Goal: Task Accomplishment & Management: Use online tool/utility

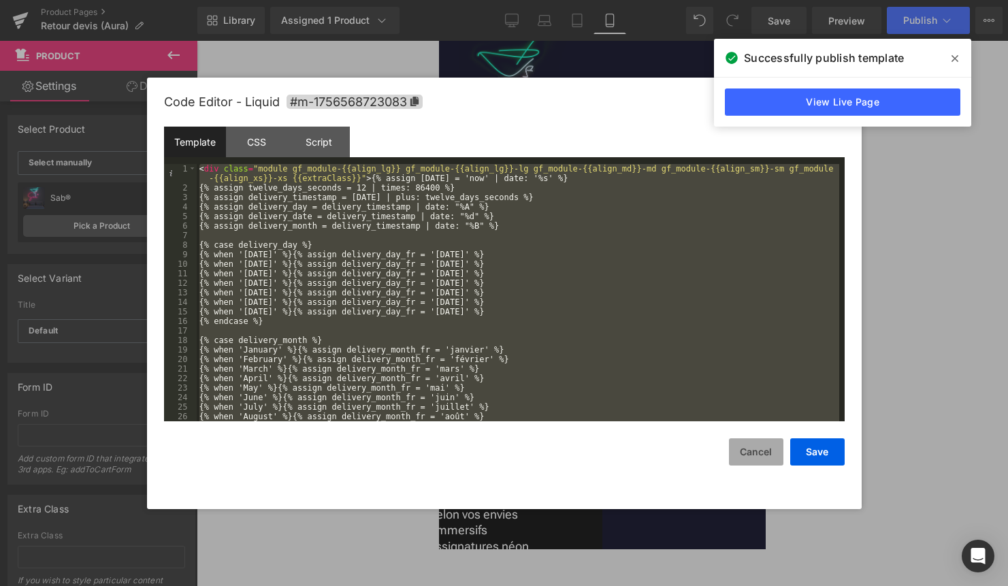
click at [740, 446] on button "Cancel" at bounding box center [756, 451] width 54 height 27
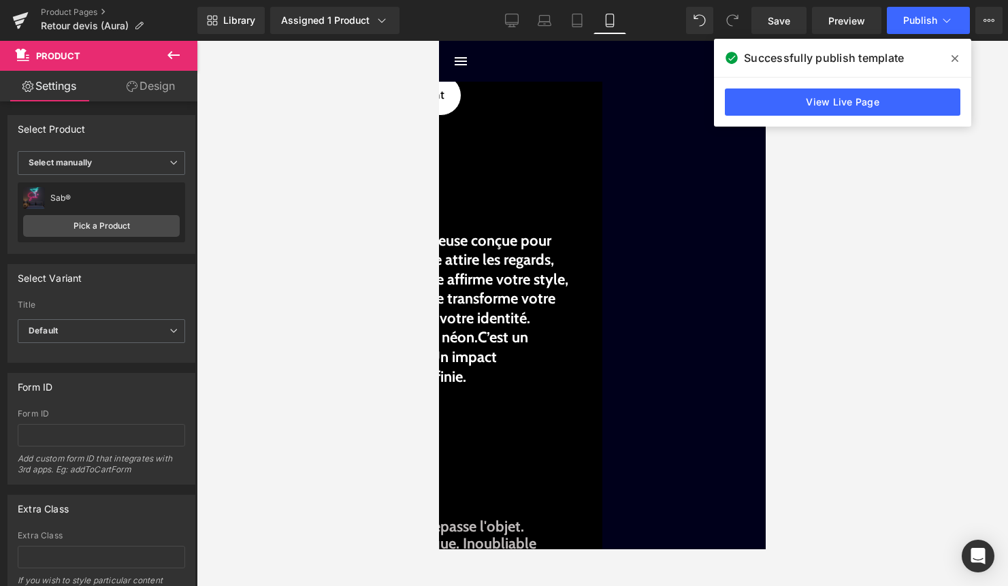
click at [176, 60] on icon at bounding box center [173, 55] width 16 height 16
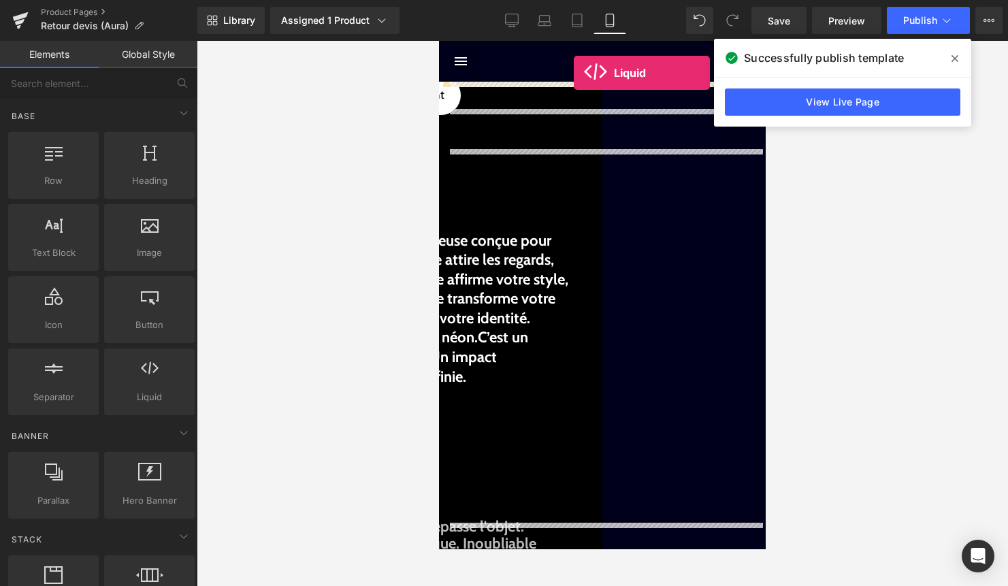
drag, startPoint x: 590, startPoint y: 416, endPoint x: 574, endPoint y: 73, distance: 344.0
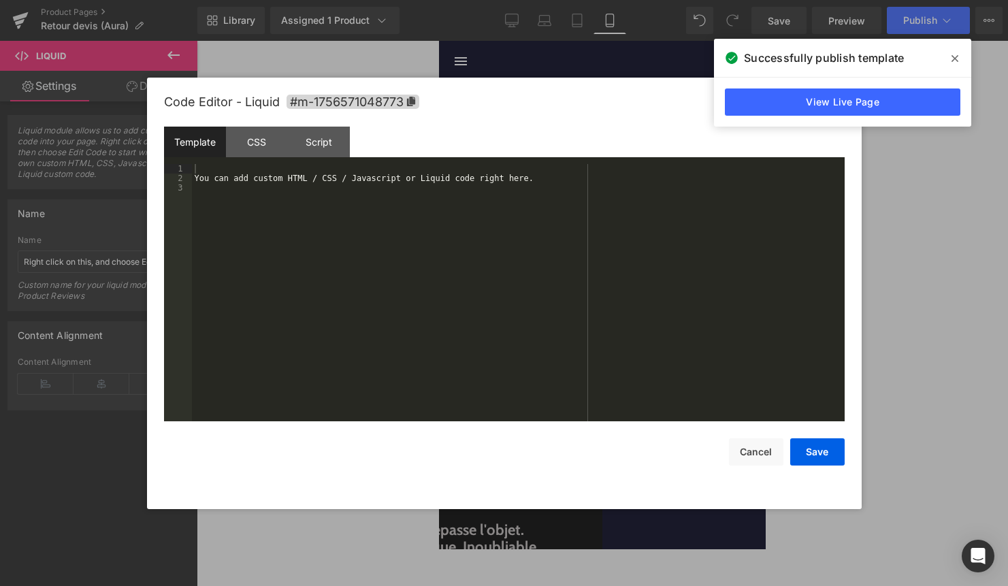
click at [620, 85] on div "Liquid" at bounding box center [602, 83] width 327 height 3
click at [767, 457] on button "Cancel" at bounding box center [756, 451] width 54 height 27
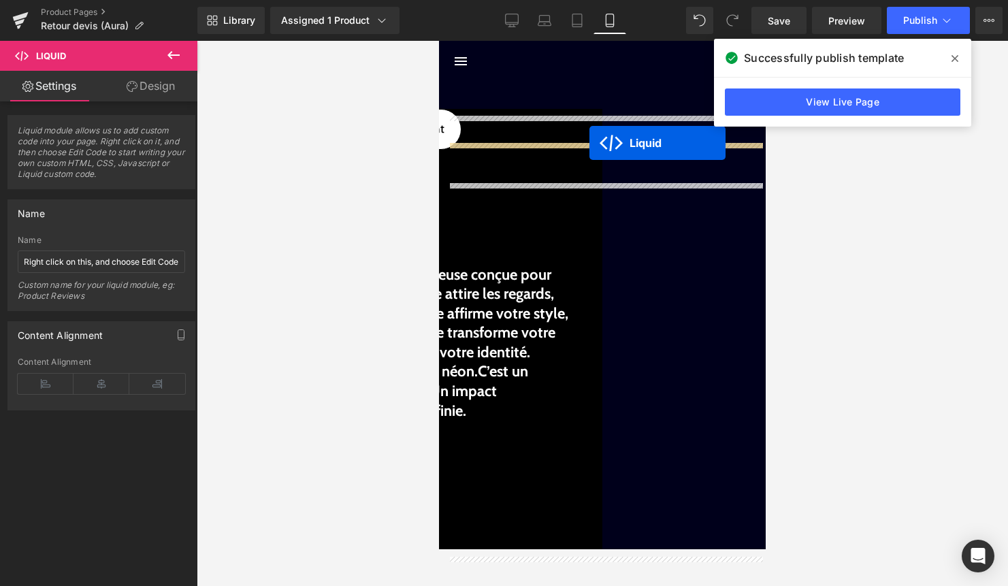
drag, startPoint x: 593, startPoint y: 93, endPoint x: 589, endPoint y: 141, distance: 47.8
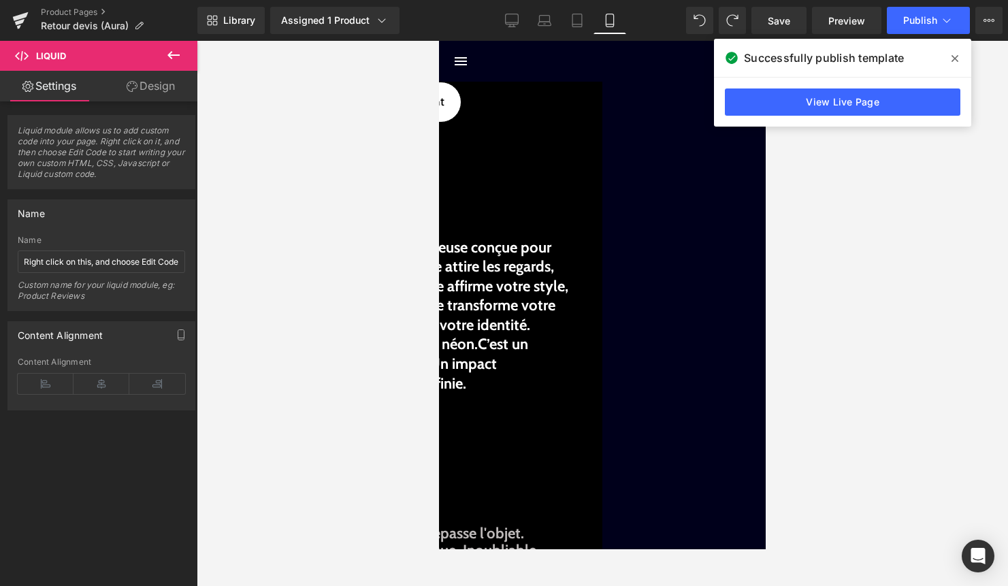
click at [618, 88] on div "Liquid" at bounding box center [602, 85] width 327 height 7
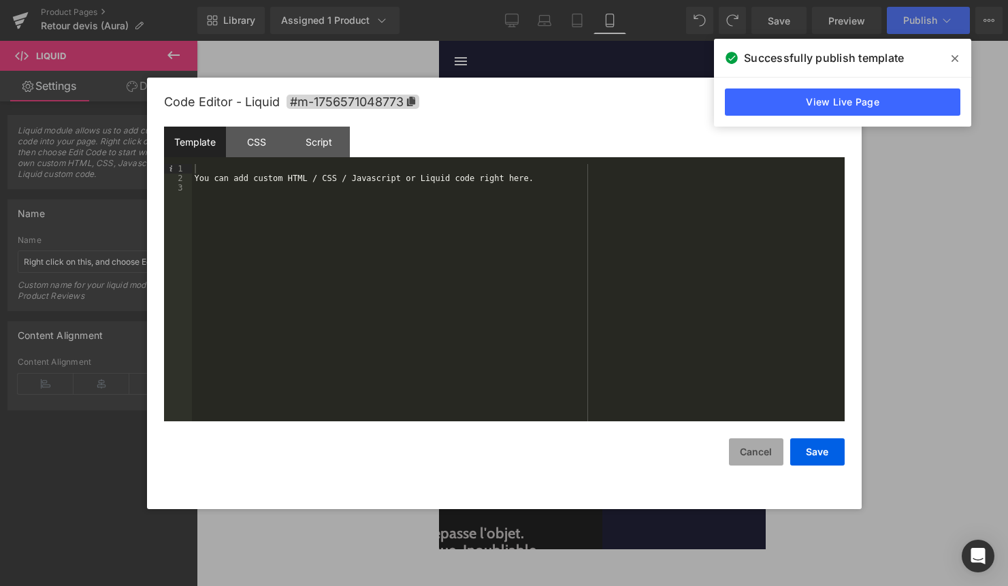
click at [747, 461] on button "Cancel" at bounding box center [756, 451] width 54 height 27
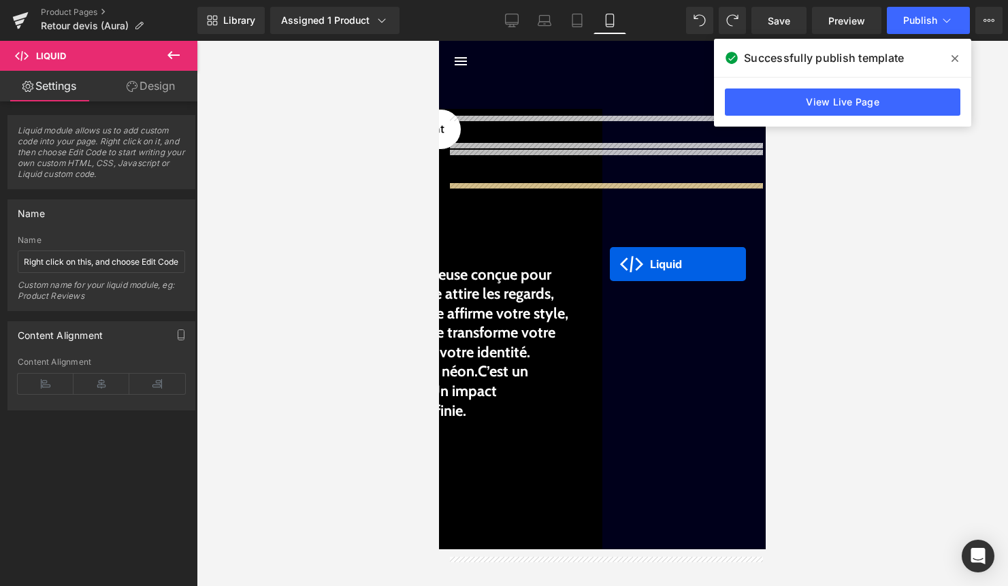
drag, startPoint x: 578, startPoint y: 106, endPoint x: 608, endPoint y: 264, distance: 160.5
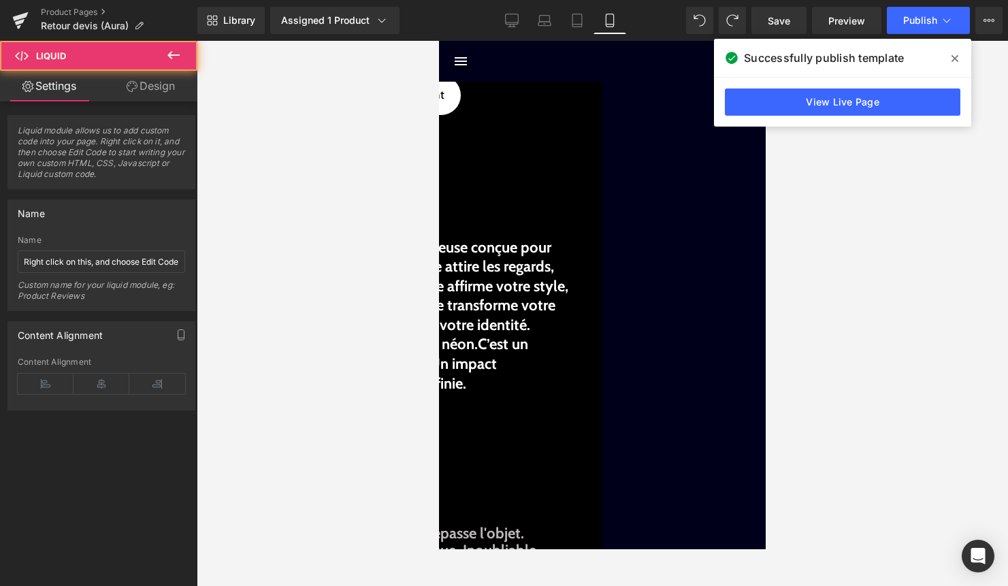
click at [439, 41] on link at bounding box center [439, 41] width 0 height 0
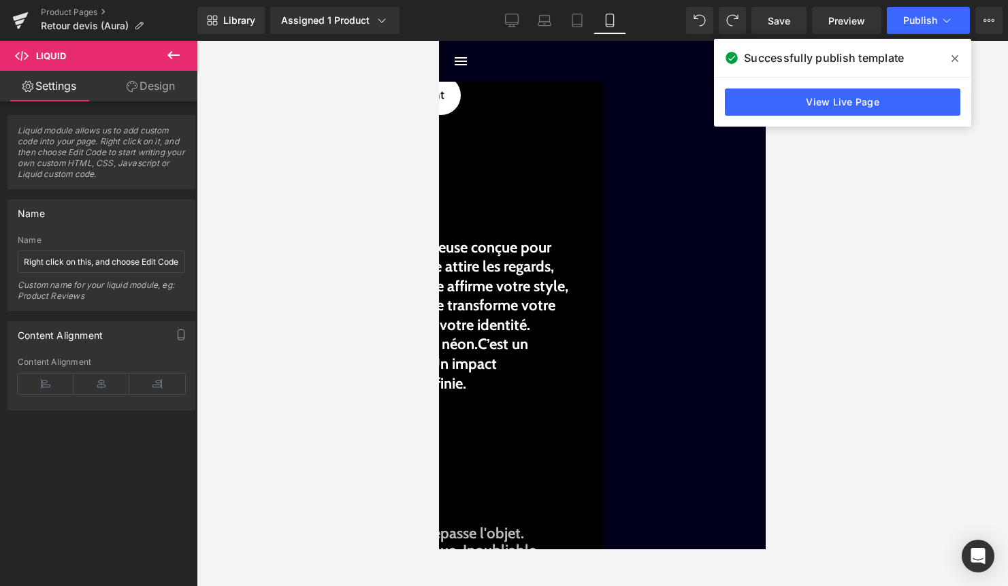
click at [595, 224] on div "Liquid Commander maintenant Button Liquid Une signature lumineuse conçue pour v…" at bounding box center [438, 365] width 313 height 580
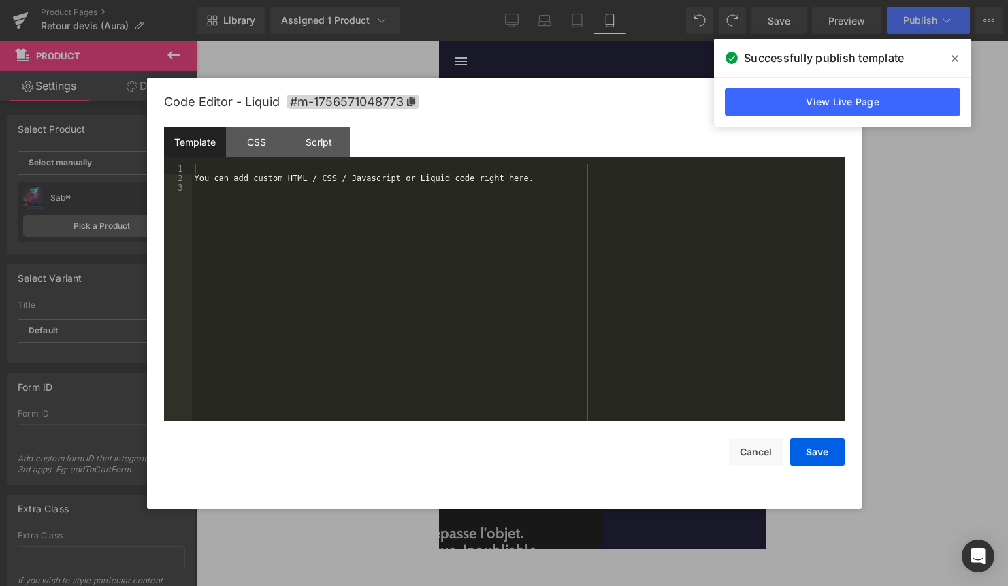
click at [590, 129] on div "Liquid" at bounding box center [438, 125] width 313 height 7
click at [569, 199] on div "You can add custom HTML / CSS / Javascript or Liquid code right here." at bounding box center [518, 302] width 652 height 276
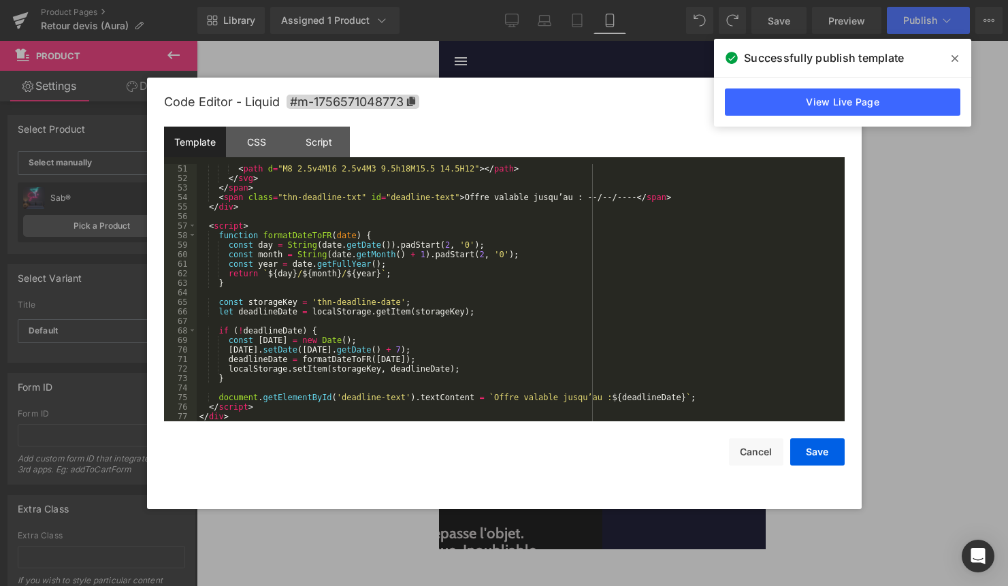
scroll to position [495, 0]
click at [826, 464] on button "Save" at bounding box center [817, 451] width 54 height 27
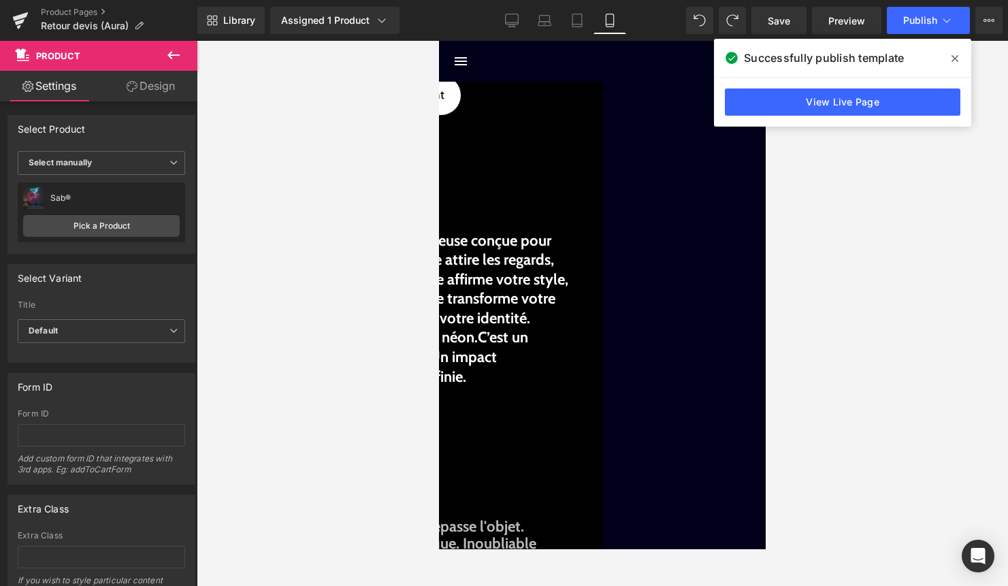
click at [950, 58] on span at bounding box center [955, 59] width 22 height 22
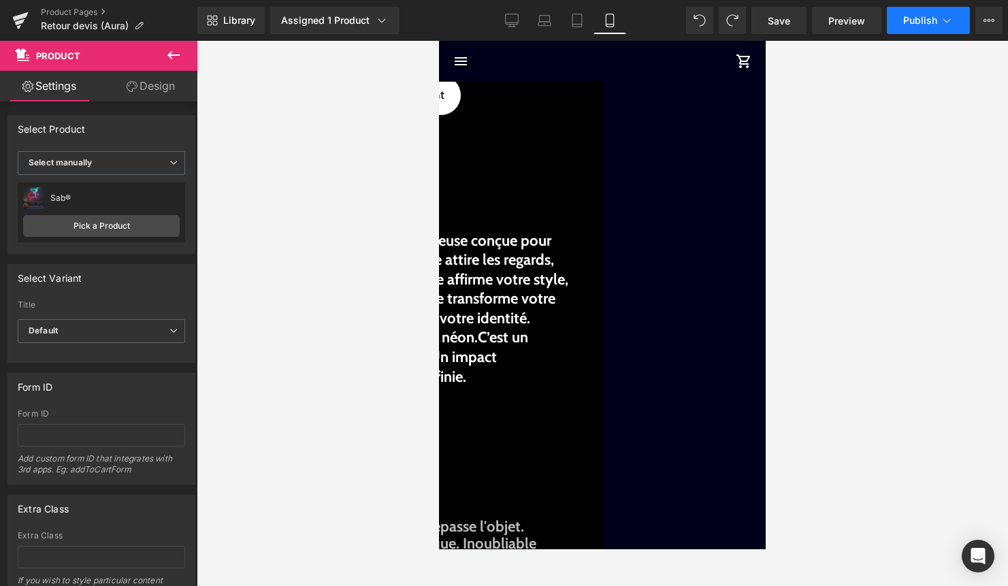
click at [950, 16] on icon at bounding box center [947, 21] width 14 height 14
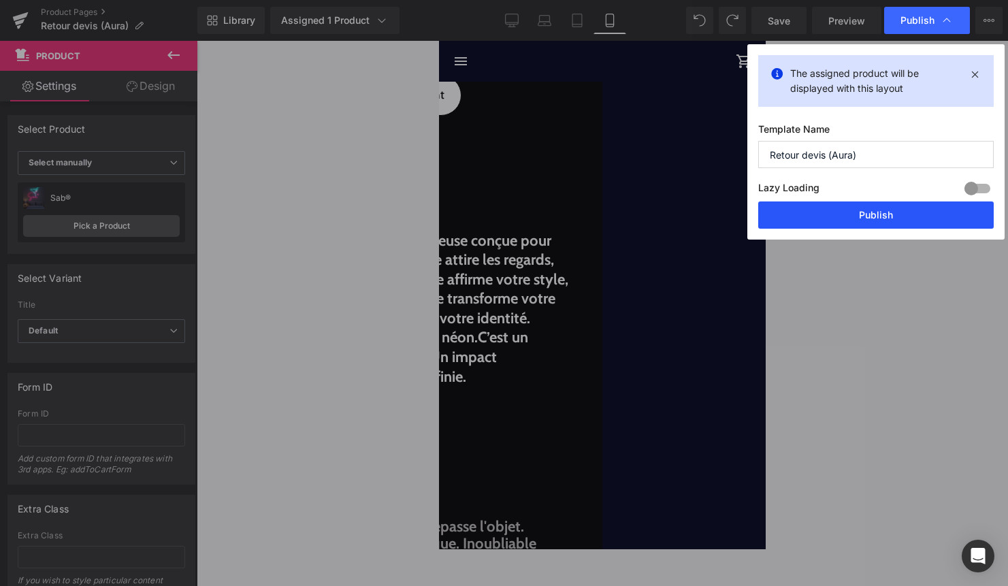
click at [898, 217] on button "Publish" at bounding box center [875, 214] width 235 height 27
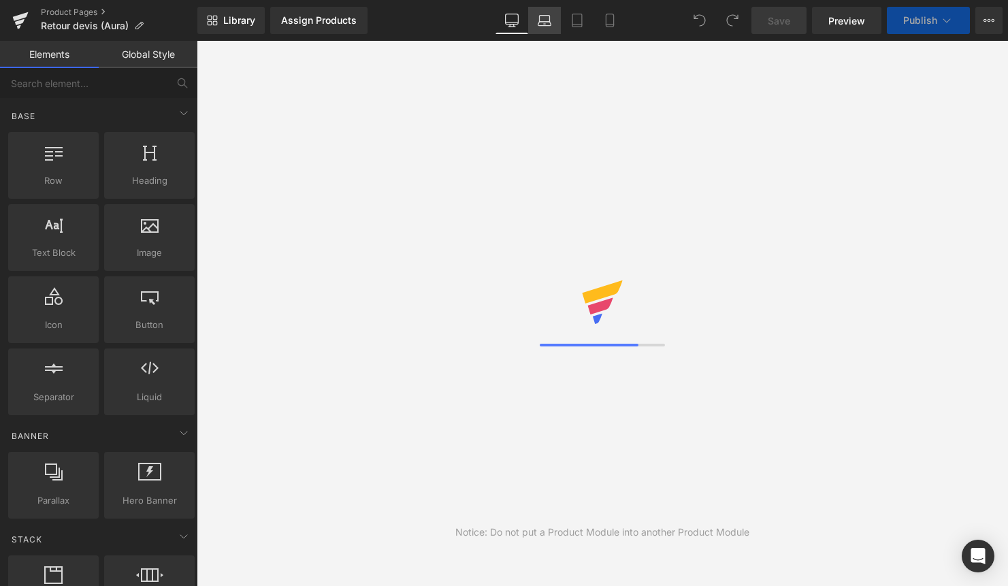
click at [528, 26] on link "Laptop" at bounding box center [544, 20] width 33 height 27
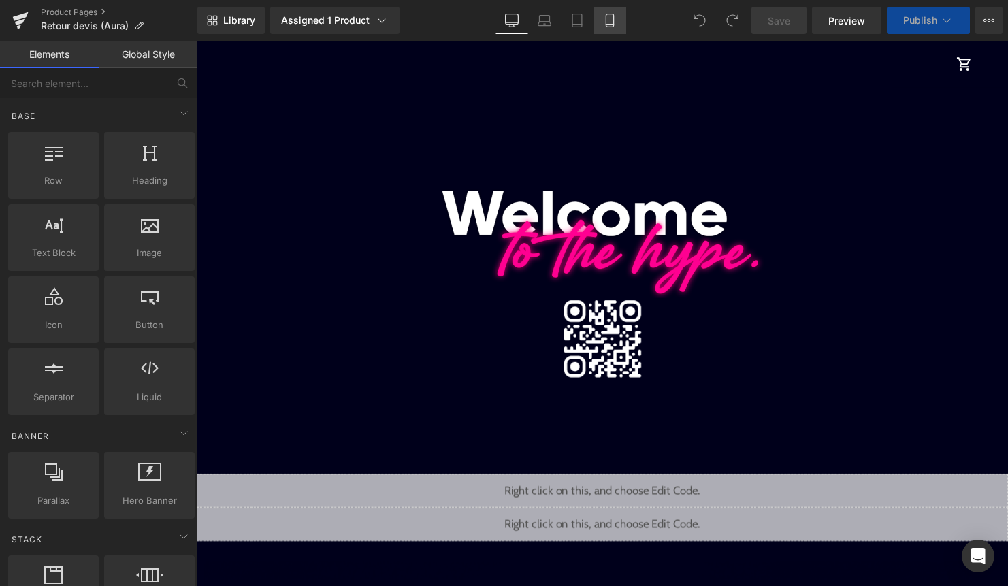
click at [613, 18] on icon at bounding box center [609, 20] width 7 height 13
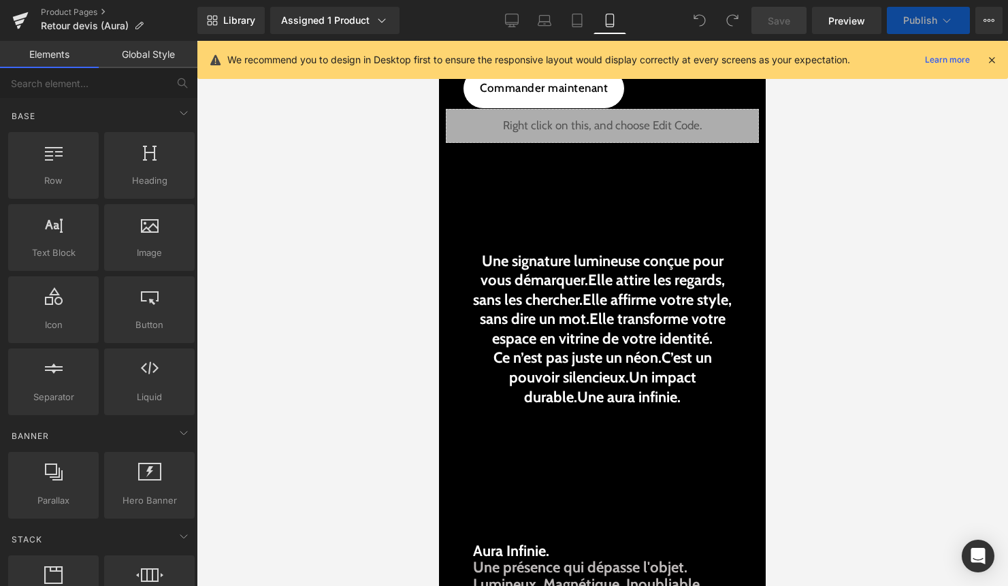
scroll to position [41, 0]
click at [989, 60] on icon at bounding box center [991, 60] width 12 height 12
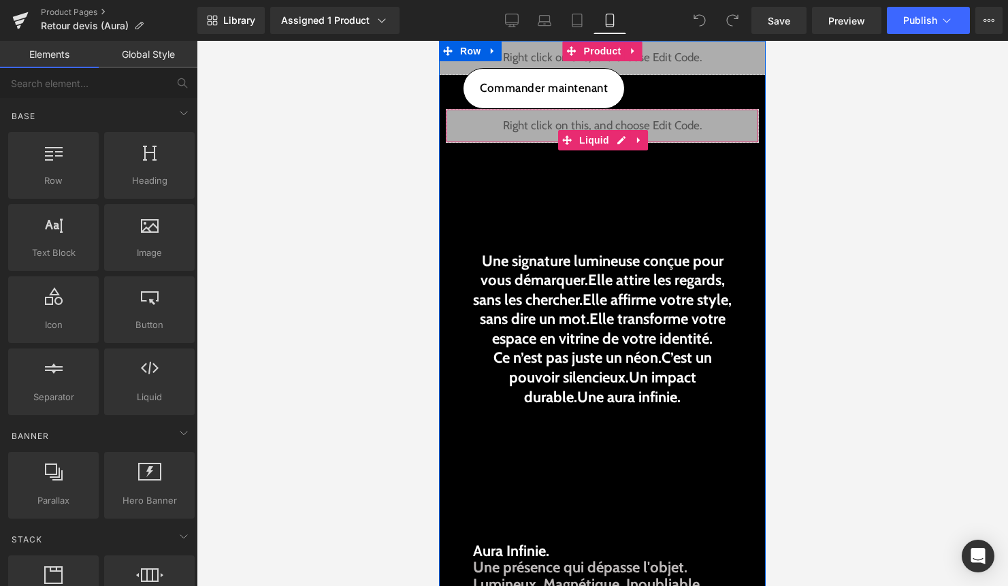
click at [616, 143] on div "Liquid" at bounding box center [602, 126] width 313 height 34
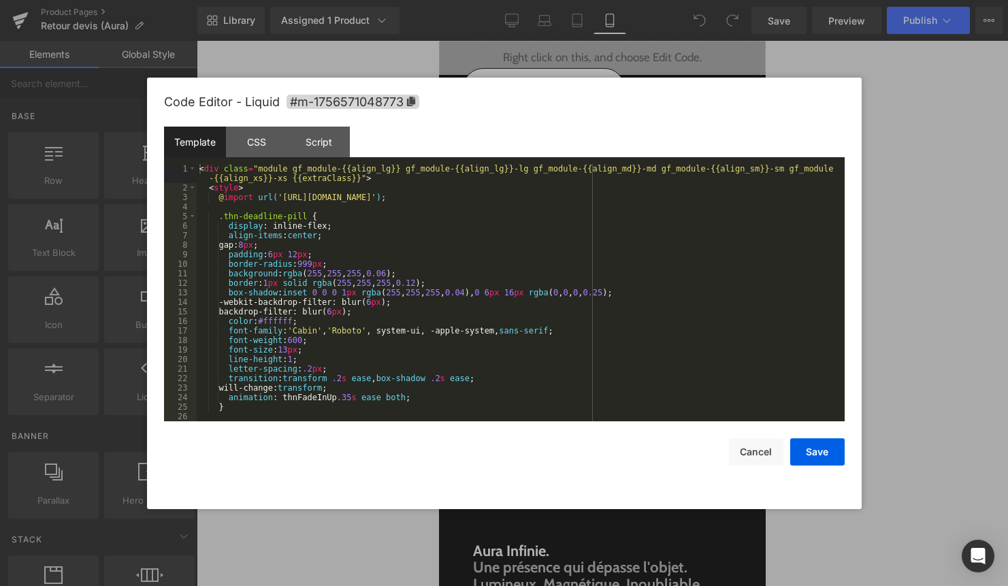
click at [574, 193] on div "< div class = "module gf_module-{{align_lg}} gf_module-{{align_lg}}-lg gf_modul…" at bounding box center [518, 307] width 642 height 286
click at [836, 440] on button "Save" at bounding box center [817, 451] width 54 height 27
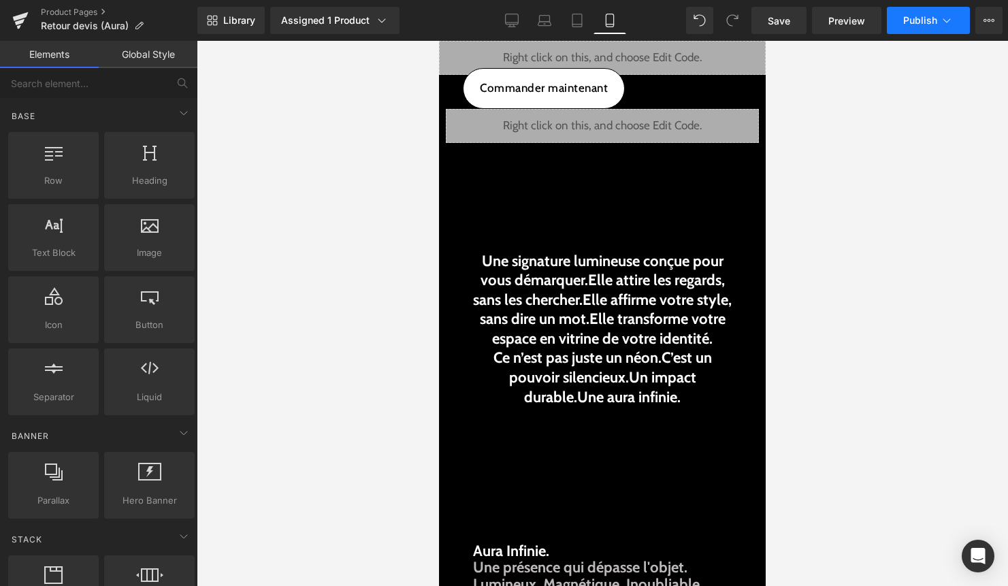
click at [953, 17] on button "Publish" at bounding box center [928, 20] width 83 height 27
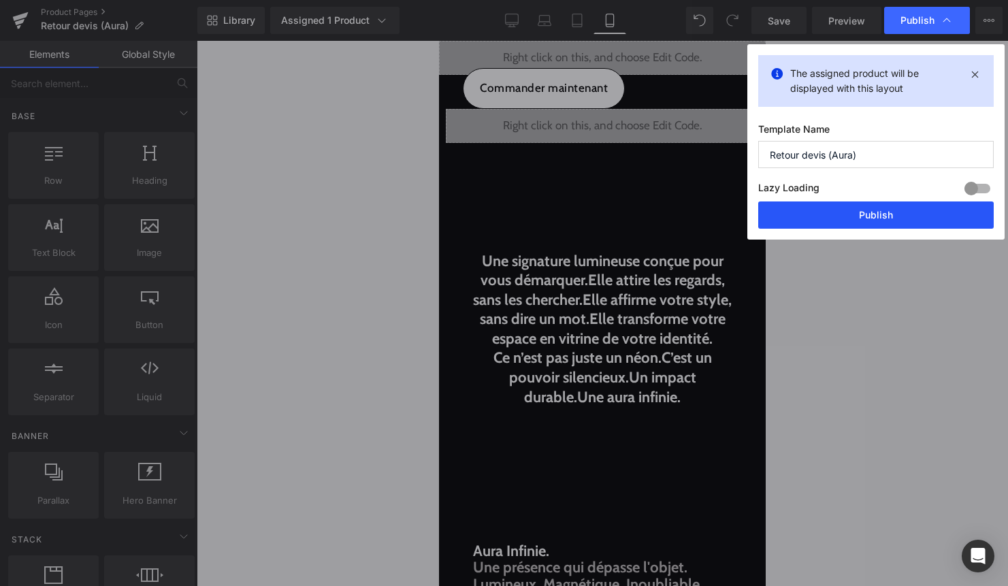
click at [897, 216] on button "Publish" at bounding box center [875, 214] width 235 height 27
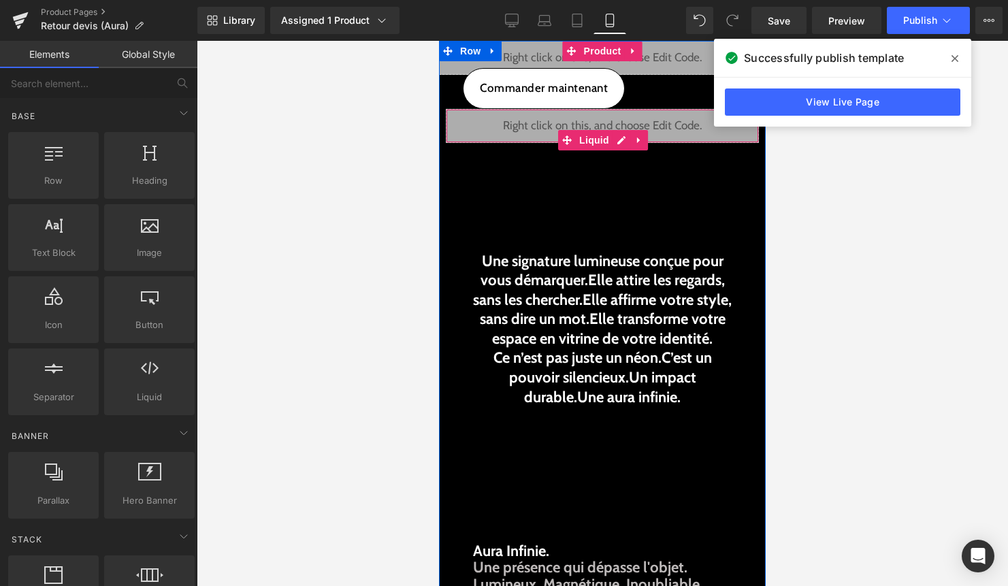
scroll to position [0, 0]
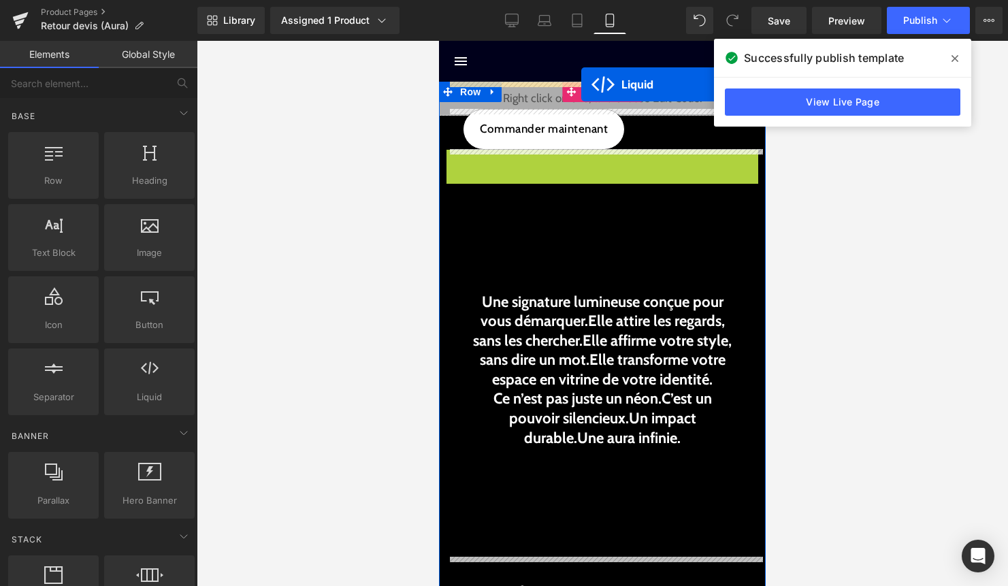
drag, startPoint x: 578, startPoint y: 139, endPoint x: 581, endPoint y: 84, distance: 55.2
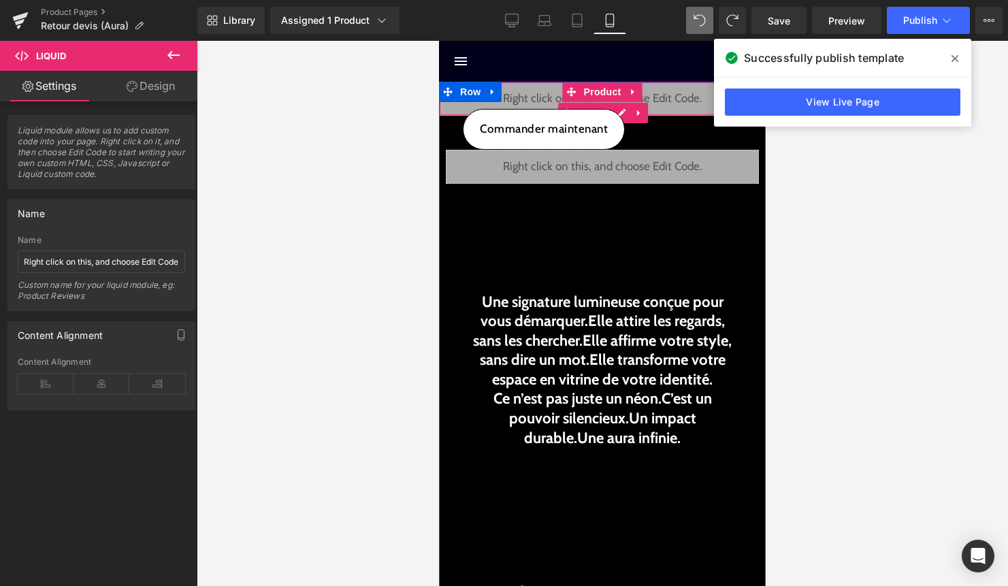
click at [618, 105] on div "Liquid" at bounding box center [602, 99] width 327 height 34
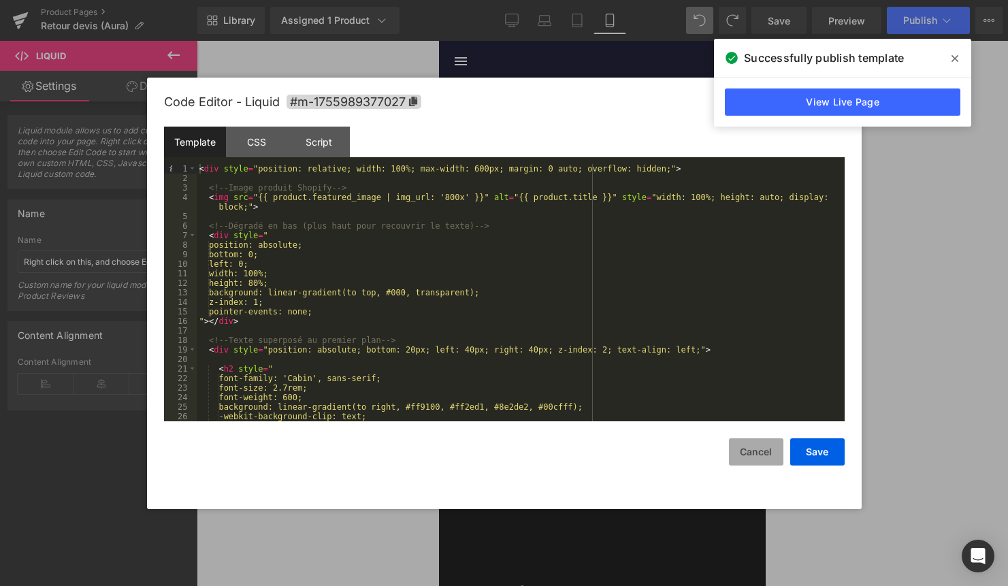
click at [748, 450] on button "Cancel" at bounding box center [756, 451] width 54 height 27
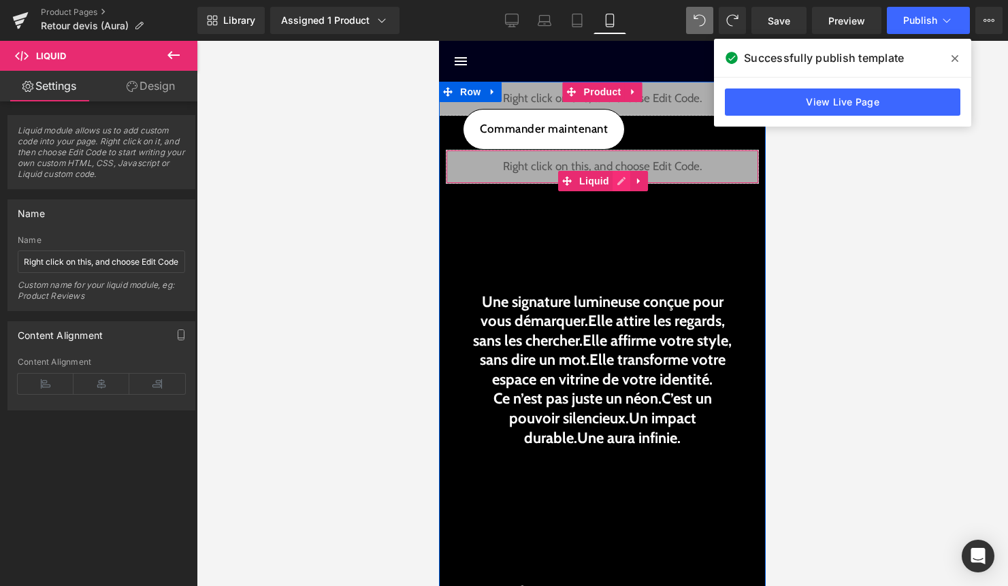
click at [618, 182] on div "Liquid" at bounding box center [602, 167] width 313 height 34
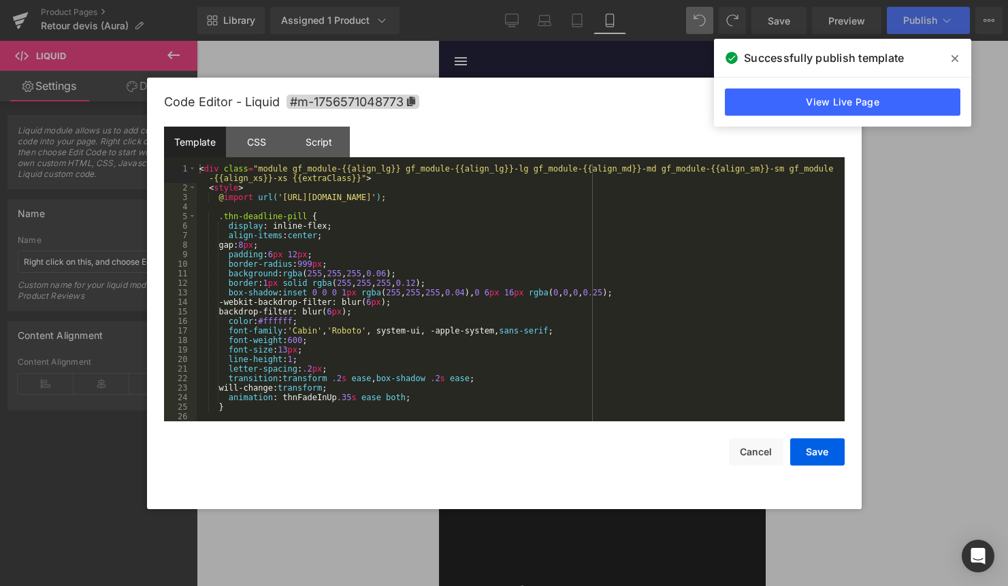
click at [542, 295] on div "< div class = "module gf_module-{{align_lg}} gf_module-{{align_lg}}-lg gf_modul…" at bounding box center [518, 307] width 642 height 286
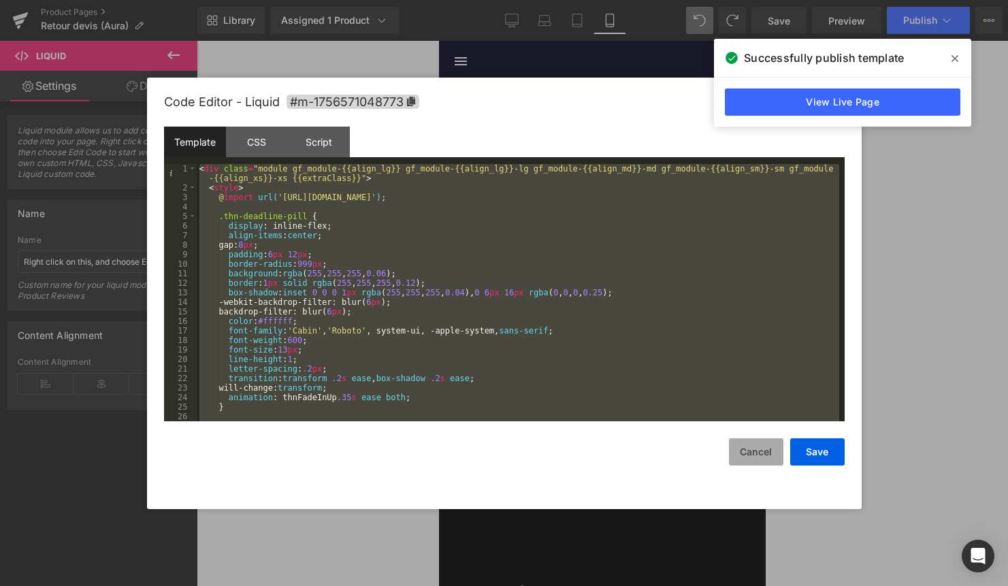
click at [759, 453] on button "Cancel" at bounding box center [756, 451] width 54 height 27
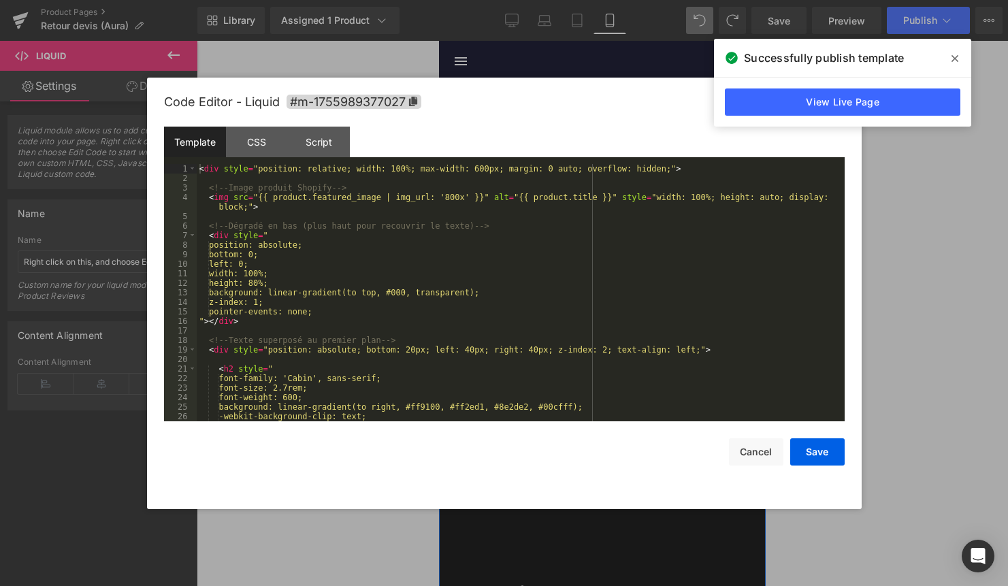
click at [618, 108] on icon at bounding box center [621, 113] width 10 height 10
click at [209, 182] on div "< div style = "position: relative; width: 100%; max-width: 600px; margin: 0 aut…" at bounding box center [518, 302] width 642 height 276
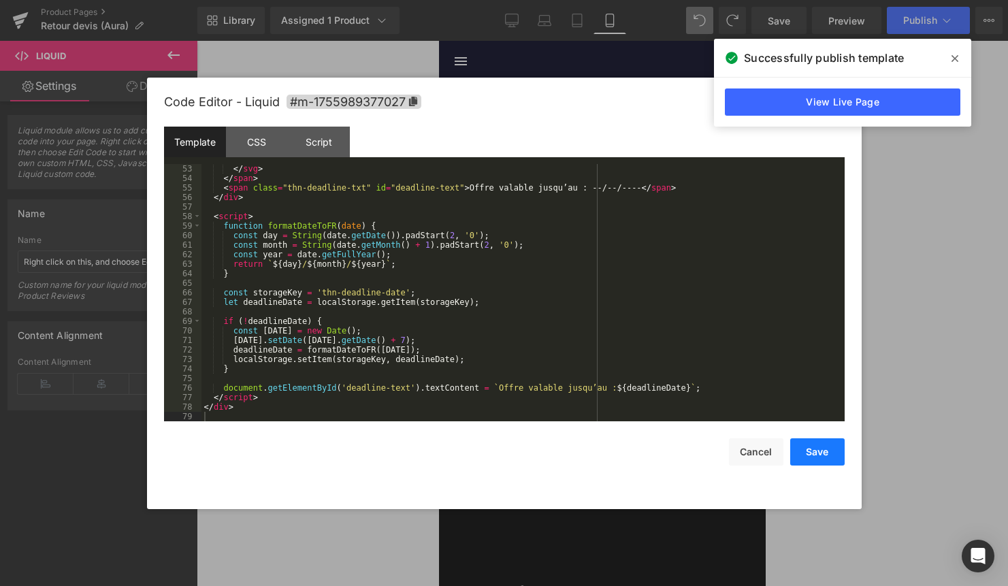
click at [828, 450] on button "Save" at bounding box center [817, 451] width 54 height 27
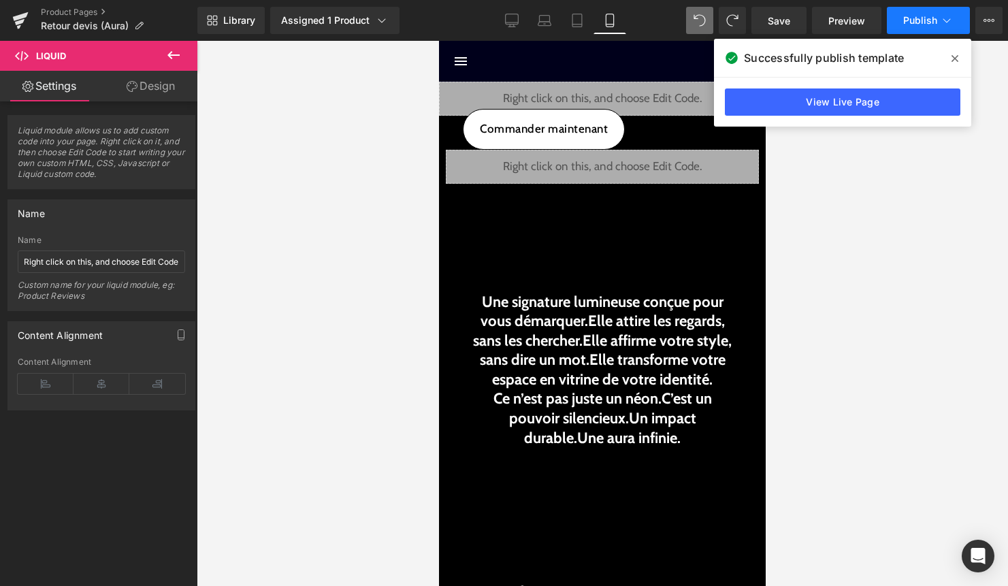
click at [938, 19] on button "Publish" at bounding box center [928, 20] width 83 height 27
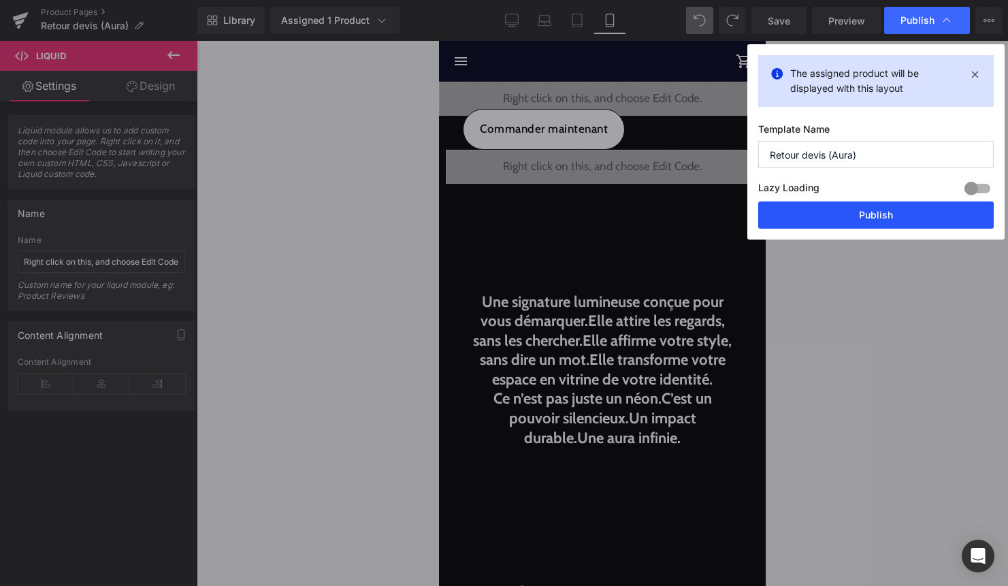
click at [881, 222] on button "Publish" at bounding box center [875, 214] width 235 height 27
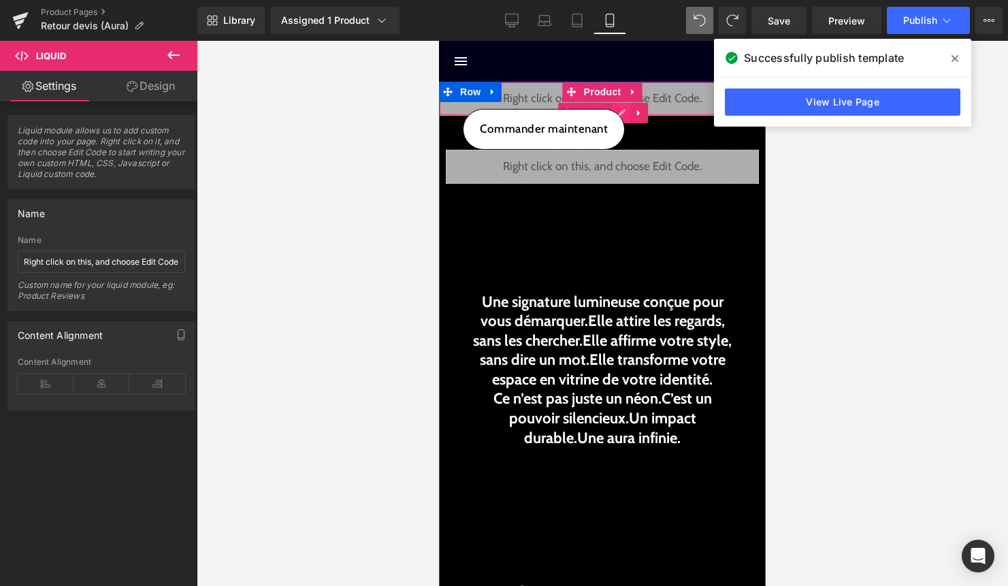
click at [612, 106] on link at bounding box center [621, 113] width 18 height 20
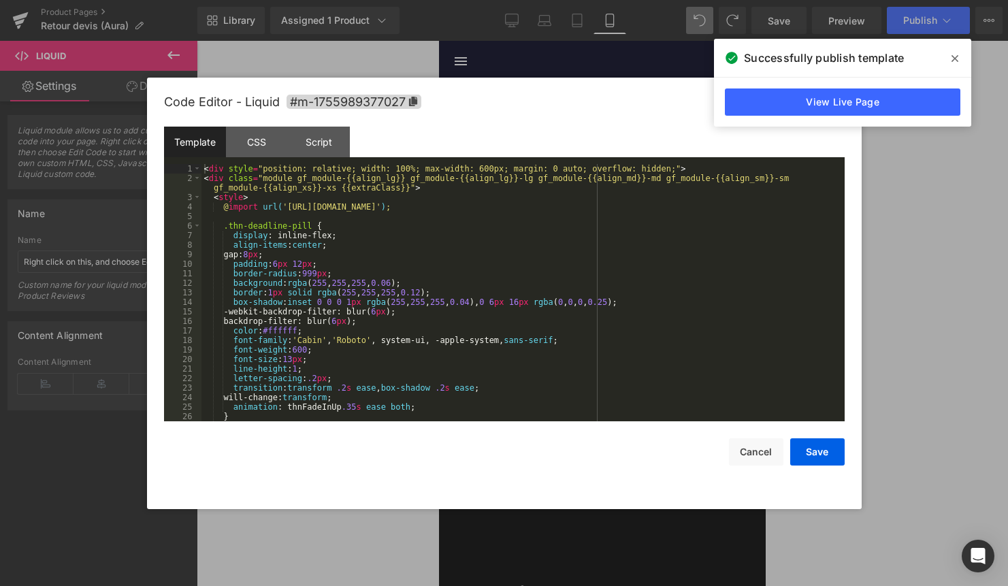
click at [507, 273] on div "< div style = "position: relative; width: 100%; max-width: 600px; margin: 0 aut…" at bounding box center [520, 302] width 638 height 276
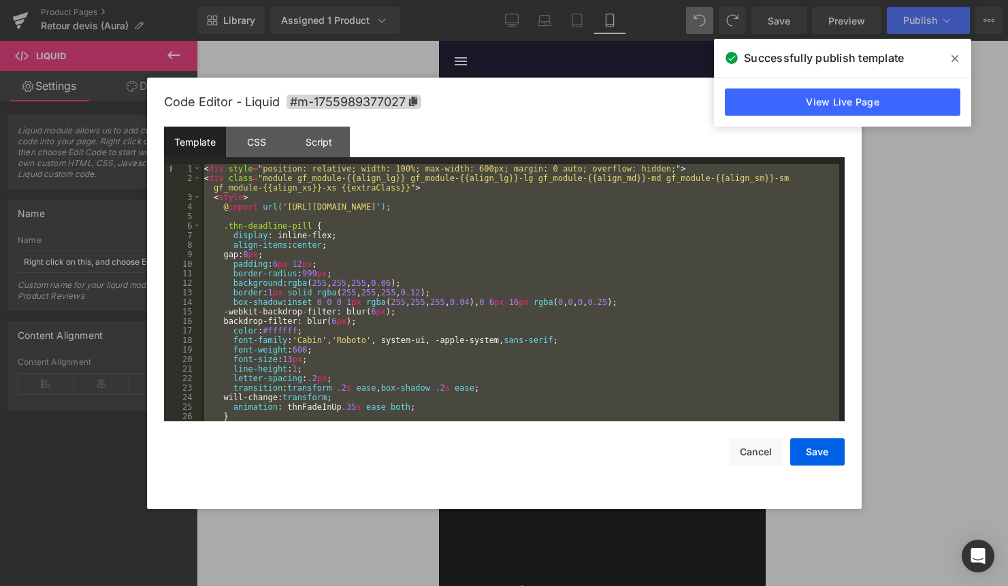
scroll to position [895, 0]
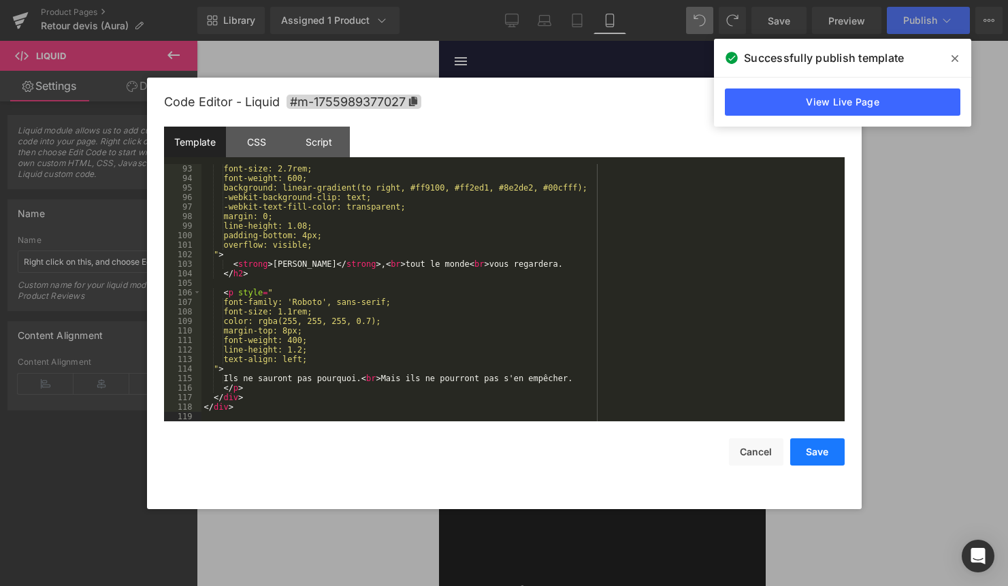
click at [818, 452] on button "Save" at bounding box center [817, 451] width 54 height 27
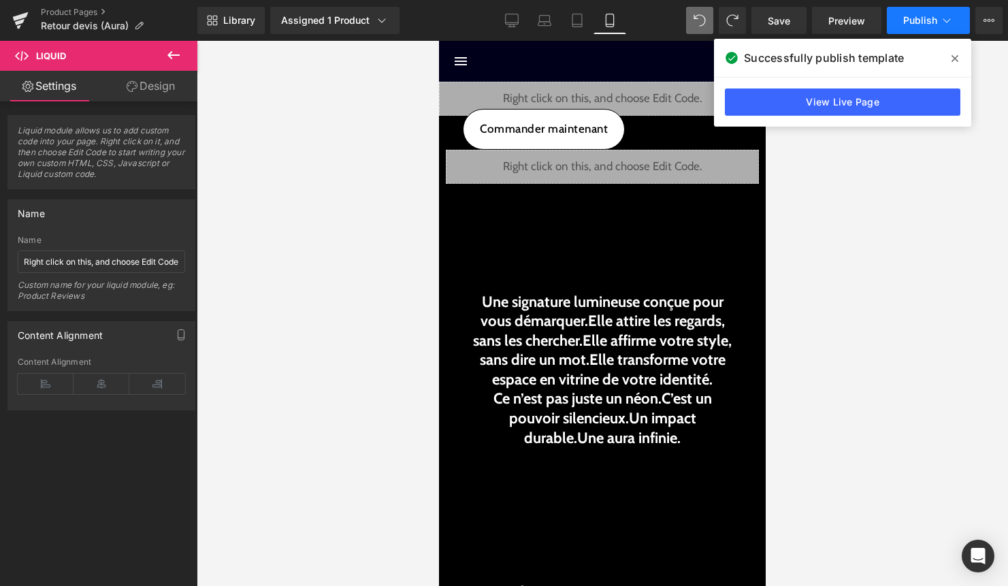
click at [923, 24] on span "Publish" at bounding box center [920, 20] width 34 height 11
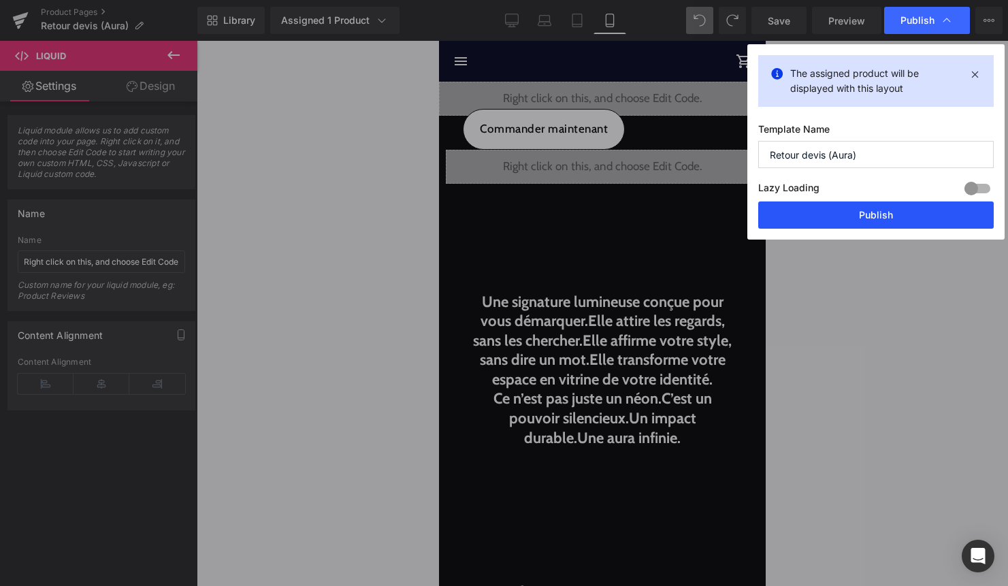
click at [866, 212] on button "Publish" at bounding box center [875, 214] width 235 height 27
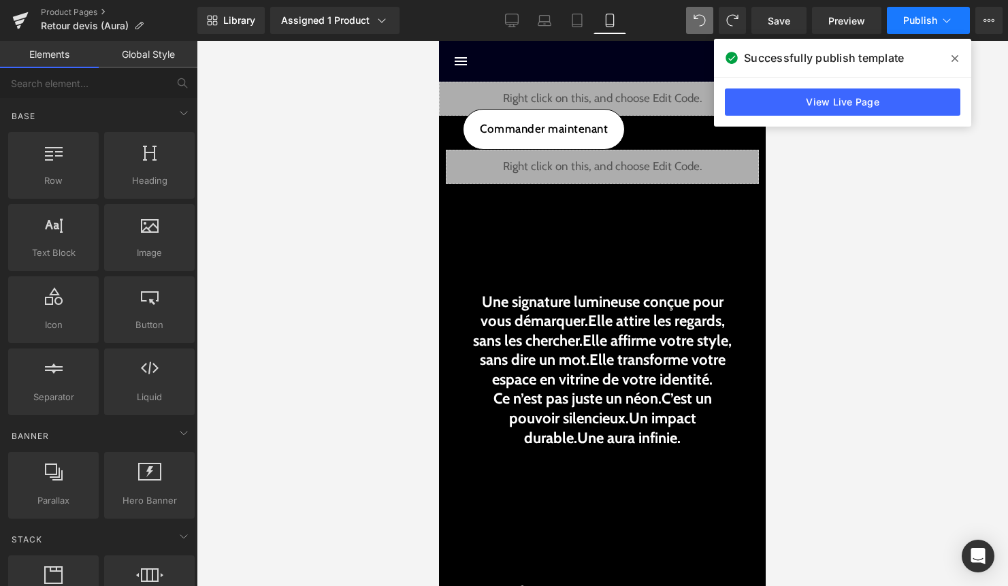
click at [919, 18] on span "Publish" at bounding box center [920, 20] width 34 height 11
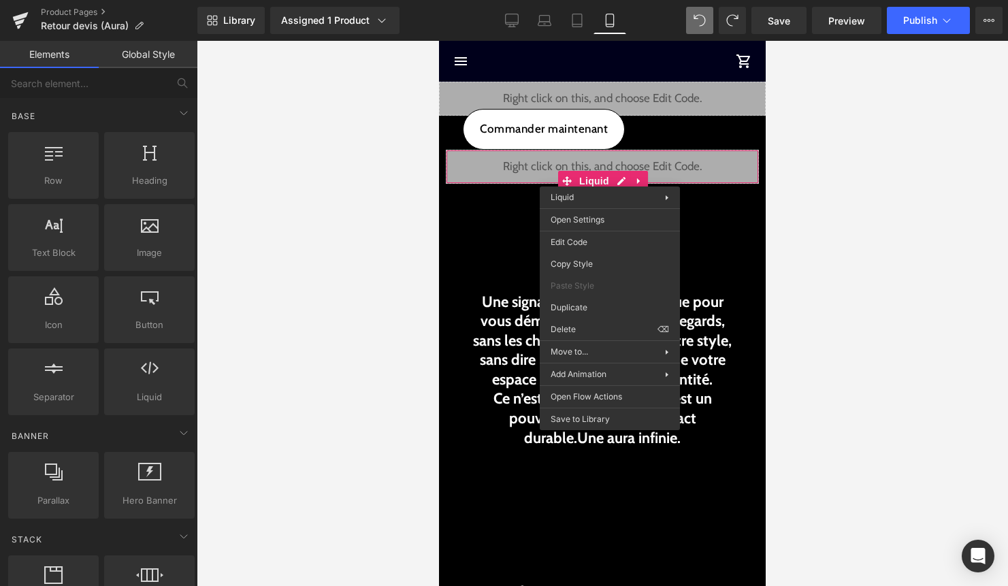
drag, startPoint x: 1008, startPoint y: 365, endPoint x: 569, endPoint y: 325, distance: 440.7
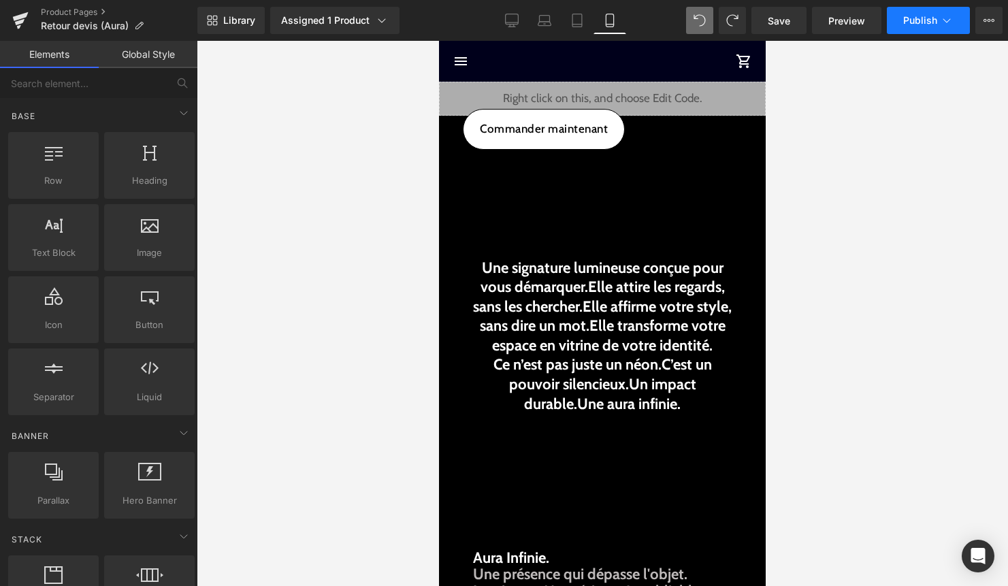
click at [943, 22] on icon at bounding box center [947, 21] width 14 height 14
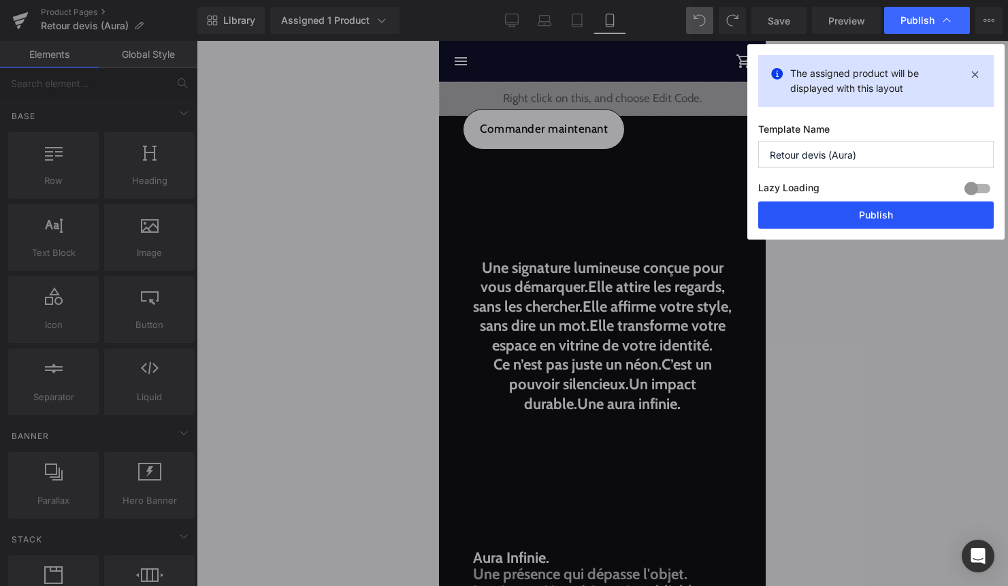
click at [883, 222] on button "Publish" at bounding box center [875, 214] width 235 height 27
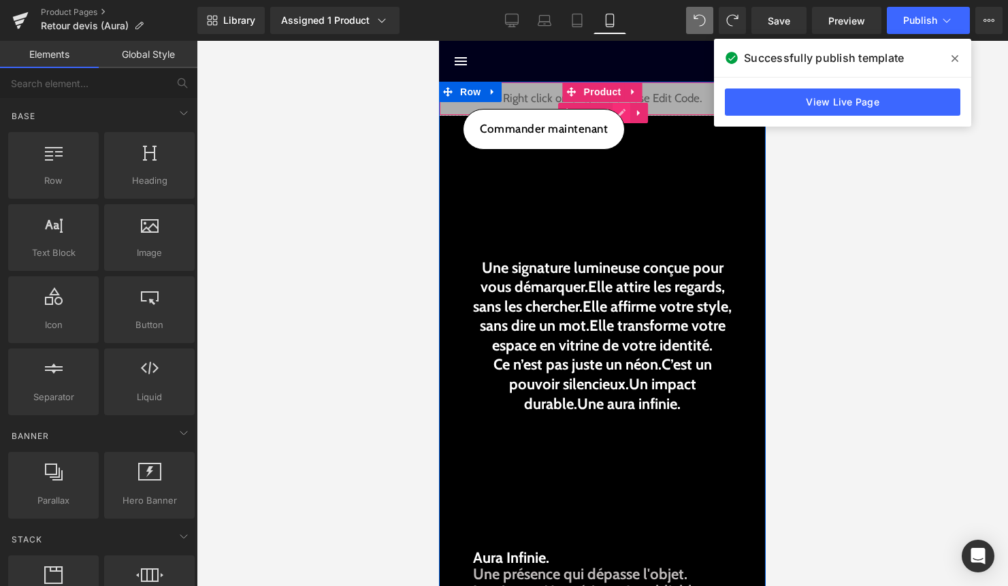
click at [624, 106] on div "Liquid" at bounding box center [602, 99] width 327 height 34
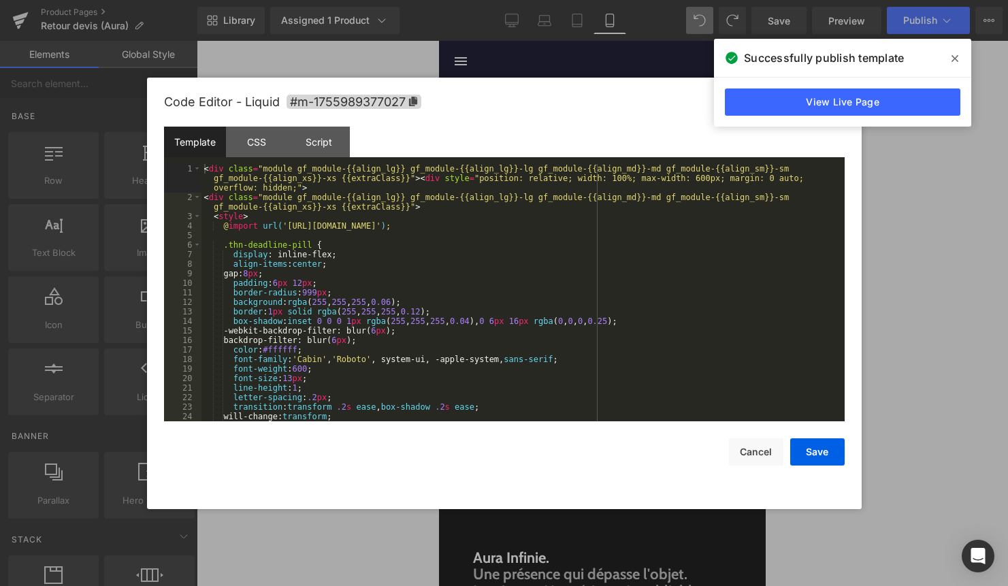
click at [497, 253] on div "< div class = "module gf_module-{{align_lg}} gf_module-{{align_lg}}-lg gf_modul…" at bounding box center [520, 311] width 638 height 295
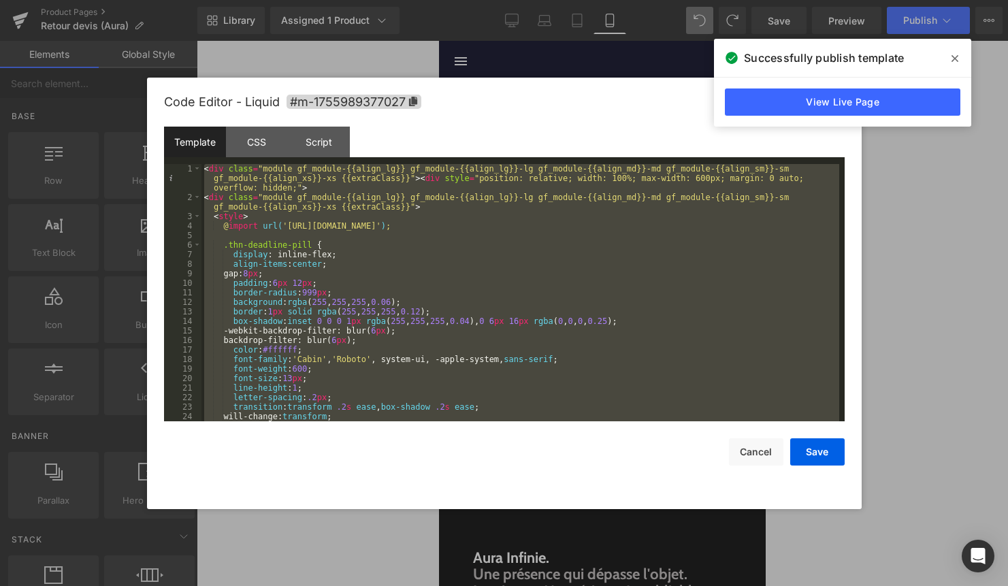
scroll to position [876, 0]
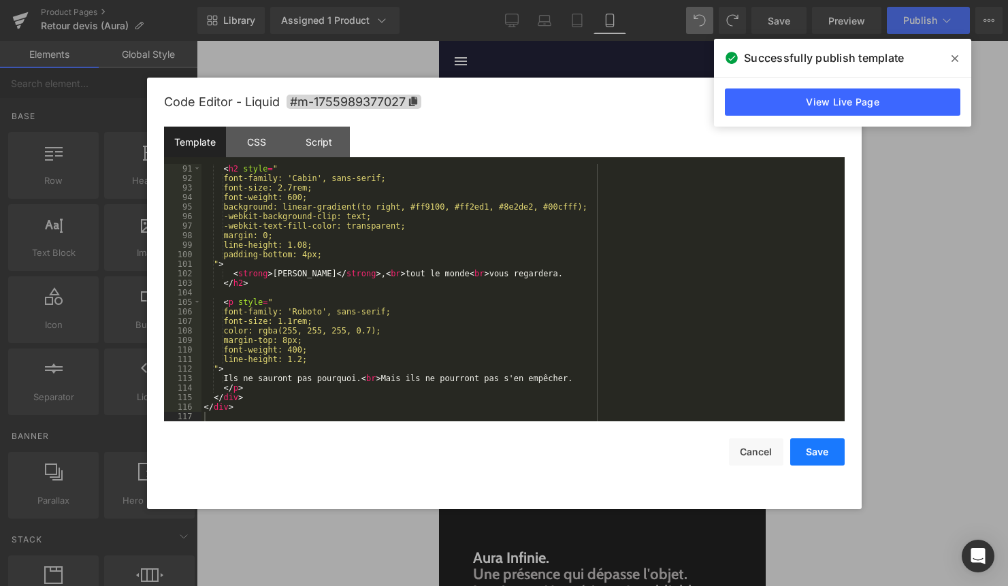
click at [830, 462] on button "Save" at bounding box center [817, 451] width 54 height 27
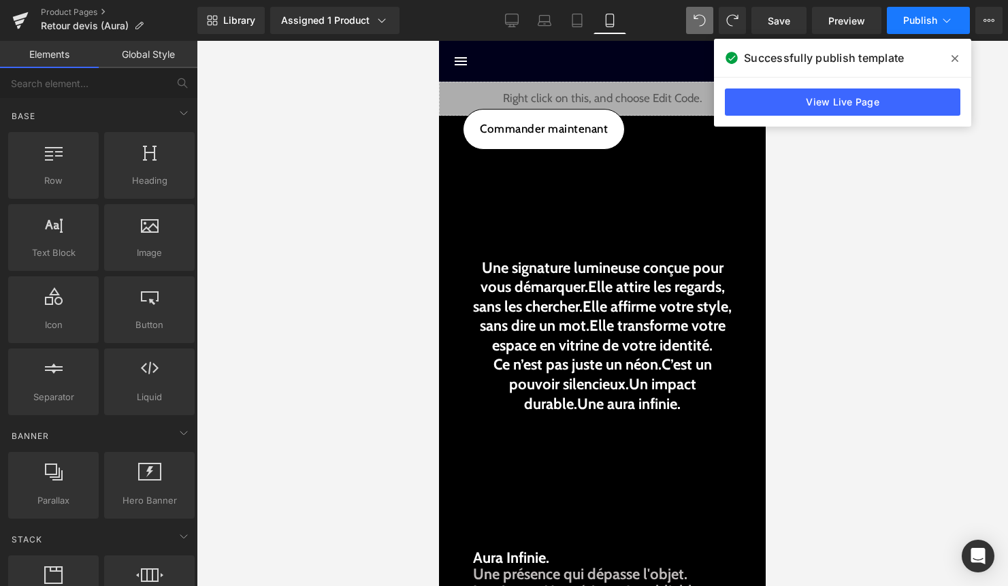
click at [941, 24] on icon at bounding box center [947, 21] width 14 height 14
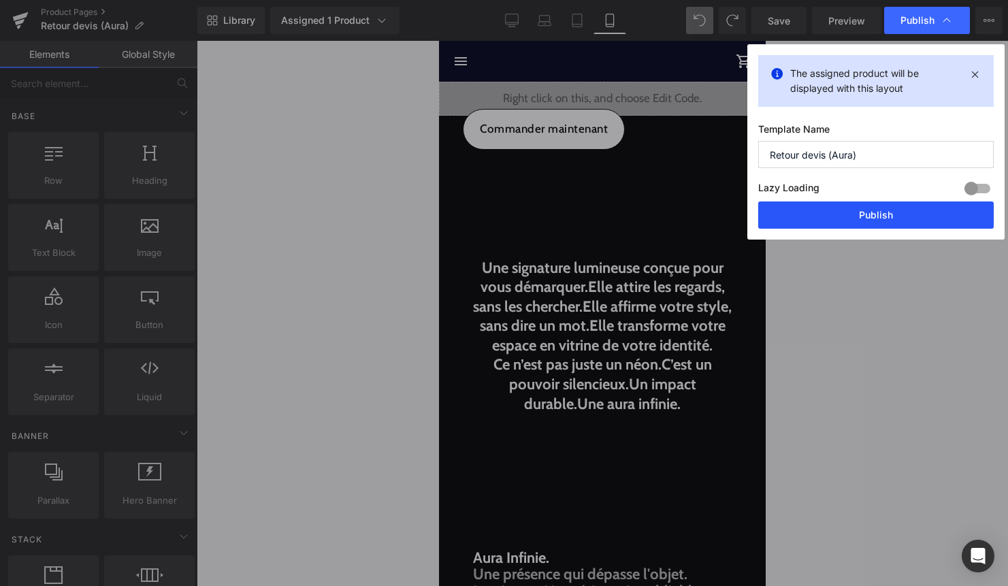
click at [902, 216] on button "Publish" at bounding box center [875, 214] width 235 height 27
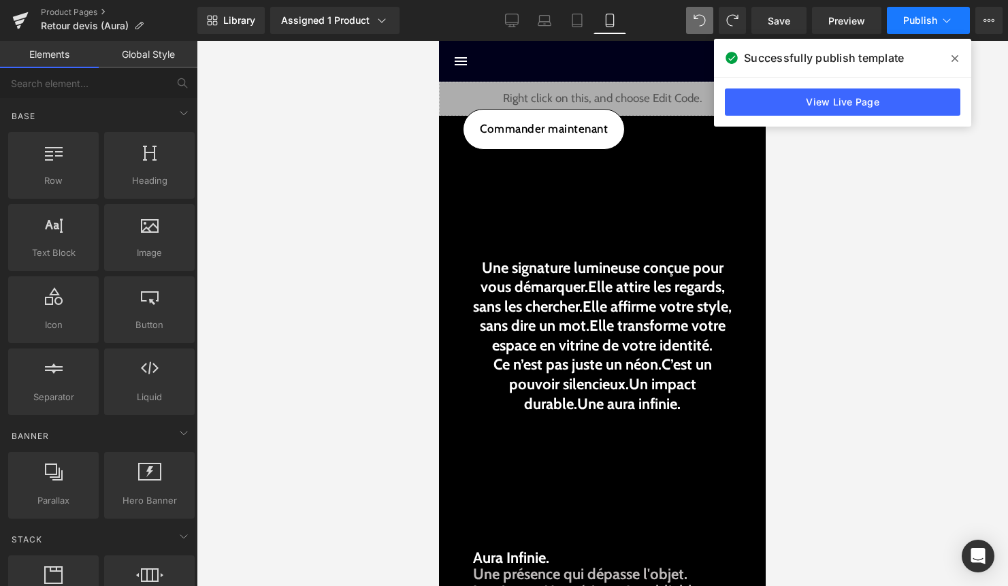
click at [914, 16] on span "Publish" at bounding box center [920, 20] width 34 height 11
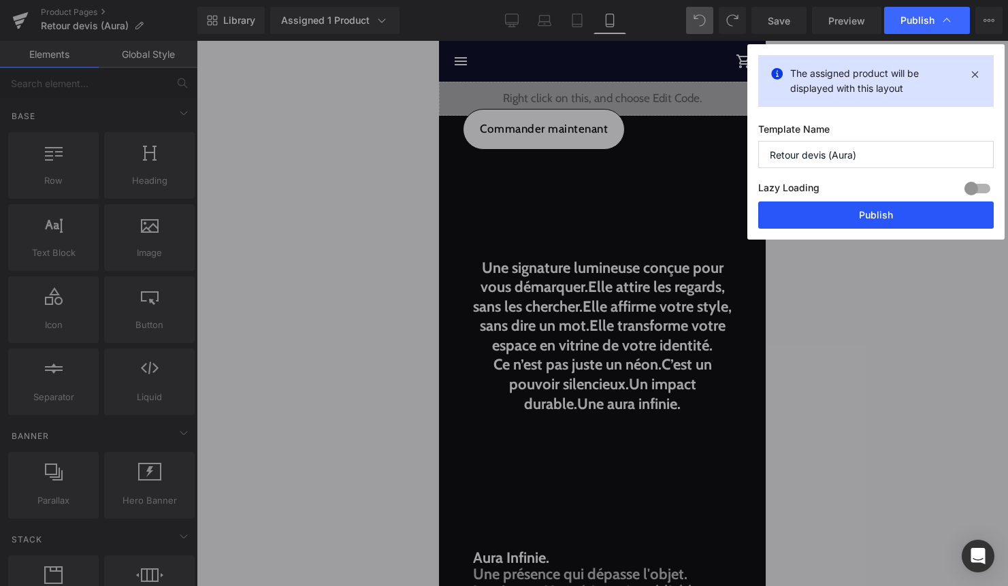
click at [872, 222] on button "Publish" at bounding box center [875, 214] width 235 height 27
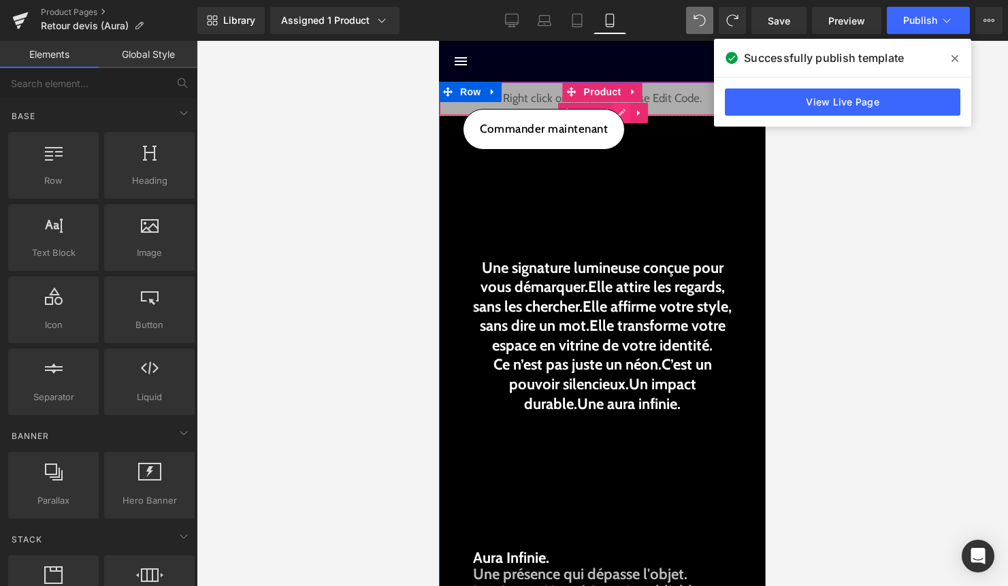
click at [623, 106] on div "Liquid" at bounding box center [602, 99] width 327 height 34
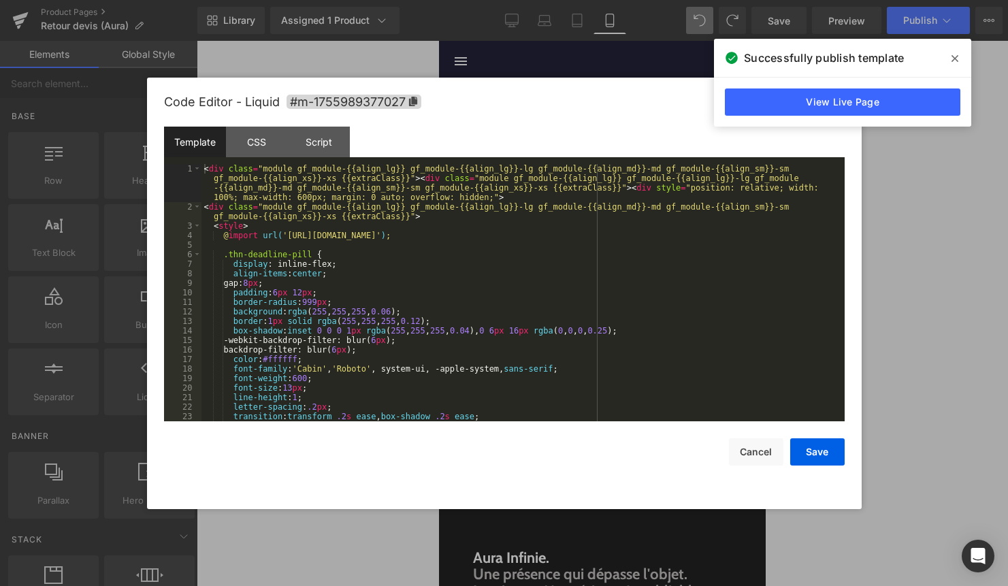
click at [522, 297] on div "< div class = "module gf_module-{{align_lg}} gf_module-{{align_lg}}-lg gf_modul…" at bounding box center [520, 316] width 638 height 305
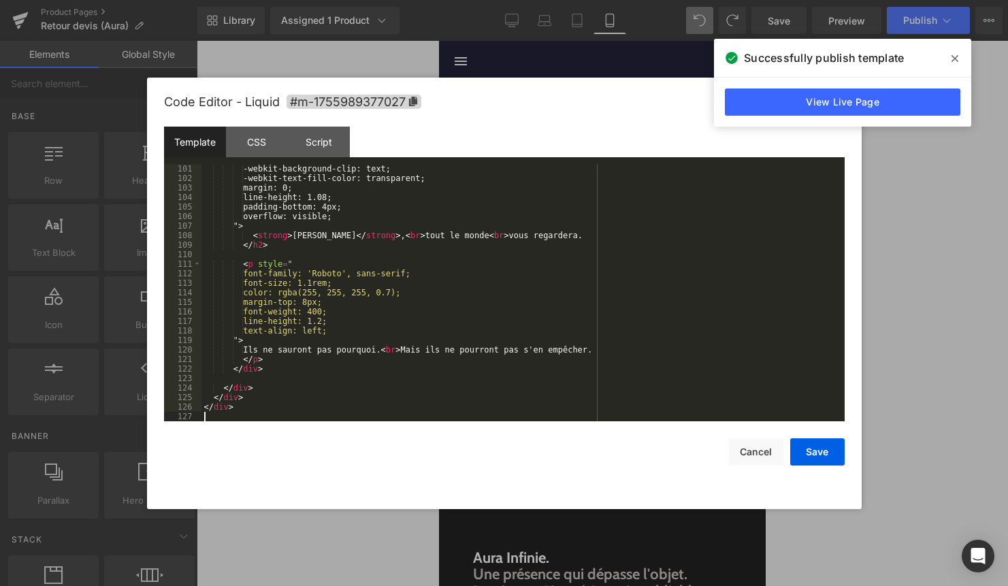
scroll to position [991, 0]
click at [818, 454] on button "Save" at bounding box center [817, 451] width 54 height 27
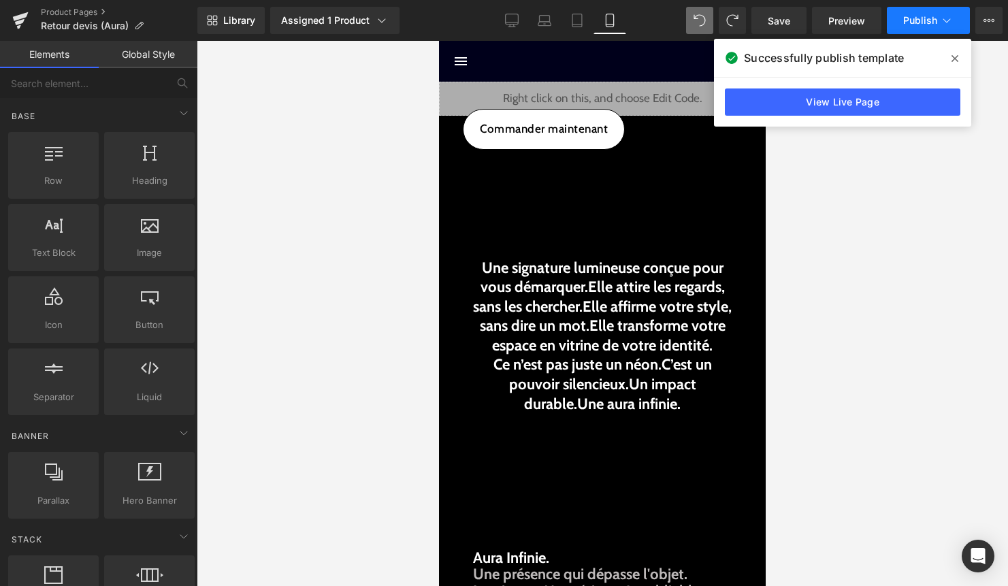
click at [925, 22] on span "Publish" at bounding box center [920, 20] width 34 height 11
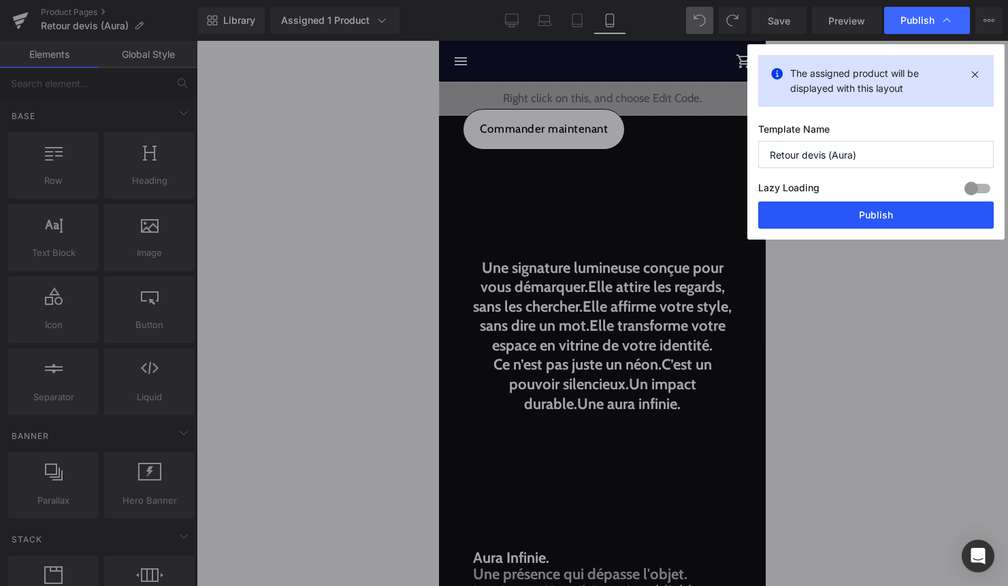
click at [867, 214] on button "Publish" at bounding box center [875, 214] width 235 height 27
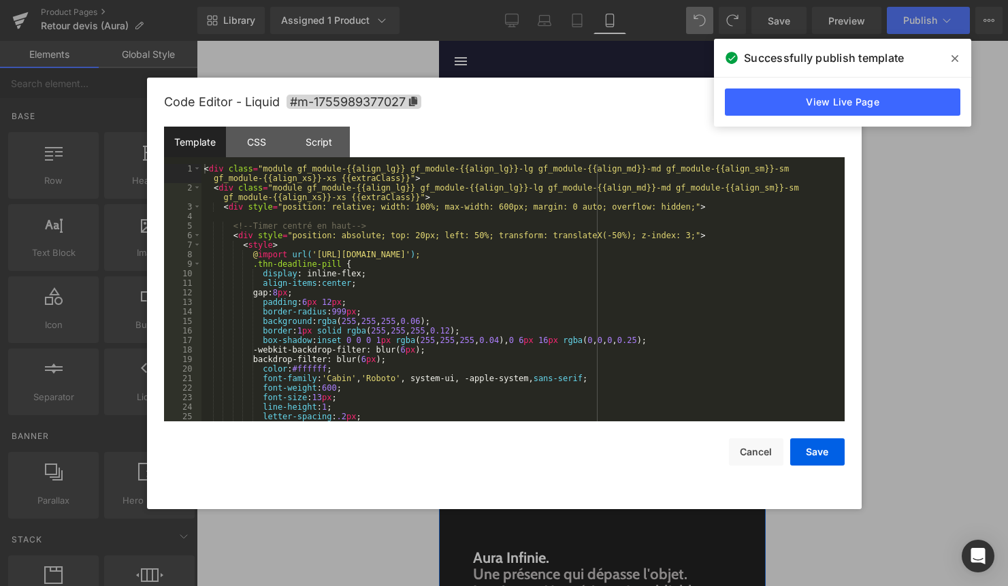
click at [625, 107] on div "Liquid" at bounding box center [602, 99] width 327 height 34
click at [528, 247] on div "< div class = "module gf_module-{{align_lg}} gf_module-{{align_lg}}-lg gf_modul…" at bounding box center [520, 307] width 638 height 286
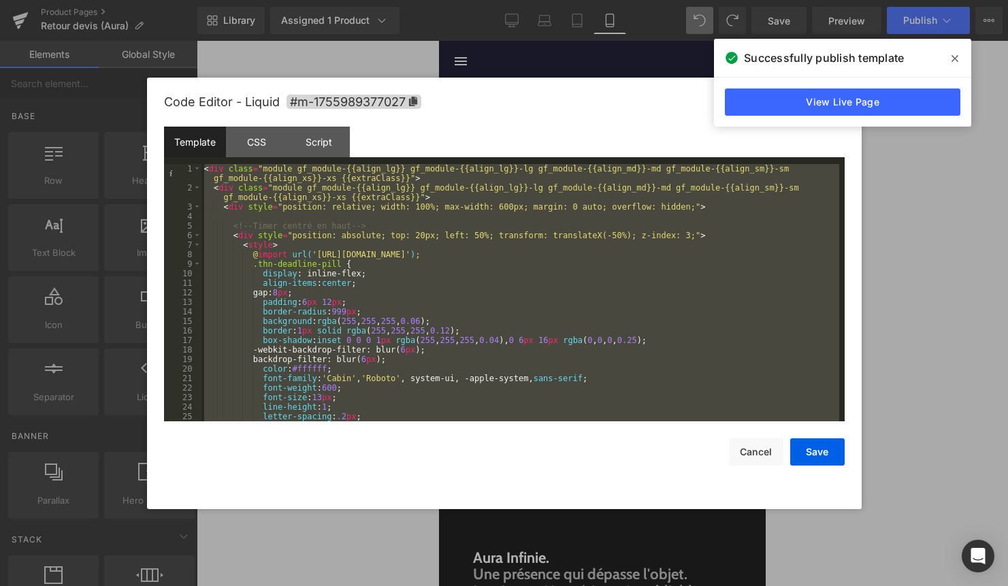
scroll to position [1143, 0]
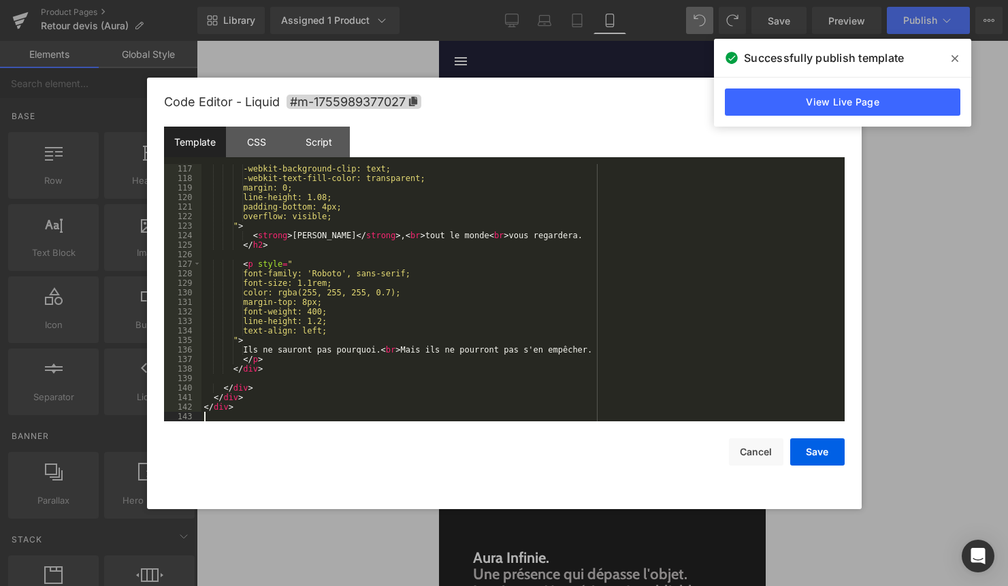
click at [823, 469] on div "Code Editor - Liquid #m-1755989377027 Template CSS Script Data 117 118 119 120 …" at bounding box center [504, 293] width 680 height 431
click at [827, 455] on button "Save" at bounding box center [817, 451] width 54 height 27
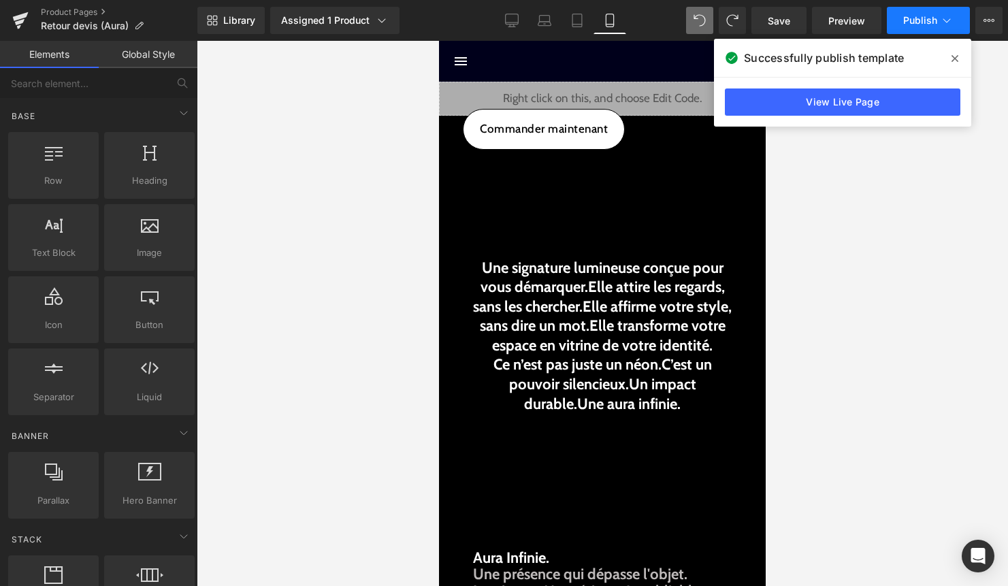
click at [938, 14] on button "Publish" at bounding box center [928, 20] width 83 height 27
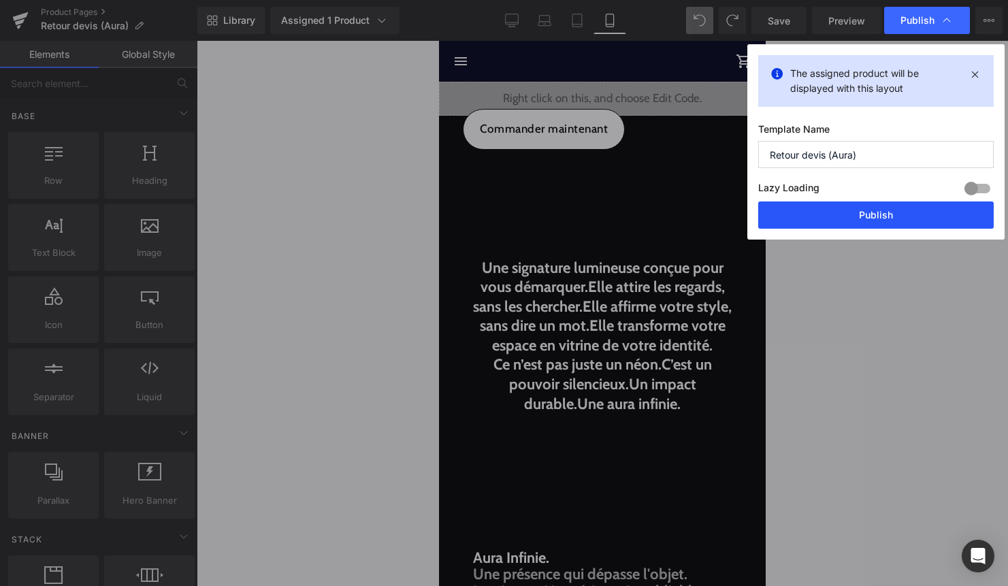
click at [898, 208] on button "Publish" at bounding box center [875, 214] width 235 height 27
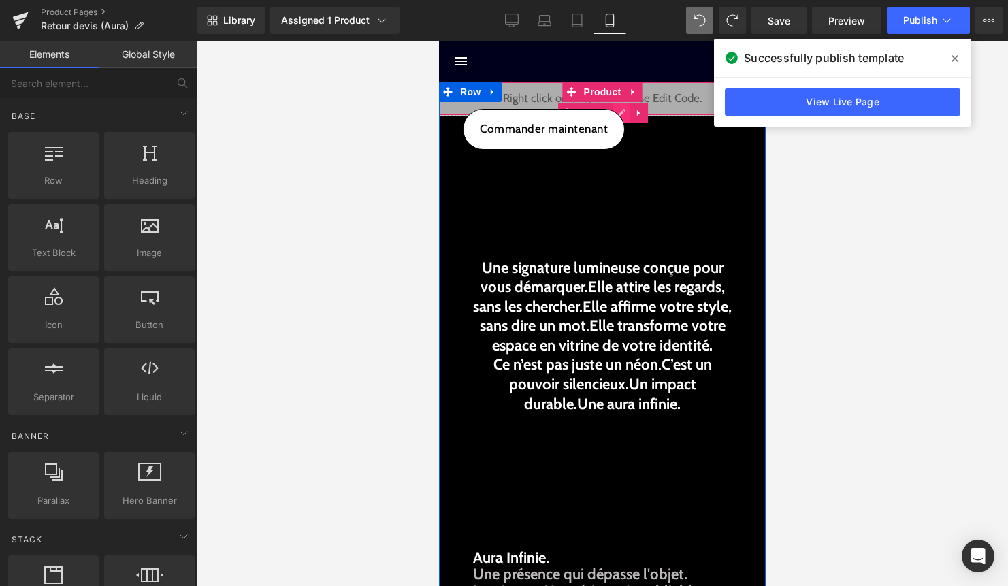
click at [615, 106] on div "Liquid" at bounding box center [602, 99] width 327 height 34
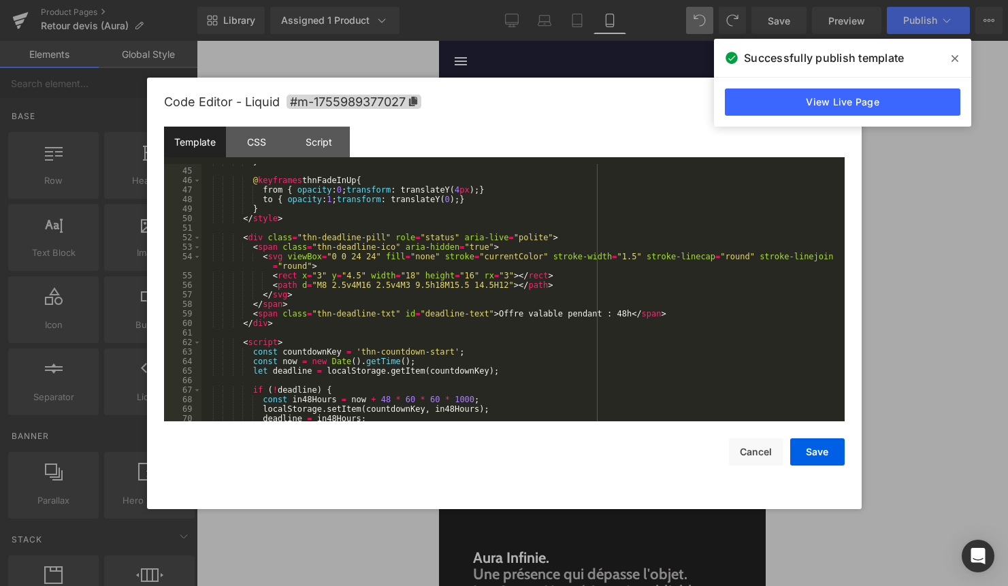
scroll to position [435, 0]
drag, startPoint x: 499, startPoint y: 313, endPoint x: 601, endPoint y: 311, distance: 101.4
click at [601, 311] on div "} @ keyframes thnFadeInUp { from { opacity : 0 ; transform : translateY( 4 px )…" at bounding box center [520, 294] width 638 height 276
click at [821, 451] on button "Save" at bounding box center [817, 451] width 54 height 27
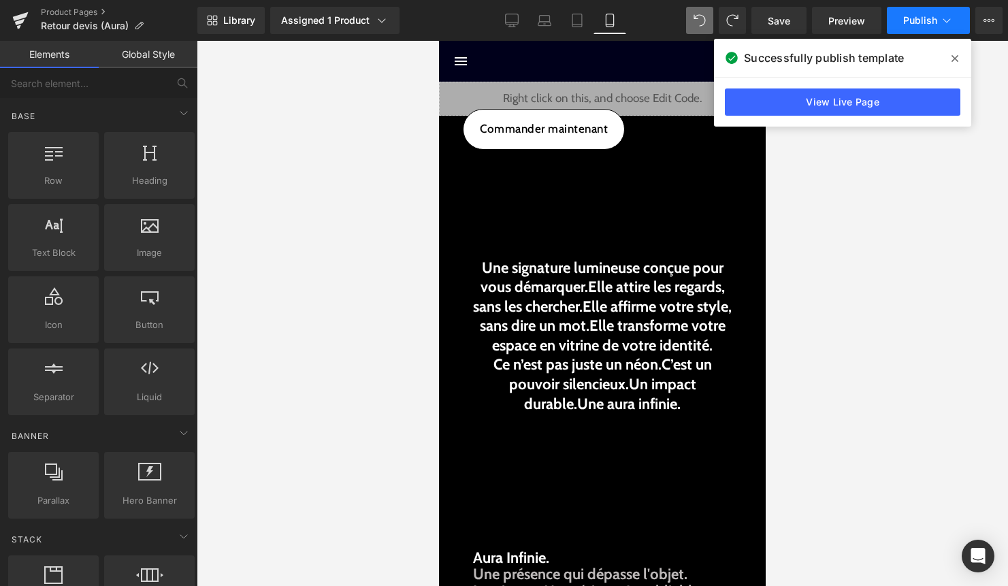
click at [901, 18] on button "Publish" at bounding box center [928, 20] width 83 height 27
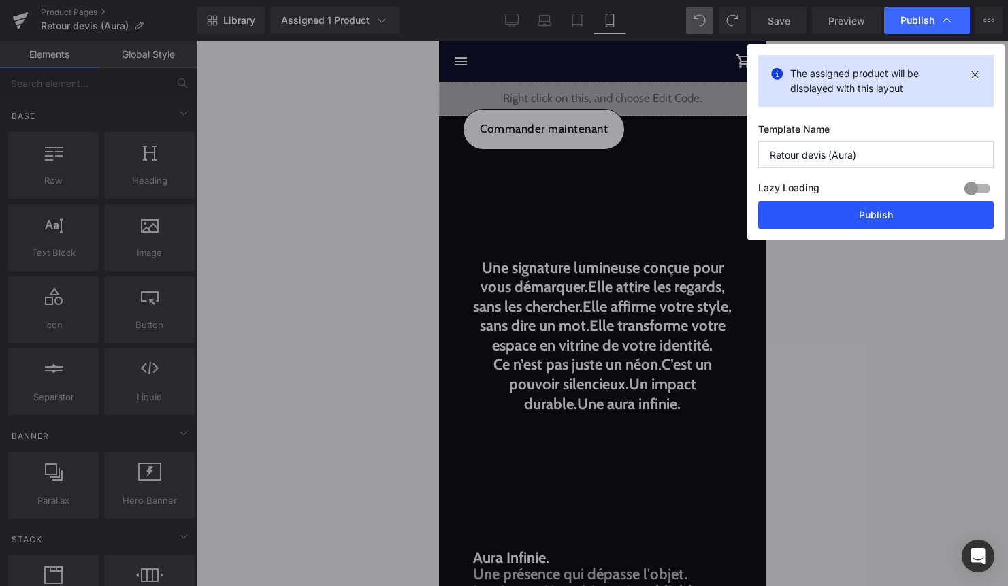
click at [861, 210] on button "Publish" at bounding box center [875, 214] width 235 height 27
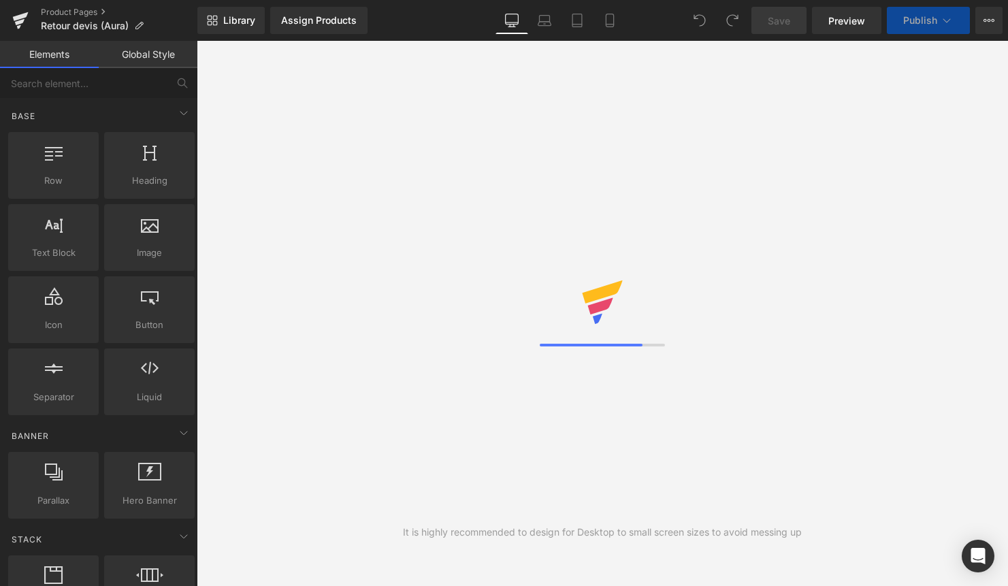
click at [620, 18] on link "Mobile" at bounding box center [609, 20] width 33 height 27
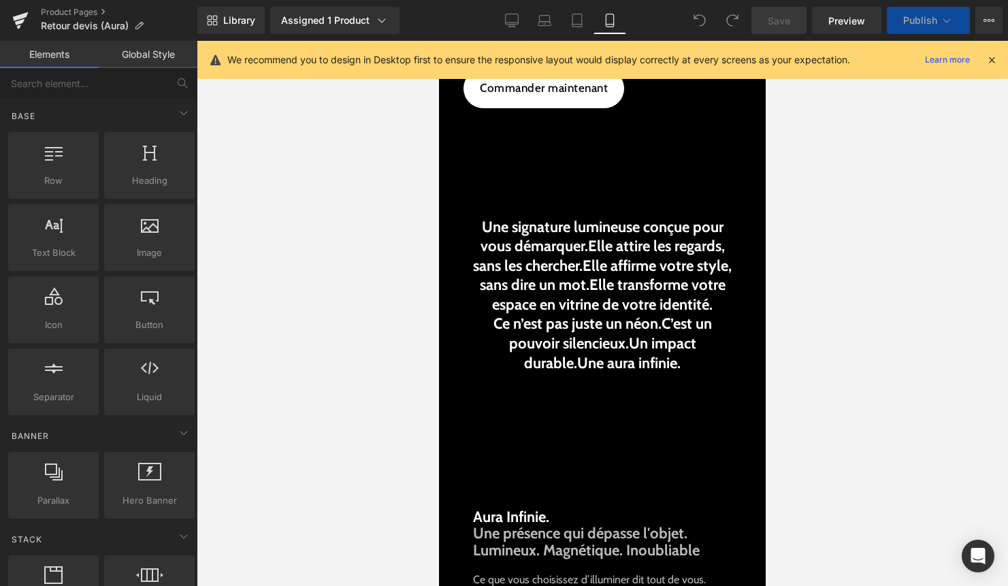
click at [909, 22] on span "Publish" at bounding box center [920, 20] width 34 height 11
click at [995, 63] on icon at bounding box center [991, 60] width 12 height 12
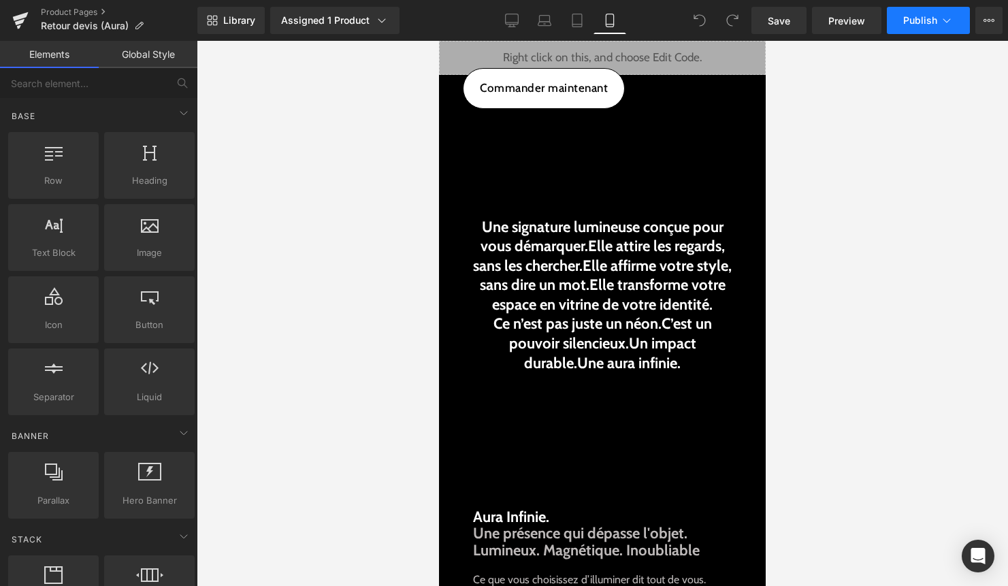
click at [938, 29] on button "Publish" at bounding box center [928, 20] width 83 height 27
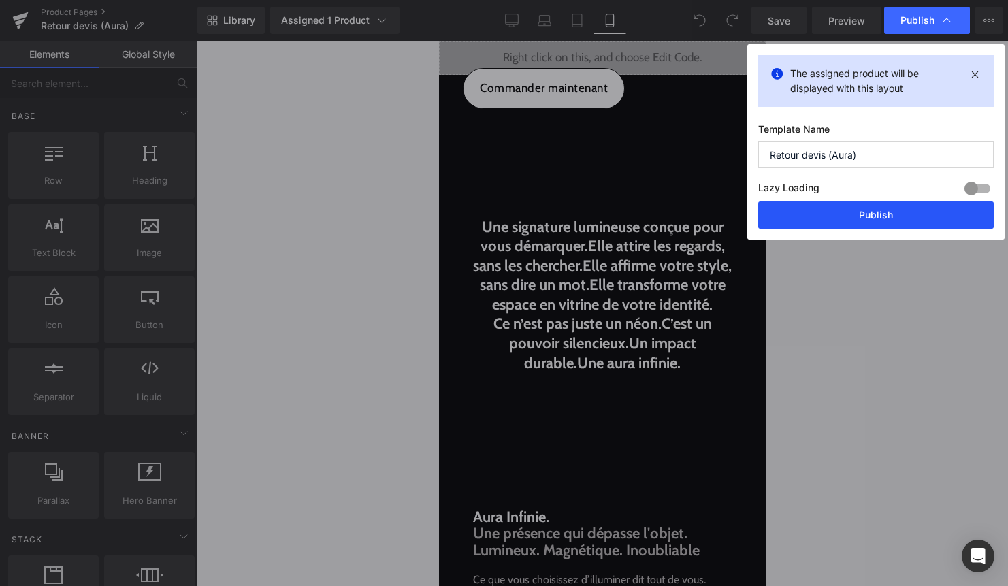
click at [883, 221] on button "Publish" at bounding box center [875, 214] width 235 height 27
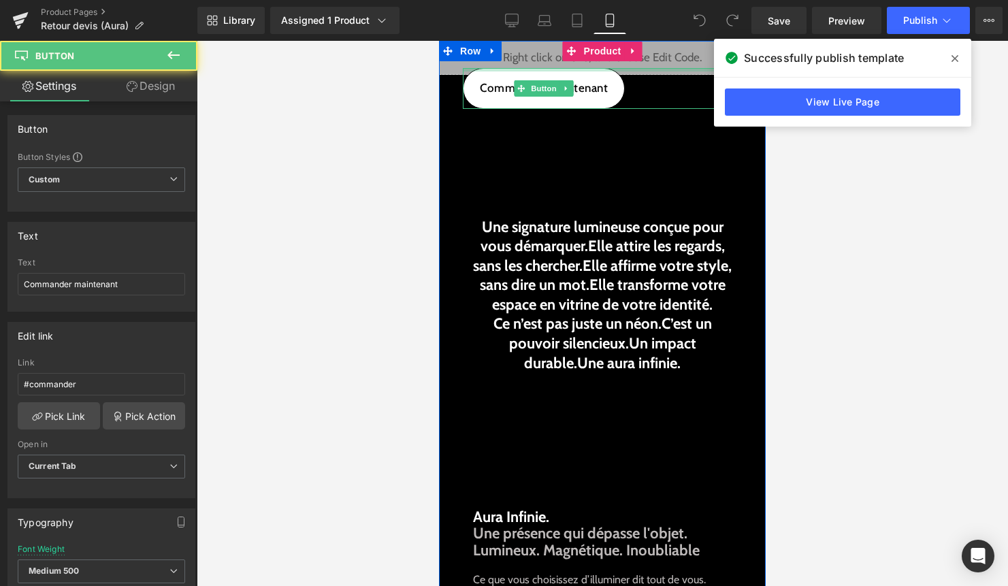
click at [616, 68] on div at bounding box center [602, 69] width 279 height 3
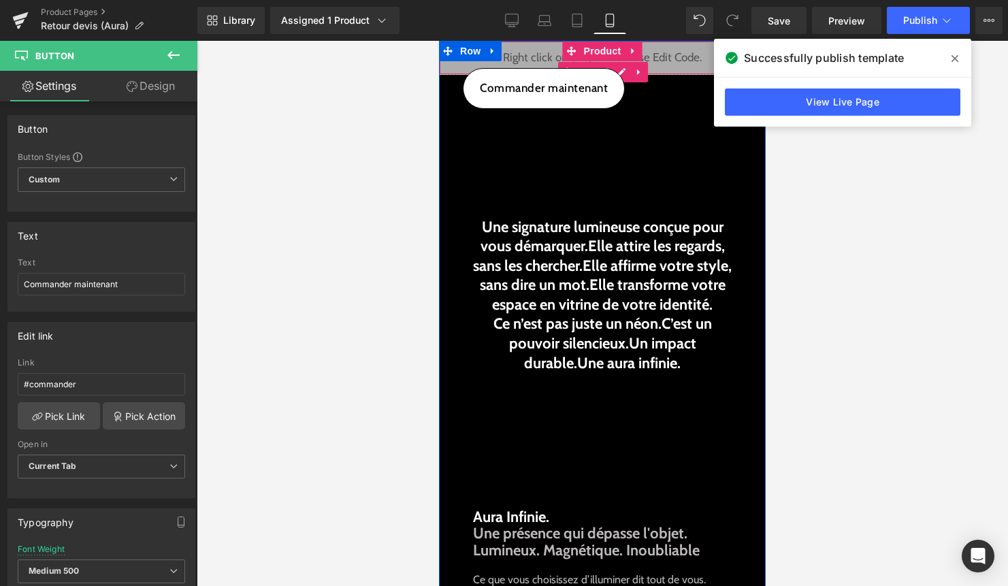
click at [671, 58] on div "Liquid" at bounding box center [602, 58] width 327 height 34
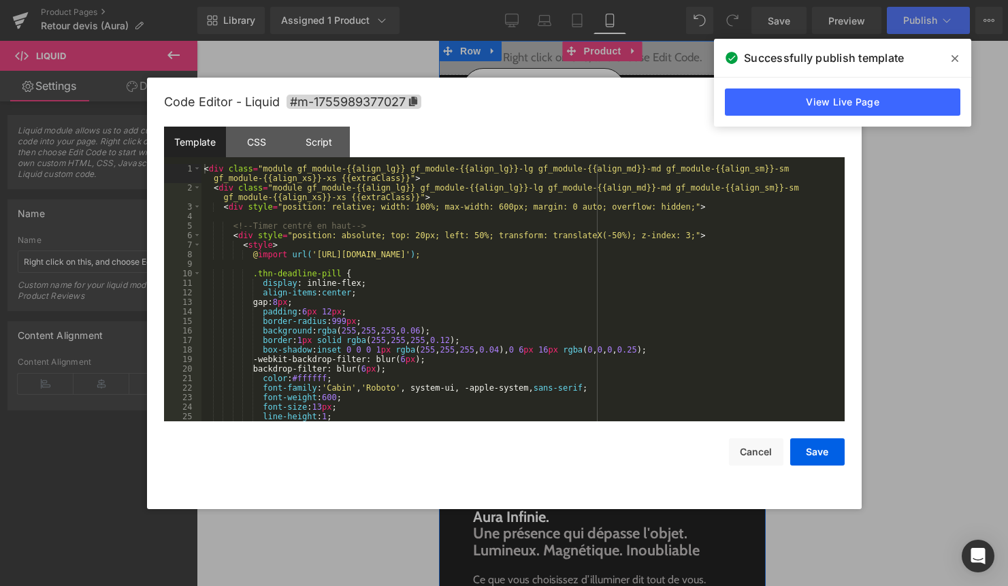
click at [625, 66] on div "Liquid" at bounding box center [602, 58] width 327 height 34
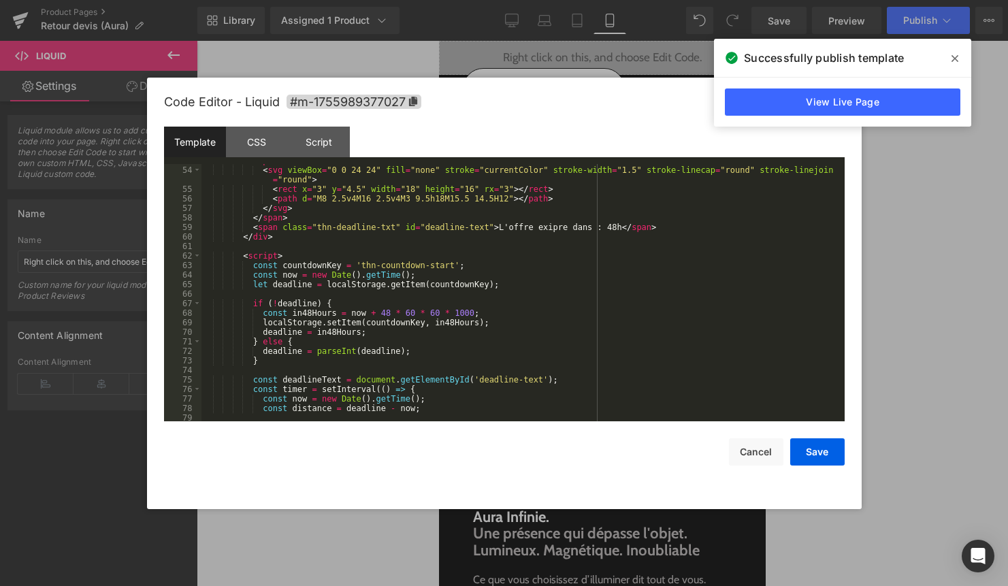
scroll to position [516, 0]
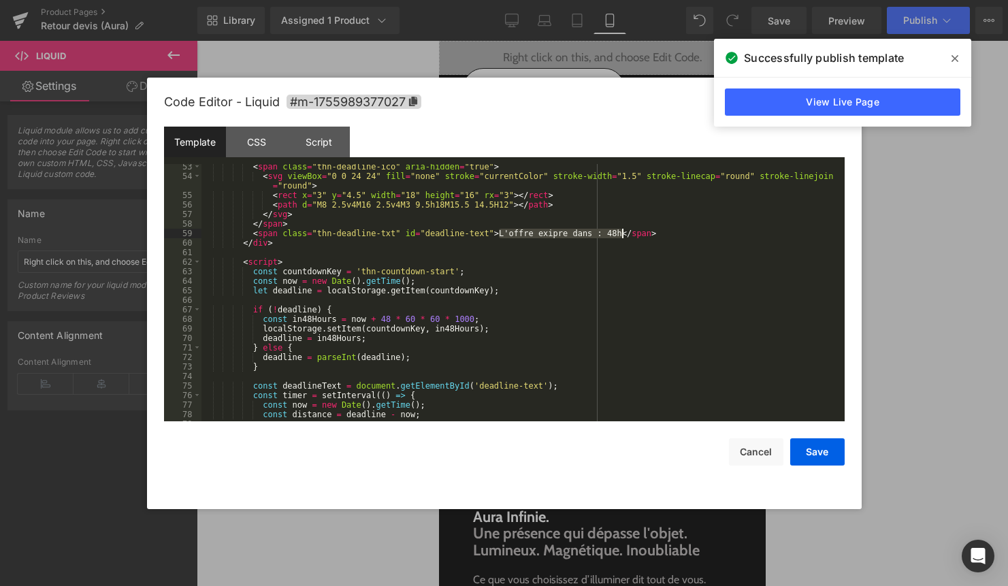
drag, startPoint x: 499, startPoint y: 233, endPoint x: 621, endPoint y: 231, distance: 122.5
click at [621, 231] on div "< span class = "thn-deadline-ico" aria-hidden = "true" > < svg viewBox = "0 0 2…" at bounding box center [520, 300] width 638 height 276
click at [566, 320] on div "< span class = "thn-deadline-ico" aria-hidden = "true" > < svg viewBox = "0 0 2…" at bounding box center [520, 300] width 638 height 276
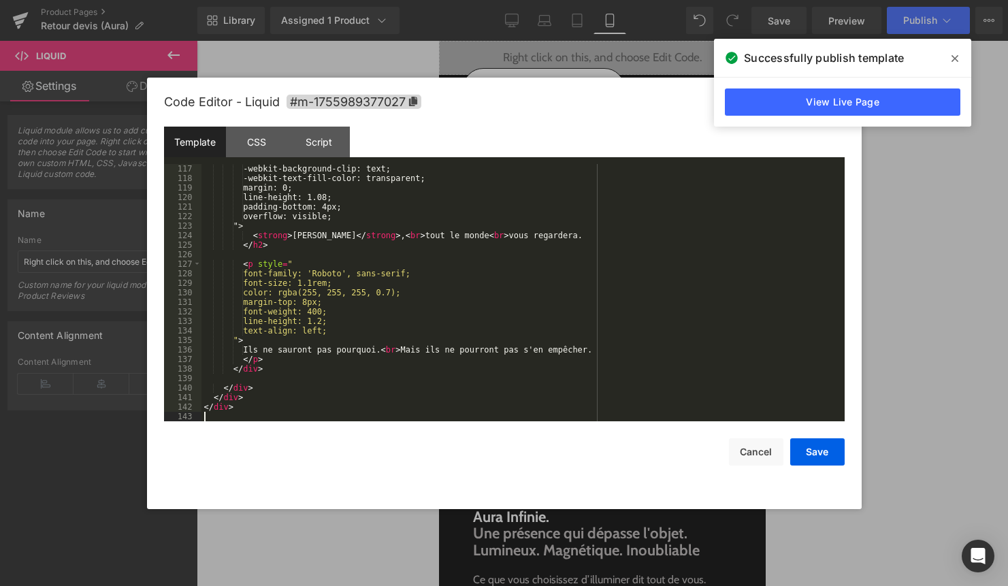
scroll to position [1143, 0]
click at [829, 454] on button "Save" at bounding box center [817, 451] width 54 height 27
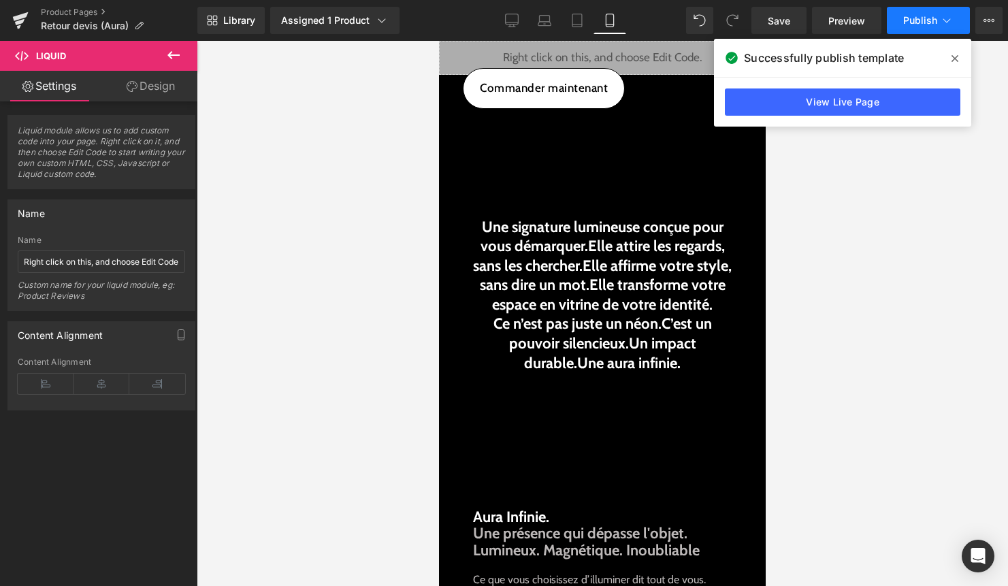
click at [929, 31] on button "Publish" at bounding box center [928, 20] width 83 height 27
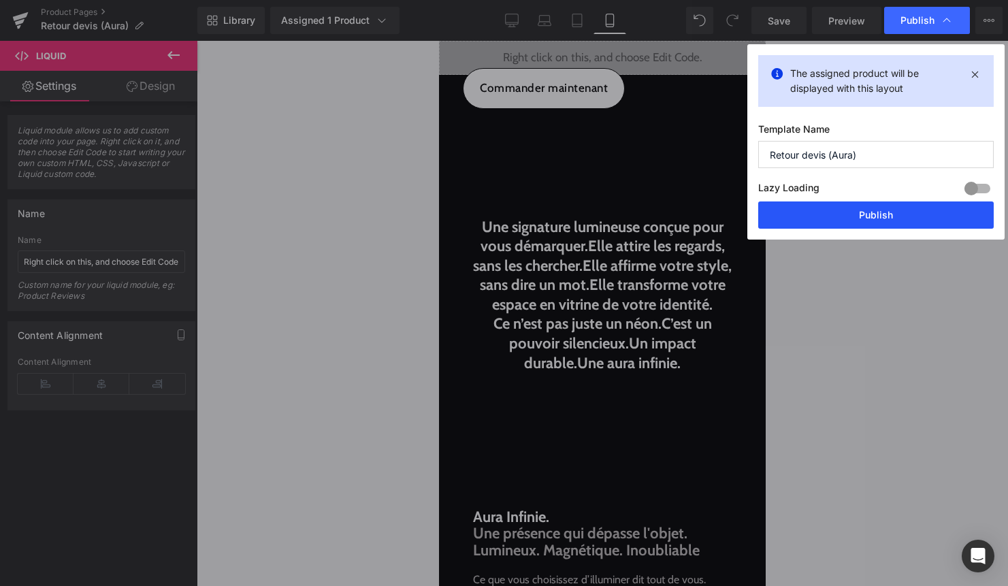
click at [878, 222] on button "Publish" at bounding box center [875, 214] width 235 height 27
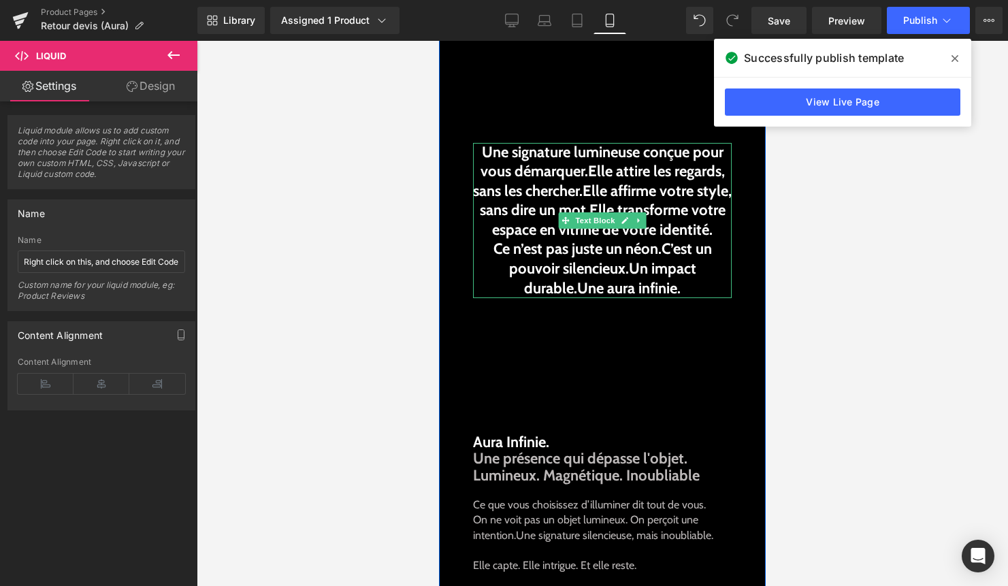
scroll to position [117, 0]
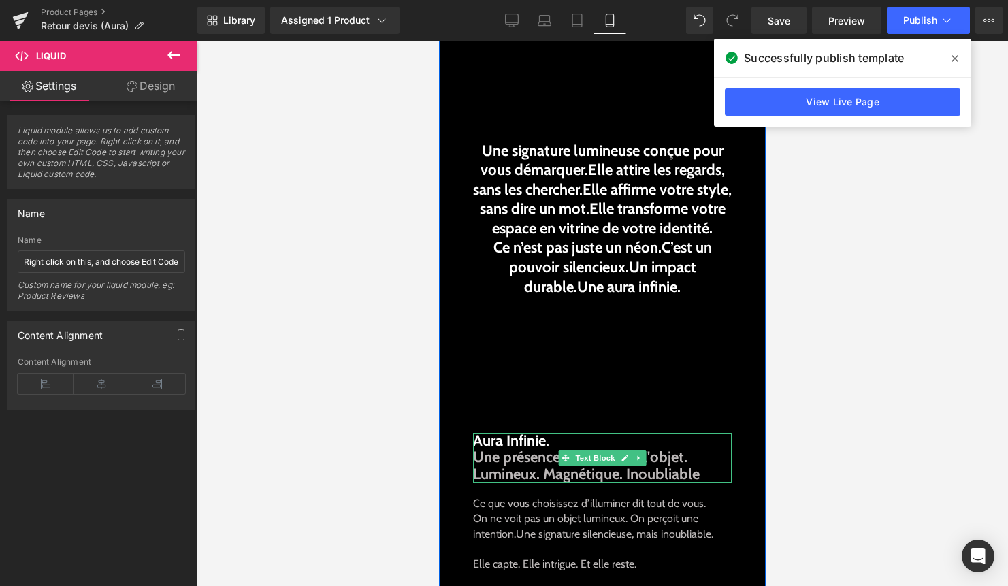
click at [701, 477] on p "Une présence qui dépasse l'objet. Lumineux. Magnétique. Inoubliable" at bounding box center [602, 465] width 259 height 33
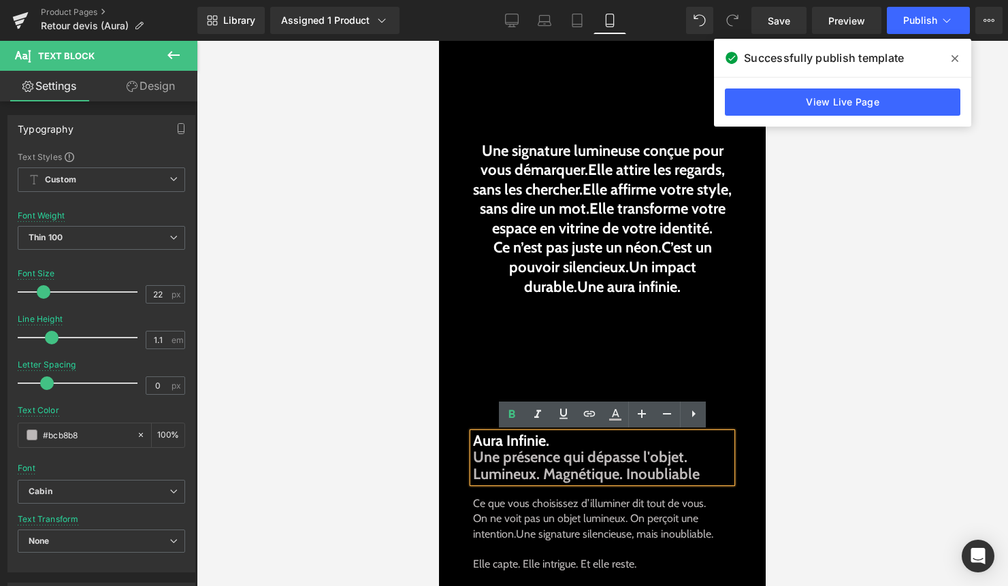
click at [701, 480] on p "Une présence qui dépasse l'objet. Lumineux. Magnétique. Inoubliable" at bounding box center [602, 465] width 259 height 33
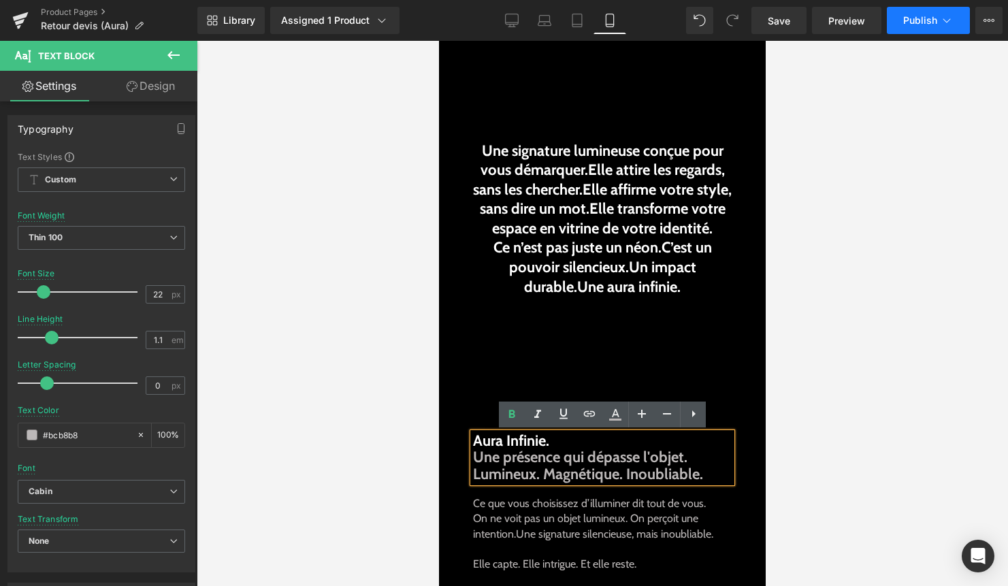
click at [942, 31] on button "Publish" at bounding box center [928, 20] width 83 height 27
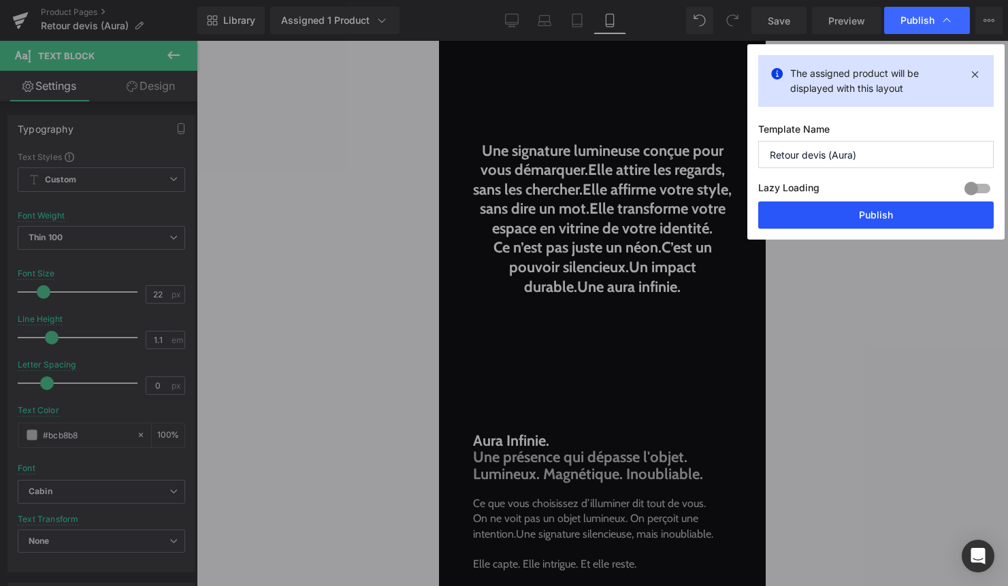
click at [874, 210] on button "Publish" at bounding box center [875, 214] width 235 height 27
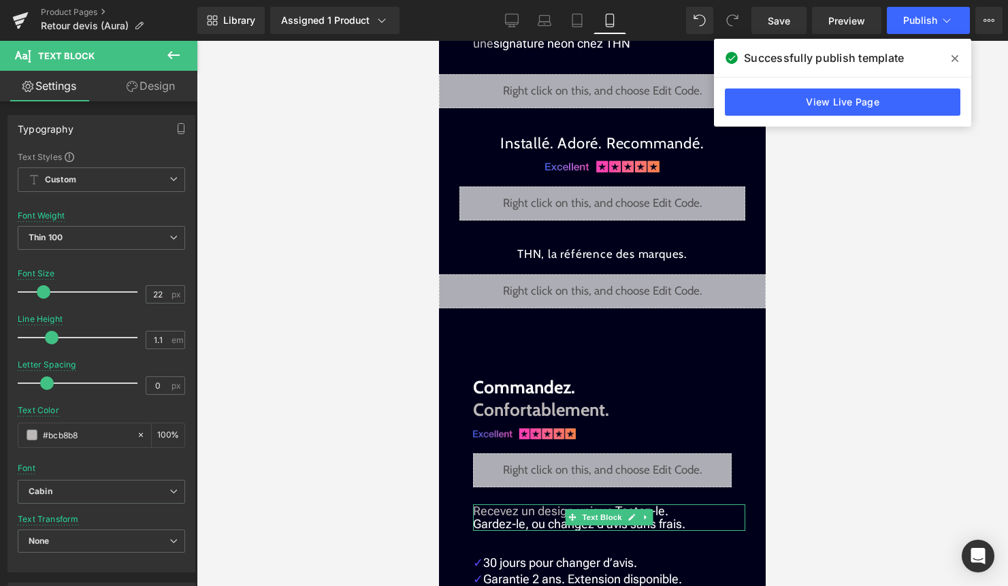
scroll to position [1698, 0]
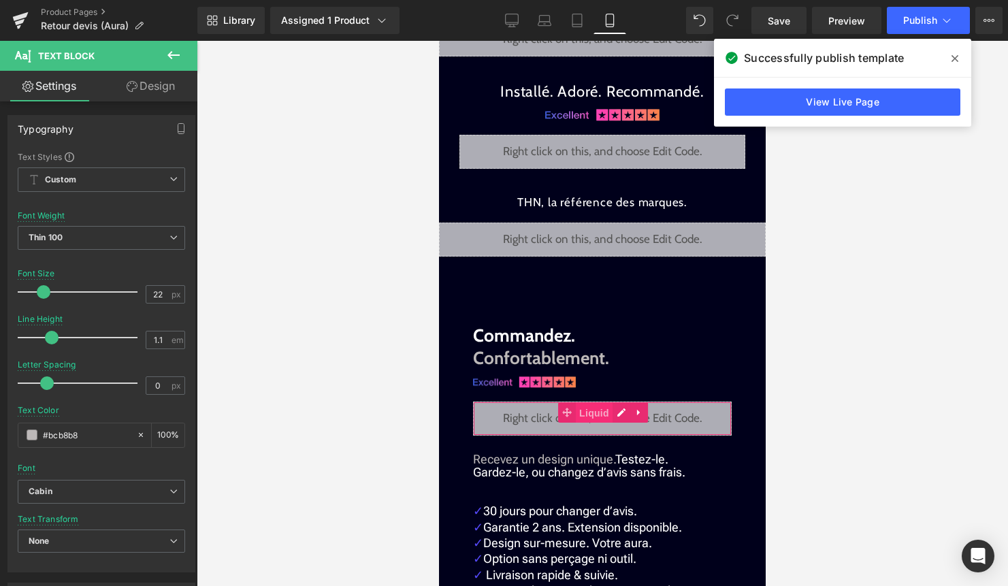
click at [597, 403] on span "Liquid" at bounding box center [594, 413] width 37 height 20
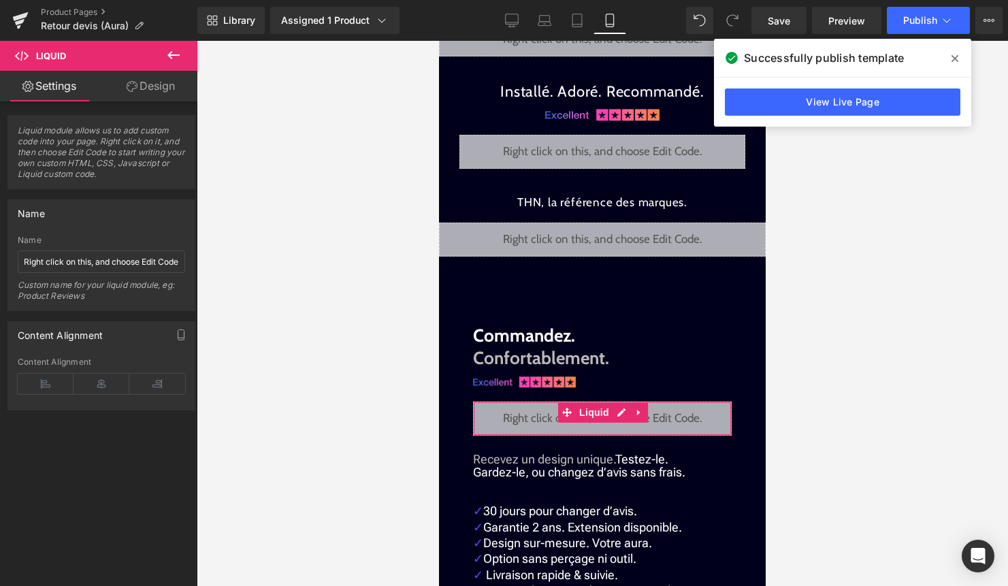
click at [166, 97] on link "Design" at bounding box center [150, 86] width 99 height 31
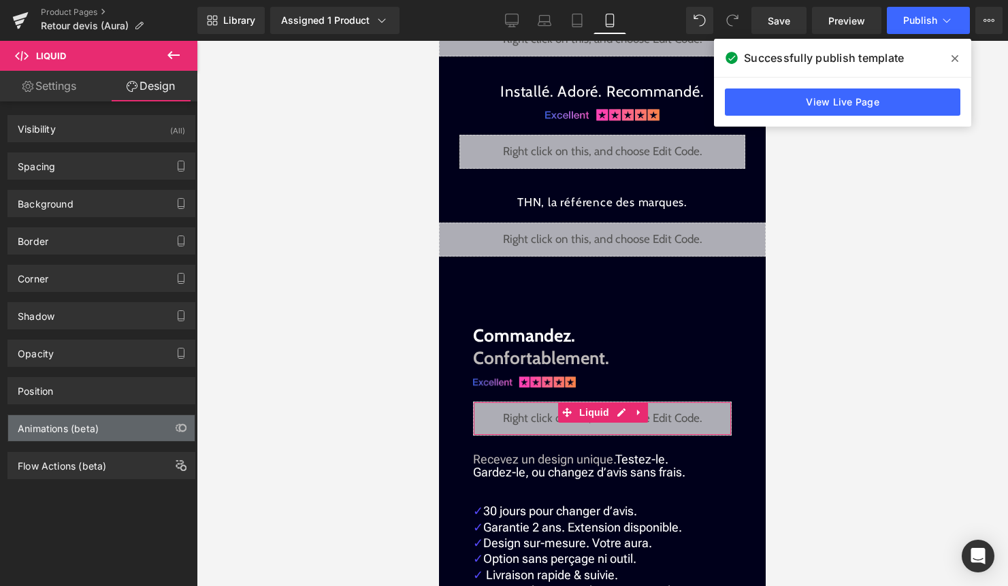
click at [135, 429] on div "Animations (beta)" at bounding box center [101, 428] width 186 height 26
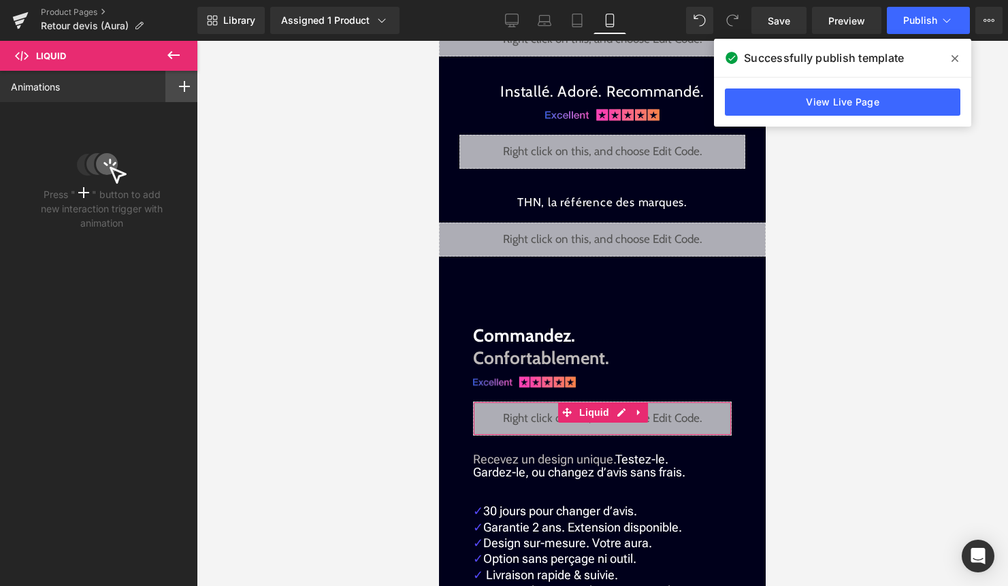
click at [178, 95] on div at bounding box center [184, 86] width 38 height 31
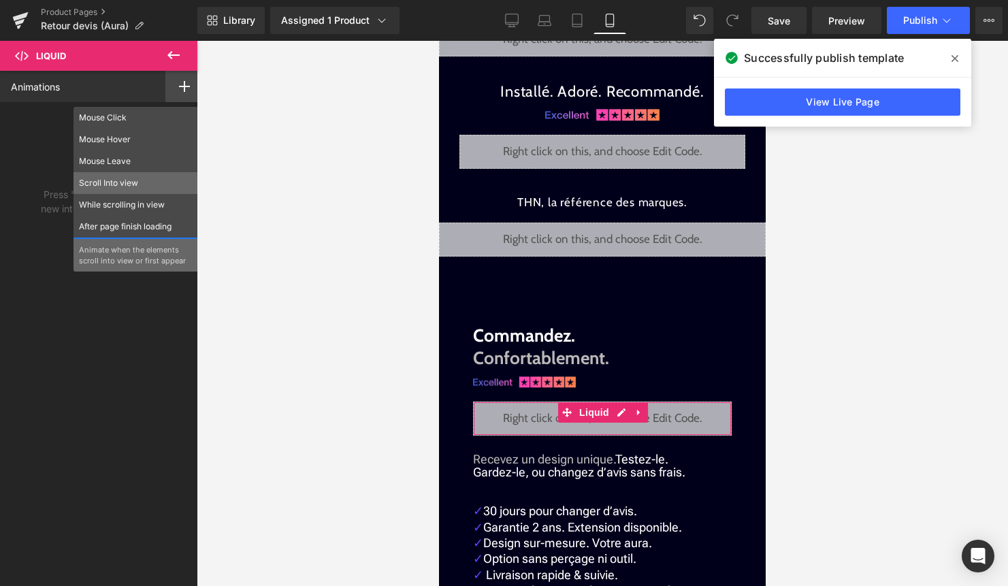
click at [136, 178] on p "Scroll Into view" at bounding box center [136, 183] width 114 height 12
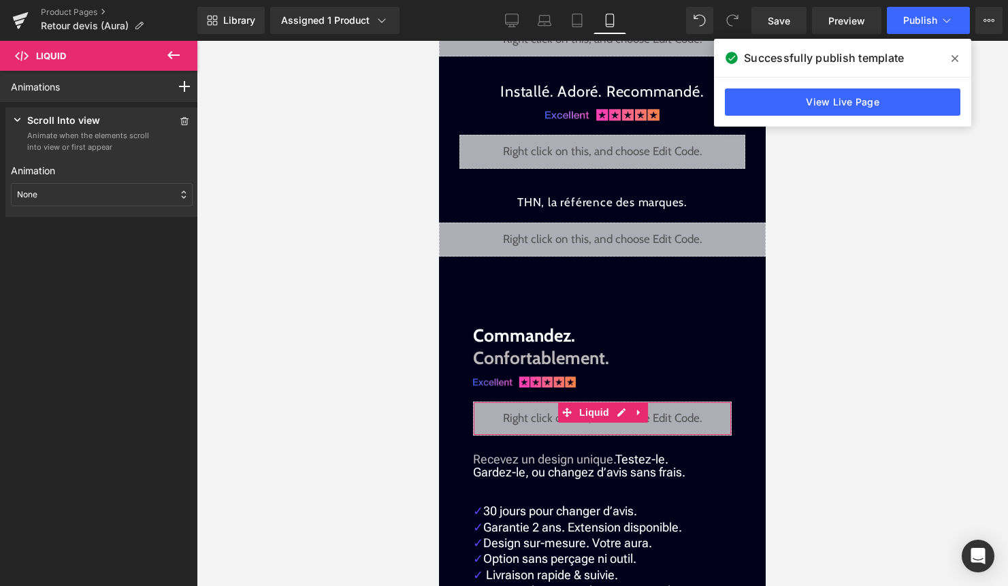
click at [90, 199] on div "None" at bounding box center [102, 194] width 182 height 23
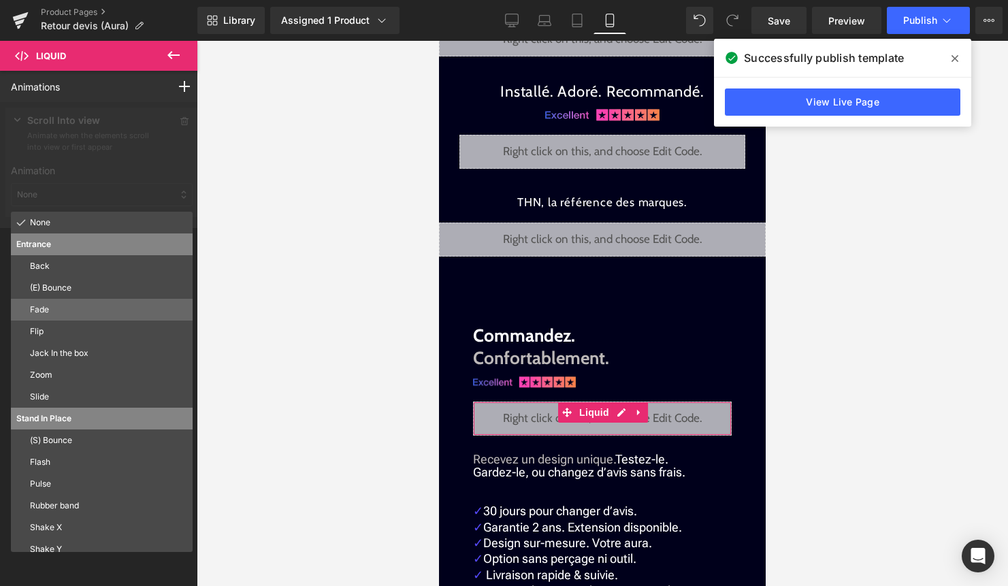
click at [74, 311] on p "Fade" at bounding box center [108, 309] width 157 height 12
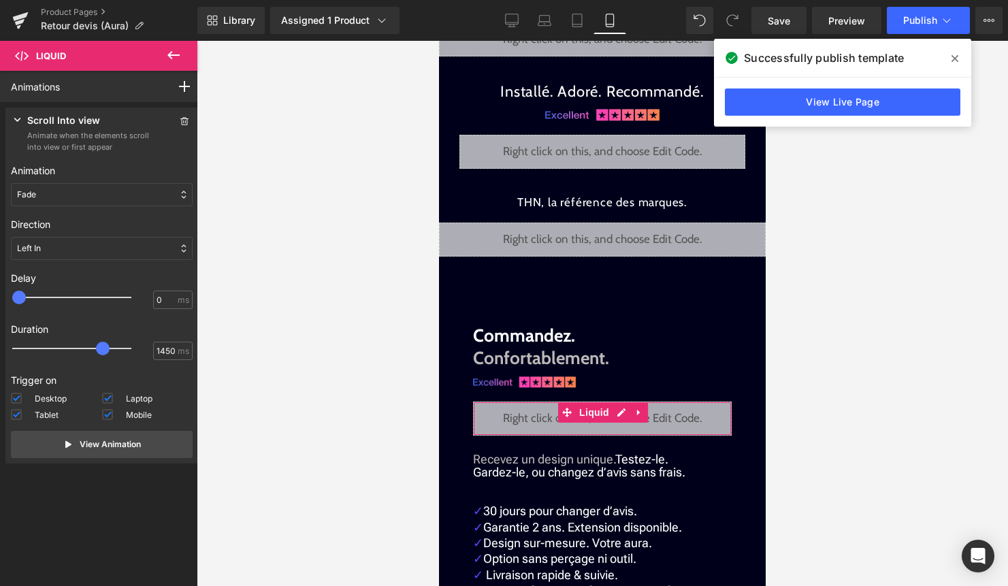
type input "1500"
drag, startPoint x: 45, startPoint y: 348, endPoint x: 106, endPoint y: 349, distance: 61.2
click at [106, 349] on span at bounding box center [106, 349] width 14 height 14
click at [61, 246] on div "Left In" at bounding box center [102, 248] width 182 height 23
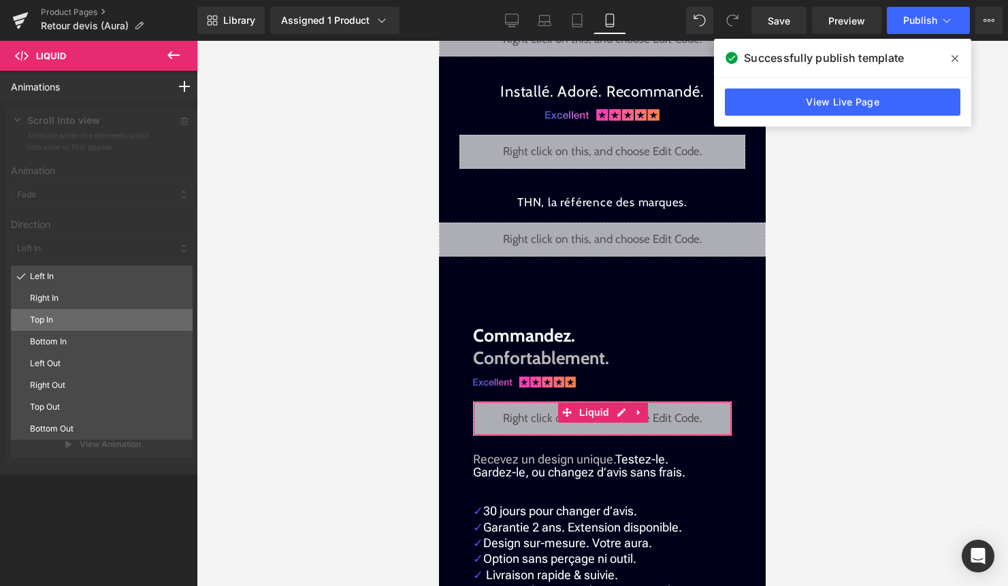
click at [58, 314] on p "Top In" at bounding box center [108, 320] width 157 height 12
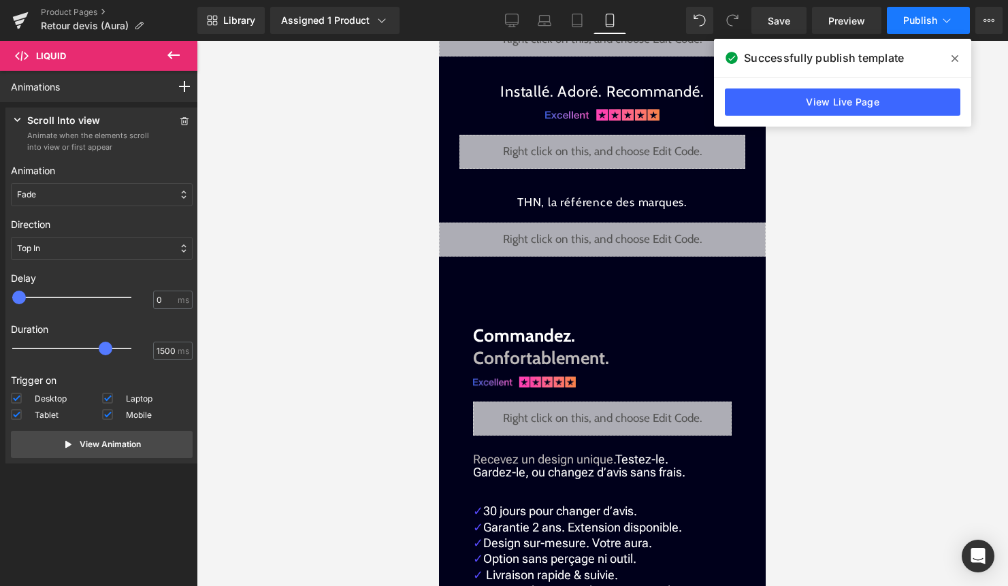
click at [933, 18] on span "Publish" at bounding box center [920, 20] width 34 height 11
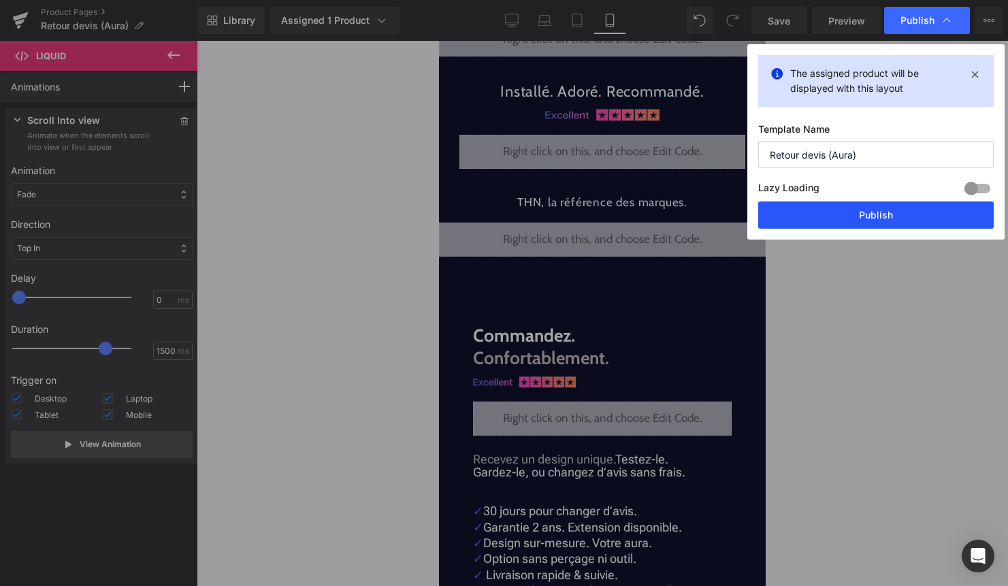
click at [853, 214] on button "Publish" at bounding box center [875, 214] width 235 height 27
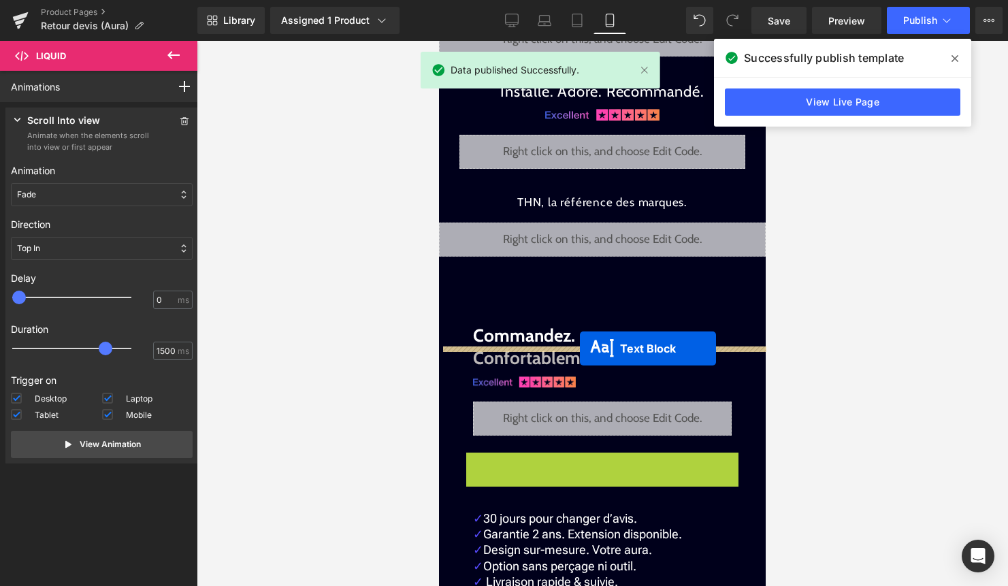
drag, startPoint x: 579, startPoint y: 441, endPoint x: 580, endPoint y: 348, distance: 92.5
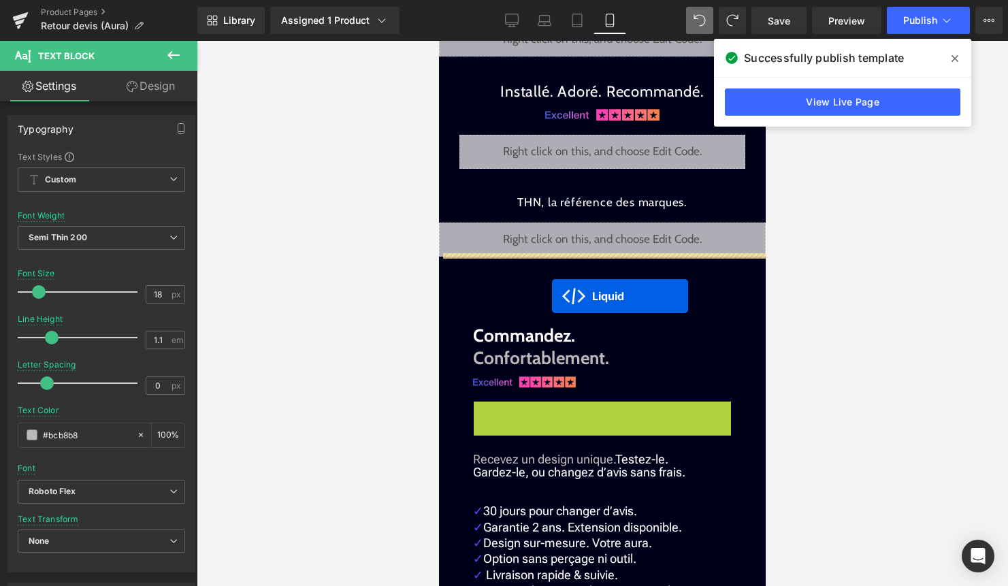
drag, startPoint x: 582, startPoint y: 388, endPoint x: 552, endPoint y: 296, distance: 96.8
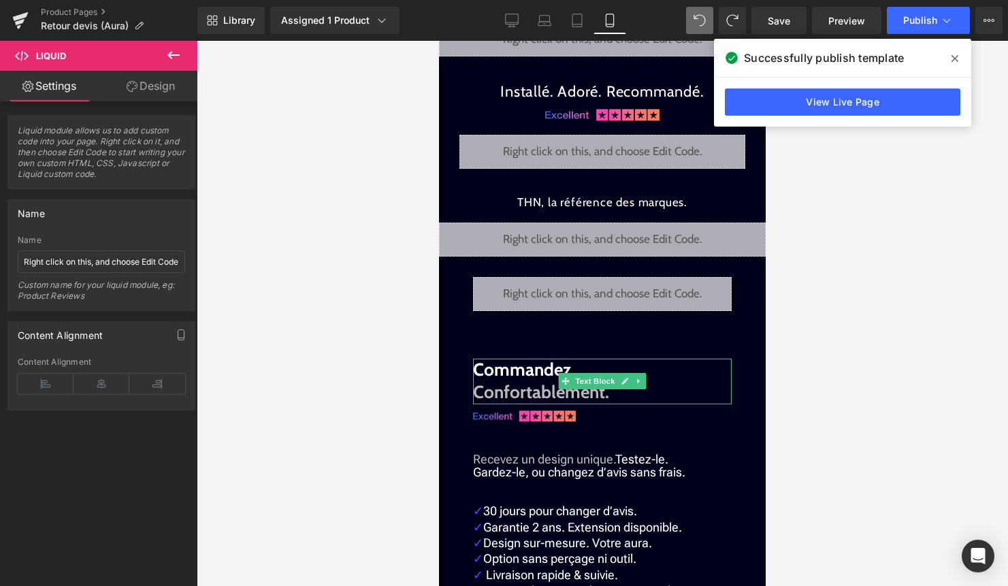
click at [476, 381] on font "Confortablement." at bounding box center [541, 392] width 136 height 22
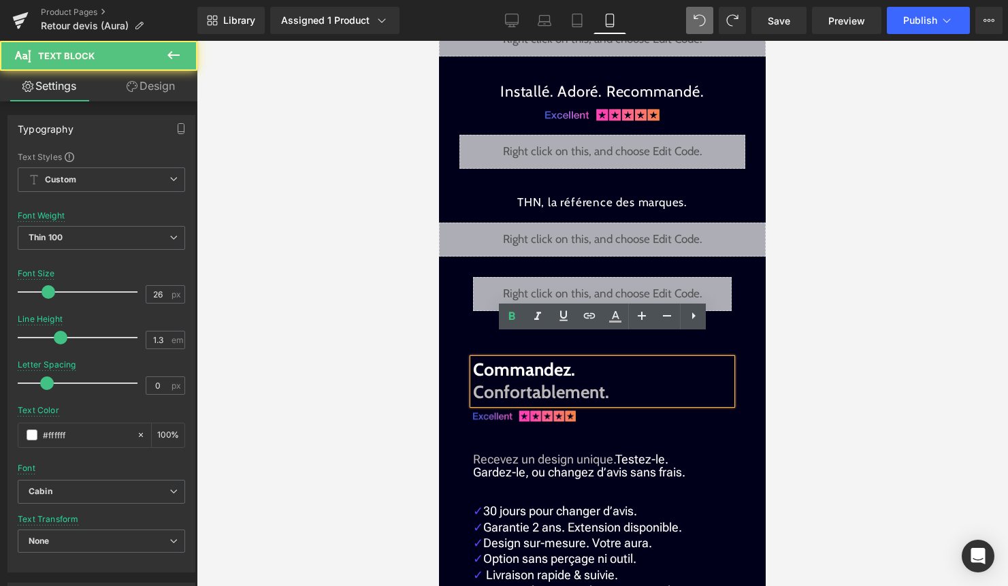
click at [477, 381] on font "Confortablement." at bounding box center [541, 392] width 136 height 22
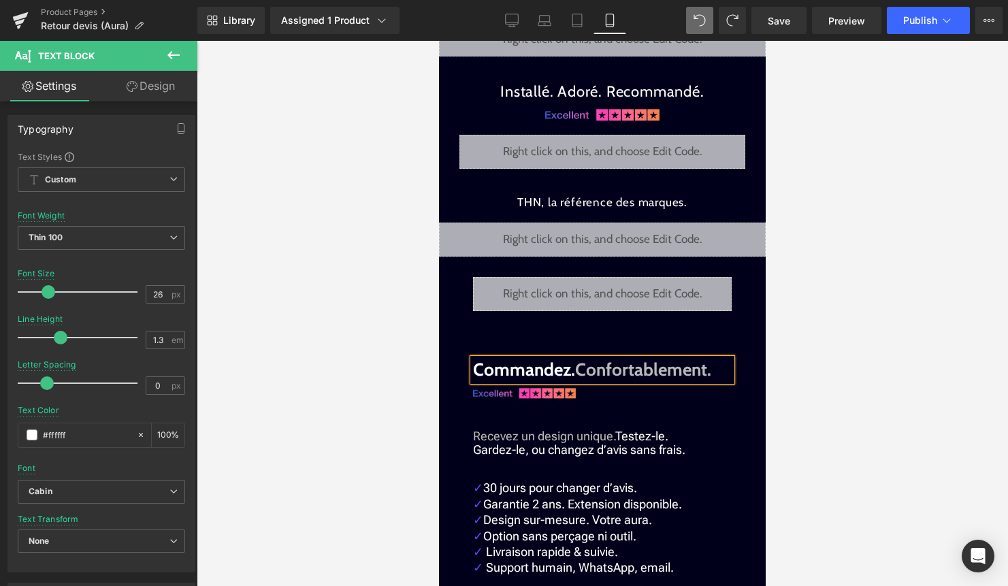
click at [895, 360] on div at bounding box center [602, 313] width 811 height 545
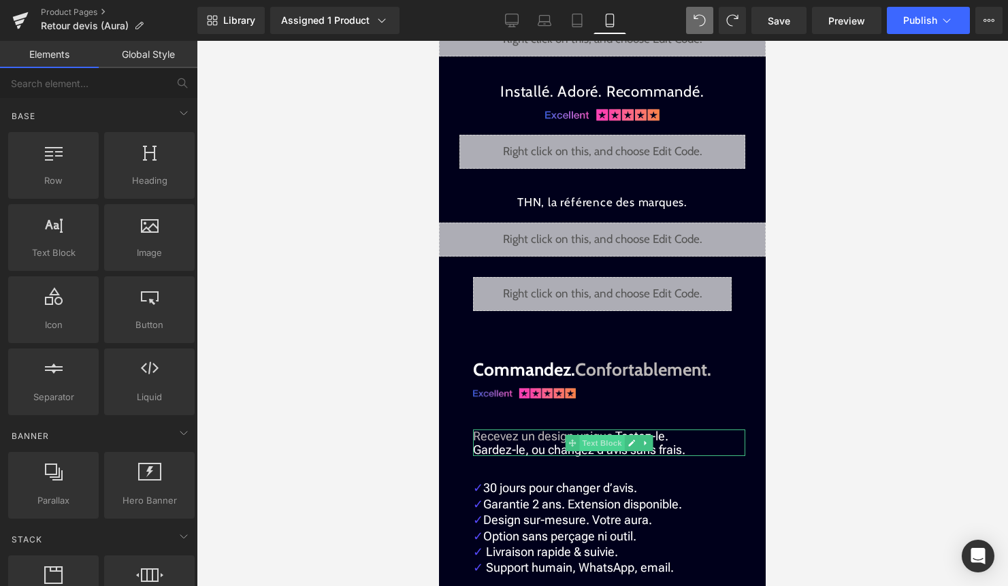
click at [580, 435] on span "Text Block" at bounding box center [601, 443] width 45 height 16
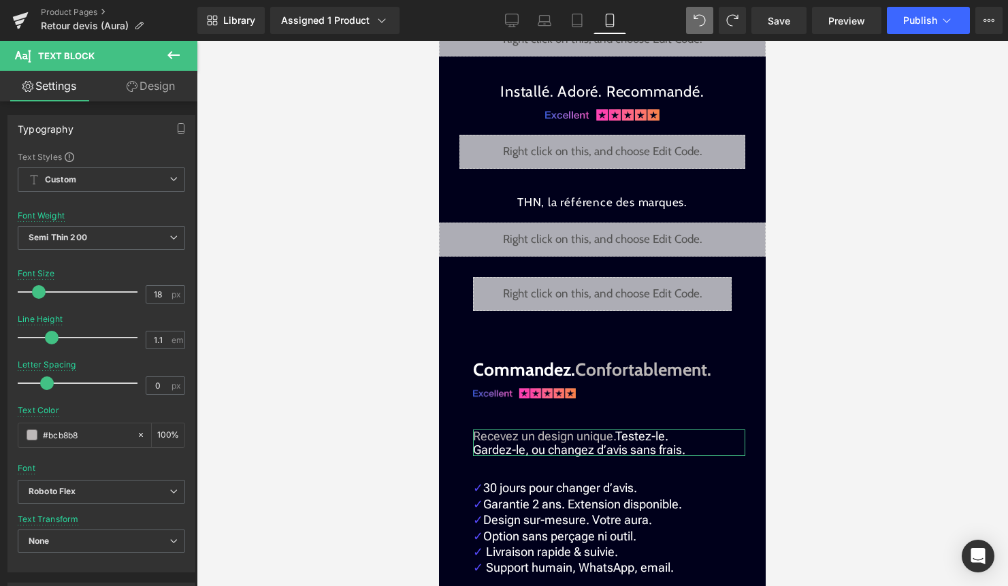
click at [165, 92] on link "Design" at bounding box center [150, 86] width 99 height 31
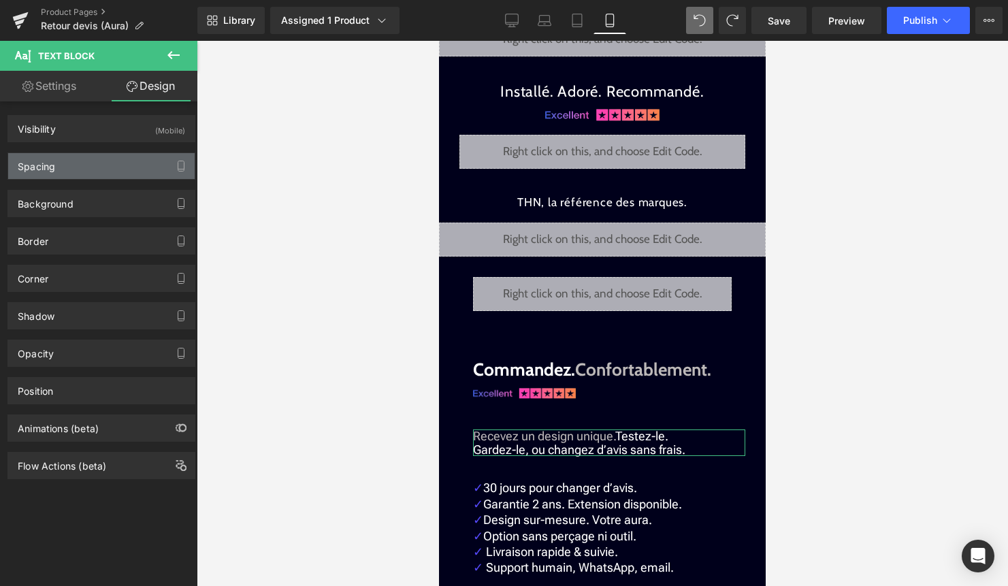
click at [111, 161] on div "Spacing" at bounding box center [101, 166] width 186 height 26
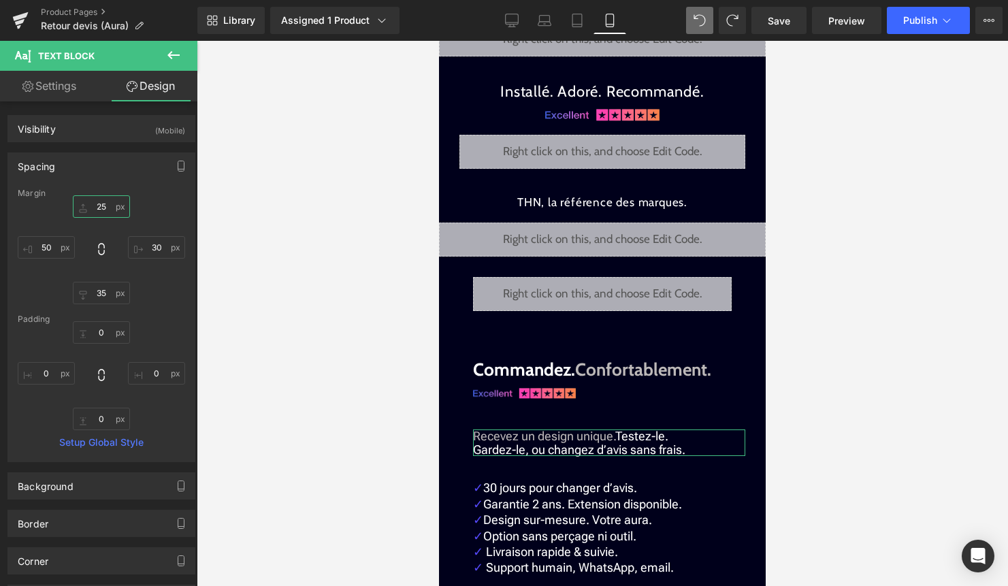
click at [102, 208] on input "25" at bounding box center [101, 206] width 57 height 22
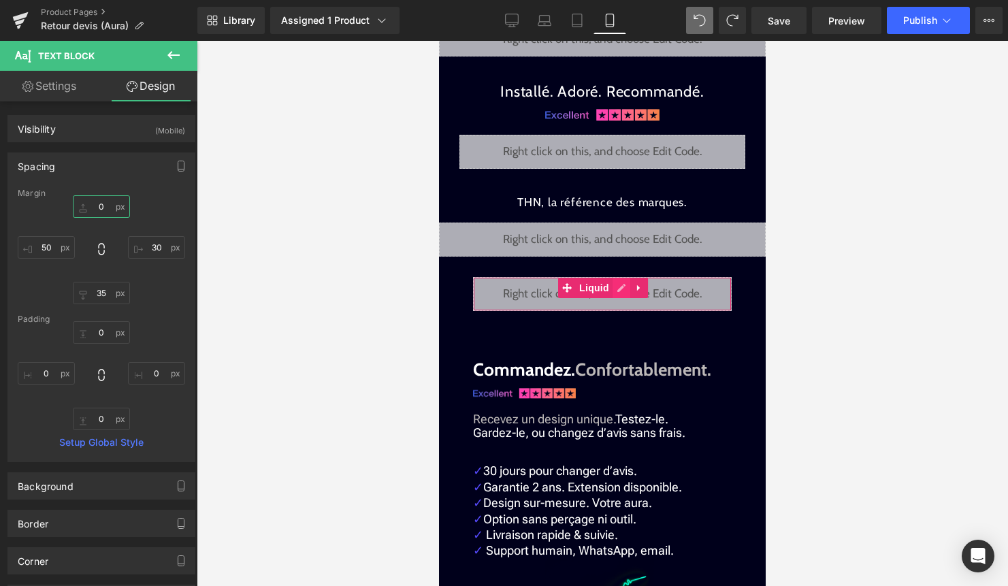
click at [621, 277] on div "Liquid" at bounding box center [602, 294] width 259 height 34
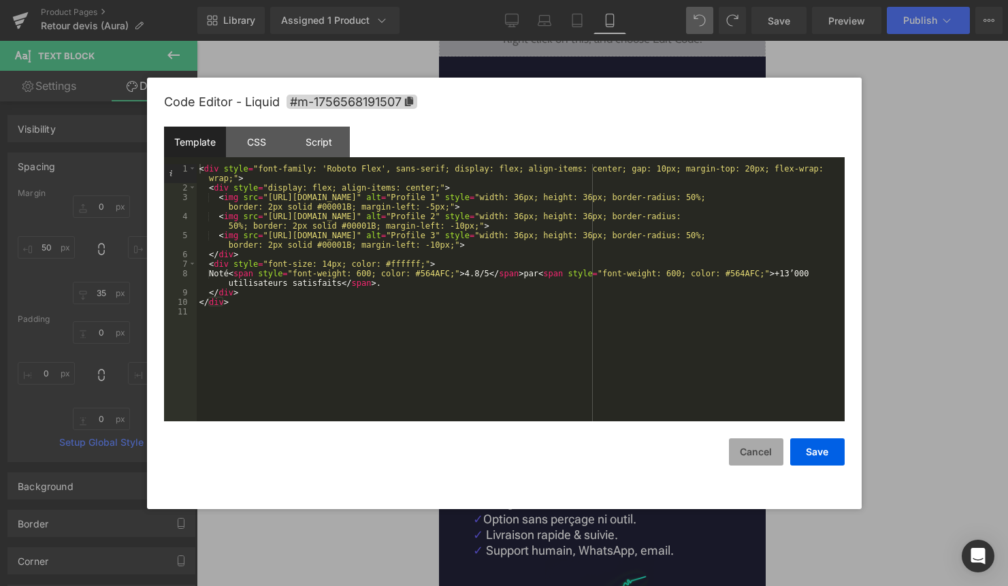
click at [761, 458] on button "Cancel" at bounding box center [756, 451] width 54 height 27
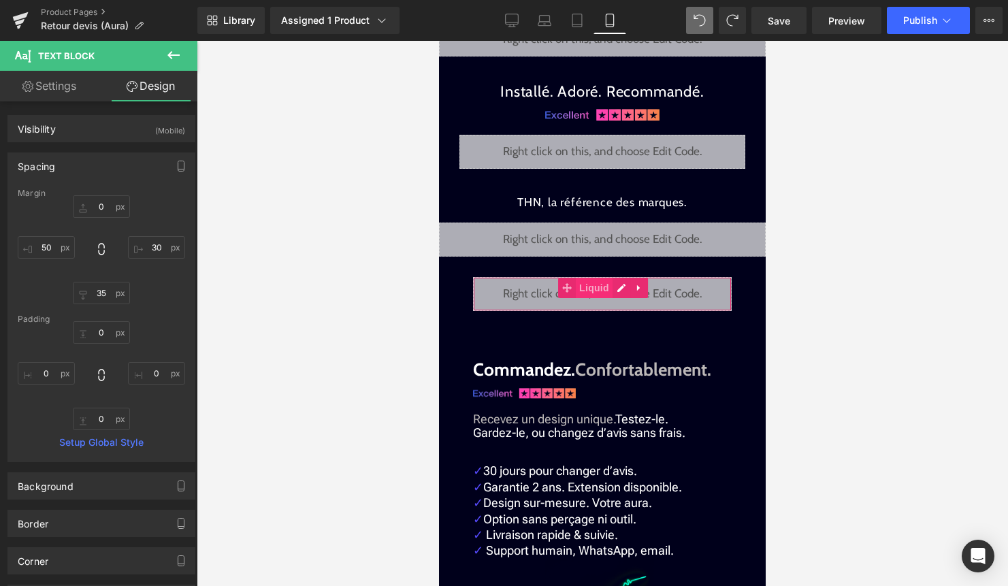
click at [593, 278] on span "Liquid" at bounding box center [594, 288] width 37 height 20
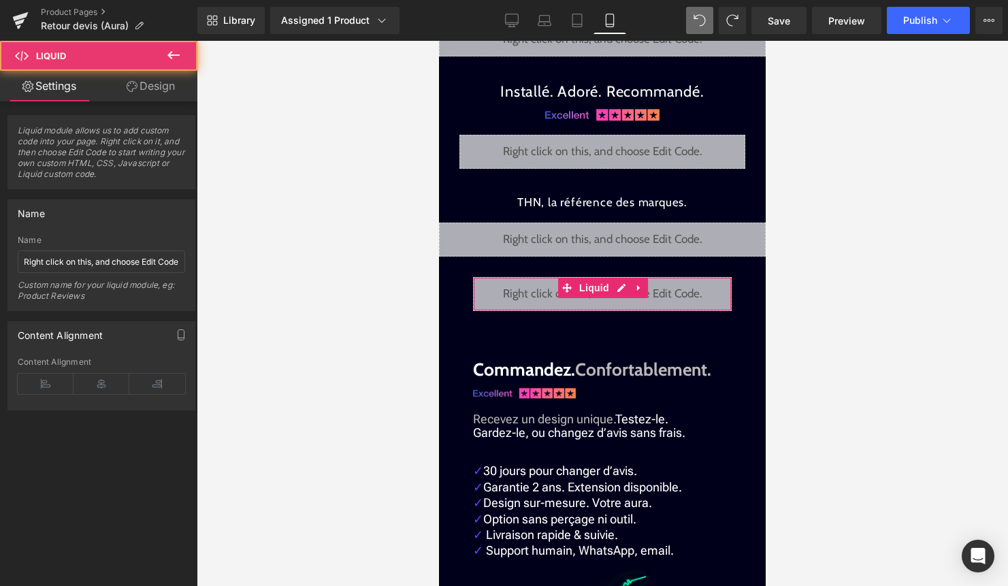
click at [161, 97] on link "Design" at bounding box center [150, 86] width 99 height 31
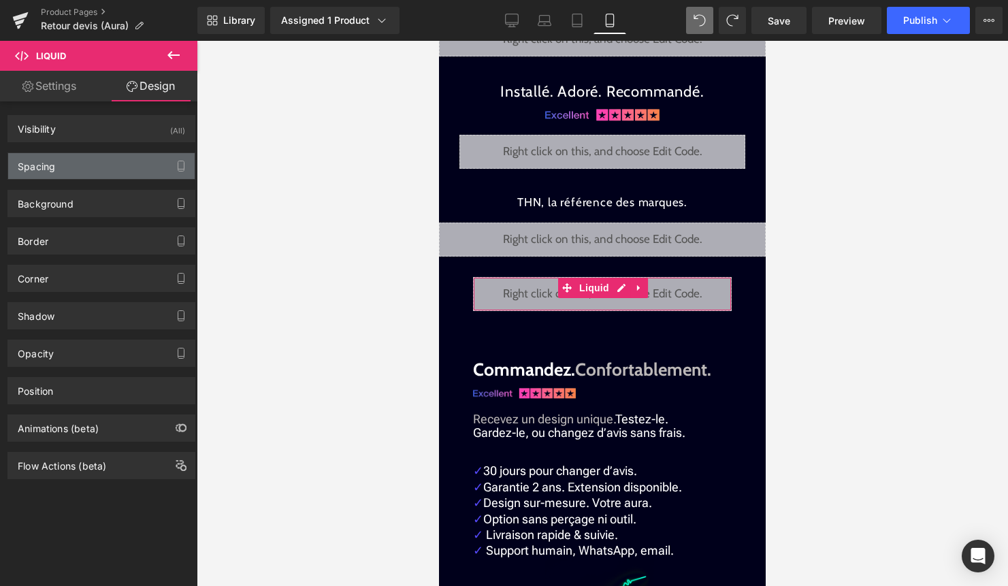
click at [122, 167] on div "Spacing" at bounding box center [101, 166] width 186 height 26
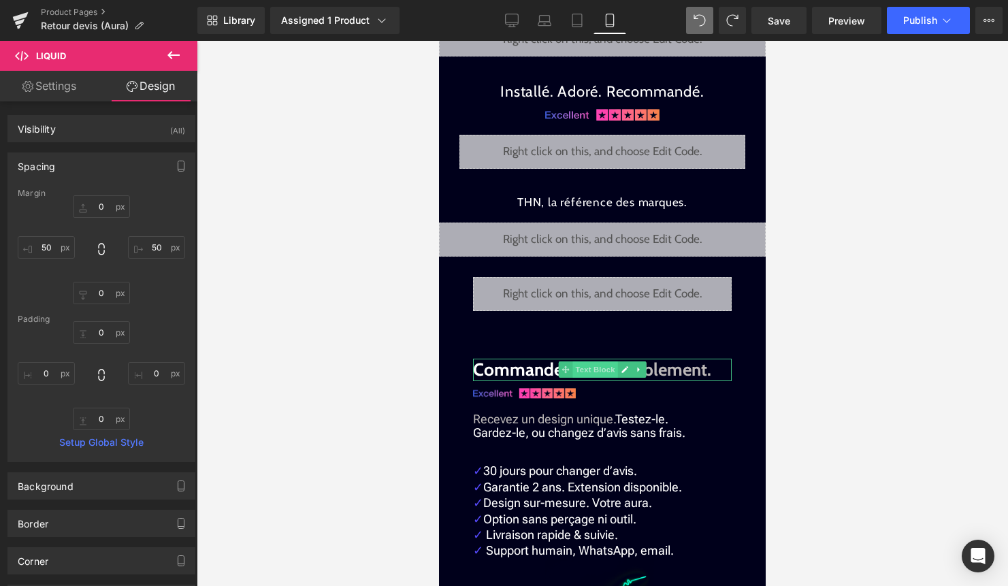
click at [573, 361] on span "Text Block" at bounding box center [594, 369] width 45 height 16
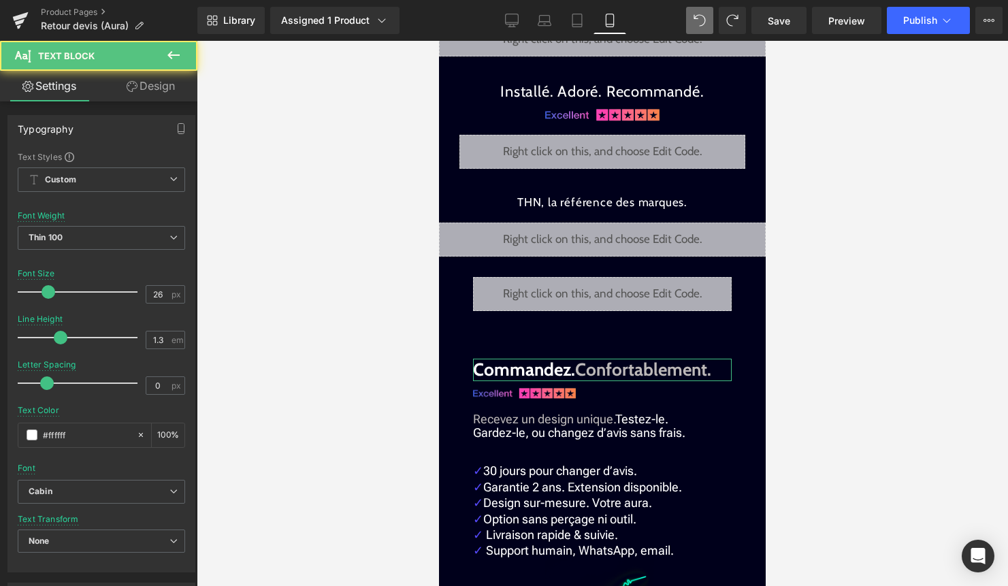
click at [160, 86] on link "Design" at bounding box center [150, 86] width 99 height 31
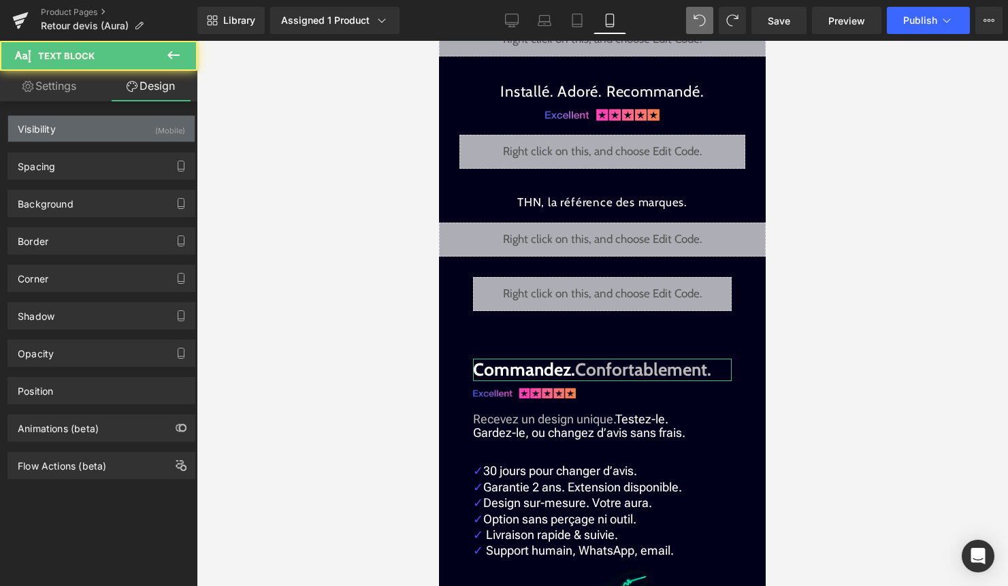
type input "70"
type input "50"
type input "0"
type input "50"
type input "0"
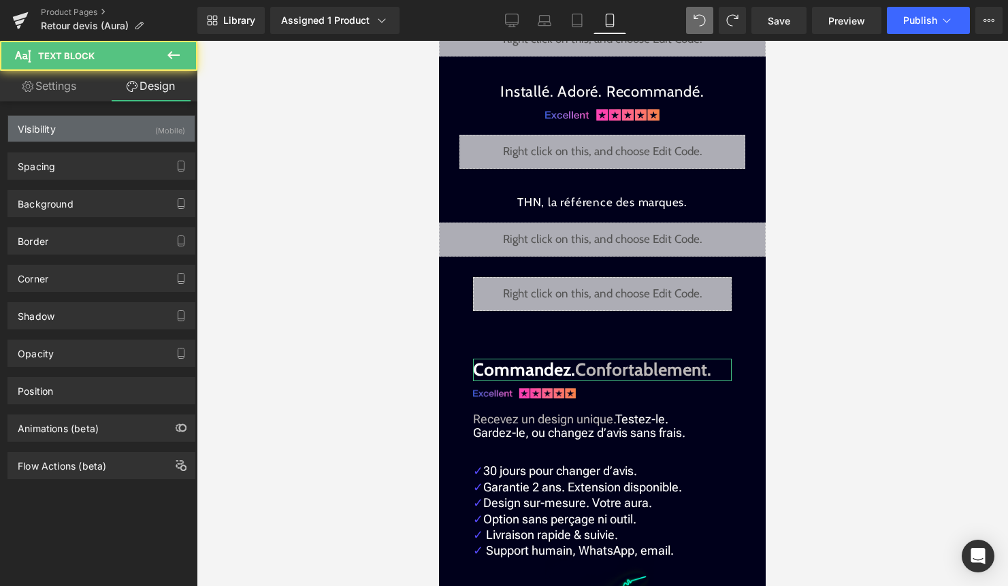
type input "0"
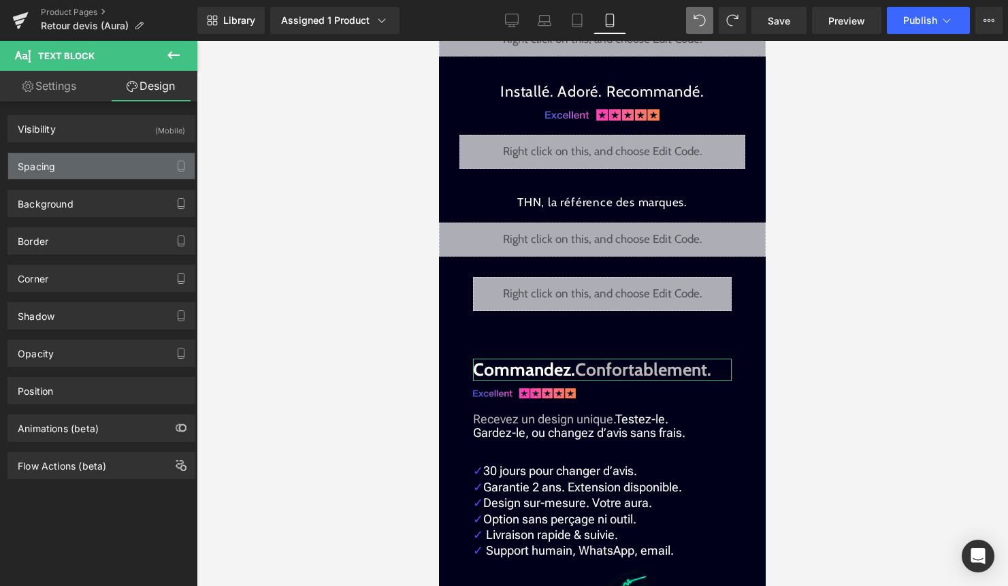
click at [102, 166] on div "Spacing" at bounding box center [101, 166] width 186 height 26
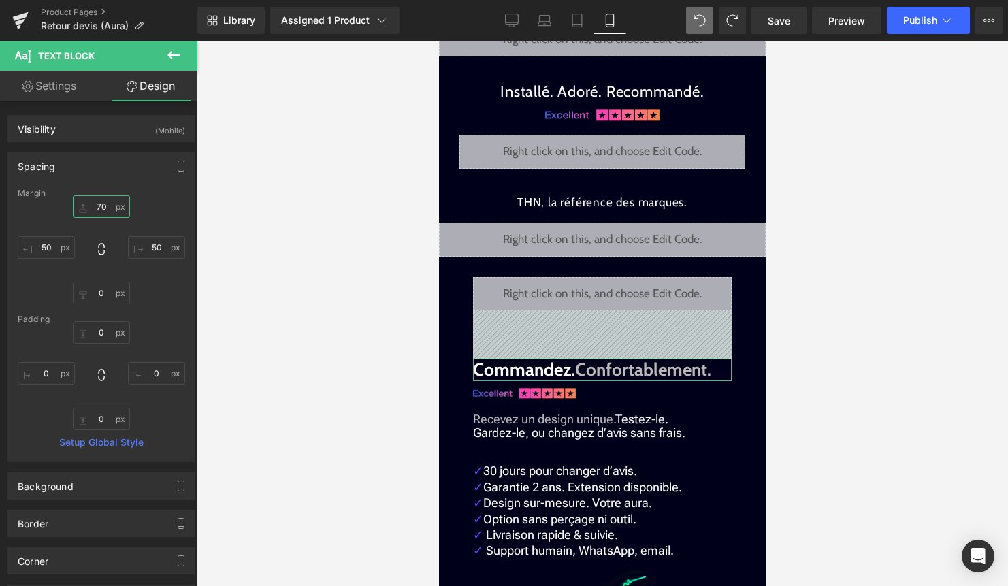
click at [102, 202] on input "70" at bounding box center [101, 206] width 57 height 22
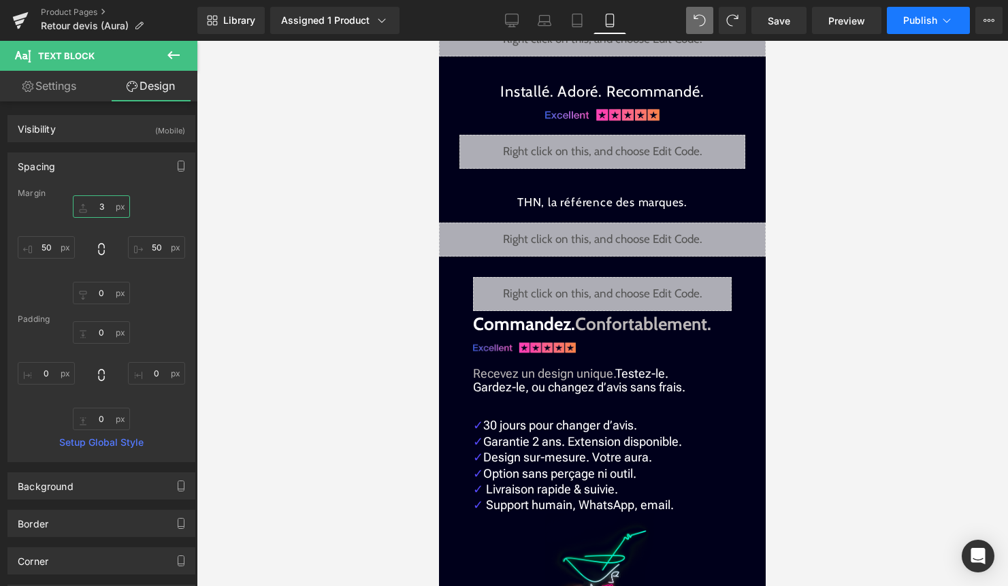
type input "3"
click at [921, 22] on span "Publish" at bounding box center [920, 20] width 34 height 11
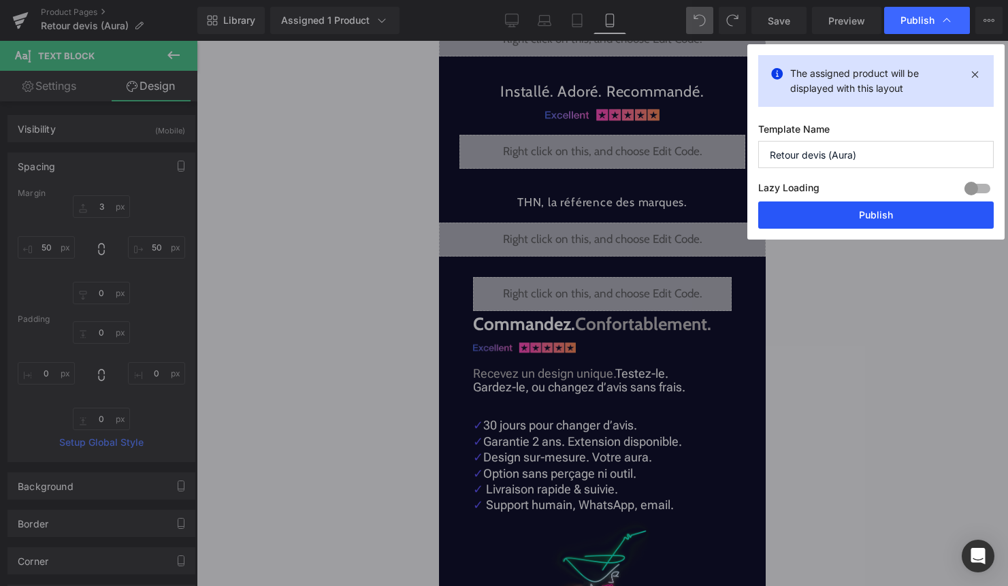
click at [881, 217] on button "Publish" at bounding box center [875, 214] width 235 height 27
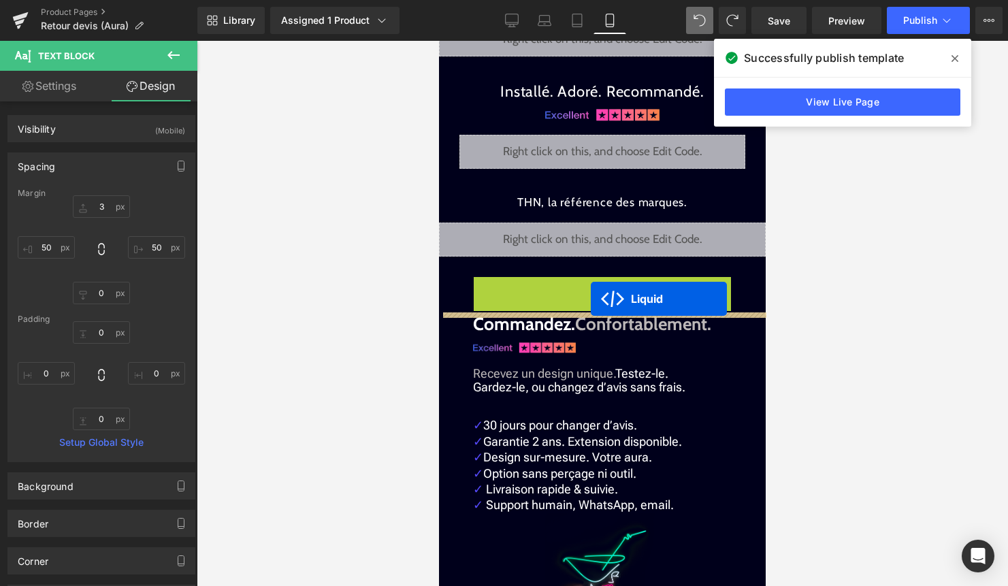
drag, startPoint x: 595, startPoint y: 260, endPoint x: 590, endPoint y: 299, distance: 39.8
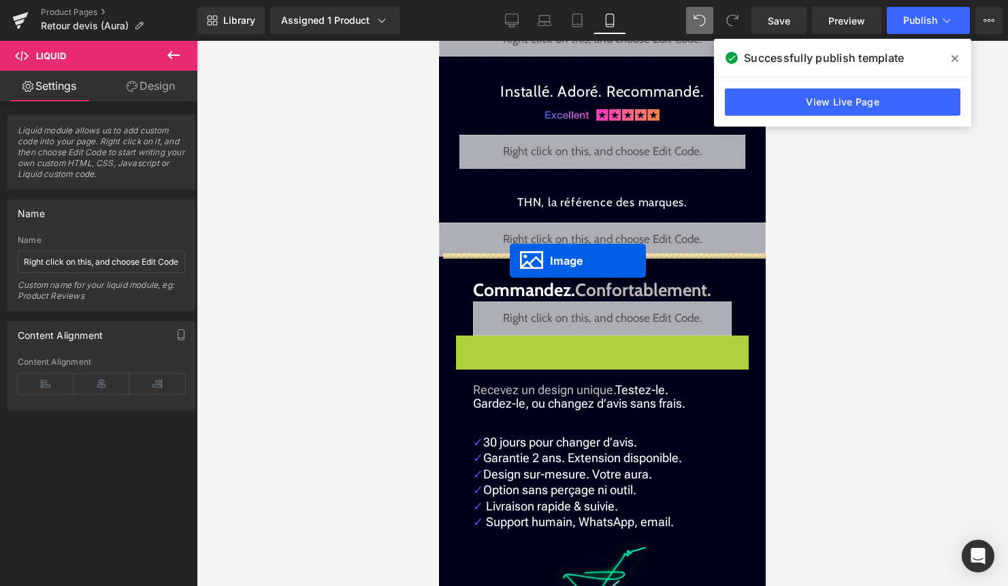
drag, startPoint x: 512, startPoint y: 318, endPoint x: 510, endPoint y: 261, distance: 57.9
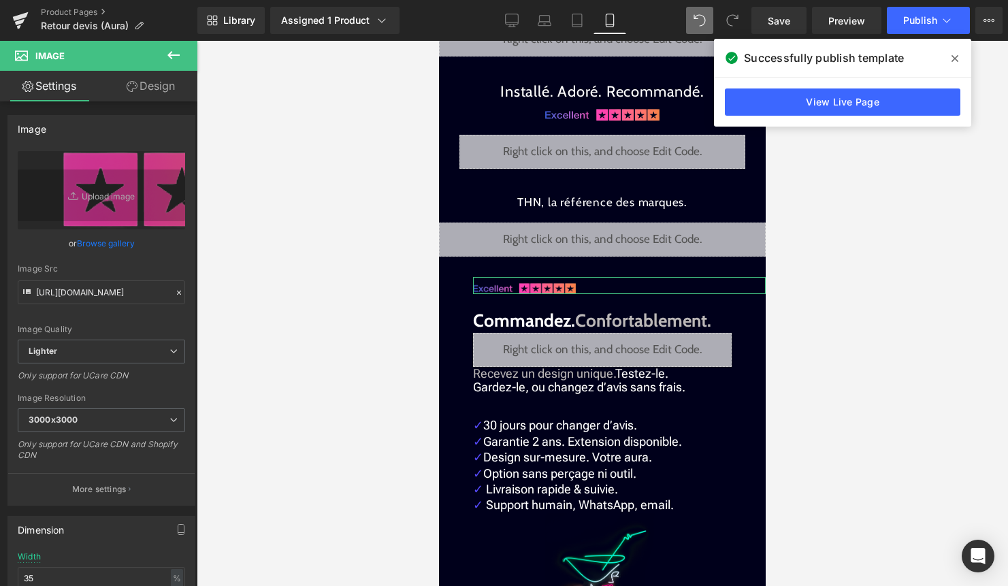
click at [148, 90] on link "Design" at bounding box center [150, 86] width 99 height 31
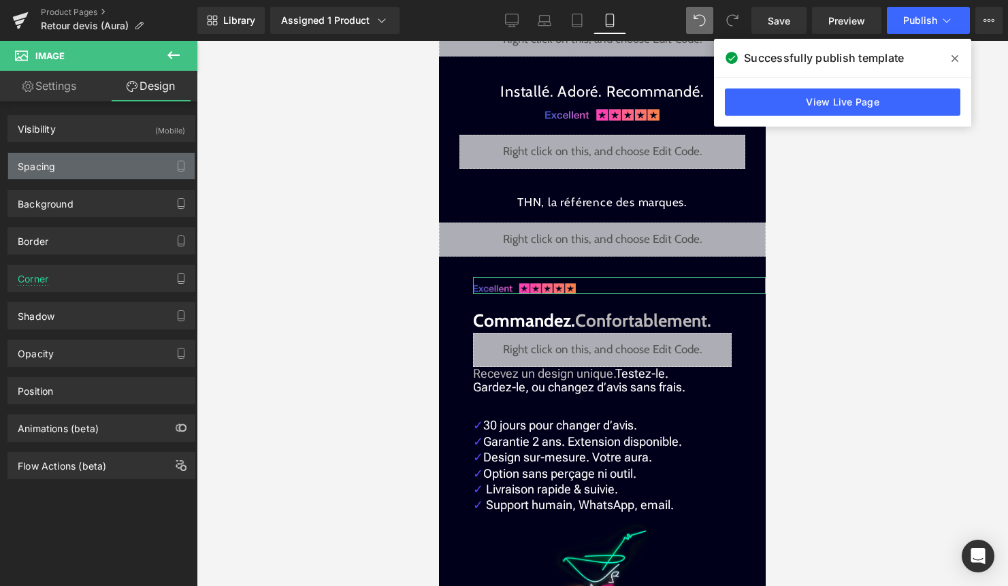
click at [81, 154] on div "Spacing" at bounding box center [101, 166] width 186 height 26
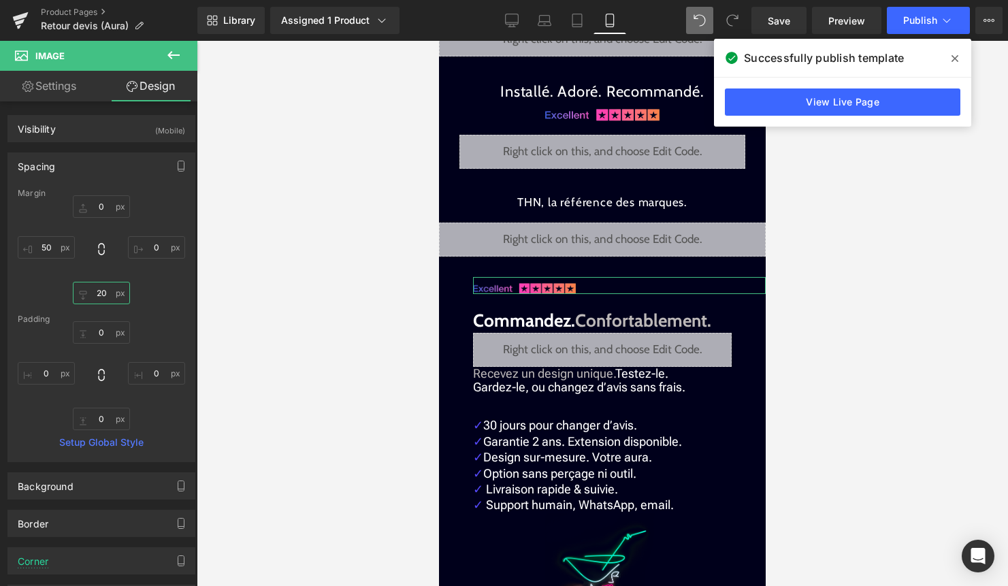
click at [100, 293] on input "20" at bounding box center [101, 293] width 57 height 22
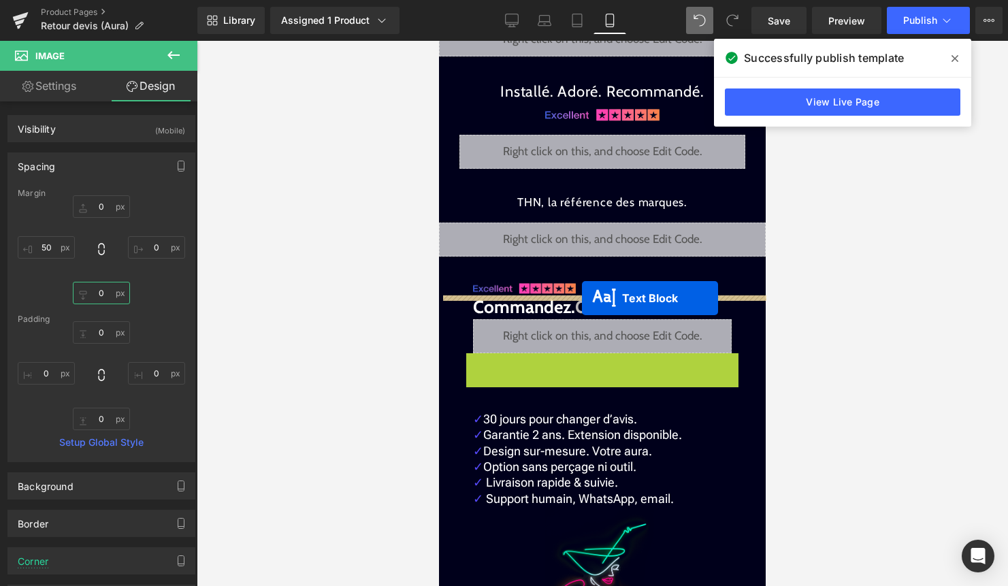
drag, startPoint x: 585, startPoint y: 345, endPoint x: 582, endPoint y: 298, distance: 47.1
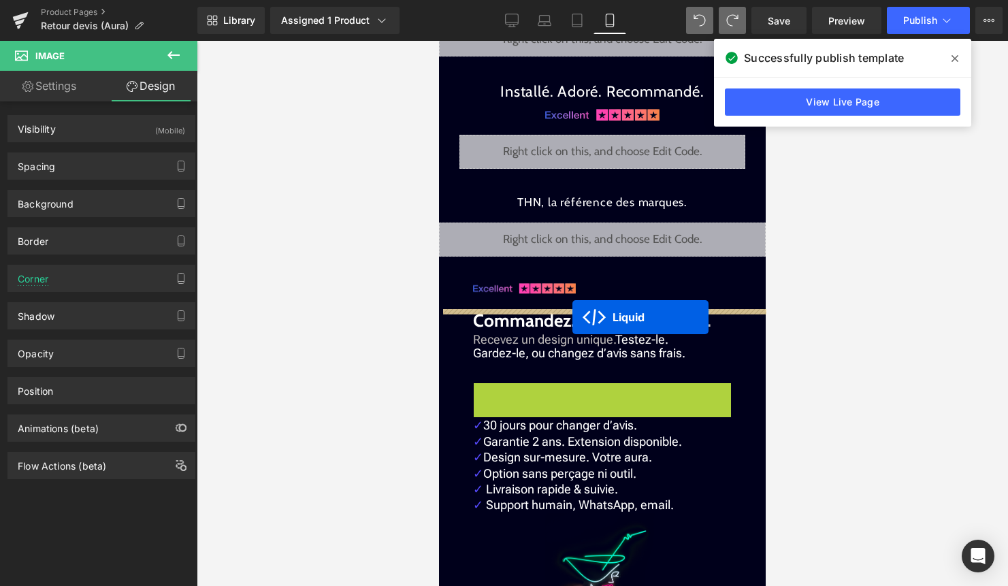
drag, startPoint x: 572, startPoint y: 374, endPoint x: 572, endPoint y: 317, distance: 56.5
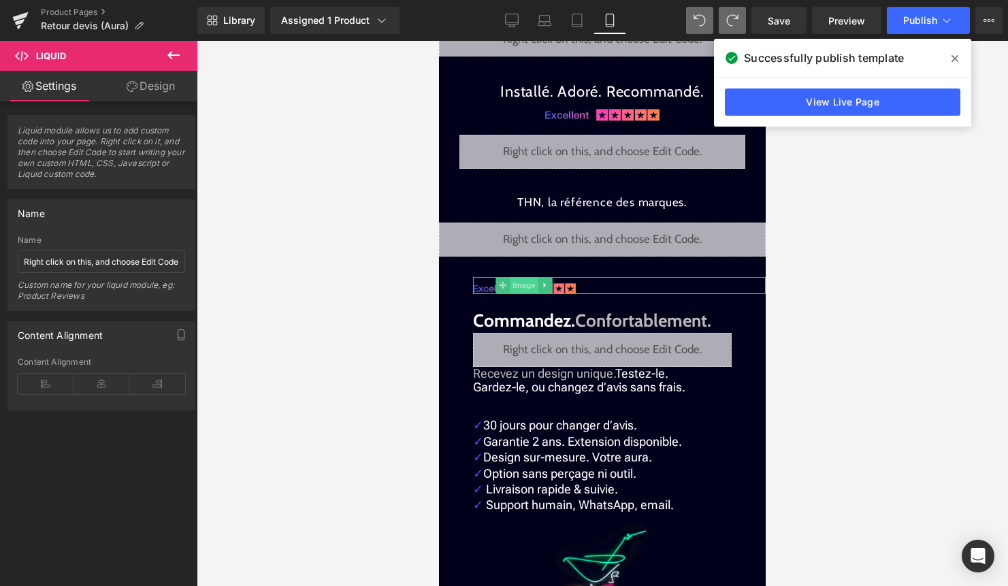
click at [521, 277] on span "Image" at bounding box center [524, 285] width 29 height 16
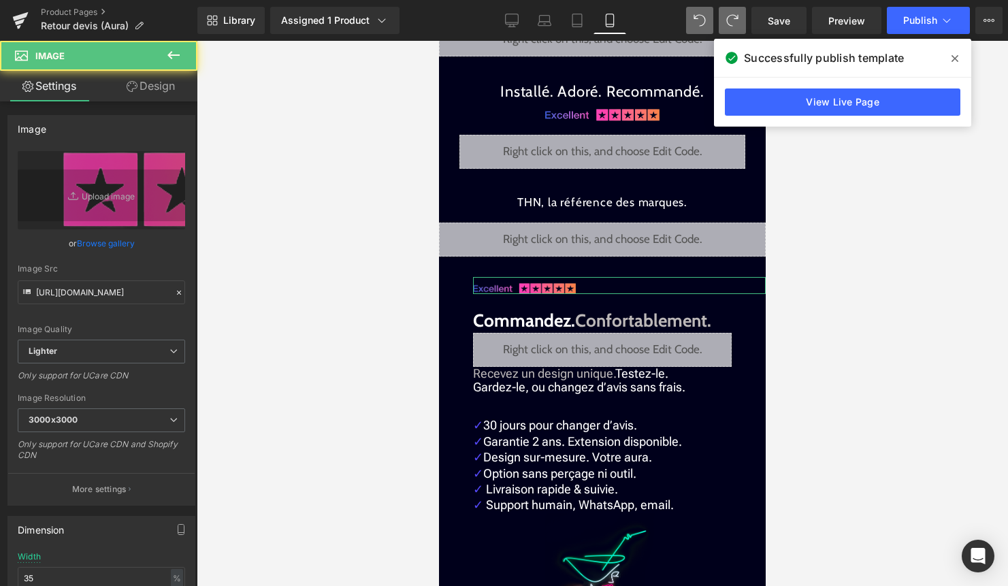
click at [170, 99] on link "Design" at bounding box center [150, 86] width 99 height 31
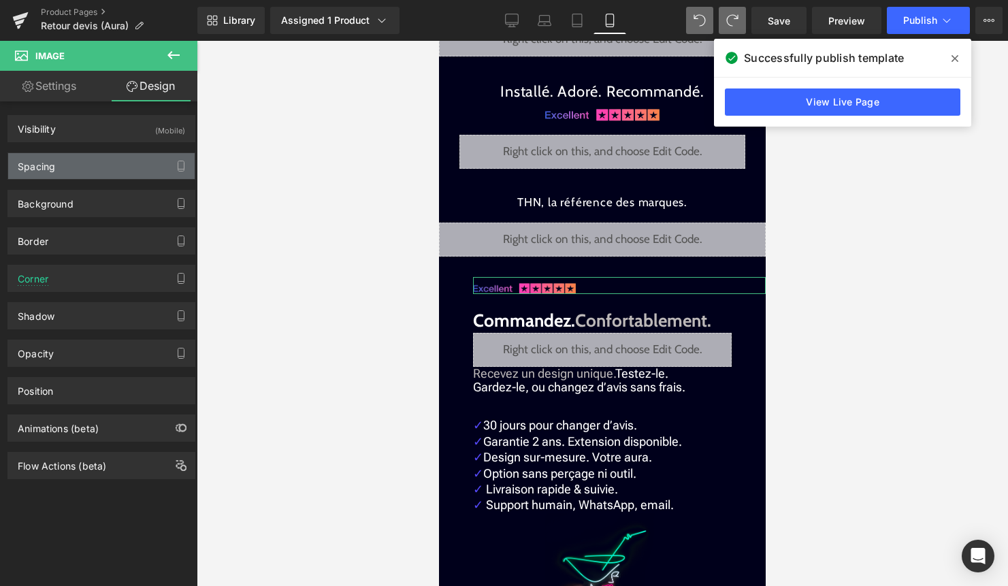
click at [95, 168] on div "Spacing" at bounding box center [101, 166] width 186 height 26
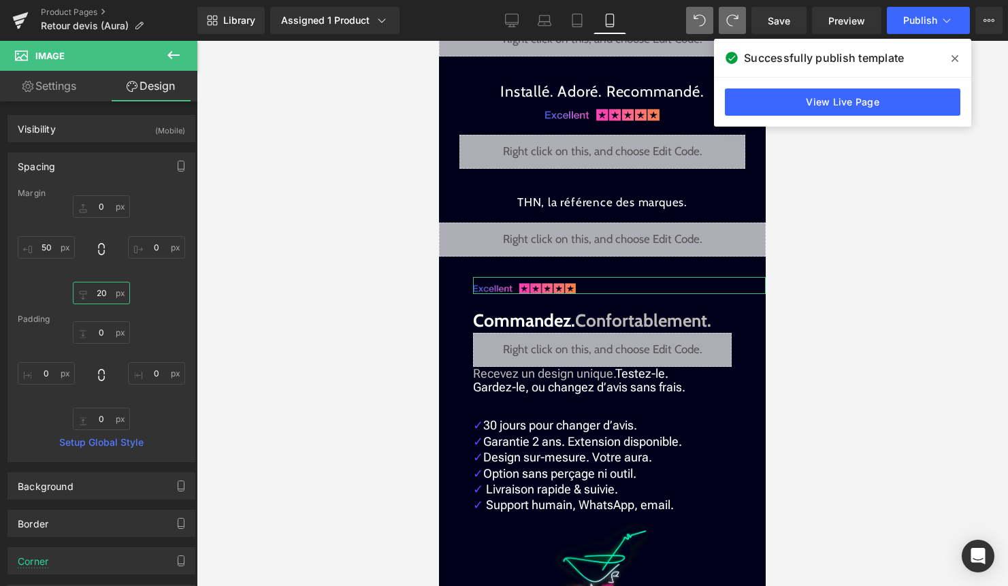
click at [101, 292] on input "20" at bounding box center [101, 293] width 57 height 22
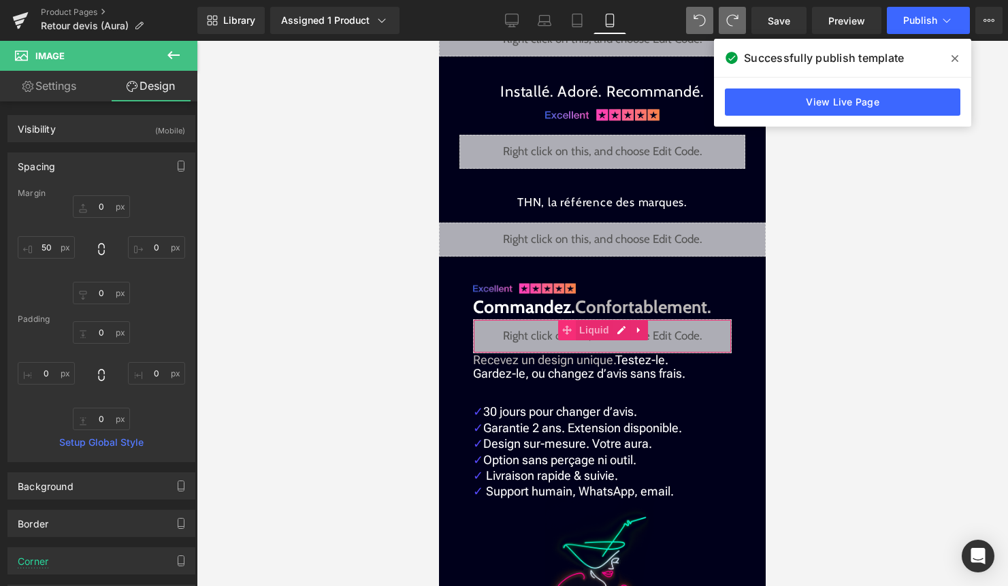
click at [574, 320] on span at bounding box center [567, 330] width 18 height 20
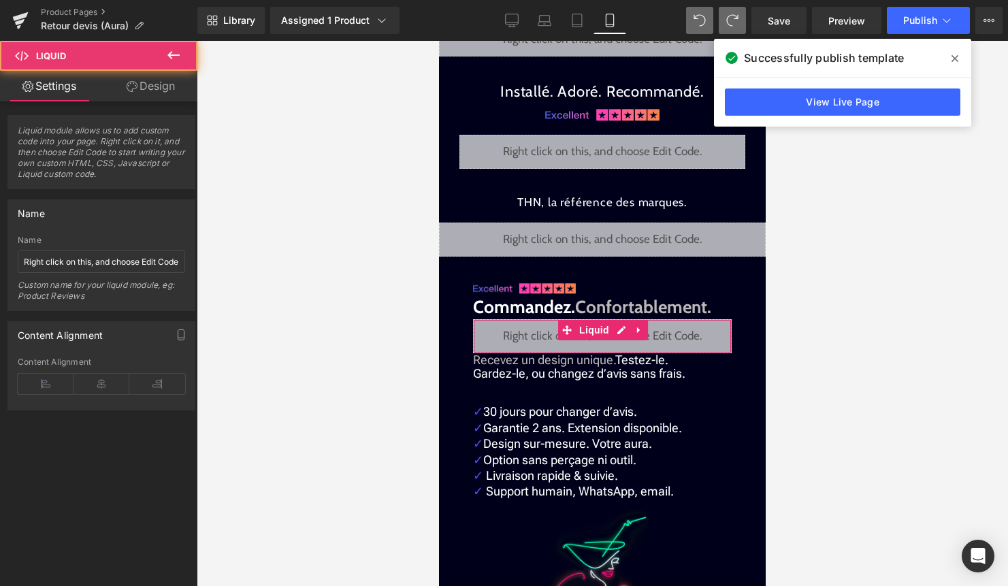
click at [138, 85] on link "Design" at bounding box center [150, 86] width 99 height 31
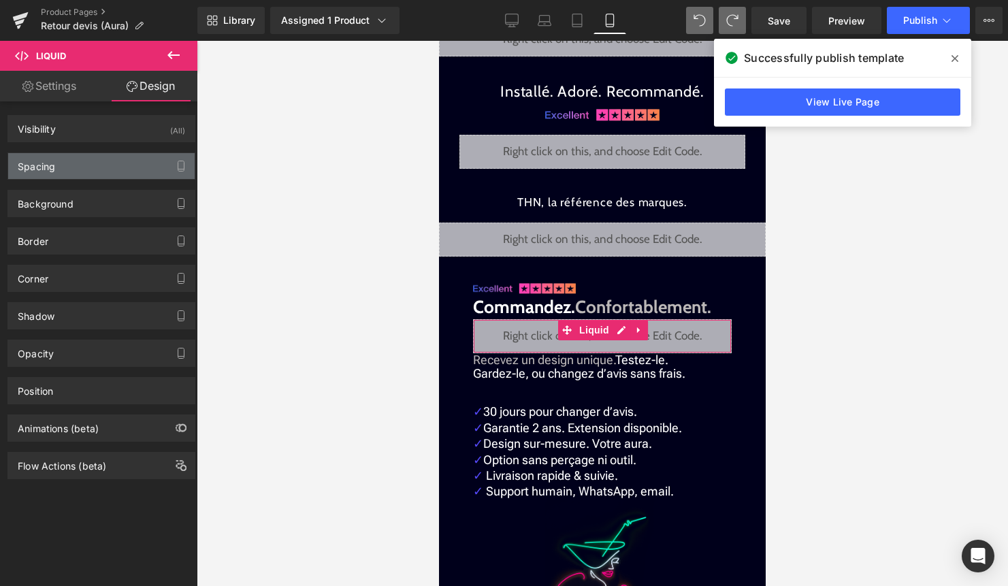
type input "0"
type input "50"
type input "0"
type input "50"
type input "0"
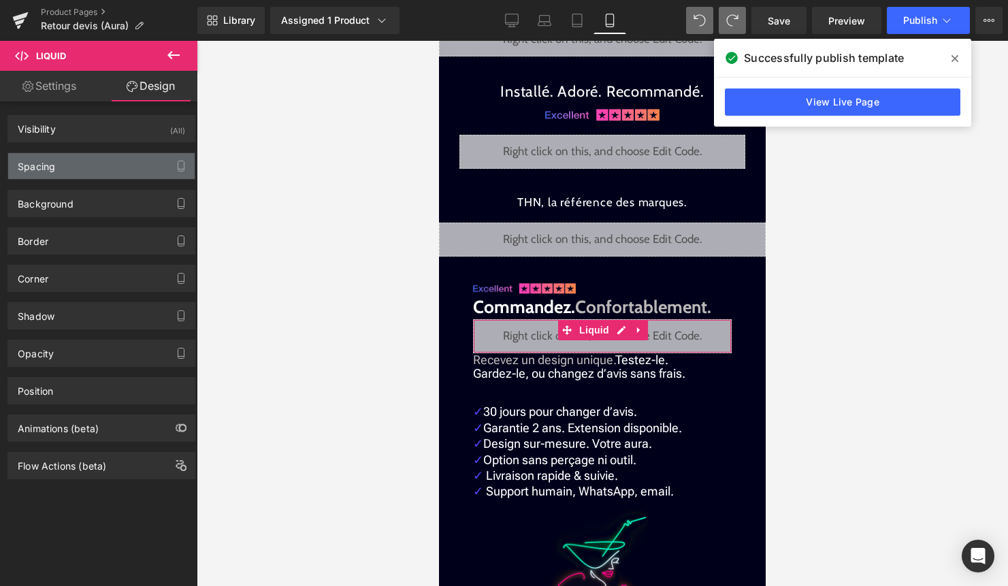
type input "0"
click at [90, 164] on div "Spacing" at bounding box center [101, 166] width 186 height 26
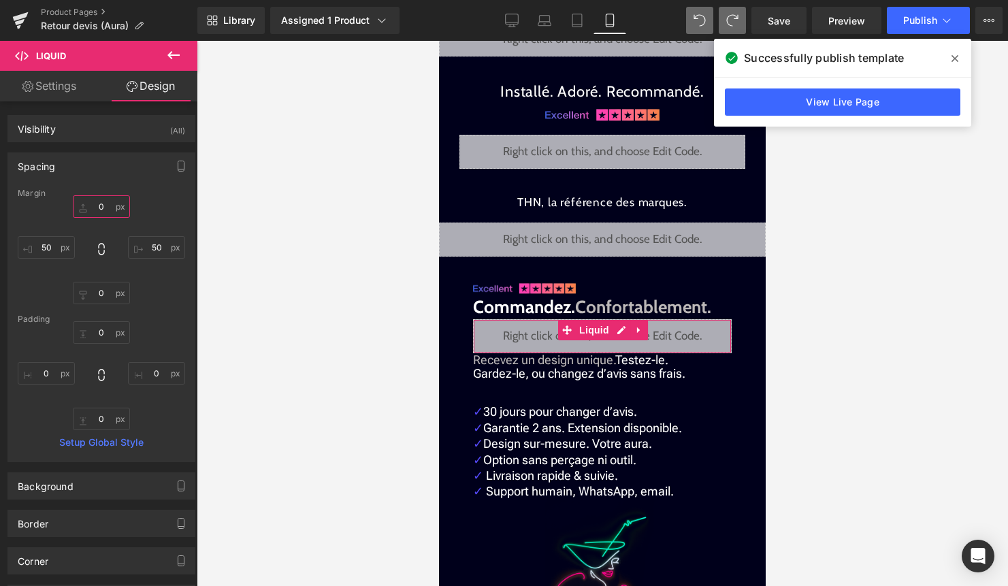
click at [101, 208] on input "0" at bounding box center [101, 206] width 57 height 22
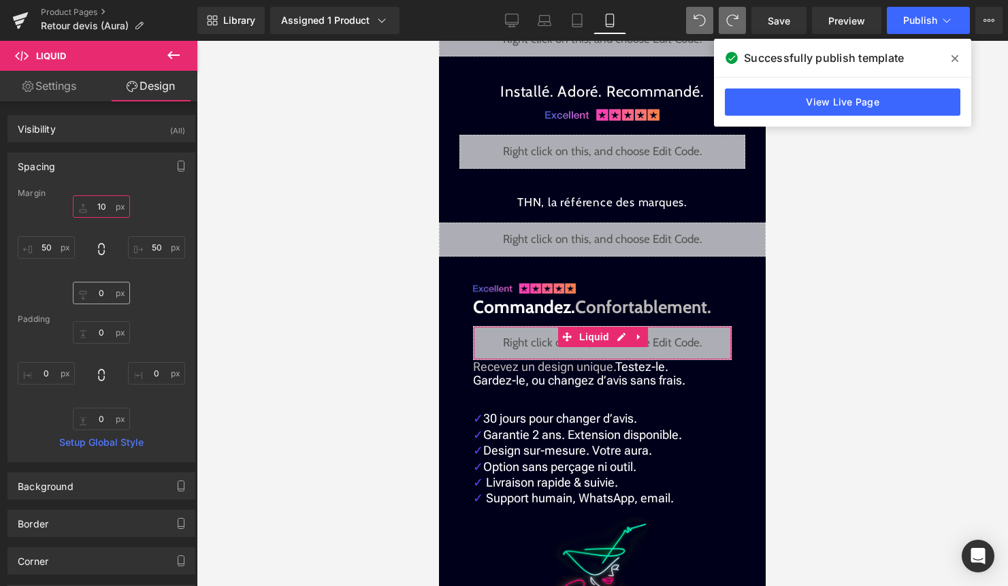
type input "10"
click at [96, 299] on input "0" at bounding box center [101, 293] width 57 height 22
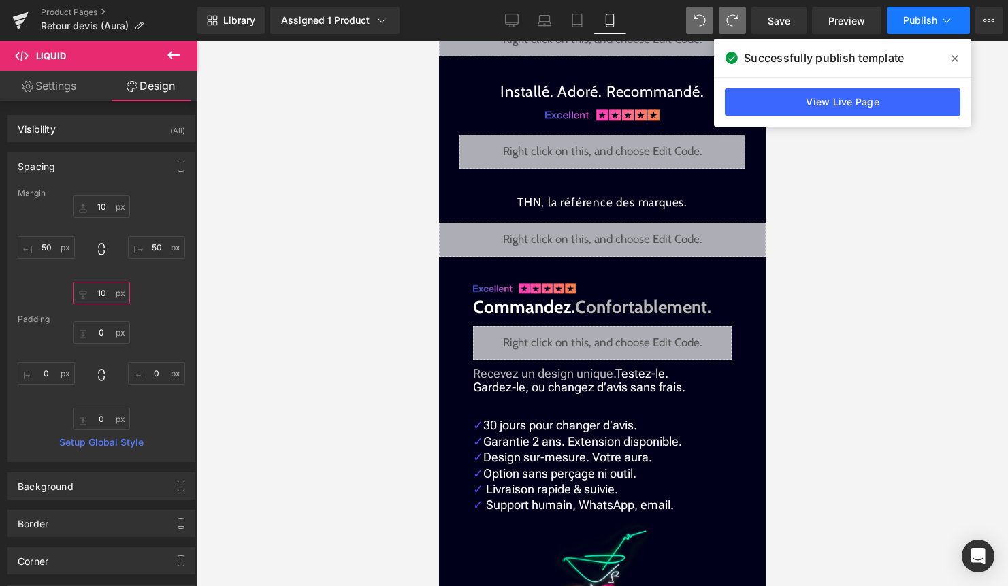
type input "10"
click at [923, 17] on span "Publish" at bounding box center [920, 20] width 34 height 11
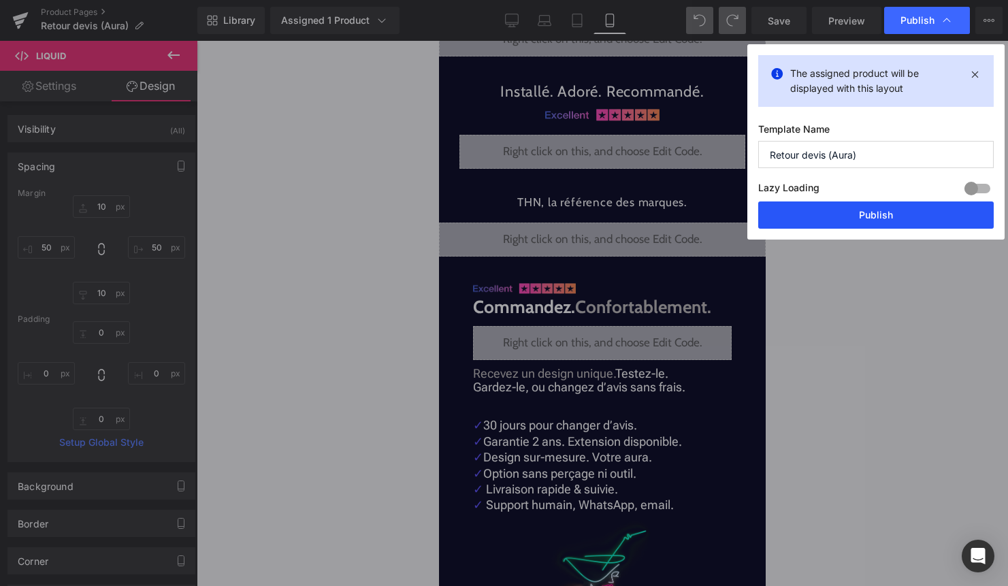
click at [850, 224] on button "Publish" at bounding box center [875, 214] width 235 height 27
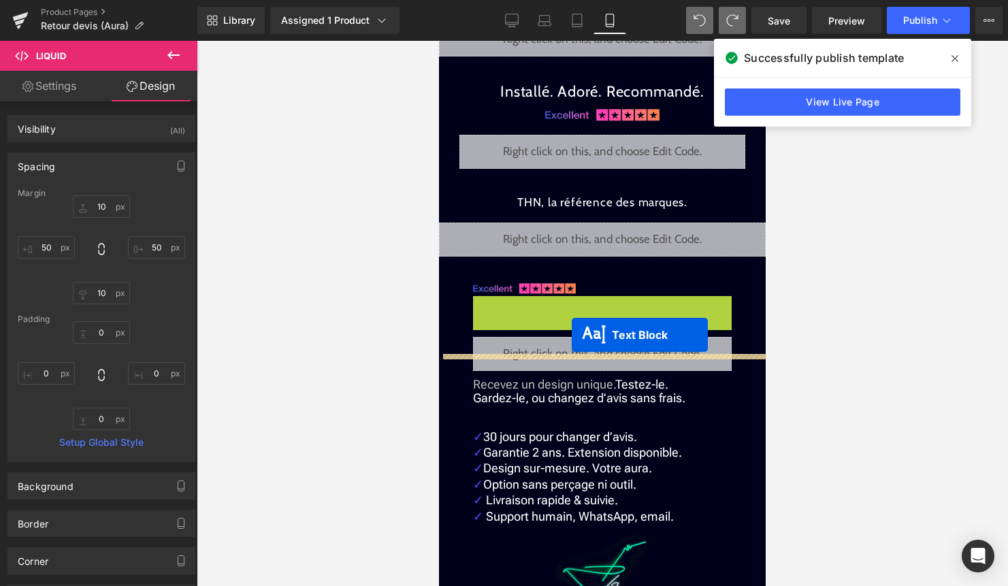
drag, startPoint x: 578, startPoint y: 285, endPoint x: 572, endPoint y: 333, distance: 48.8
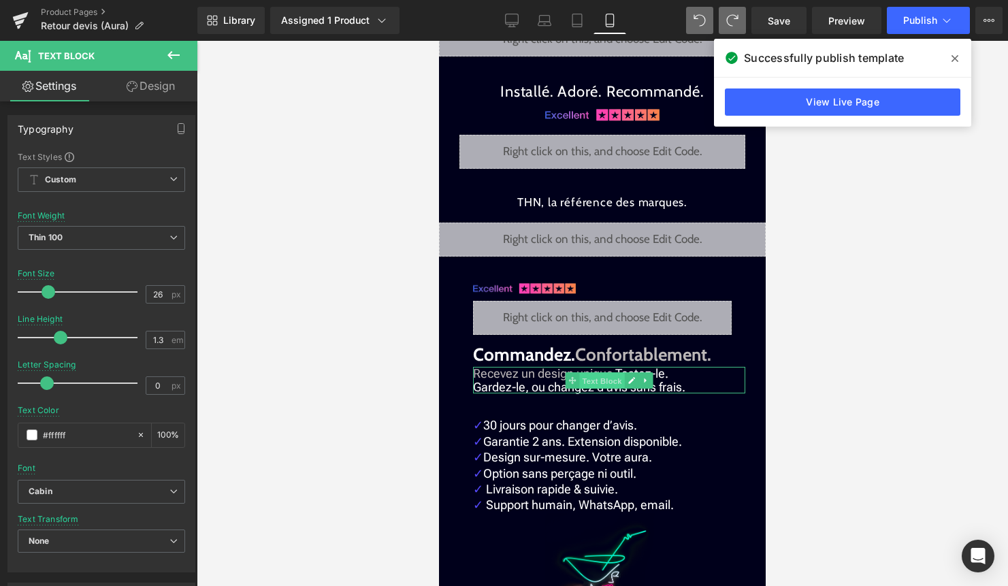
click at [590, 372] on span "Text Block" at bounding box center [601, 380] width 45 height 16
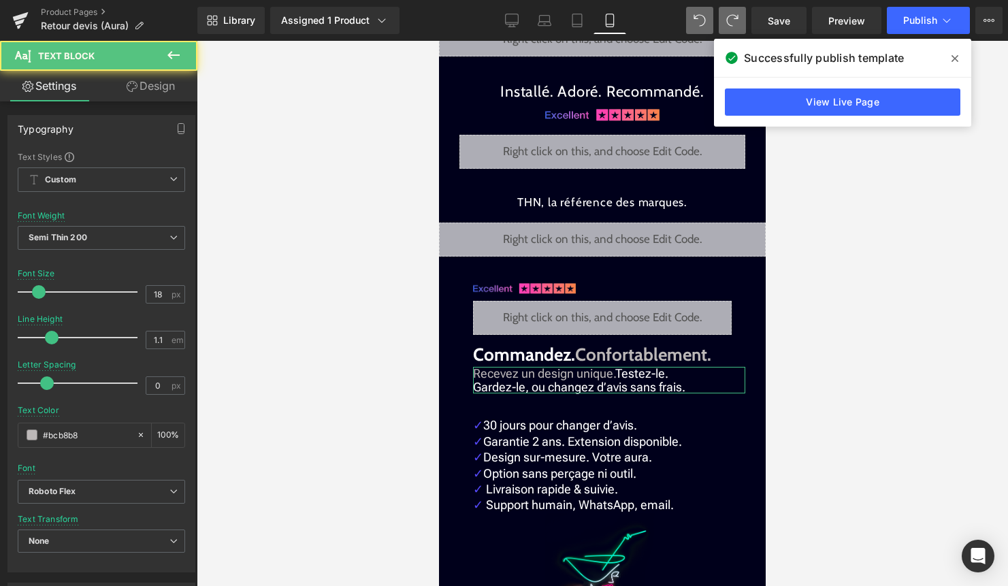
click at [152, 87] on link "Design" at bounding box center [150, 86] width 99 height 31
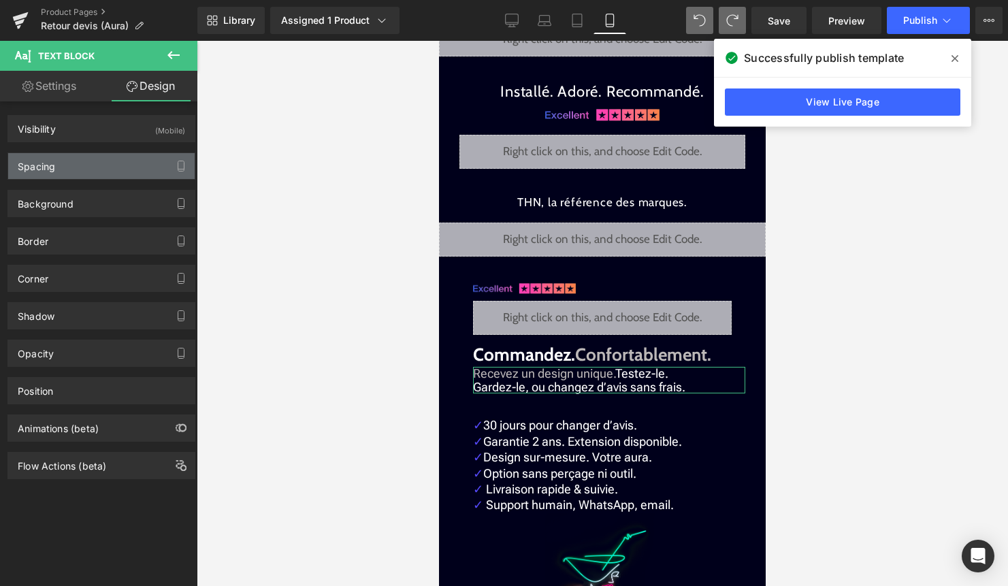
click at [92, 160] on div "Spacing" at bounding box center [101, 166] width 186 height 26
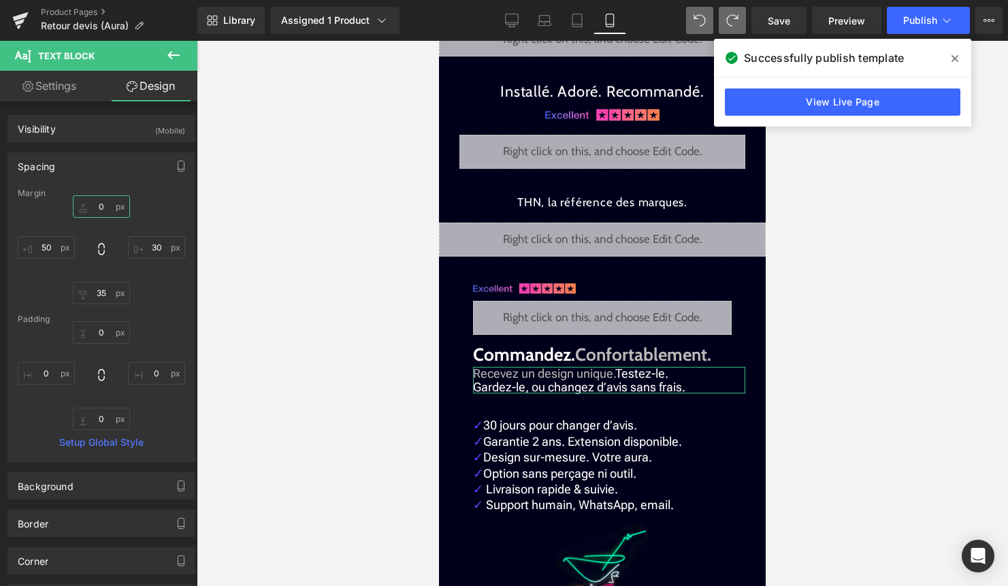
click at [99, 205] on input "0" at bounding box center [101, 206] width 57 height 22
type input "20"
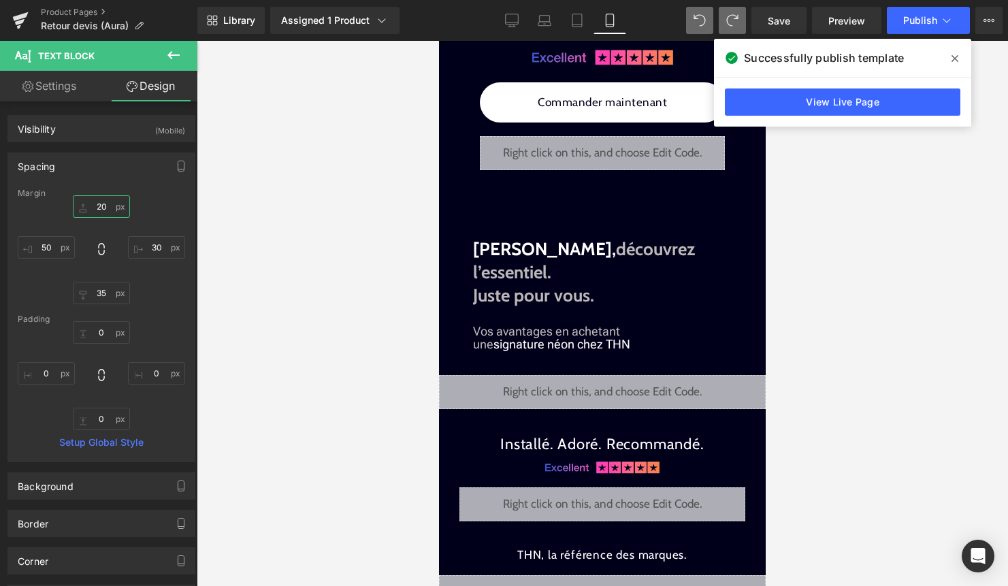
scroll to position [1335, 0]
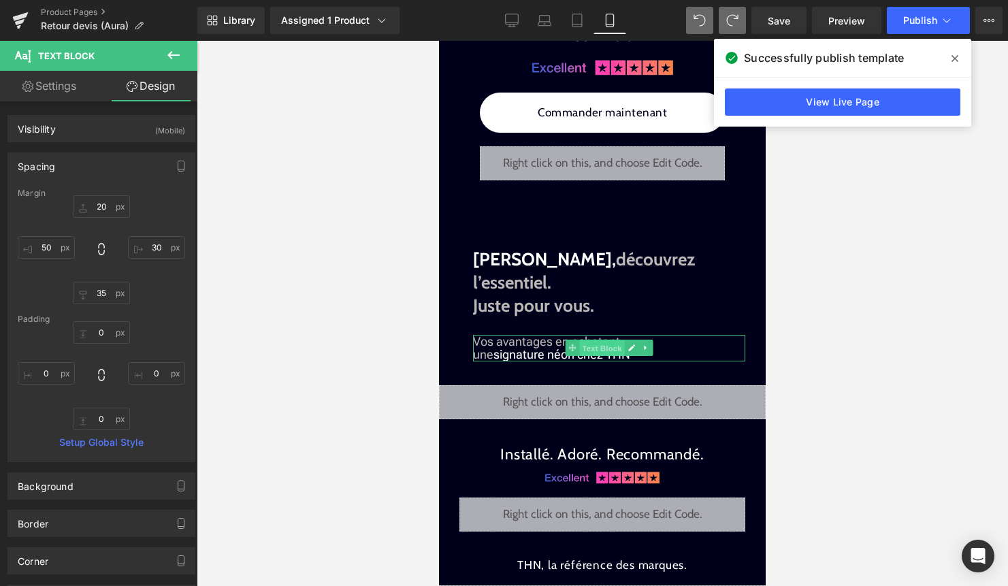
click at [583, 340] on span "Text Block" at bounding box center [601, 348] width 45 height 16
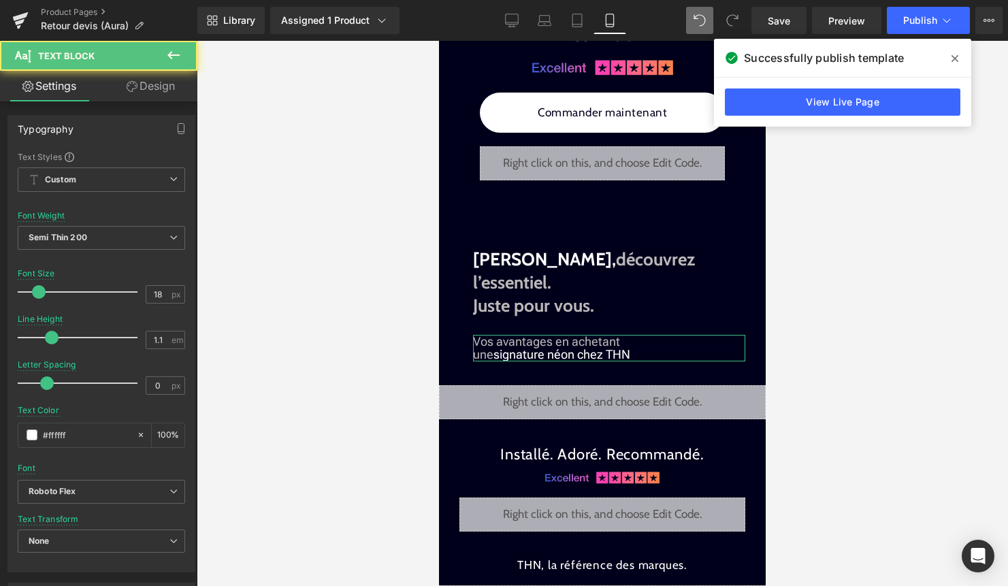
click at [170, 84] on link "Design" at bounding box center [150, 86] width 99 height 31
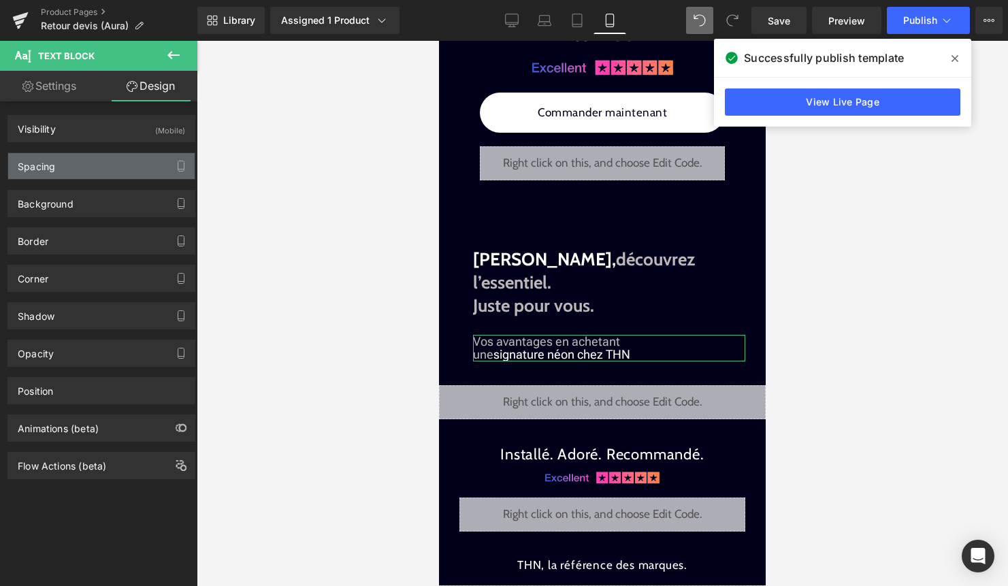
click at [97, 158] on div "Spacing" at bounding box center [101, 166] width 186 height 26
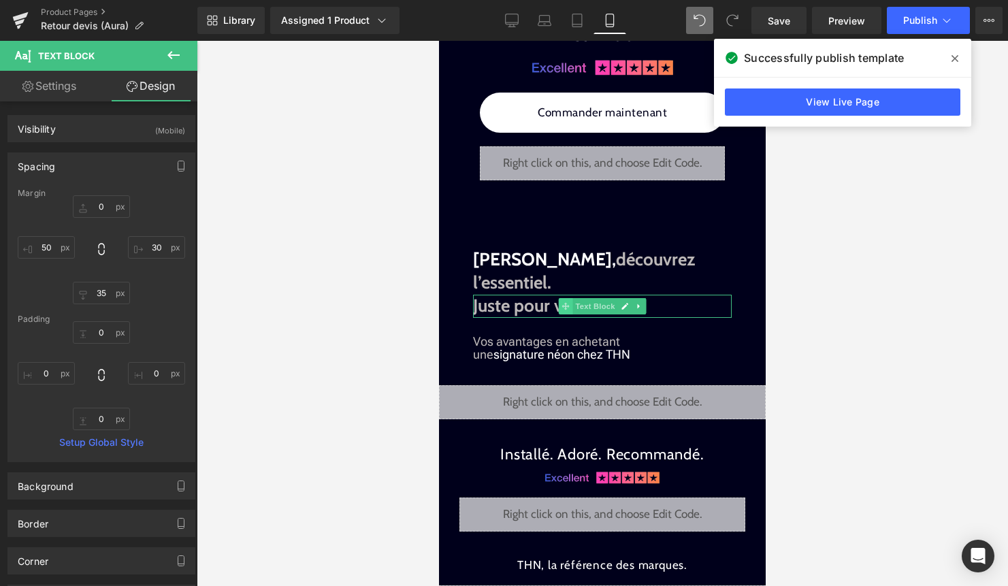
click at [567, 302] on icon at bounding box center [564, 305] width 7 height 7
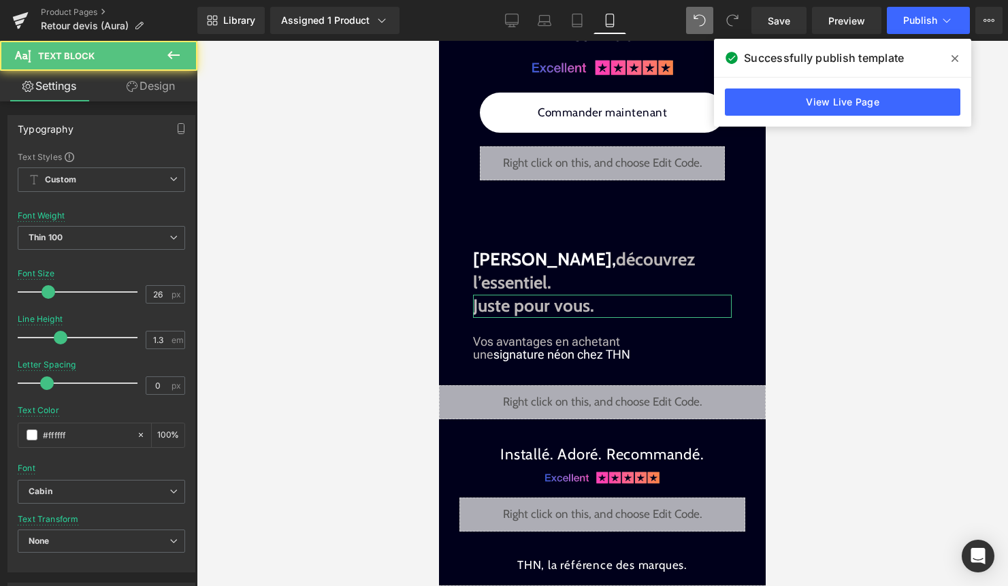
click at [167, 90] on link "Design" at bounding box center [150, 86] width 99 height 31
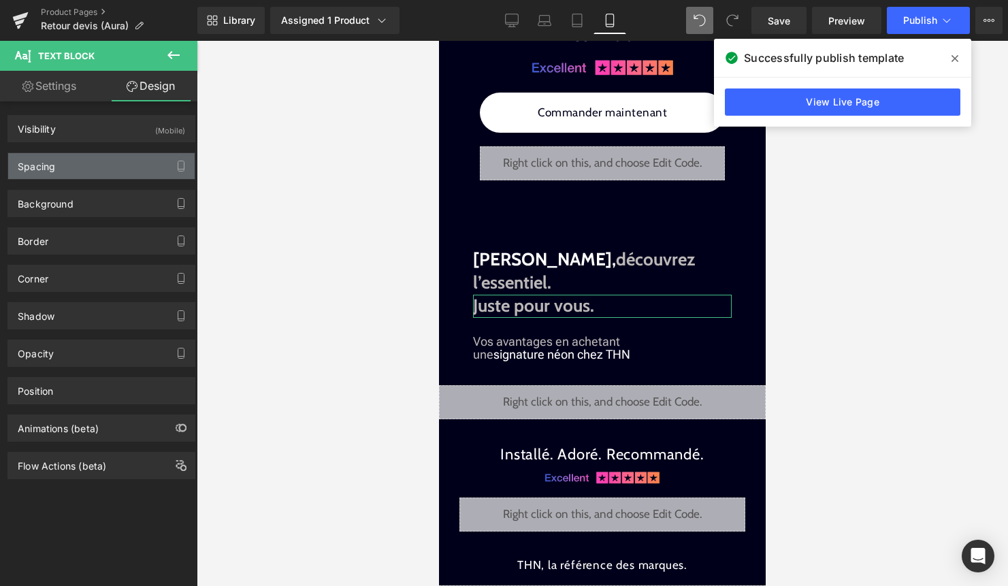
click at [93, 162] on div "Spacing" at bounding box center [101, 166] width 186 height 26
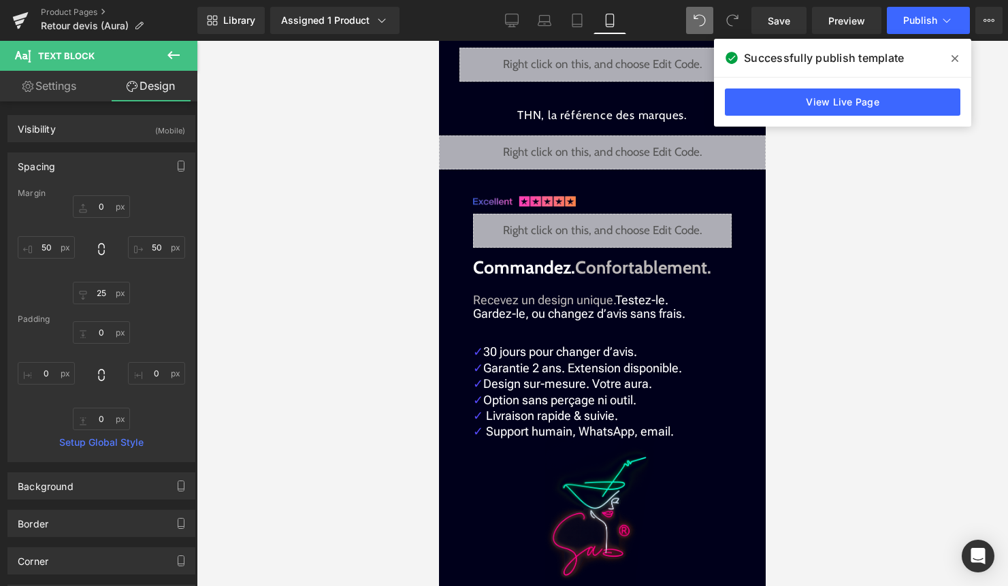
scroll to position [1787, 0]
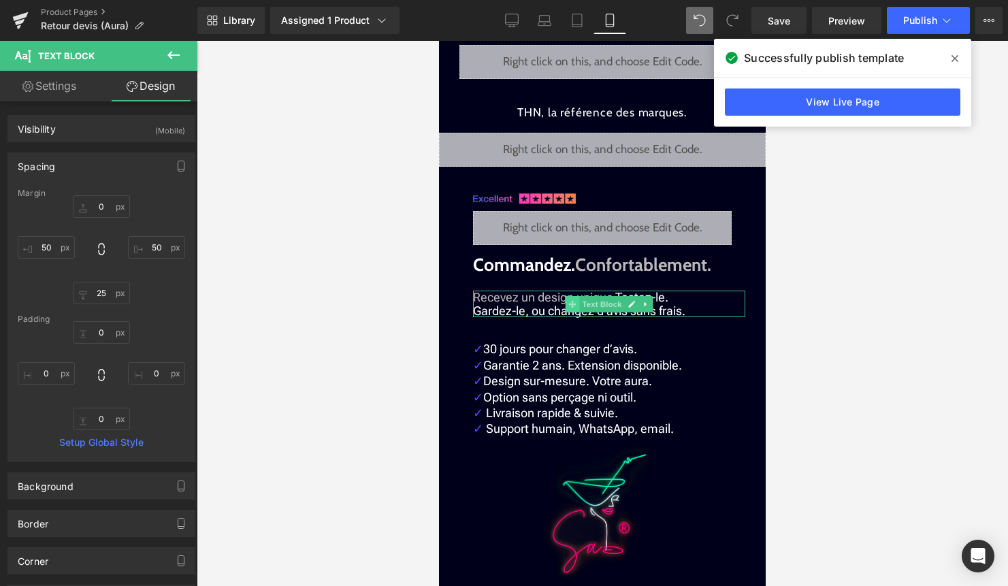
click at [577, 296] on span at bounding box center [572, 304] width 14 height 16
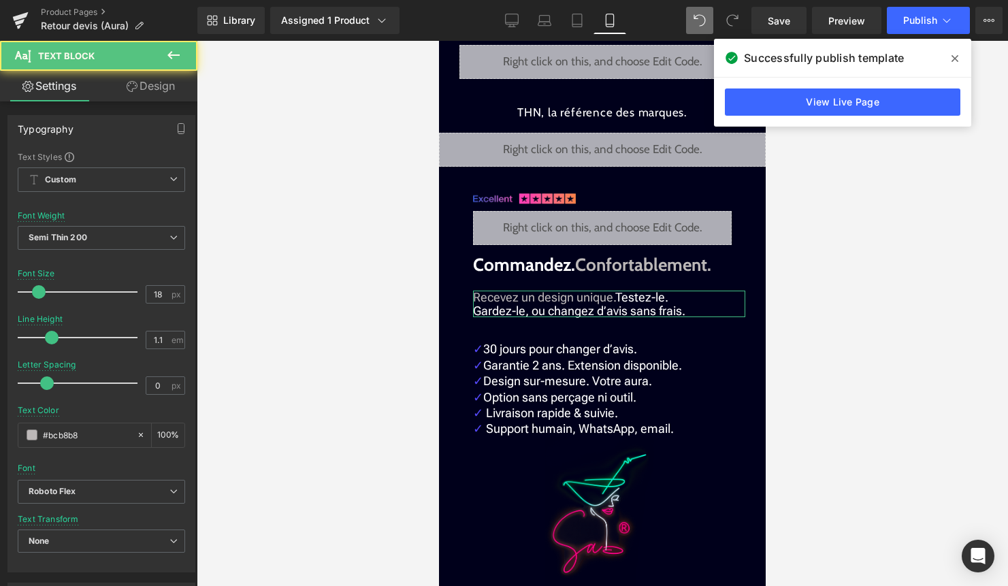
click at [163, 88] on link "Design" at bounding box center [150, 86] width 99 height 31
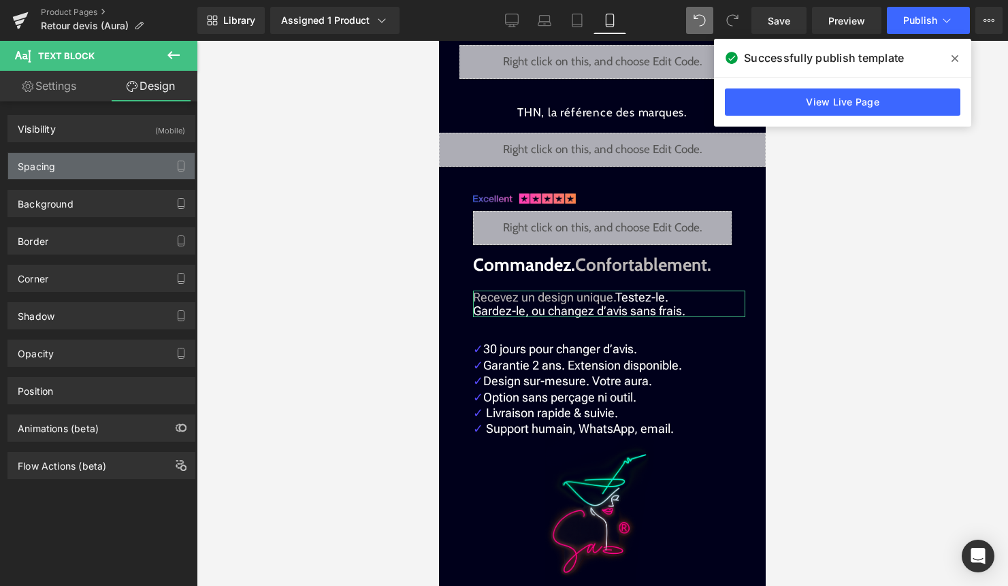
click at [90, 169] on div "Spacing" at bounding box center [101, 166] width 186 height 26
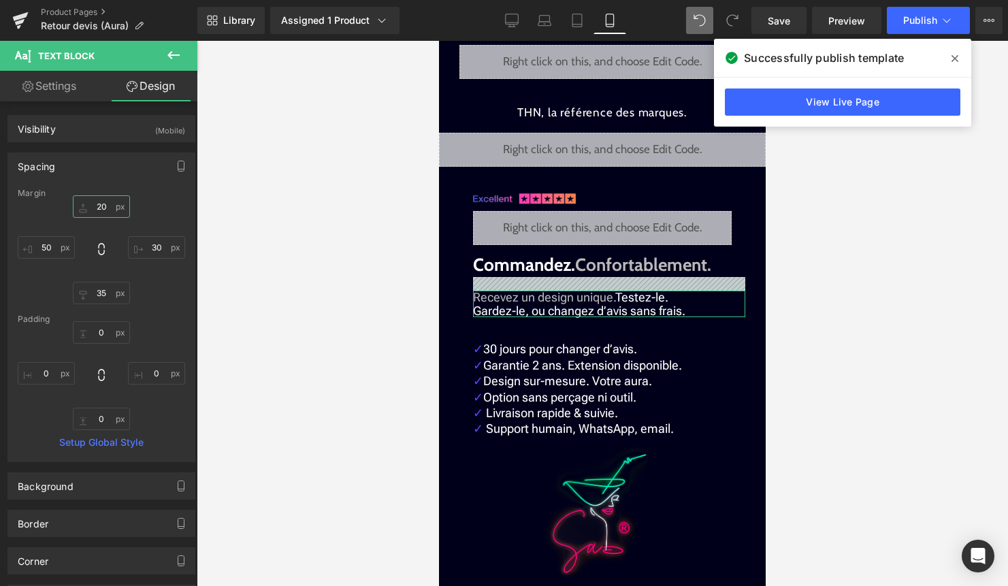
click at [103, 205] on input "20" at bounding box center [101, 206] width 57 height 22
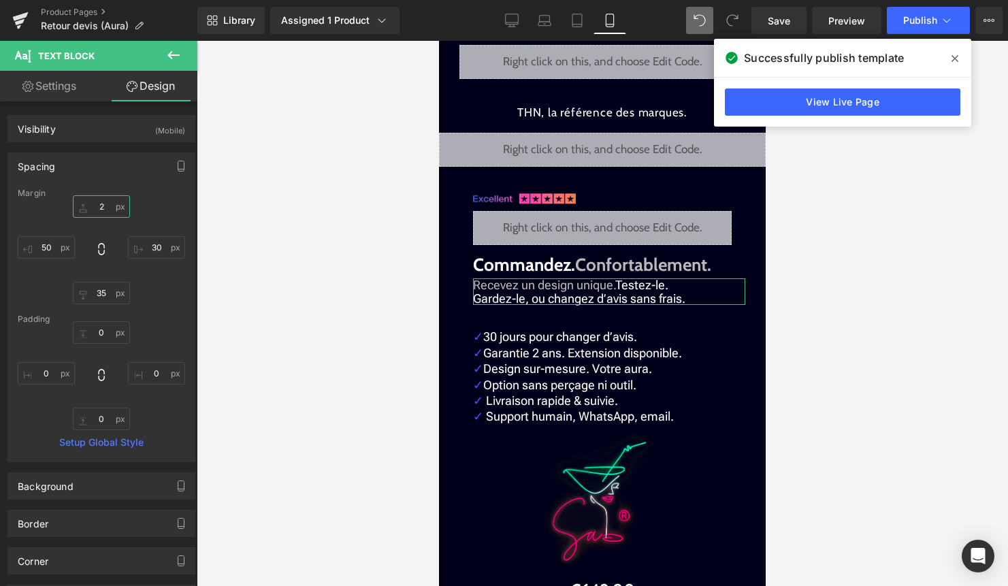
type input "25"
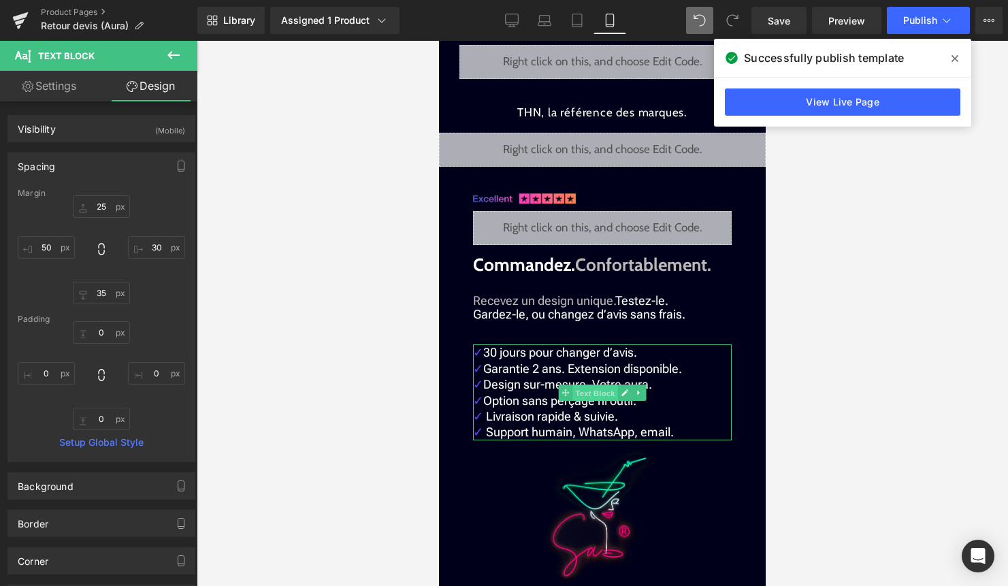
click at [583, 384] on span "Text Block" at bounding box center [594, 392] width 45 height 16
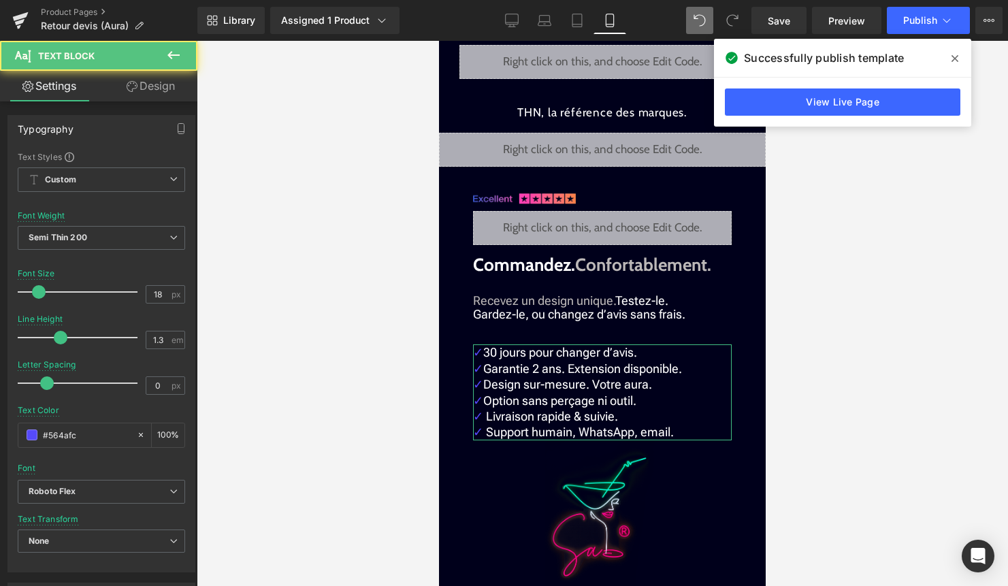
click at [146, 86] on link "Design" at bounding box center [150, 86] width 99 height 31
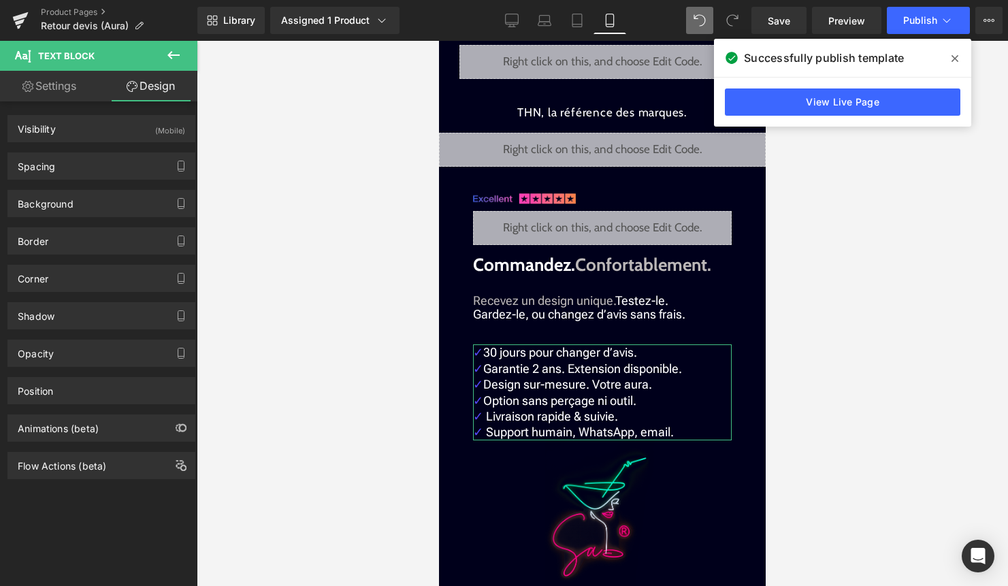
click at [78, 185] on div "Background Color & Image color transparent Color transparent 0 % Image Replace …" at bounding box center [101, 198] width 203 height 37
click at [90, 173] on div "Spacing" at bounding box center [101, 166] width 186 height 26
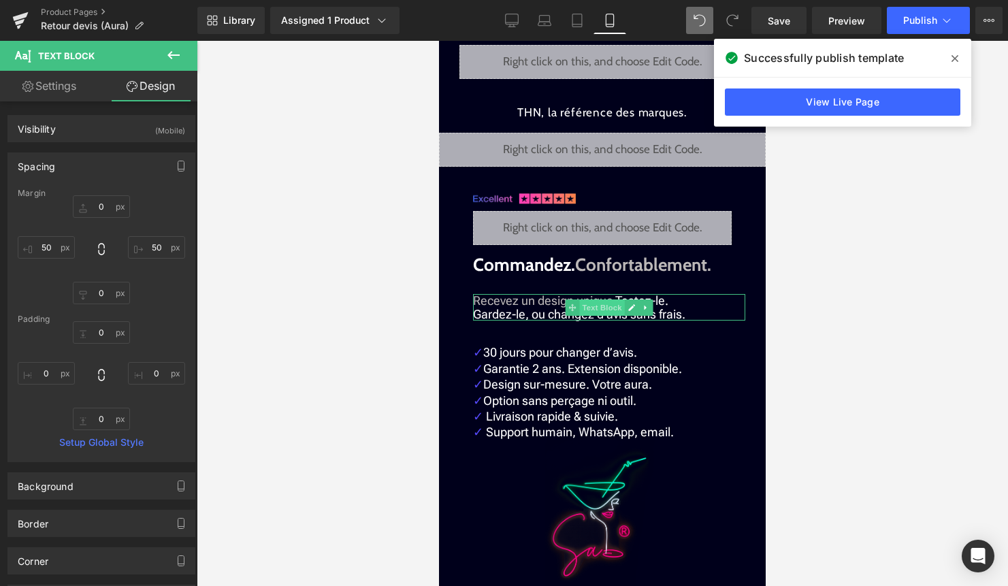
click at [597, 299] on span "Text Block" at bounding box center [601, 307] width 45 height 16
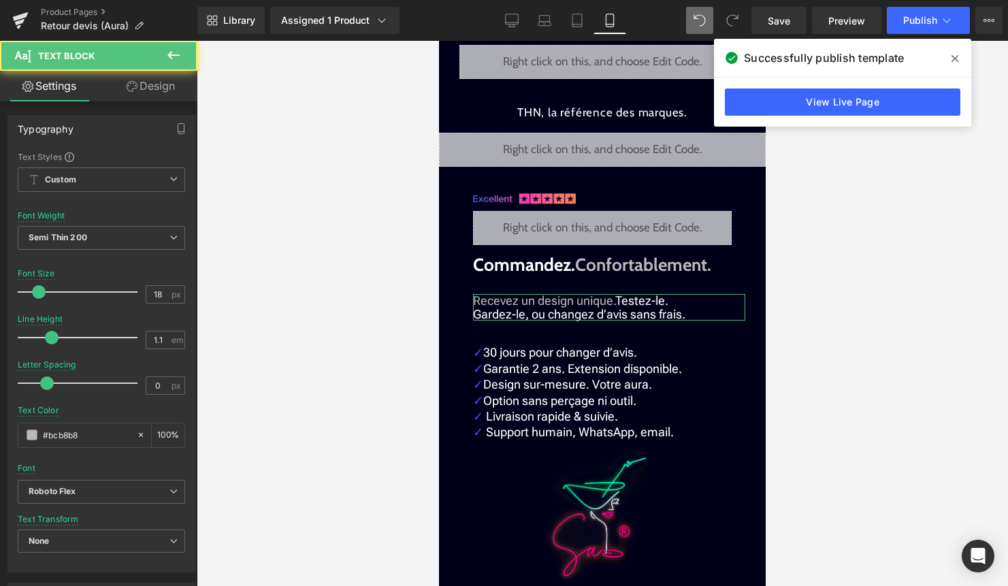
click at [150, 89] on link "Design" at bounding box center [150, 86] width 99 height 31
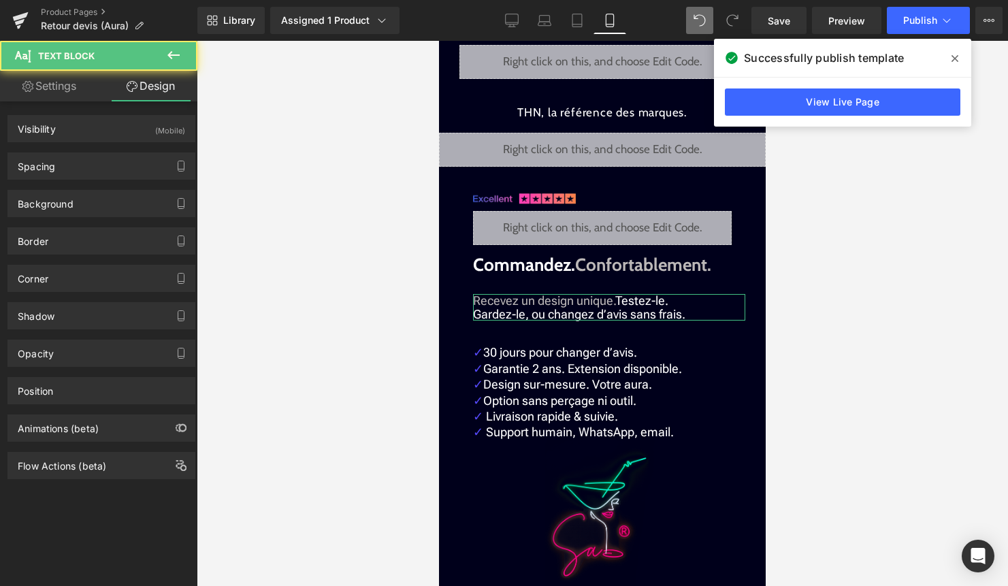
type input "25"
type input "30"
type input "35"
type input "50"
type input "0"
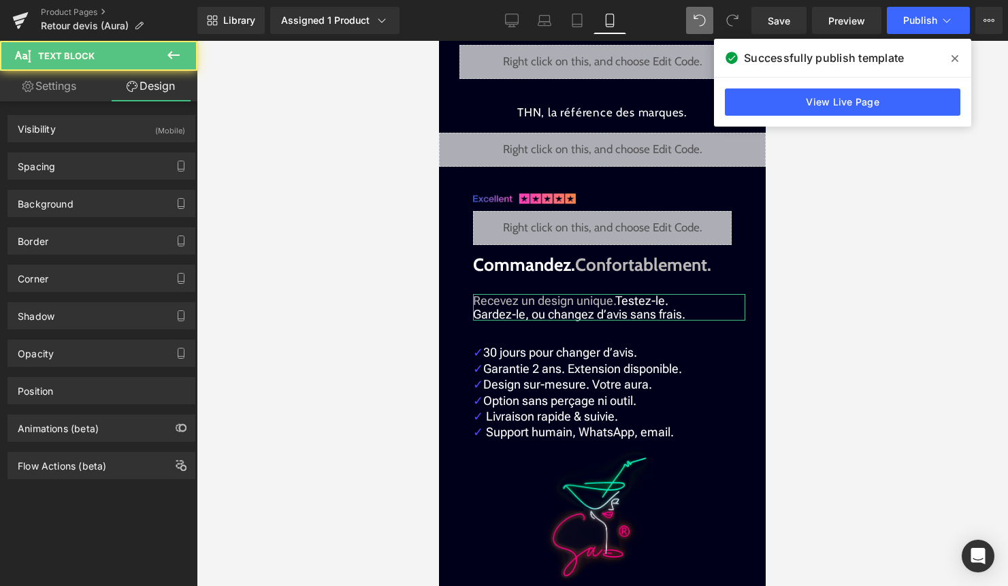
type input "0"
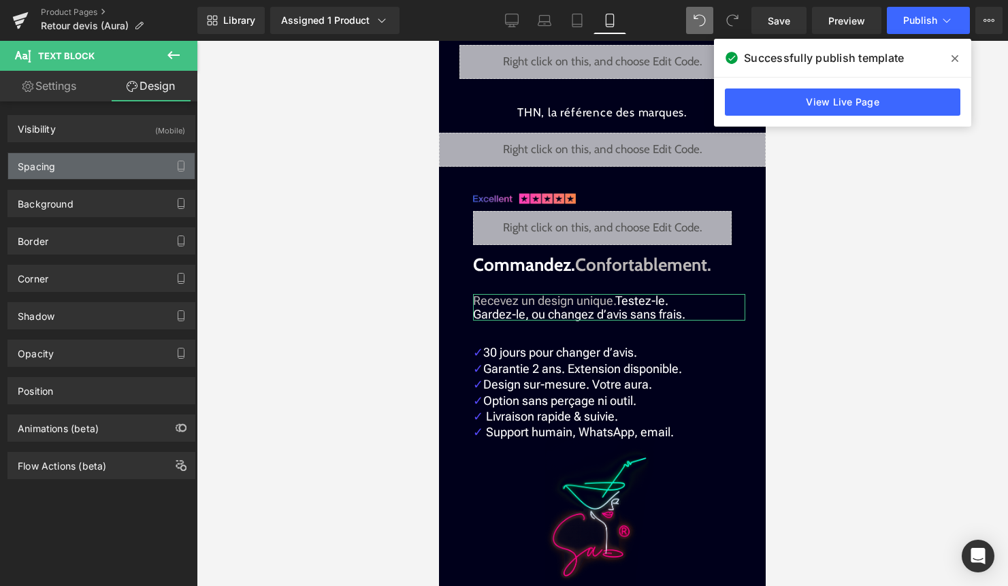
click at [97, 169] on div "Spacing" at bounding box center [101, 166] width 186 height 26
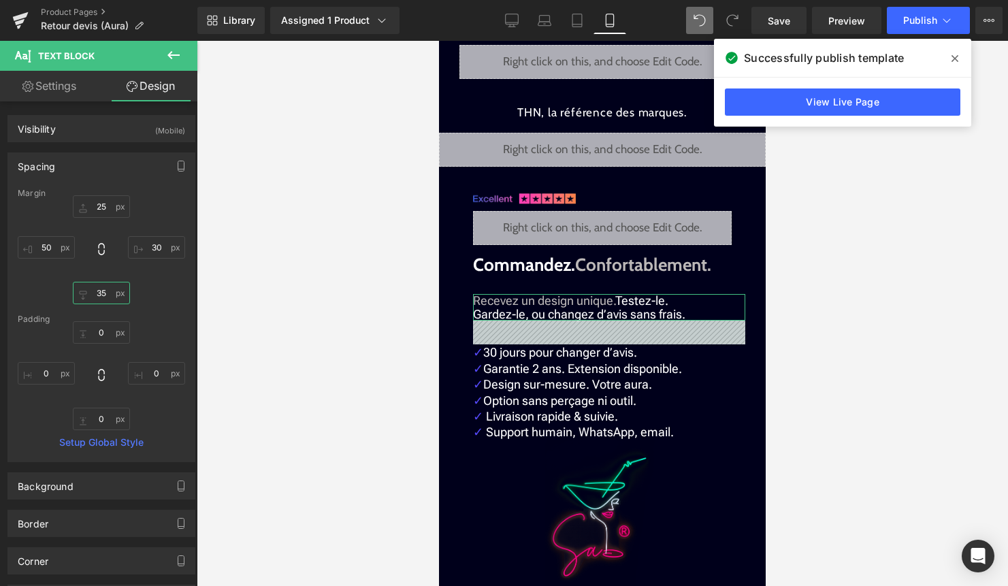
click at [100, 295] on input "35" at bounding box center [101, 293] width 57 height 22
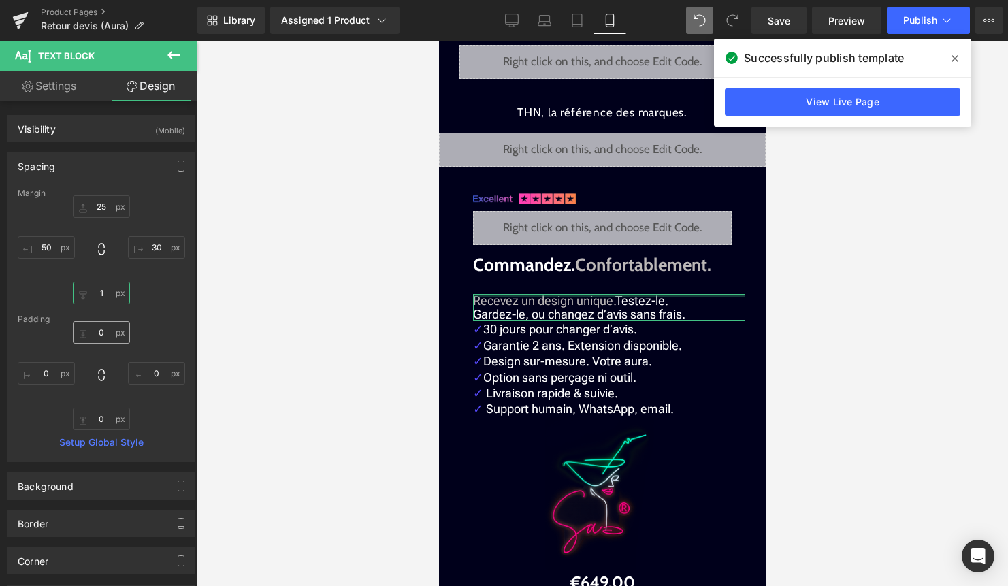
type input "15"
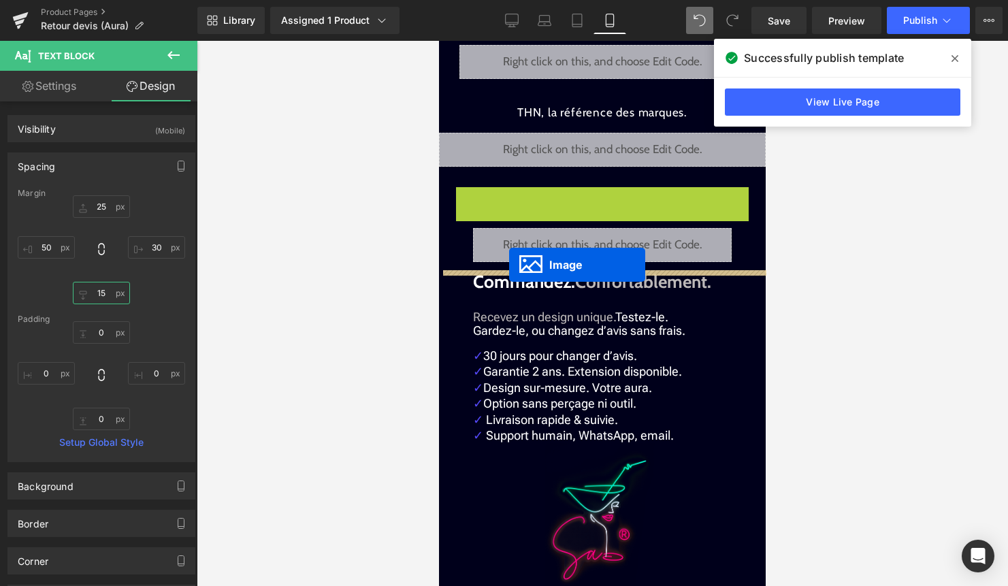
drag, startPoint x: 509, startPoint y: 170, endPoint x: 509, endPoint y: 265, distance: 94.6
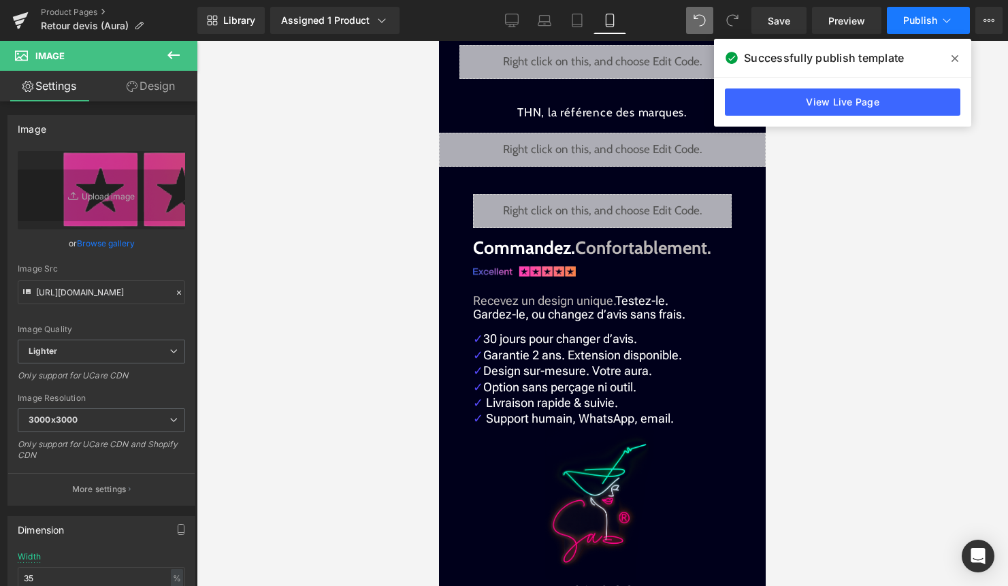
click at [925, 26] on span "Publish" at bounding box center [920, 20] width 34 height 11
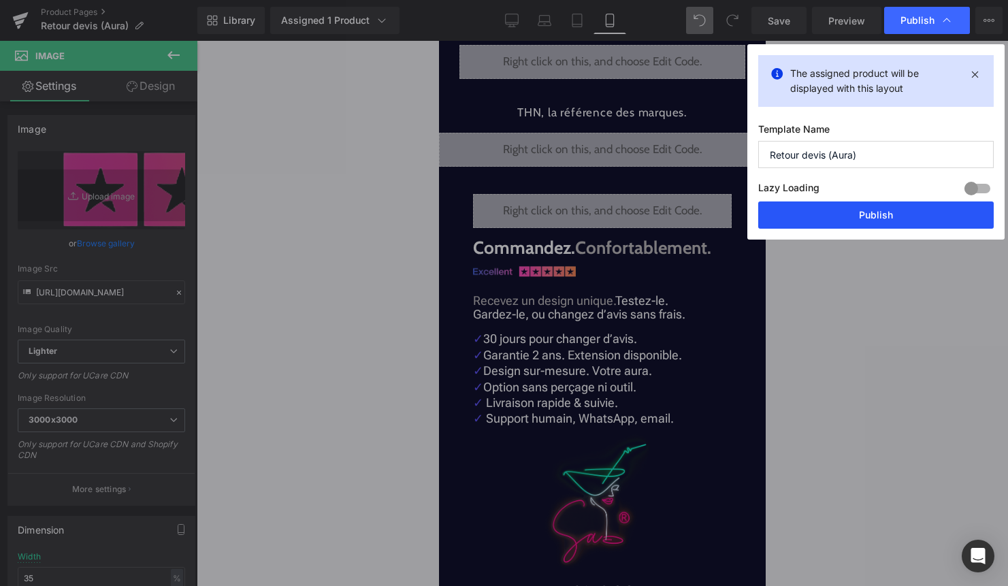
click at [887, 205] on button "Publish" at bounding box center [875, 214] width 235 height 27
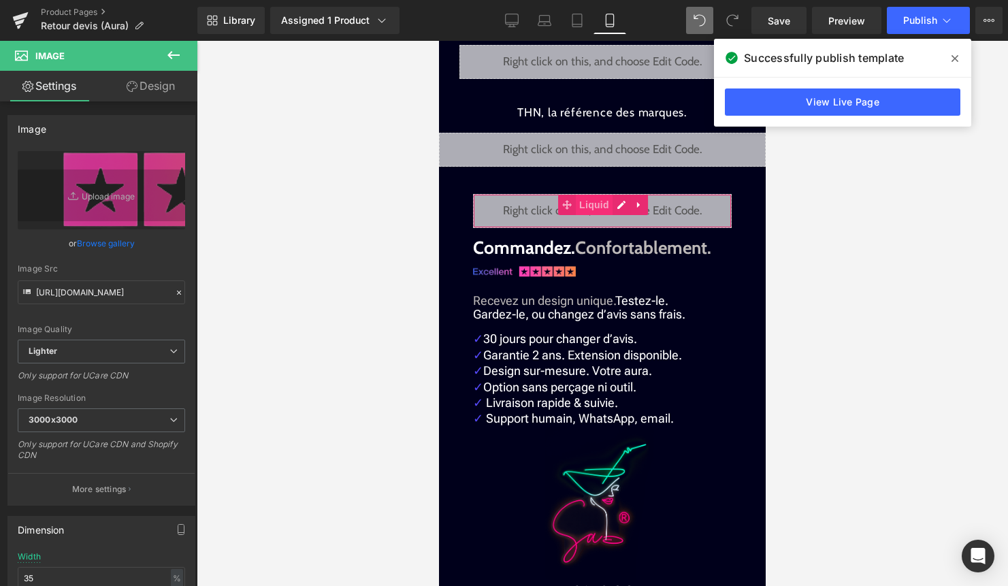
click at [600, 195] on span "Liquid" at bounding box center [594, 205] width 37 height 20
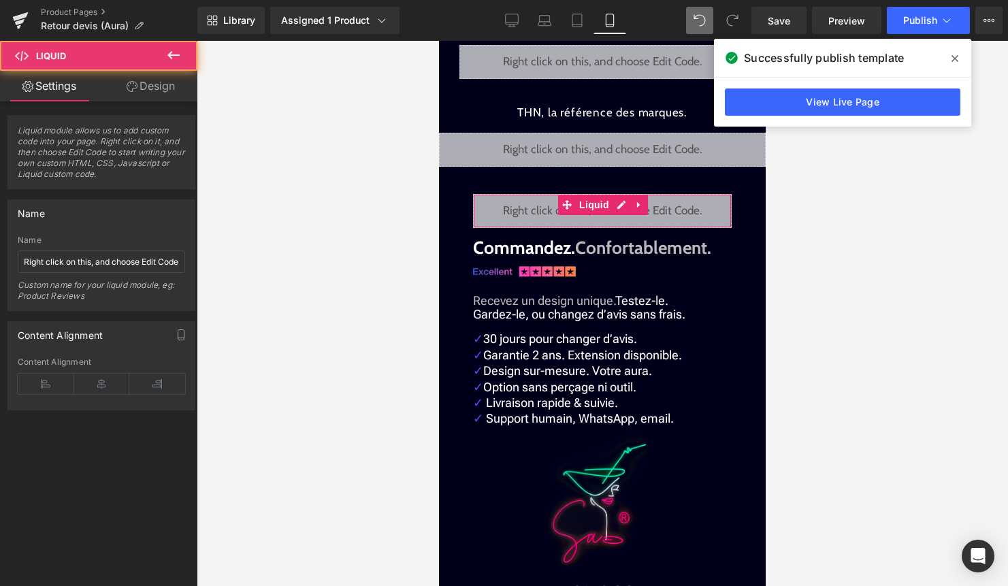
click at [142, 88] on link "Design" at bounding box center [150, 86] width 99 height 31
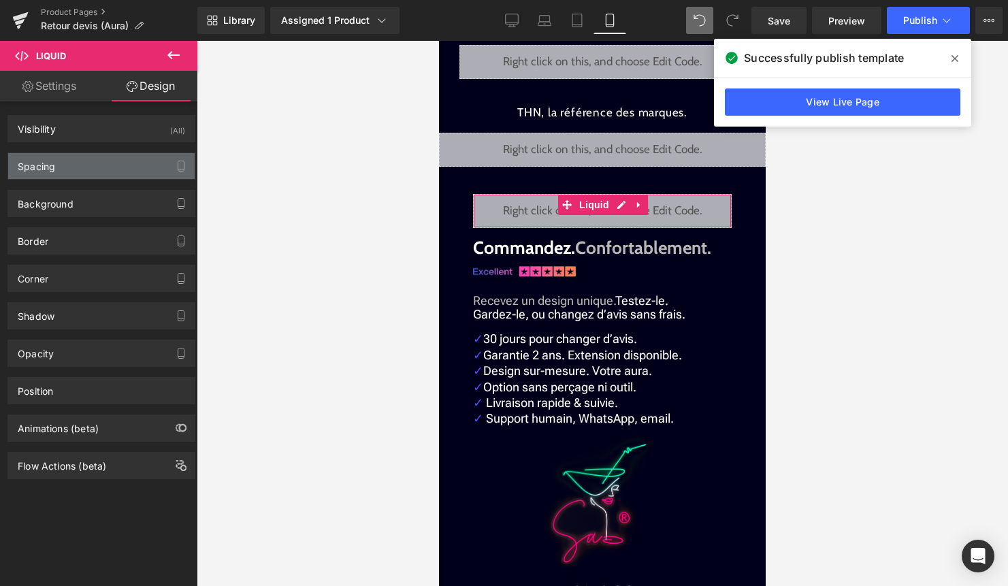
click at [94, 173] on div "Spacing" at bounding box center [101, 166] width 186 height 26
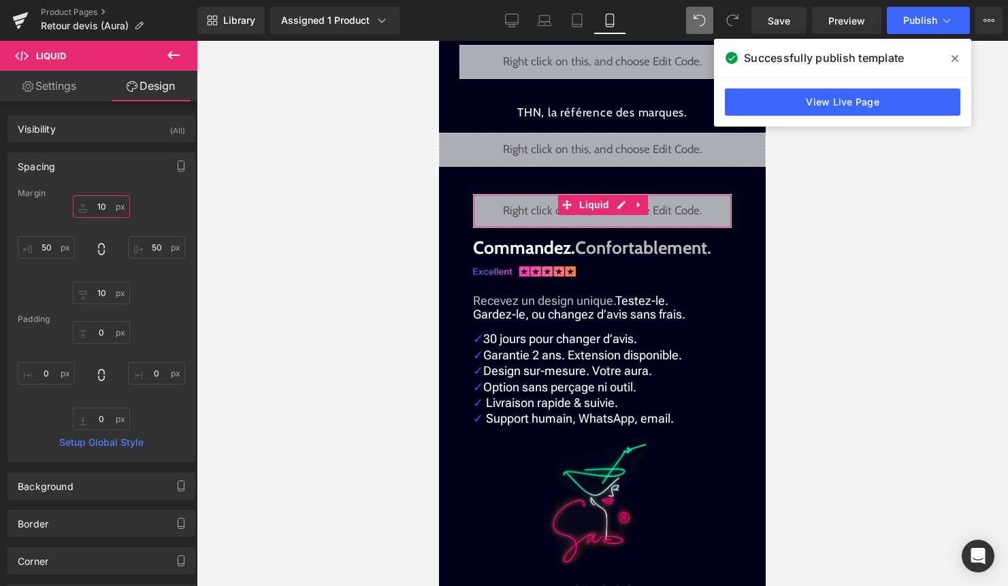
click at [101, 204] on input "10" at bounding box center [101, 206] width 57 height 22
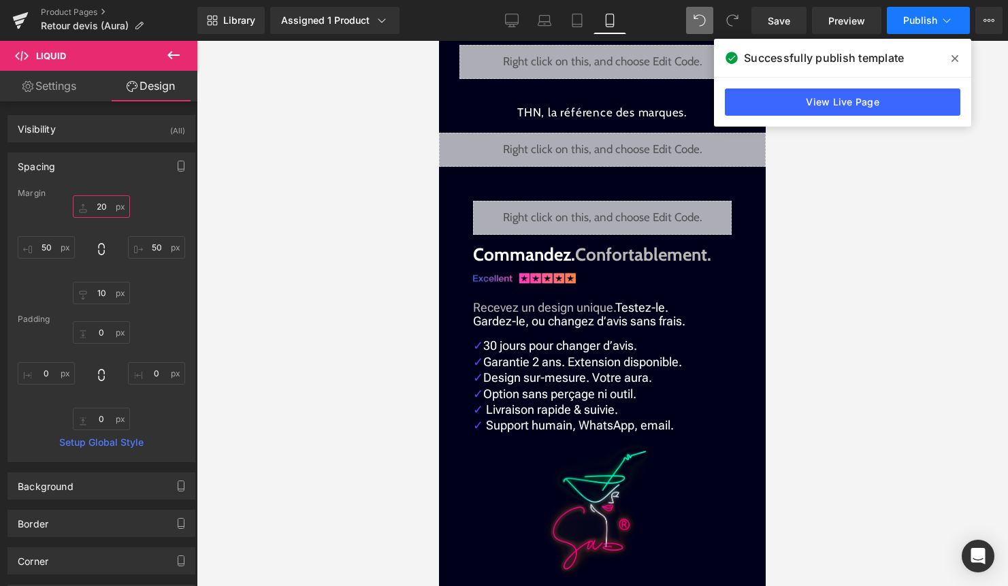
type input "20"
click at [922, 22] on span "Publish" at bounding box center [920, 20] width 34 height 11
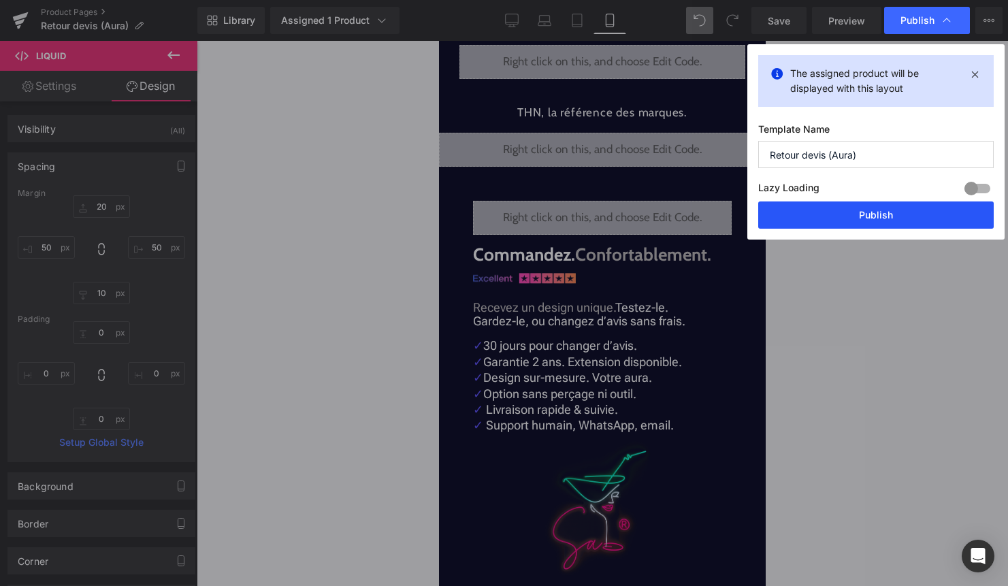
click at [837, 210] on button "Publish" at bounding box center [875, 214] width 235 height 27
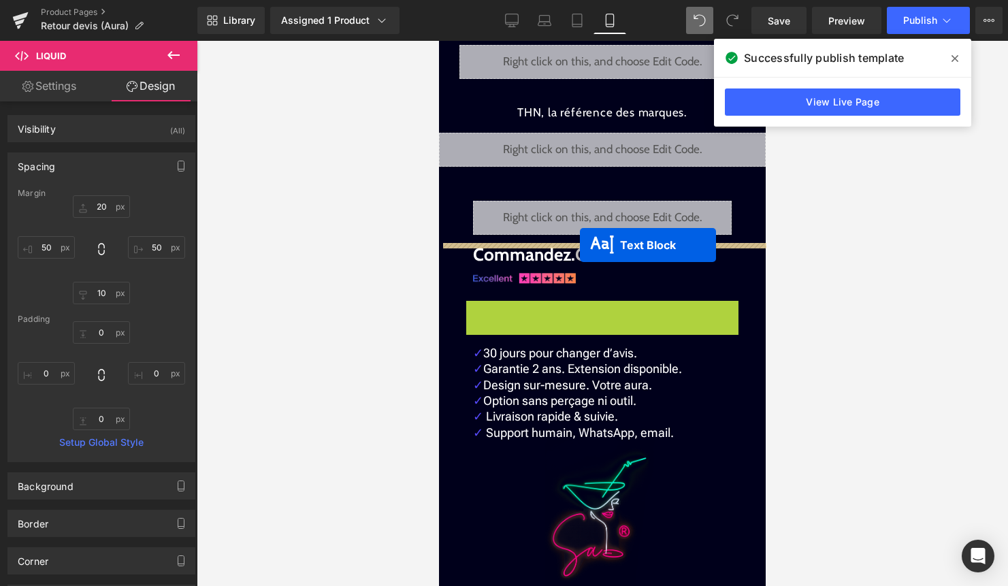
drag, startPoint x: 578, startPoint y: 291, endPoint x: 580, endPoint y: 245, distance: 45.6
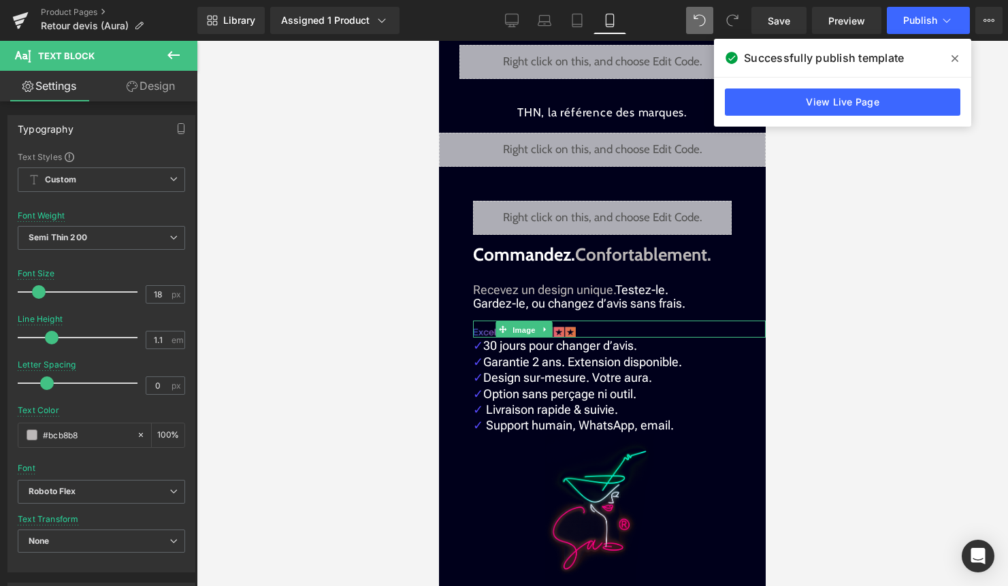
click at [537, 321] on span "Image" at bounding box center [524, 329] width 29 height 16
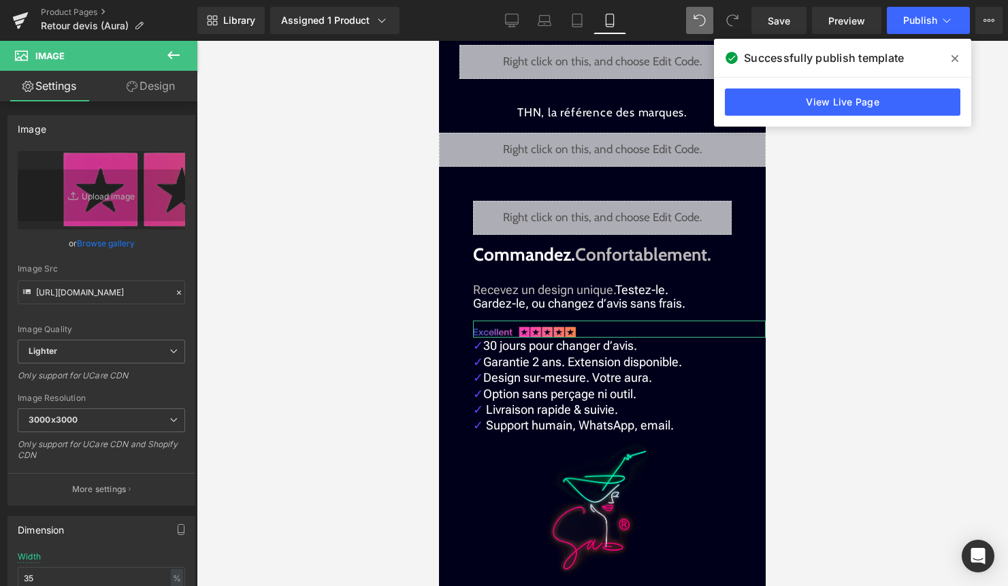
click at [169, 93] on link "Design" at bounding box center [150, 86] width 99 height 31
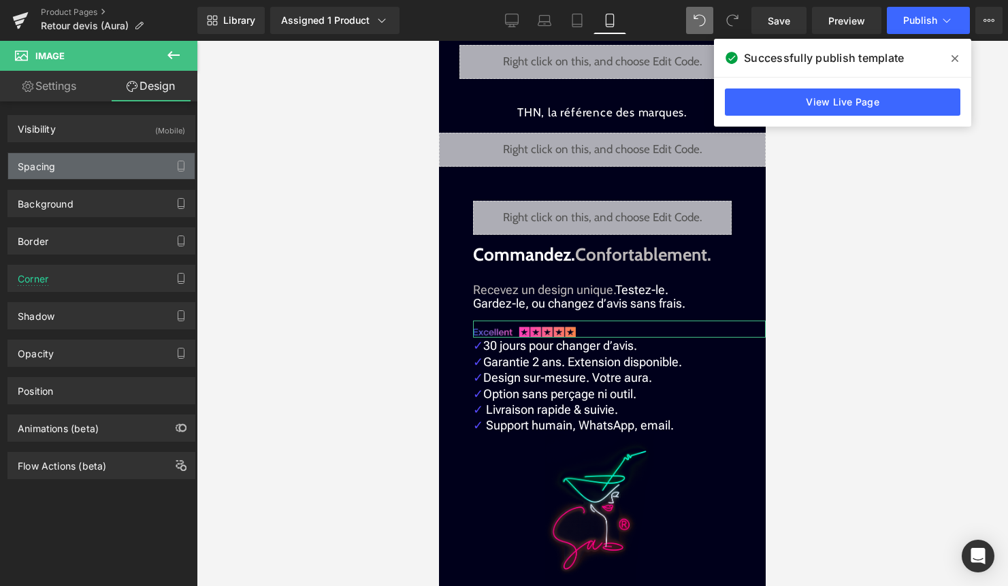
click at [107, 167] on div "Spacing" at bounding box center [101, 166] width 186 height 26
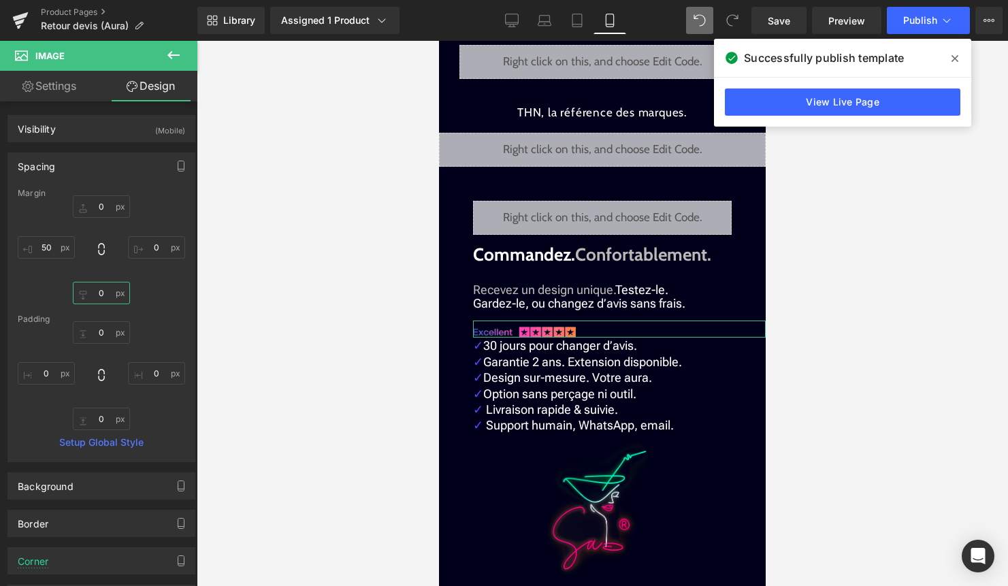
click at [103, 297] on input "0" at bounding box center [101, 293] width 57 height 22
type input "20"
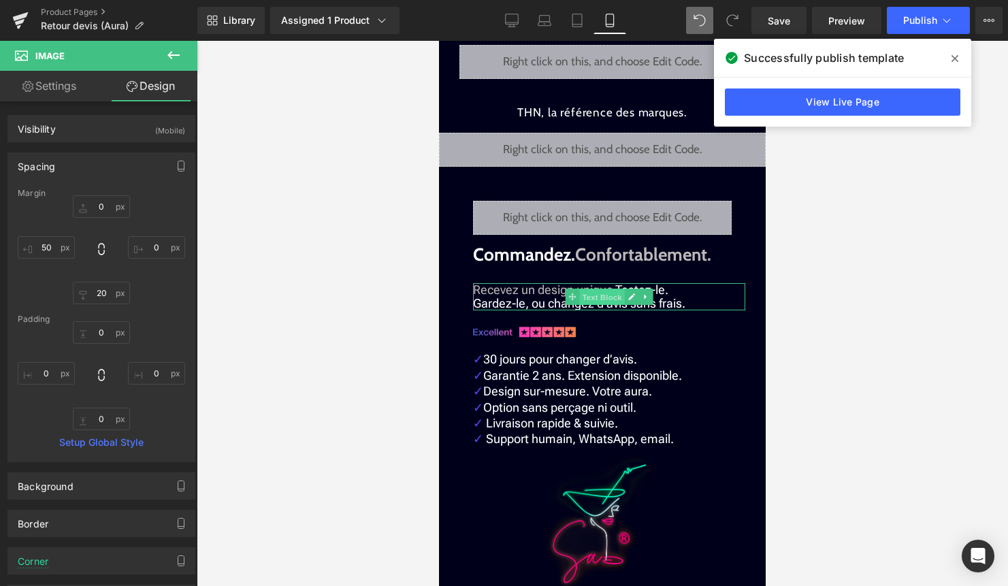
click at [584, 289] on span "Text Block" at bounding box center [601, 297] width 45 height 16
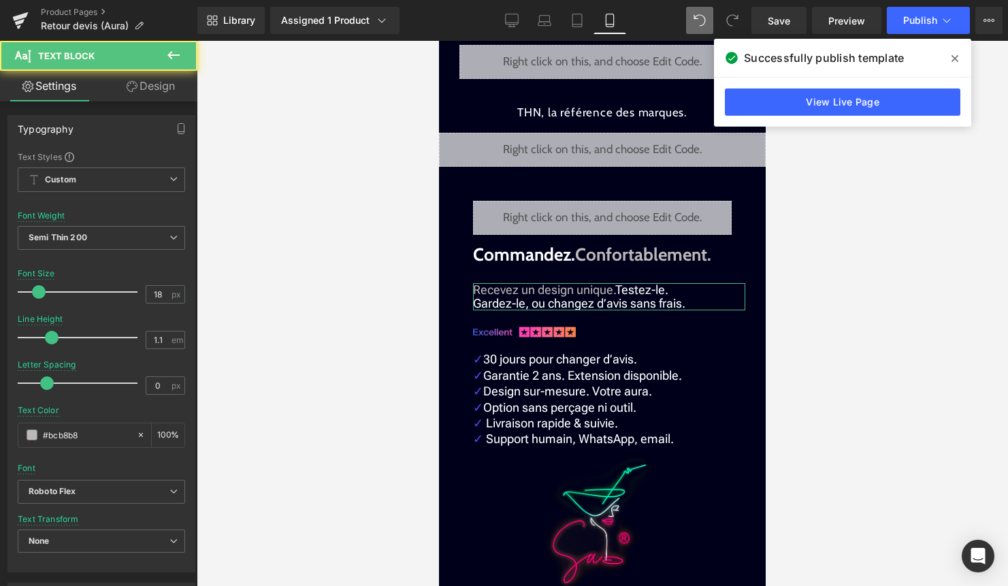
click at [182, 80] on link "Design" at bounding box center [150, 86] width 99 height 31
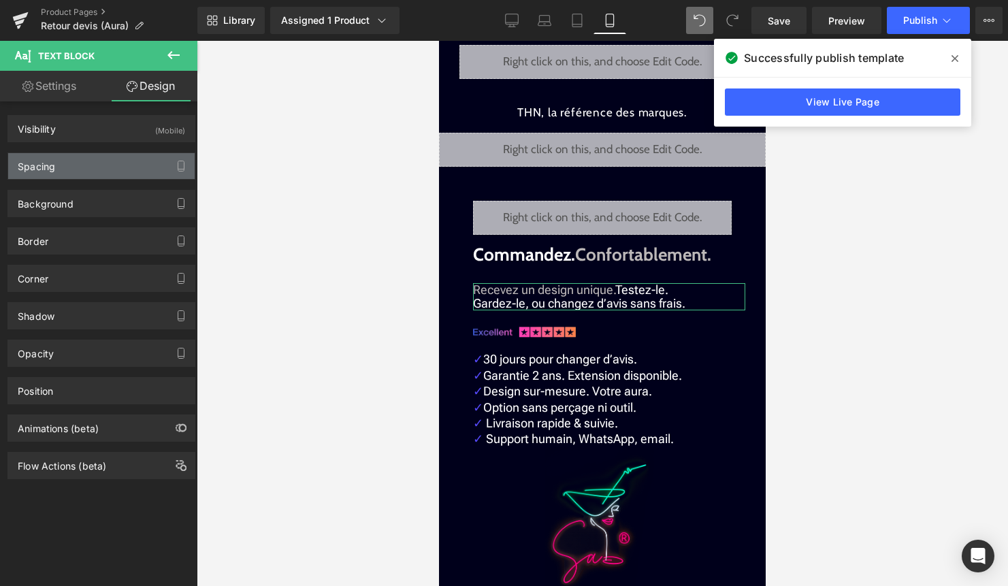
click at [82, 167] on div "Spacing" at bounding box center [101, 166] width 186 height 26
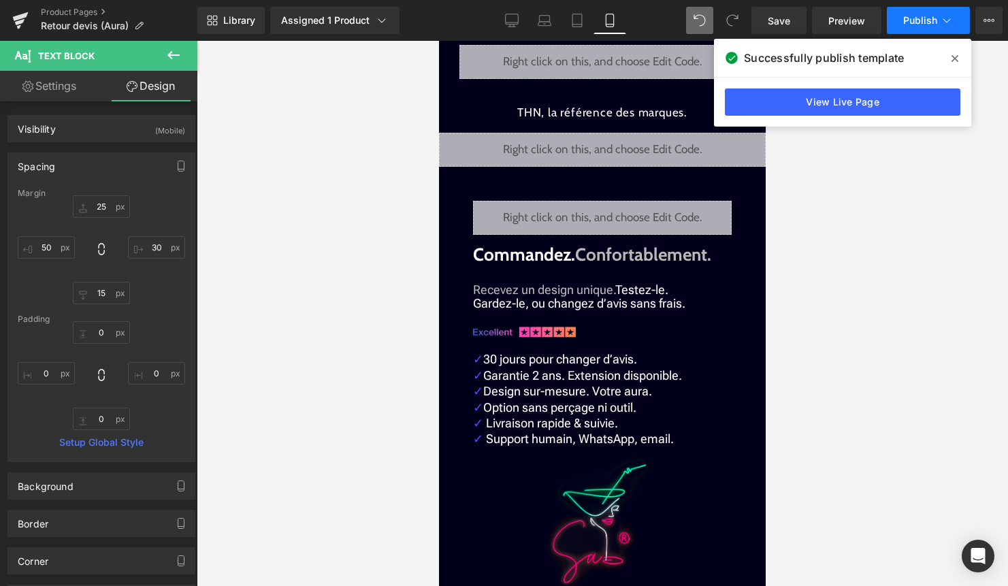
click at [910, 27] on button "Publish" at bounding box center [928, 20] width 83 height 27
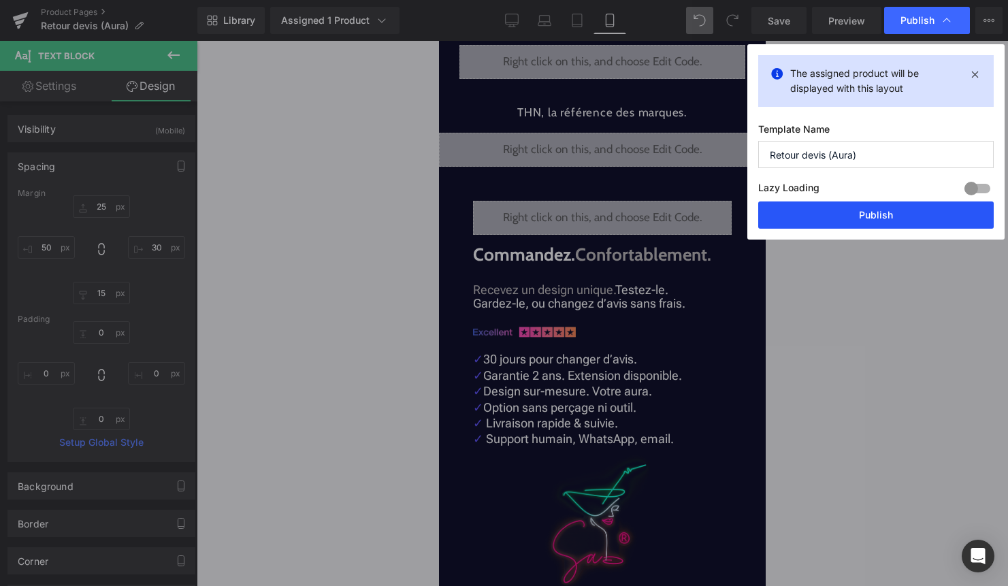
click at [874, 222] on button "Publish" at bounding box center [875, 214] width 235 height 27
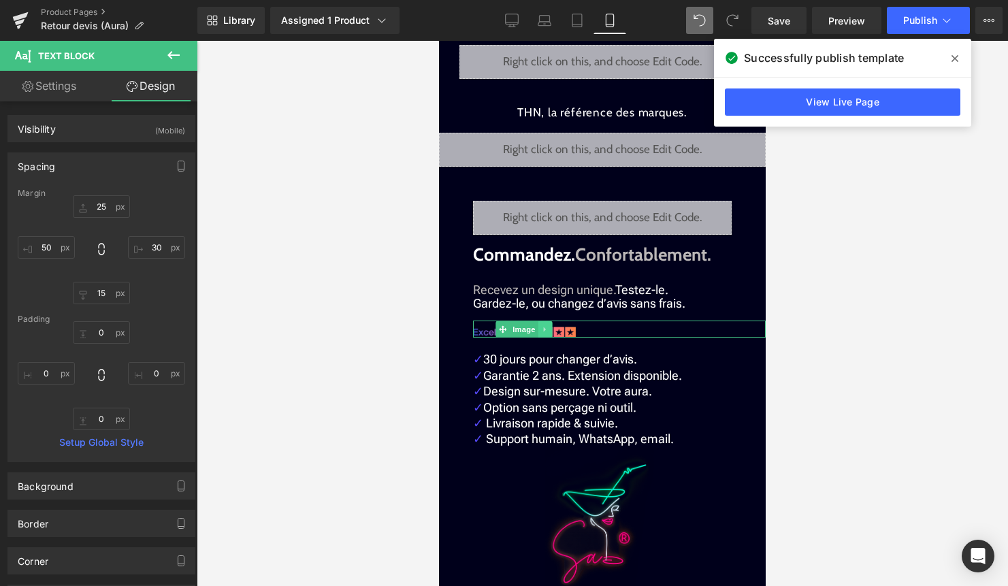
click at [539, 321] on link at bounding box center [545, 329] width 14 height 16
click at [507, 321] on link "Image" at bounding box center [517, 329] width 42 height 16
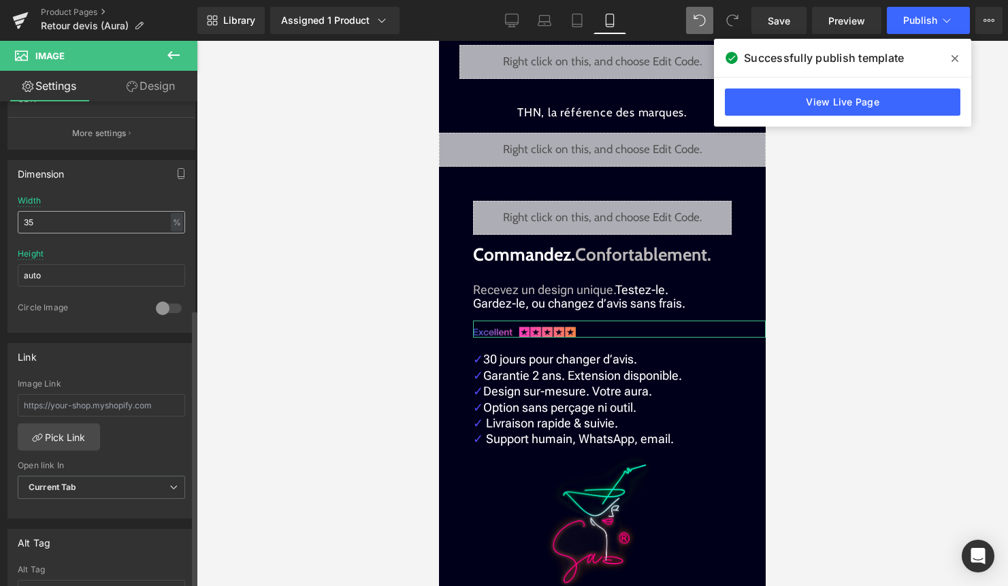
scroll to position [351, 0]
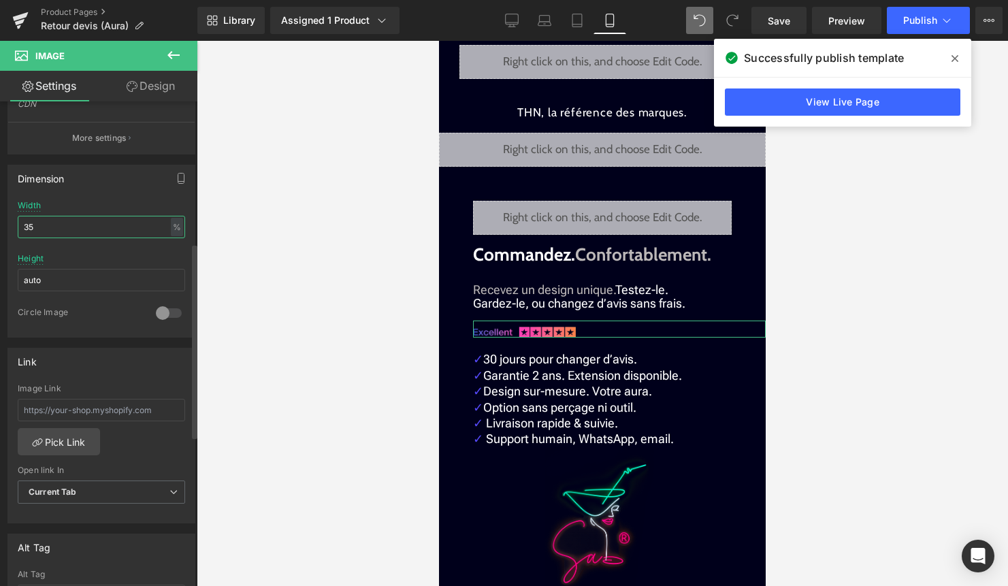
click at [73, 231] on input "35" at bounding box center [101, 227] width 167 height 22
type input "3"
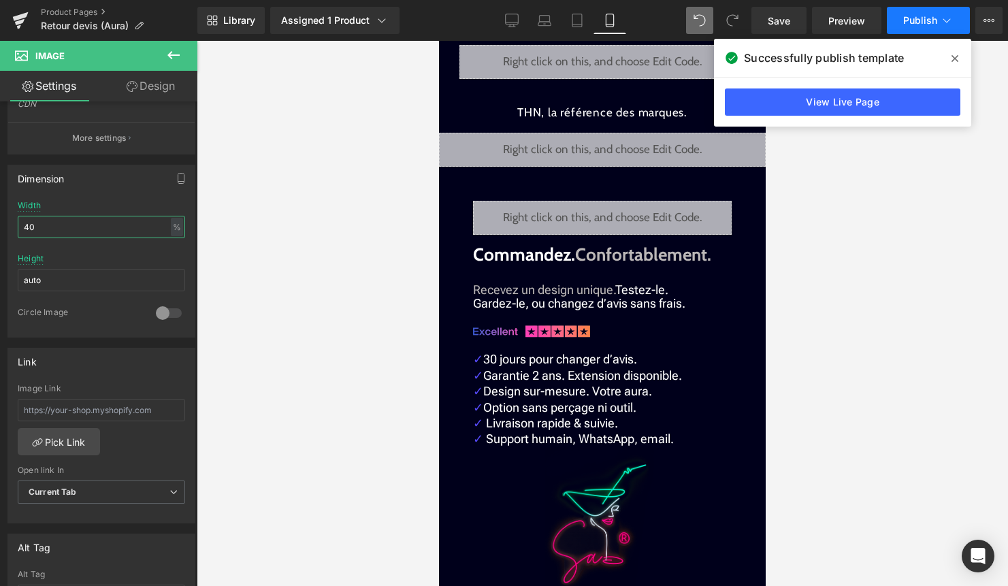
type input "40"
click at [932, 20] on span "Publish" at bounding box center [920, 20] width 34 height 11
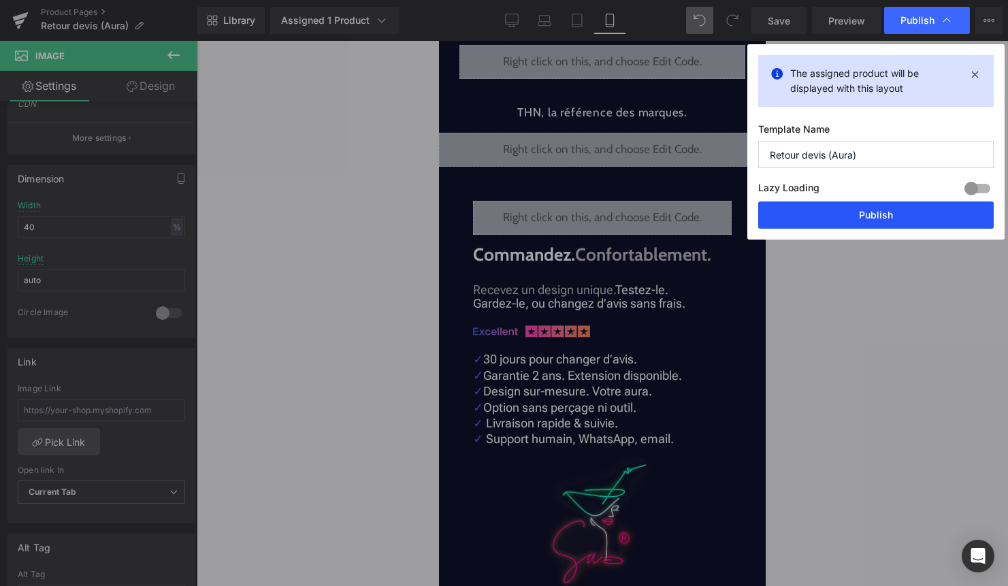
click at [870, 218] on button "Publish" at bounding box center [875, 214] width 235 height 27
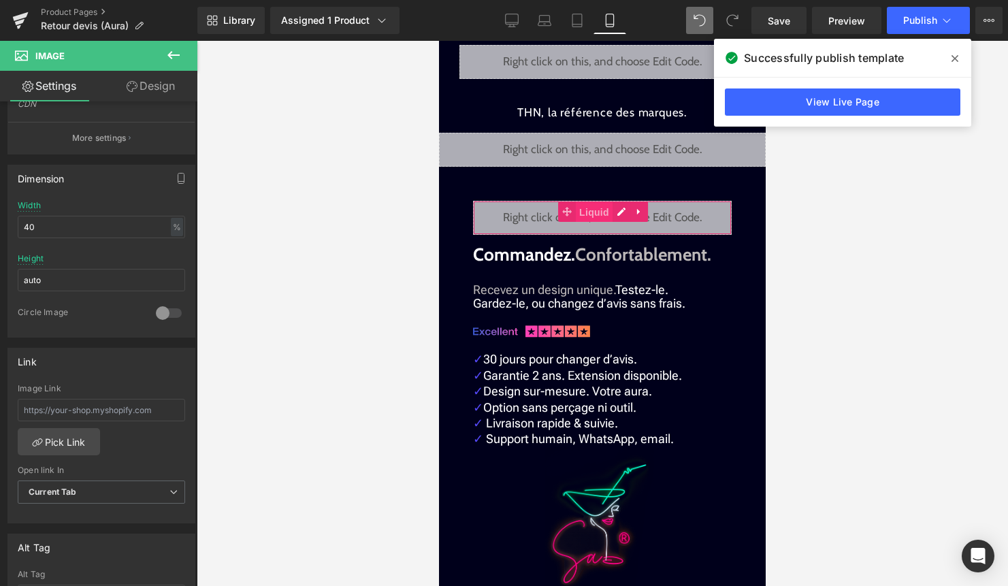
click at [586, 202] on span "Liquid" at bounding box center [594, 212] width 37 height 20
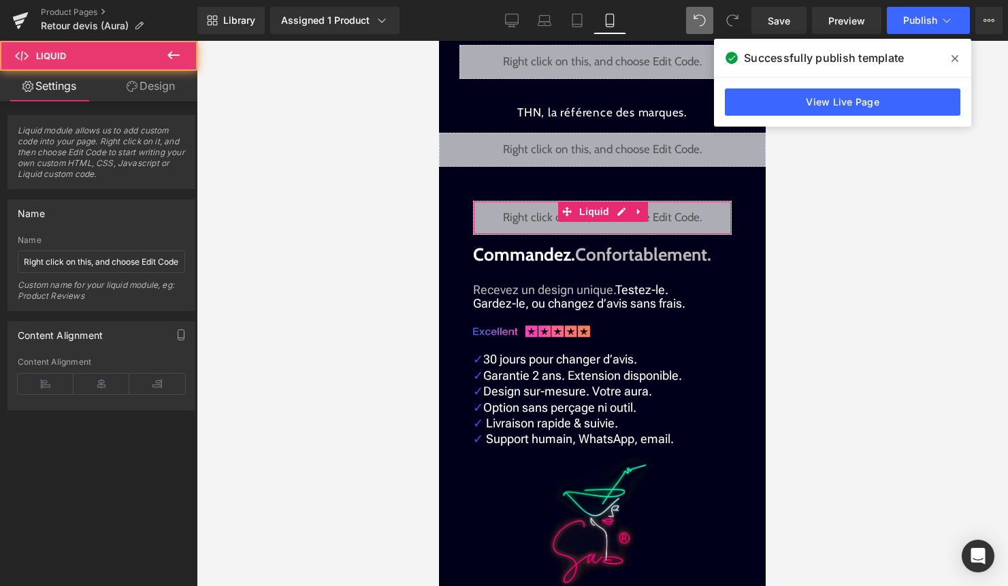
click at [146, 88] on link "Design" at bounding box center [150, 86] width 99 height 31
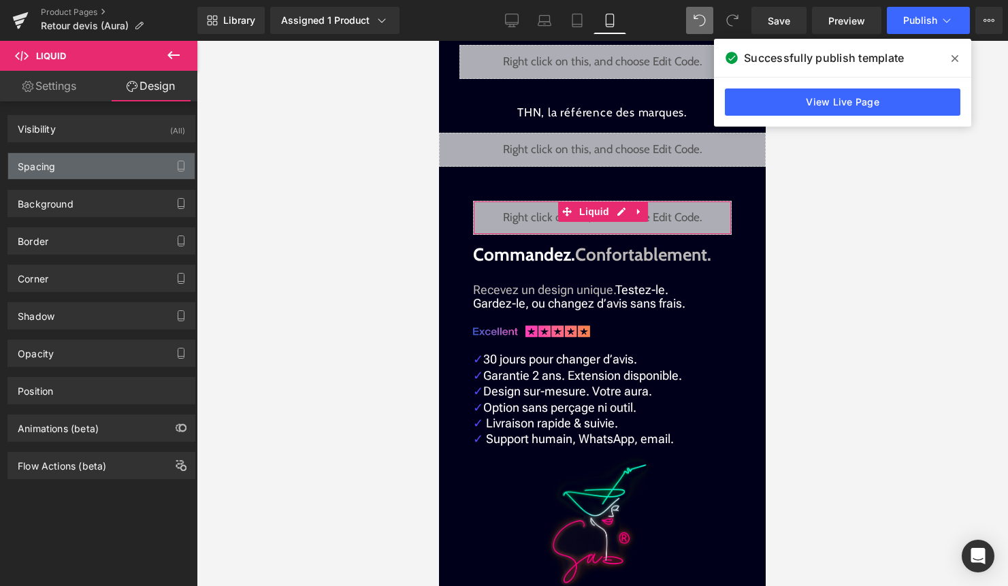
click at [96, 165] on div "Spacing" at bounding box center [101, 166] width 186 height 26
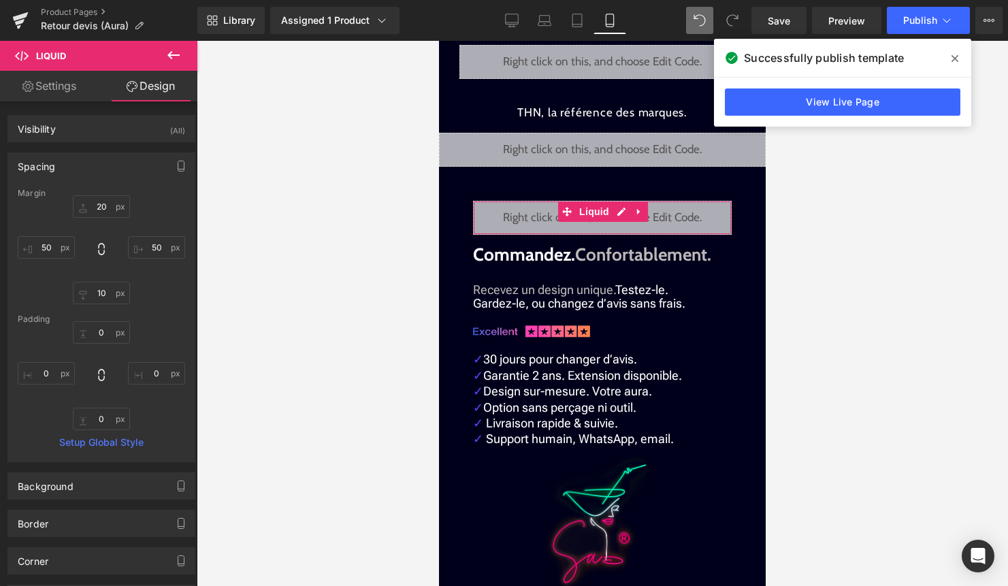
click at [101, 197] on div "Margin" at bounding box center [101, 193] width 167 height 10
click at [102, 206] on input "20" at bounding box center [101, 206] width 57 height 22
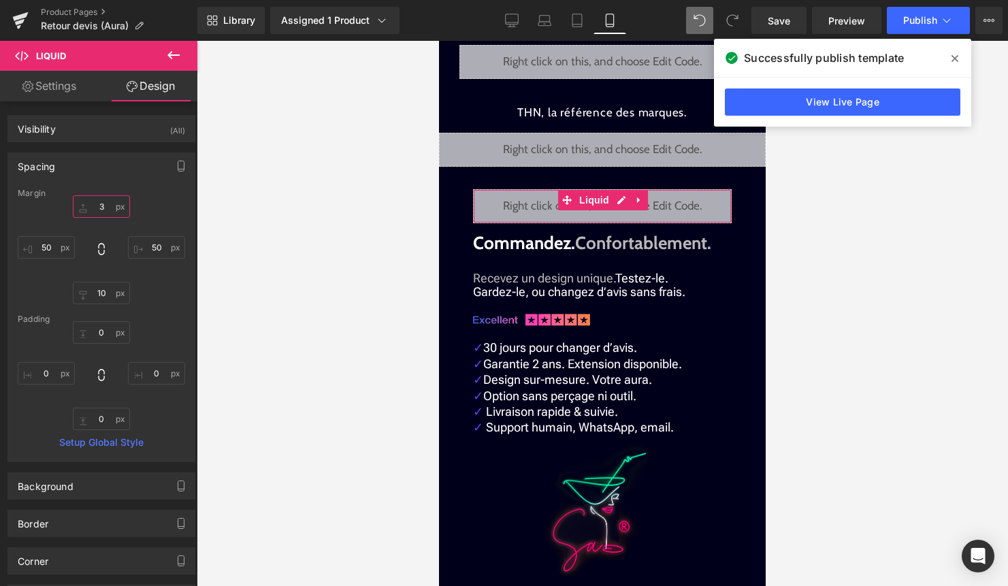
type input "30"
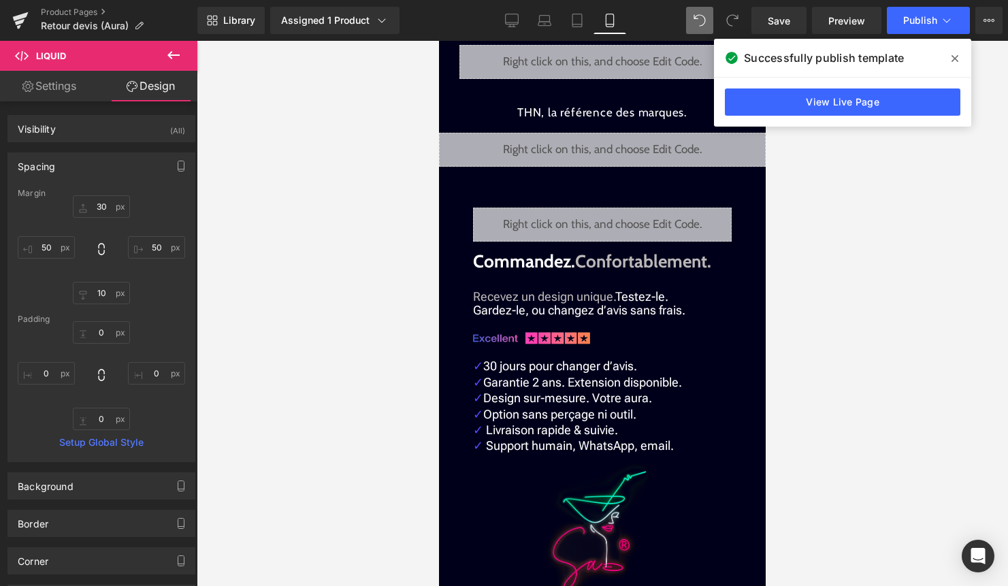
click at [884, 222] on div at bounding box center [602, 313] width 811 height 545
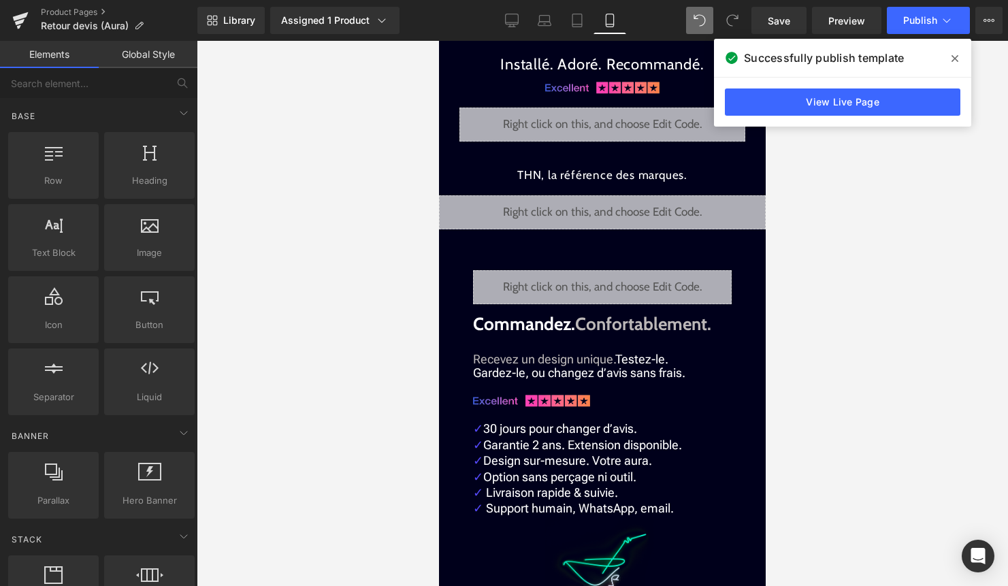
scroll to position [1721, 0]
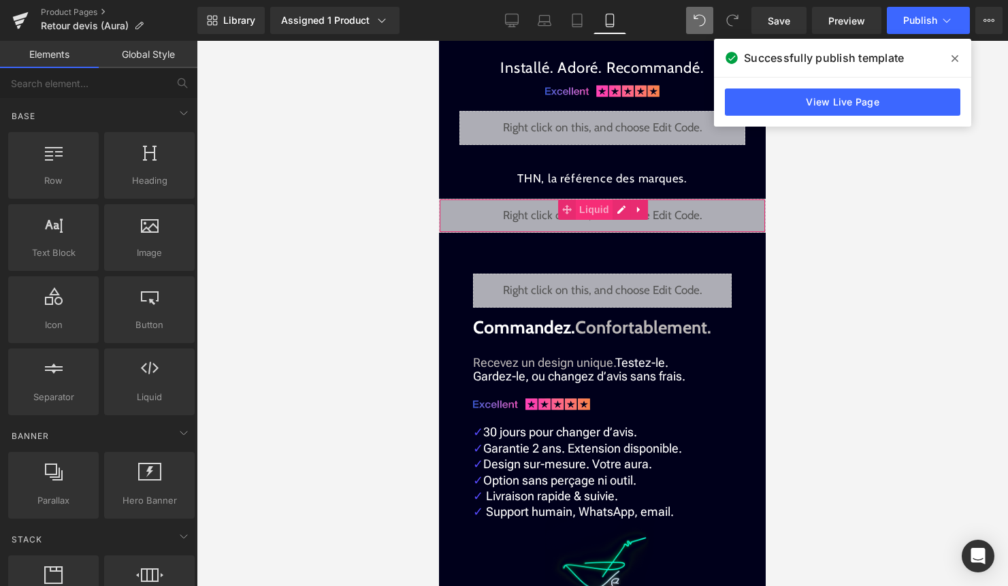
click at [601, 199] on span "Liquid" at bounding box center [594, 209] width 37 height 20
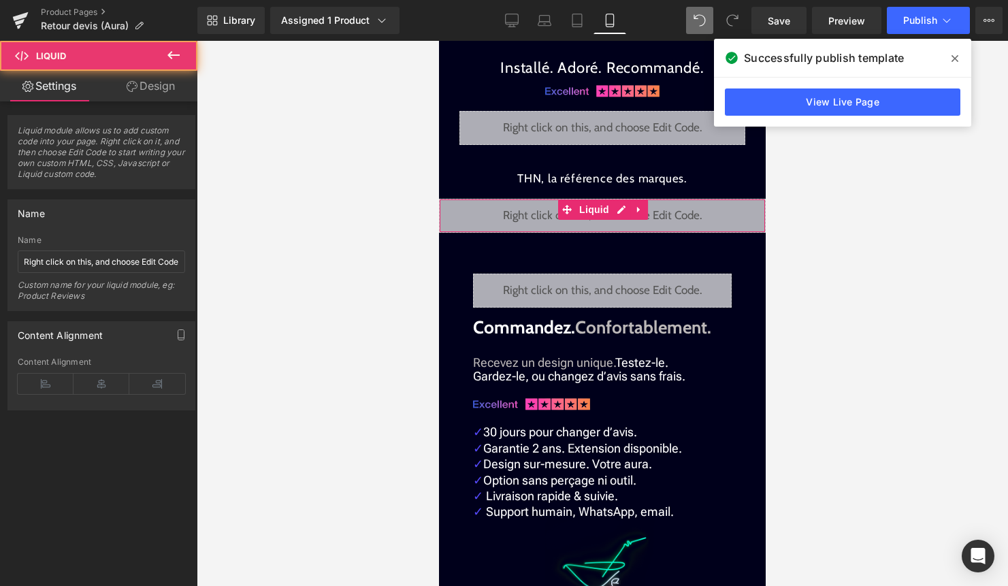
click at [162, 88] on link "Design" at bounding box center [150, 86] width 99 height 31
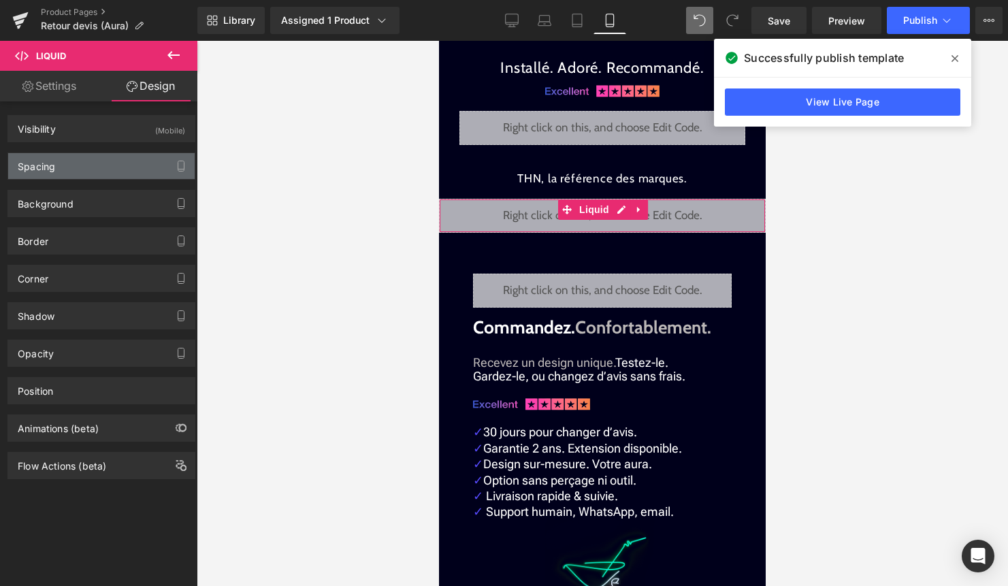
click at [114, 154] on div "Spacing" at bounding box center [101, 166] width 186 height 26
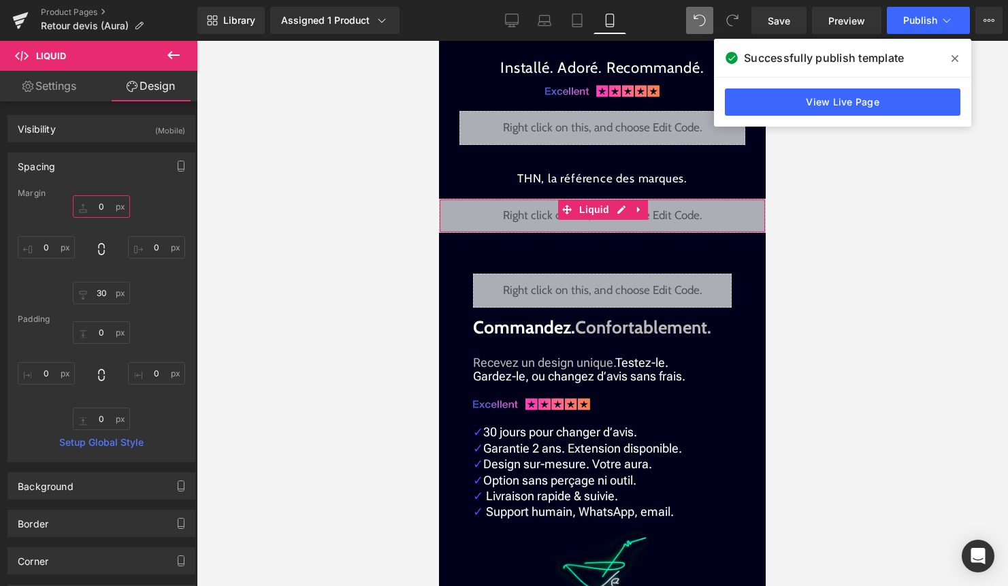
click at [97, 213] on input "0" at bounding box center [101, 206] width 57 height 22
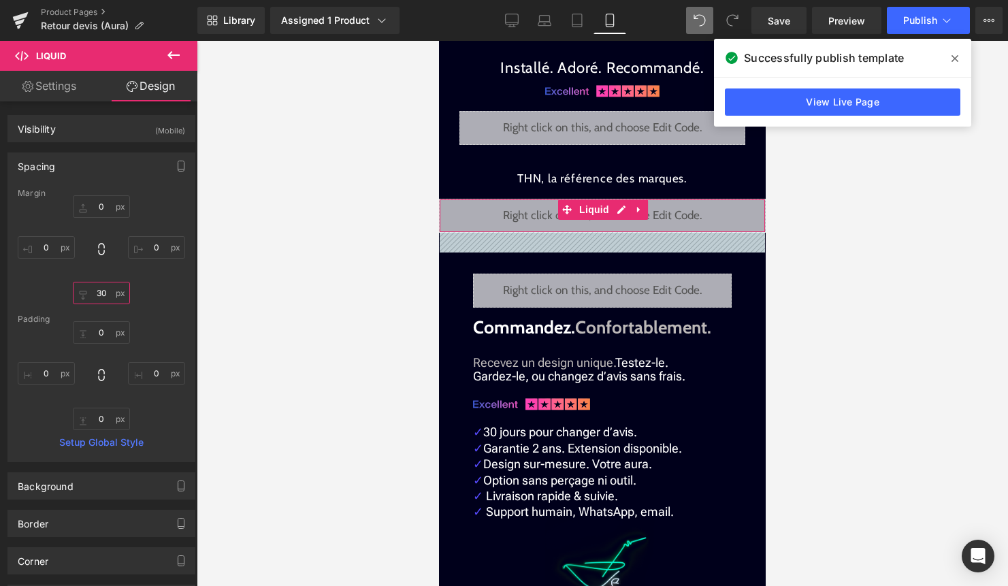
click at [104, 297] on input "30" at bounding box center [101, 293] width 57 height 22
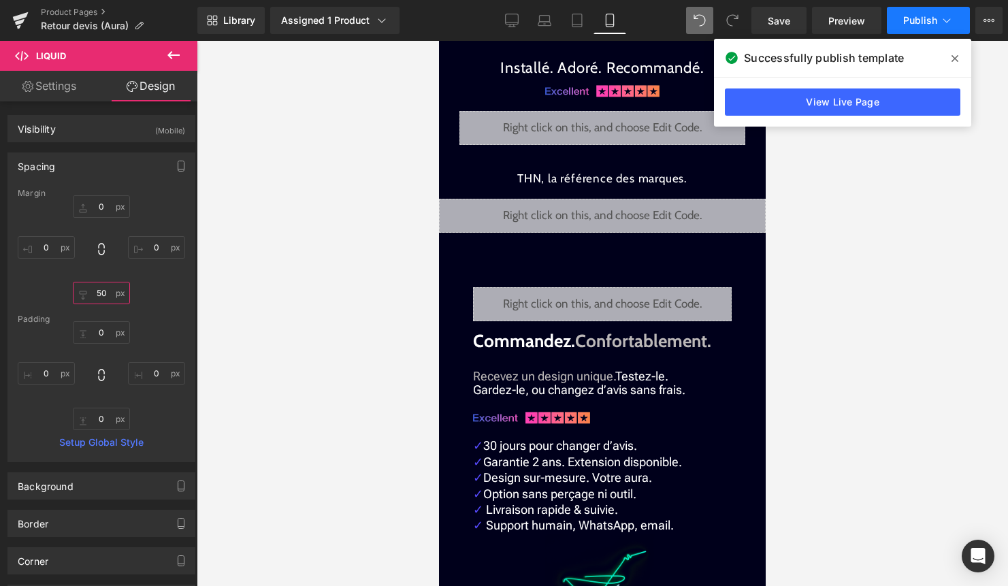
type input "50"
click at [924, 28] on button "Publish" at bounding box center [928, 20] width 83 height 27
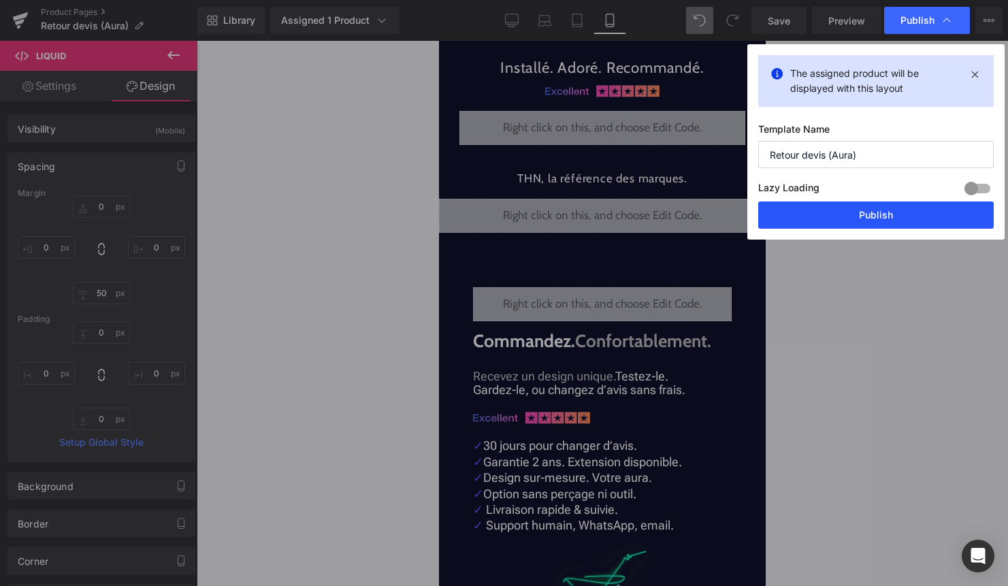
click at [853, 212] on button "Publish" at bounding box center [875, 214] width 235 height 27
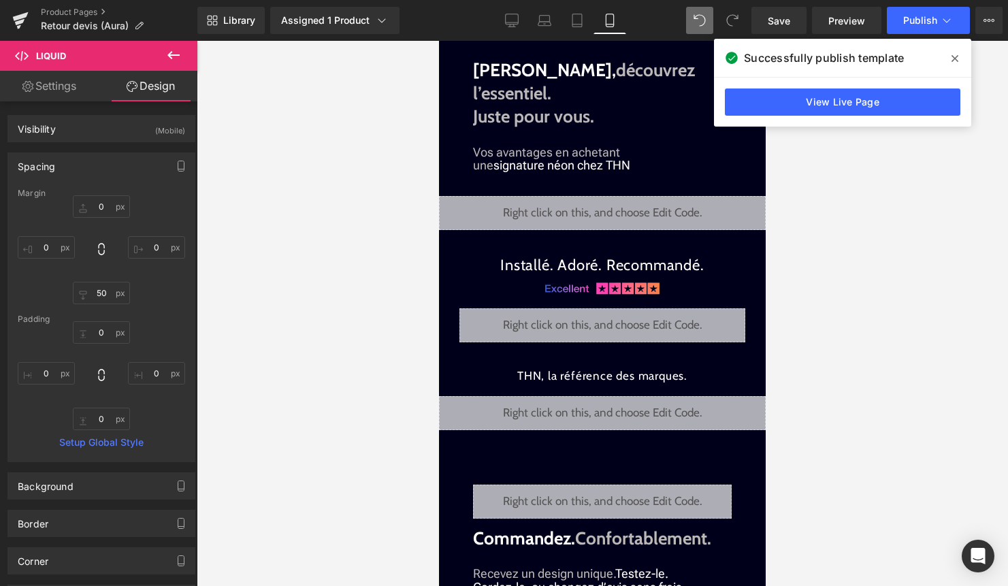
scroll to position [1523, 0]
click at [953, 59] on icon at bounding box center [954, 58] width 7 height 7
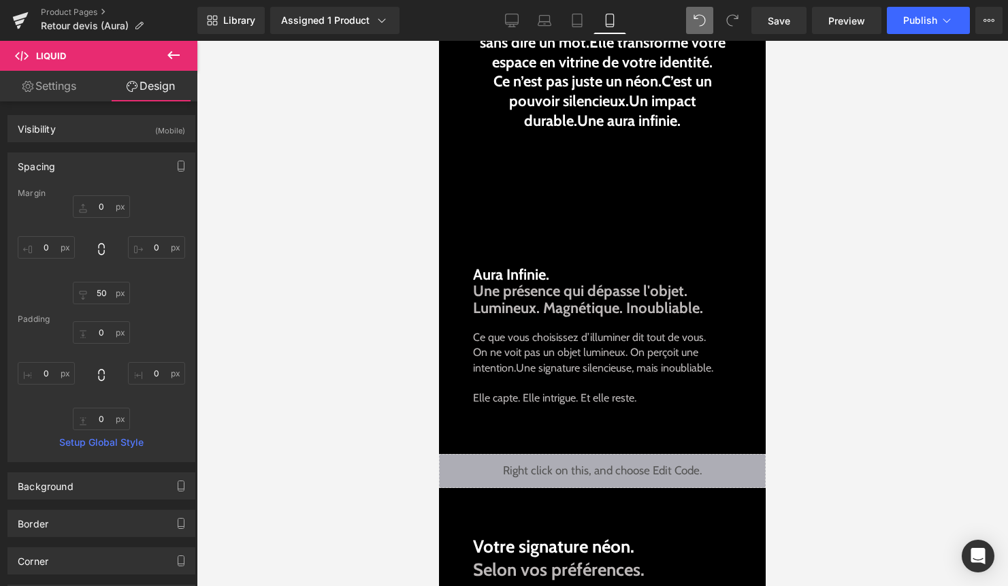
scroll to position [0, 0]
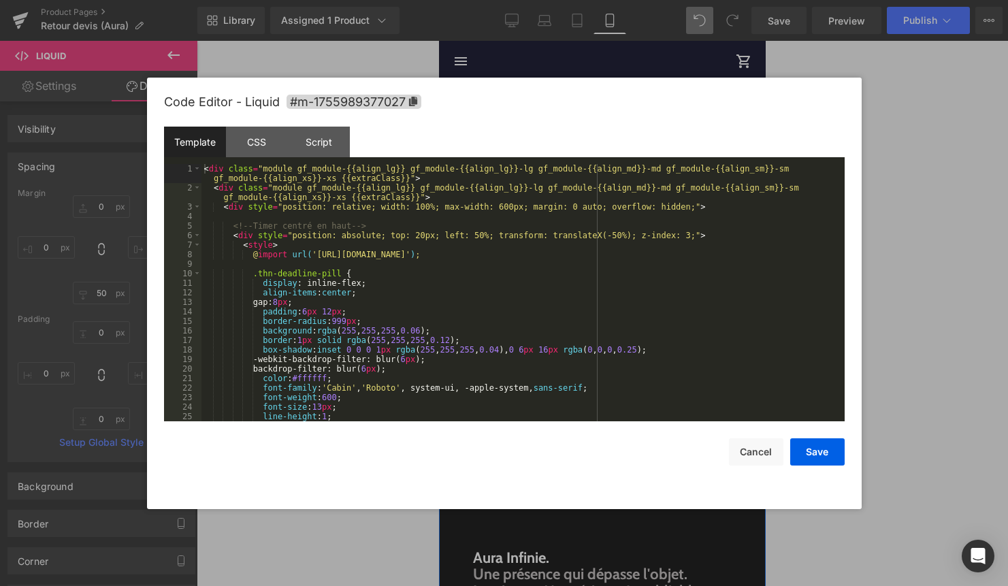
click at [618, 107] on div "Liquid" at bounding box center [602, 99] width 327 height 34
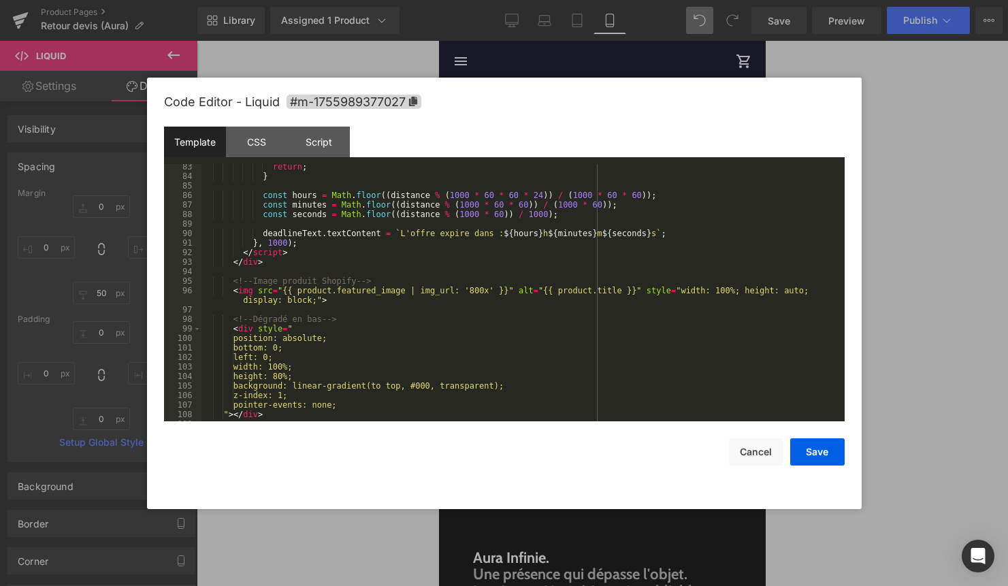
scroll to position [821, 0]
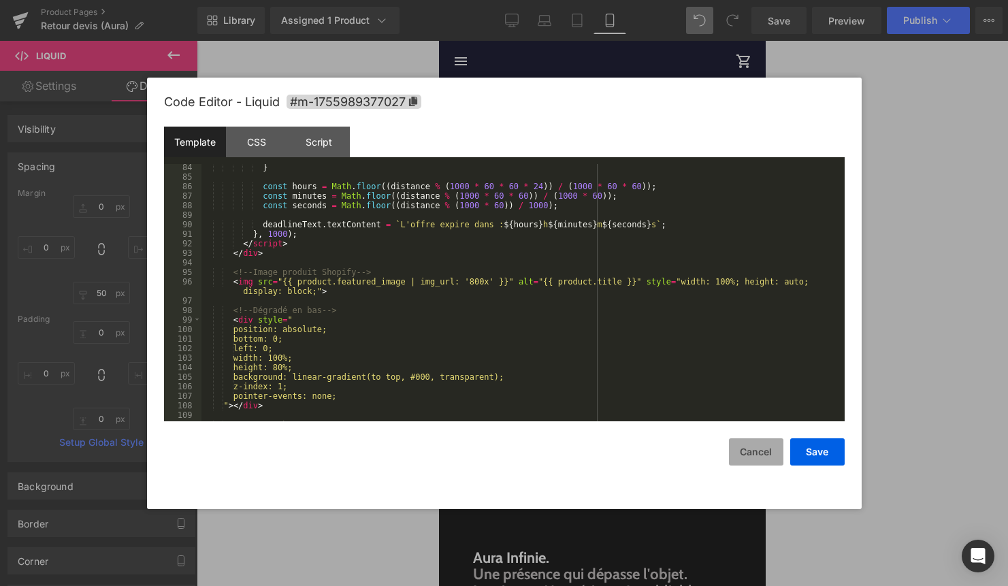
click at [733, 449] on button "Cancel" at bounding box center [756, 451] width 54 height 27
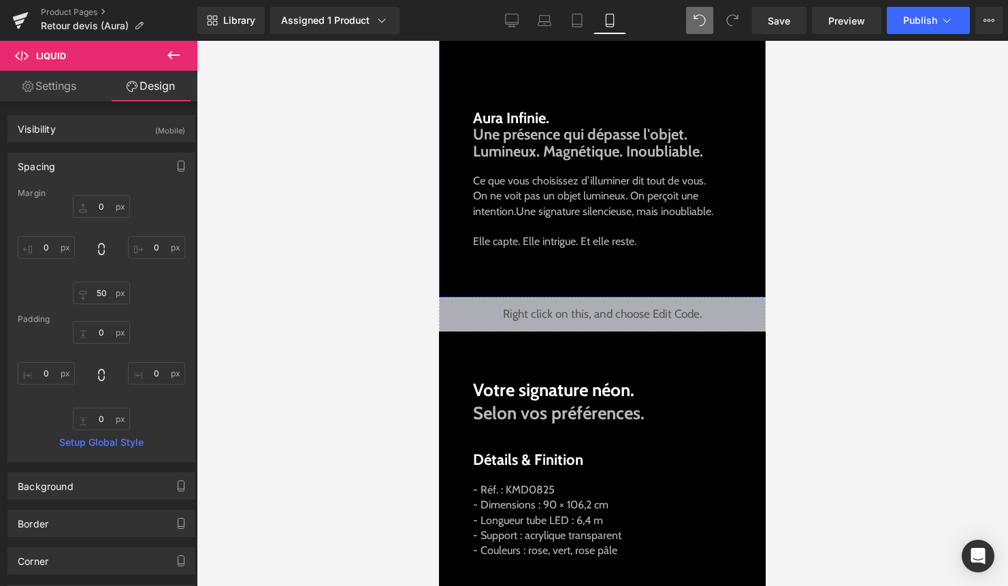
scroll to position [442, 0]
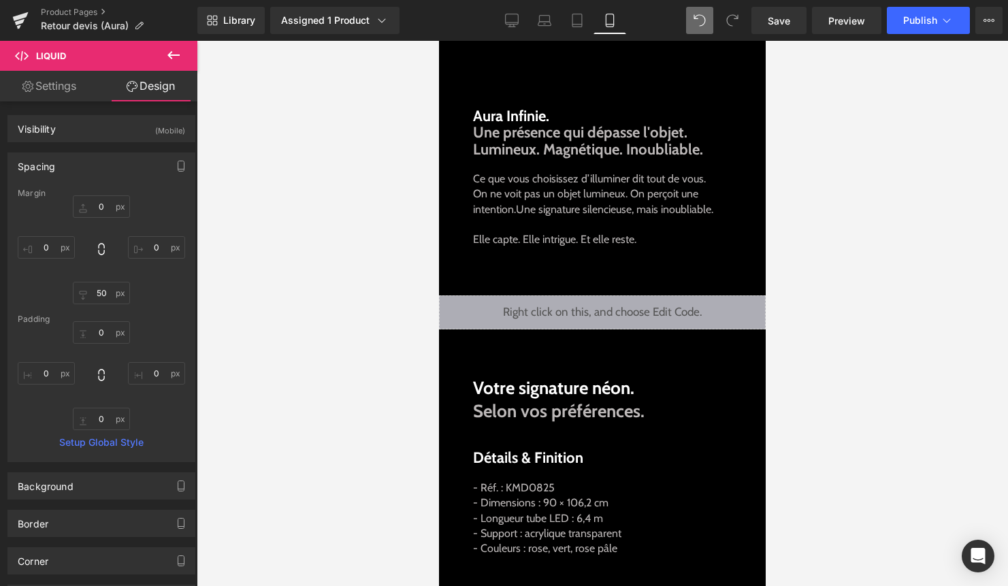
click at [634, 322] on div "Liquid" at bounding box center [602, 312] width 327 height 34
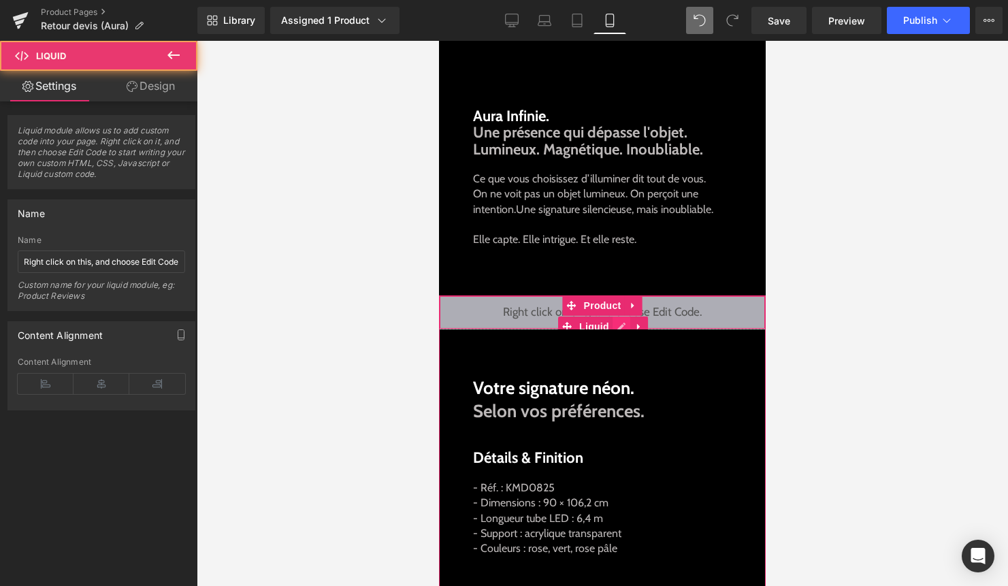
click at [620, 322] on div "Liquid" at bounding box center [602, 312] width 327 height 34
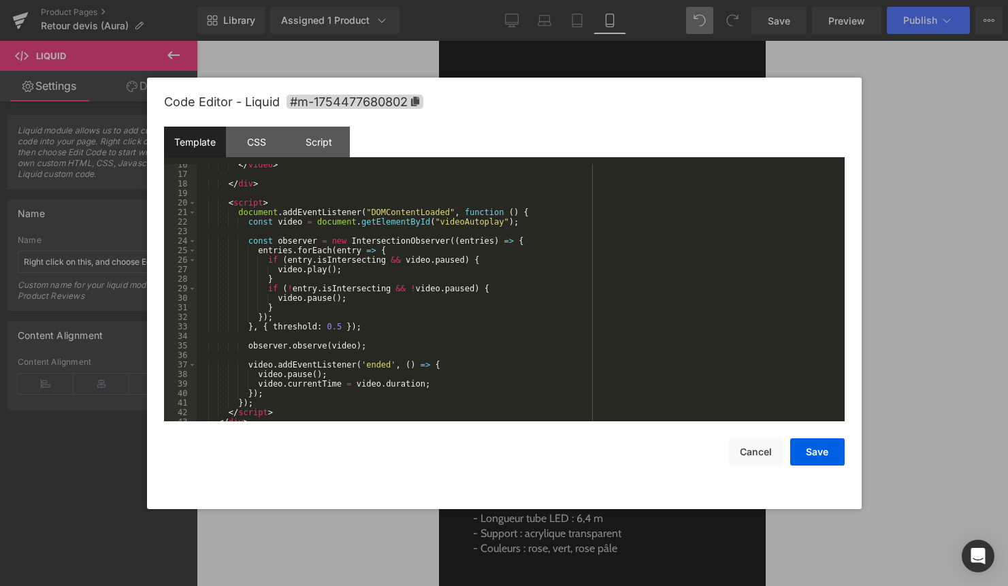
scroll to position [219, 0]
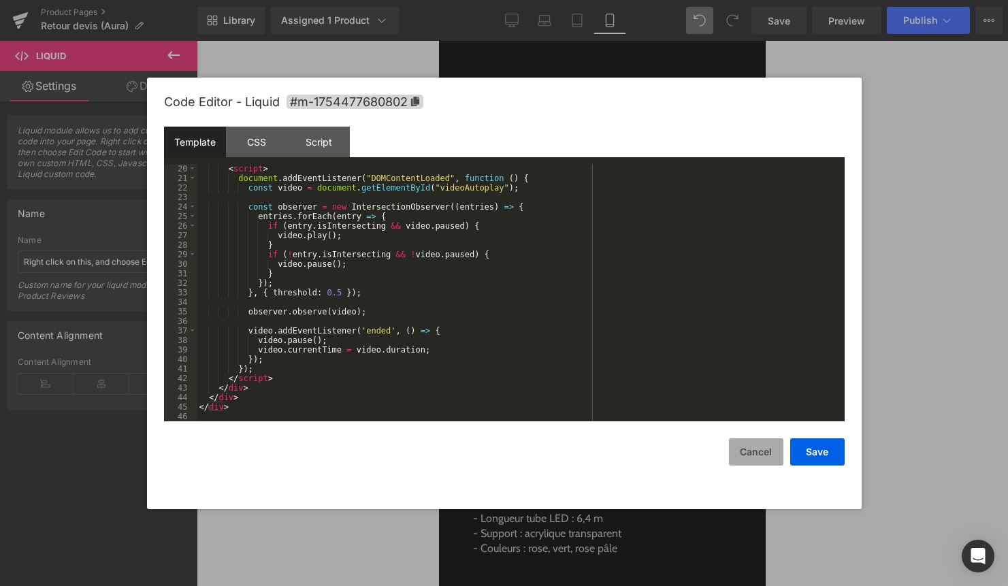
click at [740, 448] on button "Cancel" at bounding box center [756, 451] width 54 height 27
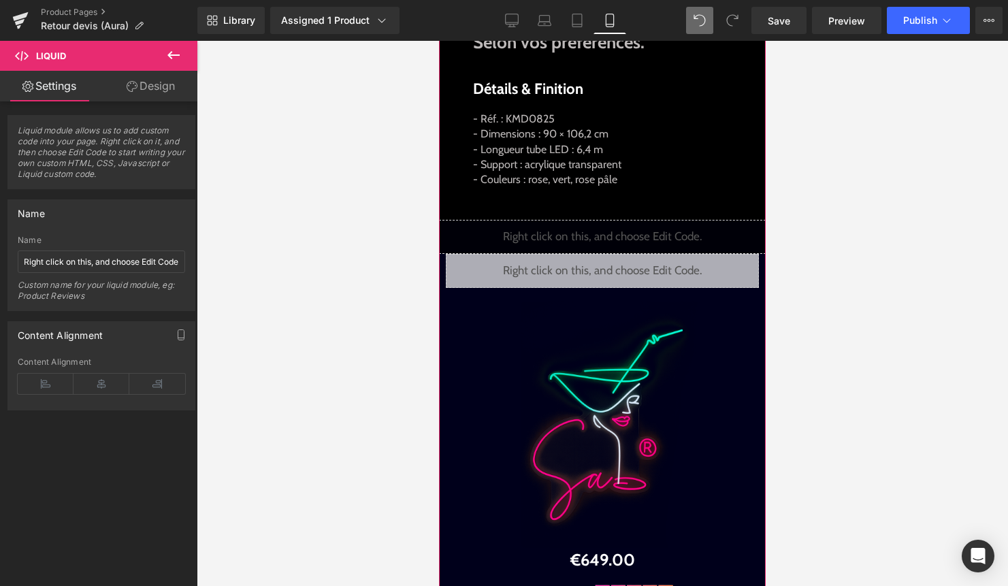
scroll to position [823, 0]
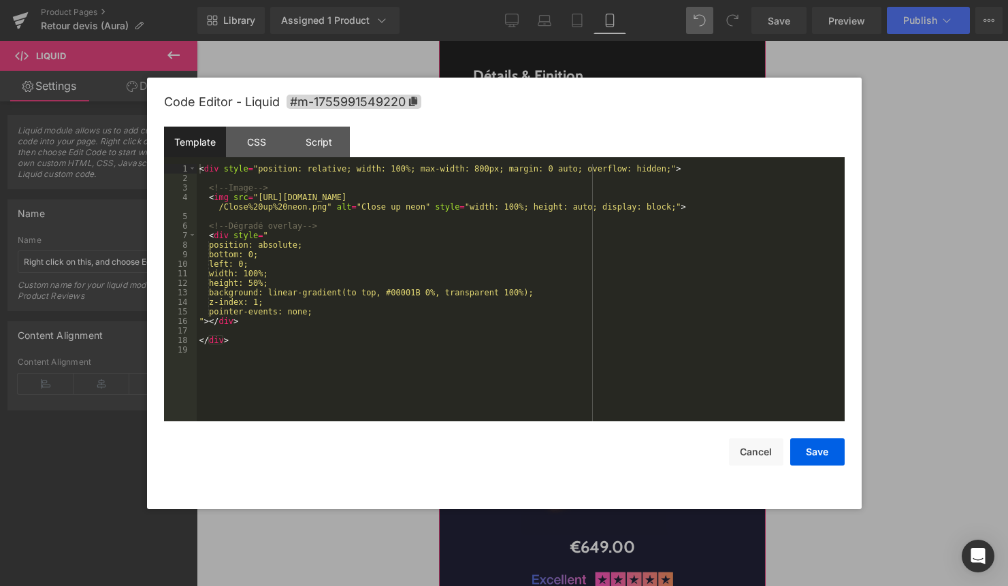
click at [621, 234] on icon at bounding box center [617, 238] width 7 height 8
click at [753, 454] on button "Cancel" at bounding box center [756, 451] width 54 height 27
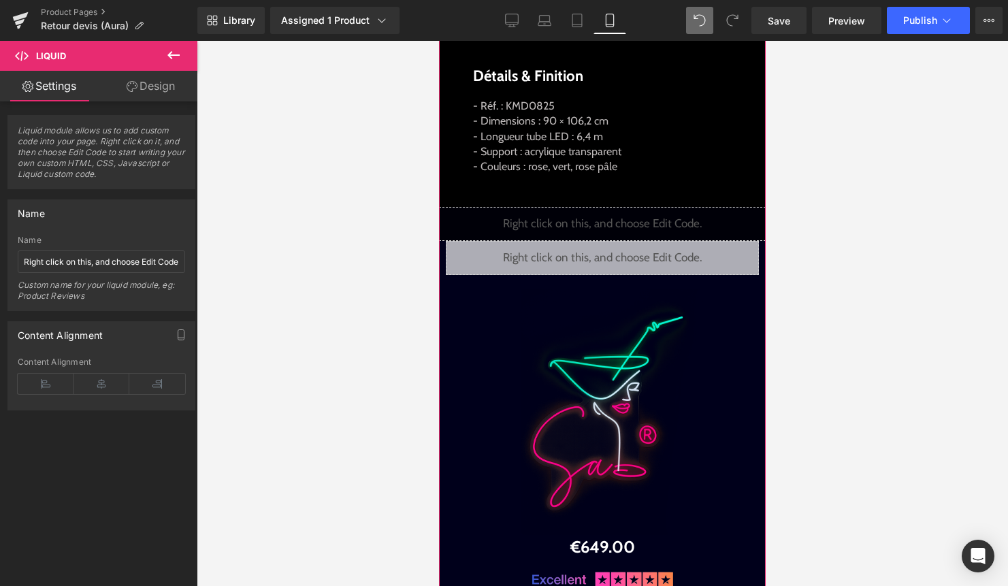
click at [616, 268] on div "Liquid" at bounding box center [602, 258] width 313 height 34
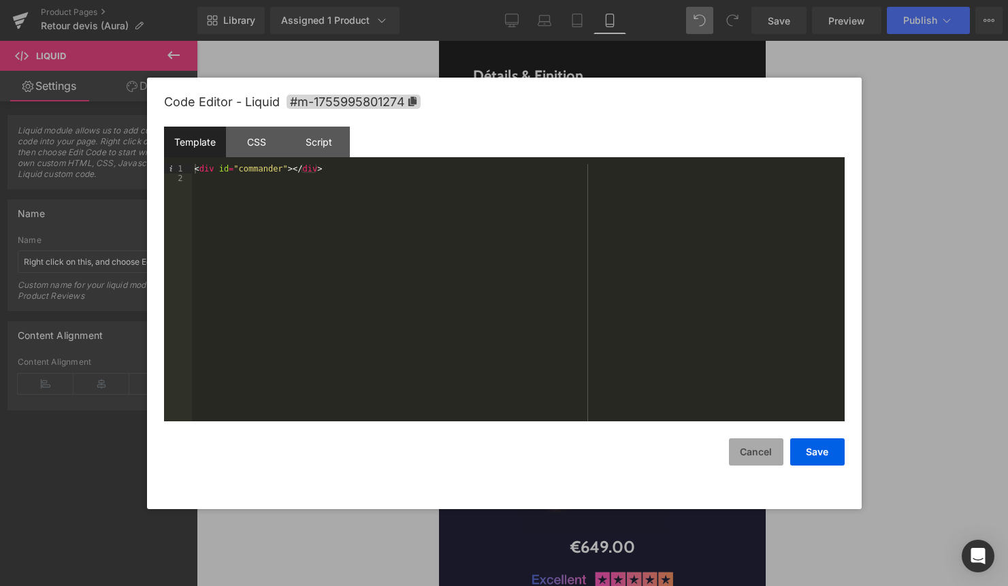
click at [744, 452] on button "Cancel" at bounding box center [756, 451] width 54 height 27
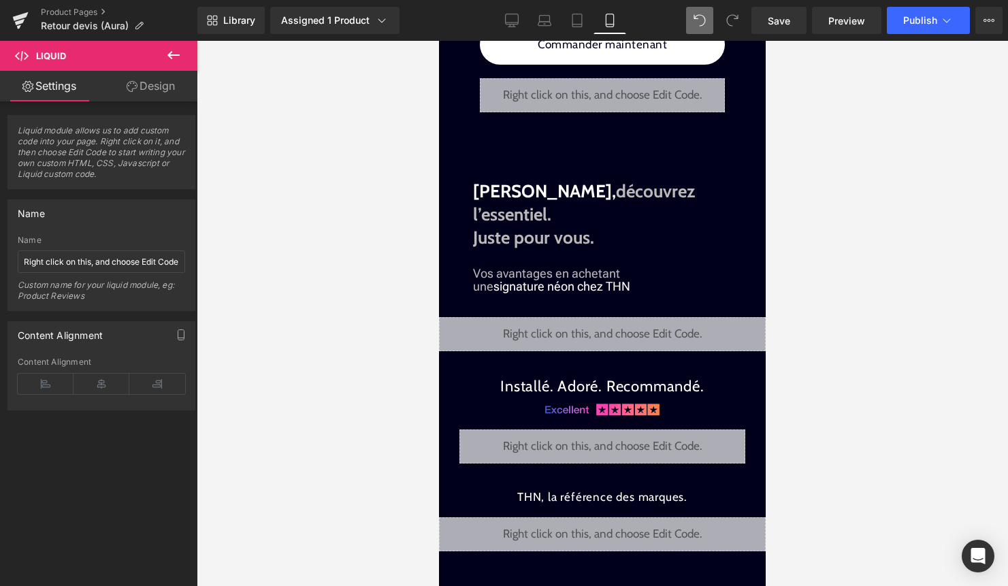
scroll to position [1404, 0]
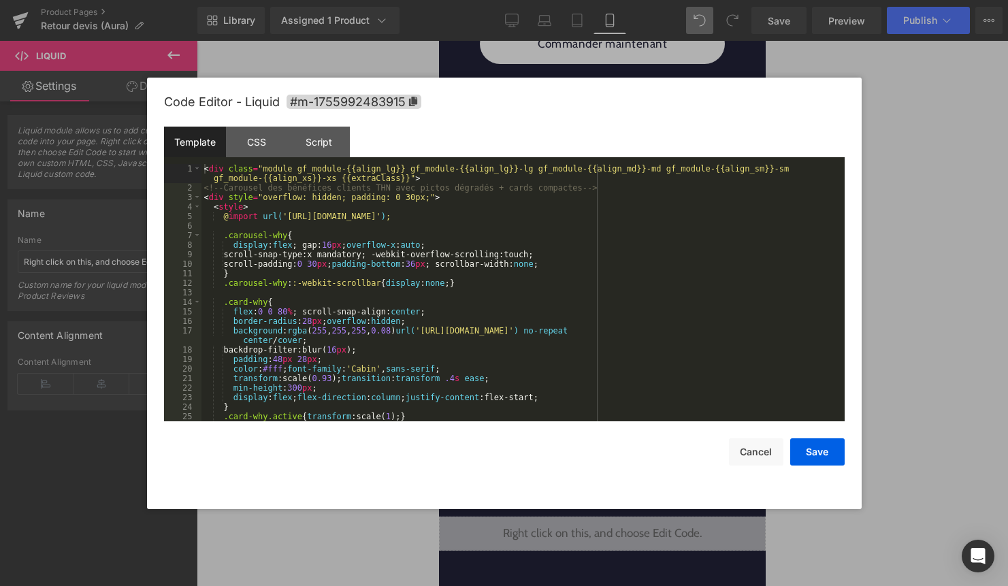
click at [622, 316] on div "Liquid" at bounding box center [602, 333] width 327 height 34
click at [742, 450] on button "Cancel" at bounding box center [756, 451] width 54 height 27
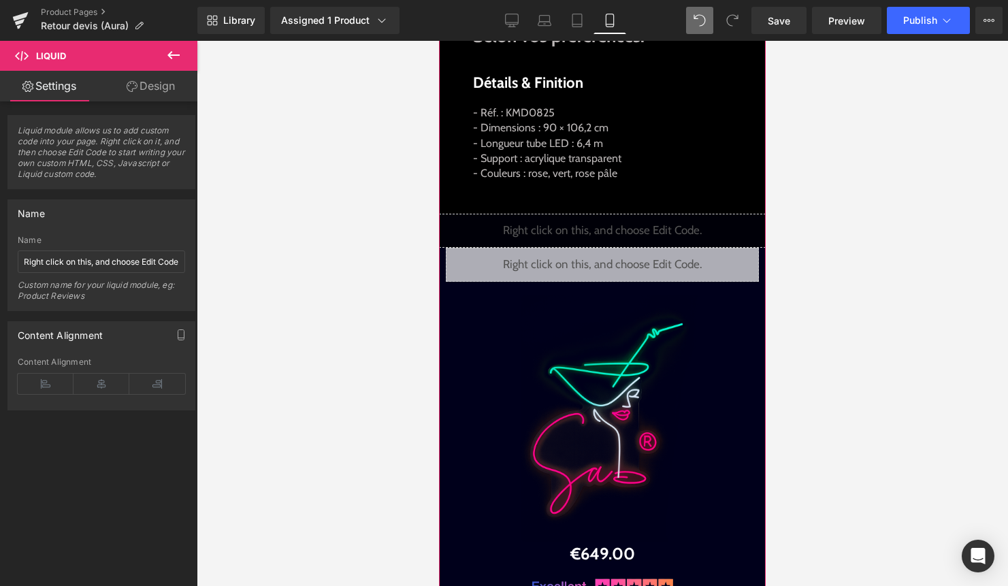
scroll to position [806, 0]
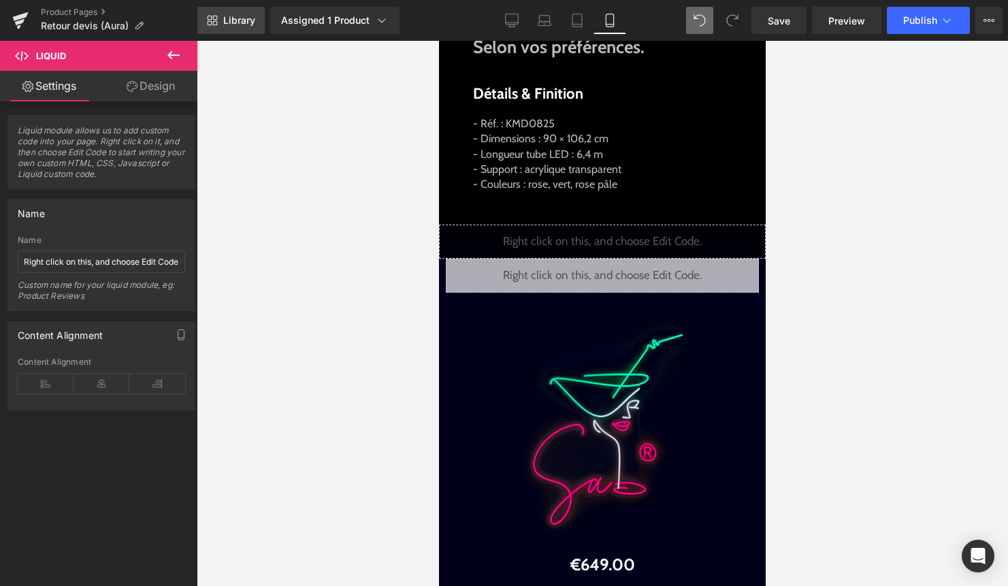
click at [239, 16] on span "Library" at bounding box center [239, 20] width 32 height 12
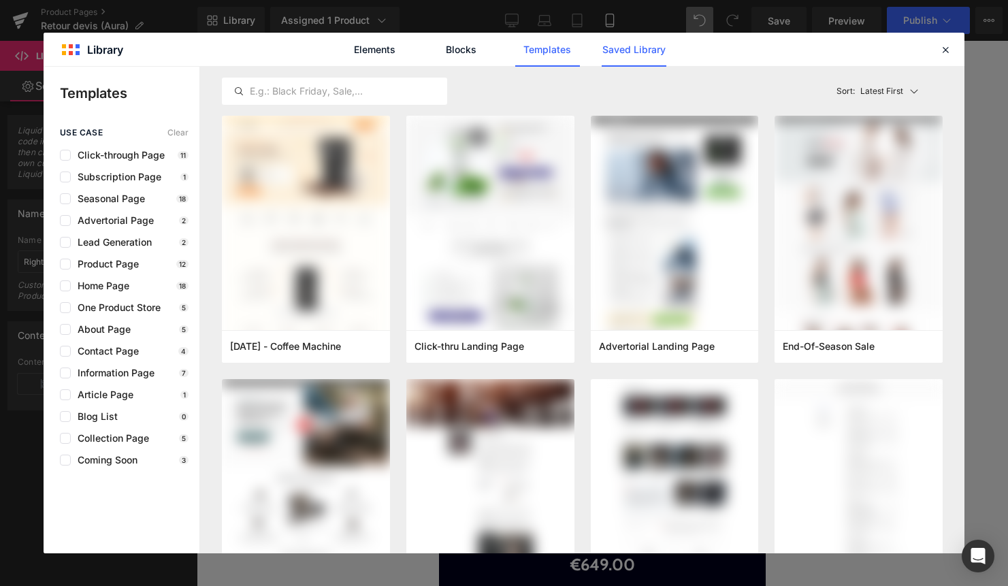
click at [635, 44] on link "Saved Library" at bounding box center [633, 50] width 65 height 34
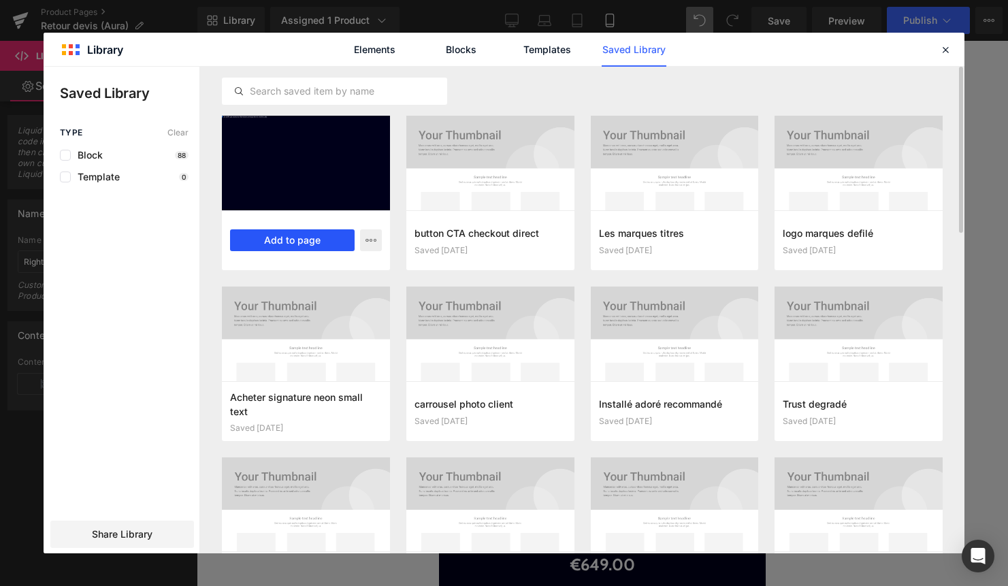
click at [326, 235] on button "Add to page" at bounding box center [292, 240] width 125 height 22
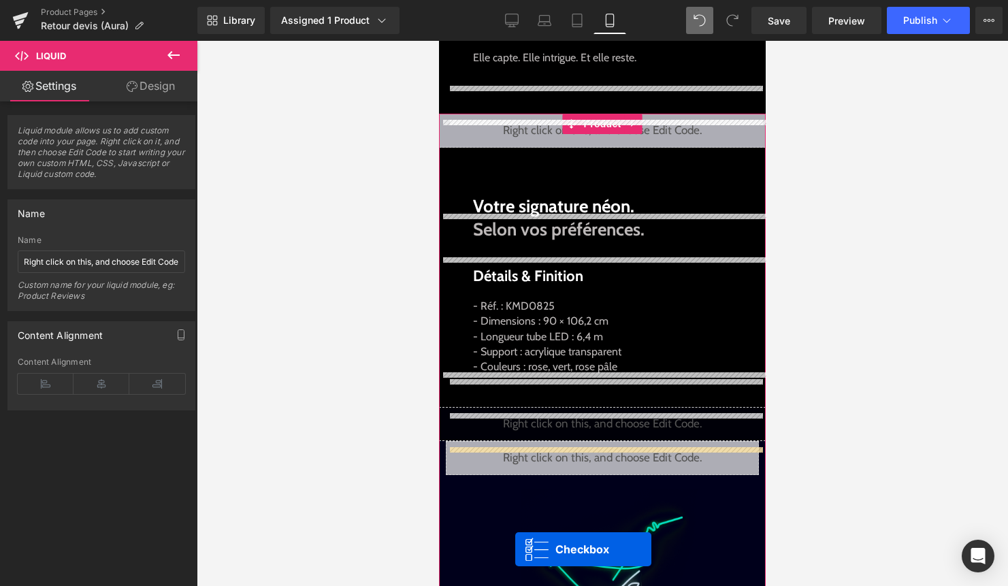
scroll to position [787, 0]
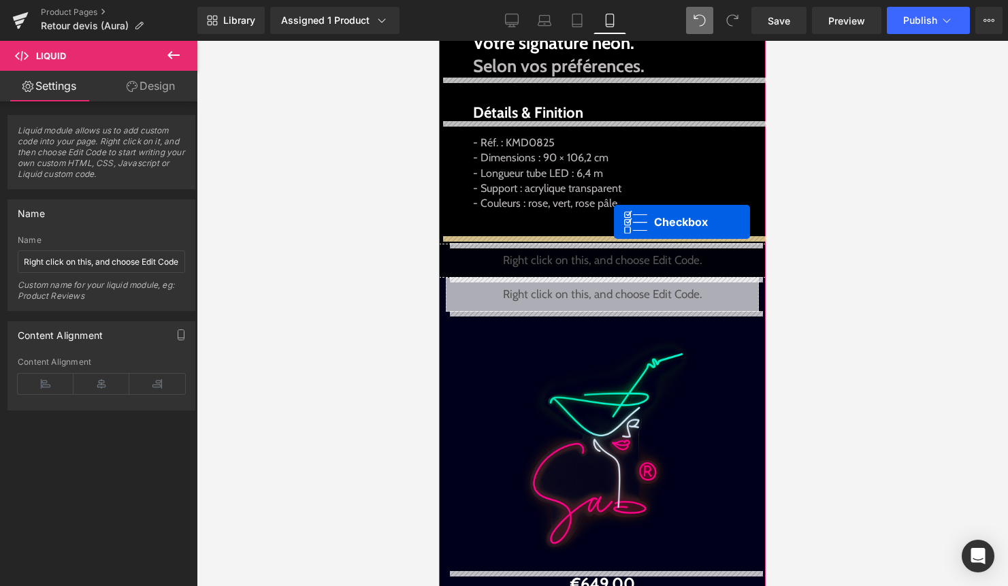
drag, startPoint x: 578, startPoint y: 231, endPoint x: 614, endPoint y: 221, distance: 37.3
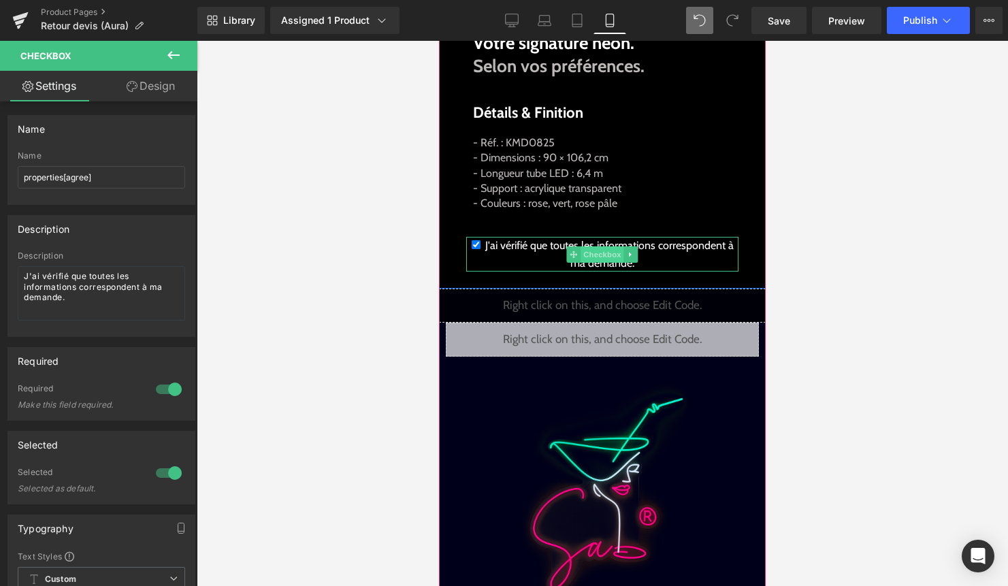
click at [610, 254] on span "Checkbox" at bounding box center [601, 254] width 43 height 16
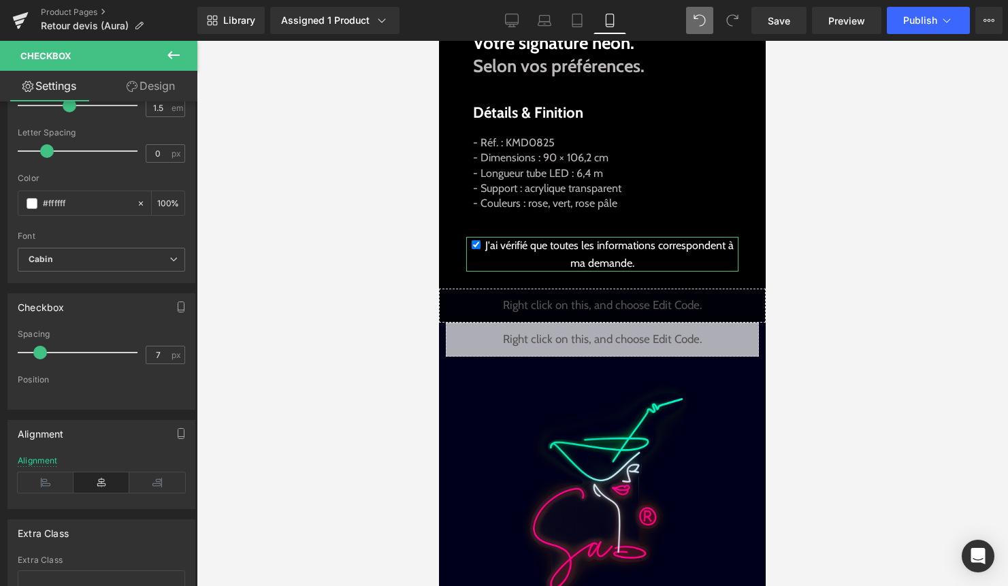
scroll to position [678, 0]
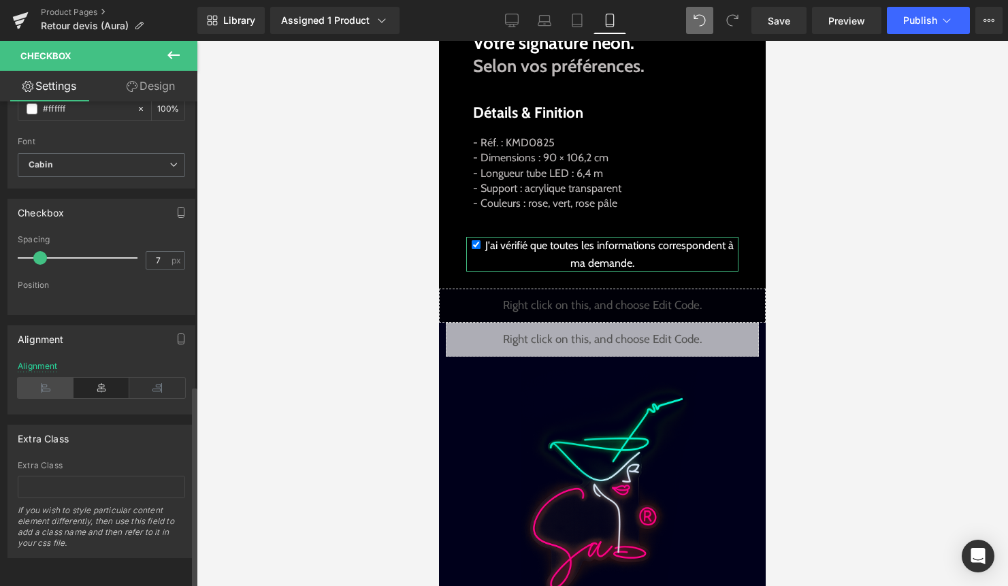
click at [54, 382] on icon at bounding box center [46, 388] width 56 height 20
type input "8"
click at [44, 251] on span at bounding box center [43, 258] width 14 height 14
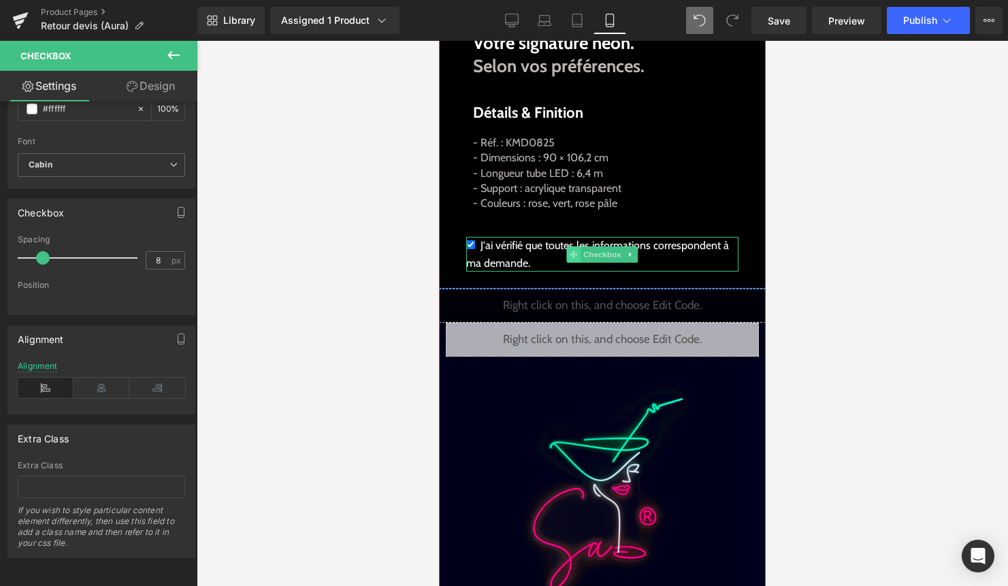
click at [576, 250] on icon at bounding box center [572, 254] width 7 height 8
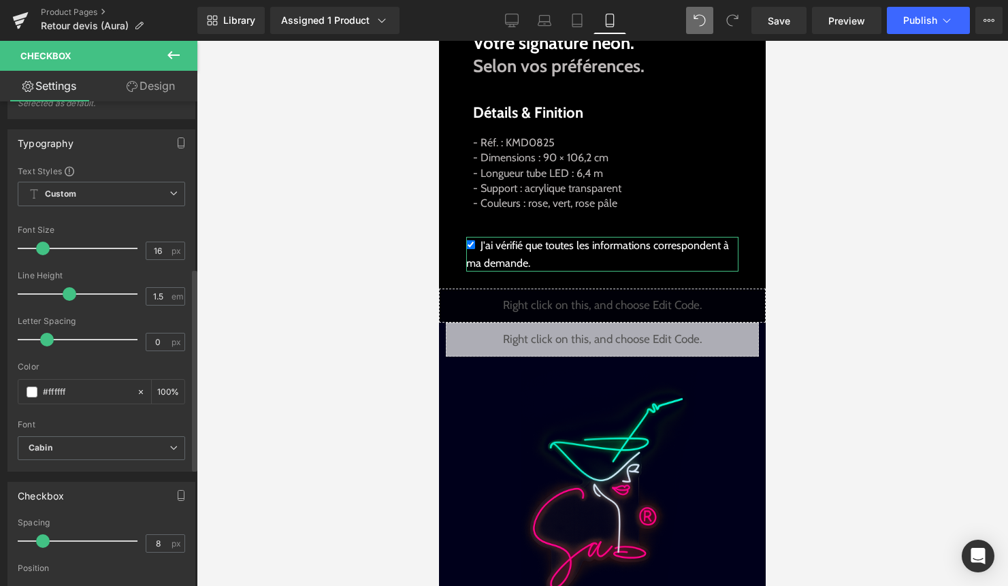
scroll to position [376, 0]
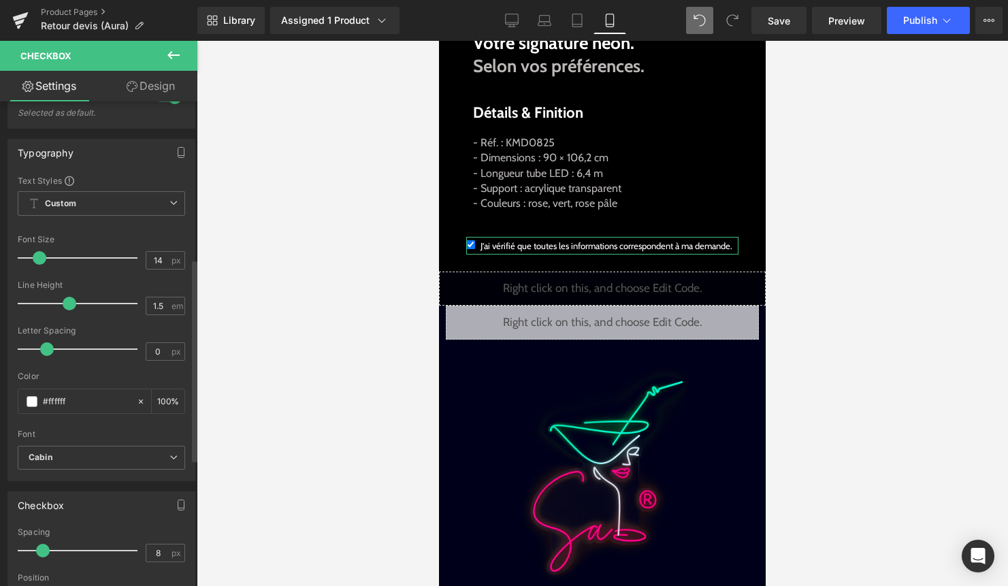
click at [40, 257] on span at bounding box center [40, 258] width 14 height 14
click at [39, 257] on span at bounding box center [40, 258] width 14 height 14
click at [107, 446] on span "Cabin" at bounding box center [101, 458] width 167 height 24
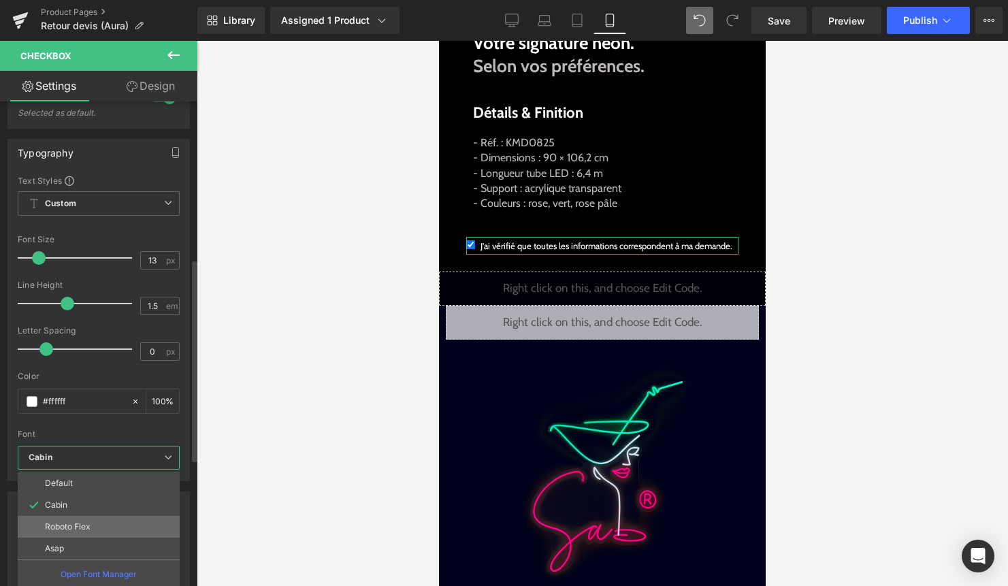
click at [86, 518] on li "Roboto Flex" at bounding box center [99, 527] width 162 height 22
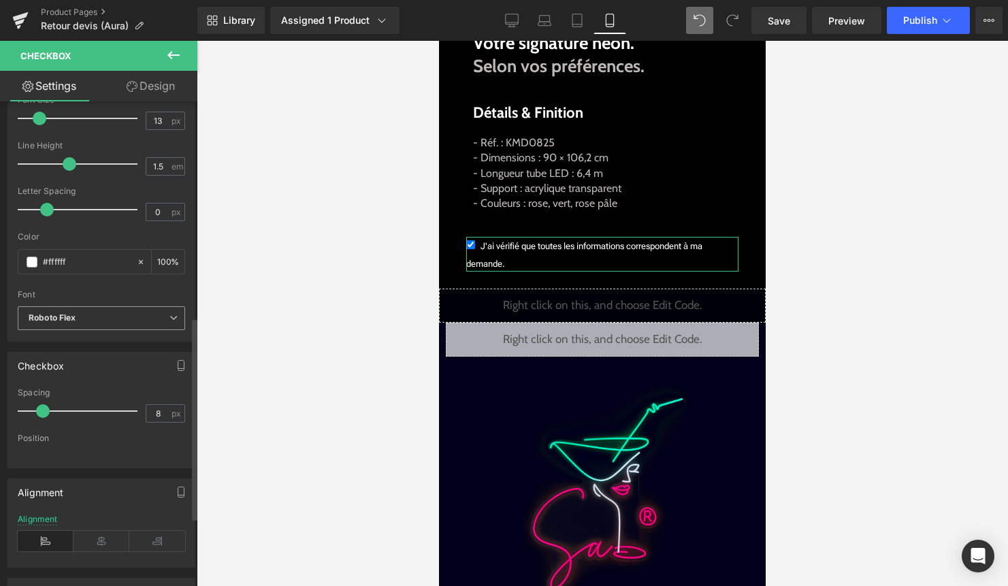
scroll to position [518, 0]
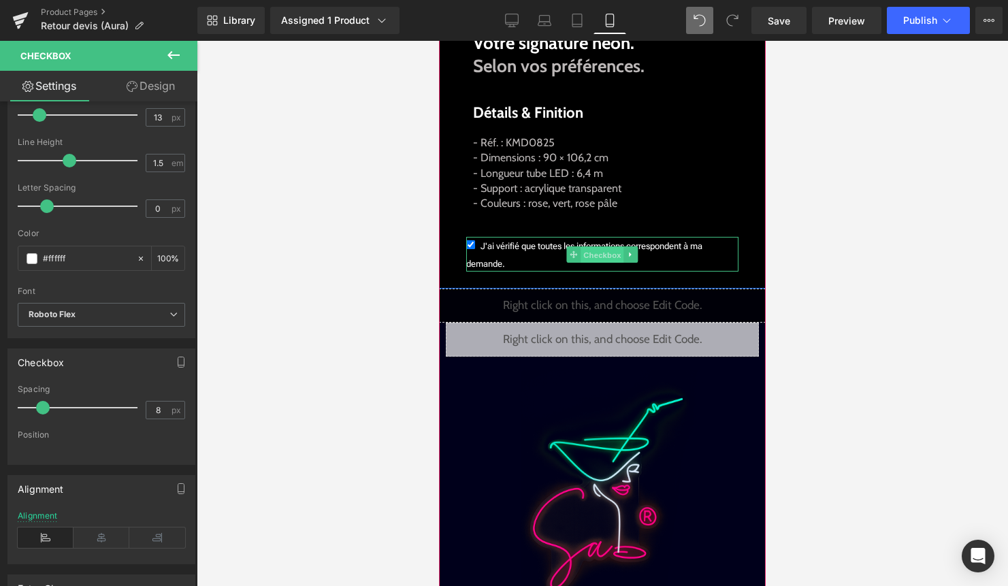
click at [603, 252] on span "Checkbox" at bounding box center [601, 255] width 43 height 16
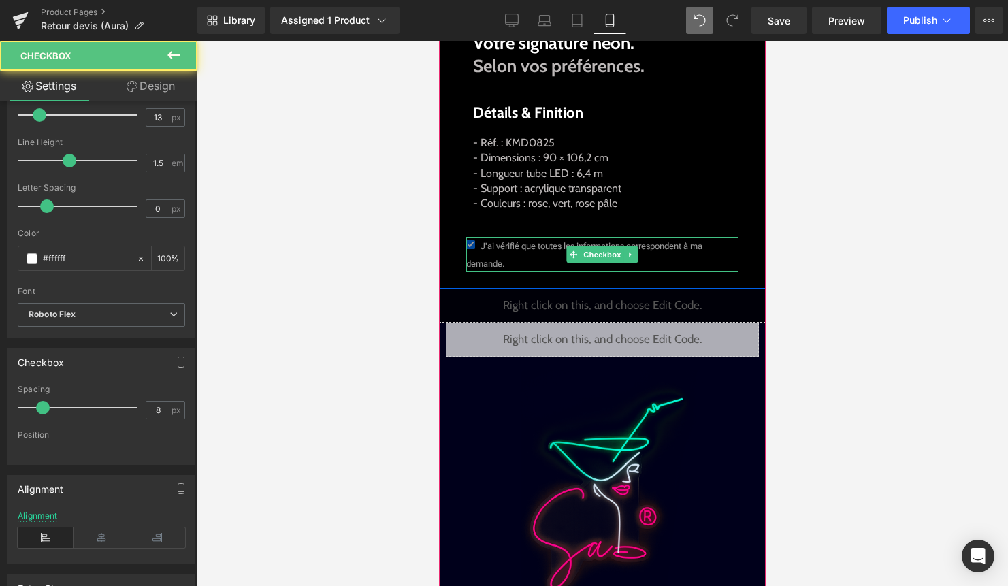
click at [544, 257] on label "J'ai vérifié que toutes les informations correspondent à ma demande." at bounding box center [602, 254] width 272 height 35
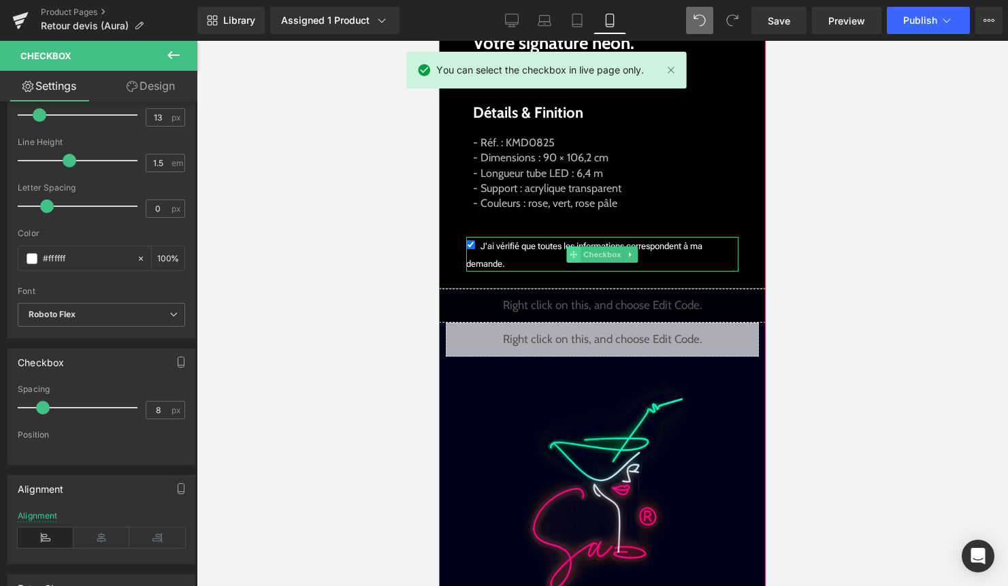
click at [580, 253] on span at bounding box center [573, 254] width 14 height 16
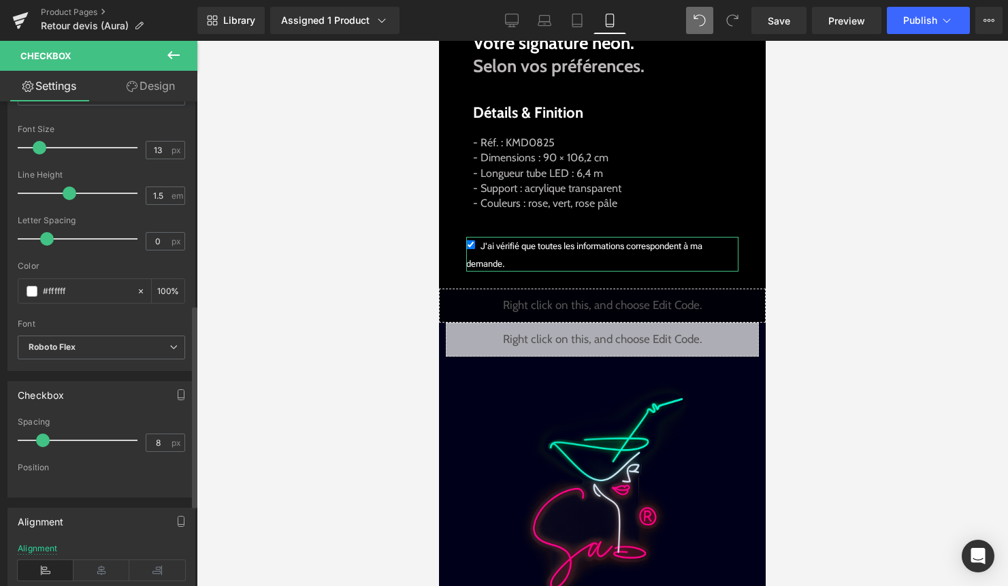
scroll to position [485, 0]
click at [123, 344] on b "Roboto Flex" at bounding box center [99, 348] width 141 height 12
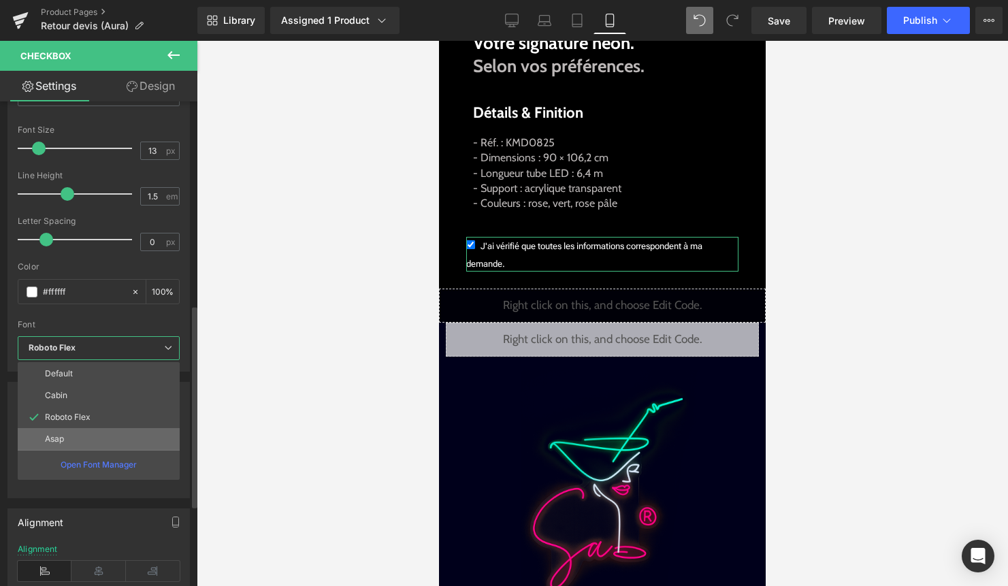
click at [82, 434] on li "Asap" at bounding box center [99, 439] width 162 height 22
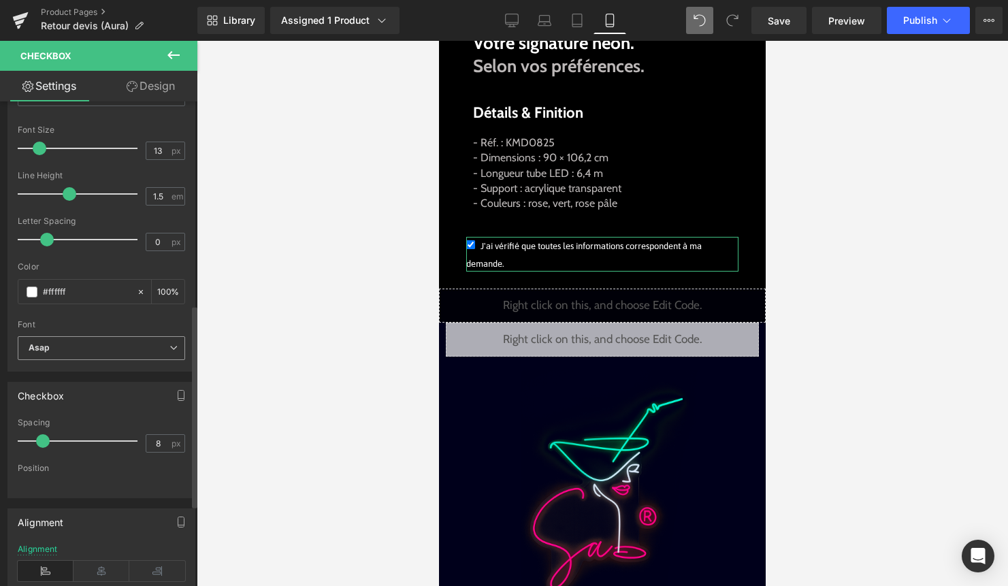
click at [117, 342] on b "Asap" at bounding box center [99, 348] width 141 height 12
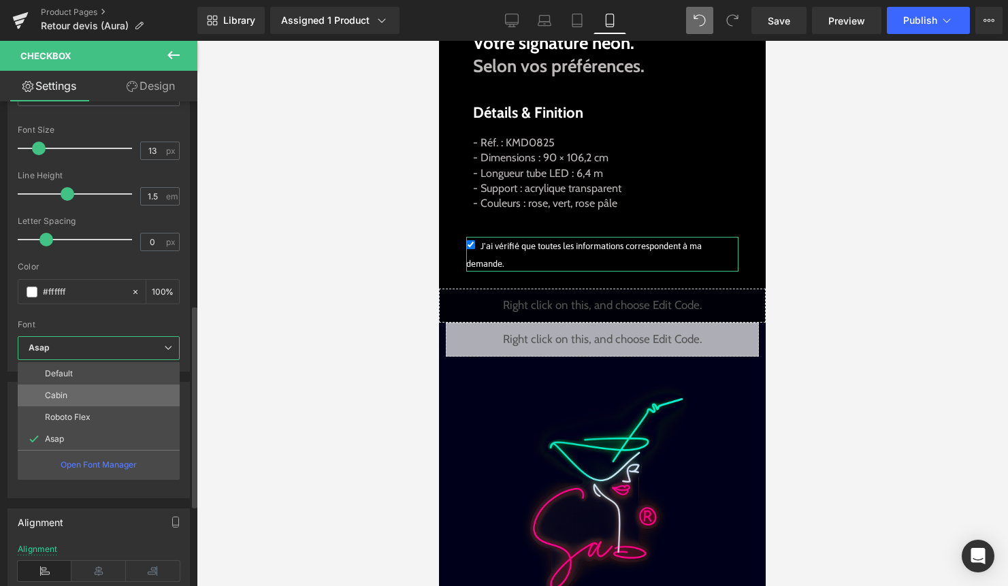
click at [93, 392] on li "Cabin" at bounding box center [99, 395] width 162 height 22
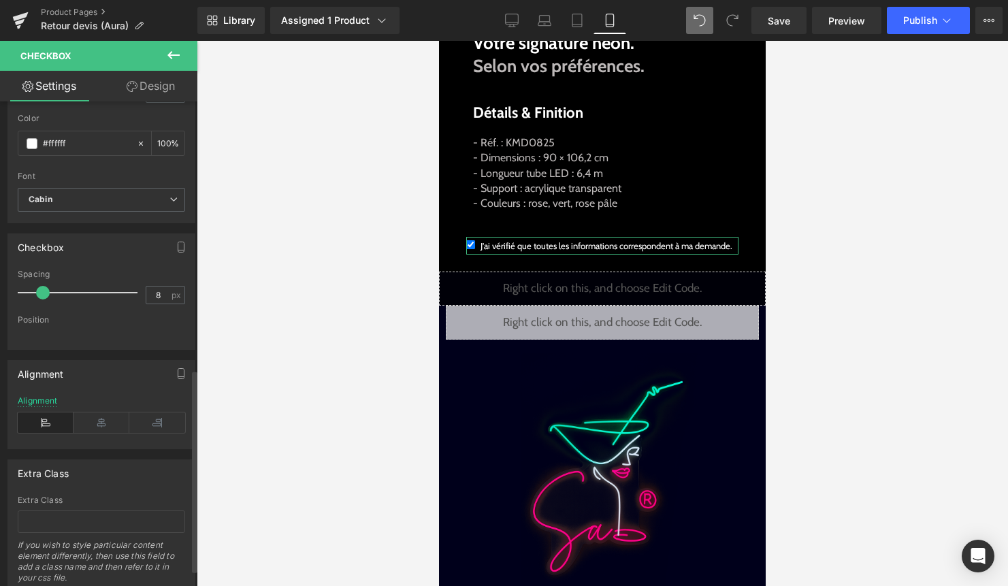
scroll to position [648, 0]
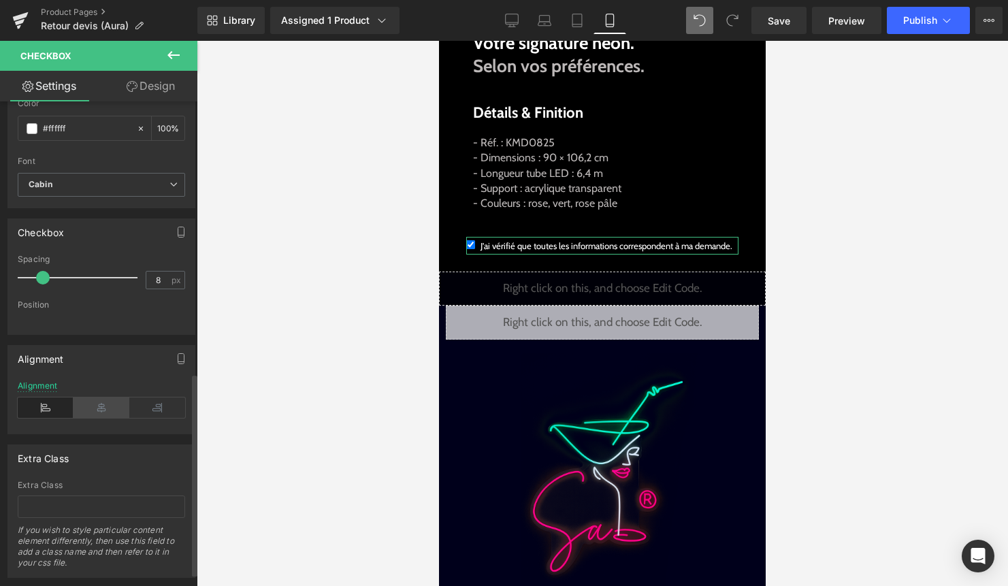
click at [98, 410] on icon at bounding box center [101, 407] width 56 height 20
click at [40, 410] on icon at bounding box center [46, 407] width 56 height 20
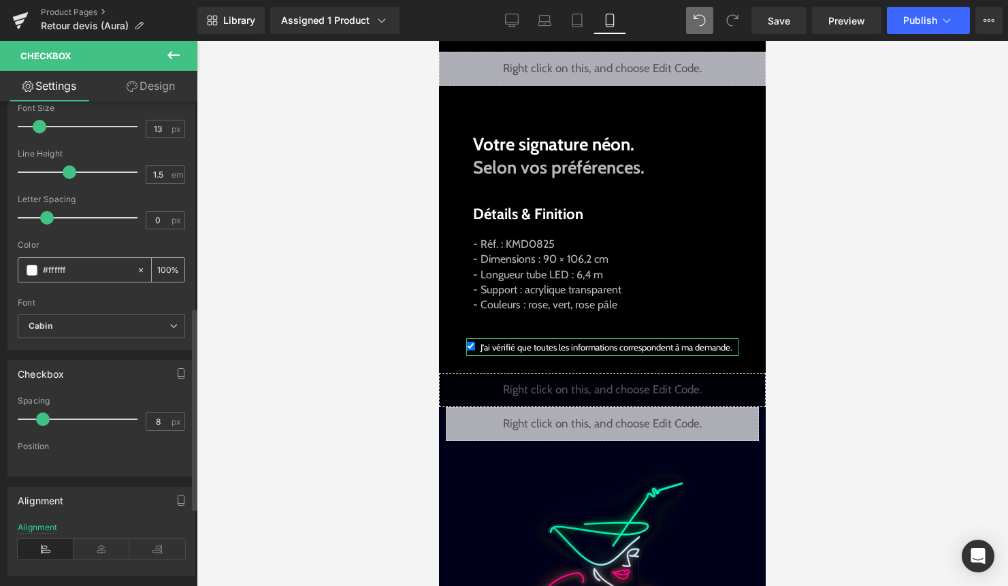
scroll to position [474, 0]
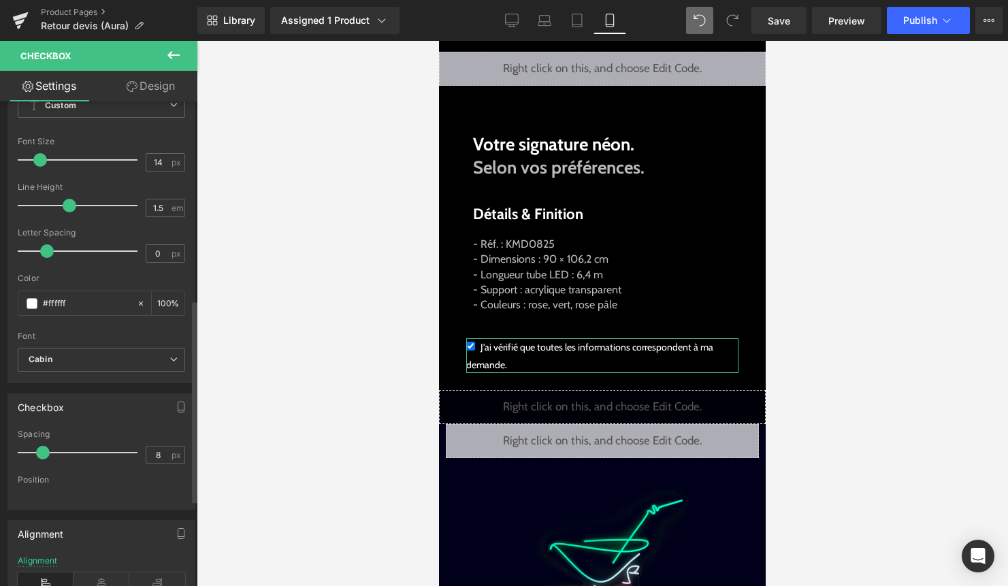
type input "15"
click at [39, 165] on span at bounding box center [42, 160] width 14 height 14
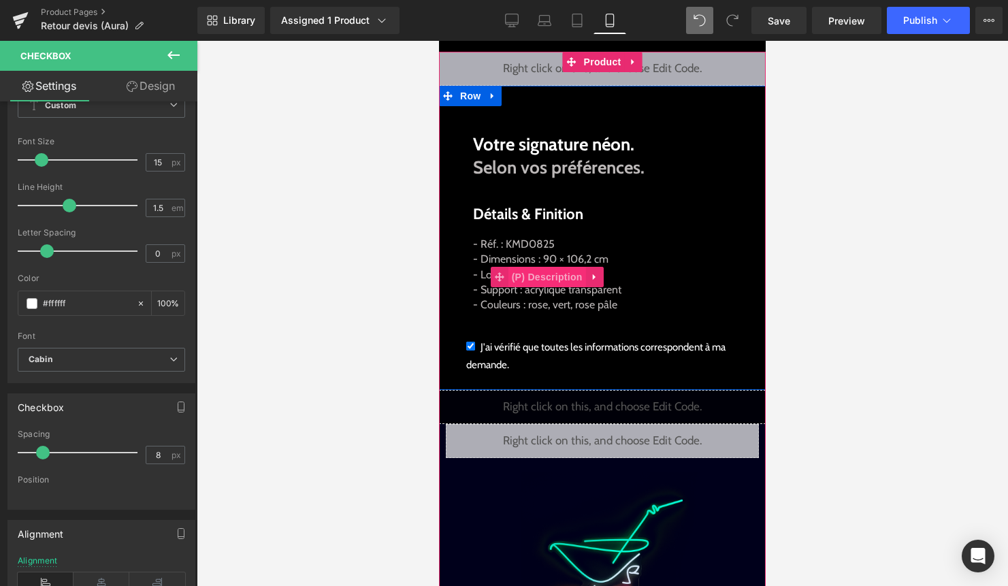
click at [557, 284] on span "(P) Description" at bounding box center [547, 277] width 78 height 20
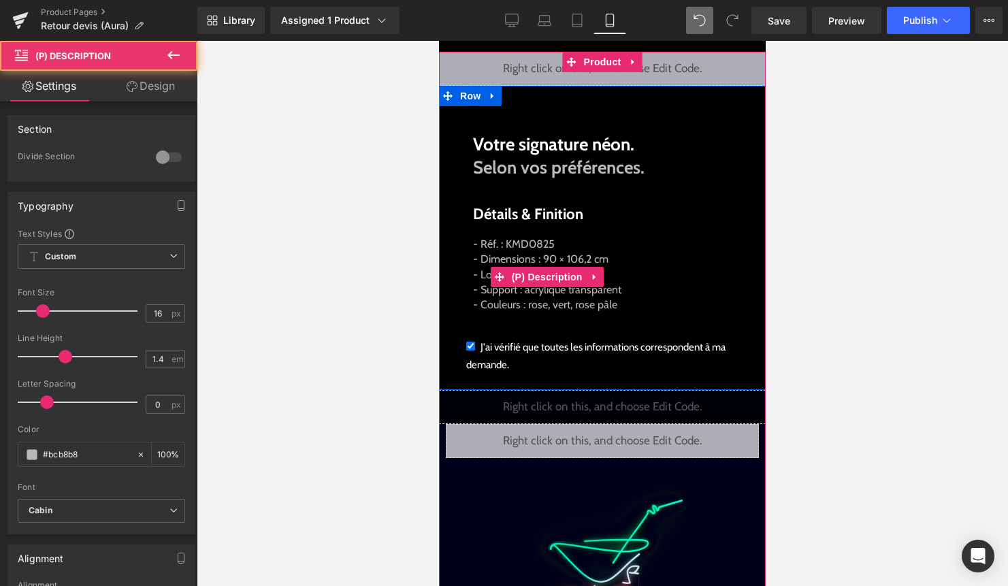
click at [553, 305] on p "- Réf. : KMD0825 - Dimensions : 90 × 106,2 cm - Longueur tube LED : 6,4 m - Sup…" at bounding box center [547, 275] width 148 height 76
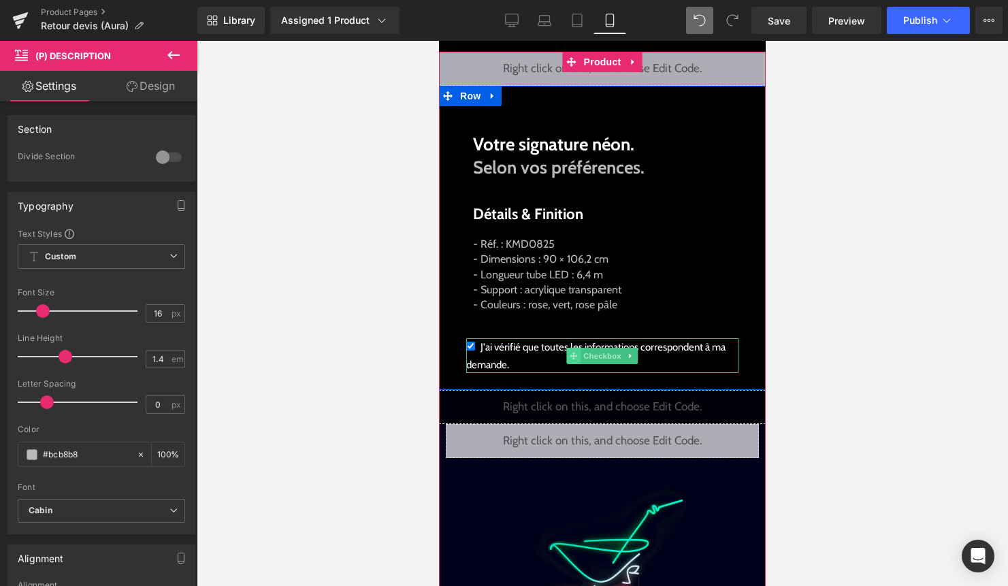
click at [576, 352] on icon at bounding box center [572, 356] width 7 height 8
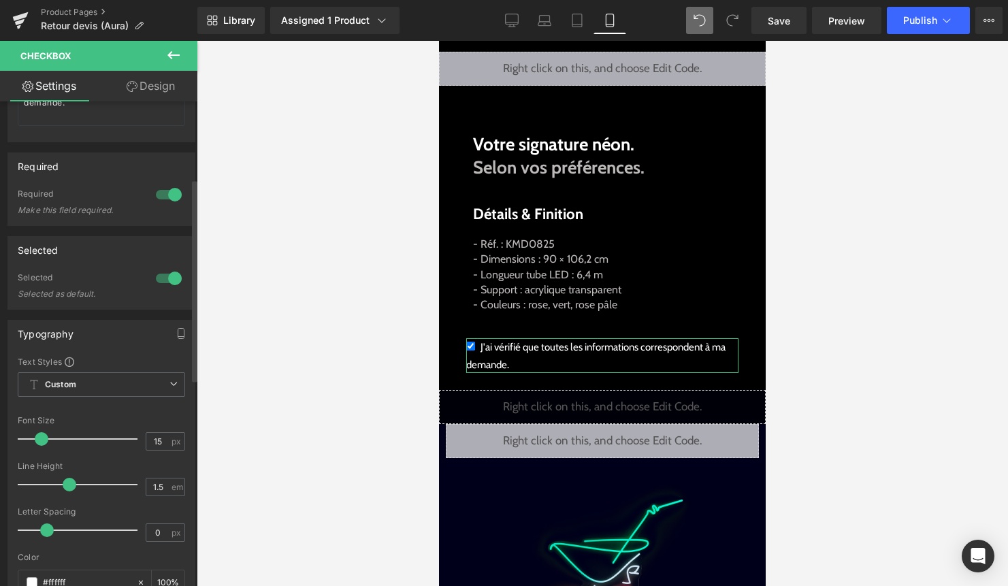
scroll to position [201, 0]
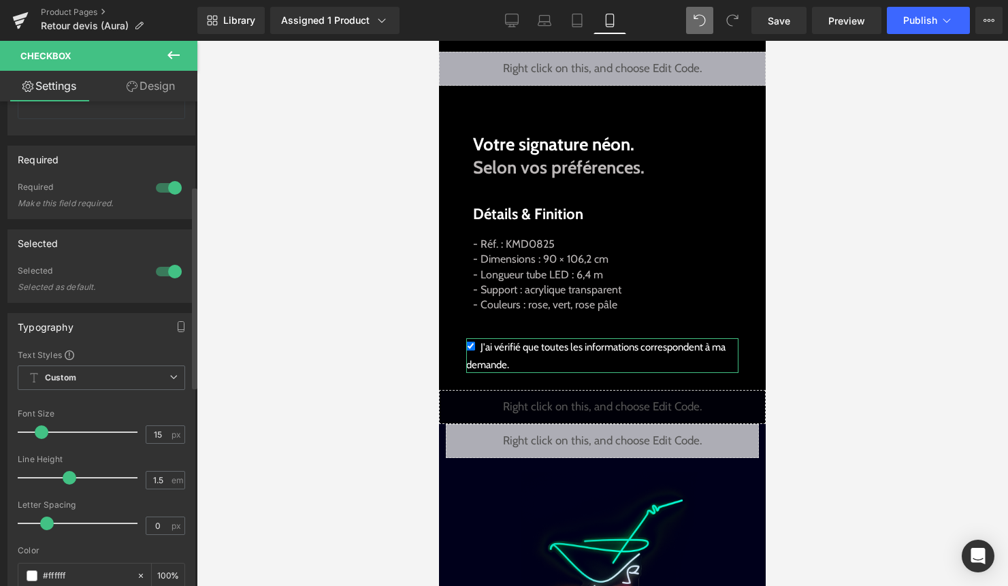
type input "16"
click at [40, 431] on span at bounding box center [43, 432] width 14 height 14
type input "1.4"
click at [68, 481] on span at bounding box center [66, 478] width 14 height 14
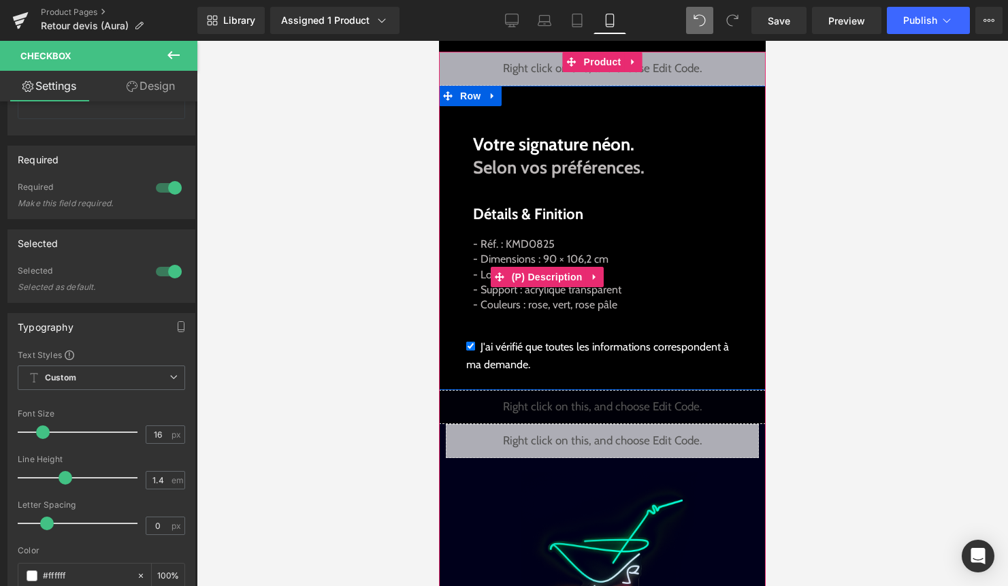
click at [526, 292] on p "- Réf. : KMD0825 - Dimensions : 90 × 106,2 cm - Longueur tube LED : 6,4 m - Sup…" at bounding box center [547, 275] width 148 height 76
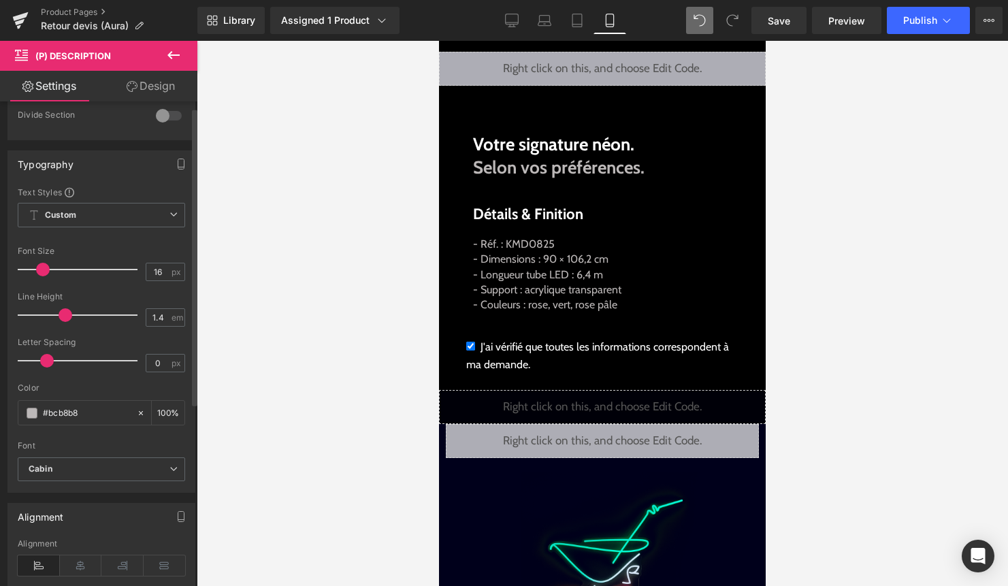
scroll to position [46, 0]
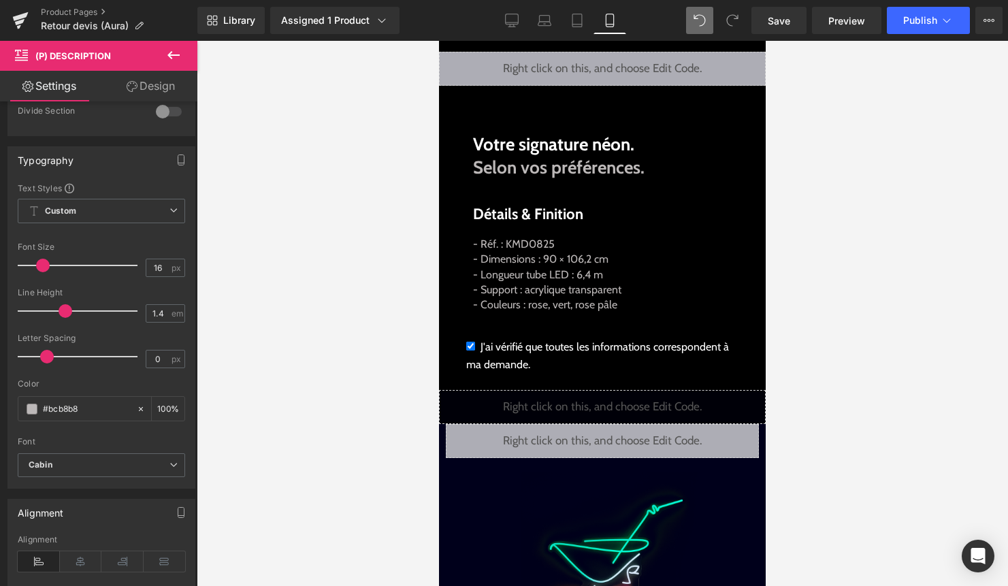
drag, startPoint x: 97, startPoint y: 406, endPoint x: -14, endPoint y: 408, distance: 110.2
click at [0, 408] on html "Checkbox You are previewing how the will restyle your page. You can not edit El…" at bounding box center [504, 293] width 1008 height 586
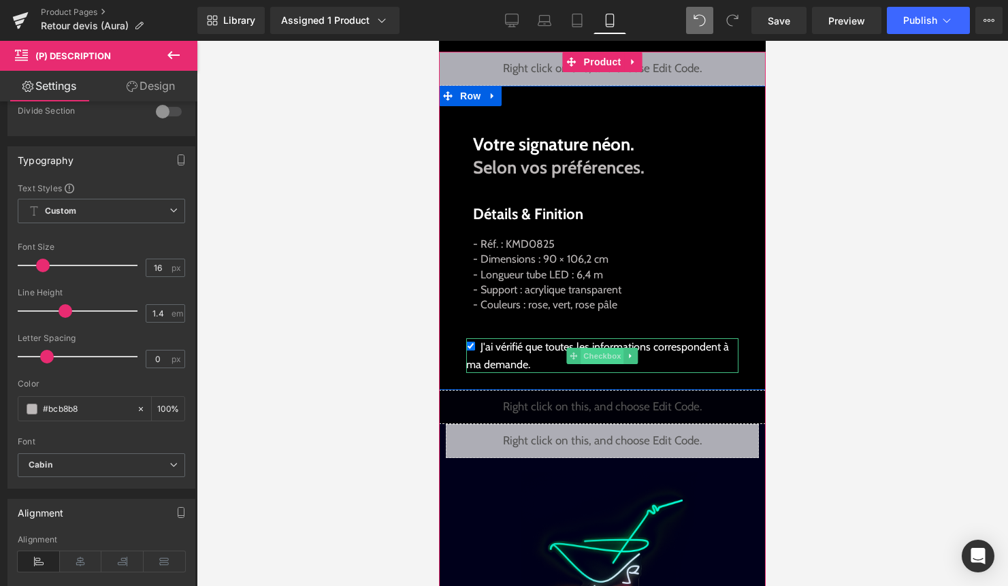
click at [584, 356] on span "Checkbox" at bounding box center [601, 356] width 43 height 16
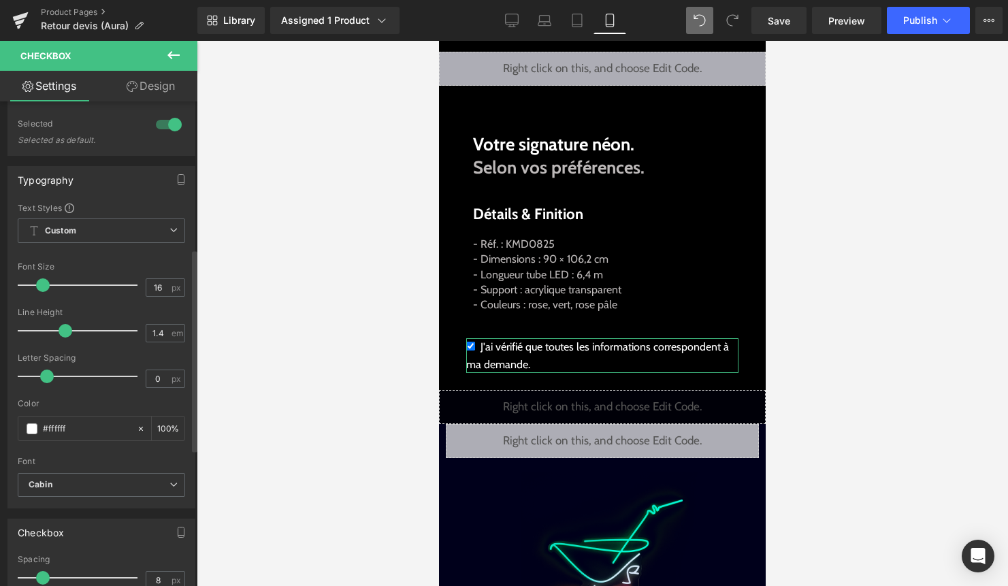
scroll to position [354, 0]
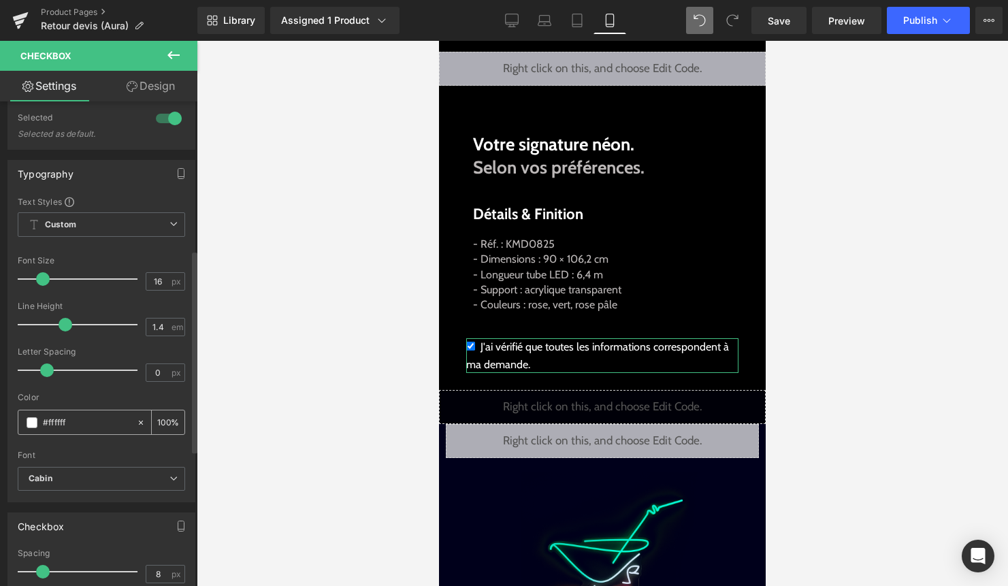
click at [136, 422] on icon at bounding box center [141, 423] width 10 height 10
type input "none"
type input "0"
drag, startPoint x: 122, startPoint y: 422, endPoint x: -21, endPoint y: 422, distance: 142.9
click at [0, 422] on html "Checkbox You are previewing how the will restyle your page. You can not edit El…" at bounding box center [504, 293] width 1008 height 586
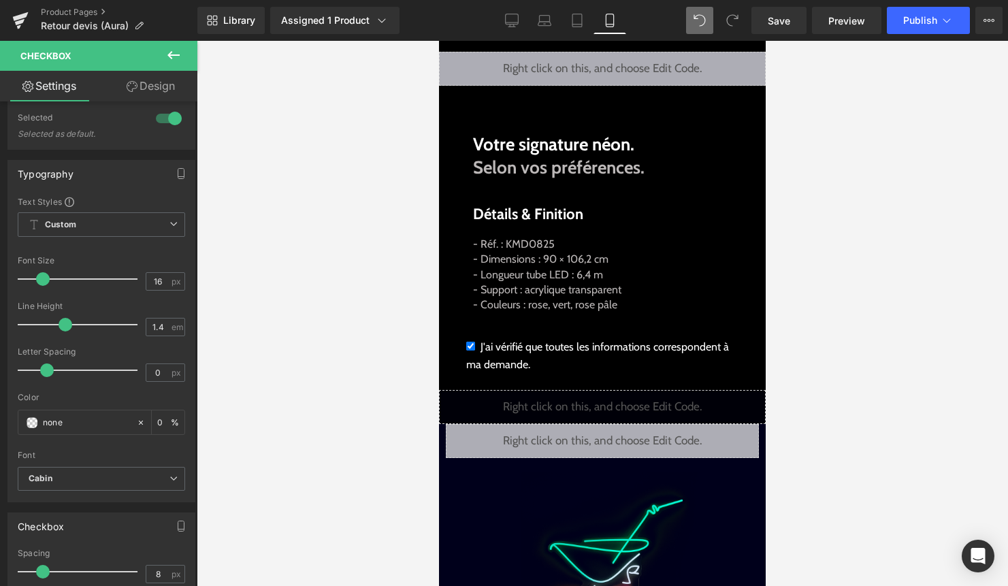
paste input "#bcb8b8"
type input "#bcb8b8"
type input "100"
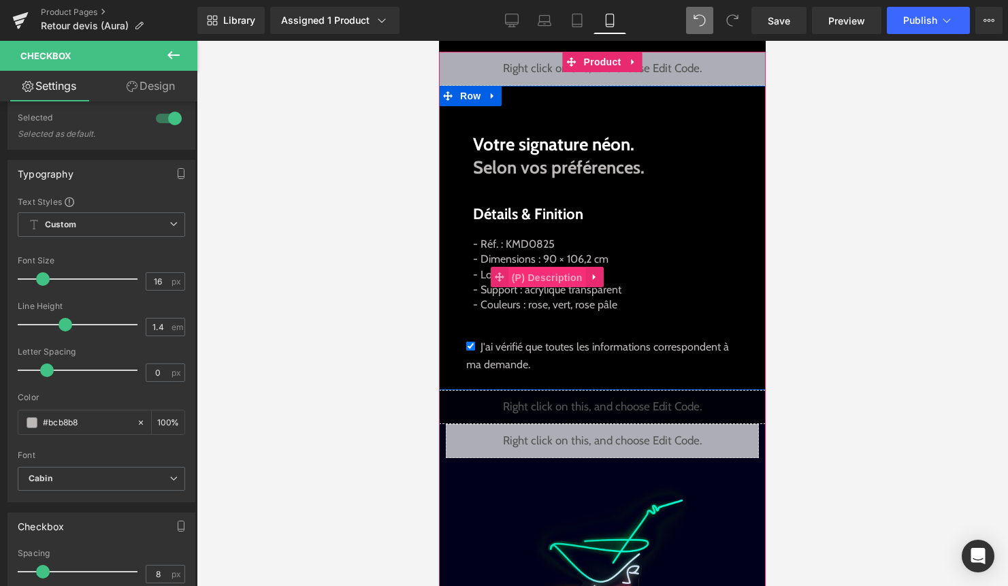
click at [535, 275] on span "(P) Description" at bounding box center [547, 277] width 78 height 20
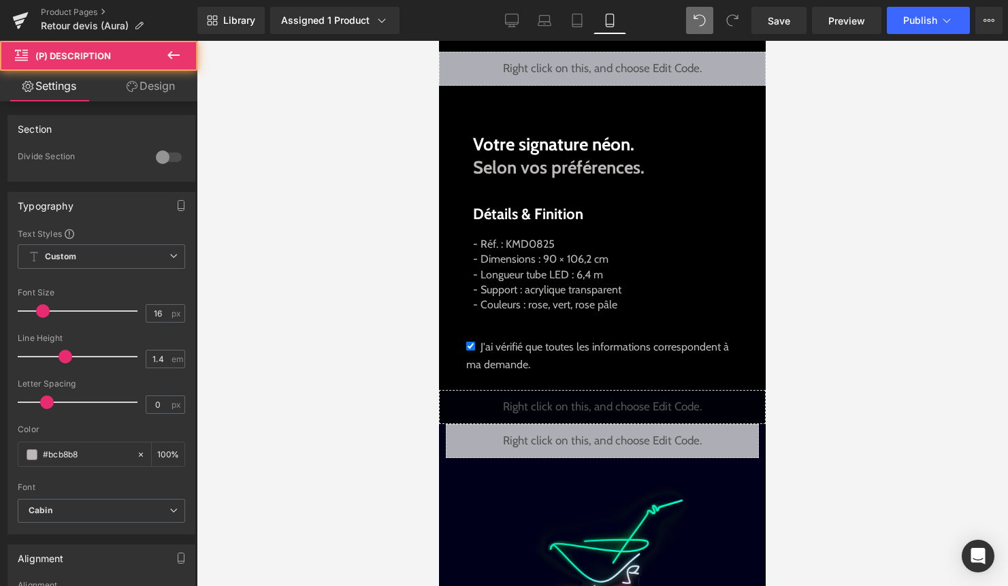
click at [170, 86] on link "Design" at bounding box center [150, 86] width 99 height 31
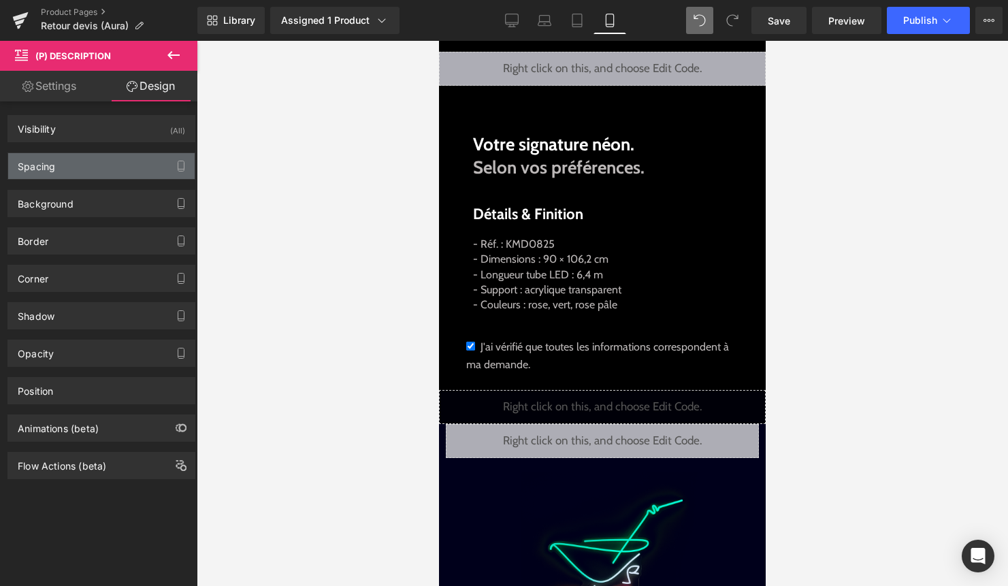
click at [100, 166] on div "Spacing" at bounding box center [101, 166] width 186 height 26
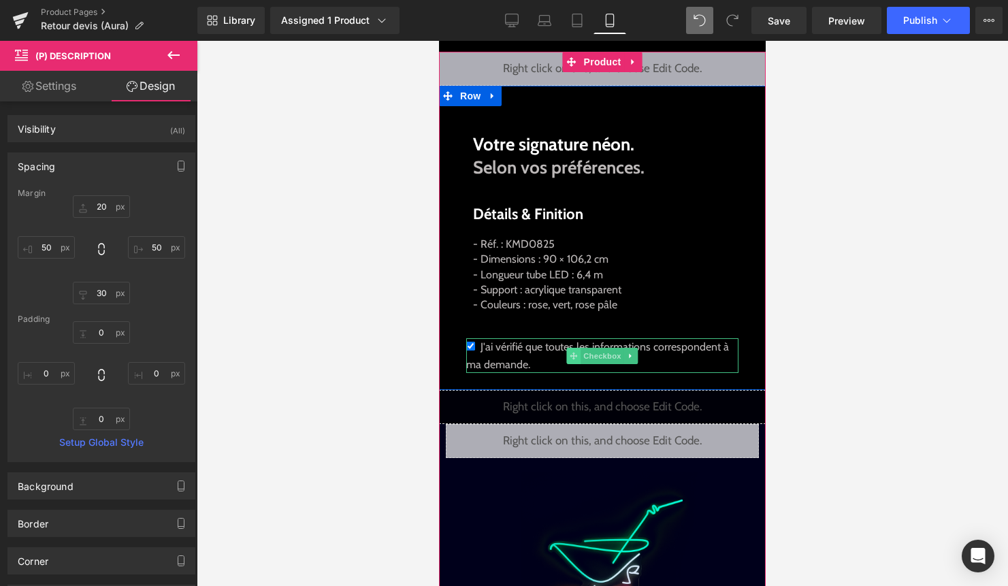
click at [573, 352] on icon at bounding box center [572, 355] width 7 height 7
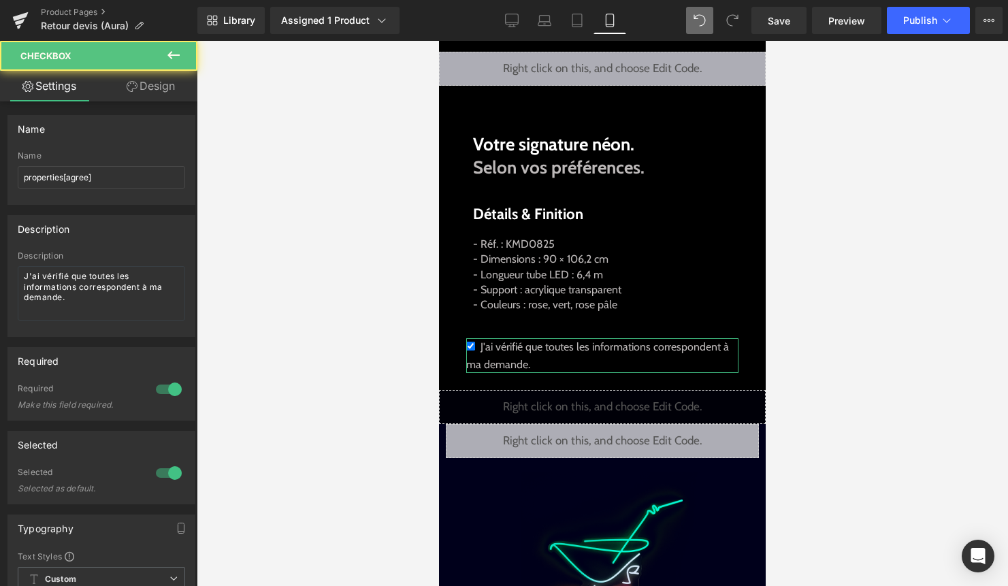
click at [156, 86] on link "Design" at bounding box center [150, 86] width 99 height 31
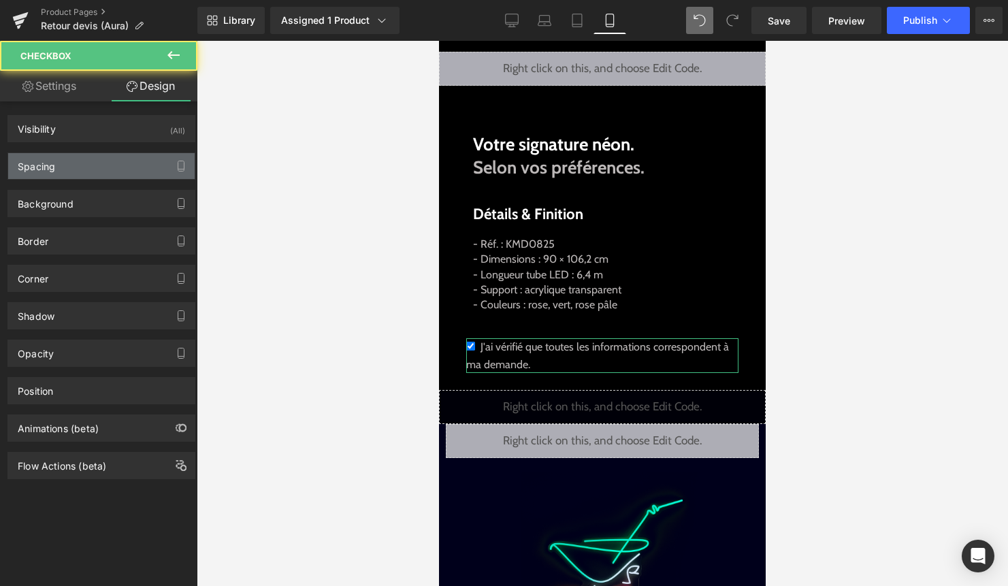
type input "0"
type input "40"
type input "15"
type input "40"
type input "0"
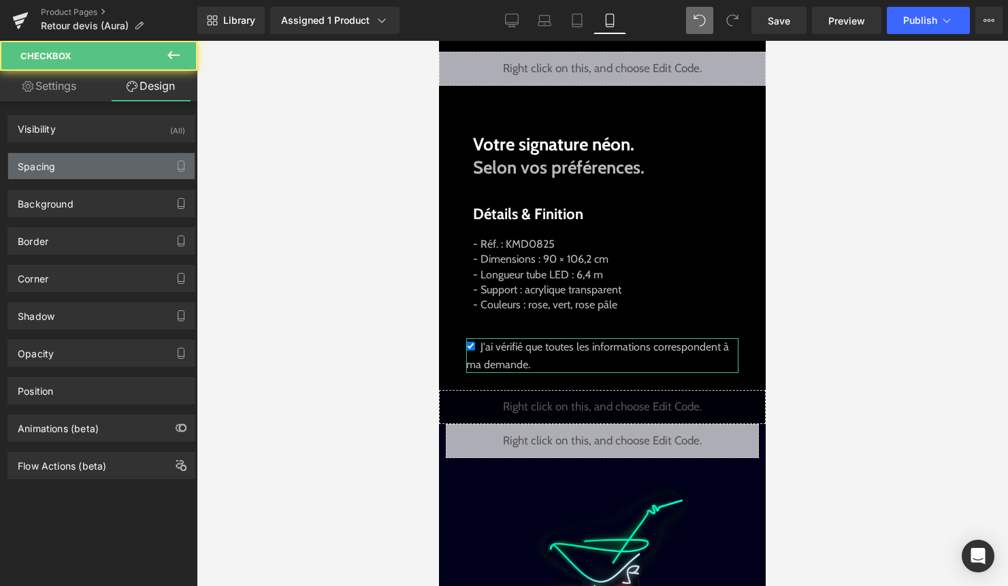
type input "0"
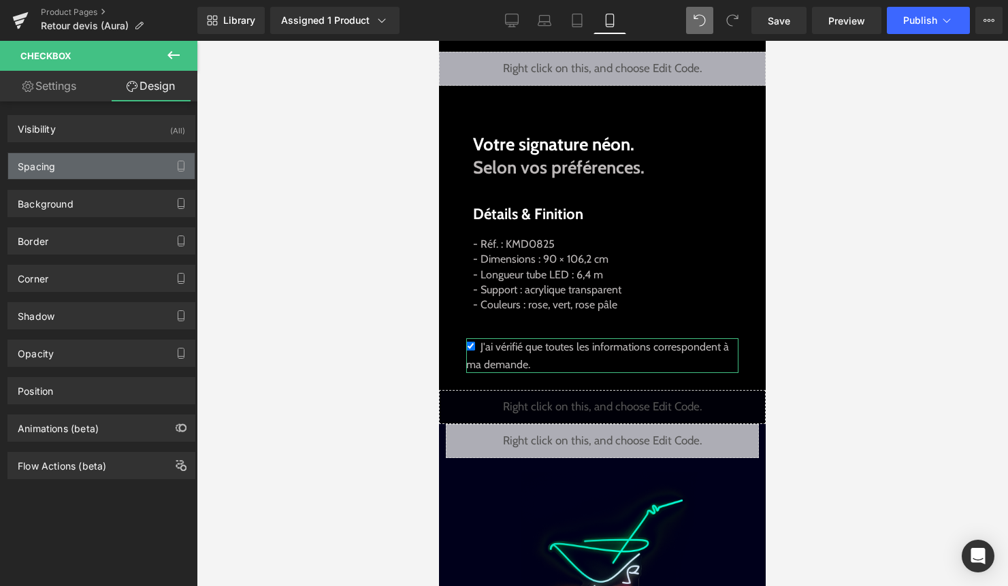
click at [89, 170] on div "Spacing" at bounding box center [101, 166] width 186 height 26
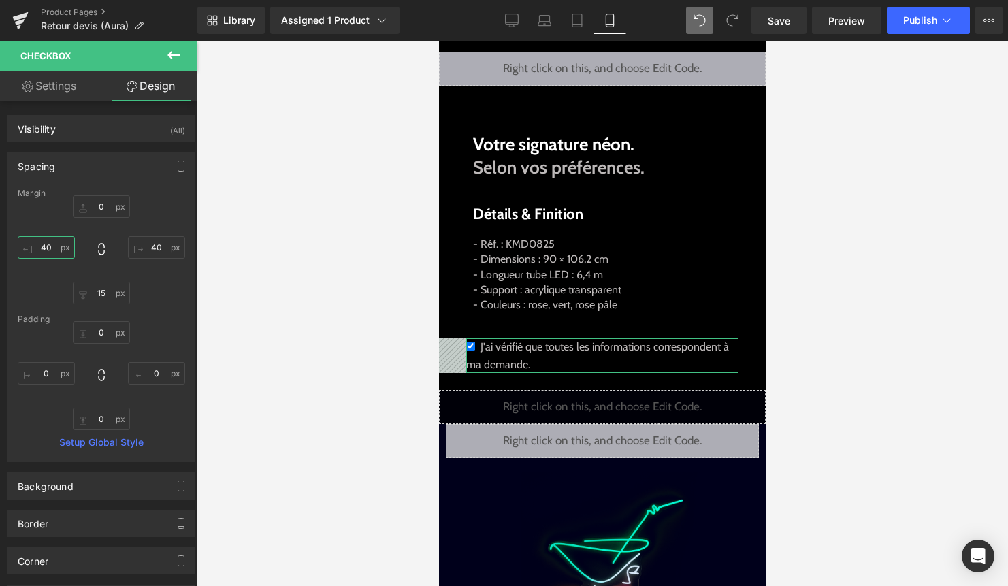
click at [56, 249] on input "40" at bounding box center [46, 247] width 57 height 22
type input "50"
click at [154, 244] on input "40" at bounding box center [156, 247] width 57 height 22
type input "50"
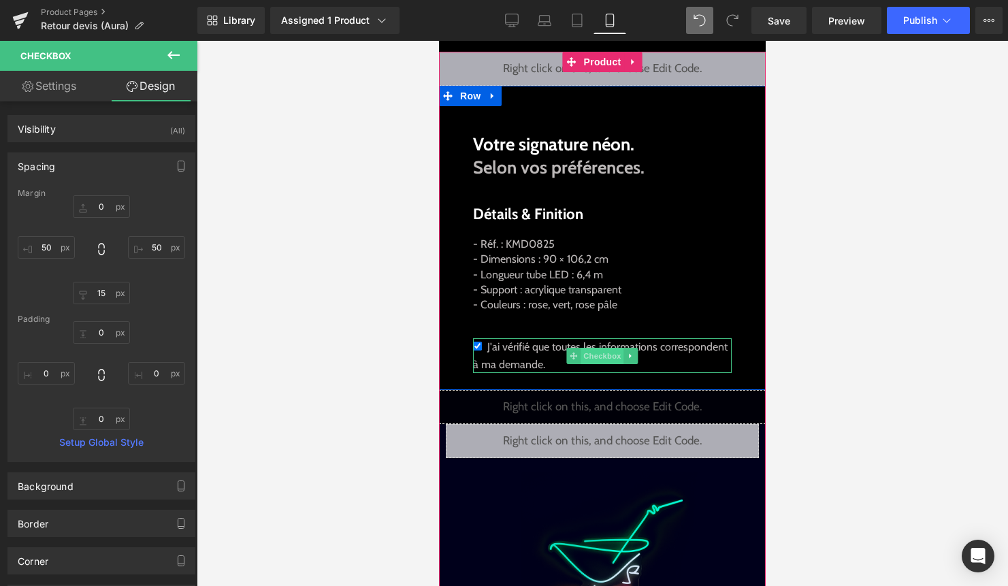
click at [581, 352] on span "Checkbox" at bounding box center [601, 356] width 43 height 16
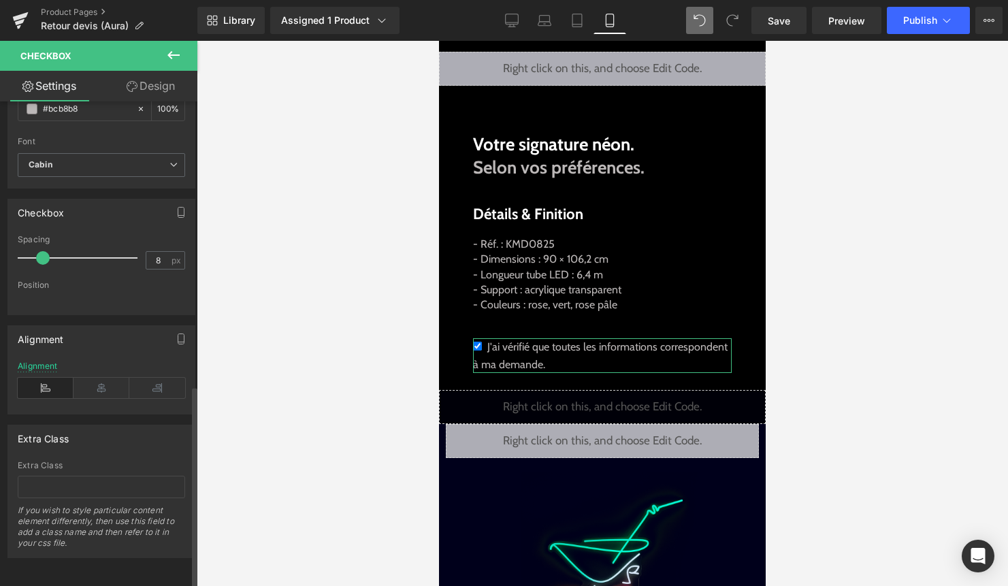
scroll to position [0, 0]
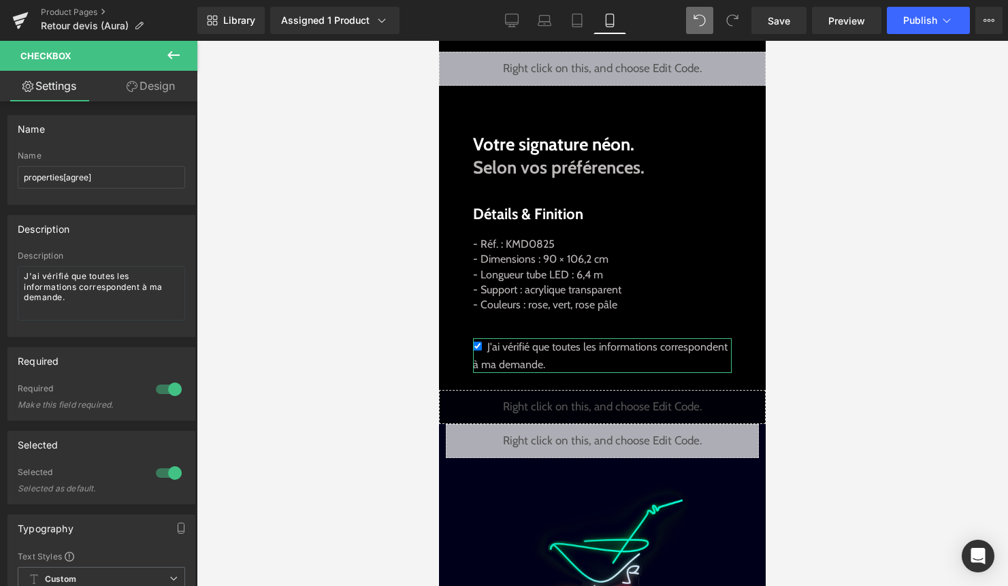
click at [148, 78] on link "Design" at bounding box center [150, 86] width 99 height 31
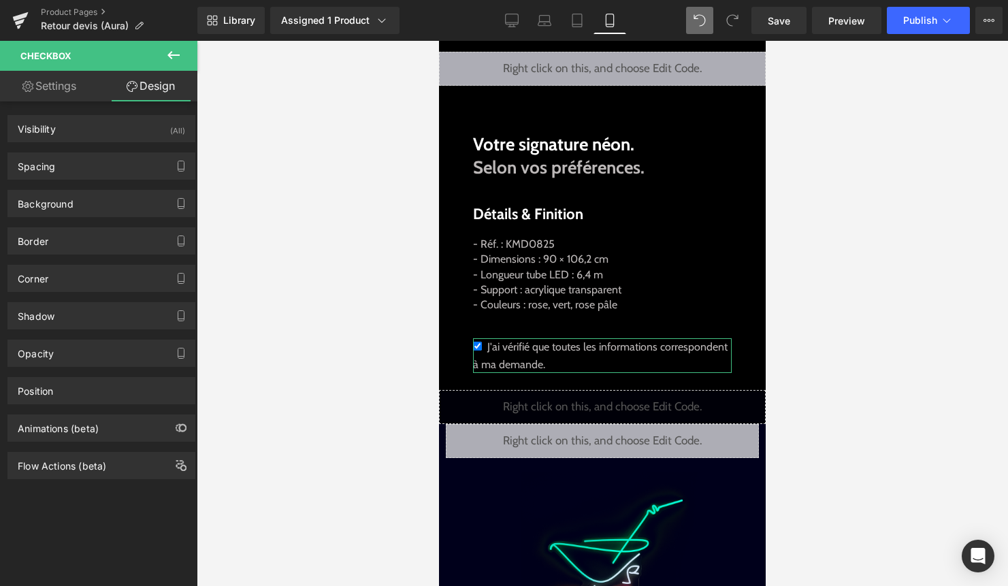
click at [56, 89] on link "Settings" at bounding box center [49, 86] width 99 height 31
type input "100"
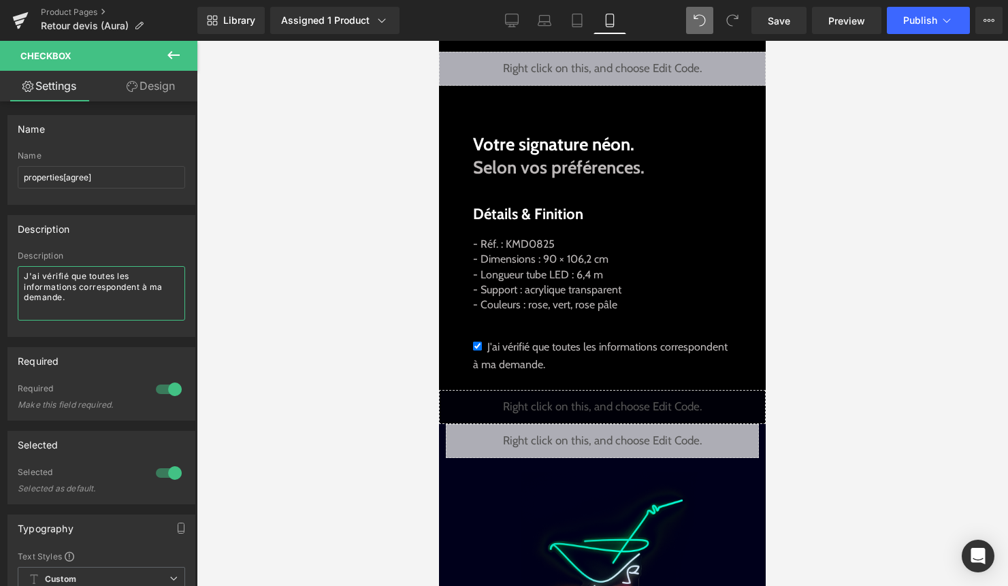
drag, startPoint x: 83, startPoint y: 303, endPoint x: -18, endPoint y: 274, distance: 105.3
click at [0, 274] on html "Checkbox You are previewing how the will restyle your page. You can not edit El…" at bounding box center [504, 293] width 1008 height 586
paste textarea "’ai confirmé que tout correspond à ma demande."
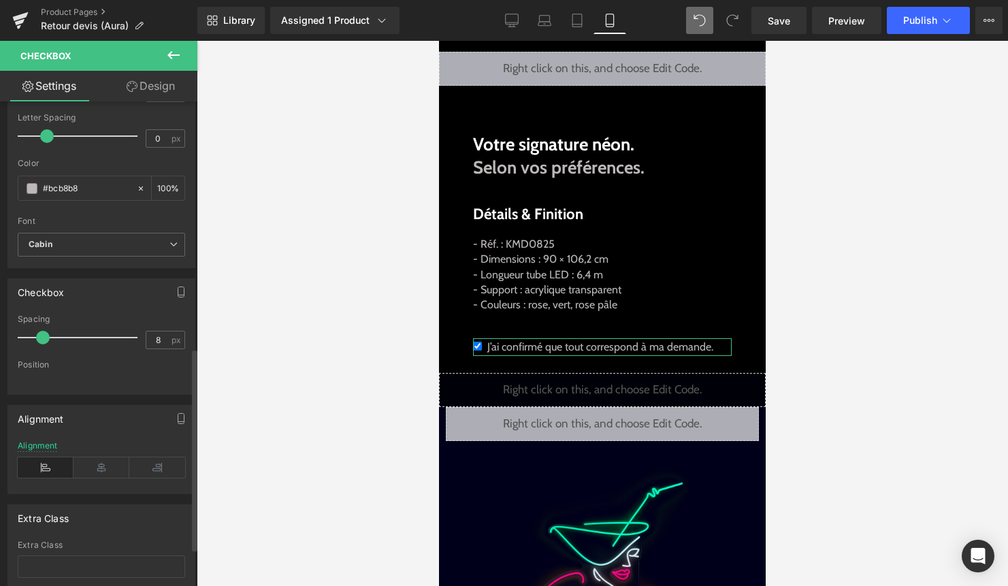
scroll to position [678, 0]
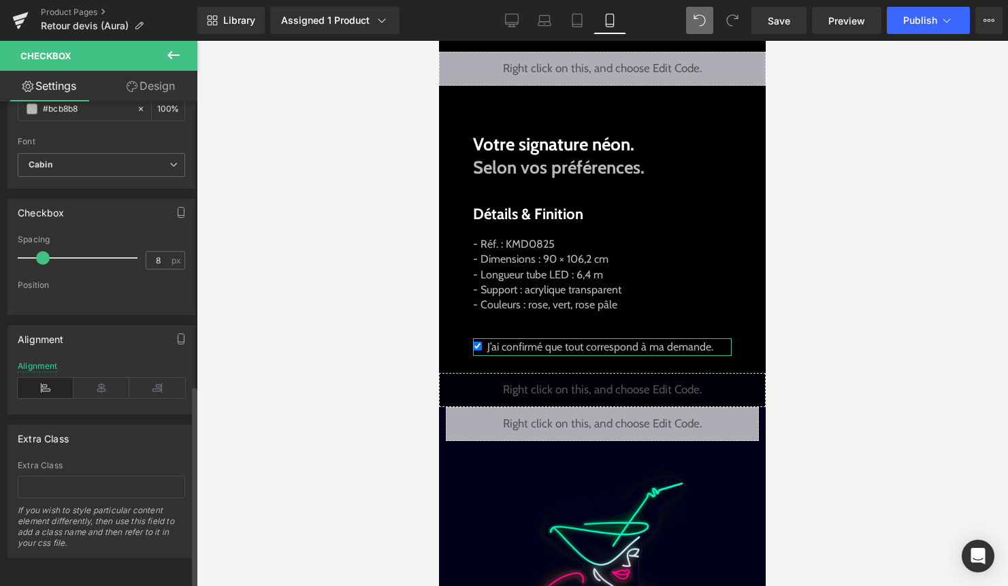
type textarea "J’ai confirmé que tout correspond à ma demande."
click at [21, 280] on div "Position" at bounding box center [101, 285] width 167 height 10
type input "9"
click at [45, 251] on span at bounding box center [45, 258] width 14 height 14
click at [159, 92] on link "Design" at bounding box center [150, 86] width 99 height 31
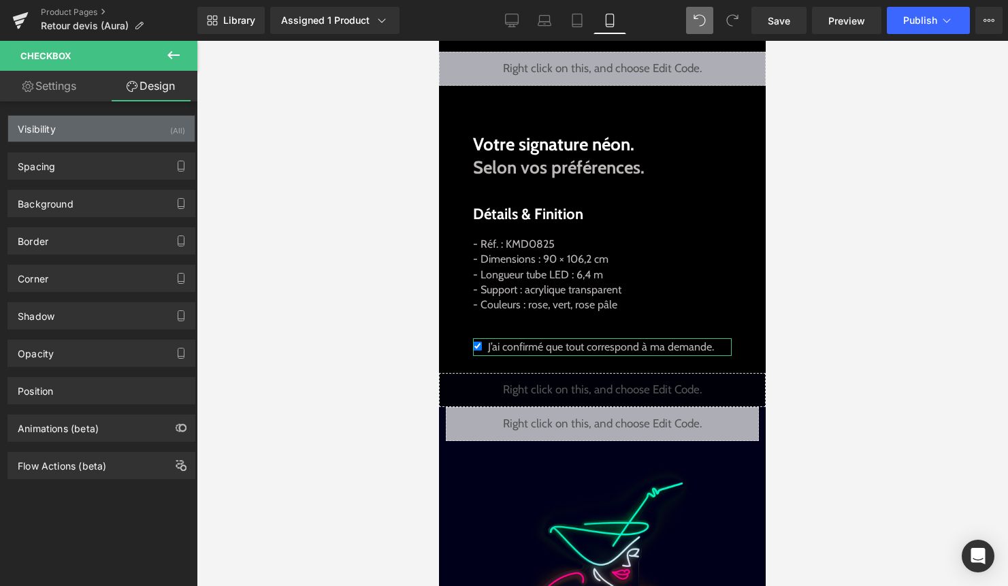
click at [113, 139] on div "Visibility (All)" at bounding box center [101, 129] width 186 height 26
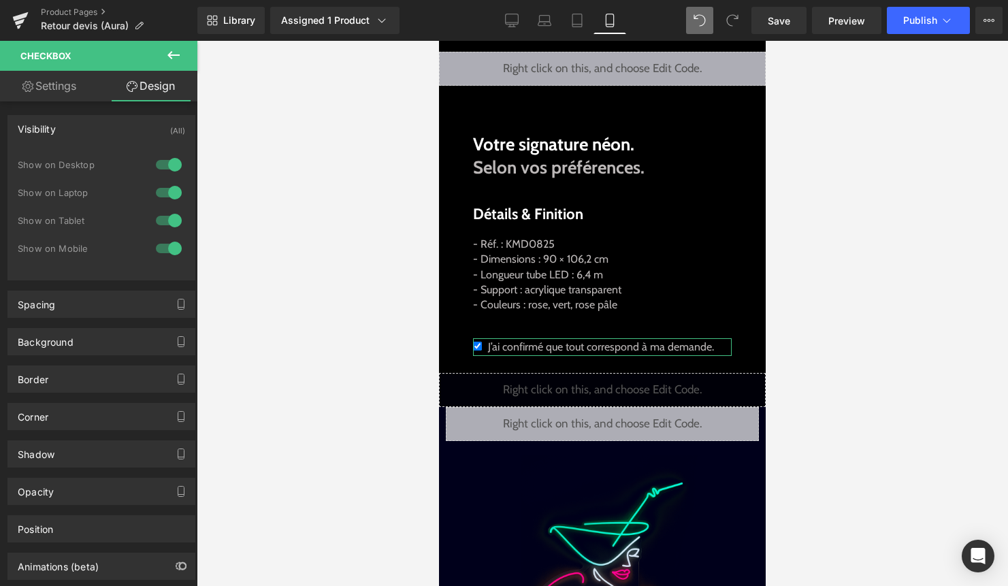
click at [163, 163] on div at bounding box center [168, 165] width 33 height 22
click at [163, 188] on div at bounding box center [168, 193] width 33 height 22
click at [163, 218] on div at bounding box center [168, 221] width 33 height 22
click at [93, 340] on div "Background" at bounding box center [101, 342] width 186 height 26
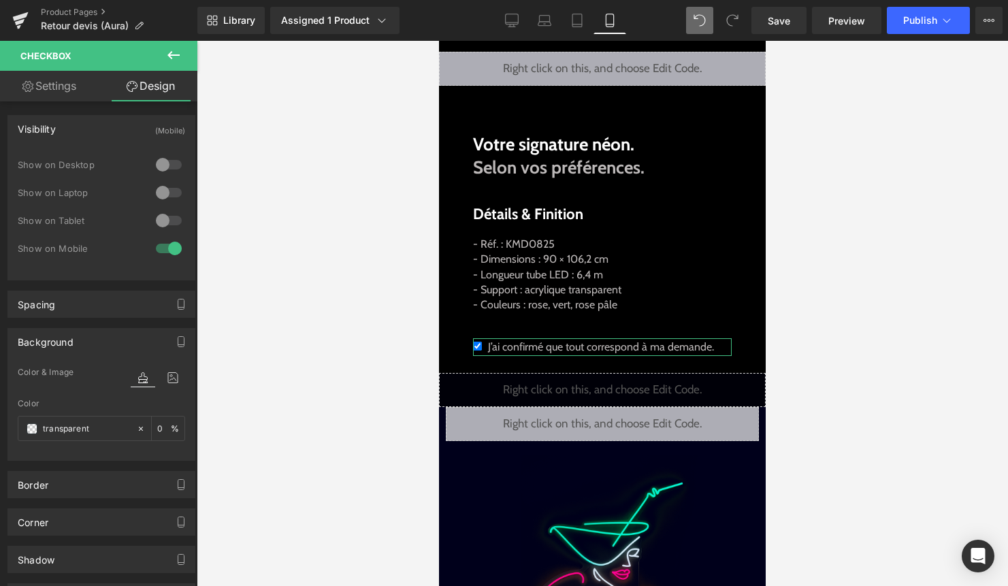
click at [63, 80] on link "Settings" at bounding box center [49, 86] width 99 height 31
type input "100"
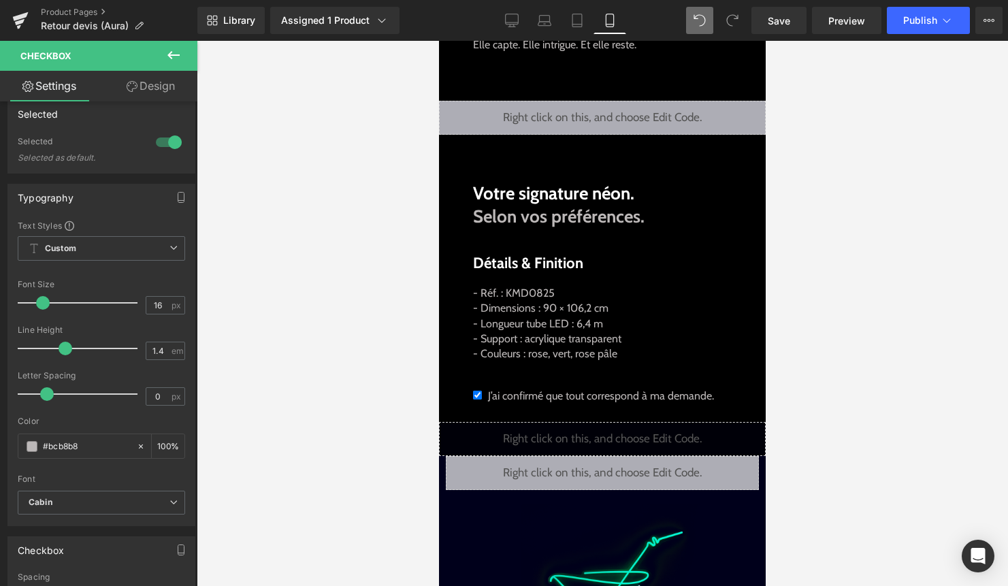
scroll to position [628, 0]
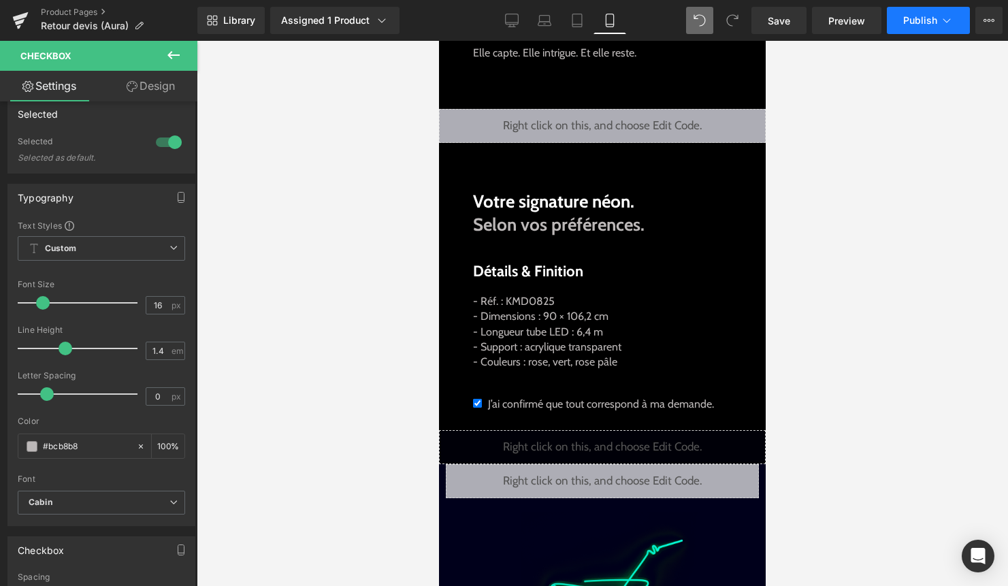
click at [911, 18] on span "Publish" at bounding box center [920, 20] width 34 height 11
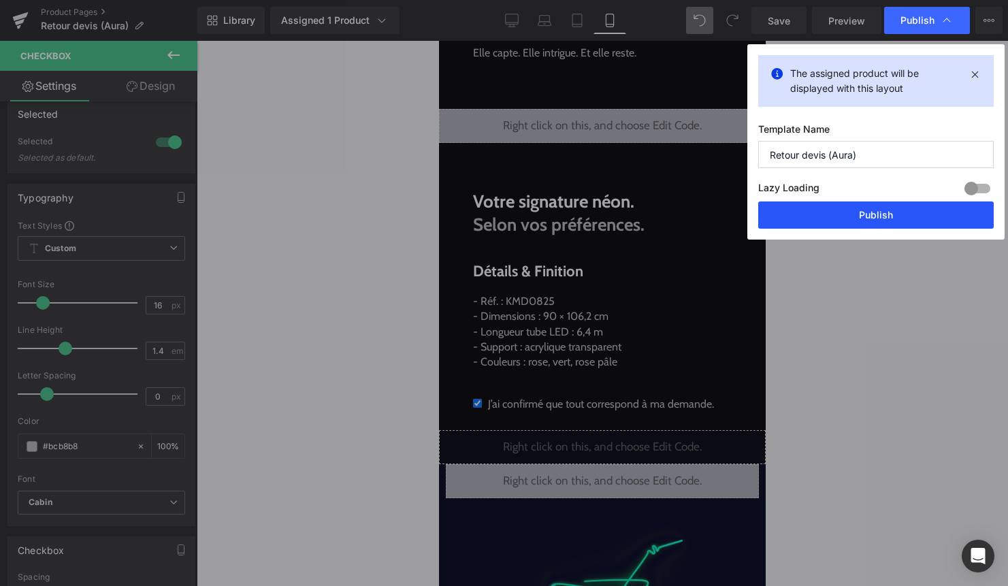
click at [882, 214] on button "Publish" at bounding box center [875, 214] width 235 height 27
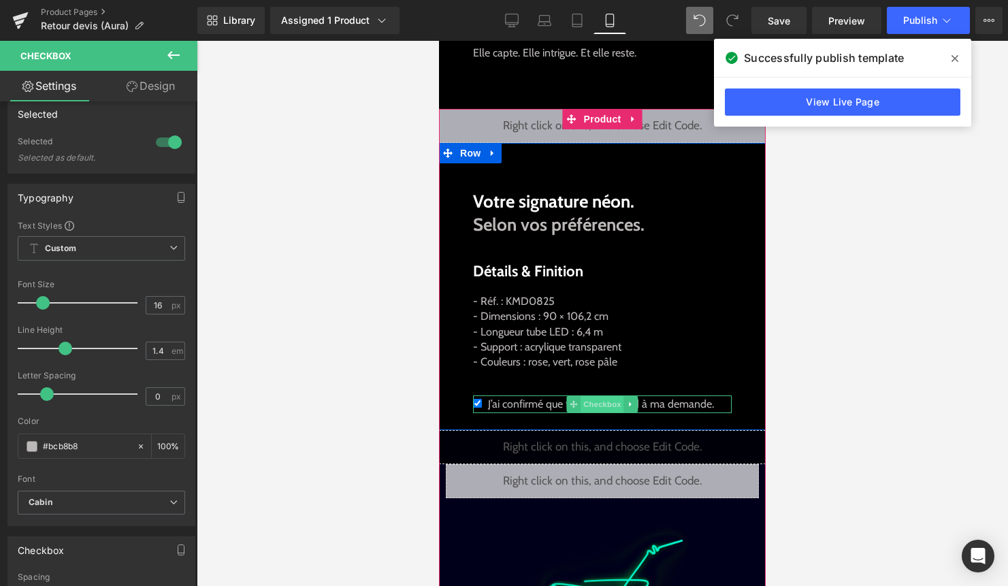
click at [611, 402] on span "Checkbox" at bounding box center [601, 404] width 43 height 16
click at [582, 403] on span "Checkbox" at bounding box center [601, 404] width 43 height 16
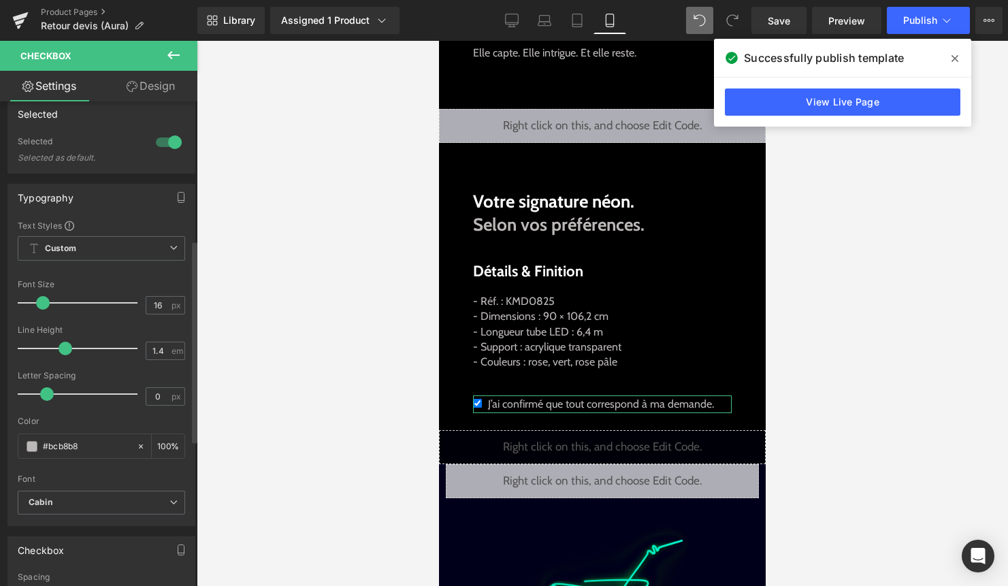
type input "15"
click at [39, 304] on span at bounding box center [42, 303] width 14 height 14
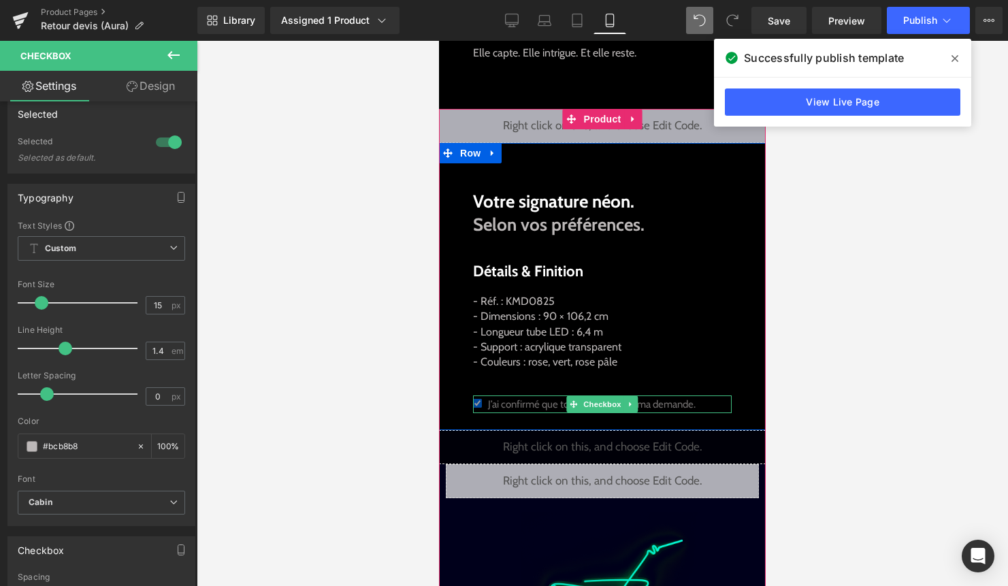
click at [704, 403] on label "J’ai confirmé que tout correspond à ma demande." at bounding box center [602, 404] width 259 height 18
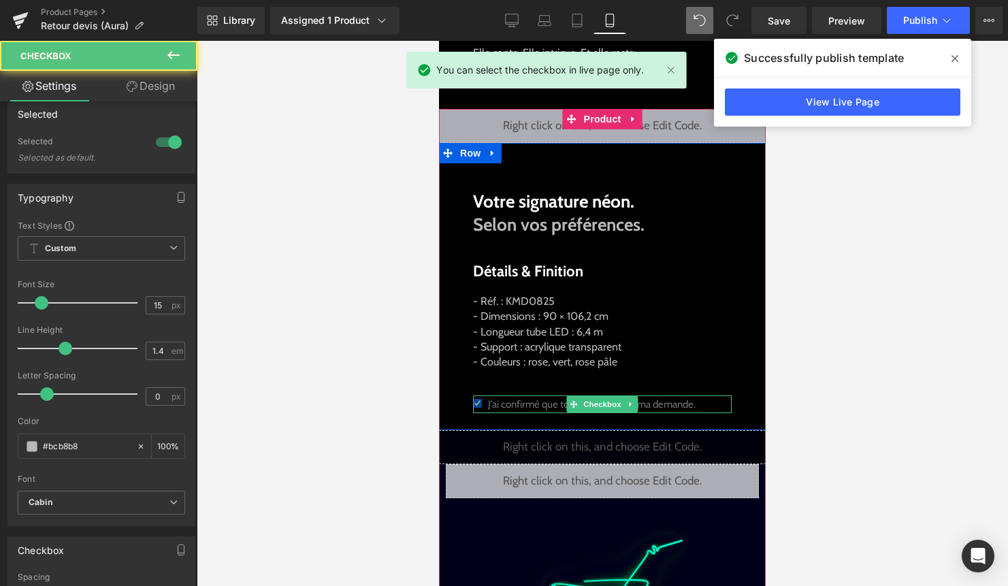
click at [704, 403] on label "J’ai confirmé que tout correspond à ma demande." at bounding box center [602, 404] width 259 height 18
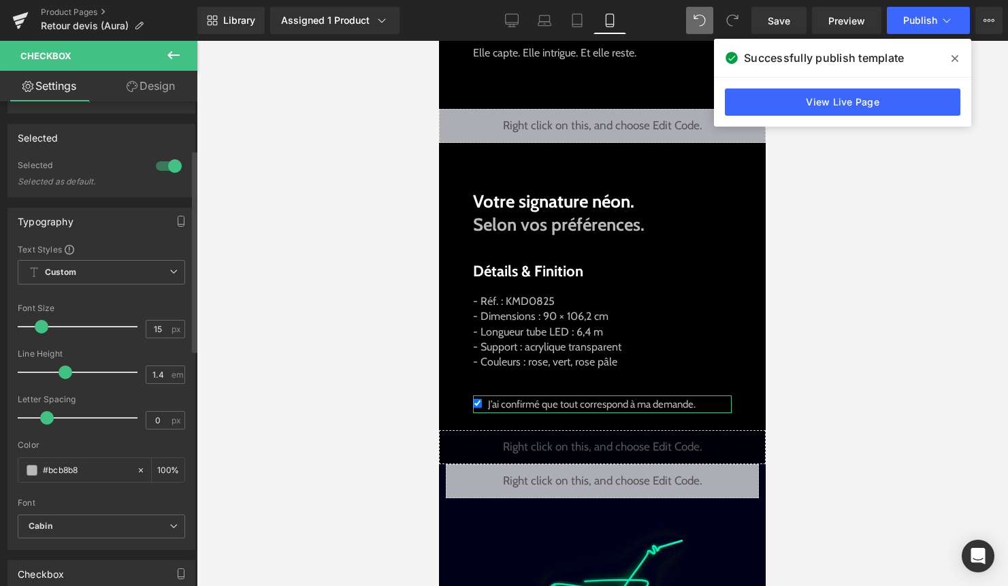
scroll to position [0, 0]
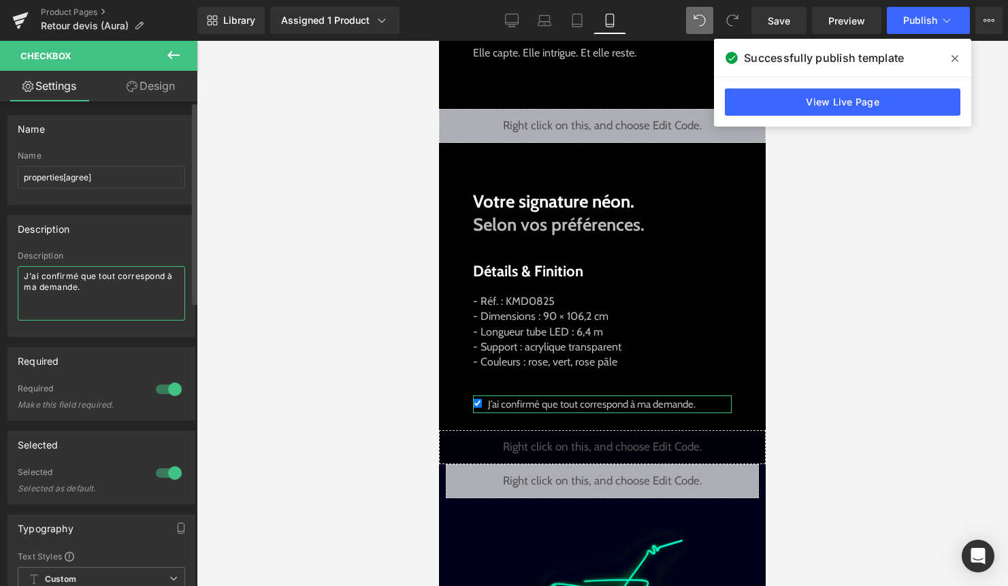
click at [92, 301] on textarea "J’ai confirmé que tout correspond à ma demande." at bounding box center [101, 293] width 167 height 54
drag, startPoint x: 95, startPoint y: 308, endPoint x: 63, endPoint y: 308, distance: 32.0
click at [63, 308] on textarea "J’ai confirmé que tout correspond à ma demande." at bounding box center [101, 293] width 167 height 54
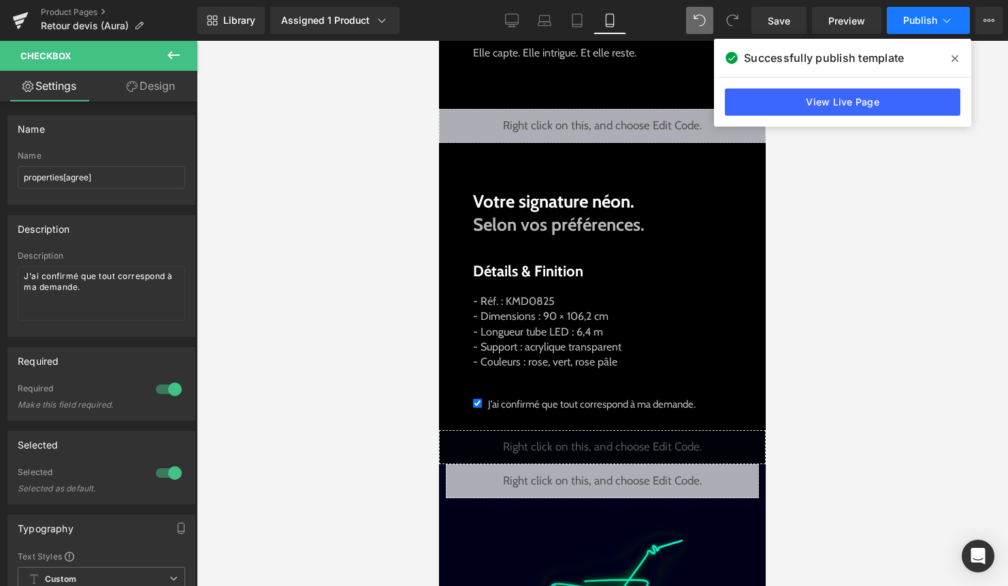
click at [944, 26] on icon at bounding box center [947, 21] width 14 height 14
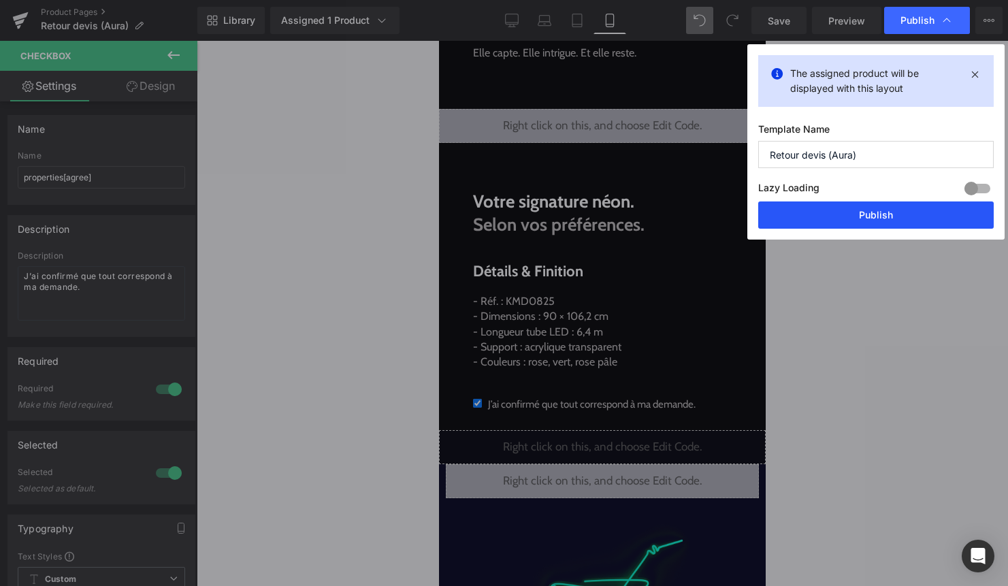
click at [896, 220] on button "Publish" at bounding box center [875, 214] width 235 height 27
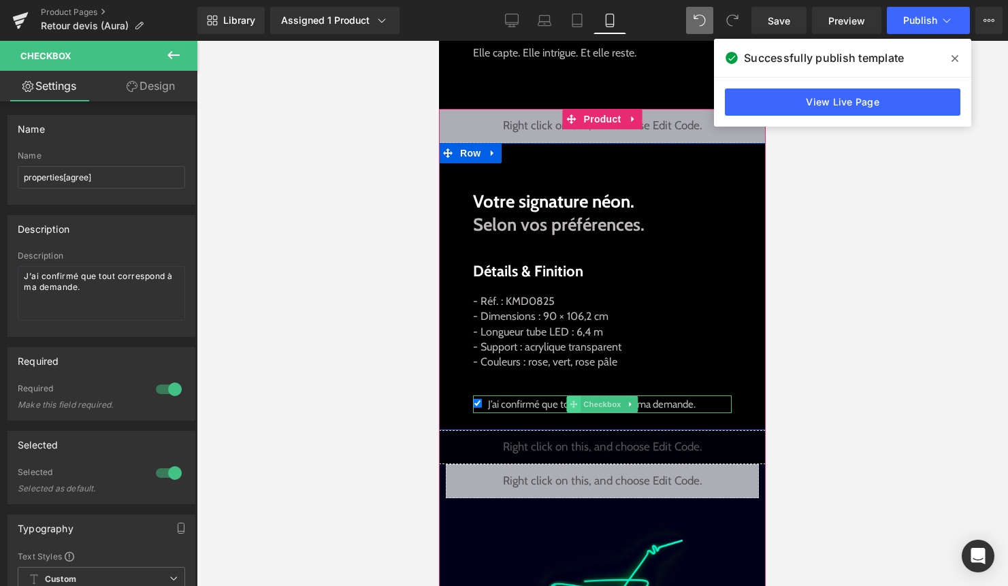
click at [568, 399] on span at bounding box center [573, 404] width 14 height 16
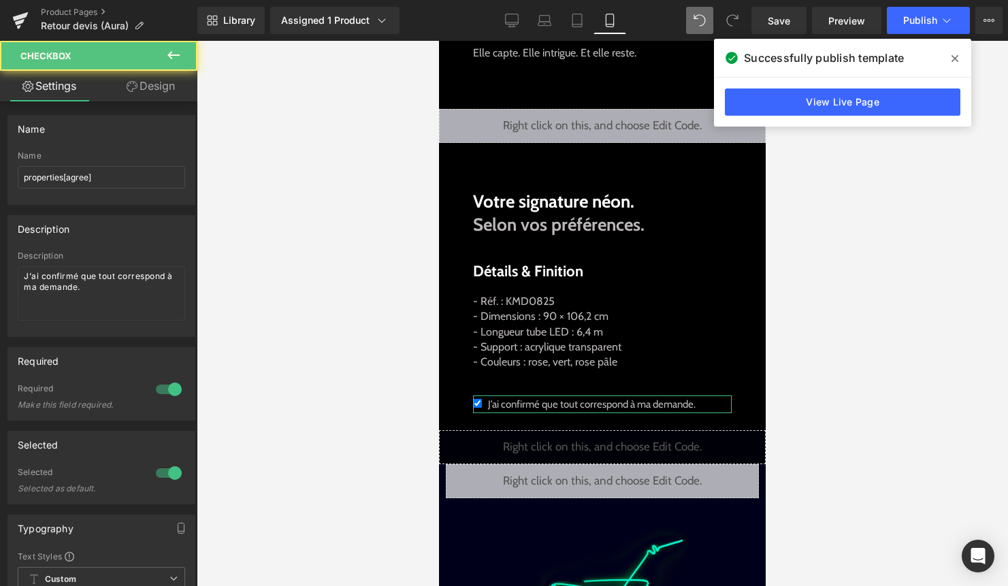
click at [140, 88] on link "Design" at bounding box center [150, 86] width 99 height 31
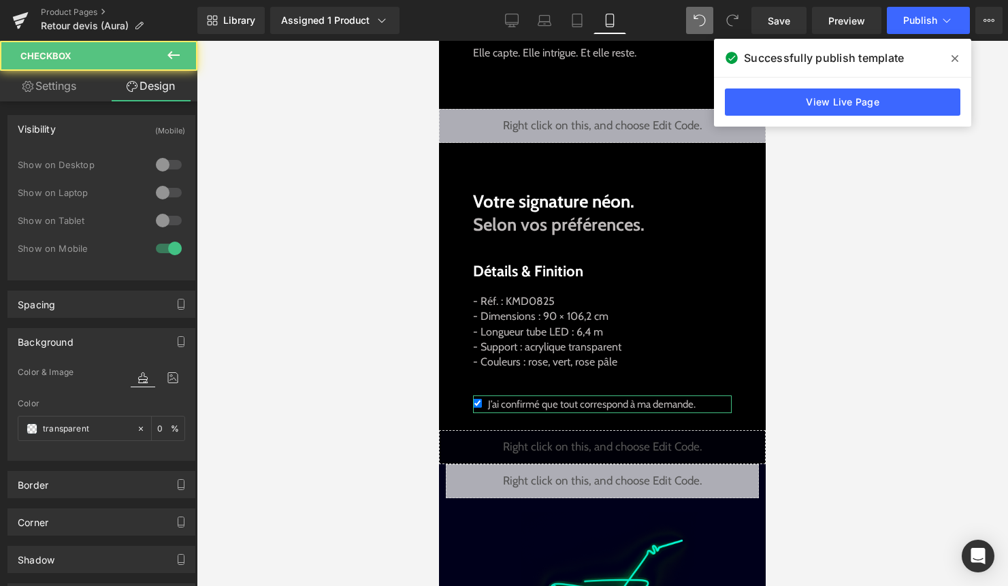
type input "0"
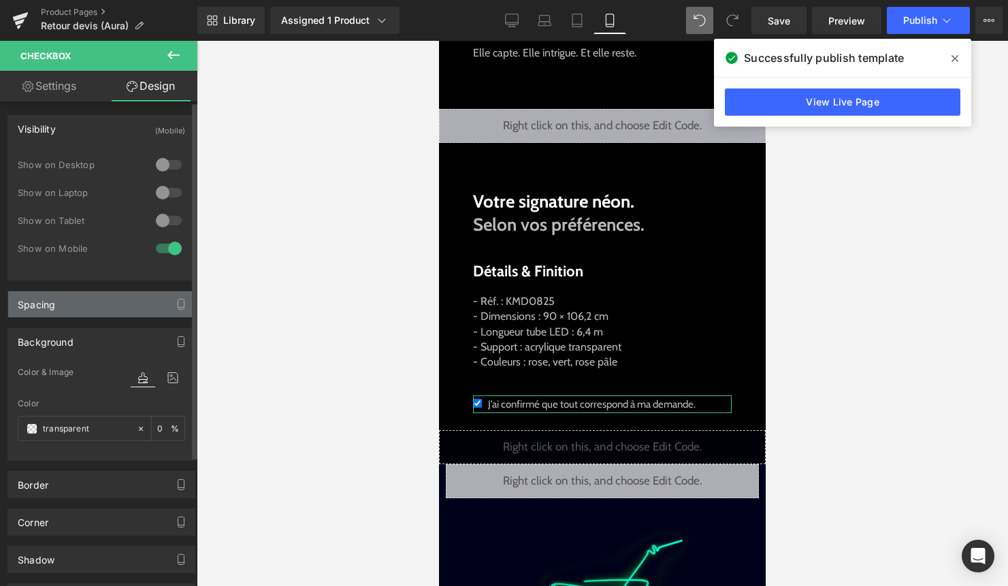
click at [135, 301] on div "Spacing" at bounding box center [101, 304] width 186 height 26
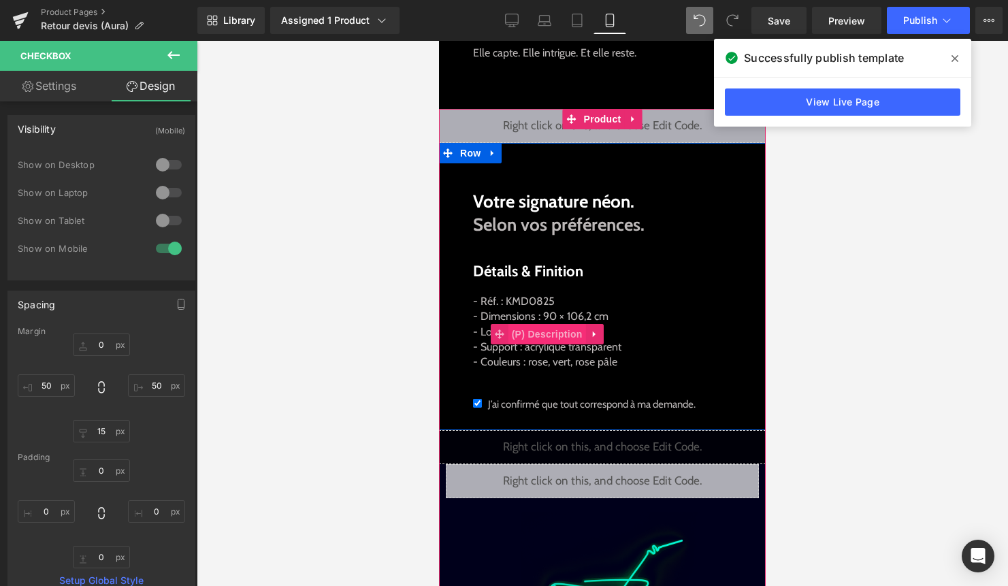
click at [559, 337] on span "(P) Description" at bounding box center [547, 334] width 78 height 20
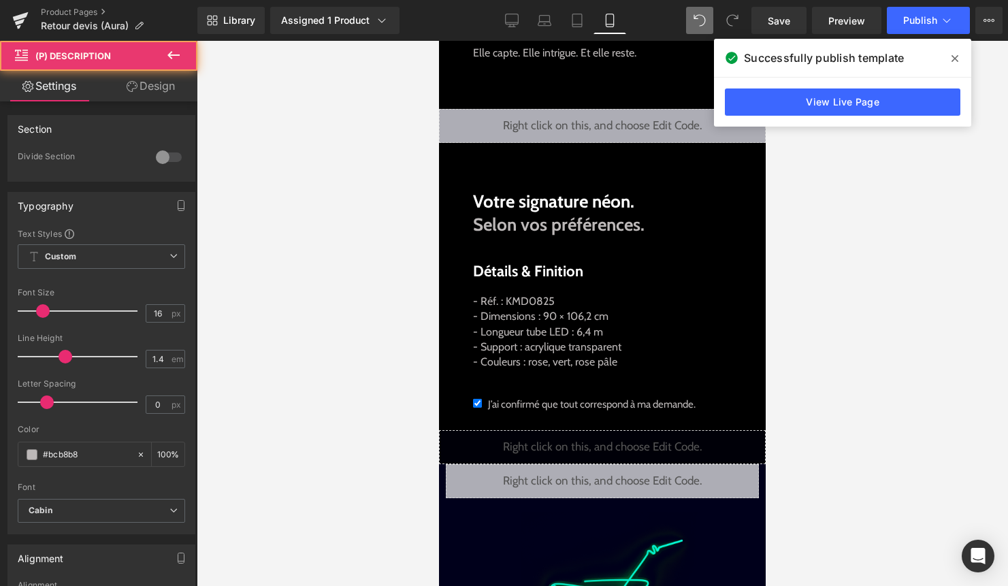
click at [147, 82] on link "Design" at bounding box center [150, 86] width 99 height 31
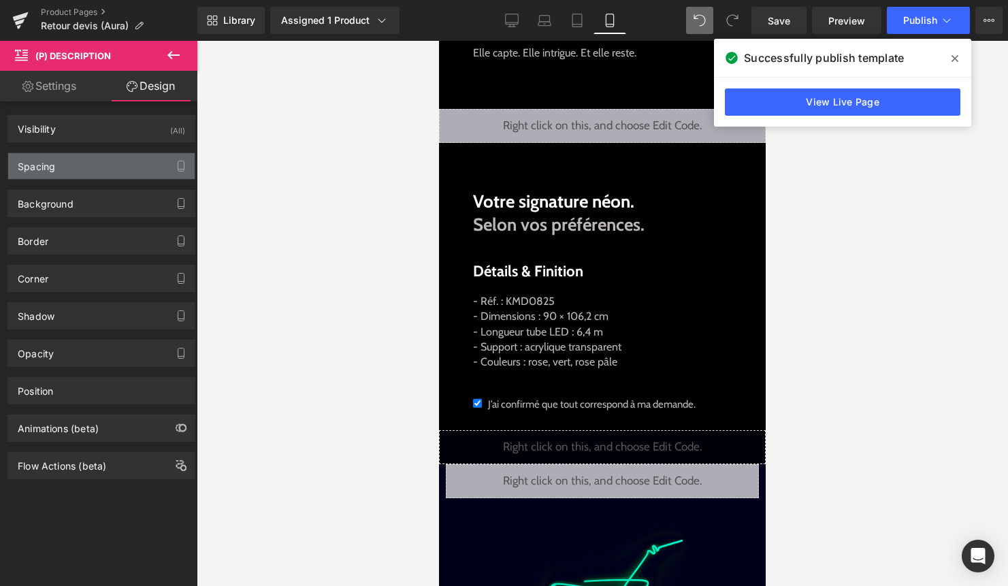
click at [109, 161] on div "Spacing" at bounding box center [101, 166] width 186 height 26
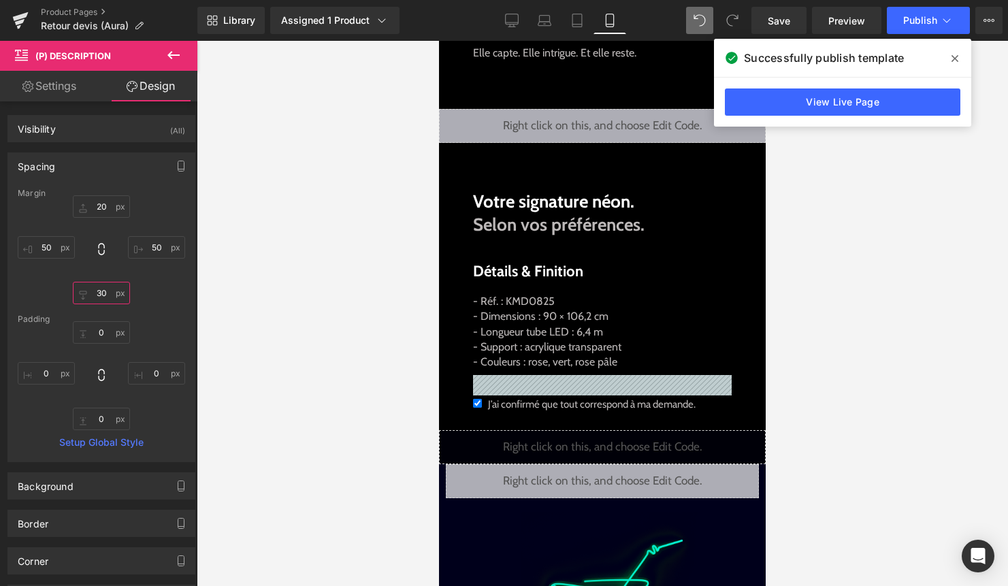
click at [99, 295] on input "30" at bounding box center [101, 293] width 57 height 22
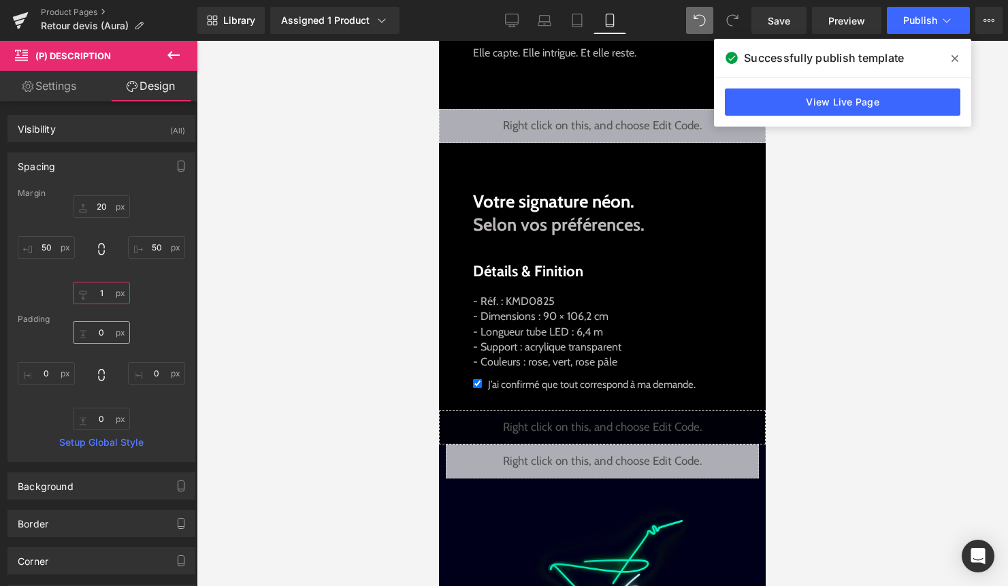
type input "10"
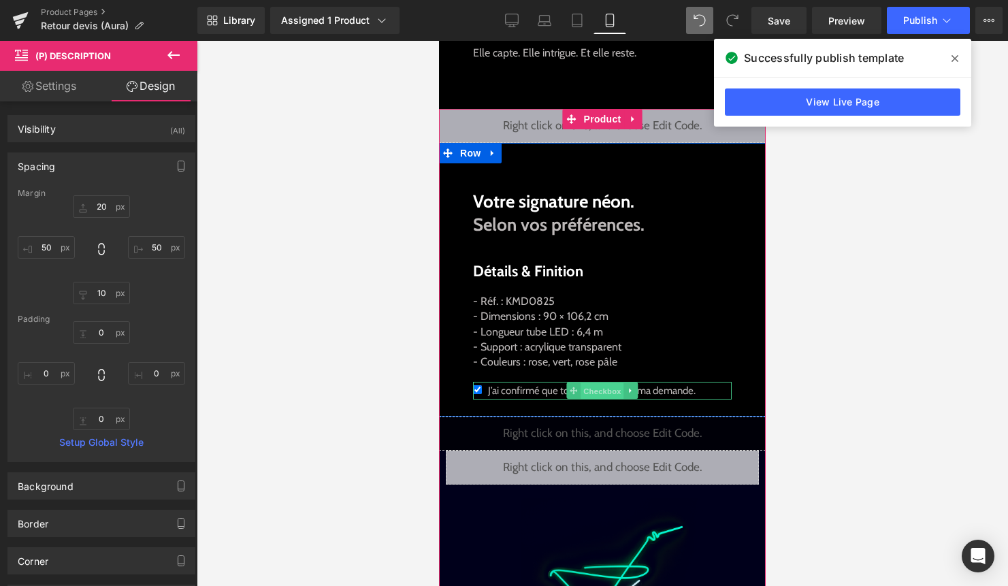
click at [594, 394] on span "Checkbox" at bounding box center [601, 391] width 43 height 16
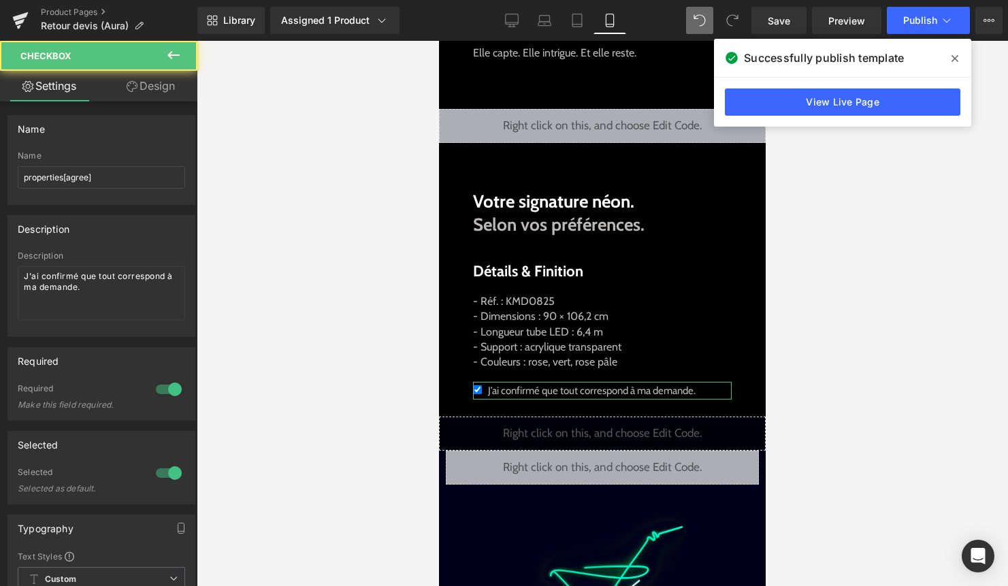
click at [165, 82] on link "Design" at bounding box center [150, 86] width 99 height 31
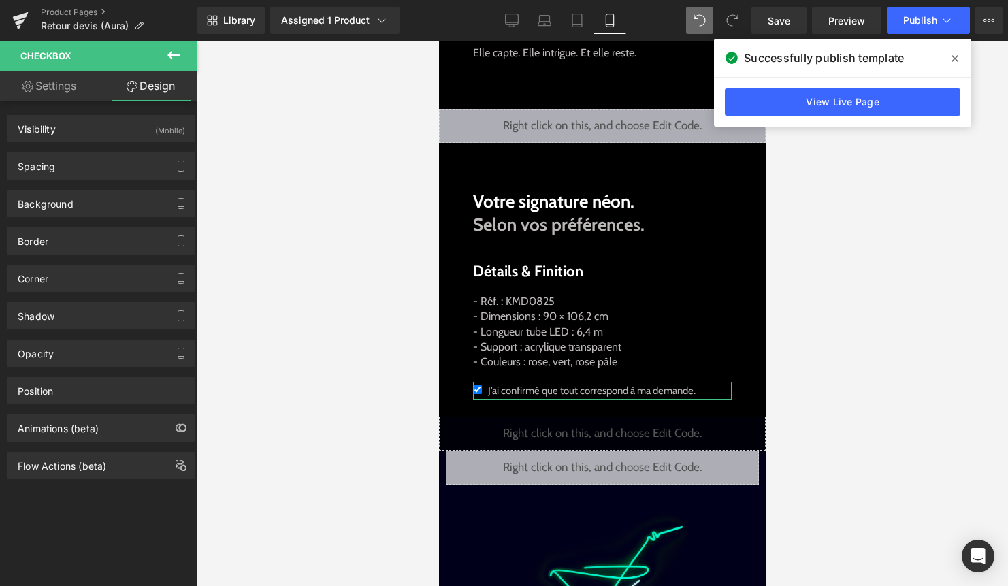
drag, startPoint x: 112, startPoint y: 167, endPoint x: 112, endPoint y: 186, distance: 18.4
click at [112, 167] on div "Spacing" at bounding box center [101, 166] width 186 height 26
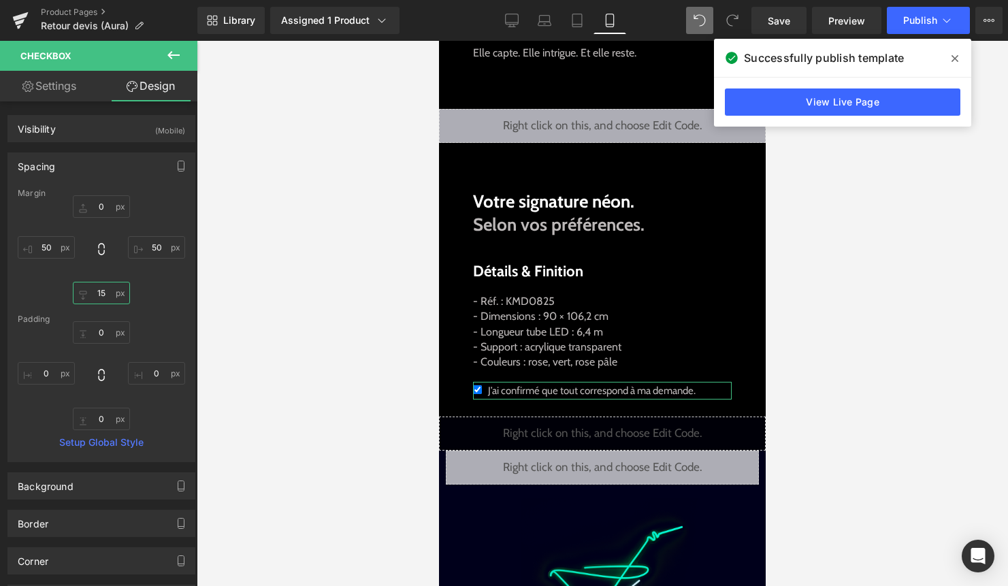
click at [99, 295] on input "15" at bounding box center [101, 293] width 57 height 22
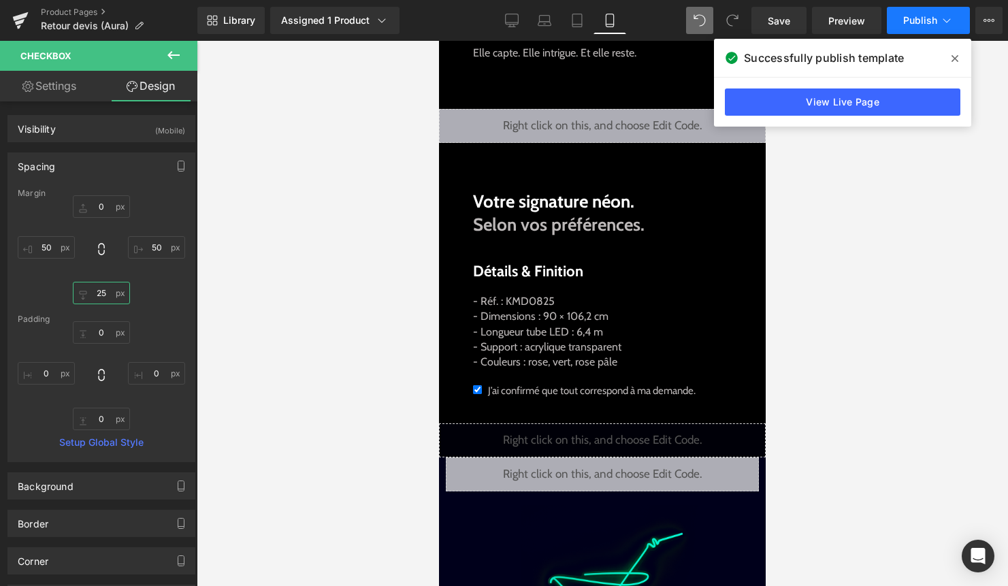
type input "25"
click at [924, 16] on span "Publish" at bounding box center [920, 20] width 34 height 11
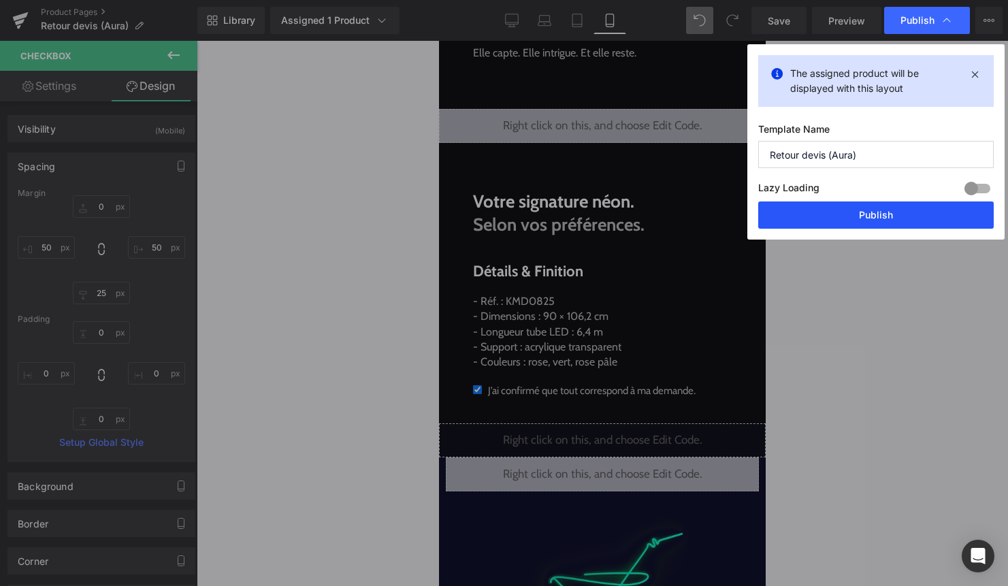
click at [884, 225] on button "Publish" at bounding box center [875, 214] width 235 height 27
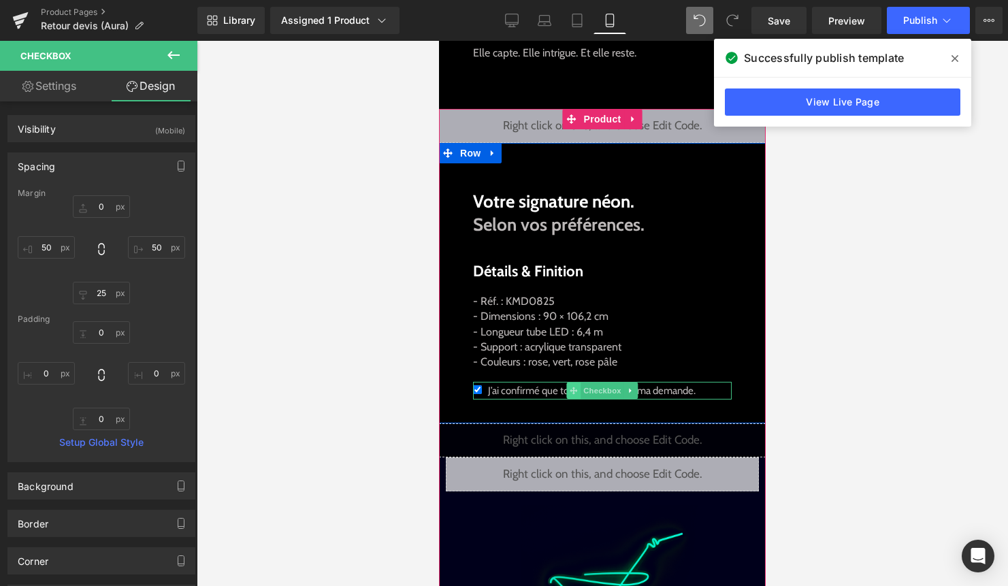
click at [576, 391] on icon at bounding box center [572, 389] width 7 height 7
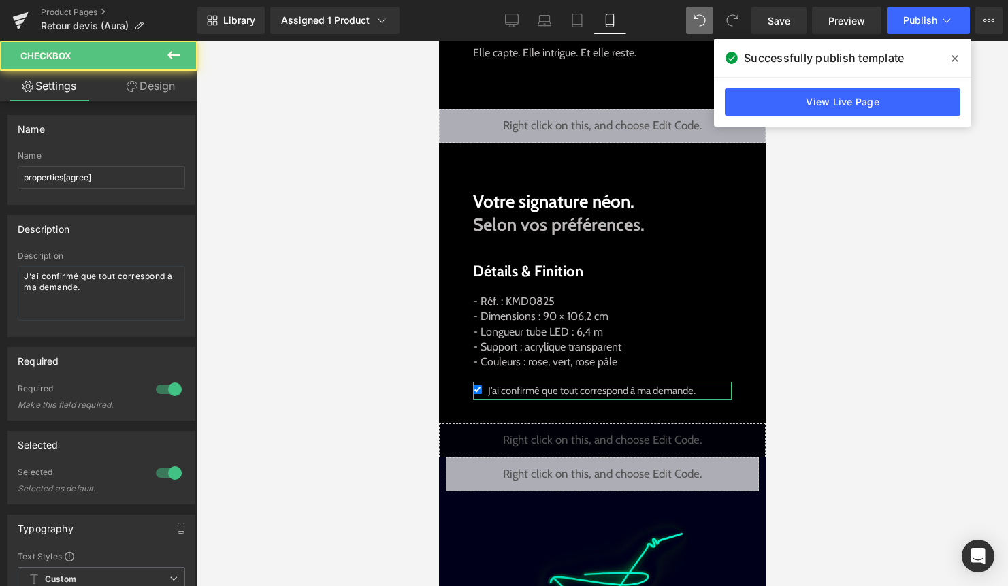
click at [145, 88] on link "Design" at bounding box center [150, 86] width 99 height 31
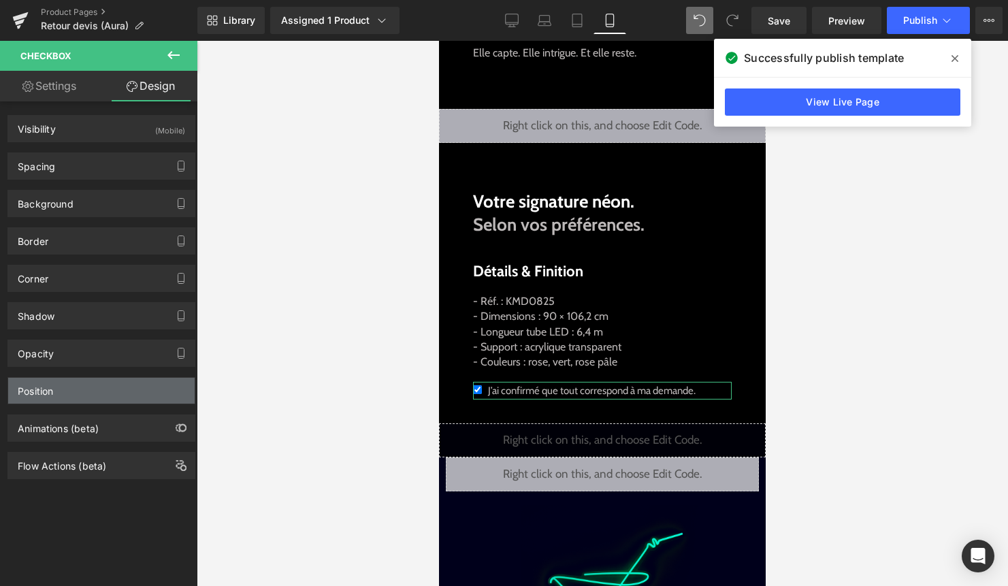
click at [114, 402] on div "Position" at bounding box center [101, 391] width 186 height 26
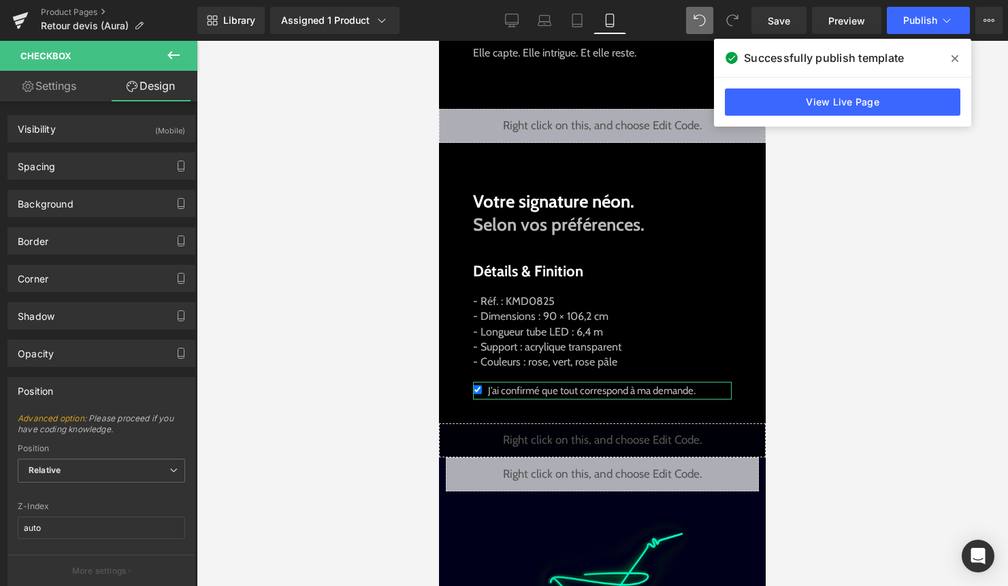
scroll to position [114, 0]
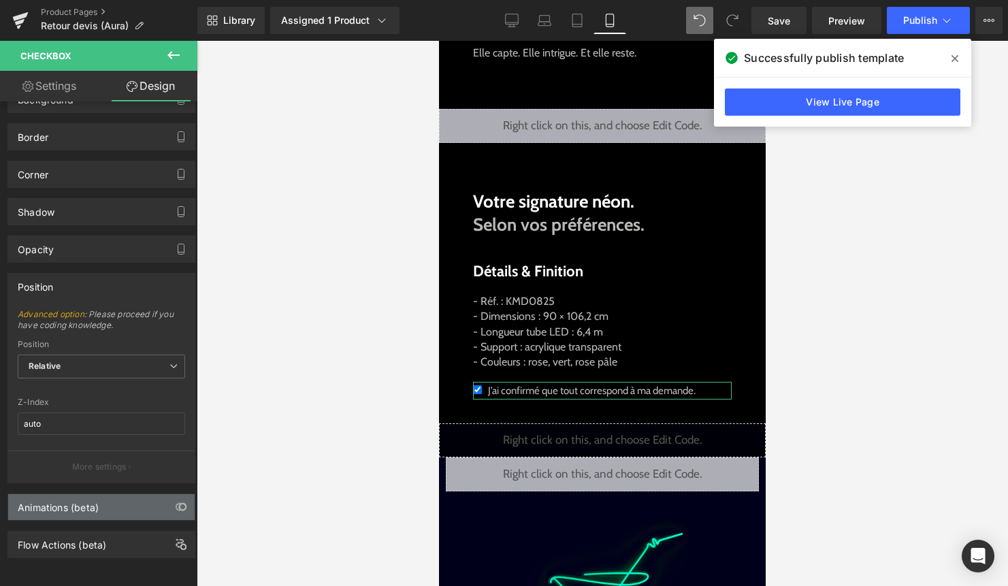
click at [73, 494] on div "Animations (beta)" at bounding box center [58, 503] width 81 height 19
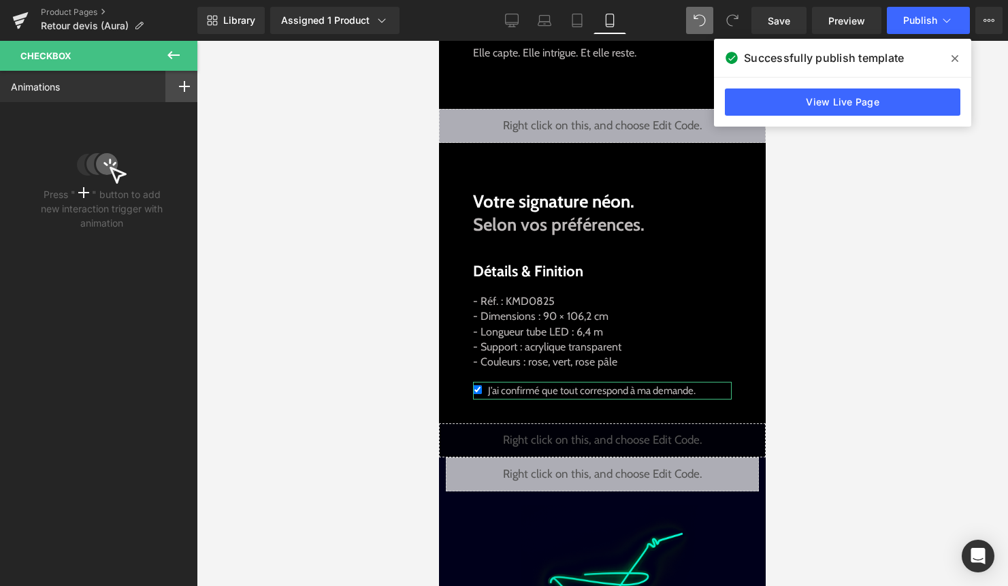
click at [170, 93] on div at bounding box center [184, 86] width 38 height 31
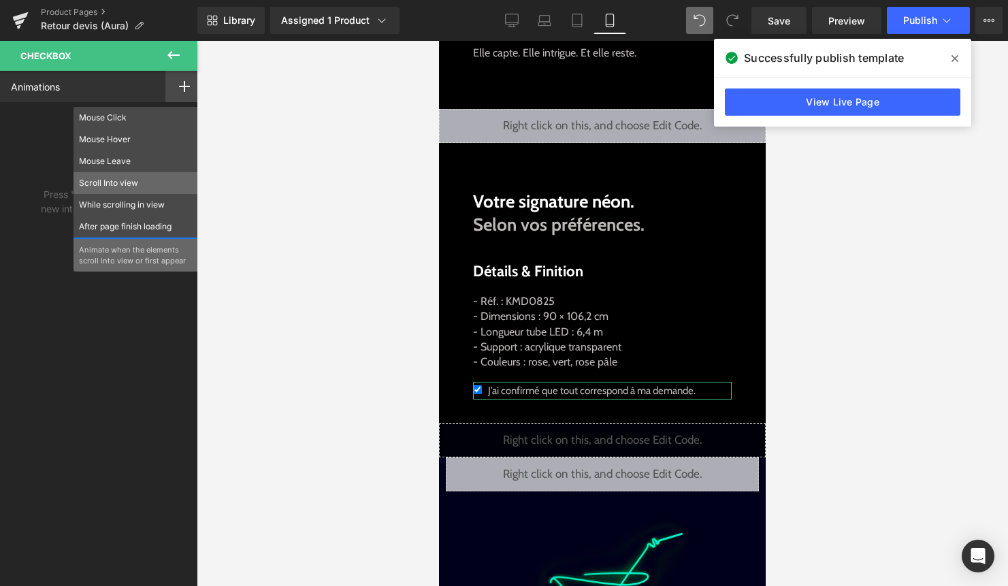
click at [139, 180] on p "Scroll Into view" at bounding box center [136, 183] width 114 height 12
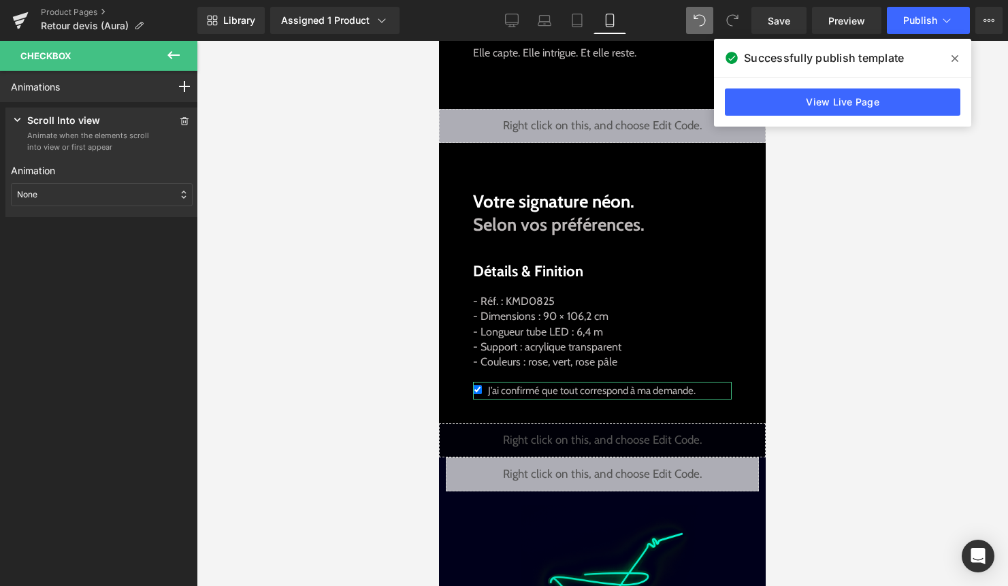
click at [122, 191] on div "None" at bounding box center [102, 194] width 182 height 23
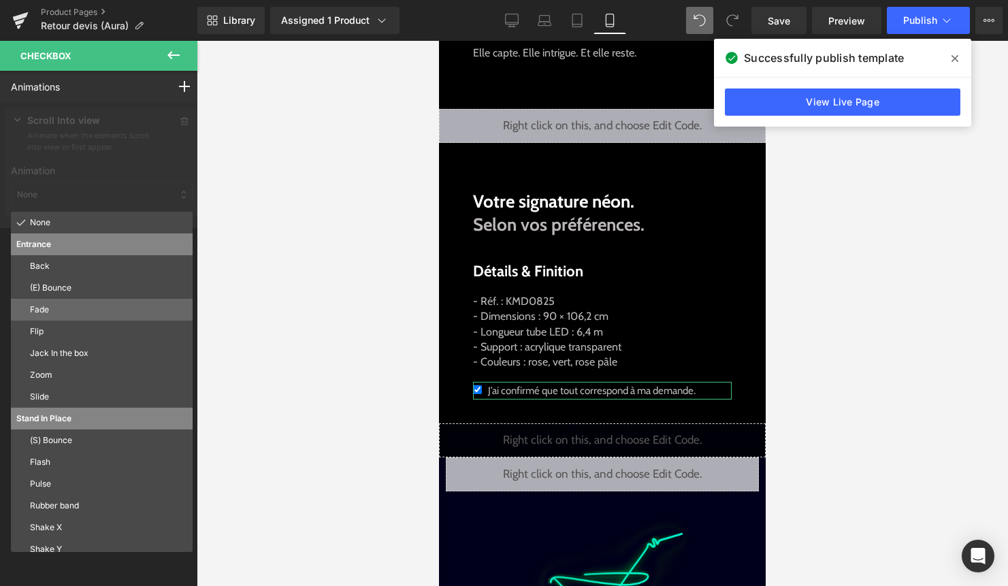
click at [96, 310] on p "Fade" at bounding box center [108, 309] width 157 height 12
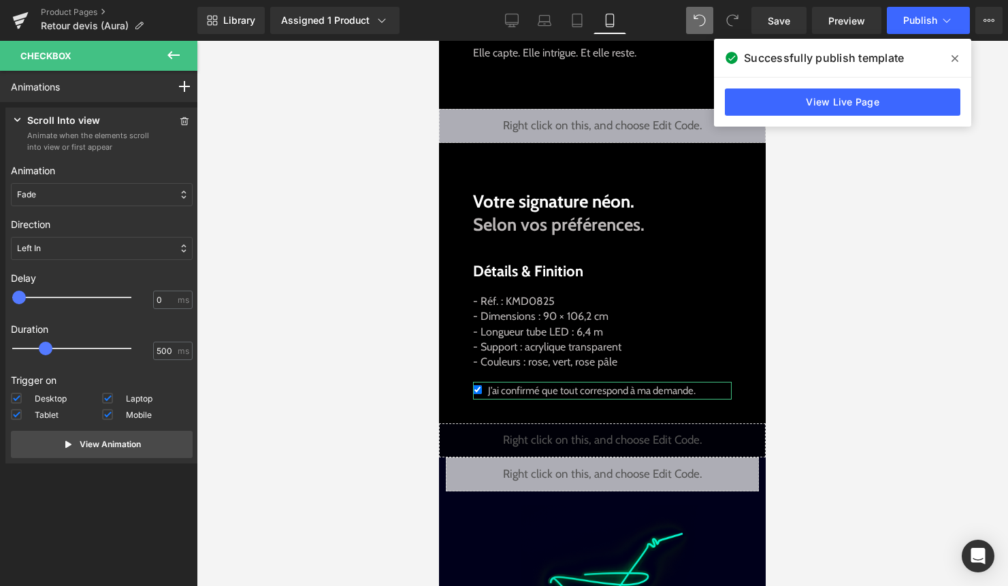
click at [50, 252] on div "Left In" at bounding box center [102, 248] width 182 height 23
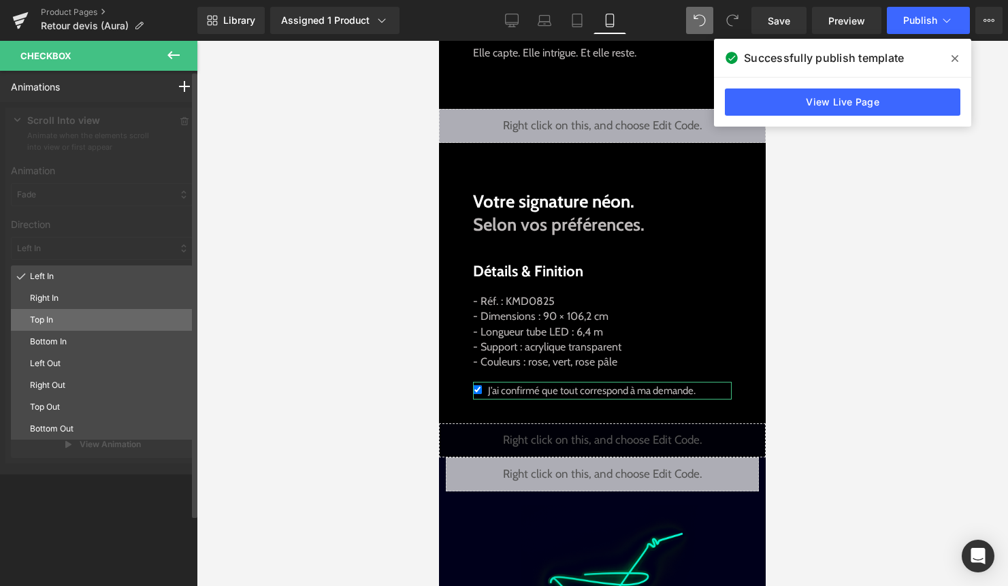
click at [50, 316] on p "Top In" at bounding box center [108, 320] width 157 height 12
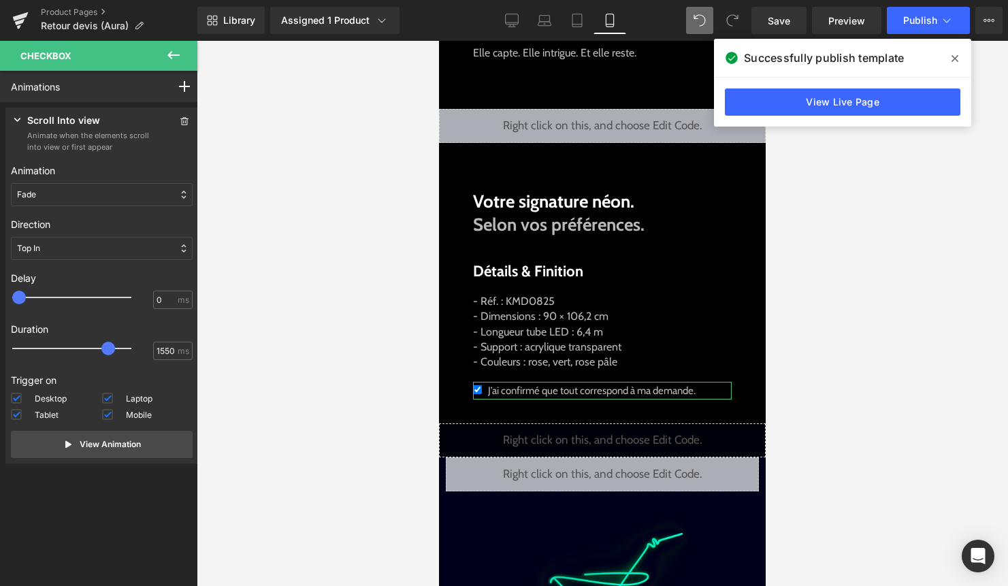
type input "1500"
drag, startPoint x: 50, startPoint y: 347, endPoint x: 112, endPoint y: 351, distance: 62.0
click at [112, 351] on div at bounding box center [81, 348] width 119 height 27
click at [106, 439] on p "View Animation" at bounding box center [110, 444] width 61 height 12
click at [923, 20] on span "Publish" at bounding box center [920, 20] width 34 height 11
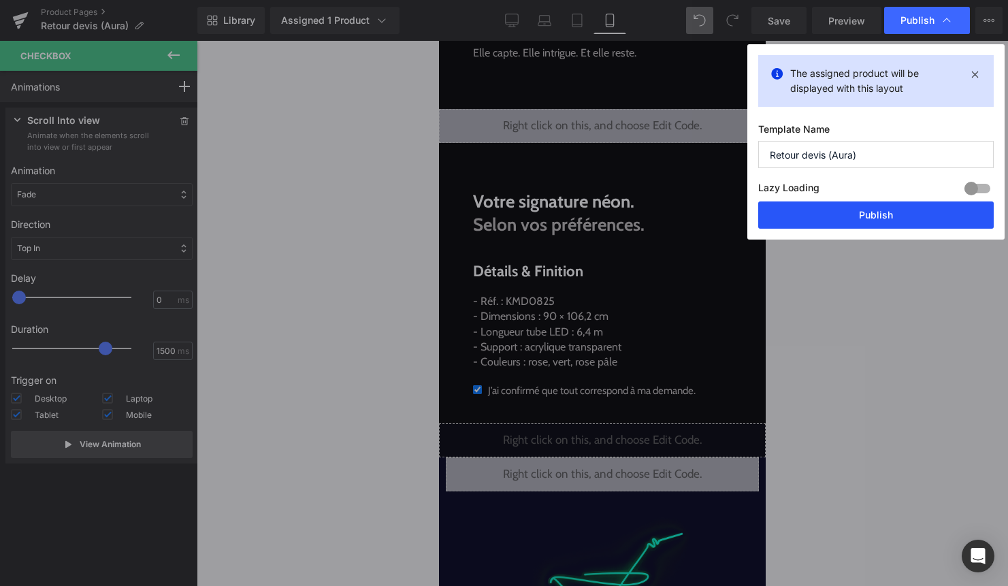
click at [886, 220] on button "Publish" at bounding box center [875, 214] width 235 height 27
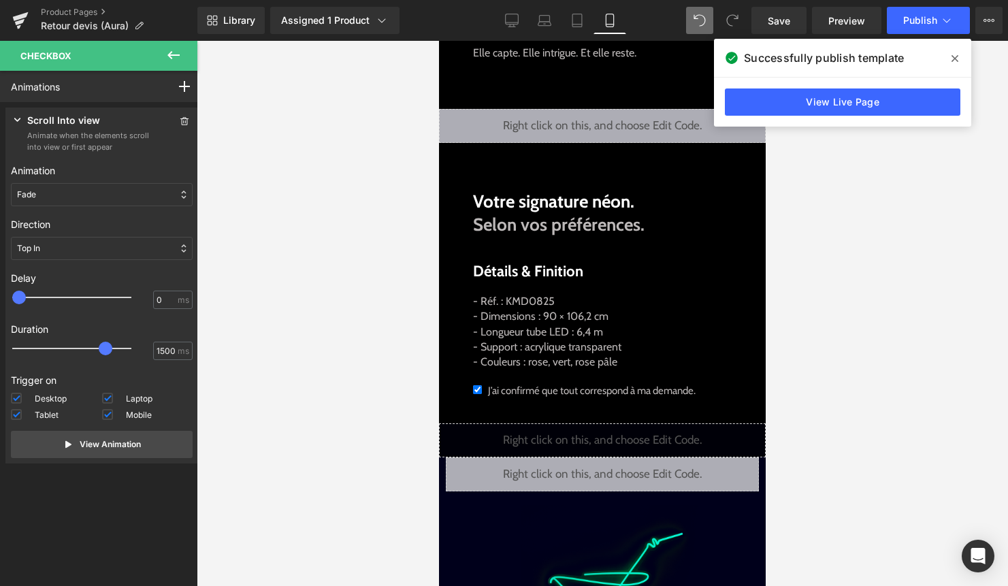
click at [959, 56] on span at bounding box center [955, 59] width 22 height 22
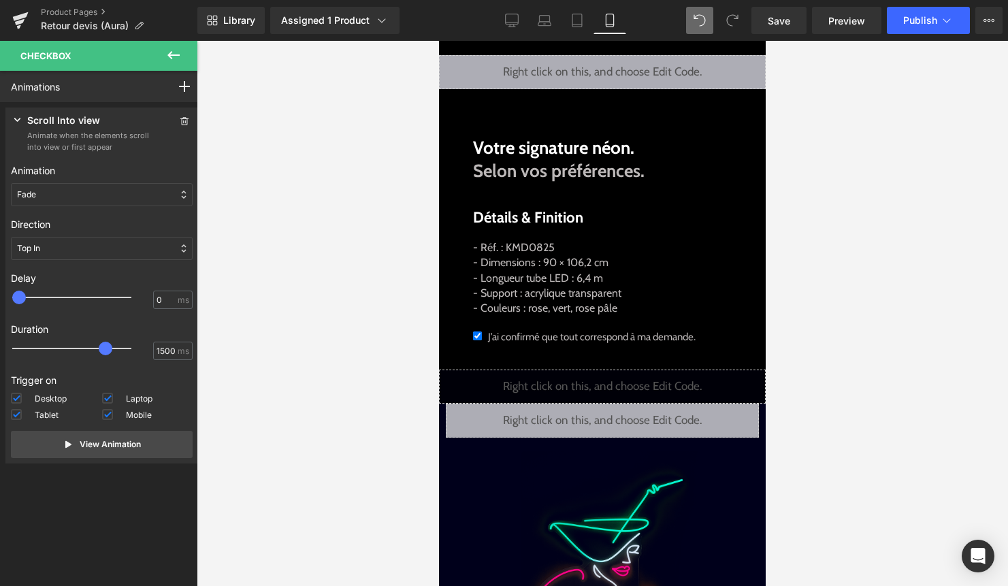
scroll to position [546, 0]
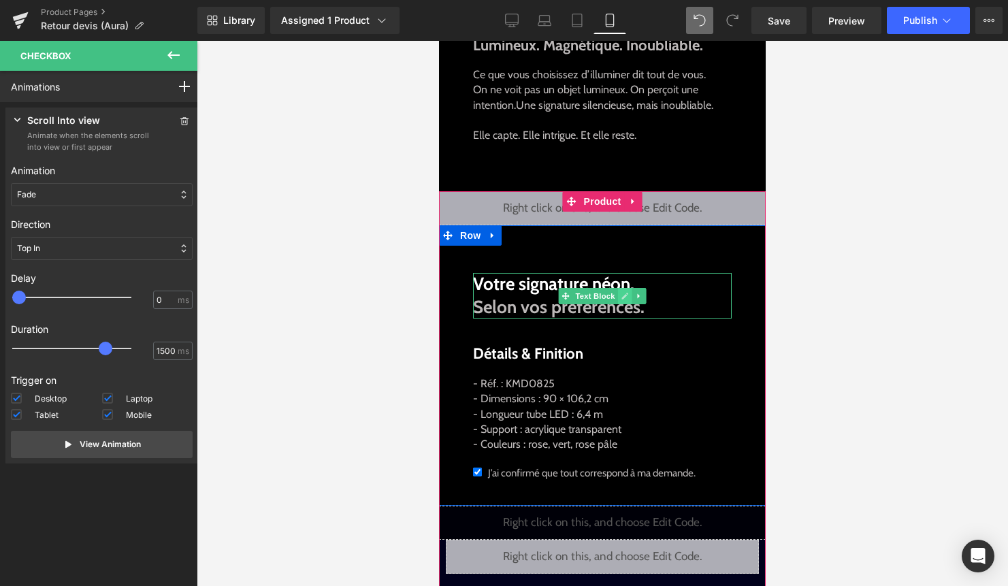
click at [625, 298] on icon at bounding box center [624, 296] width 7 height 8
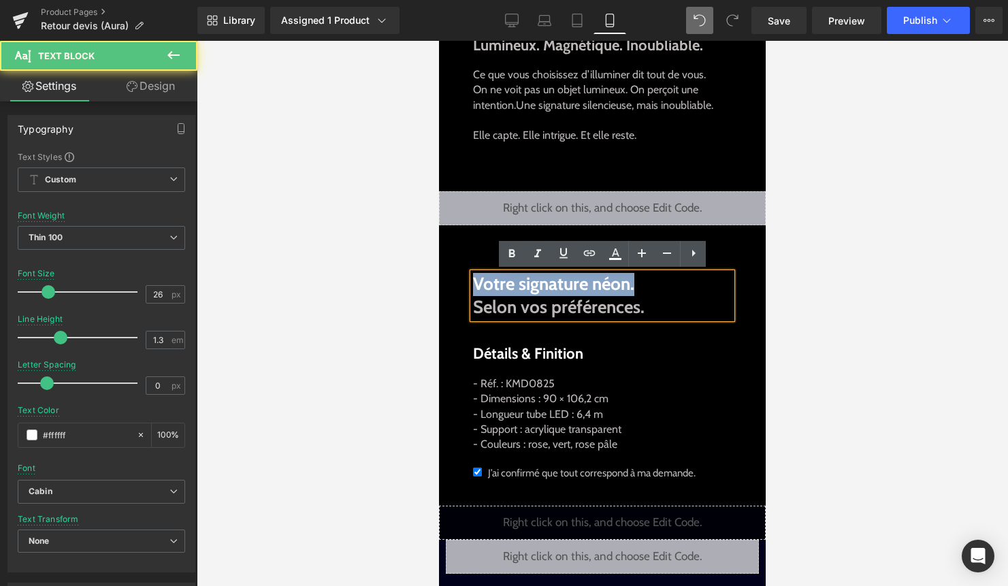
drag, startPoint x: 638, startPoint y: 278, endPoint x: 474, endPoint y: 278, distance: 164.0
click at [474, 278] on p "Votre signature néon. Selon vos préférences." at bounding box center [602, 296] width 259 height 46
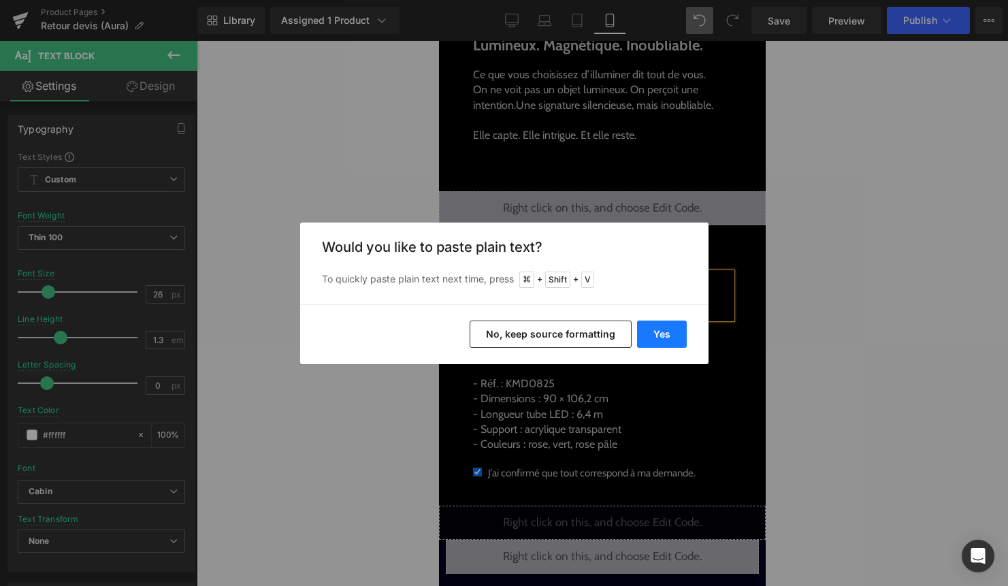
click at [673, 335] on button "Yes" at bounding box center [662, 333] width 50 height 27
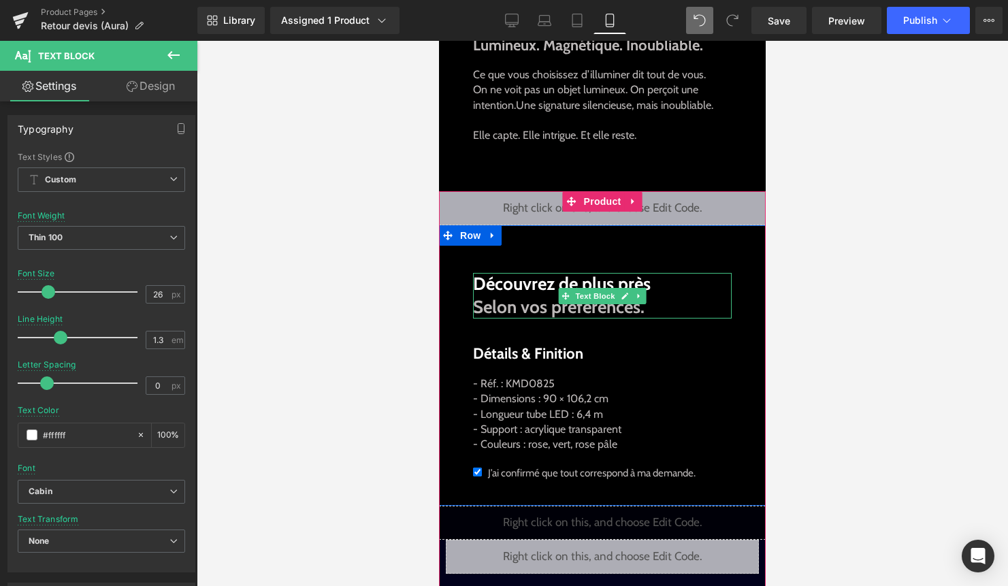
click at [652, 290] on p "Découvrez de plus près Selon vos préférences." at bounding box center [602, 296] width 259 height 46
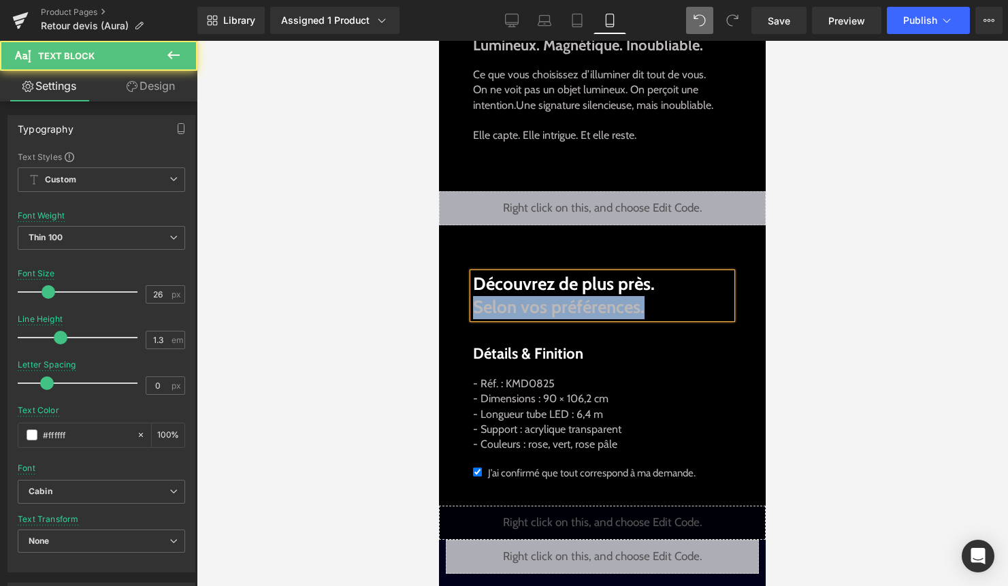
drag, startPoint x: 645, startPoint y: 310, endPoint x: 461, endPoint y: 310, distance: 184.4
click at [460, 310] on div "Découvrez de plus près. Selon vos préférences. Text Block Détails & Finition Te…" at bounding box center [602, 362] width 327 height 274
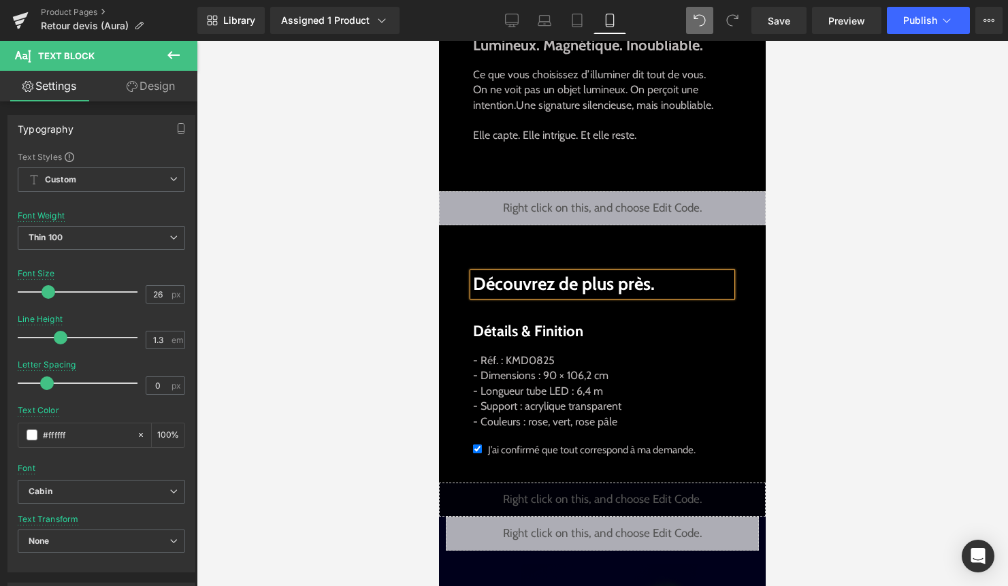
click at [870, 244] on div at bounding box center [602, 313] width 811 height 545
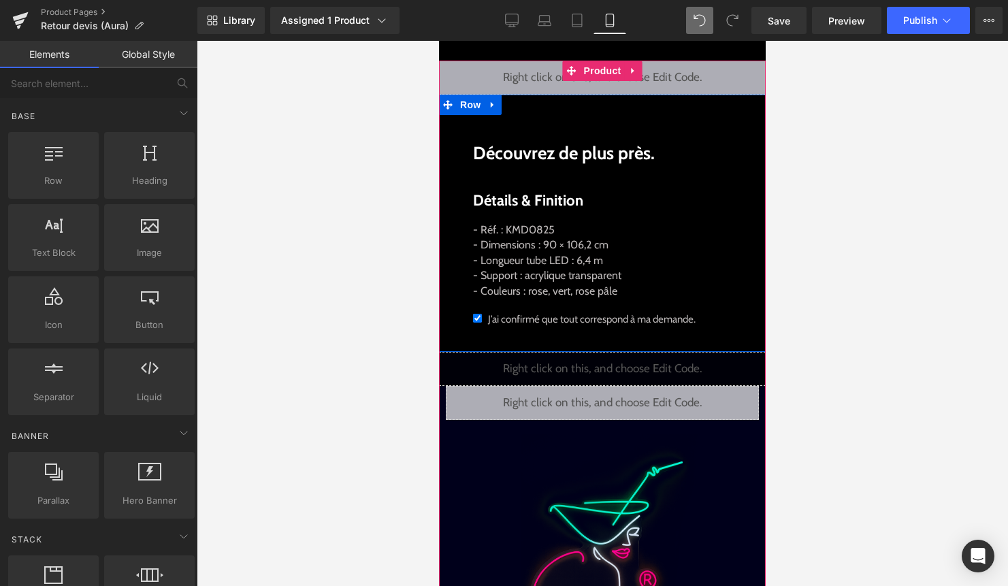
scroll to position [683, 0]
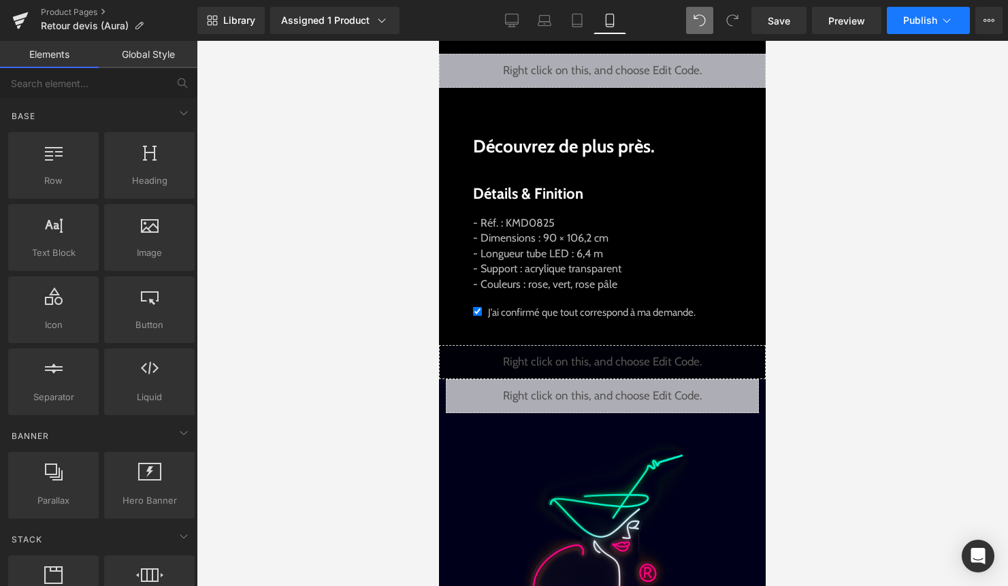
click at [922, 31] on button "Publish" at bounding box center [928, 20] width 83 height 27
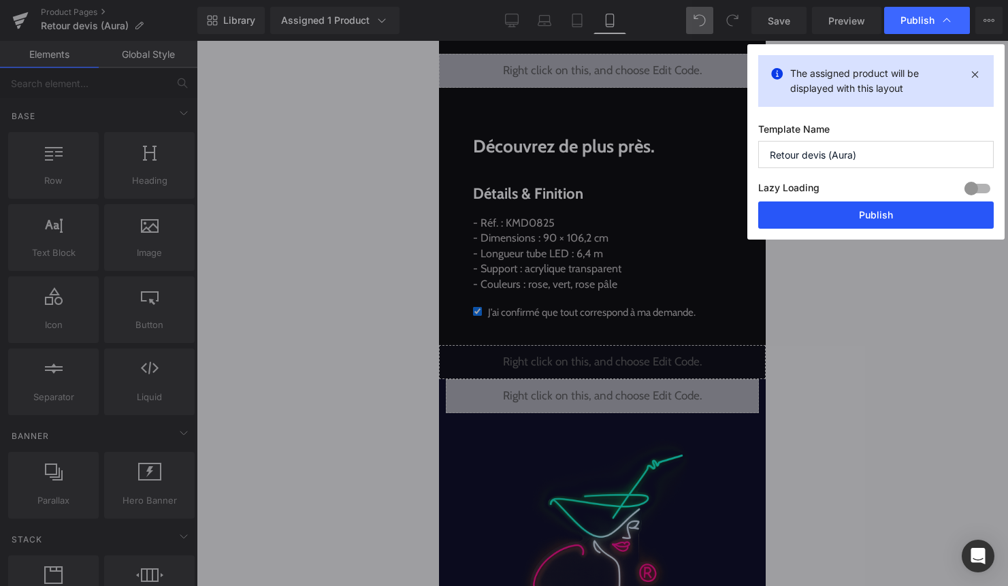
click at [878, 222] on button "Publish" at bounding box center [875, 214] width 235 height 27
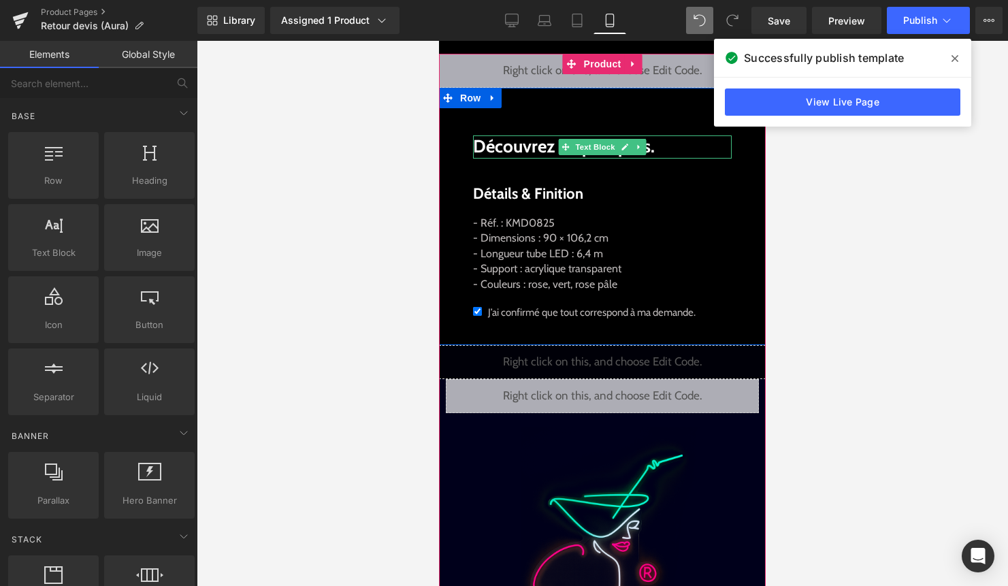
click at [660, 148] on p "Découvrez de plus près." at bounding box center [602, 146] width 259 height 23
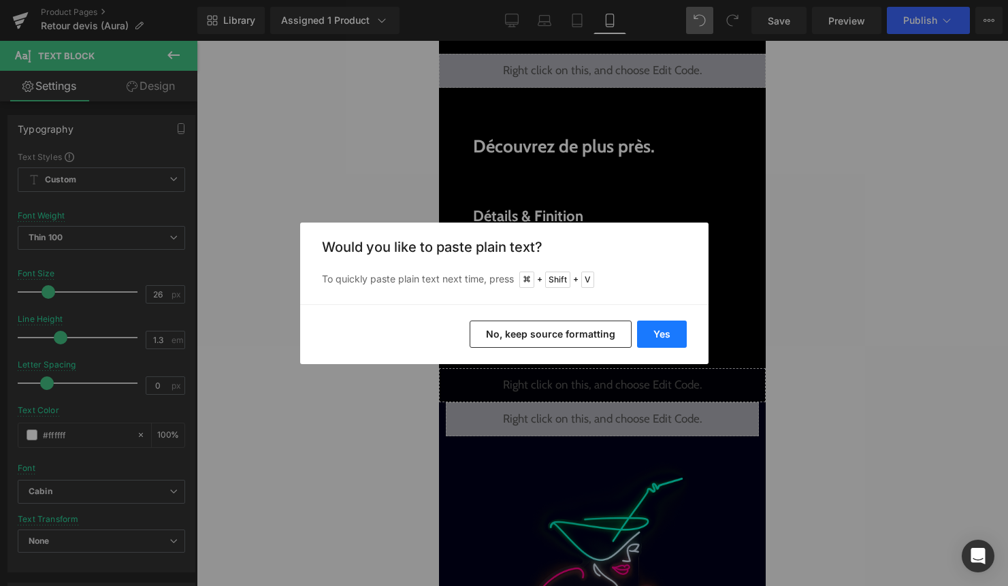
click at [667, 331] on button "Yes" at bounding box center [662, 333] width 50 height 27
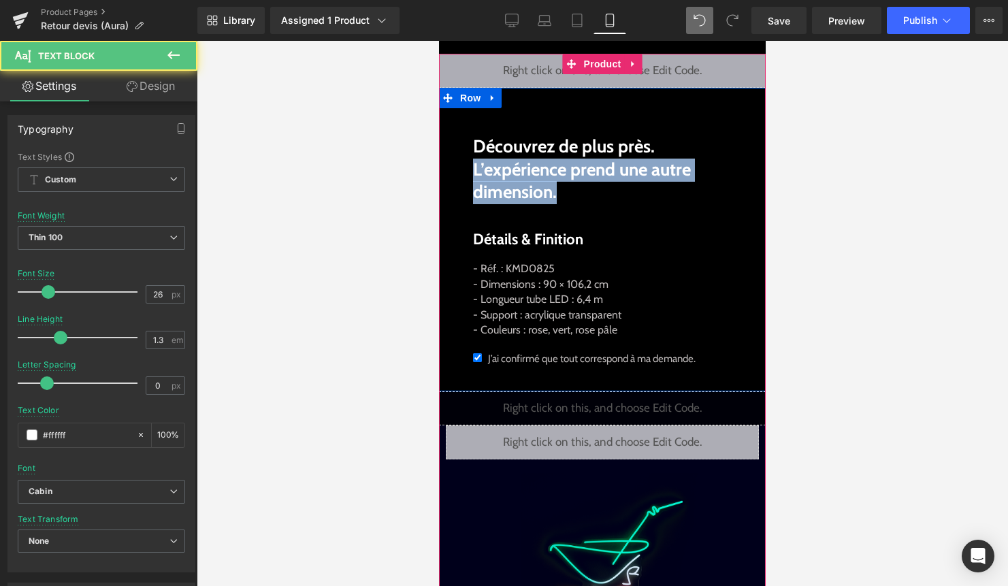
drag, startPoint x: 567, startPoint y: 193, endPoint x: 463, endPoint y: 178, distance: 105.9
click at [463, 178] on div "Découvrez de plus près. L’expérience prend une autre dimension. Text Block Déta…" at bounding box center [602, 236] width 327 height 297
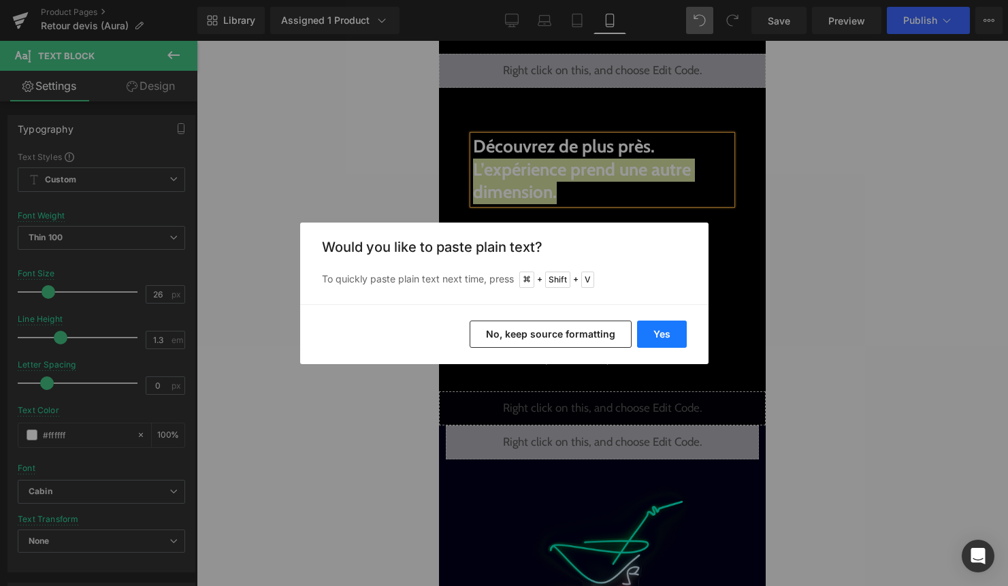
click at [674, 339] on button "Yes" at bounding box center [662, 333] width 50 height 27
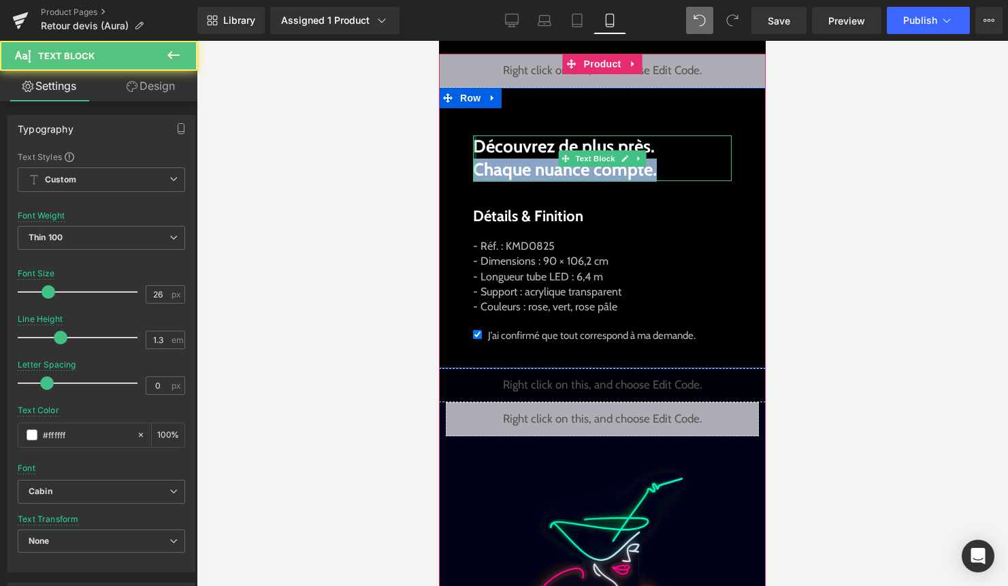
drag, startPoint x: 656, startPoint y: 174, endPoint x: 474, endPoint y: 173, distance: 182.3
click at [474, 173] on div "Découvrez de plus près. Chaque nuance compte. Text Block" at bounding box center [602, 158] width 259 height 46
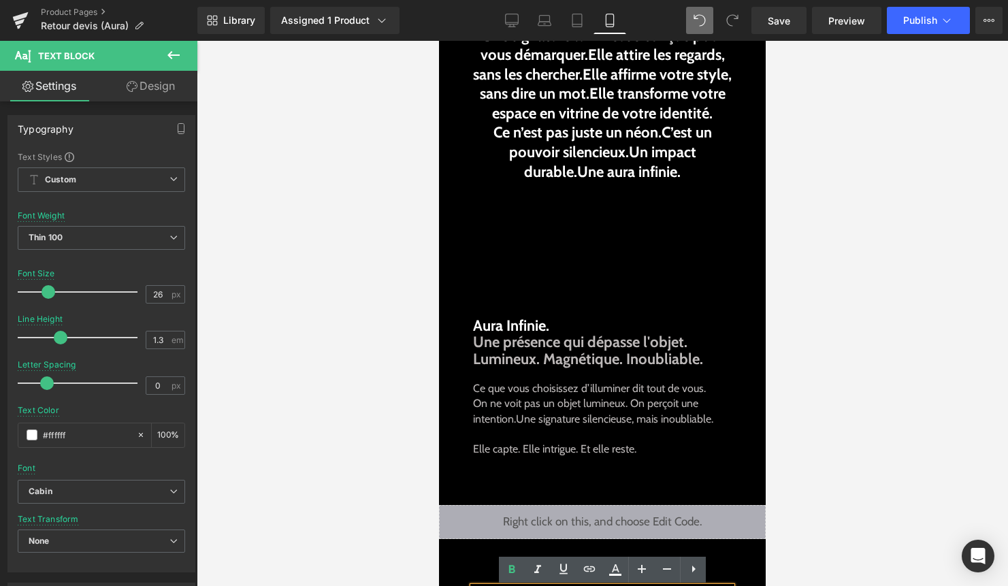
scroll to position [227, 0]
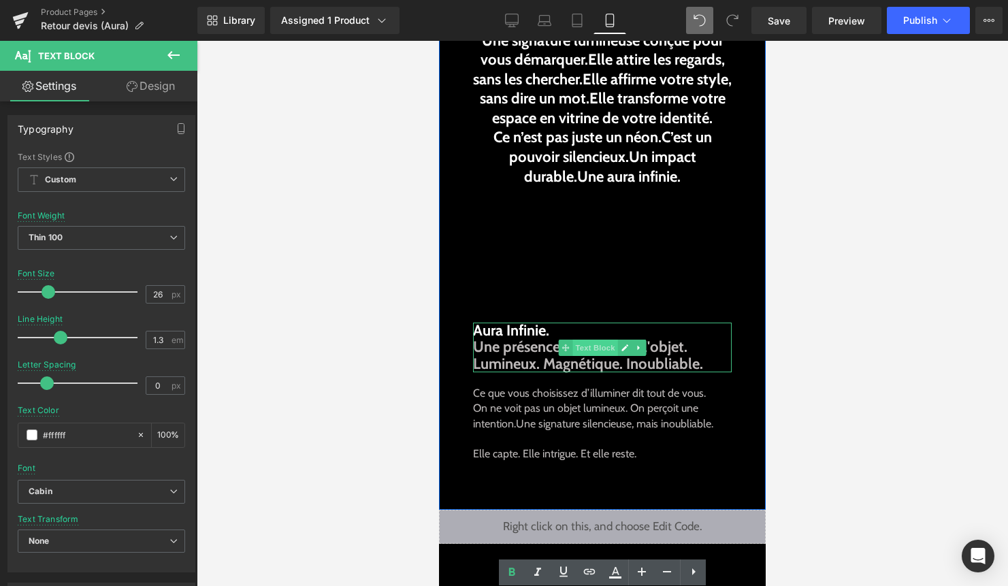
click at [587, 352] on span "Text Block" at bounding box center [594, 348] width 45 height 16
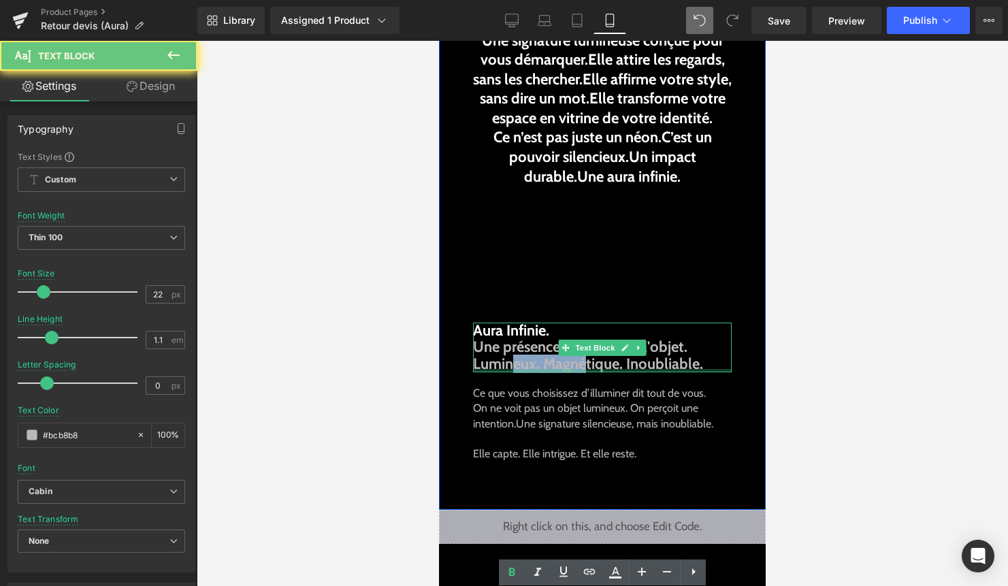
drag, startPoint x: 586, startPoint y: 360, endPoint x: 514, endPoint y: 371, distance: 73.0
click at [514, 371] on div "Aura Infinie. Une présence qui dépasse l'objet. Lumineux. Magnétique. Inoubliab…" at bounding box center [602, 347] width 259 height 50
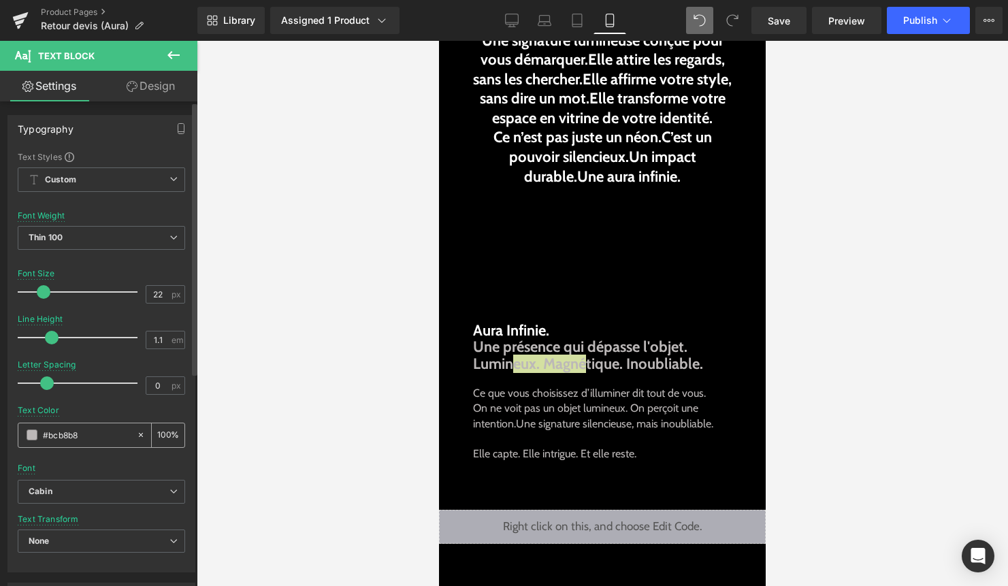
drag, startPoint x: 85, startPoint y: 433, endPoint x: 33, endPoint y: 433, distance: 52.4
click at [33, 433] on div "#bcb8b8" at bounding box center [77, 435] width 118 height 24
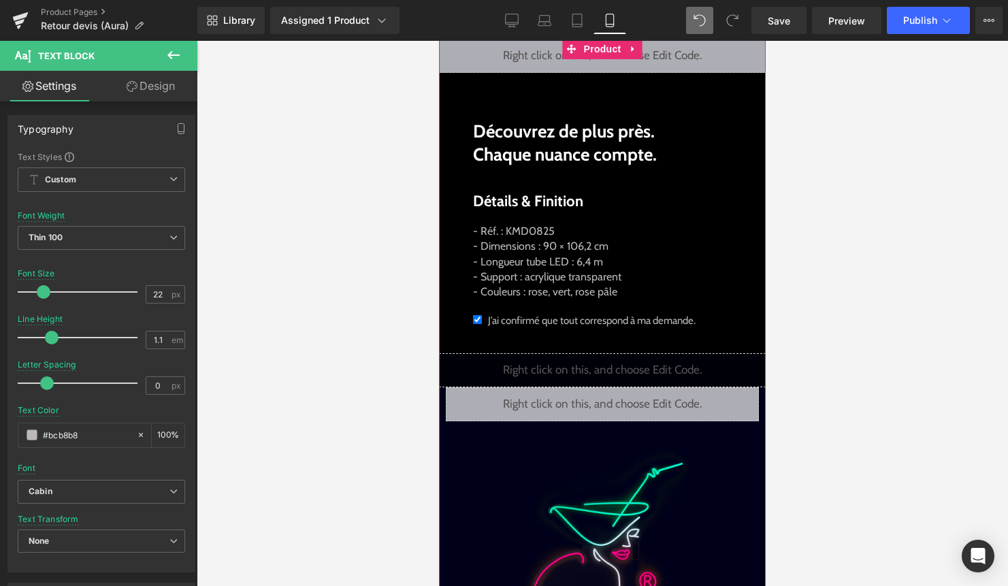
scroll to position [666, 0]
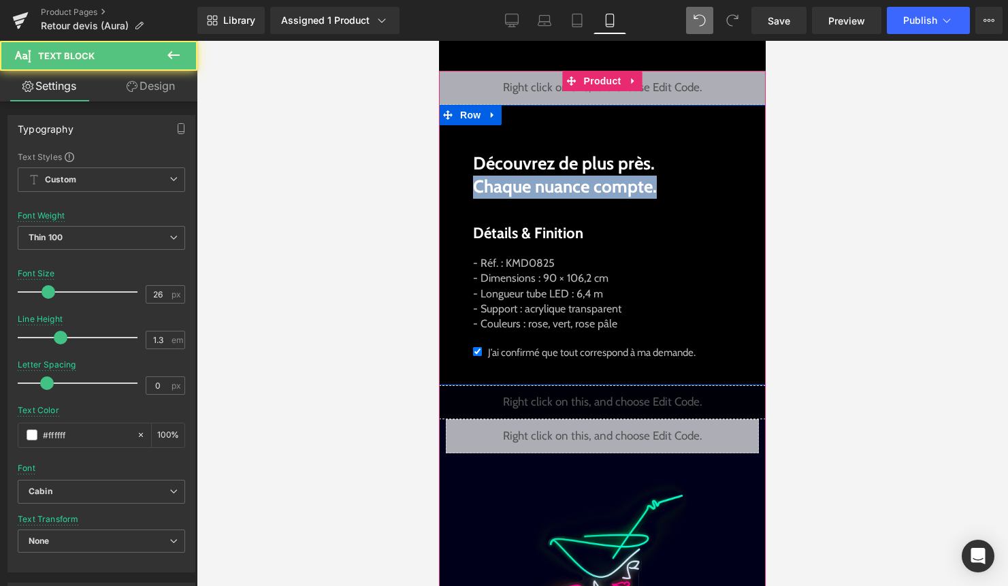
drag, startPoint x: 661, startPoint y: 189, endPoint x: 469, endPoint y: 187, distance: 191.2
click at [469, 187] on div "Découvrez de plus près. Chaque nuance compte. Text Block Détails & Finition Tex…" at bounding box center [602, 242] width 327 height 274
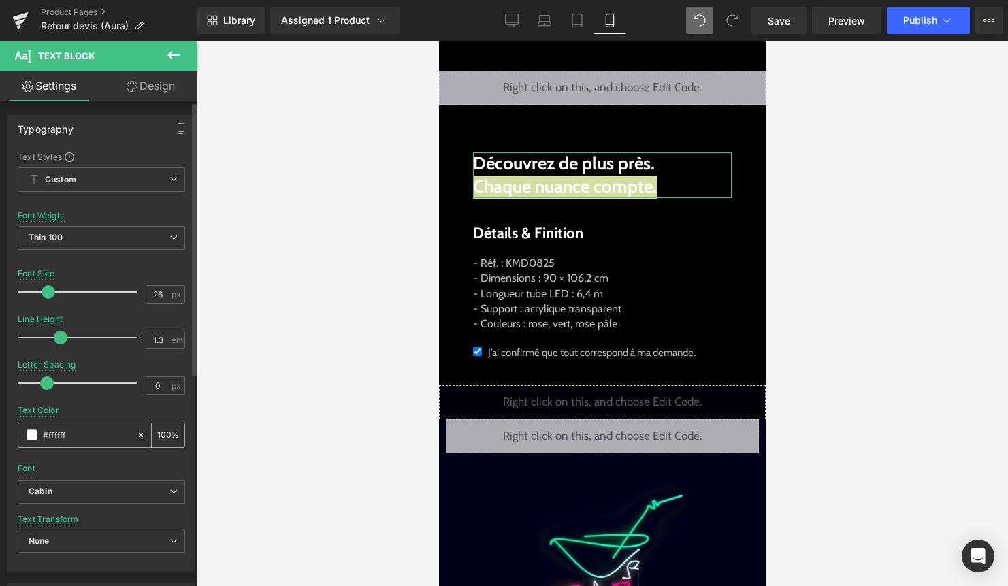
click at [139, 433] on icon at bounding box center [141, 435] width 4 height 4
type input "none"
type input "0"
drag, startPoint x: 120, startPoint y: 433, endPoint x: 10, endPoint y: 433, distance: 110.9
click at [10, 433] on div "Text Styles Custom Custom Setup Global Style Custom Setup Global Style Thin 100…" at bounding box center [101, 361] width 186 height 420
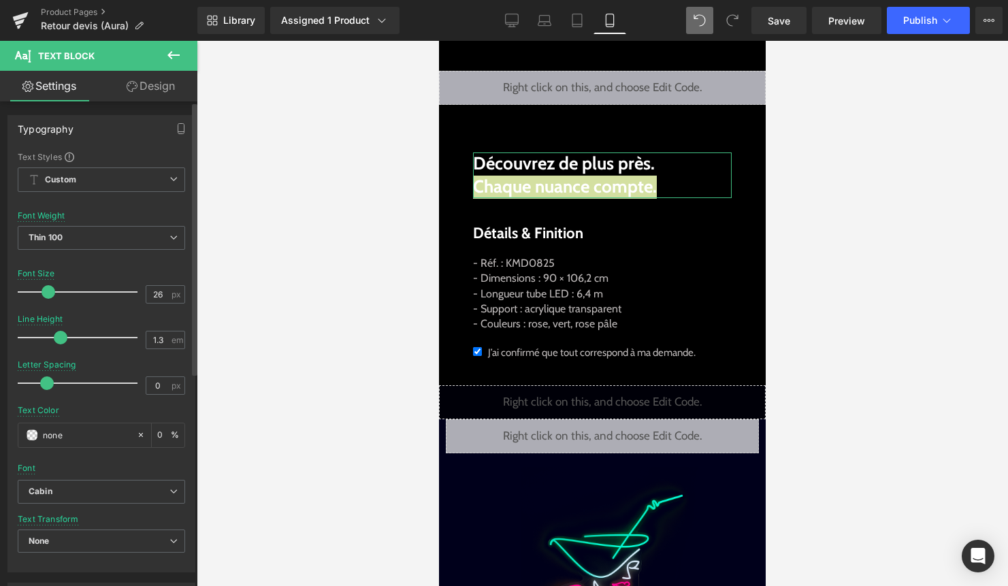
paste input "#bcb8b8"
type input "#bcb8b8"
type input "100"
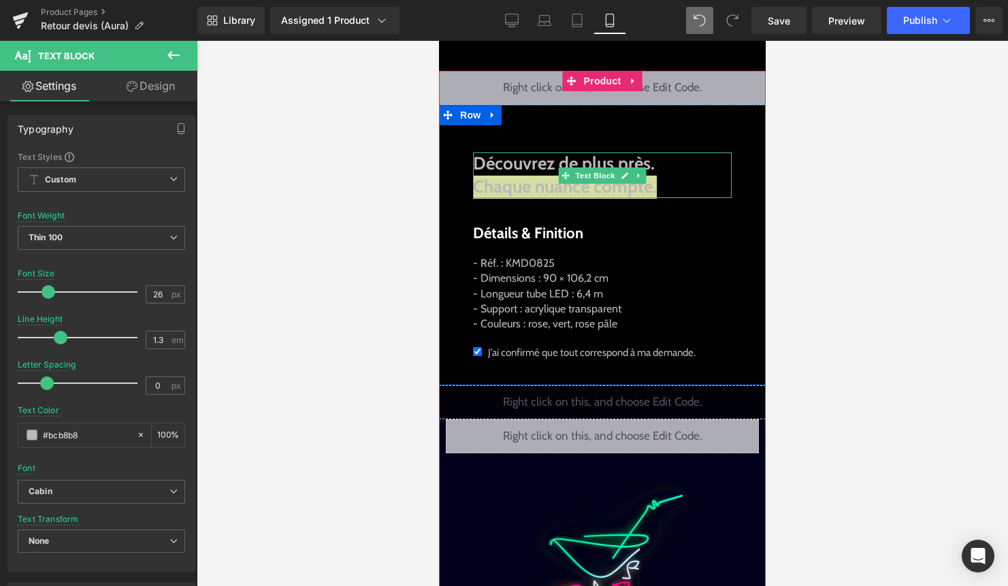
type input "#bcb8b8"
click at [584, 192] on strong "Découvrez de plus près. Chaque nuance compte." at bounding box center [565, 174] width 184 height 45
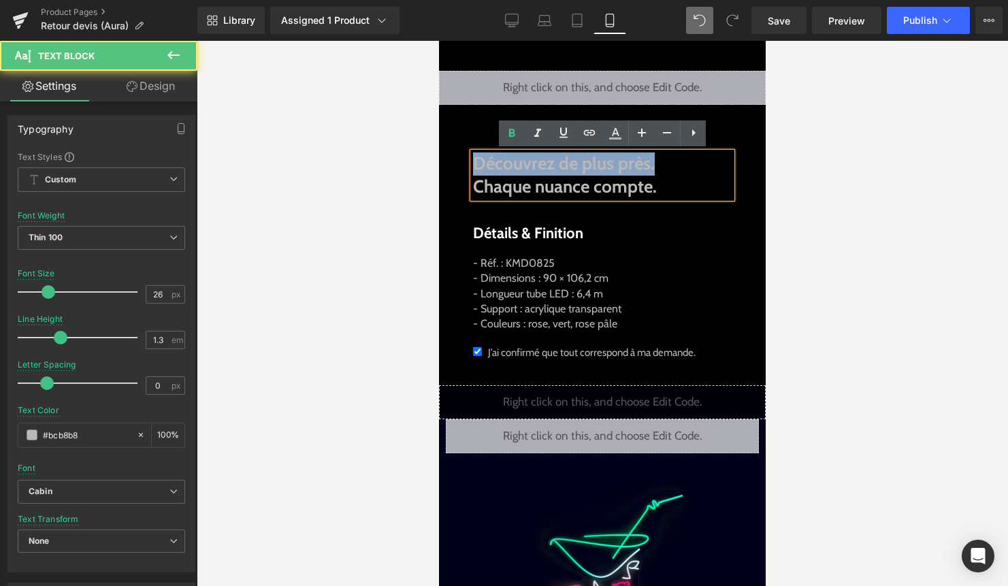
drag, startPoint x: 478, startPoint y: 163, endPoint x: 663, endPoint y: 163, distance: 185.7
click at [663, 163] on p "Découvrez de plus près. Chaque nuance compte." at bounding box center [602, 175] width 259 height 46
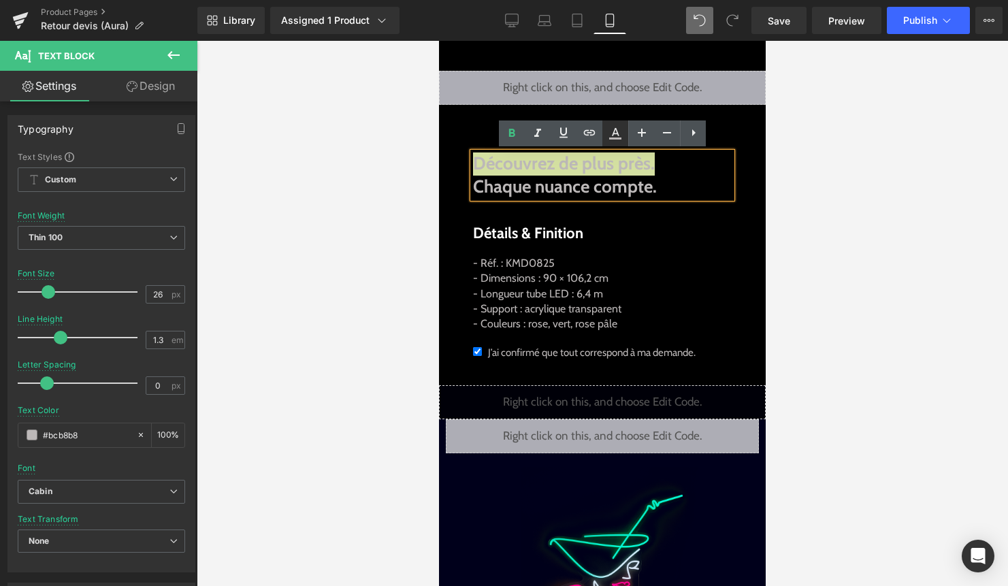
click at [614, 131] on icon at bounding box center [615, 132] width 7 height 8
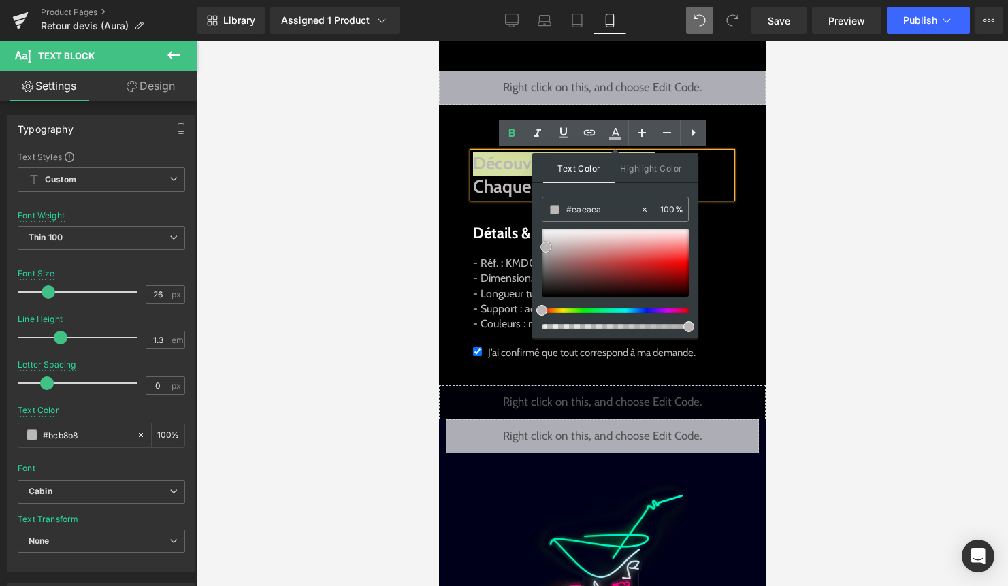
type input "#ffffff"
drag, startPoint x: 982, startPoint y: 288, endPoint x: 523, endPoint y: 210, distance: 465.1
click at [497, 173] on span "Découvrez de plus près." at bounding box center [564, 163] width 182 height 22
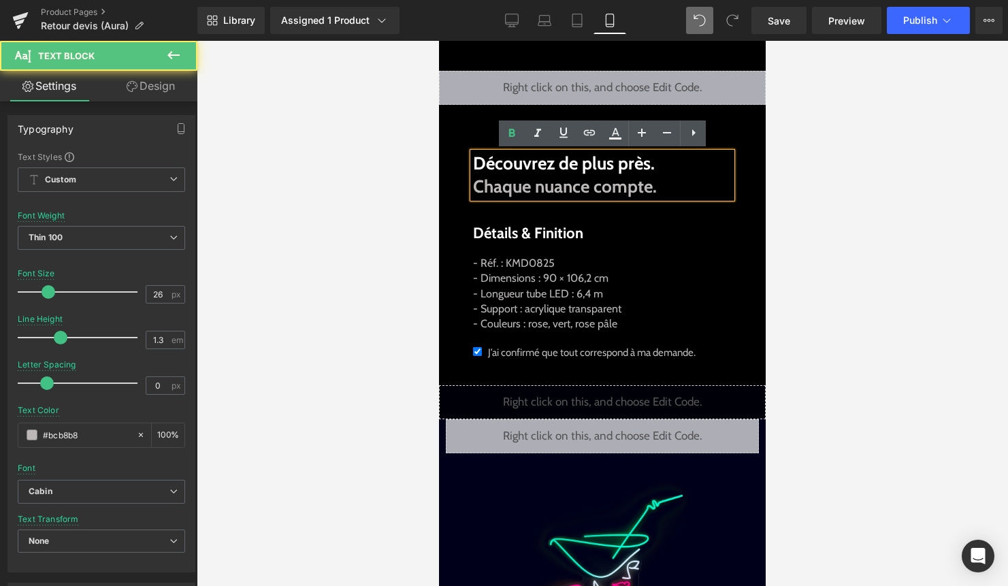
click at [839, 234] on div at bounding box center [602, 313] width 811 height 545
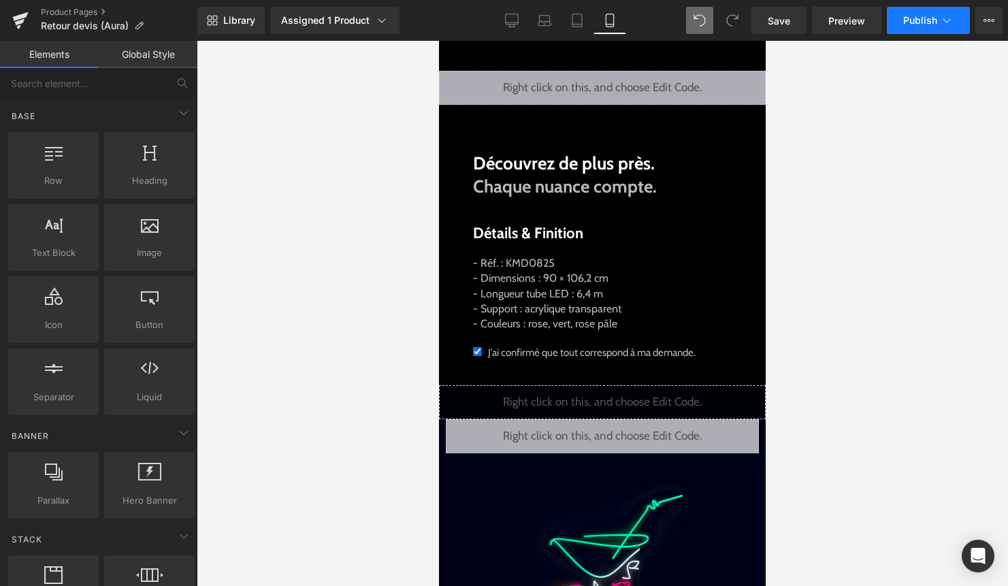
click at [937, 10] on button "Publish" at bounding box center [928, 20] width 83 height 27
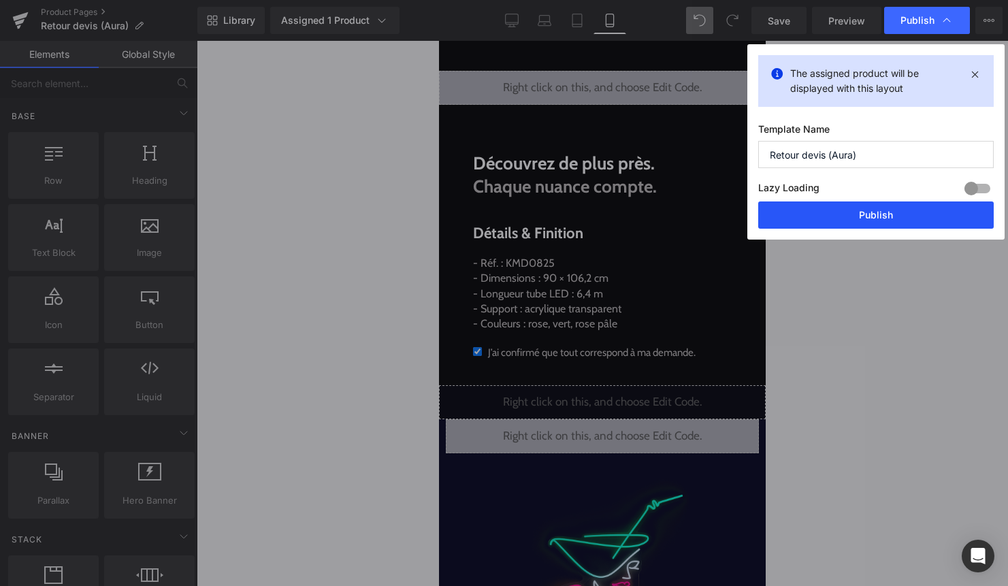
click at [896, 202] on button "Publish" at bounding box center [875, 214] width 235 height 27
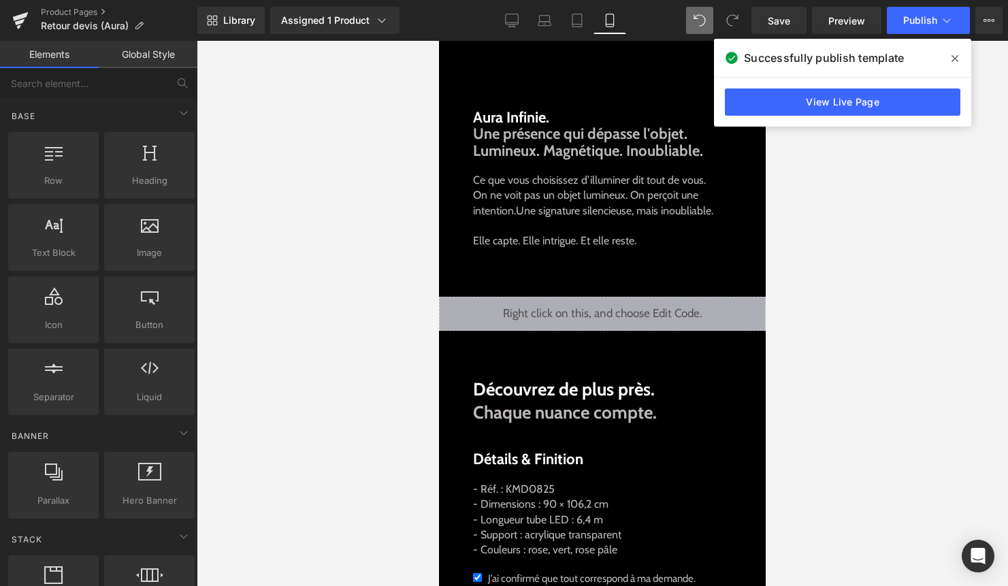
scroll to position [442, 0]
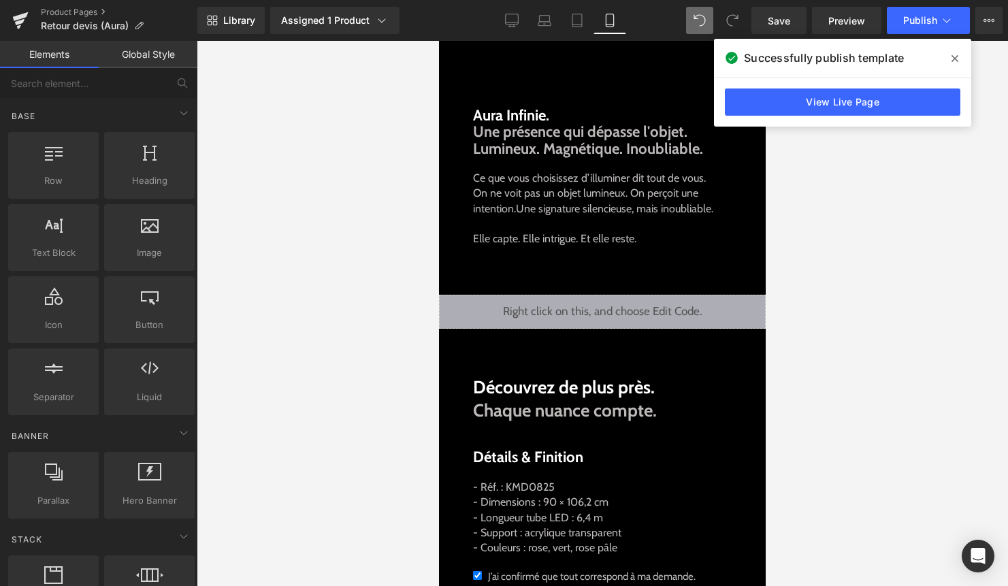
click at [957, 59] on icon at bounding box center [954, 58] width 7 height 11
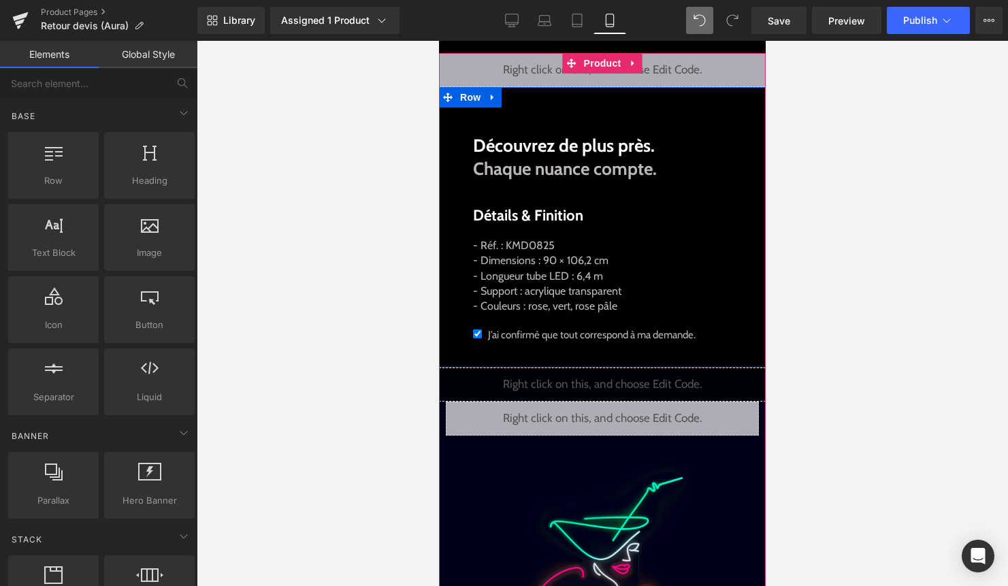
scroll to position [694, 0]
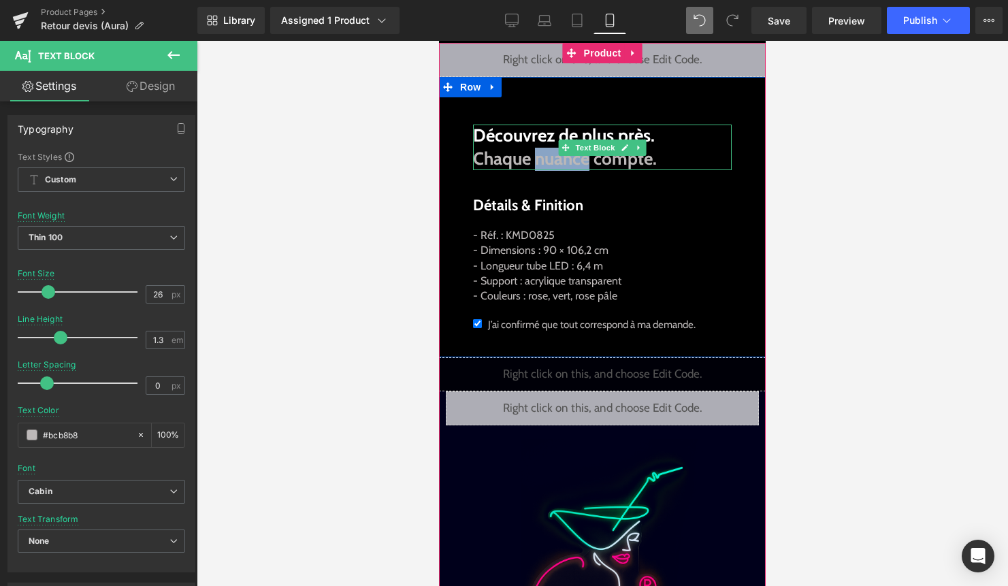
drag, startPoint x: 588, startPoint y: 159, endPoint x: 538, endPoint y: 161, distance: 49.7
click at [537, 161] on strong "Découvrez de plus près. Chaque nuance compte." at bounding box center [565, 147] width 184 height 45
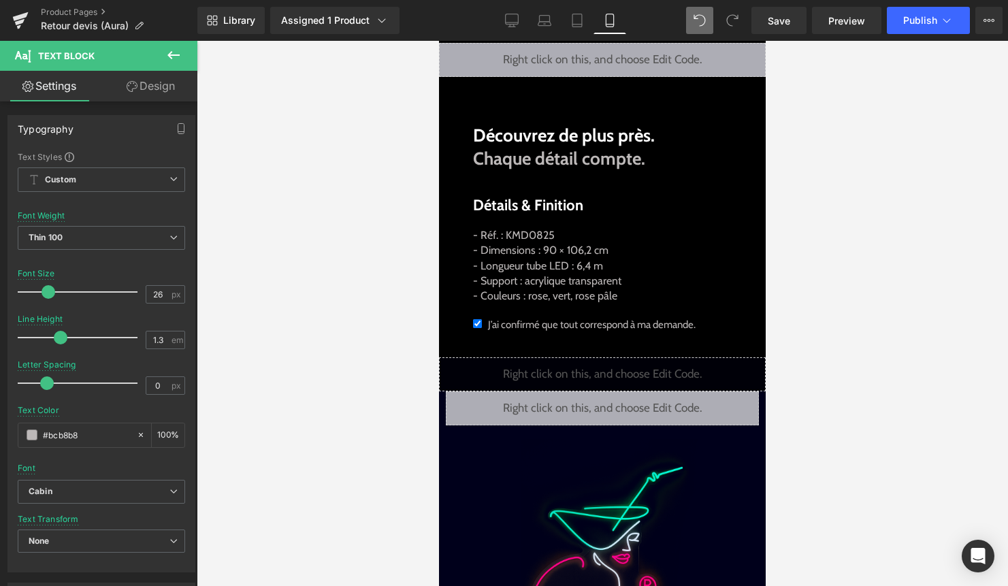
click at [827, 220] on div at bounding box center [602, 313] width 811 height 545
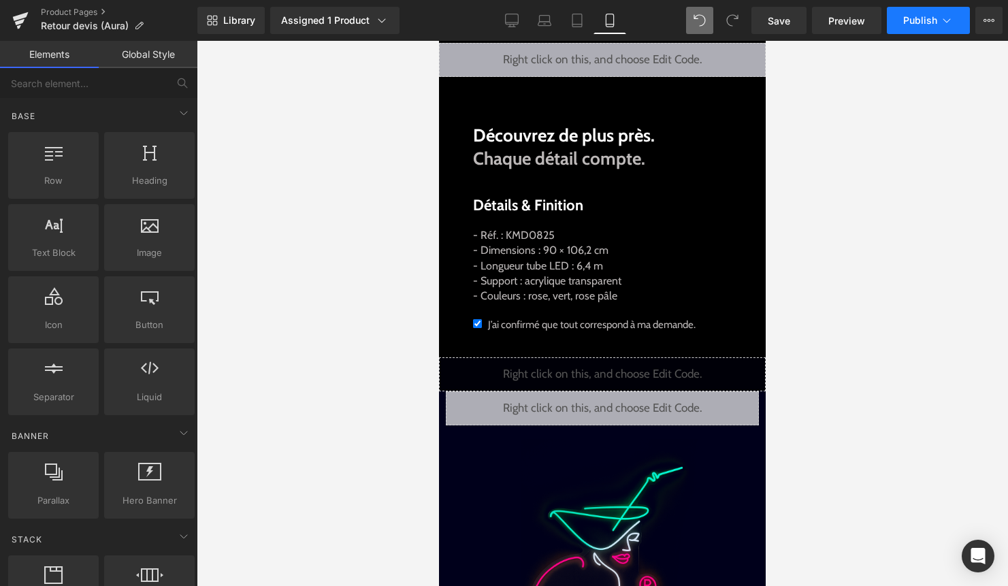
click at [946, 14] on icon at bounding box center [947, 21] width 14 height 14
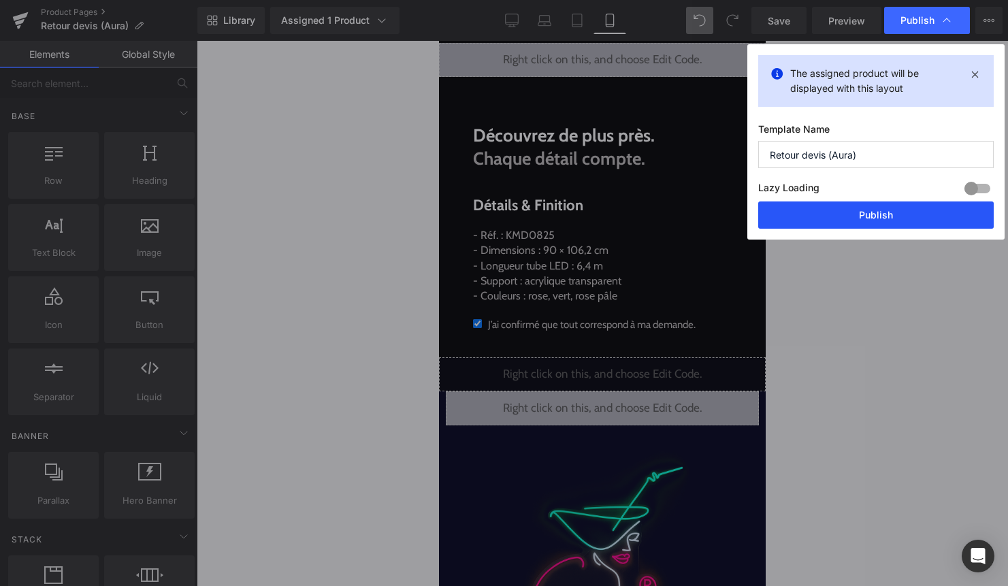
click at [898, 208] on button "Publish" at bounding box center [875, 214] width 235 height 27
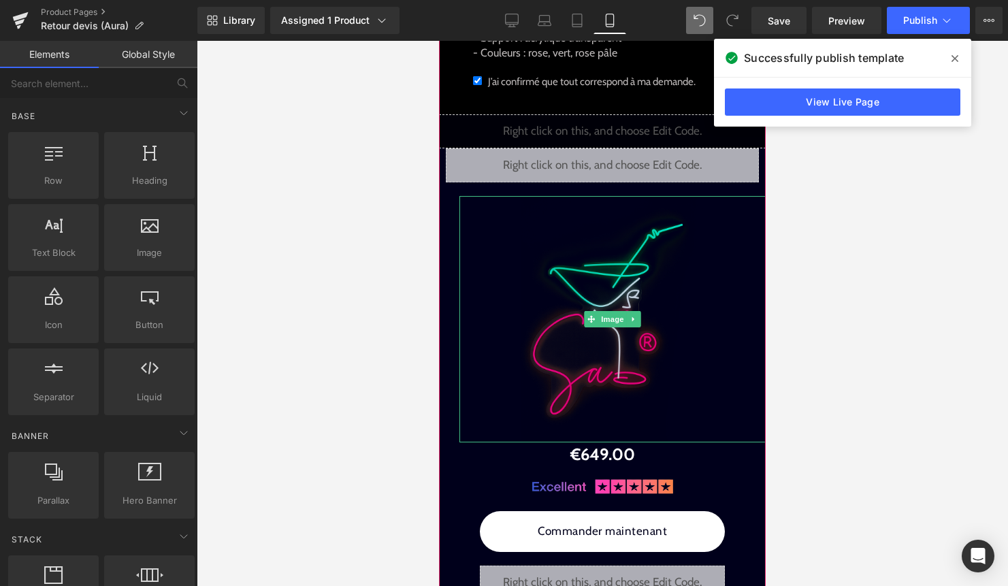
scroll to position [0, 0]
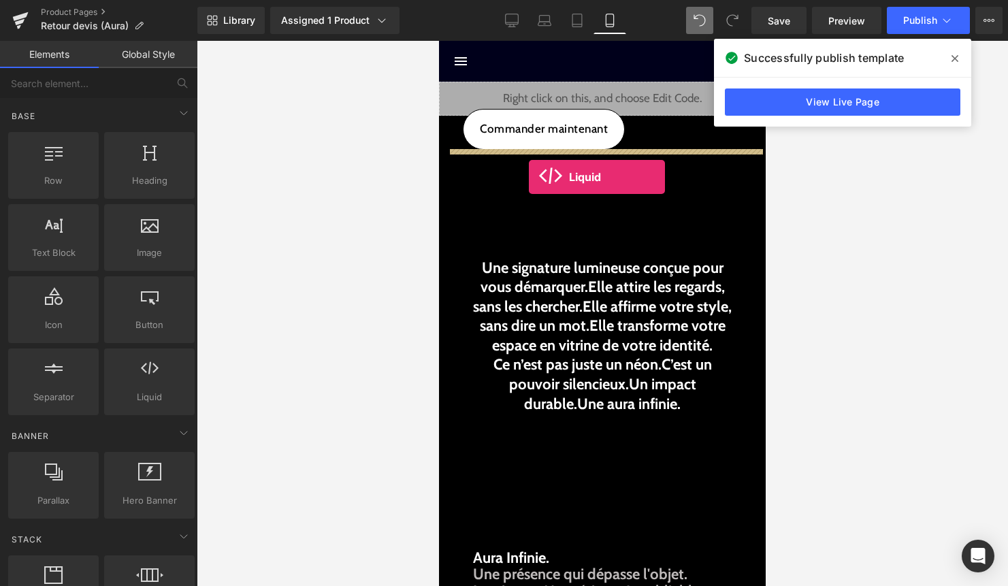
drag, startPoint x: 582, startPoint y: 410, endPoint x: 529, endPoint y: 177, distance: 239.3
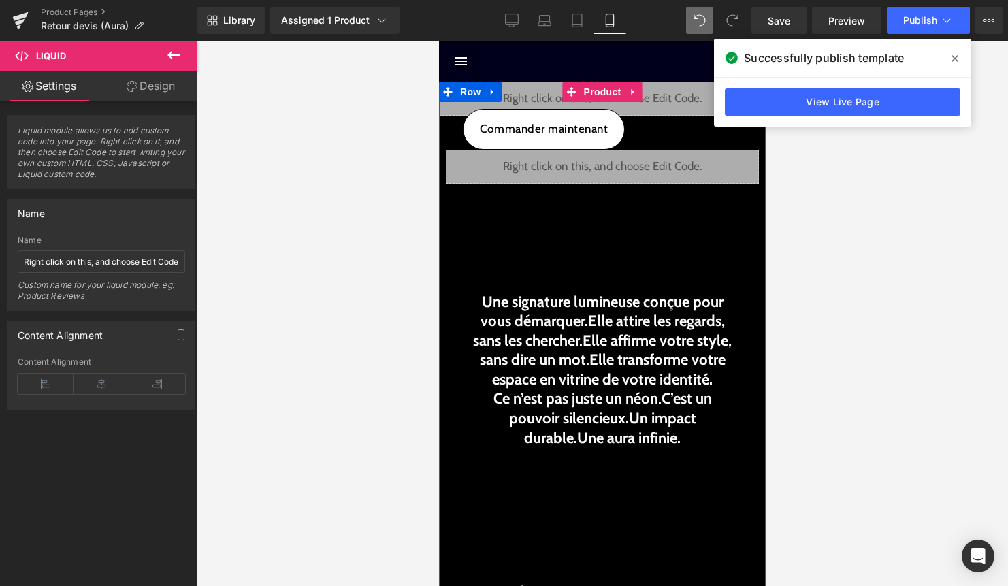
click at [616, 180] on div "Liquid" at bounding box center [602, 167] width 313 height 34
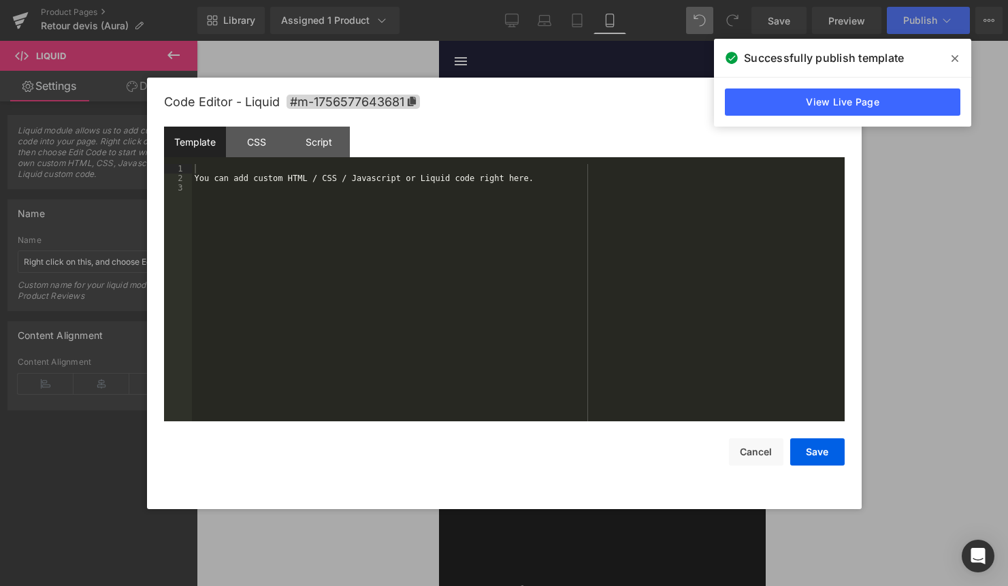
click at [471, 259] on div "You can add custom HTML / CSS / Javascript or Liquid code right here." at bounding box center [518, 302] width 652 height 276
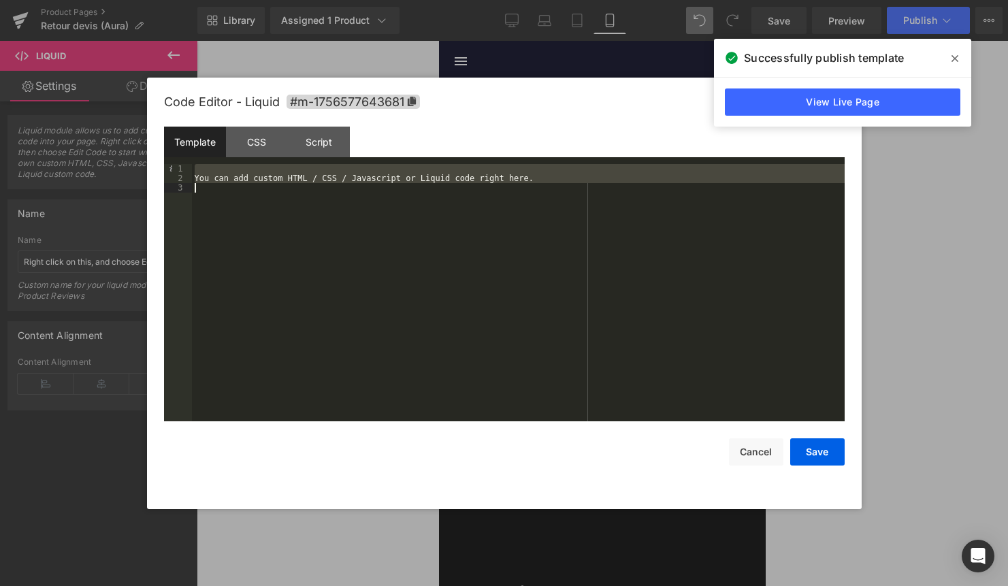
scroll to position [714, 0]
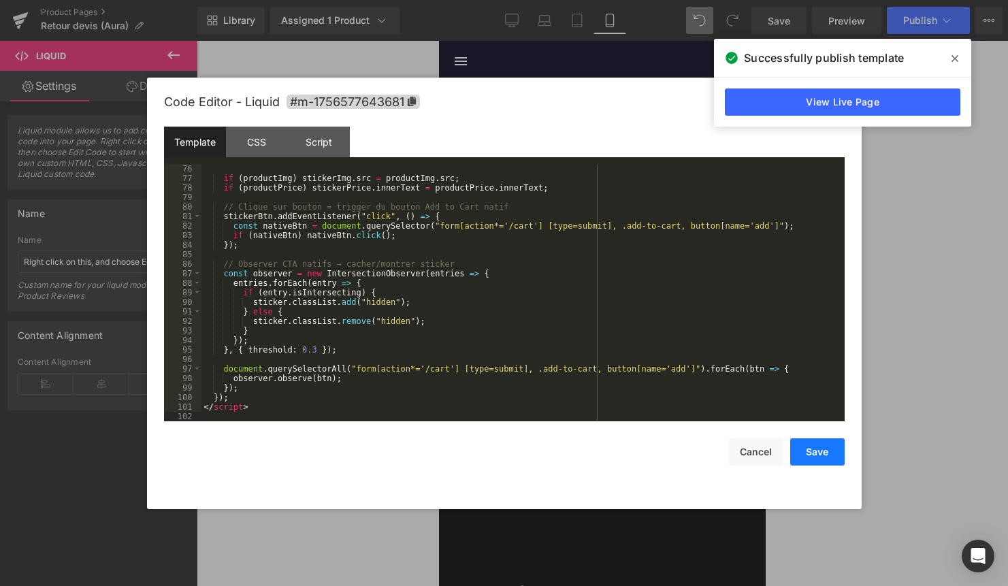
click at [812, 448] on button "Save" at bounding box center [817, 451] width 54 height 27
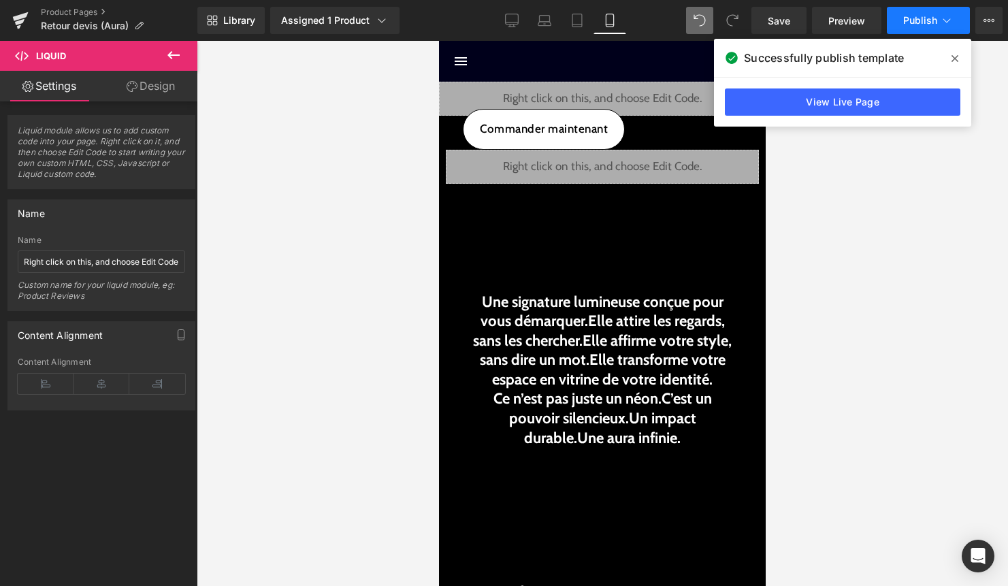
click at [944, 22] on icon at bounding box center [947, 21] width 14 height 14
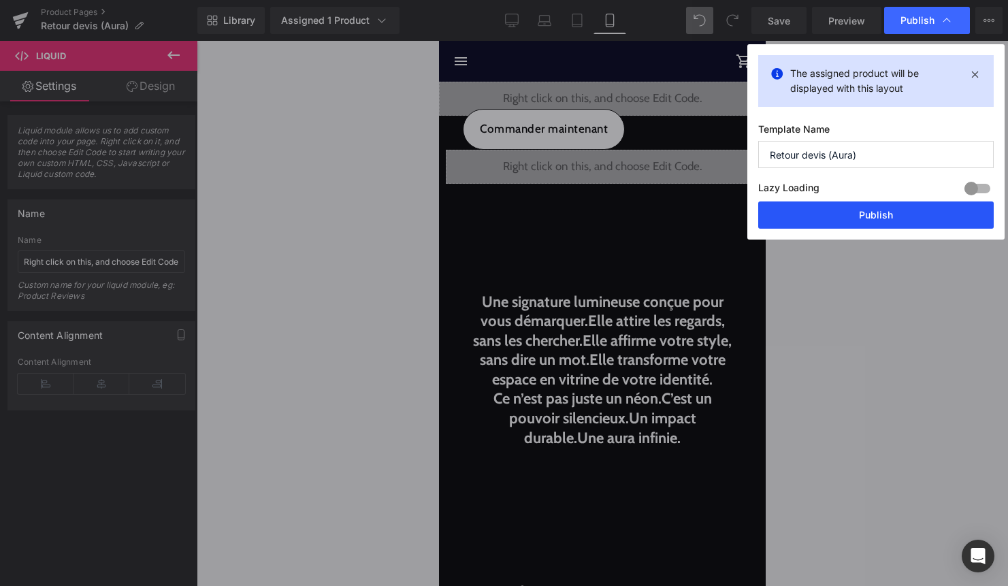
click at [891, 214] on button "Publish" at bounding box center [875, 214] width 235 height 27
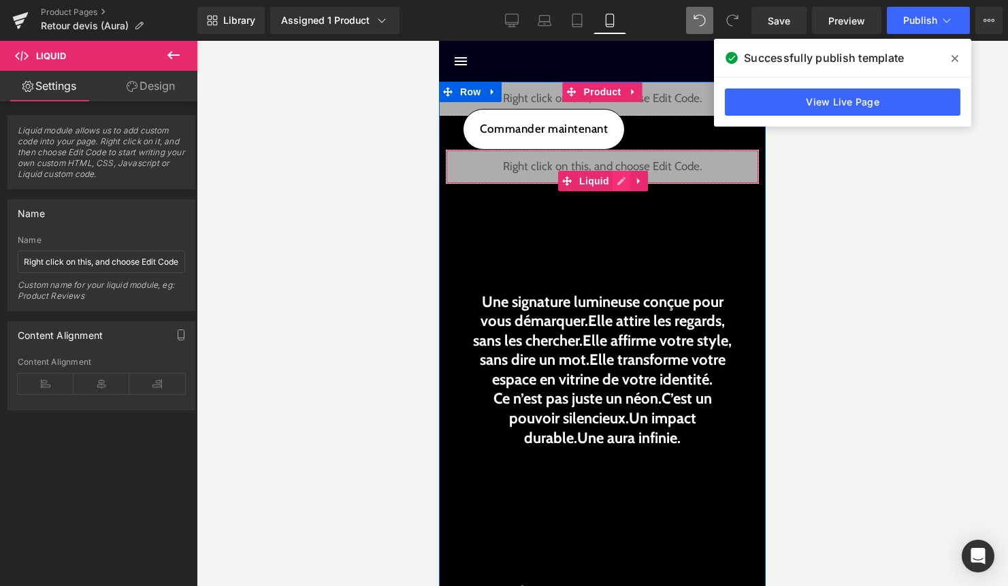
click at [618, 181] on div "Liquid" at bounding box center [602, 167] width 313 height 34
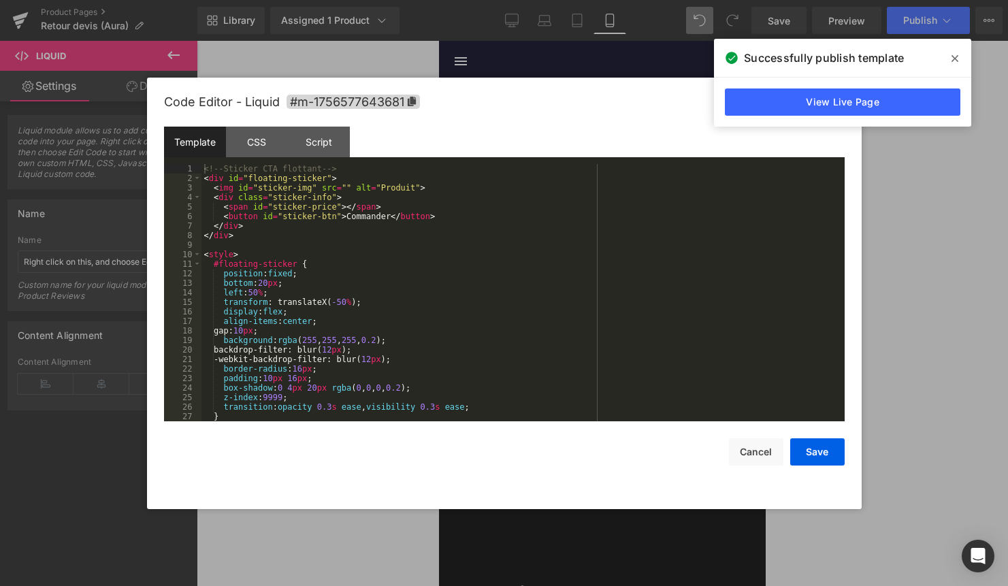
click at [567, 231] on div "<!-- Sticker CTA flottant --> < div id = "floating-sticker" > < img id = "stick…" at bounding box center [520, 302] width 638 height 276
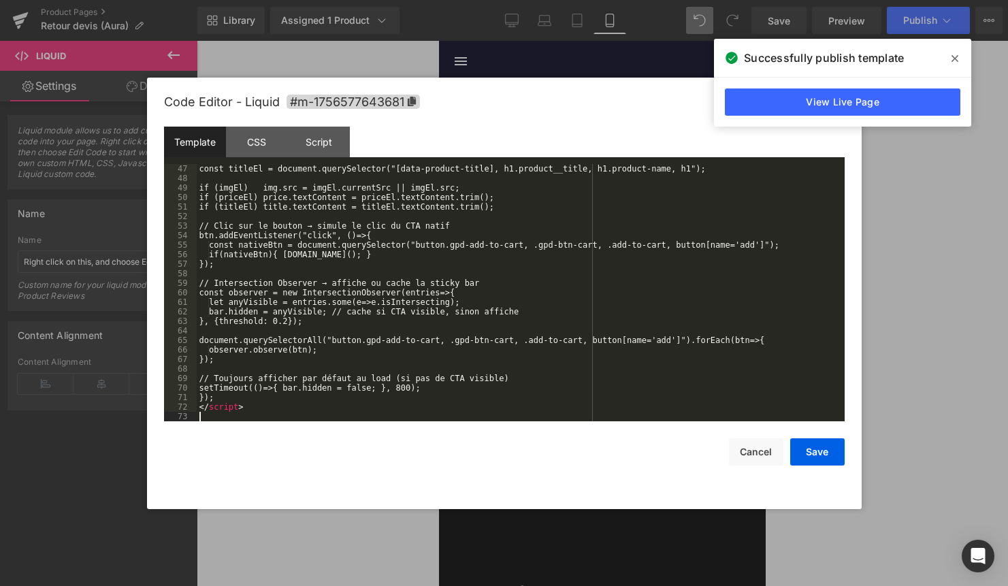
scroll to position [448, 0]
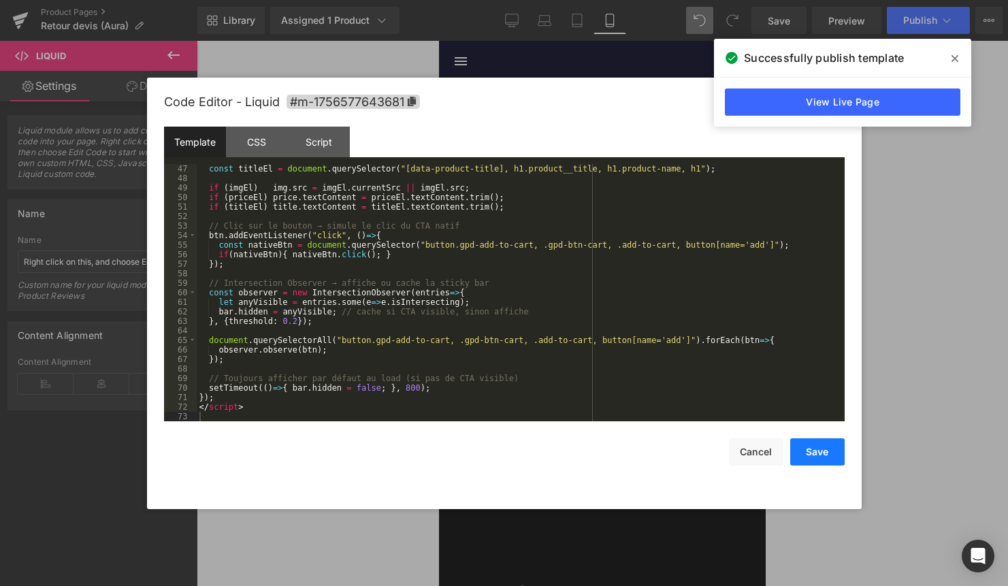
click at [816, 452] on button "Save" at bounding box center [817, 451] width 54 height 27
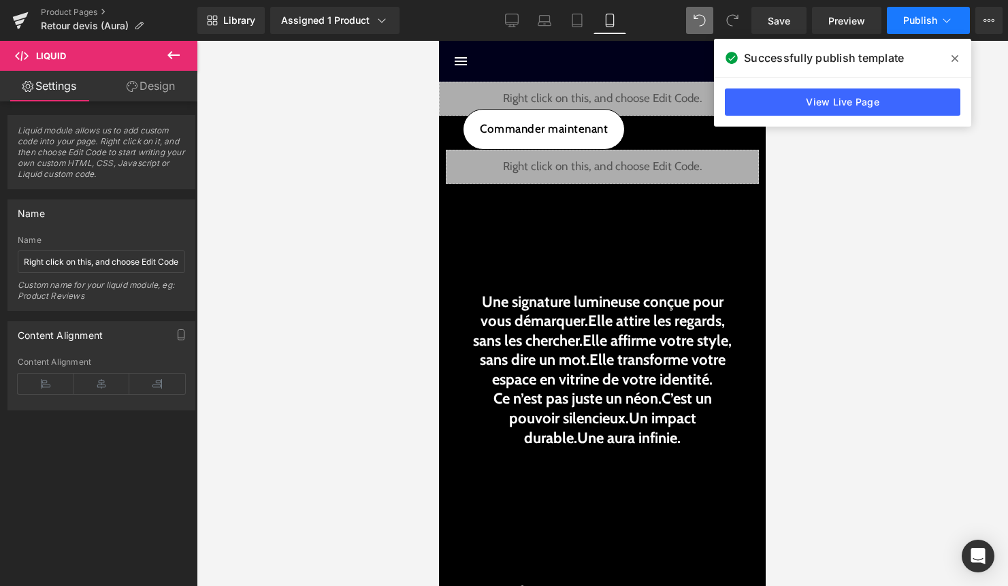
click at [933, 22] on span "Publish" at bounding box center [920, 20] width 34 height 11
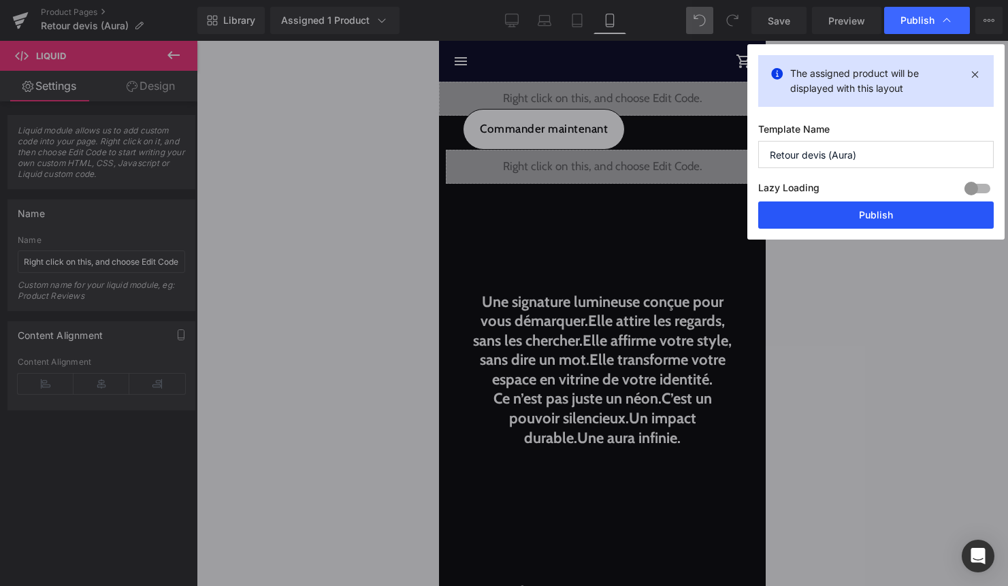
click at [882, 216] on button "Publish" at bounding box center [875, 214] width 235 height 27
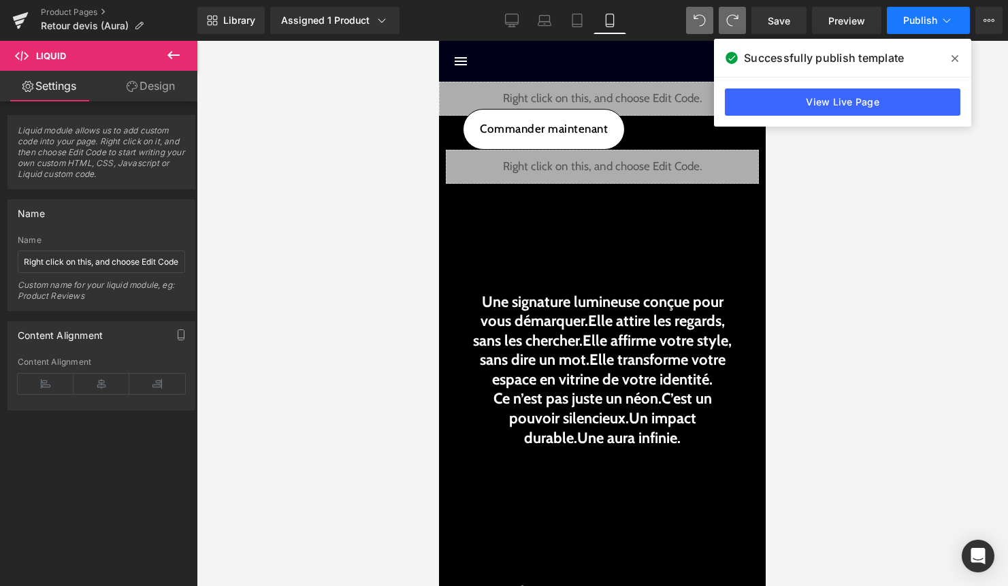
click at [928, 29] on button "Publish" at bounding box center [928, 20] width 83 height 27
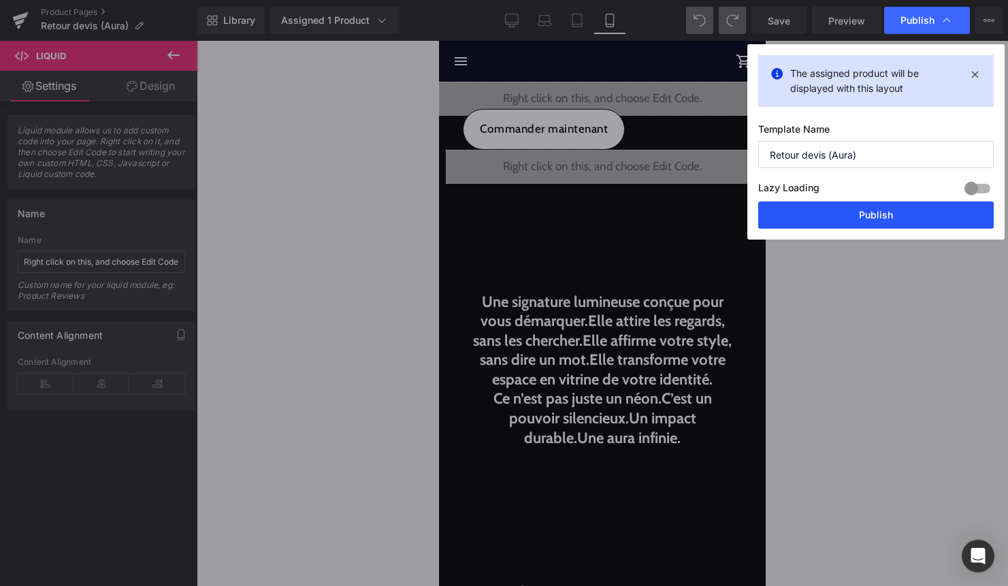
click at [861, 224] on button "Publish" at bounding box center [875, 214] width 235 height 27
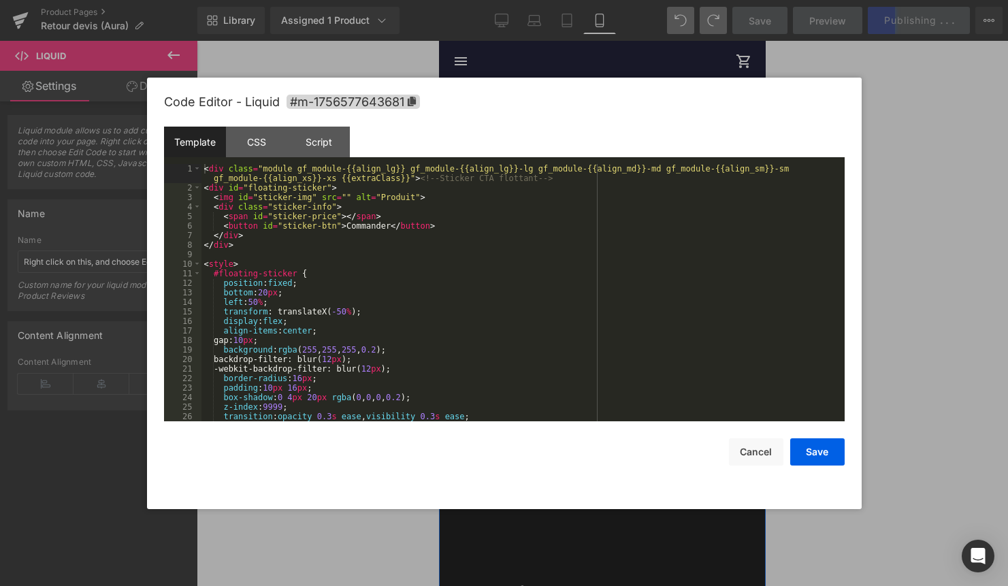
click at [623, 182] on div "Liquid" at bounding box center [602, 167] width 313 height 34
click at [565, 263] on div "< div class = "module gf_module-{{align_lg}} gf_module-{{align_lg}}-lg gf_modul…" at bounding box center [520, 307] width 638 height 286
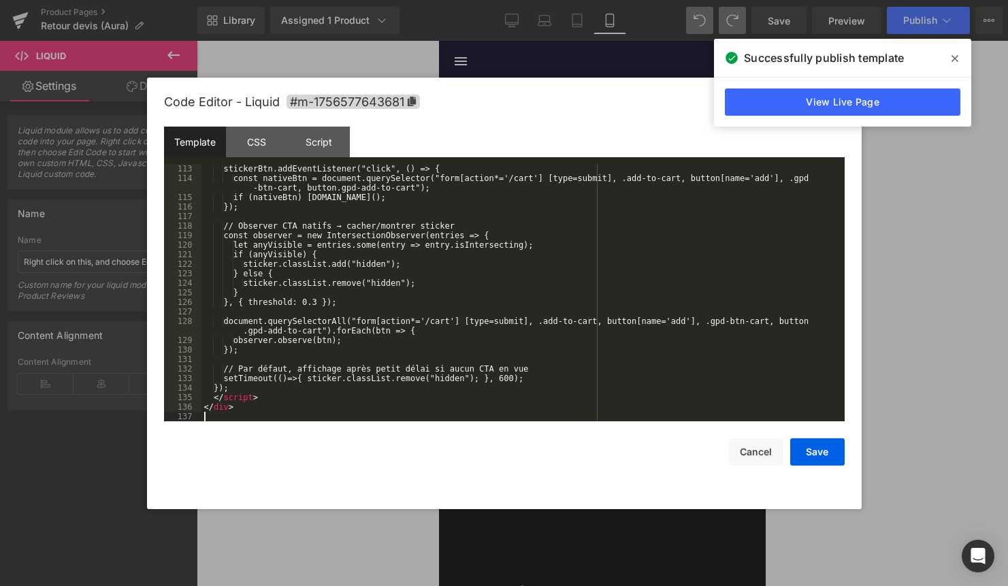
scroll to position [1076, 0]
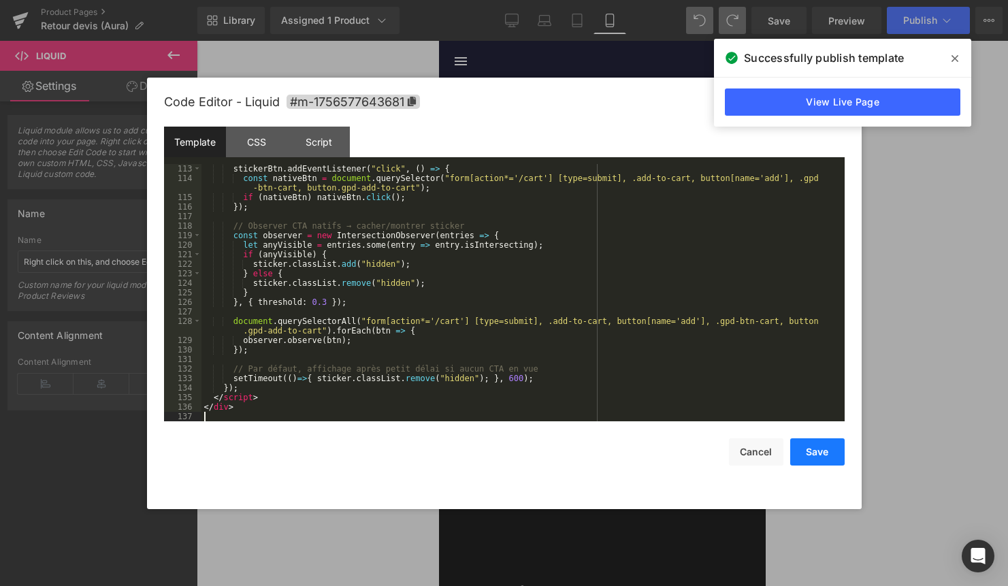
click at [812, 447] on button "Save" at bounding box center [817, 451] width 54 height 27
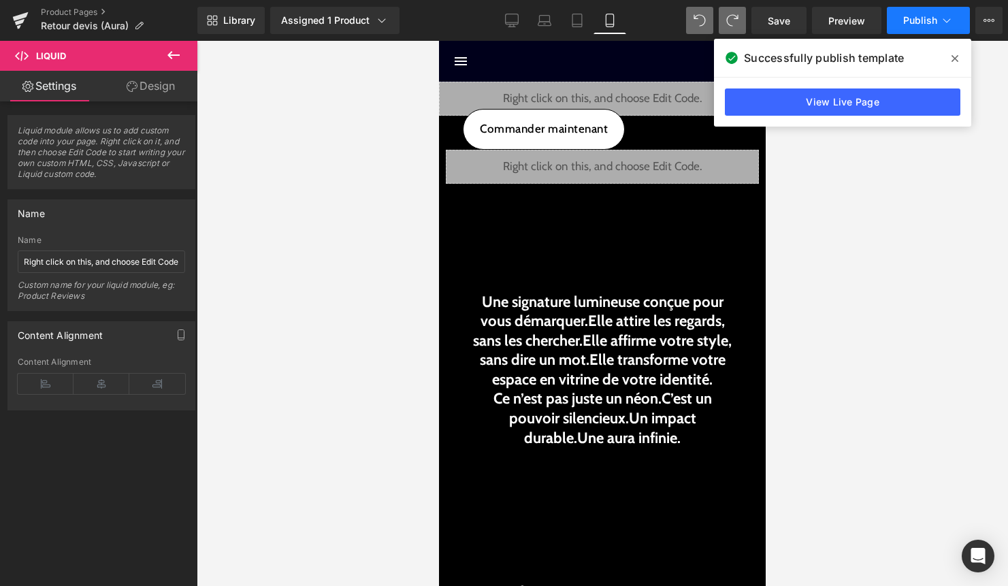
click at [922, 20] on span "Publish" at bounding box center [920, 20] width 34 height 11
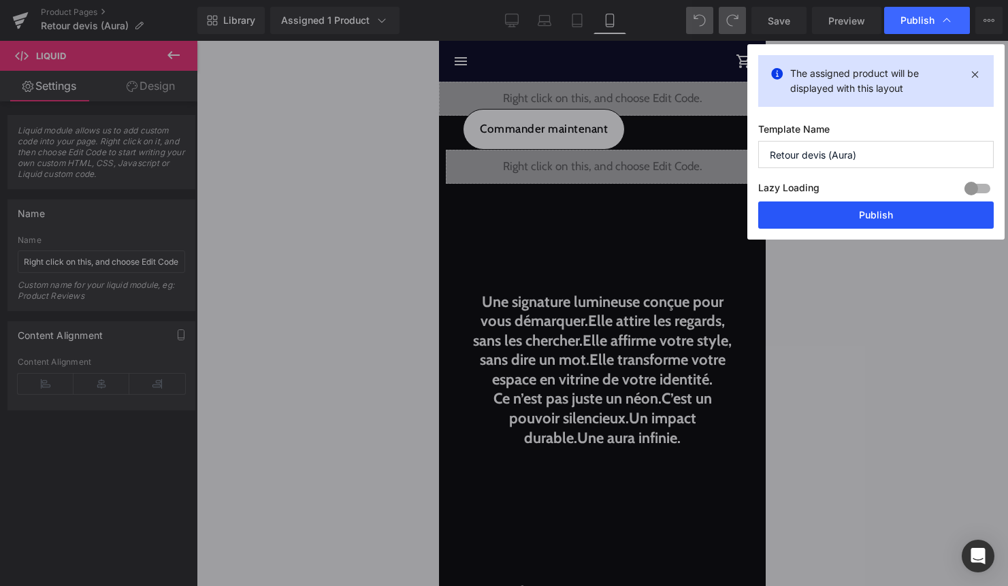
click at [867, 213] on button "Publish" at bounding box center [875, 214] width 235 height 27
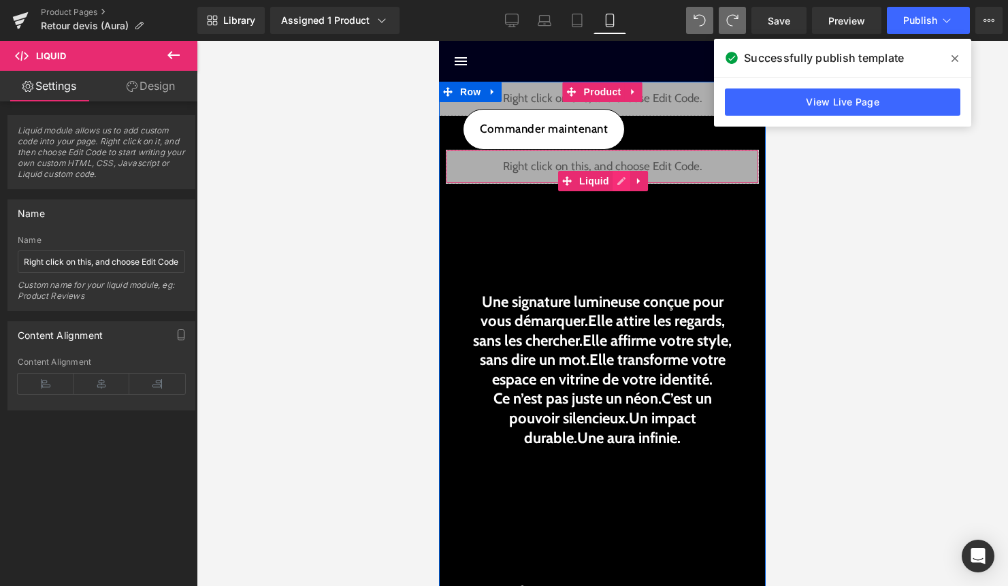
click at [612, 176] on link at bounding box center [621, 181] width 18 height 20
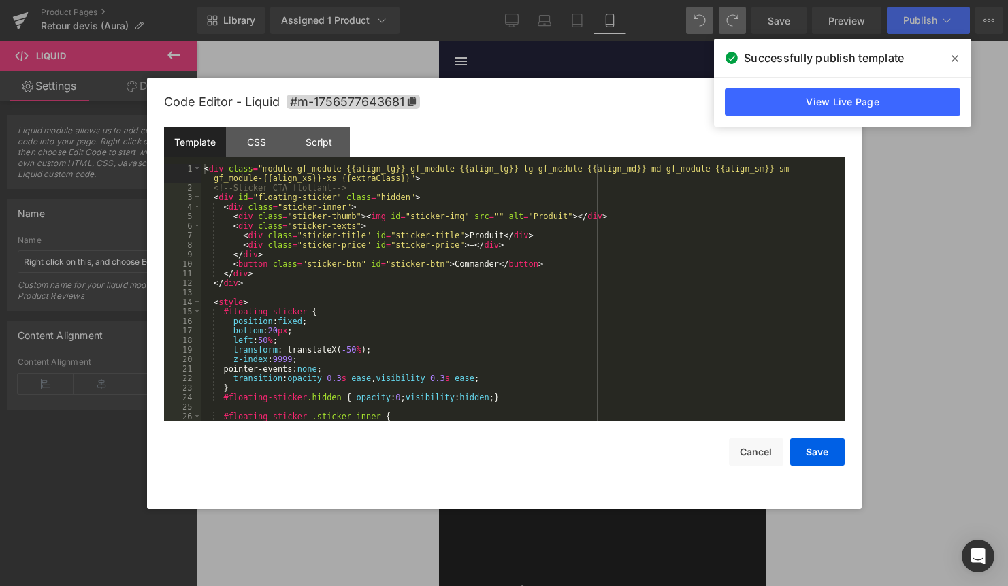
click at [500, 303] on div "< div class = "module gf_module-{{align_lg}} gf_module-{{align_lg}}-lg gf_modul…" at bounding box center [520, 307] width 638 height 286
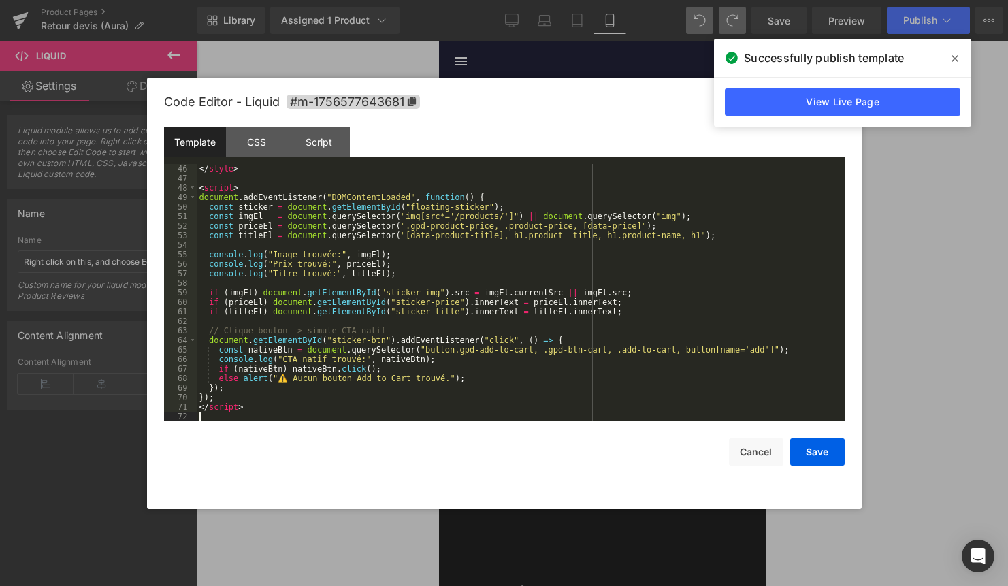
scroll to position [429, 0]
click at [831, 450] on button "Save" at bounding box center [817, 451] width 54 height 27
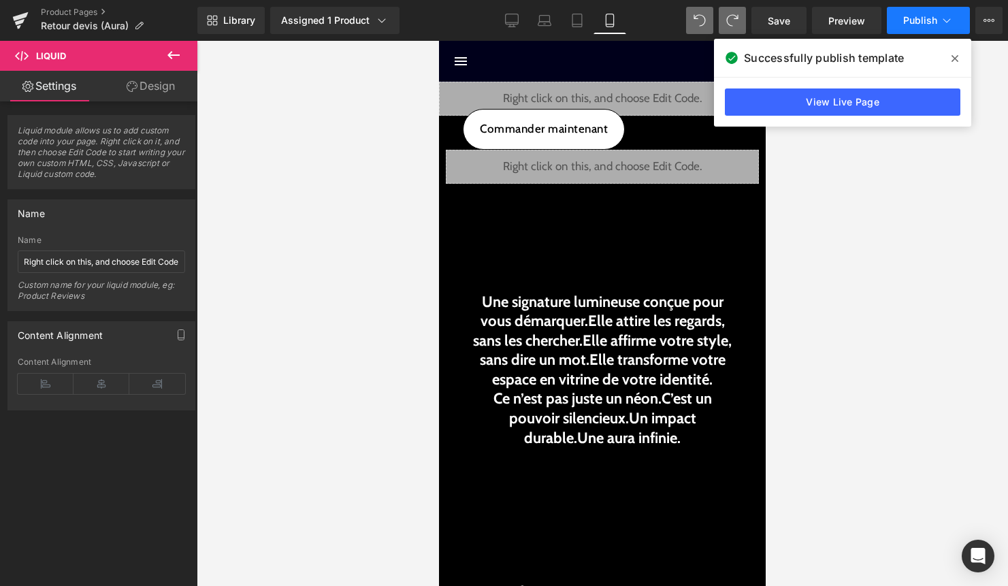
click at [925, 15] on span "Publish" at bounding box center [920, 20] width 34 height 11
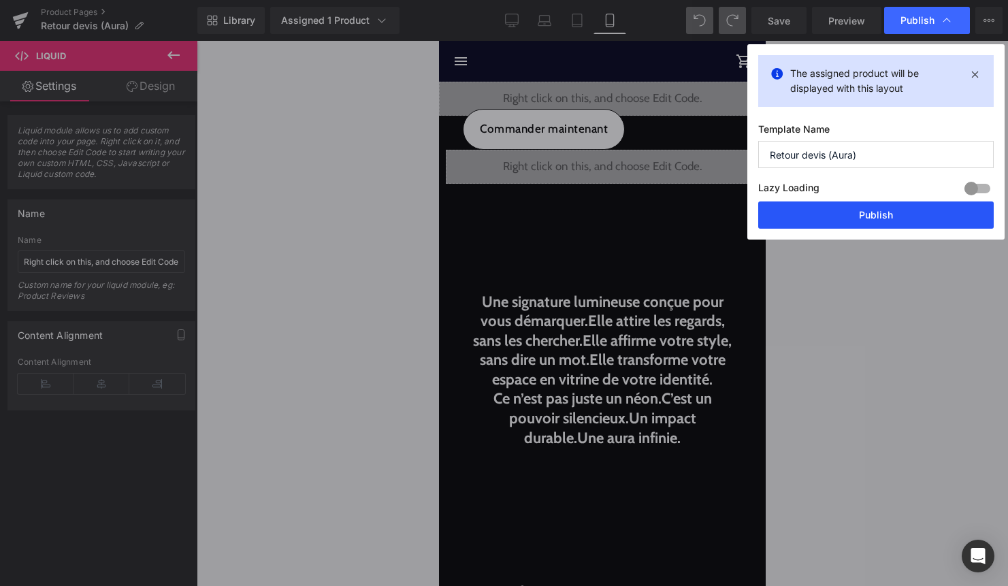
click at [899, 209] on button "Publish" at bounding box center [875, 214] width 235 height 27
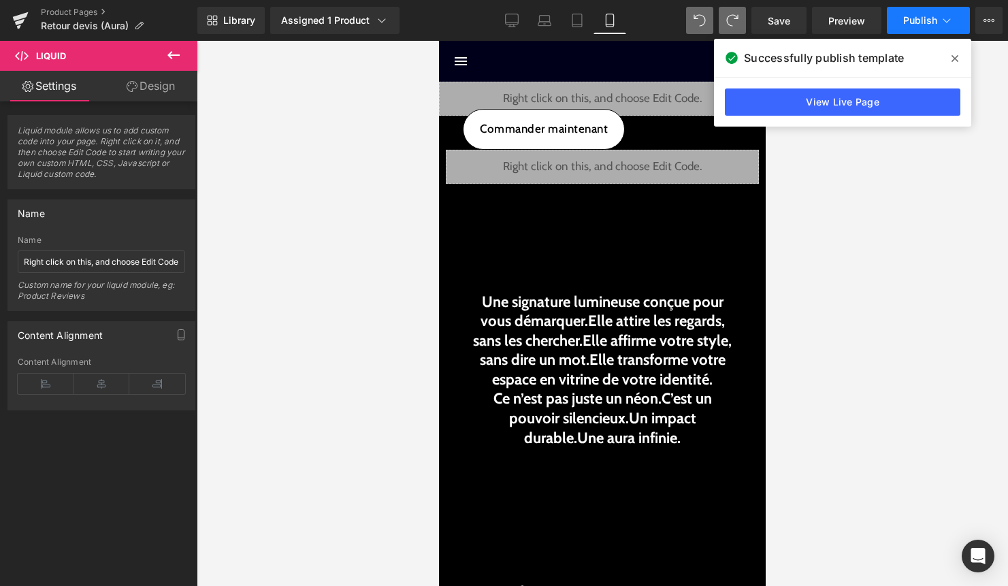
click at [941, 29] on button "Publish" at bounding box center [928, 20] width 83 height 27
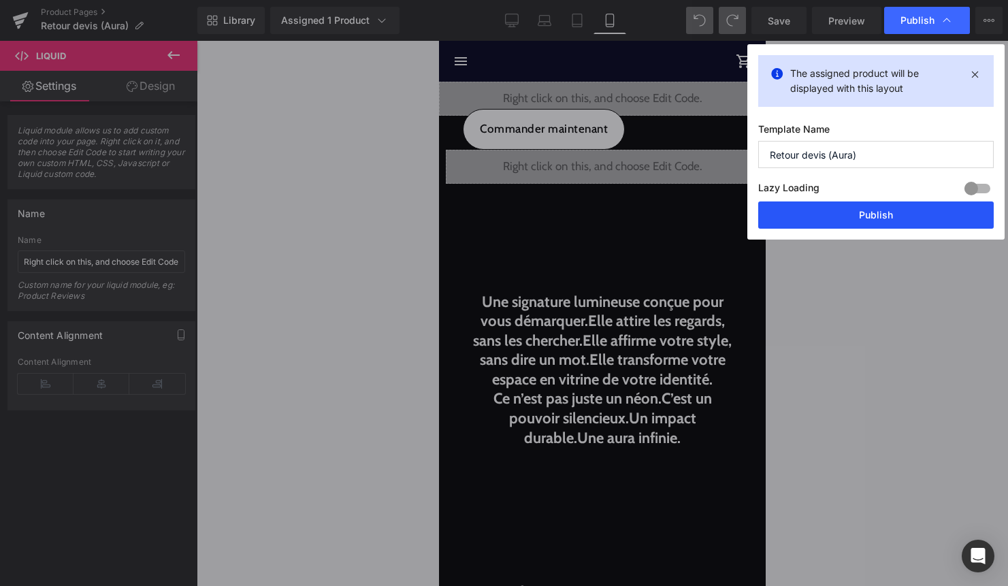
click at [891, 214] on button "Publish" at bounding box center [875, 214] width 235 height 27
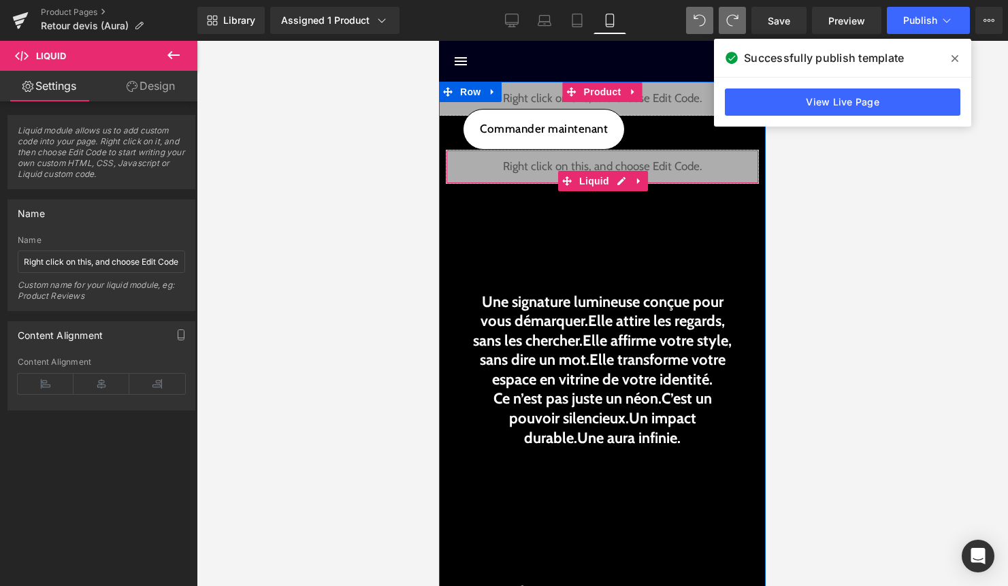
click at [619, 181] on div "Liquid" at bounding box center [602, 167] width 313 height 34
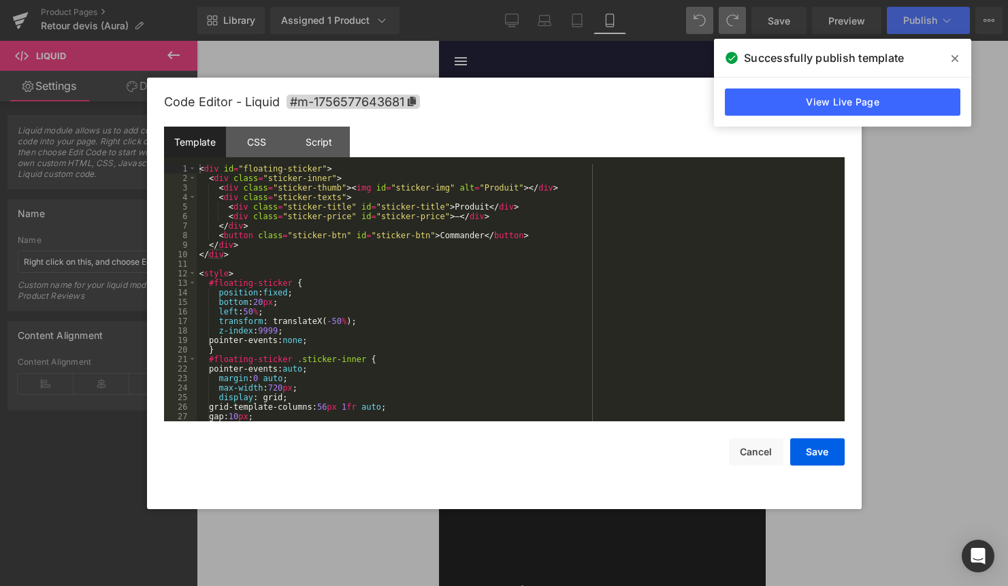
click at [485, 274] on div "< div id = "floating-sticker" > < div class = "sticker-inner" > < div class = "…" at bounding box center [518, 302] width 642 height 276
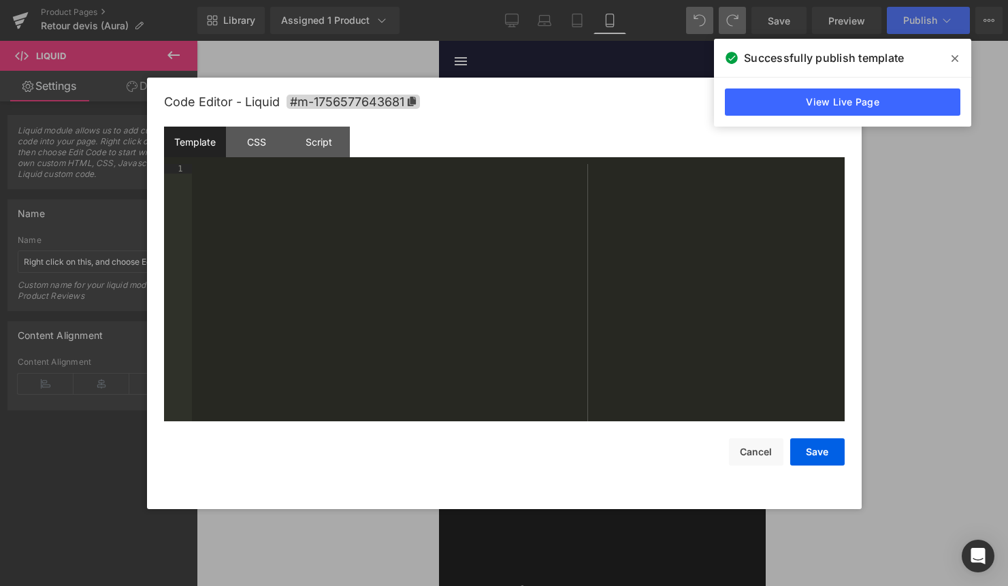
scroll to position [676, 0]
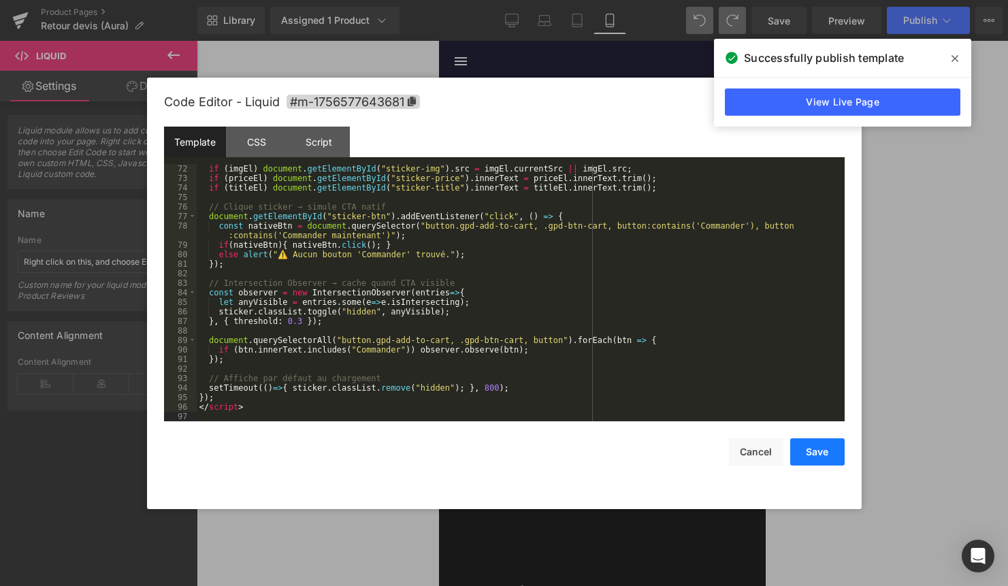
click at [809, 459] on button "Save" at bounding box center [817, 451] width 54 height 27
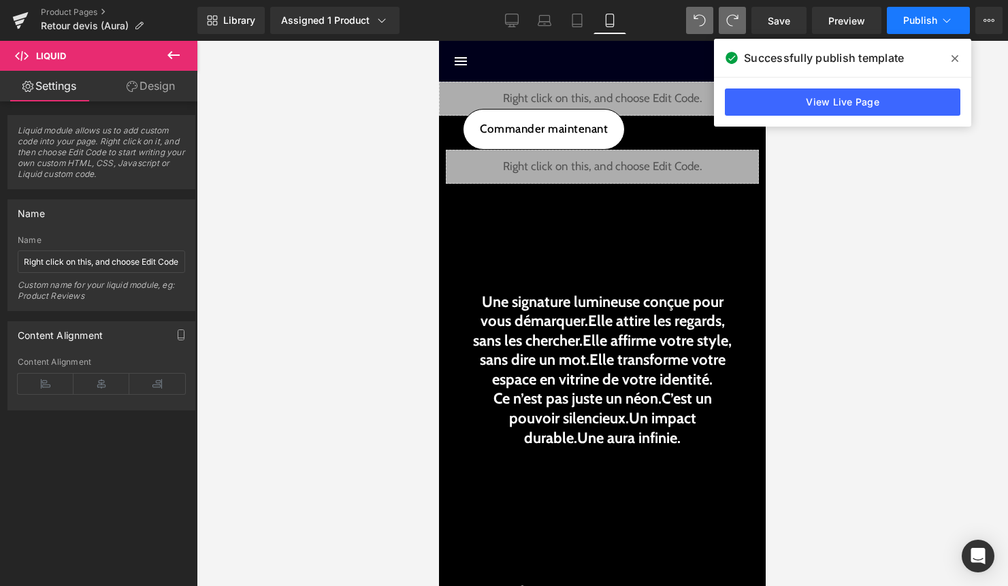
click at [925, 26] on button "Publish" at bounding box center [928, 20] width 83 height 27
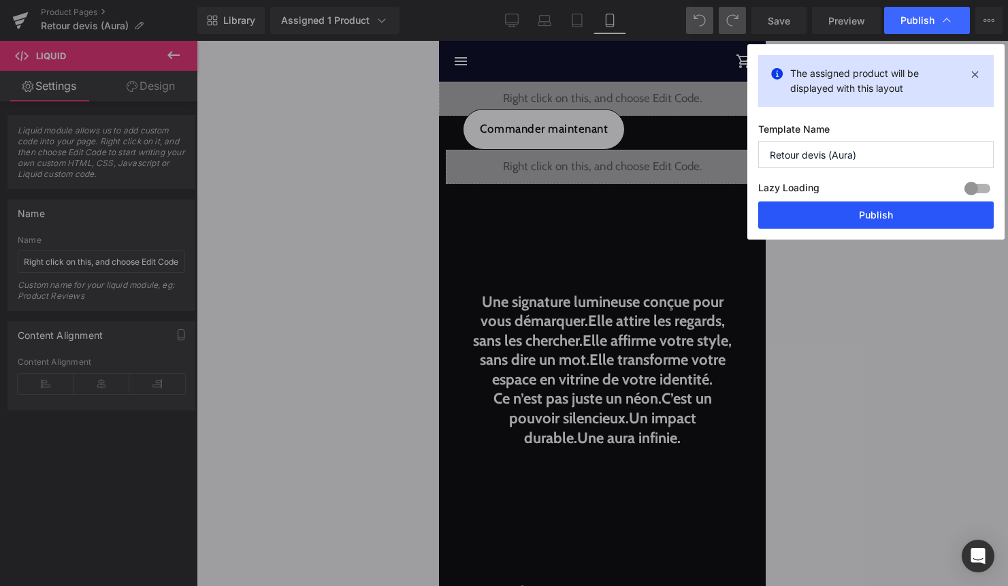
click at [888, 218] on button "Publish" at bounding box center [875, 214] width 235 height 27
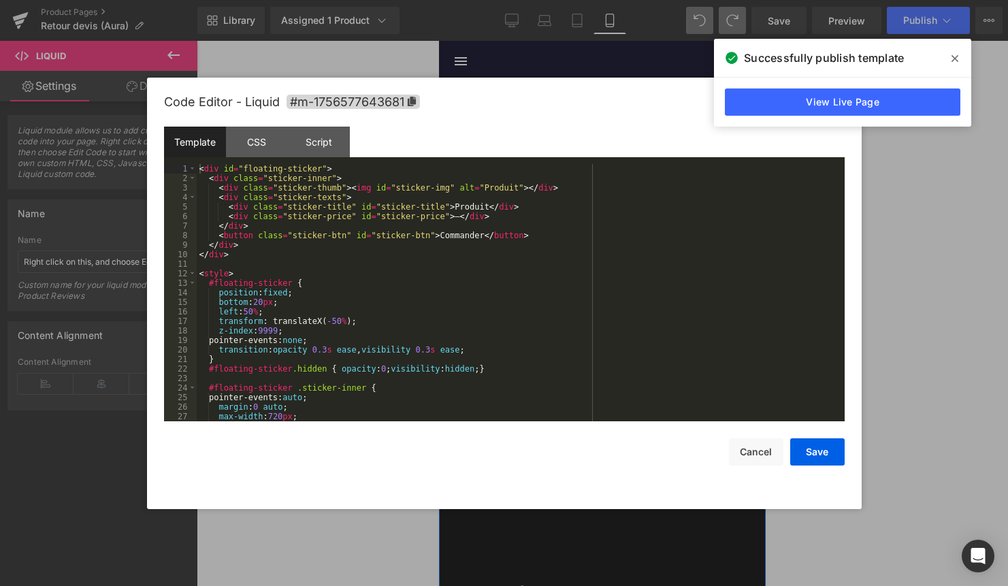
click at [617, 178] on div "Liquid" at bounding box center [602, 167] width 313 height 34
click at [581, 240] on div "< div id = "floating-sticker" > < div class = "sticker-inner" > < div class = "…" at bounding box center [518, 302] width 642 height 276
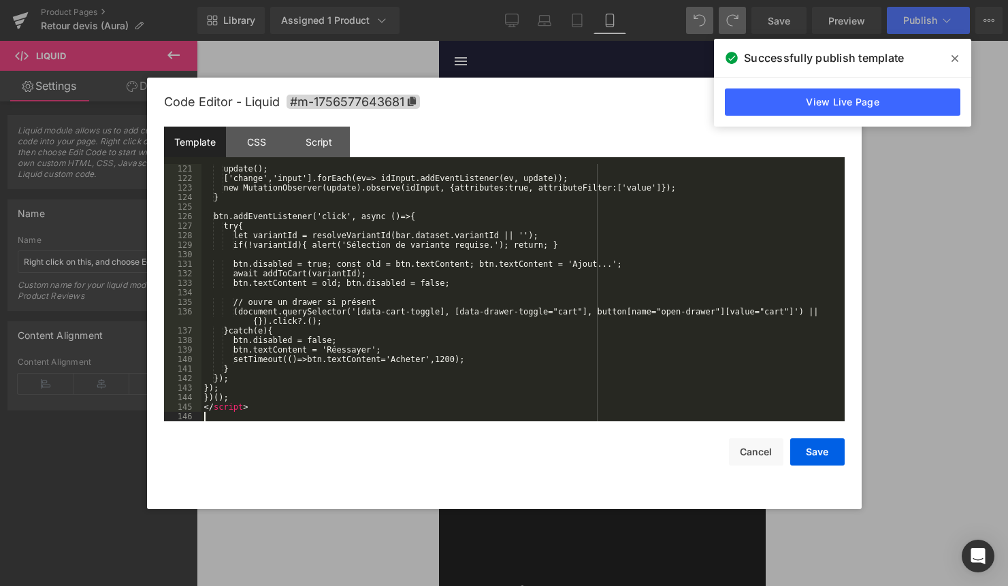
scroll to position [1181, 0]
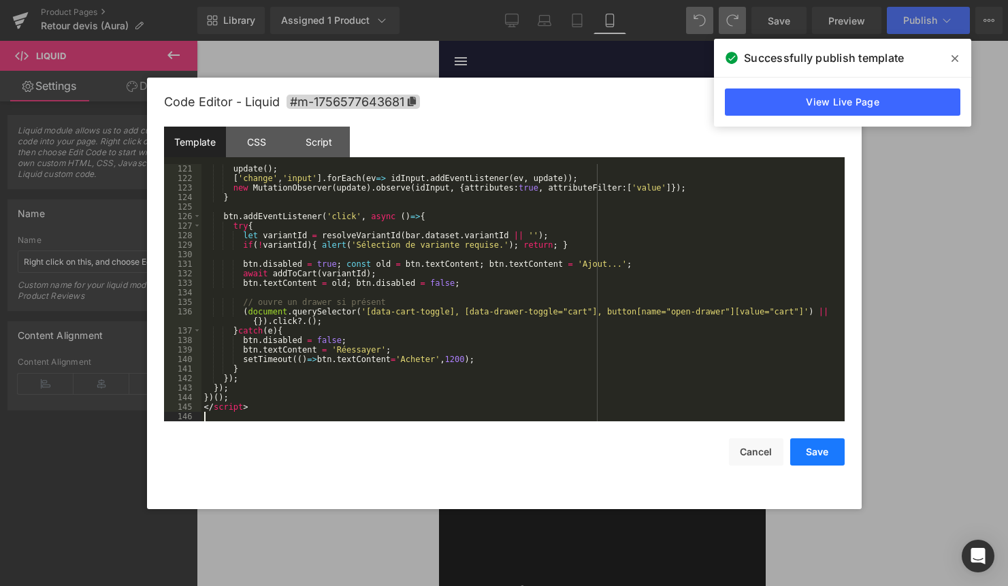
click at [828, 459] on button "Save" at bounding box center [817, 451] width 54 height 27
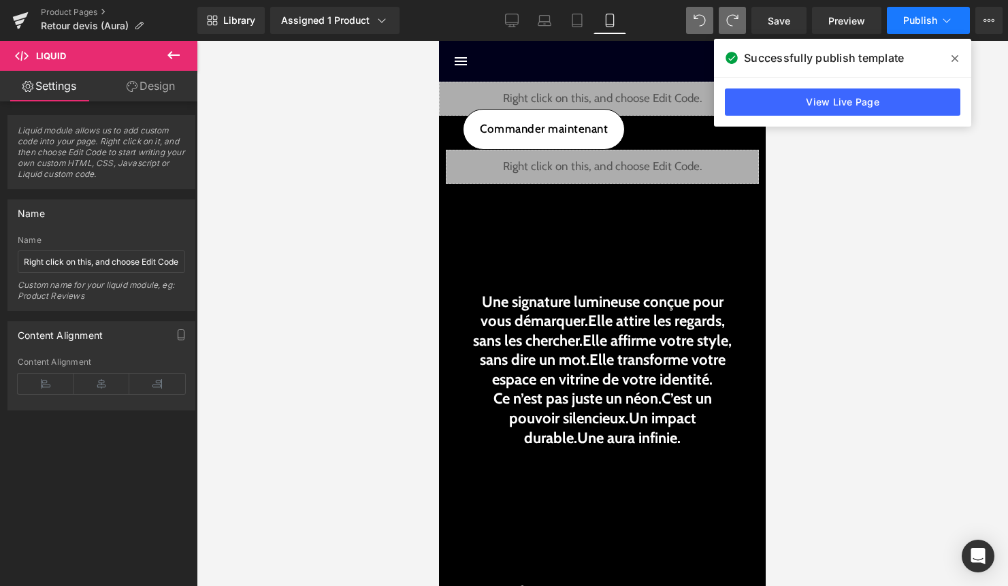
click at [927, 14] on button "Publish" at bounding box center [928, 20] width 83 height 27
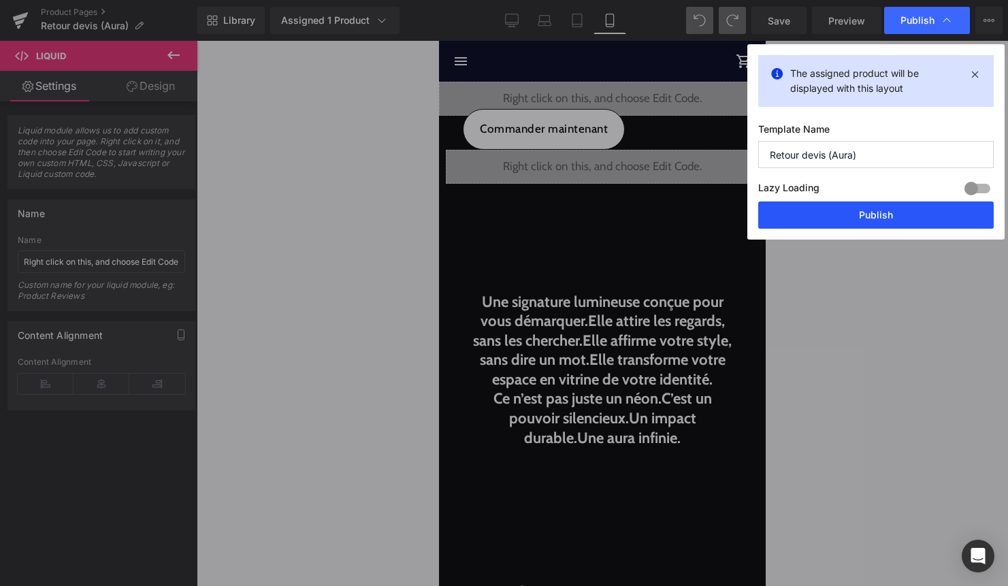
click at [881, 216] on button "Publish" at bounding box center [875, 214] width 235 height 27
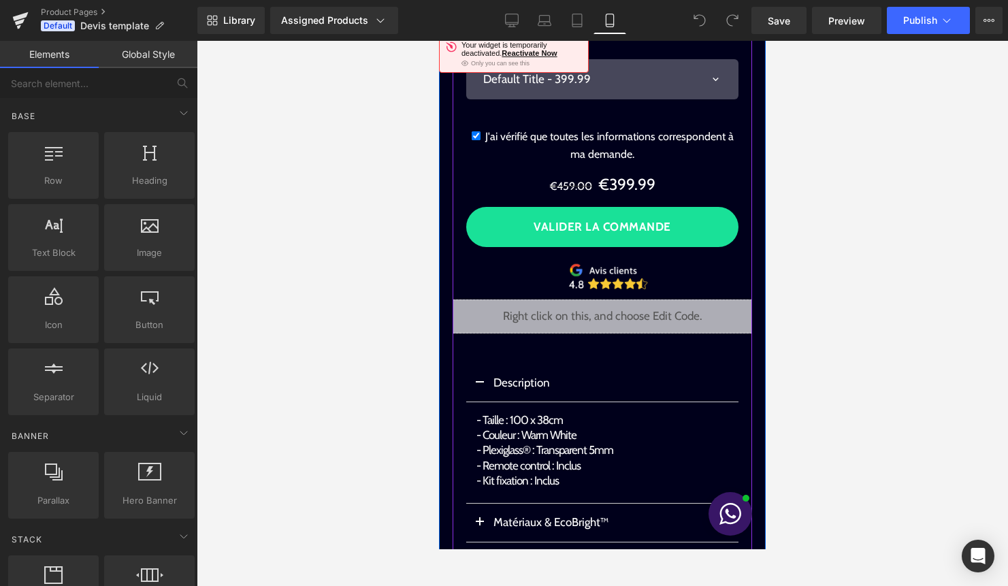
scroll to position [203, 0]
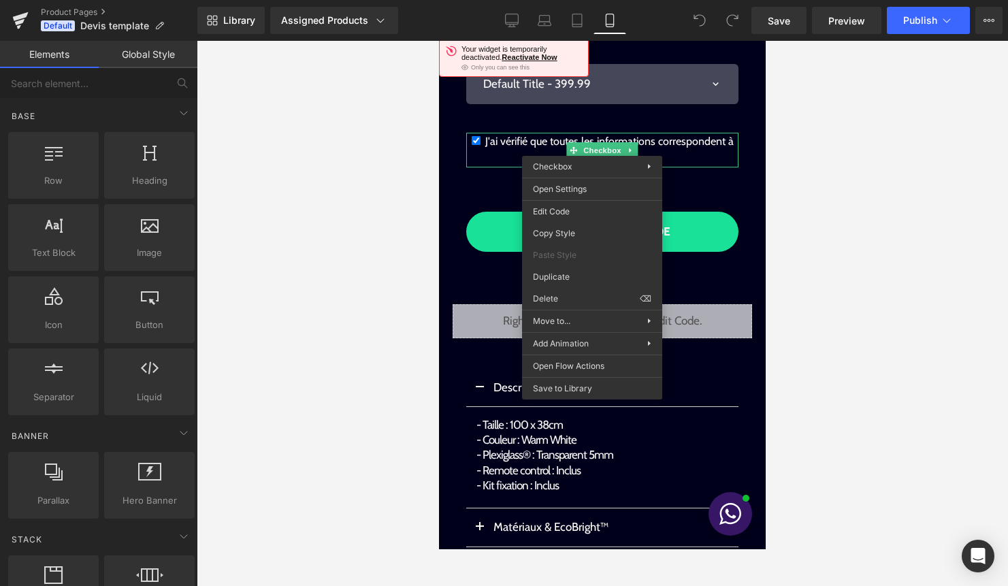
drag, startPoint x: 998, startPoint y: 426, endPoint x: 559, endPoint y: 385, distance: 440.7
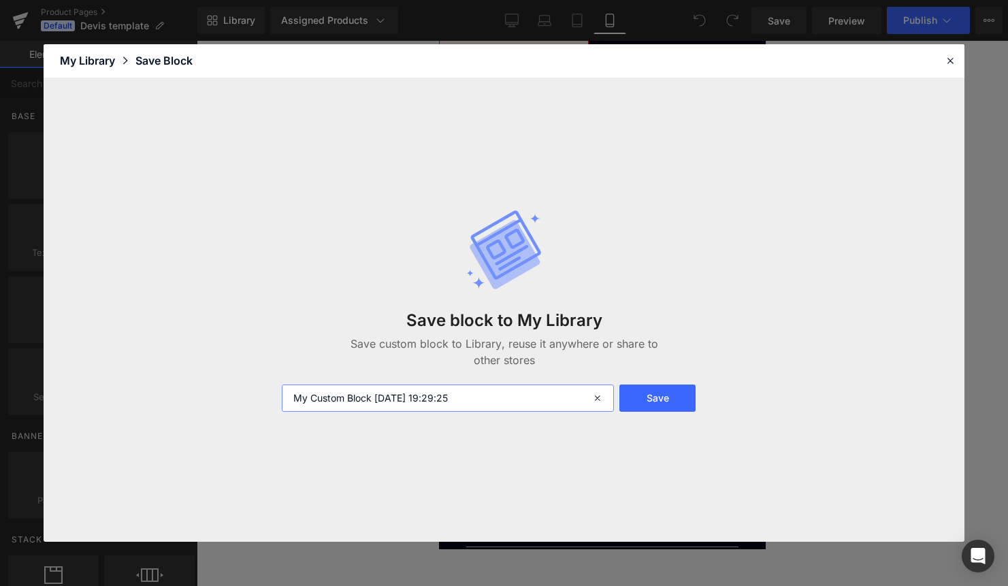
drag, startPoint x: 465, startPoint y: 404, endPoint x: 236, endPoint y: 403, distance: 229.3
click at [237, 403] on div "Save block to My Library Save custom block to Library, reuse it anywhere or sha…" at bounding box center [504, 310] width 921 height 464
type input "heckbox"
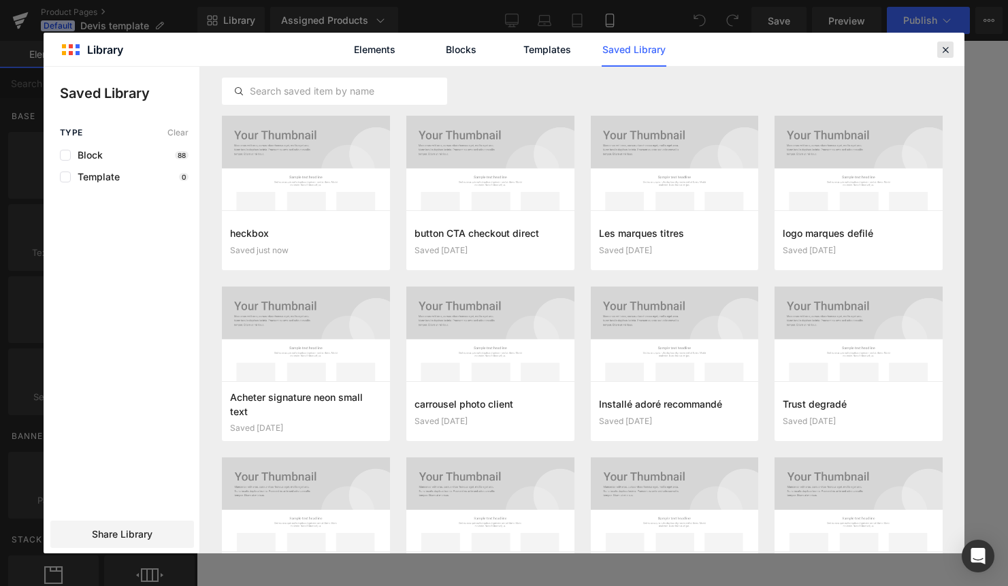
click at [946, 48] on icon at bounding box center [945, 50] width 12 height 12
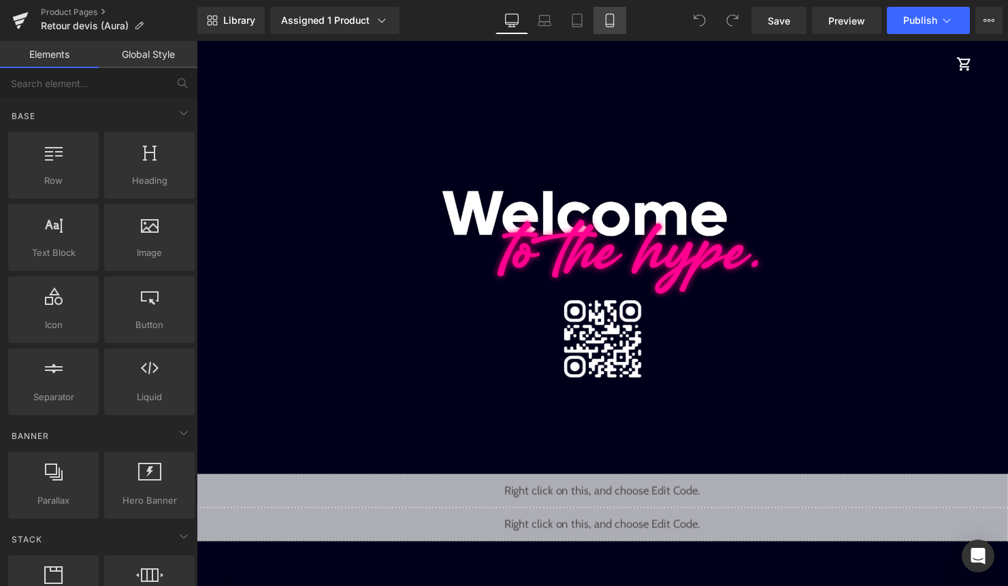
click at [616, 28] on link "Mobile" at bounding box center [609, 20] width 33 height 27
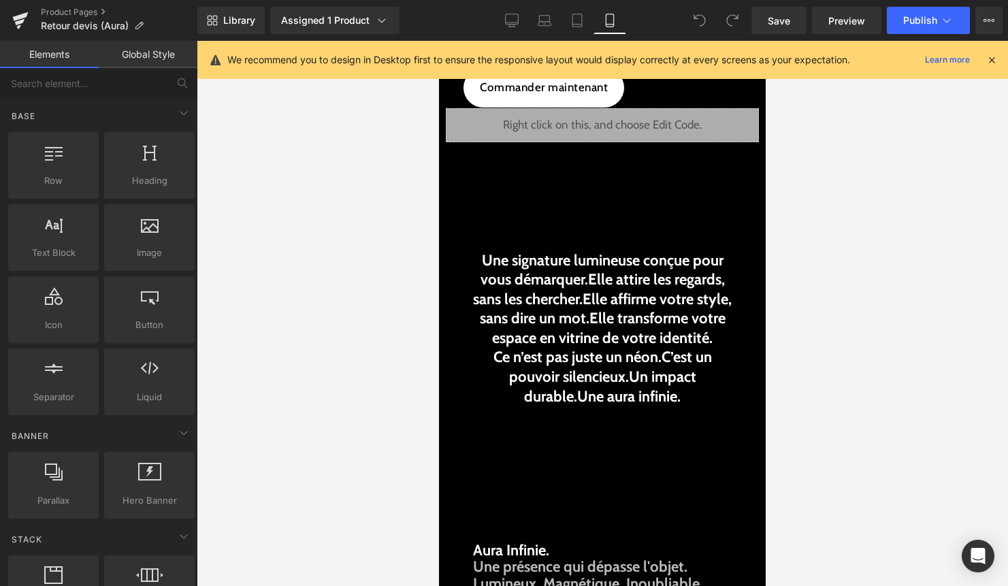
scroll to position [41, 0]
click at [991, 64] on icon at bounding box center [991, 60] width 12 height 12
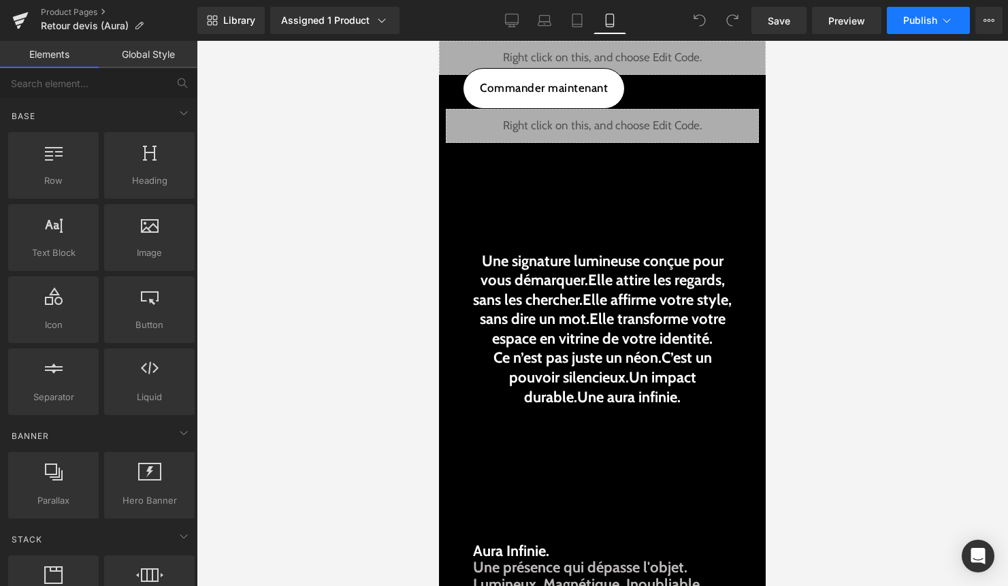
click at [945, 10] on button "Publish" at bounding box center [928, 20] width 83 height 27
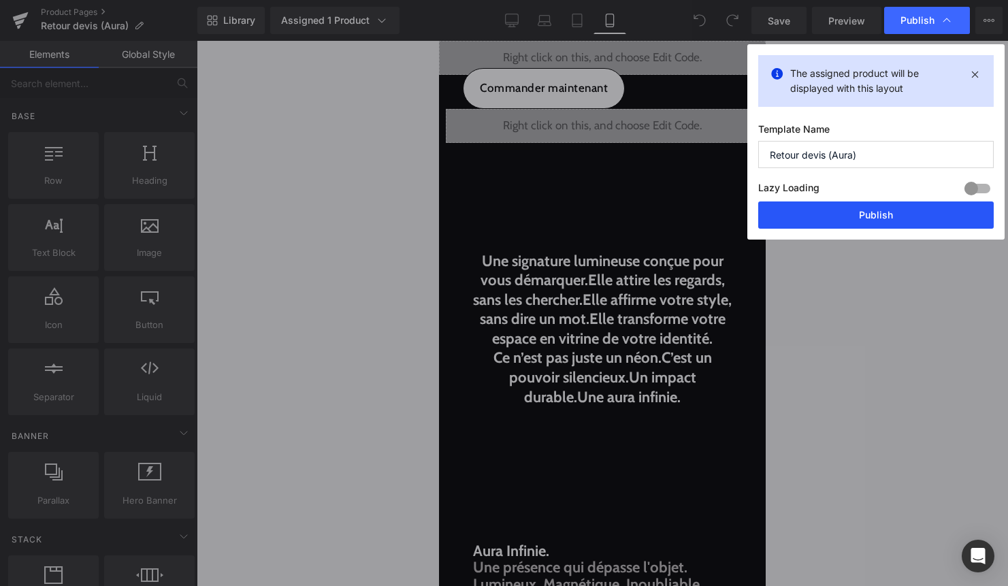
click at [887, 210] on button "Publish" at bounding box center [875, 214] width 235 height 27
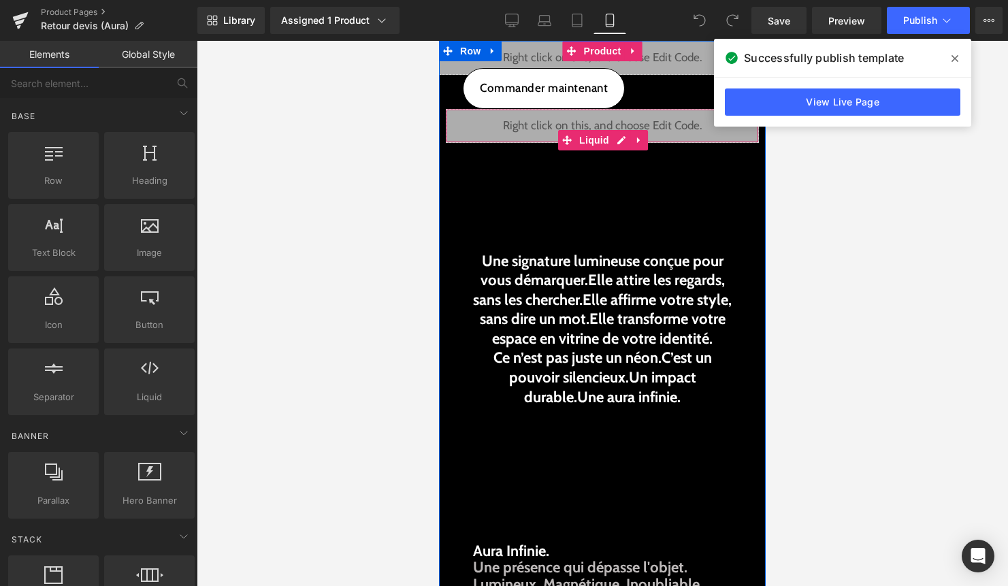
click at [618, 140] on div "Liquid" at bounding box center [602, 126] width 313 height 34
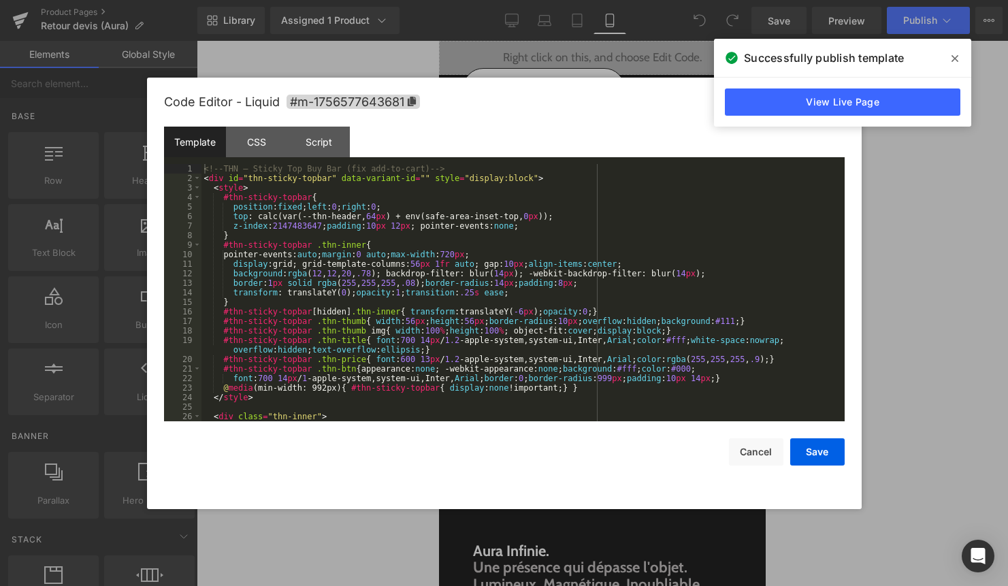
click at [513, 249] on div "<!-- THN — Sticky Top Buy Bar (fix add-to-cart) --> < div id = "thn-sticky-topb…" at bounding box center [520, 302] width 638 height 276
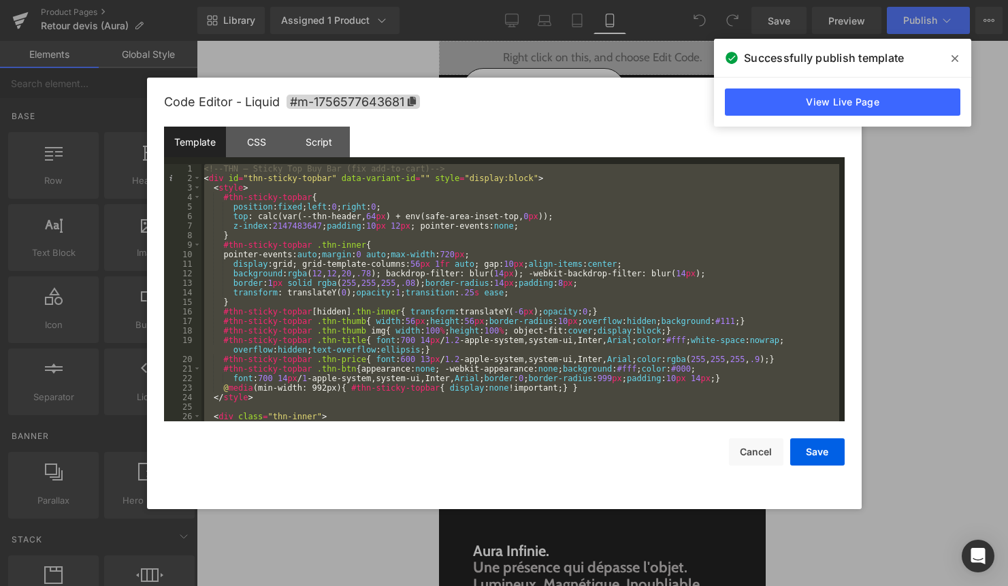
scroll to position [410, 0]
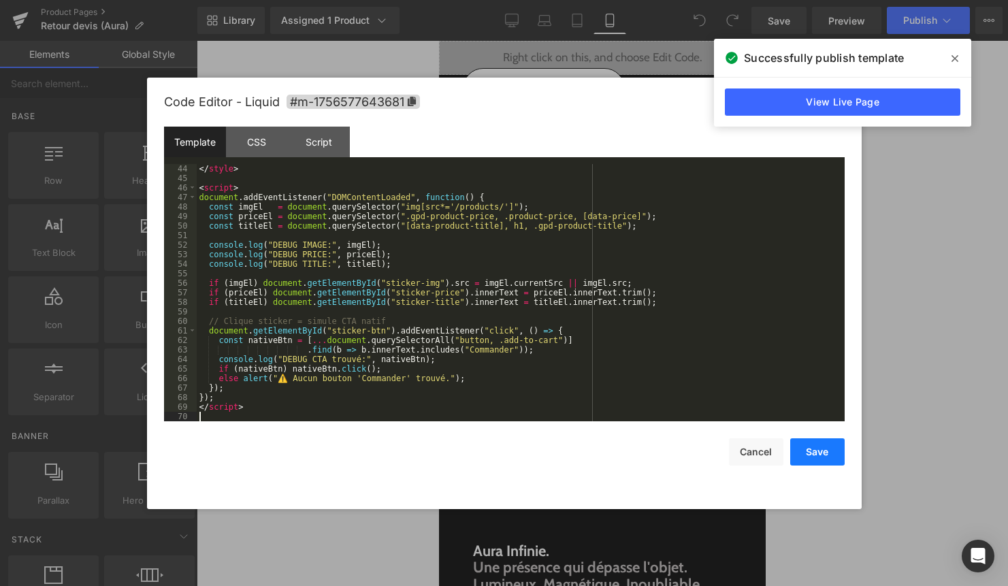
click at [814, 452] on button "Save" at bounding box center [817, 451] width 54 height 27
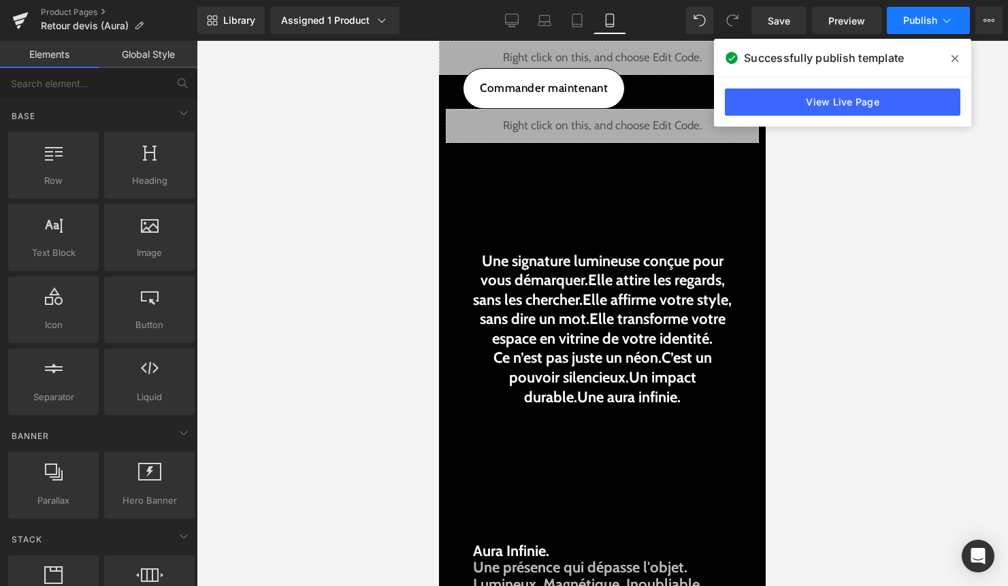
click at [918, 26] on button "Publish" at bounding box center [928, 20] width 83 height 27
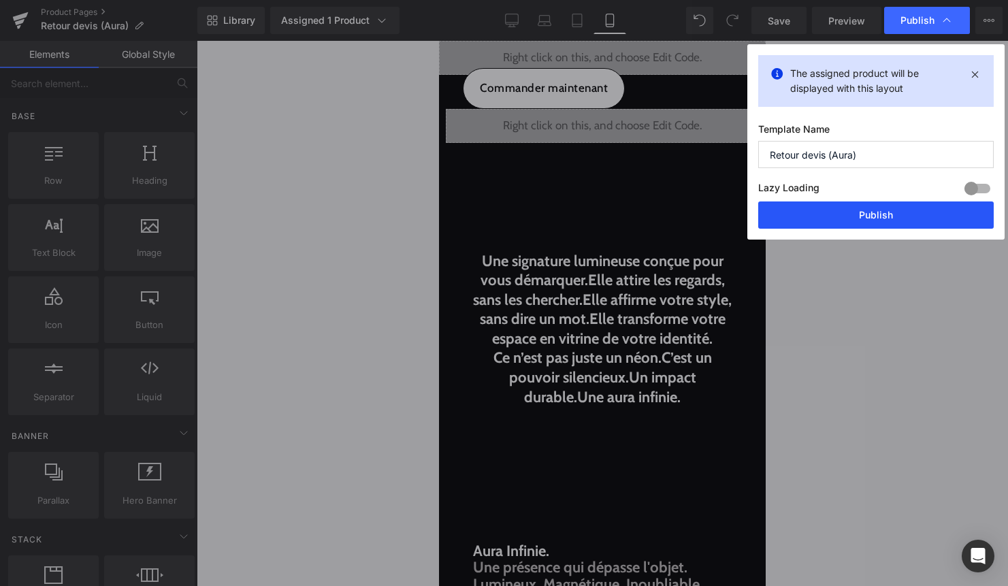
click at [916, 210] on button "Publish" at bounding box center [875, 214] width 235 height 27
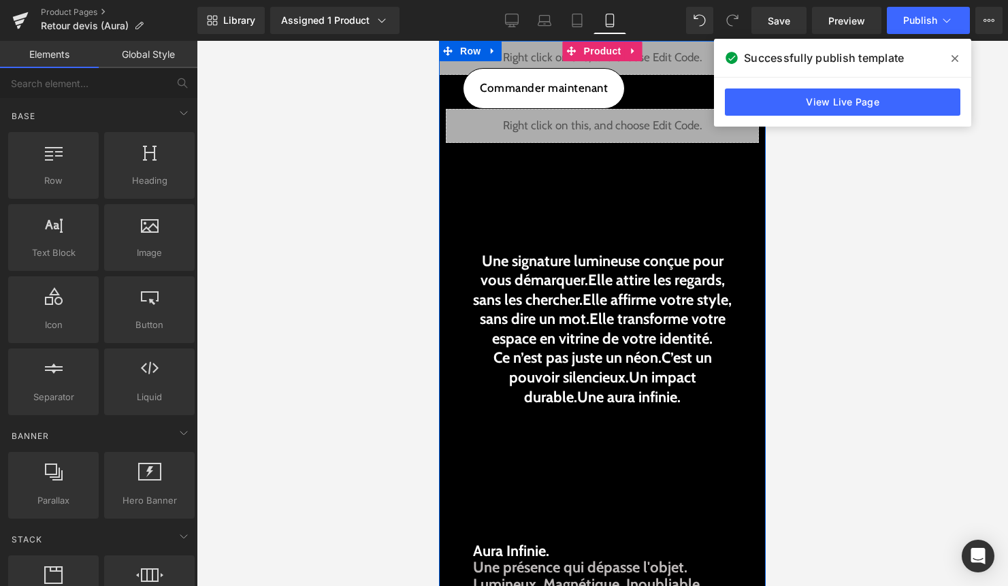
scroll to position [0, 0]
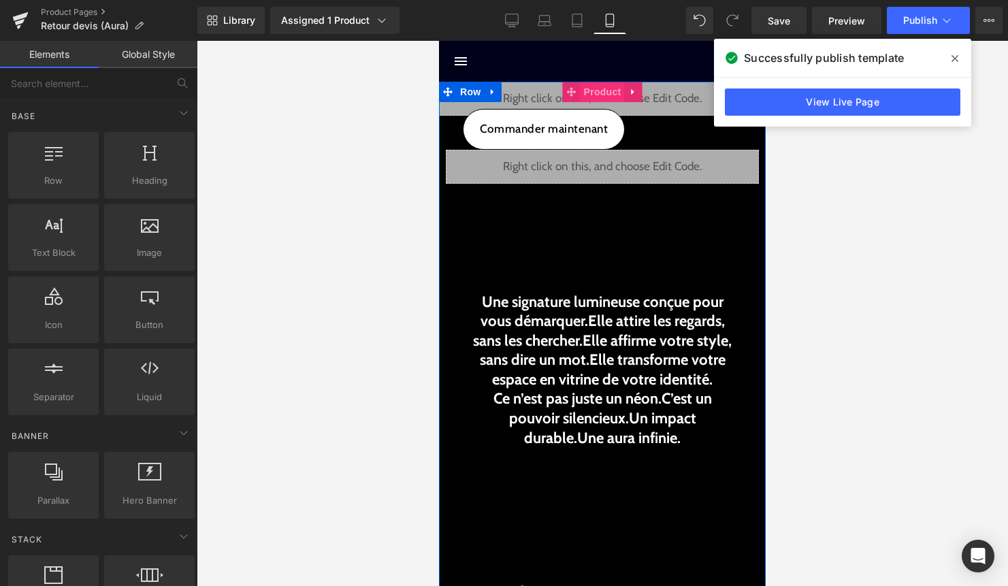
click at [598, 97] on span "Product" at bounding box center [602, 92] width 44 height 20
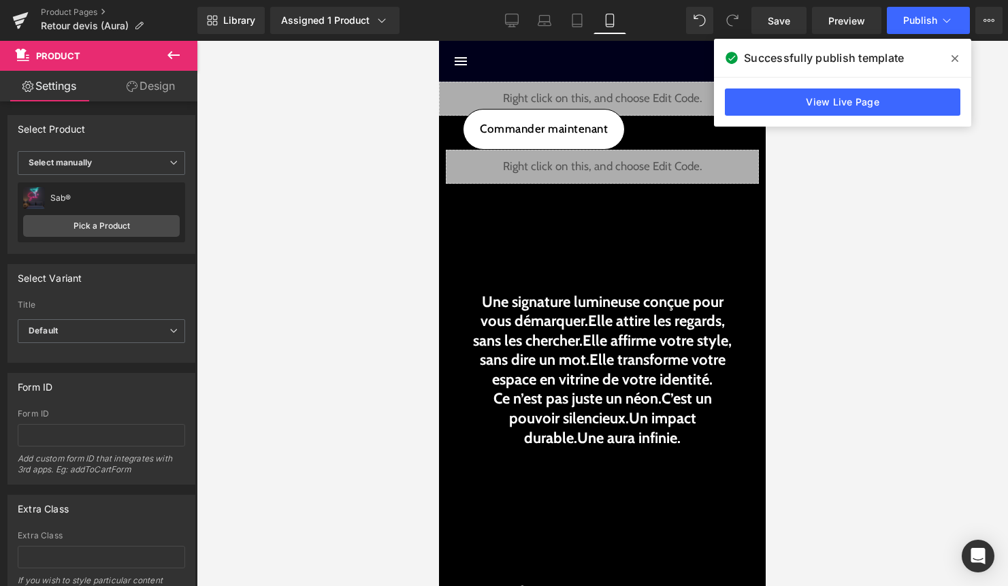
click at [171, 61] on icon at bounding box center [173, 55] width 16 height 16
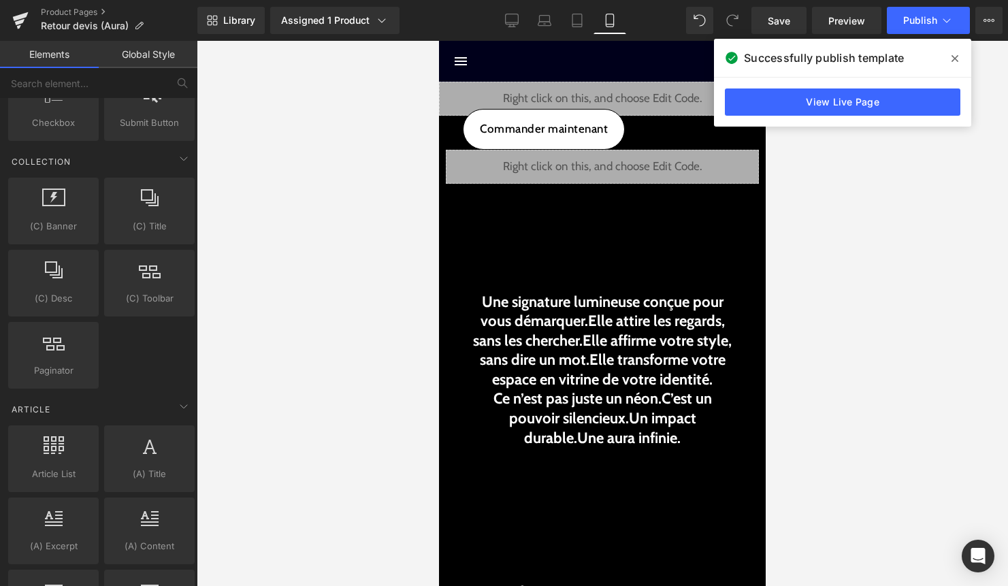
scroll to position [2514, 0]
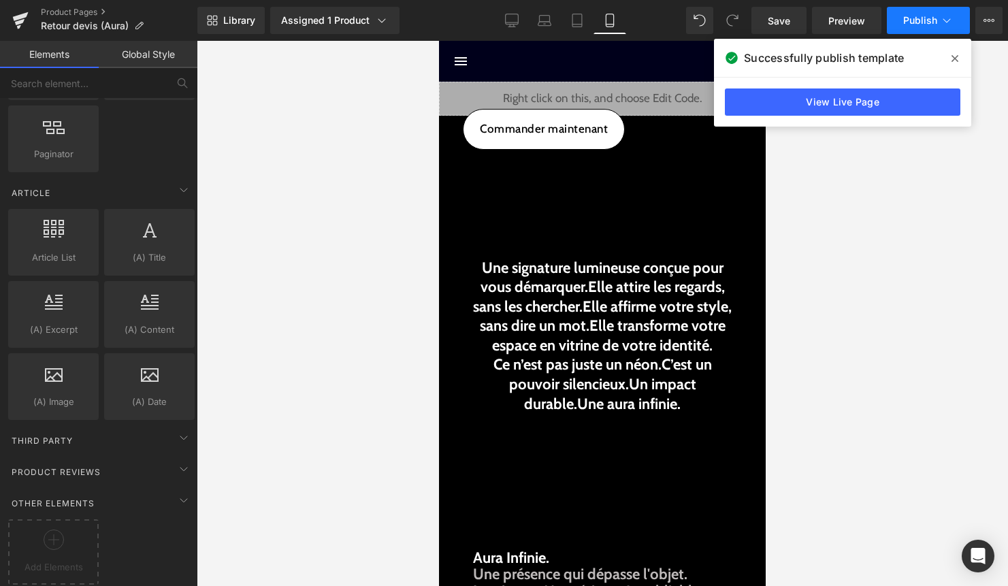
click at [919, 25] on span "Publish" at bounding box center [920, 20] width 34 height 11
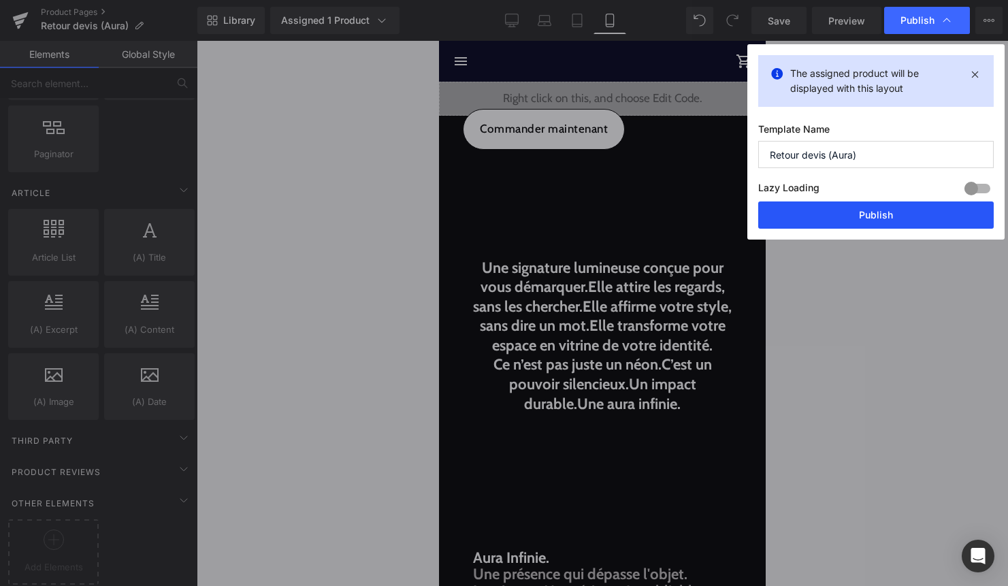
click at [863, 216] on button "Publish" at bounding box center [875, 214] width 235 height 27
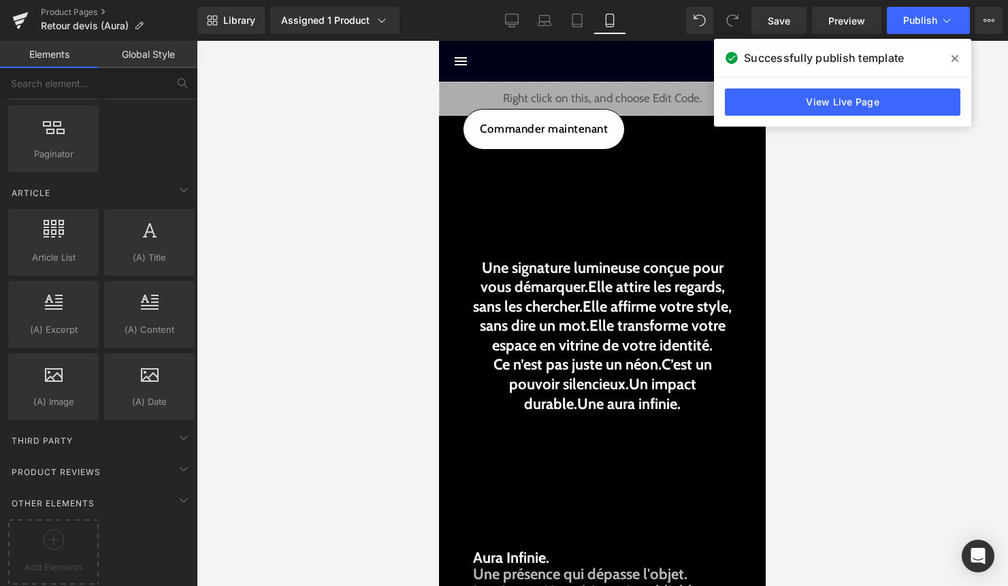
click at [957, 59] on span at bounding box center [955, 59] width 22 height 22
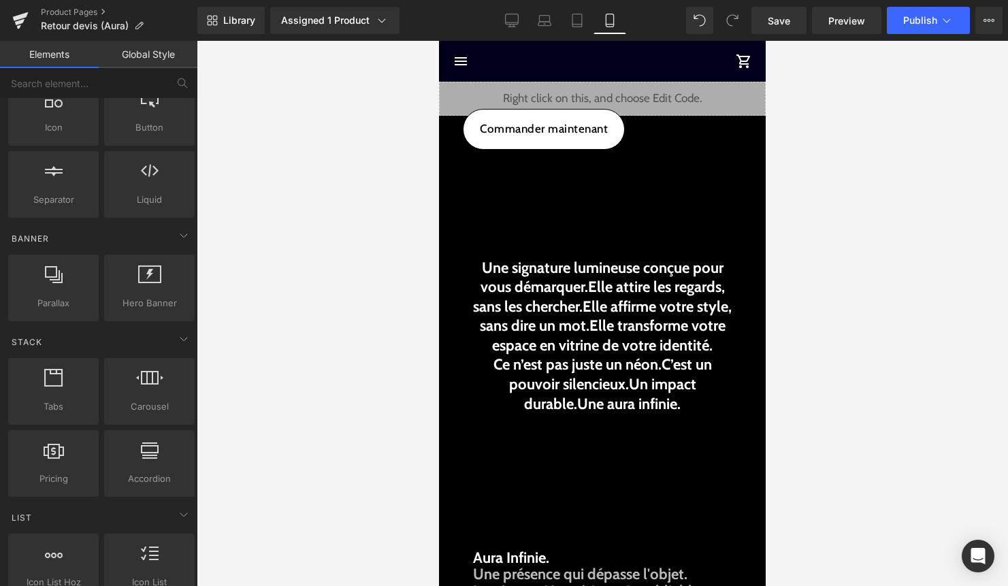
scroll to position [0, 0]
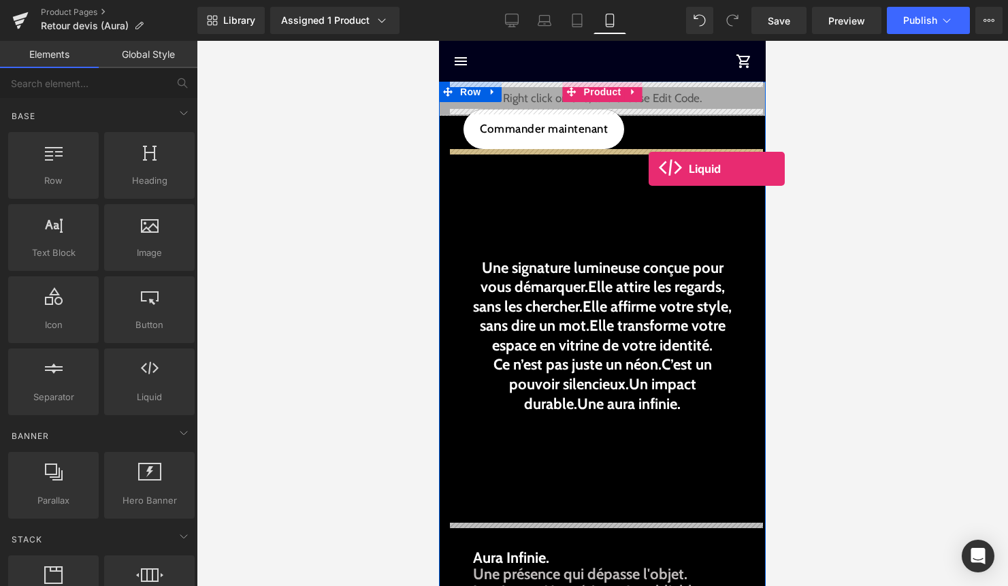
drag, startPoint x: 588, startPoint y: 405, endPoint x: 648, endPoint y: 168, distance: 244.4
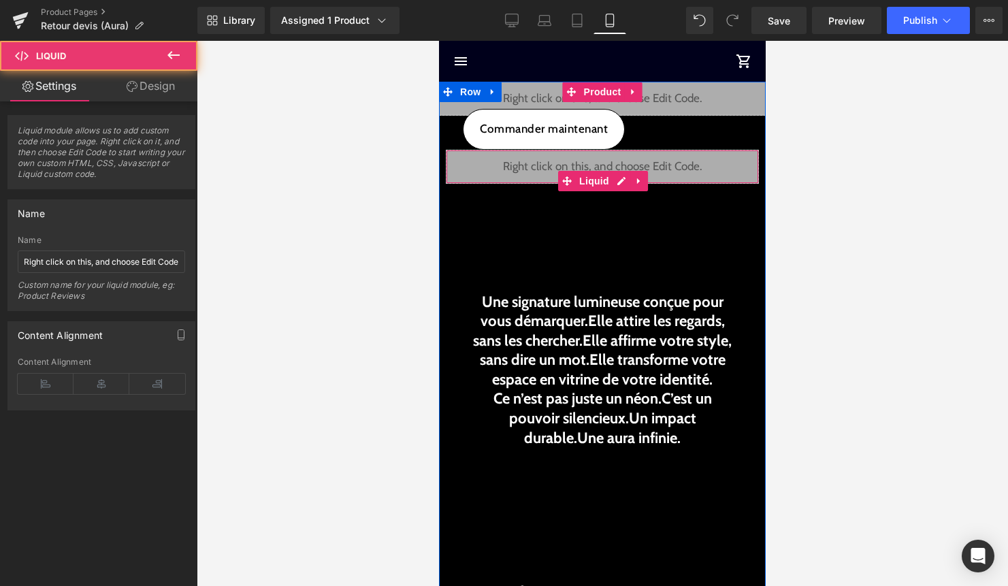
click at [623, 181] on div "Liquid" at bounding box center [602, 167] width 313 height 34
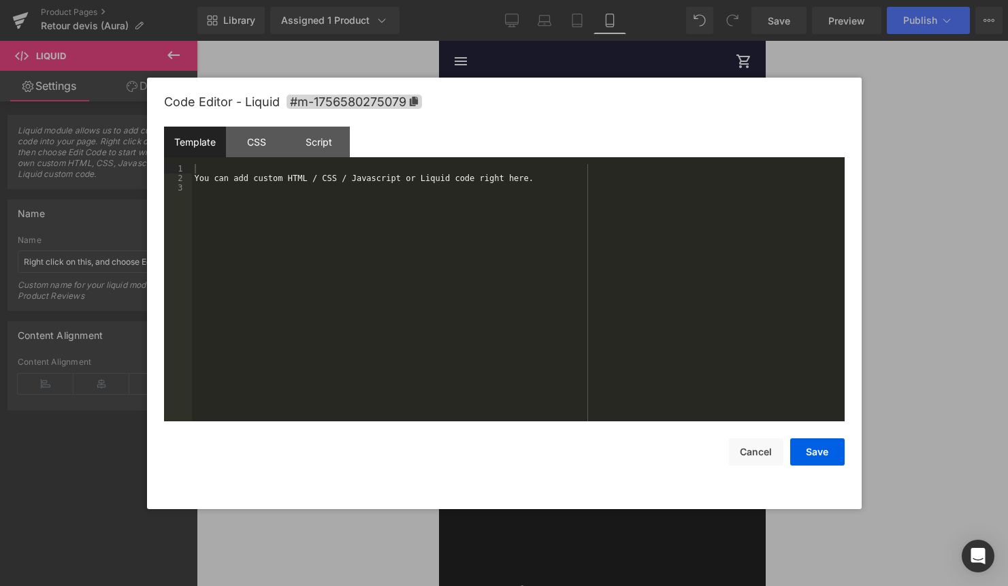
click at [591, 203] on div "You can add custom HTML / CSS / Javascript or Liquid code right here." at bounding box center [518, 302] width 652 height 276
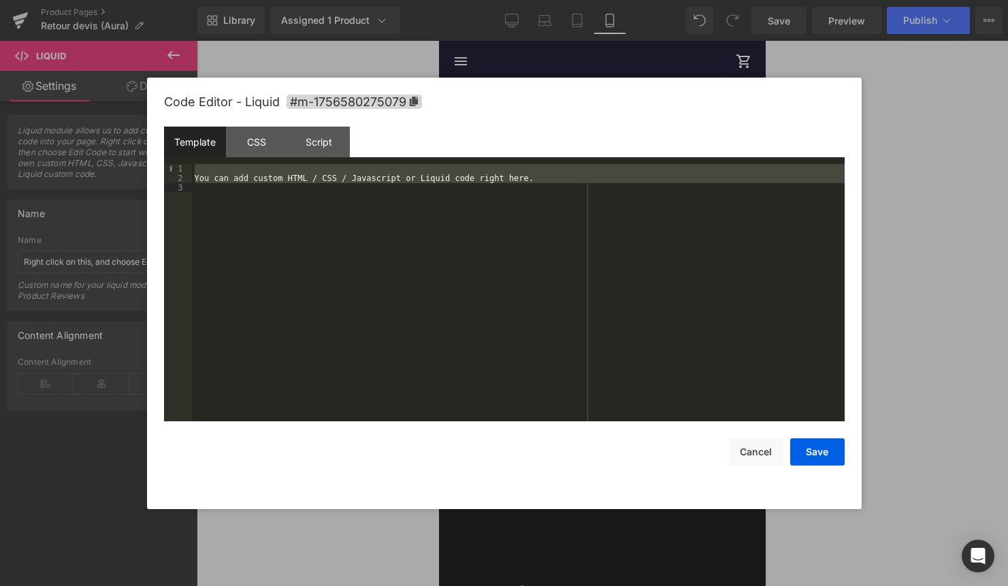
scroll to position [714, 0]
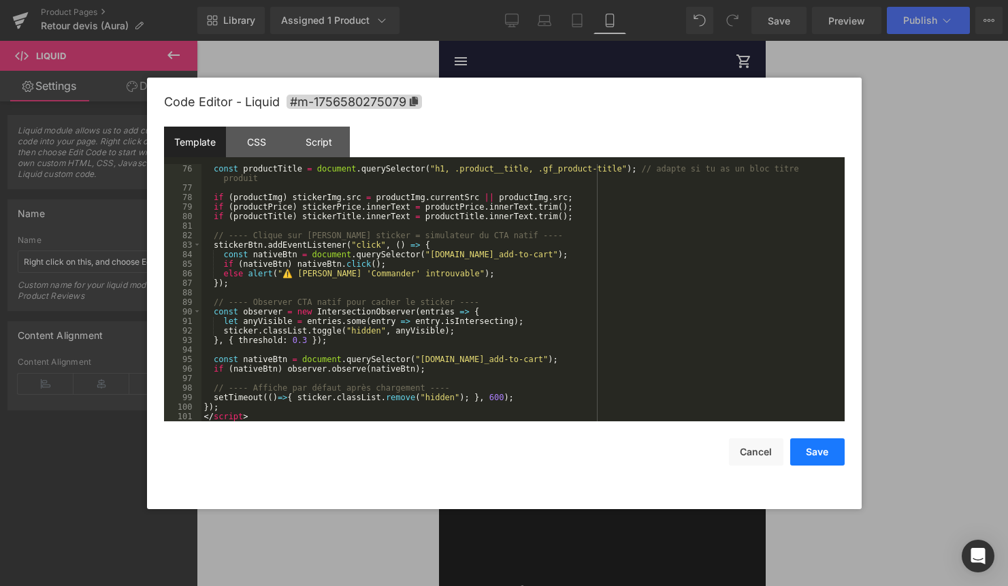
click at [828, 457] on button "Save" at bounding box center [817, 451] width 54 height 27
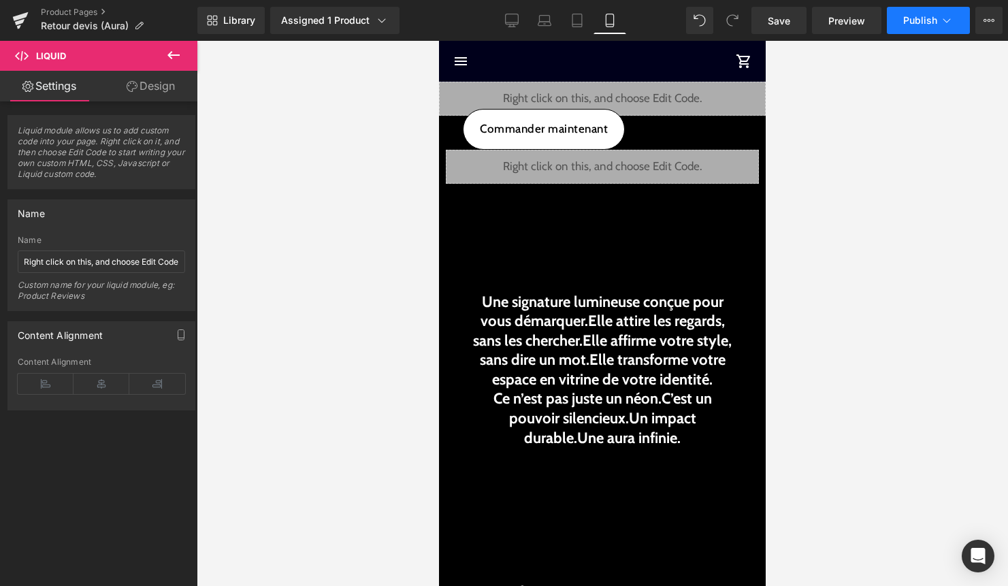
click at [945, 24] on icon at bounding box center [947, 21] width 14 height 14
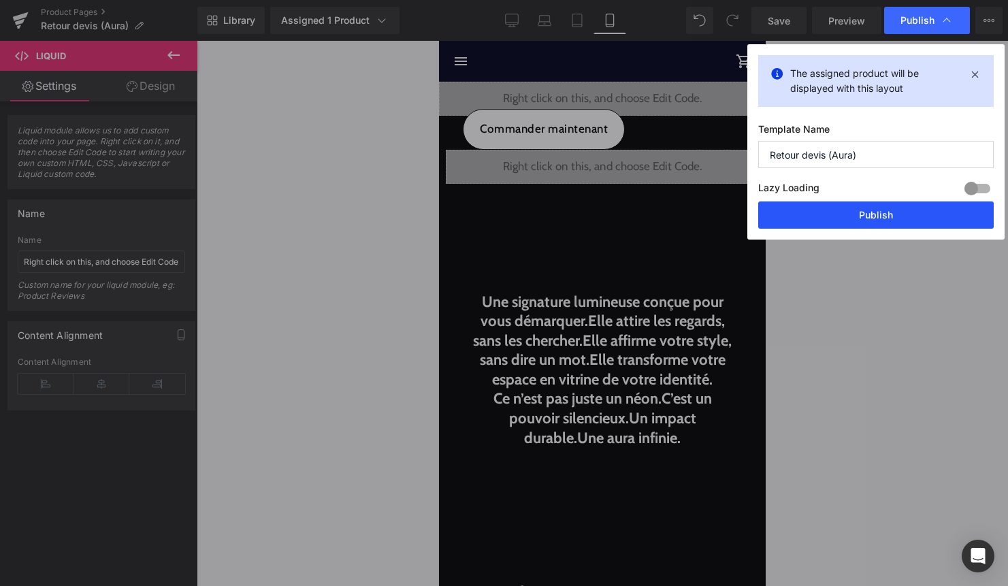
click at [905, 220] on button "Publish" at bounding box center [875, 214] width 235 height 27
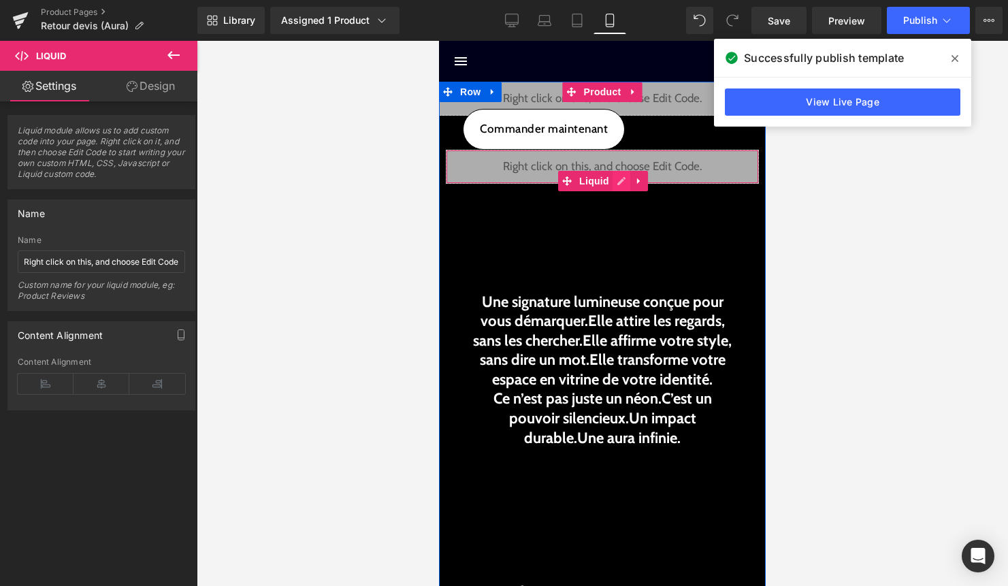
click at [616, 182] on div "Liquid" at bounding box center [602, 167] width 313 height 34
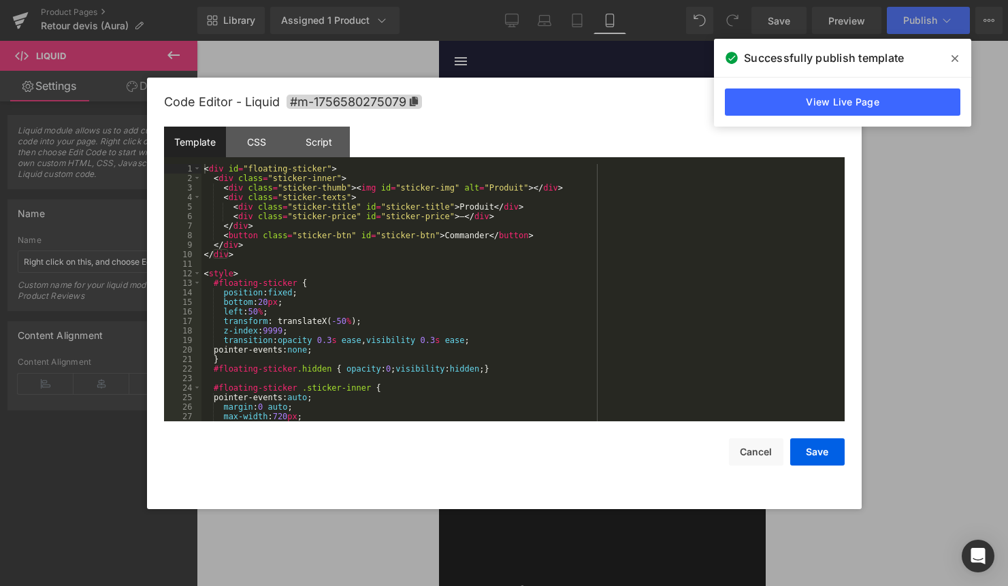
click at [527, 266] on div "< div id = "floating-sticker" > < div class = "sticker-inner" > < div class = "…" at bounding box center [520, 302] width 638 height 276
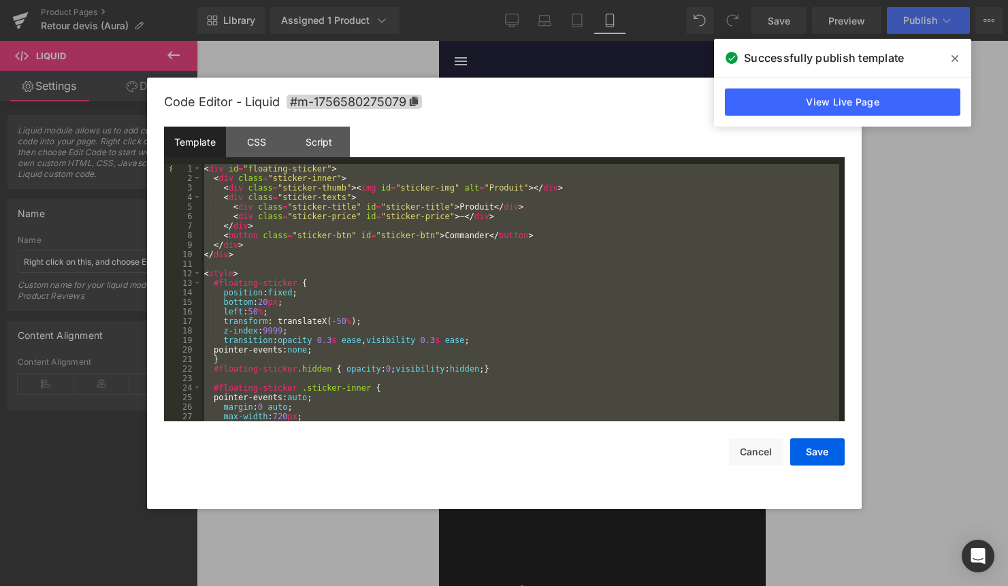
scroll to position [476, 0]
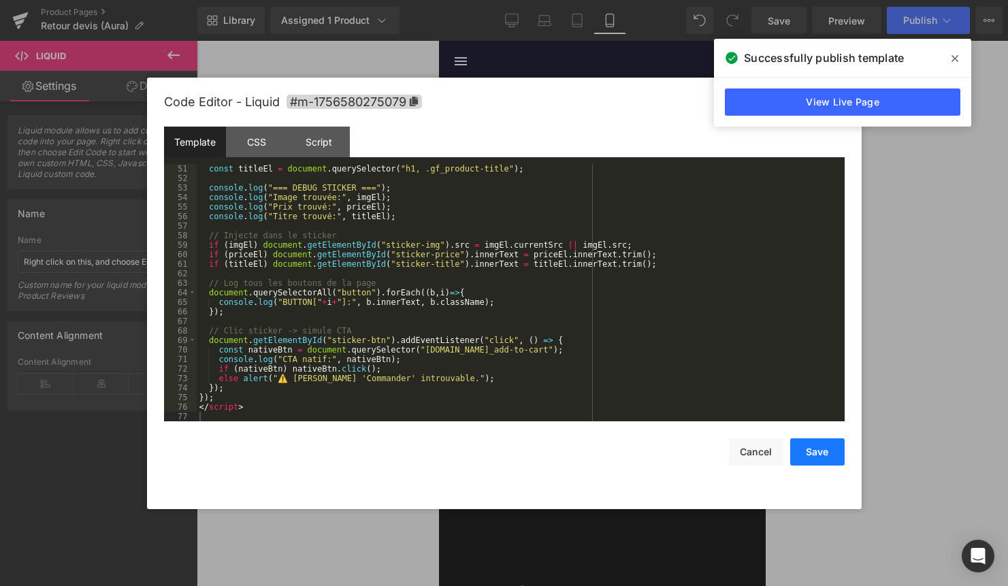
click at [816, 445] on button "Save" at bounding box center [817, 451] width 54 height 27
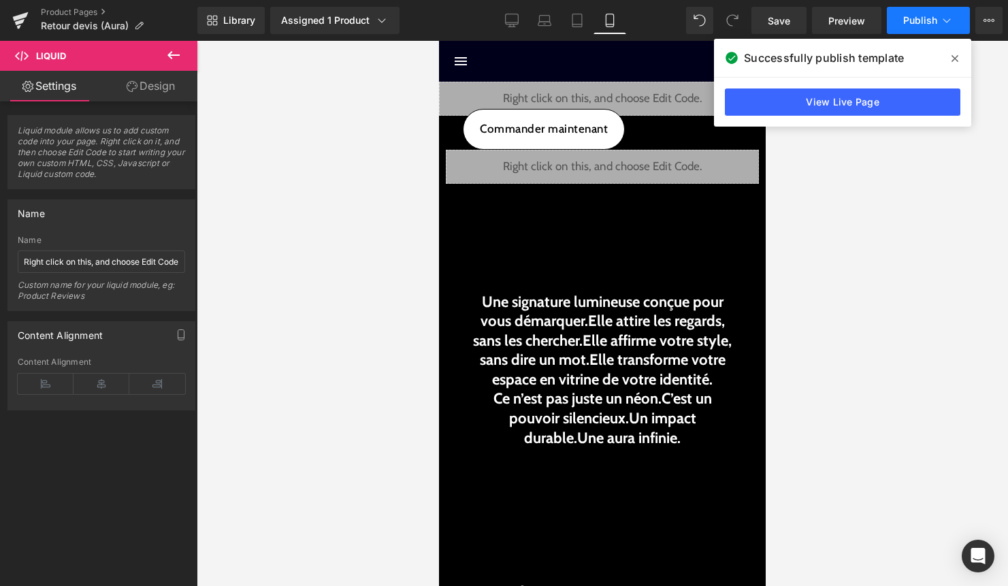
click at [936, 29] on button "Publish" at bounding box center [928, 20] width 83 height 27
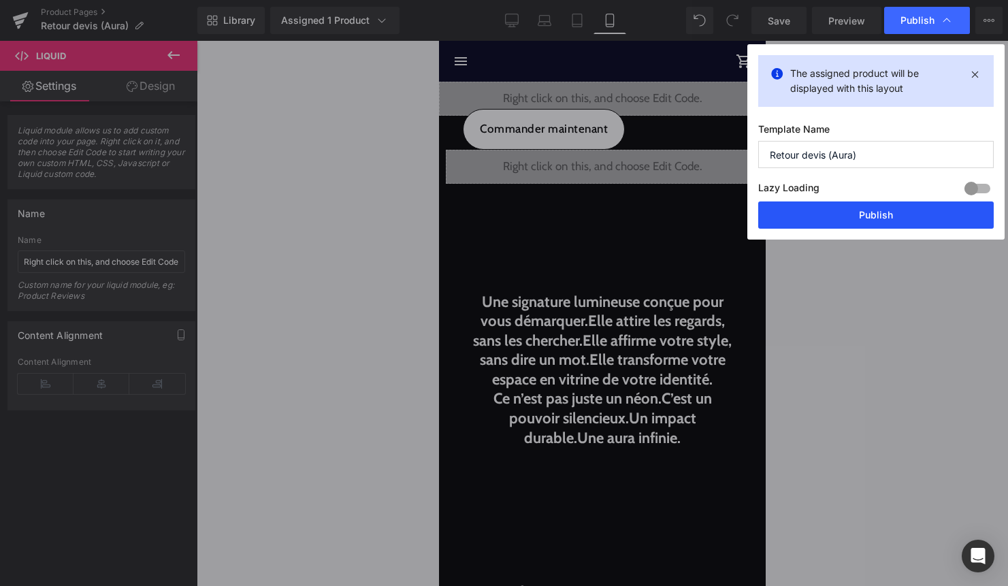
click at [886, 220] on button "Publish" at bounding box center [875, 214] width 235 height 27
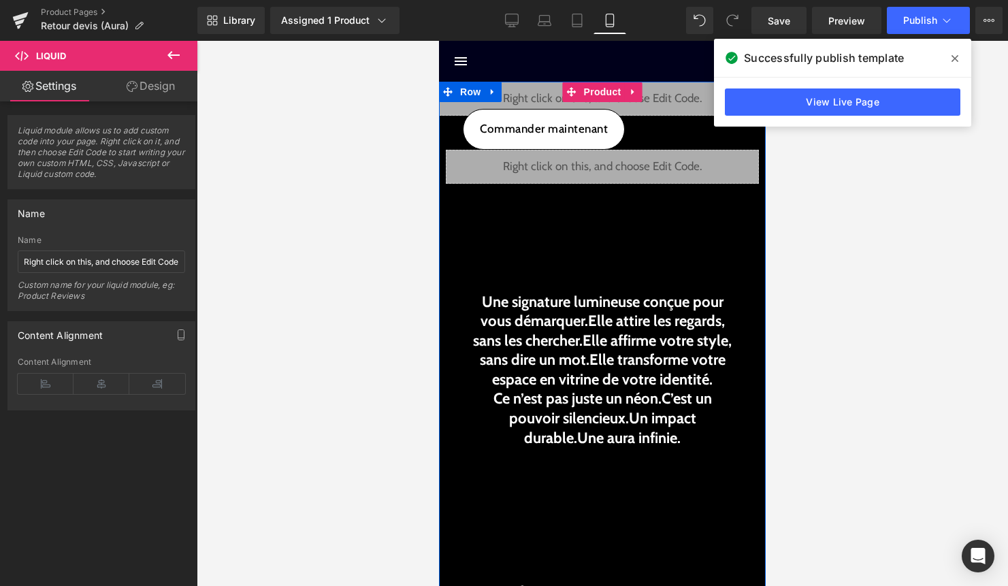
click at [616, 175] on div "Liquid" at bounding box center [602, 167] width 313 height 34
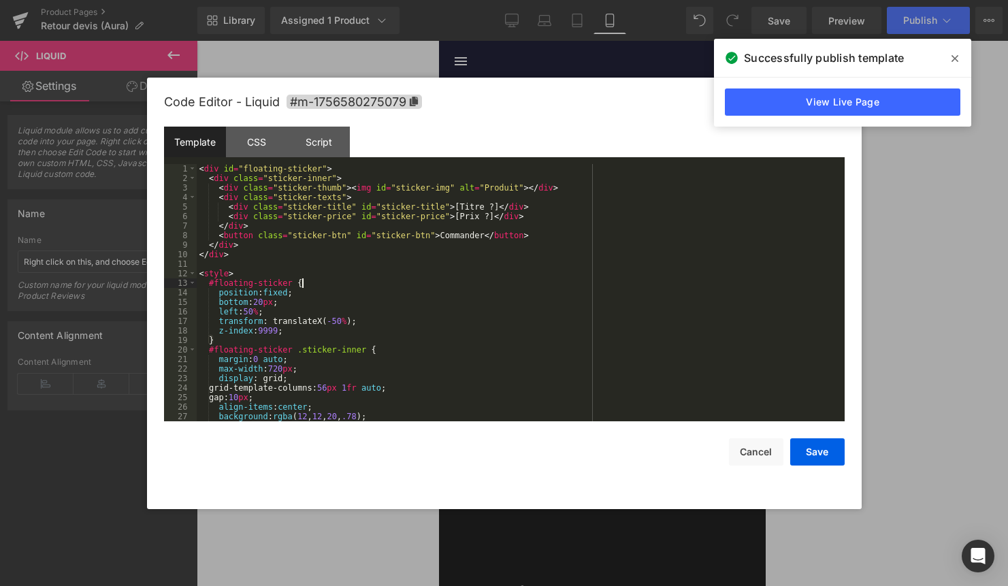
click at [448, 282] on div "< div id = "floating-sticker" > < div class = "sticker-inner" > < div class = "…" at bounding box center [518, 302] width 642 height 276
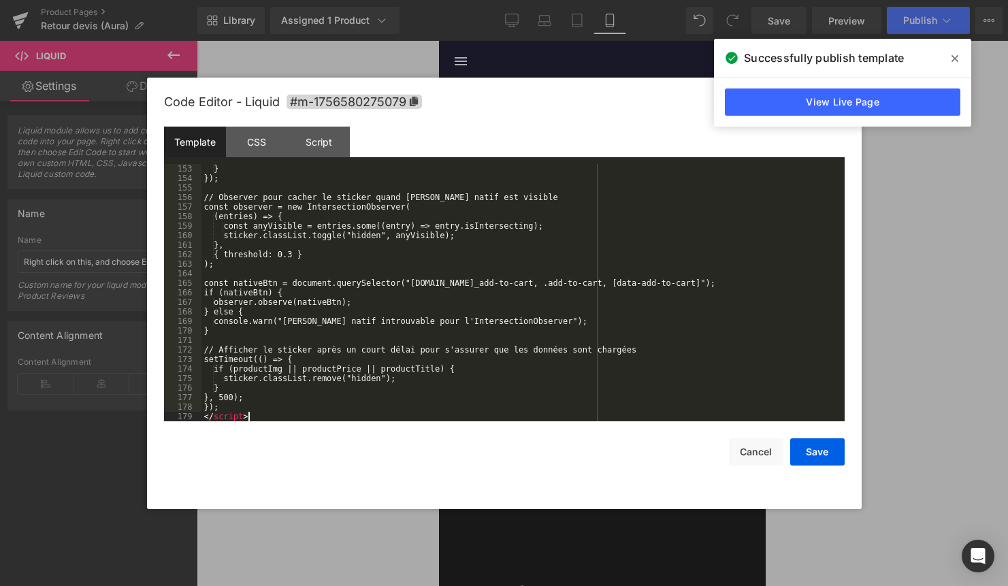
scroll to position [1448, 0]
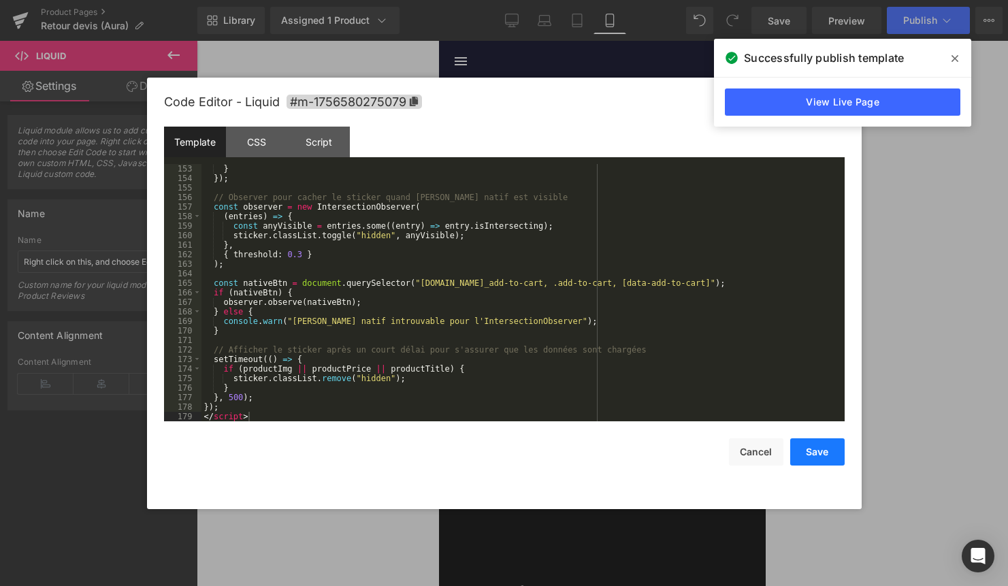
click at [822, 452] on button "Save" at bounding box center [817, 451] width 54 height 27
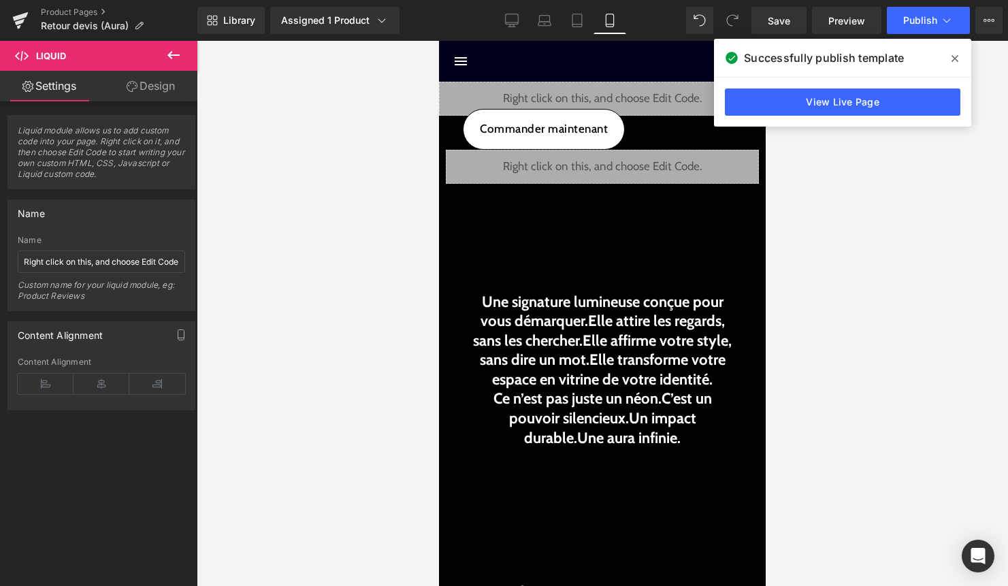
click at [928, 35] on div "Library Assigned 1 Product Product Preview Sab® Manage assigned products Mobile…" at bounding box center [602, 20] width 810 height 41
click at [929, 30] on button "Publish" at bounding box center [928, 20] width 83 height 27
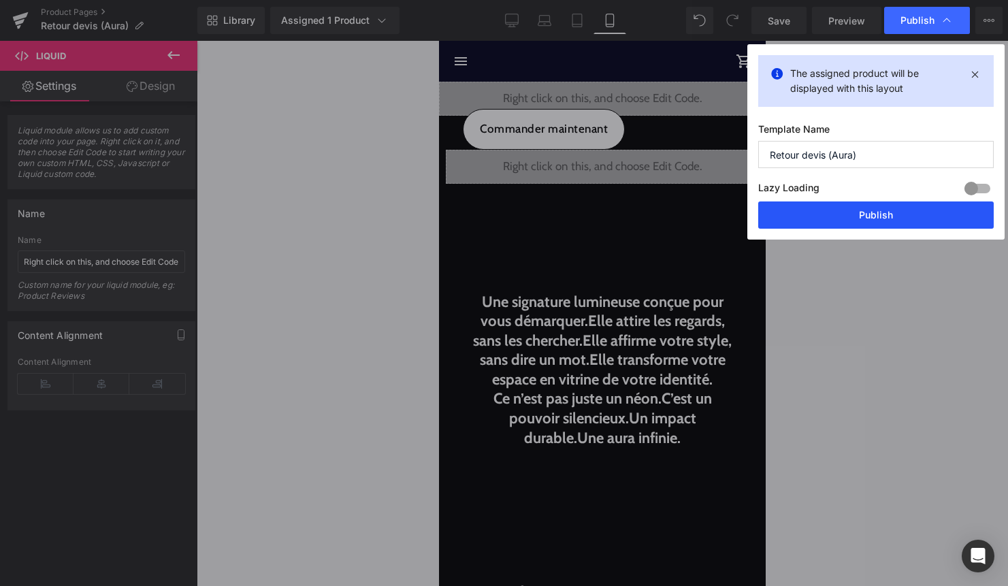
click at [878, 210] on button "Publish" at bounding box center [875, 214] width 235 height 27
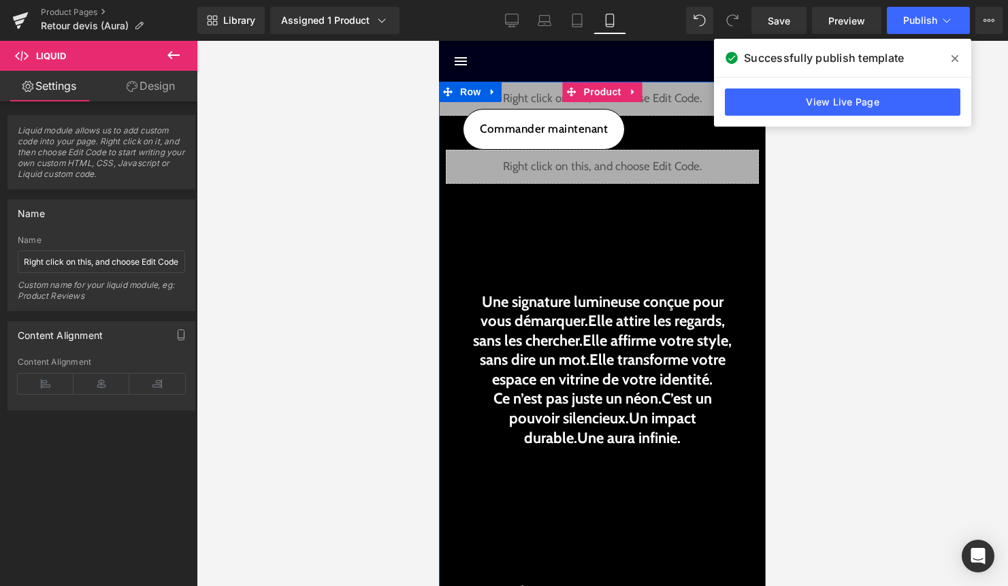
click at [619, 181] on div "Liquid" at bounding box center [602, 167] width 313 height 34
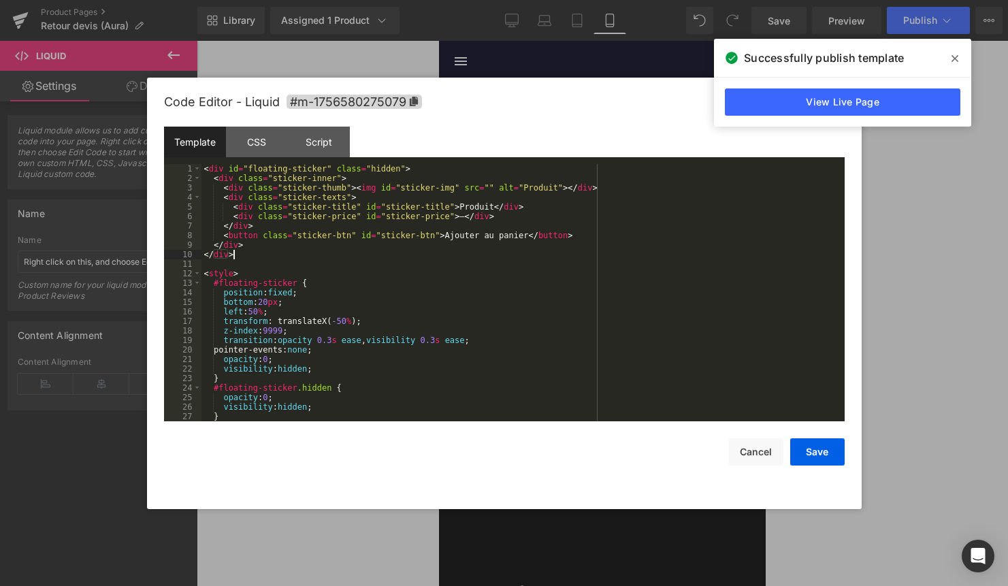
click at [540, 250] on div "< div id = "floating-sticker" class = "hidden" > < div class = "sticker-inner" …" at bounding box center [520, 302] width 638 height 276
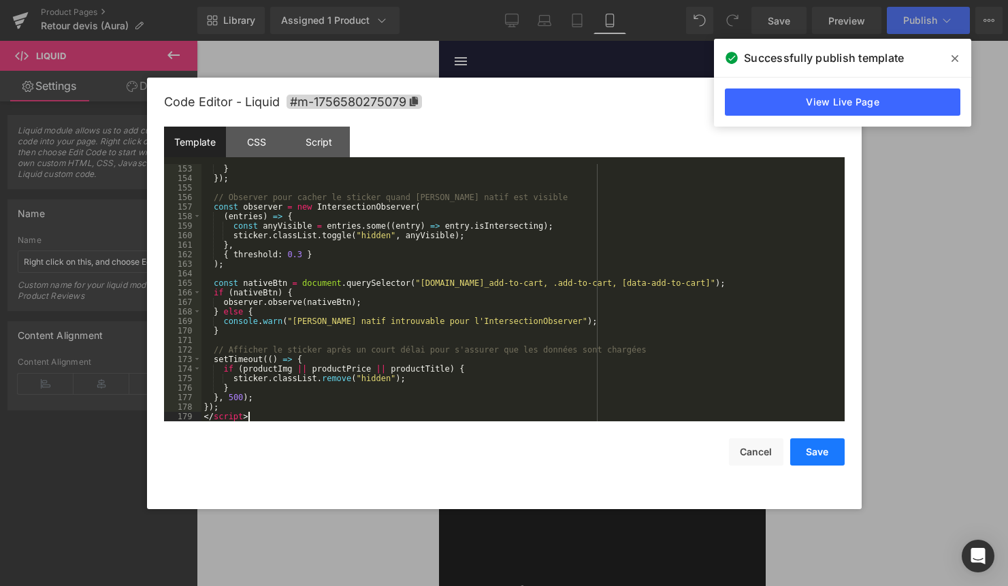
click at [818, 458] on button "Save" at bounding box center [817, 451] width 54 height 27
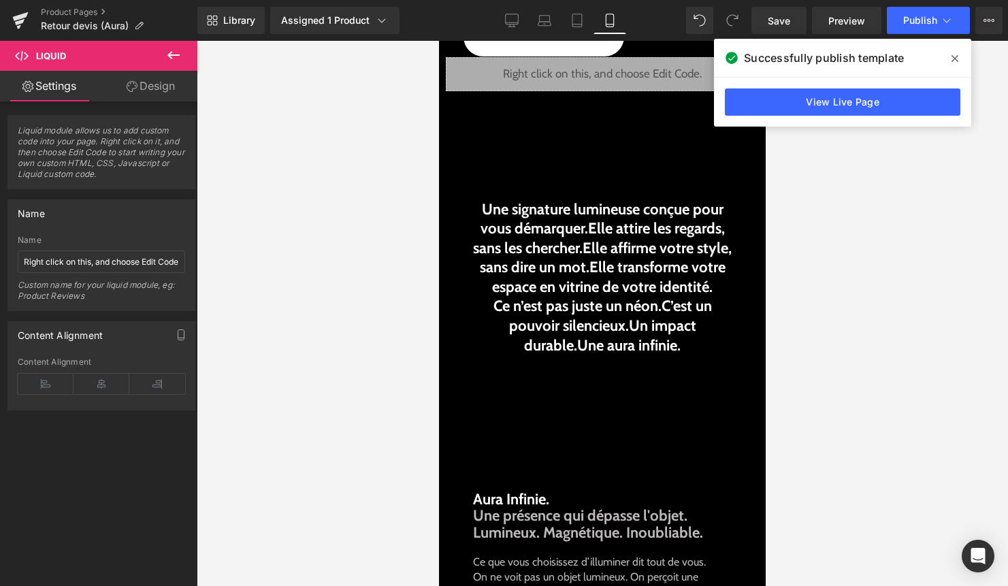
scroll to position [120, 0]
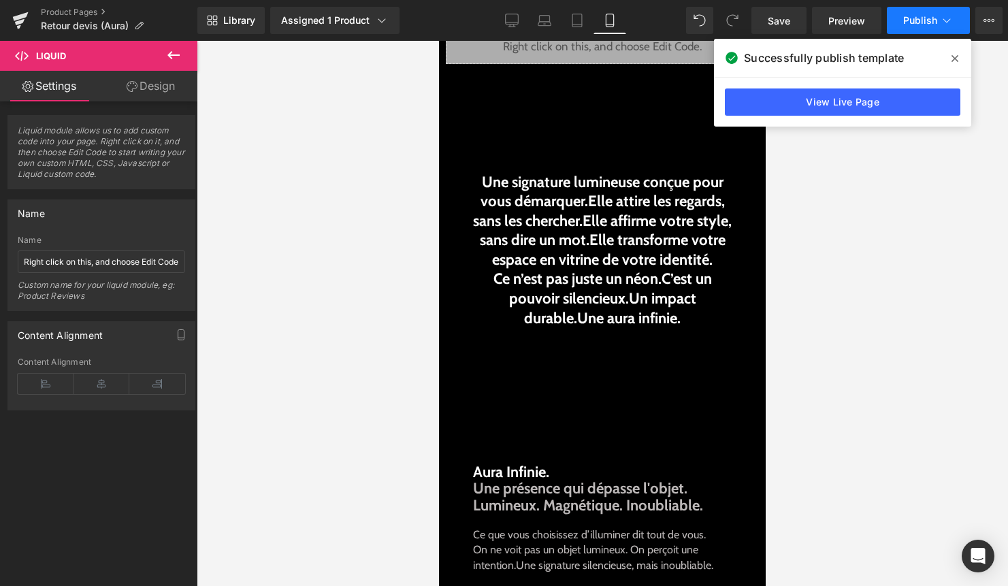
click at [944, 20] on icon at bounding box center [947, 21] width 14 height 14
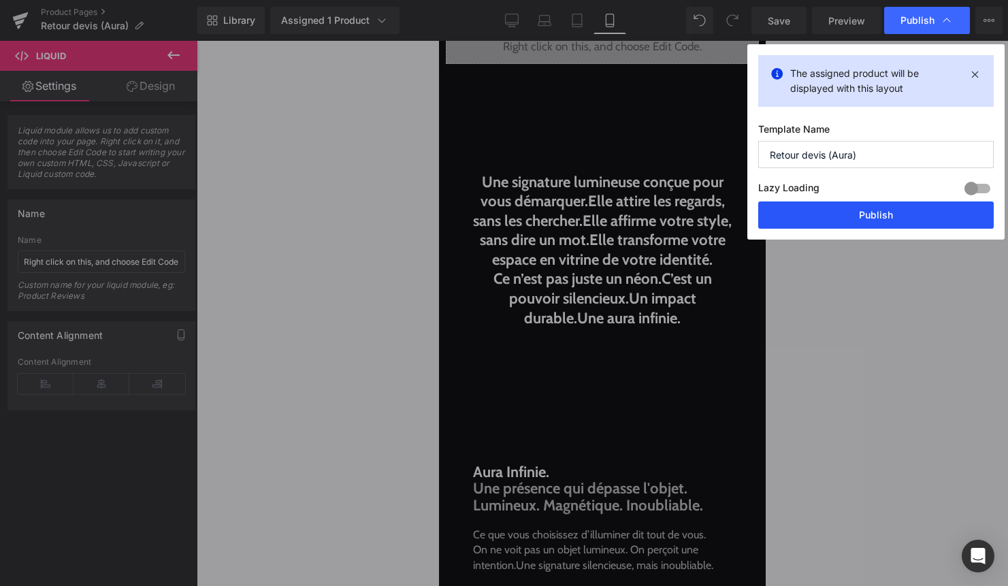
click at [858, 218] on button "Publish" at bounding box center [875, 214] width 235 height 27
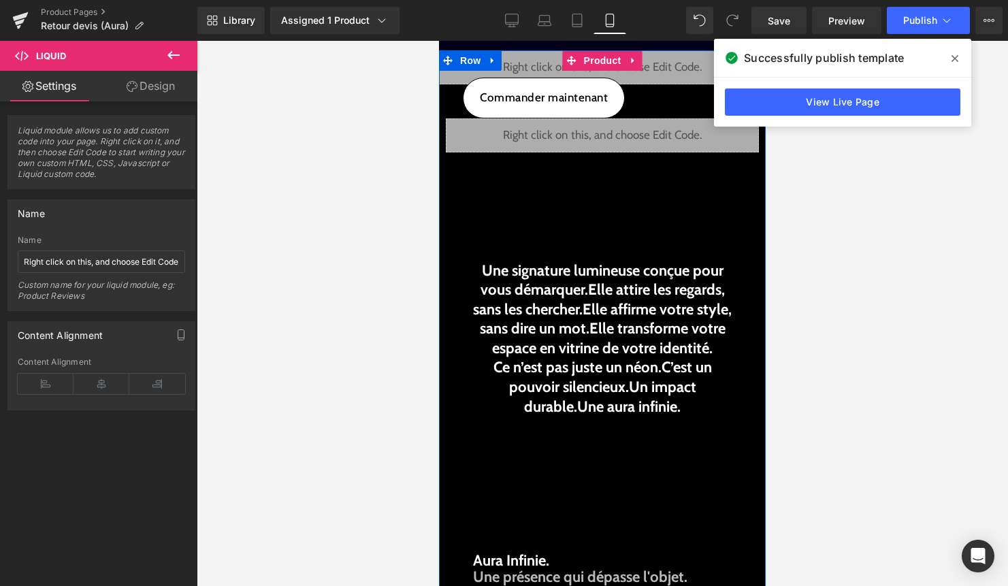
scroll to position [20, 0]
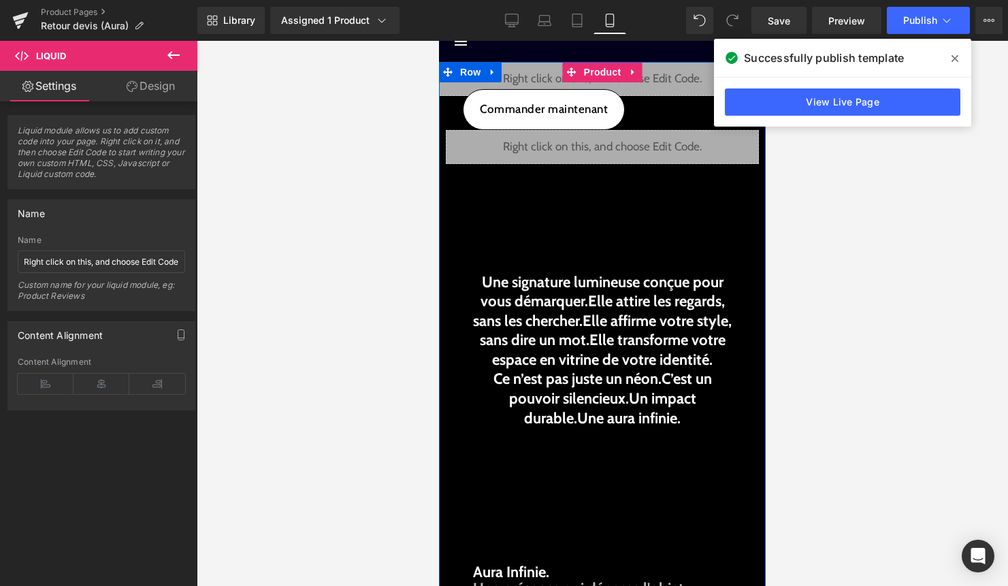
click at [589, 153] on div "Liquid" at bounding box center [602, 147] width 313 height 34
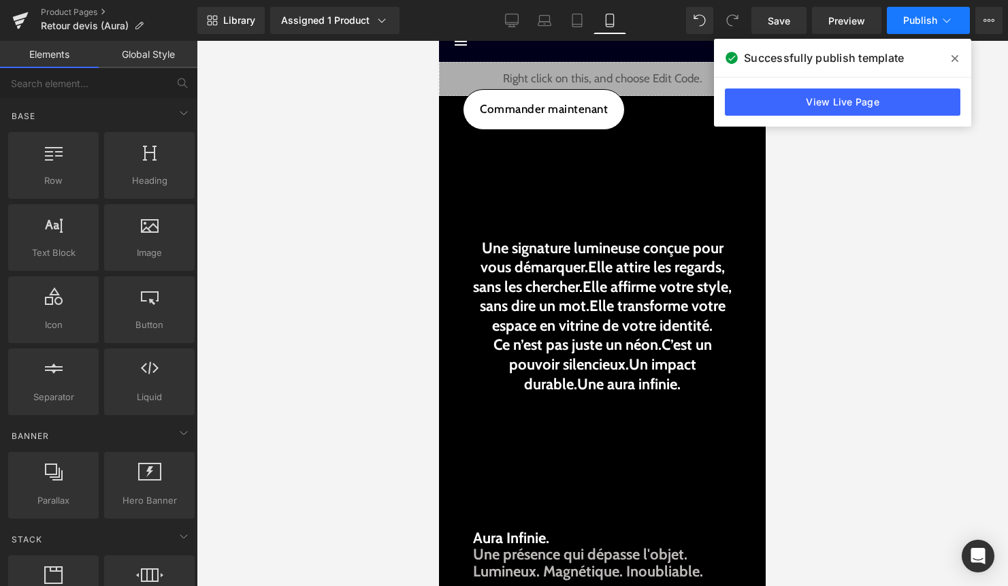
click at [901, 19] on button "Publish" at bounding box center [928, 20] width 83 height 27
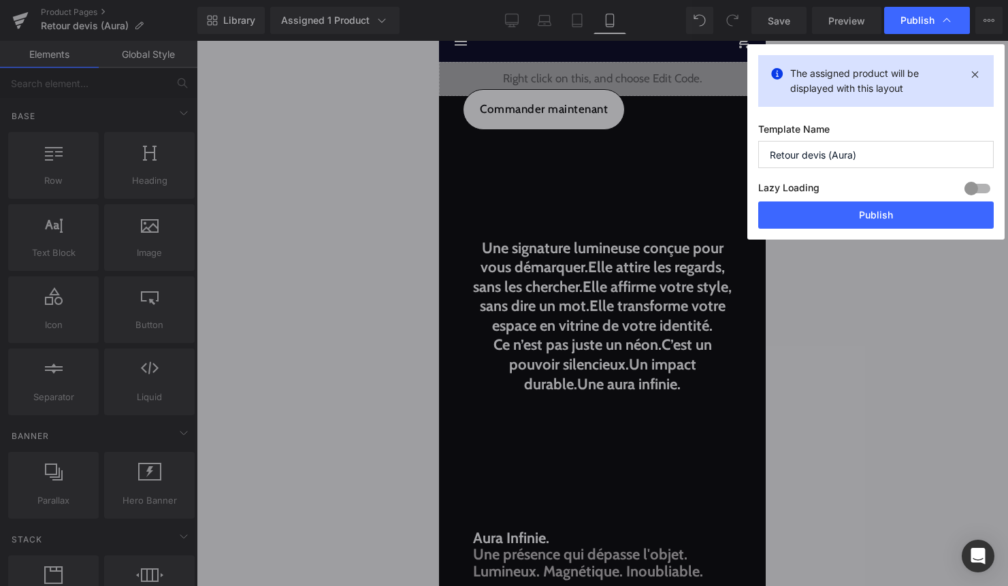
click at [844, 194] on div "Lazy Loading Build Upgrade plan to unlock" at bounding box center [875, 190] width 235 height 22
click at [839, 209] on button "Publish" at bounding box center [875, 214] width 235 height 27
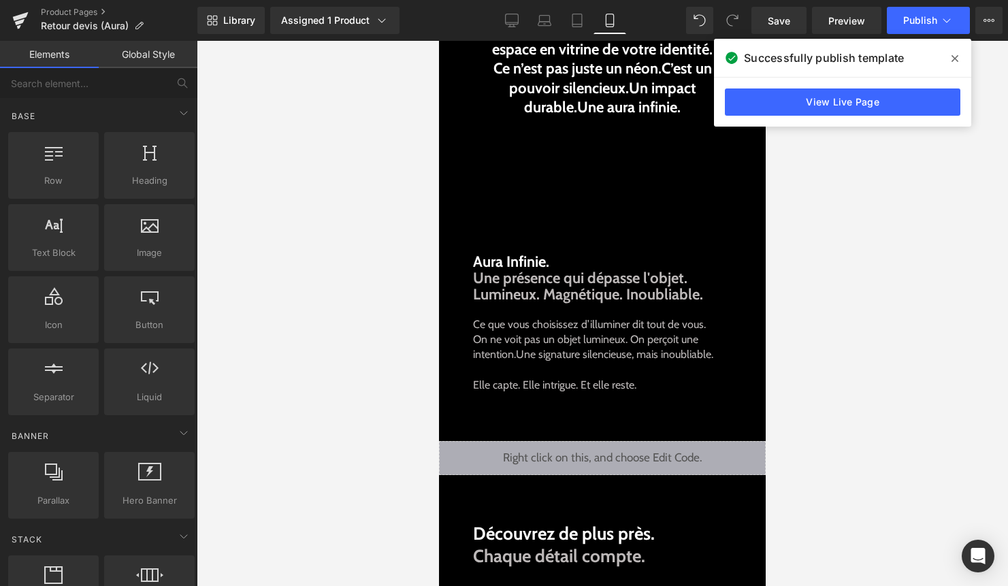
scroll to position [674, 0]
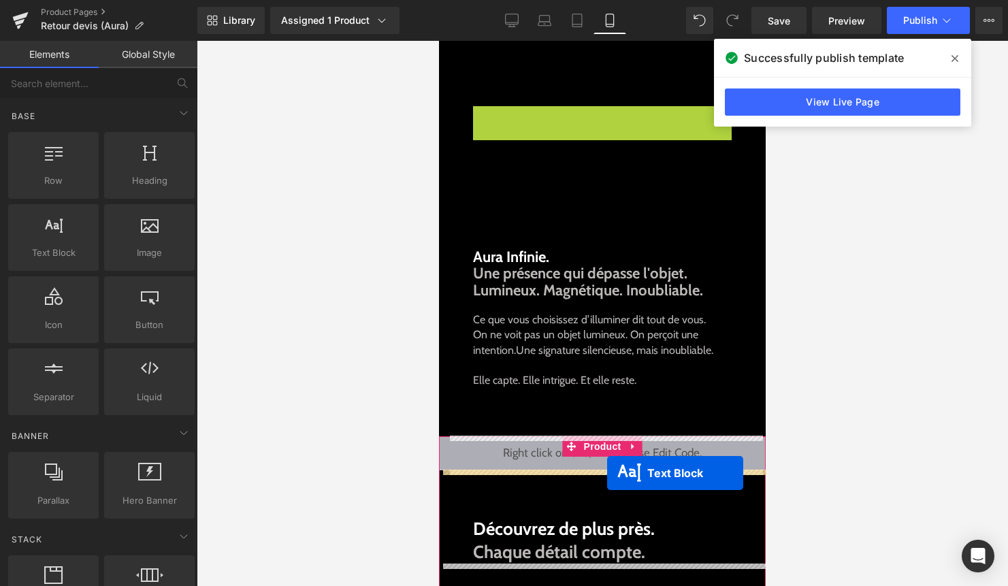
drag, startPoint x: 601, startPoint y: 56, endPoint x: 607, endPoint y: 473, distance: 417.1
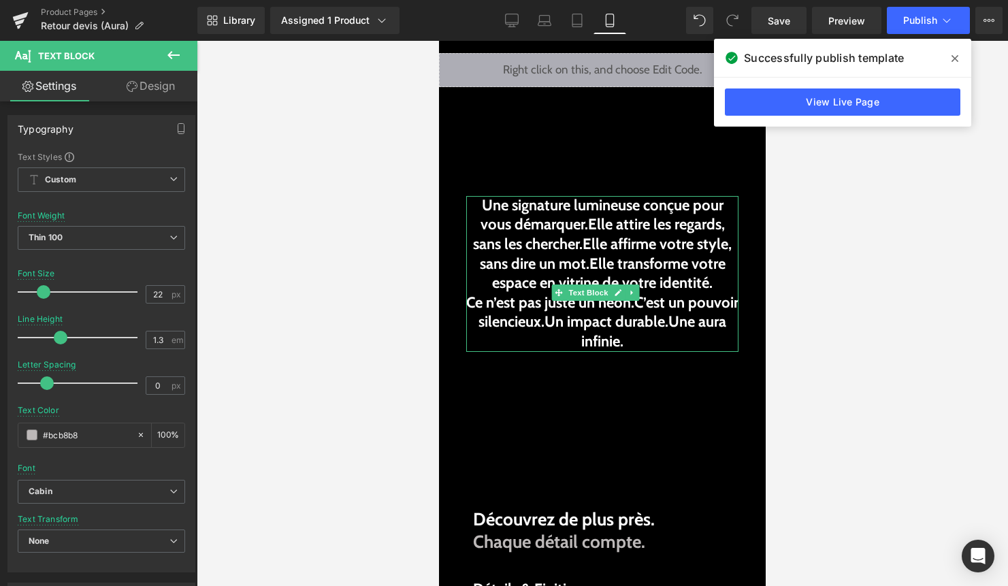
scroll to position [757, 0]
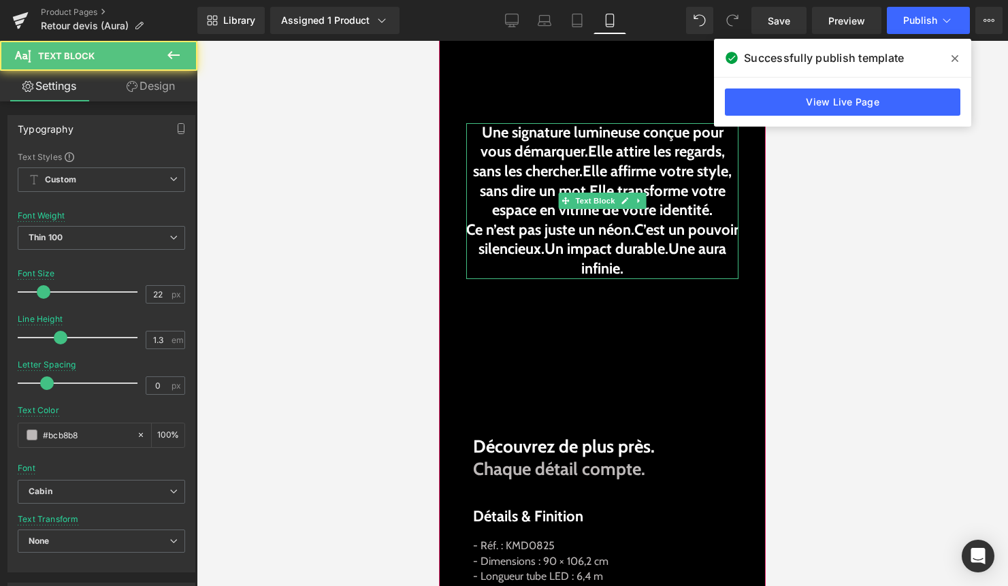
click at [572, 173] on b "Elle attire les regards, sans les chercher." at bounding box center [599, 161] width 252 height 38
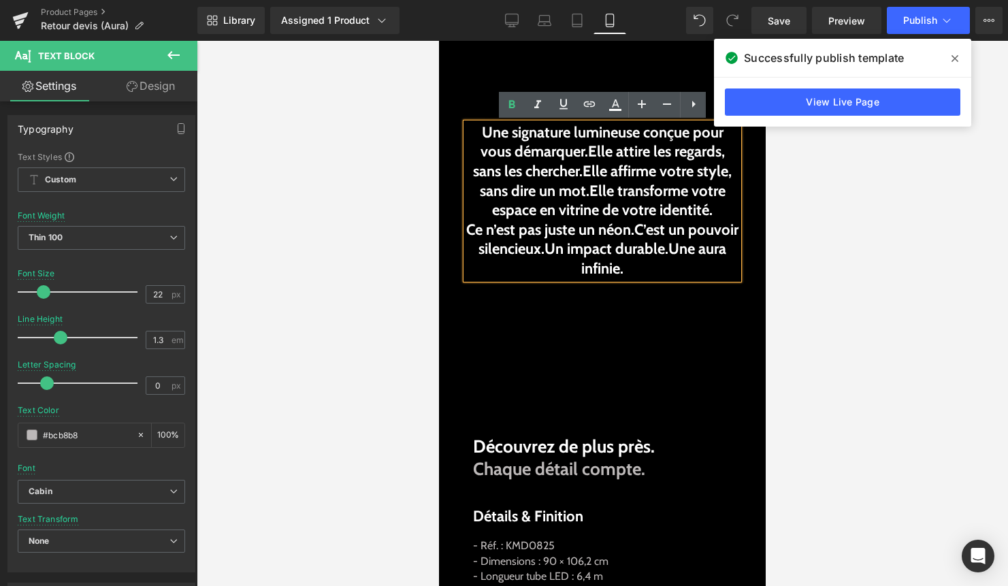
click at [594, 207] on b "Elle transforme votre espace en vitrine de votre identité." at bounding box center [608, 201] width 233 height 38
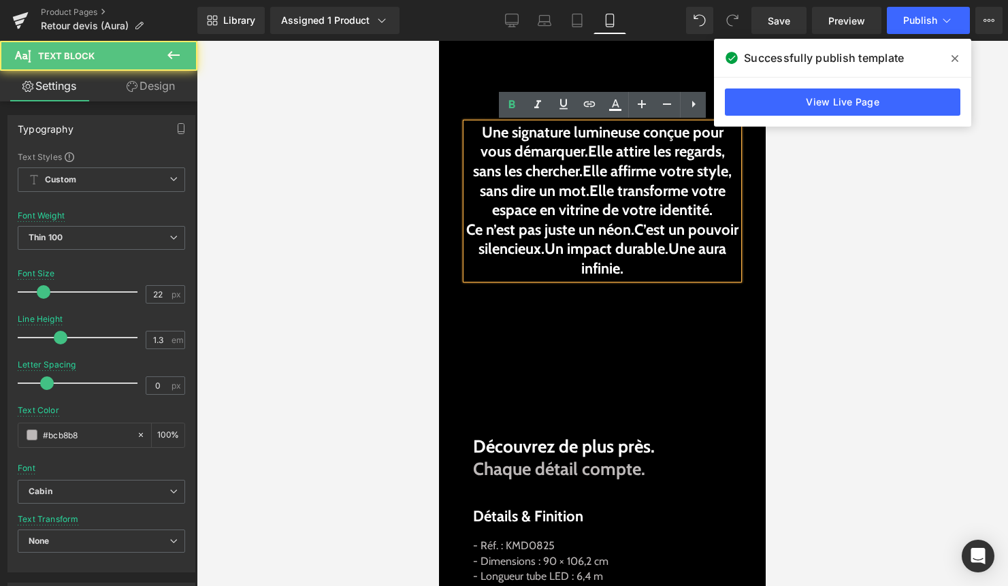
click at [824, 268] on div at bounding box center [602, 313] width 811 height 545
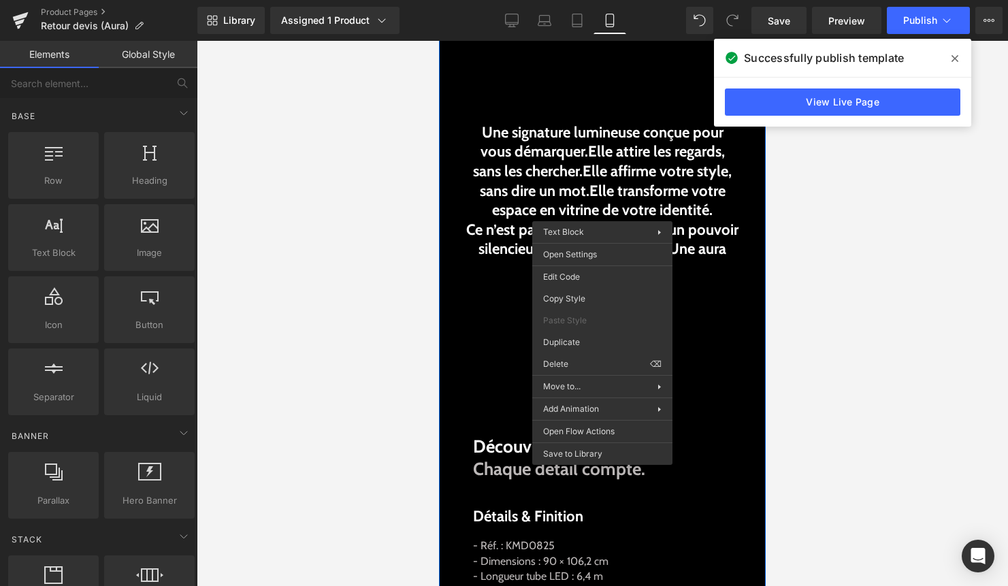
click at [589, 199] on div "Une signature lumineuse conçue pour vous démarquer. Elle attire les regards, sa…" at bounding box center [602, 201] width 272 height 156
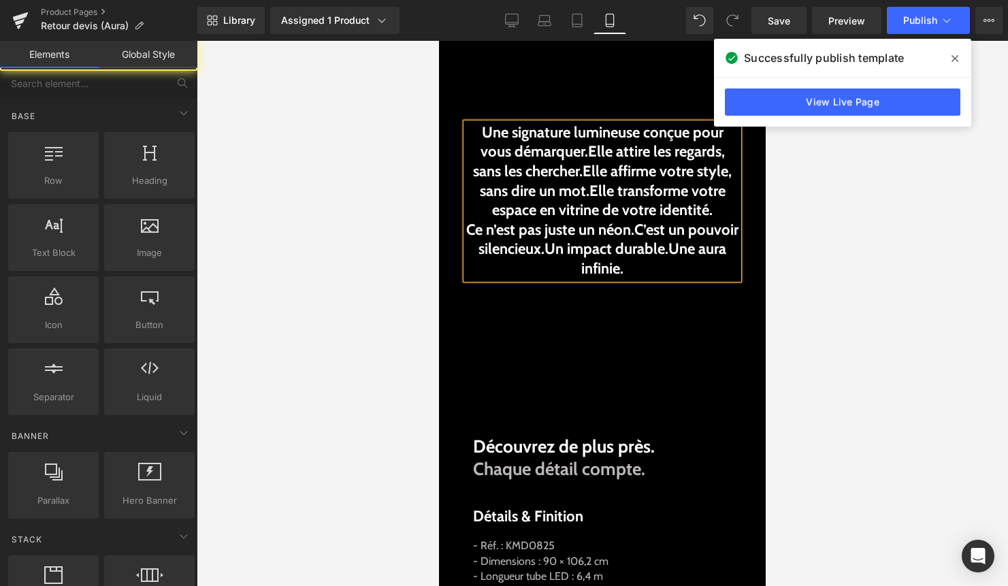
click at [896, 198] on div at bounding box center [602, 313] width 811 height 545
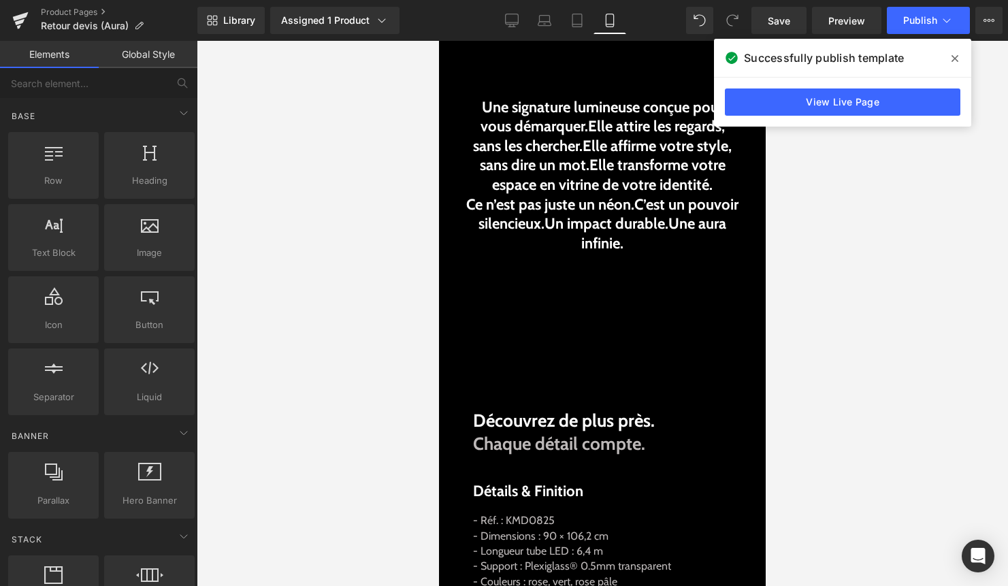
scroll to position [1157, 0]
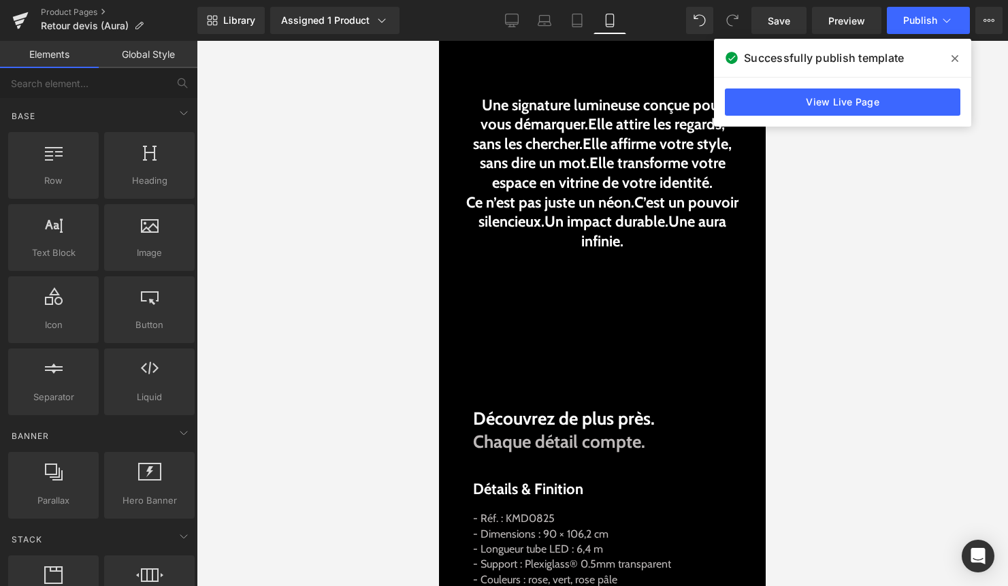
click at [599, 208] on b "Ce n’est pas juste un néon." at bounding box center [550, 202] width 168 height 18
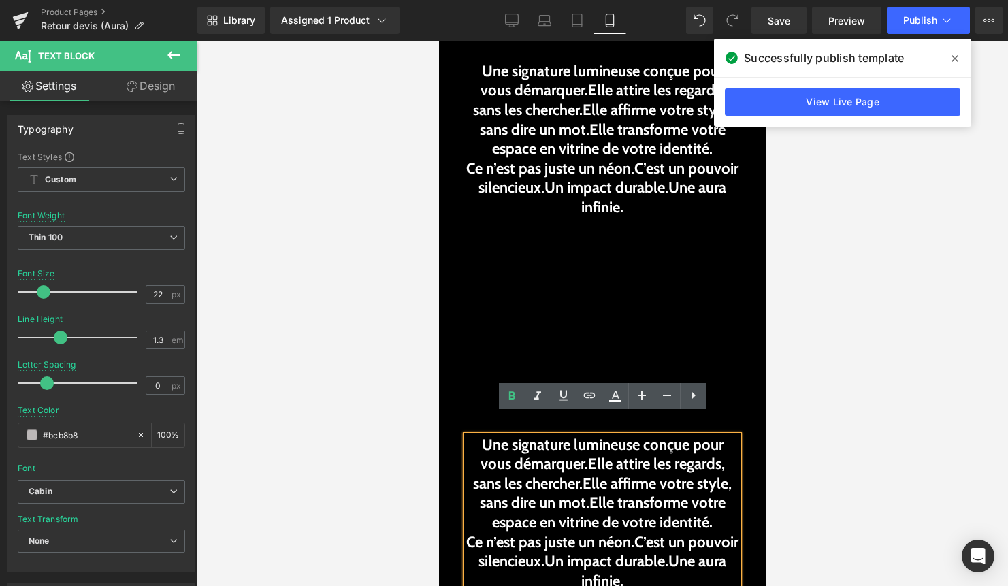
scroll to position [811, 0]
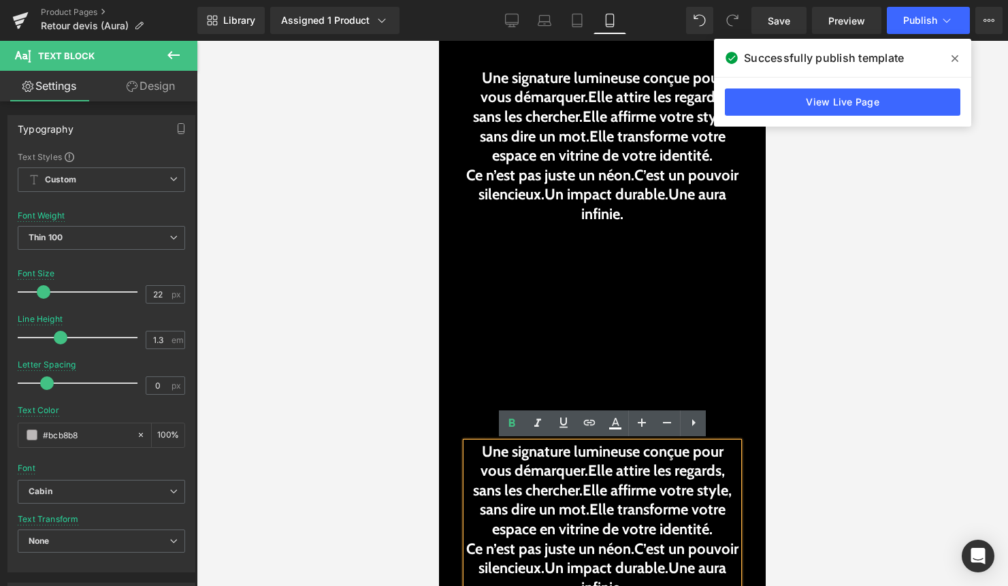
click at [616, 133] on b "Elle transforme votre espace en vitrine de votre identité." at bounding box center [608, 146] width 233 height 38
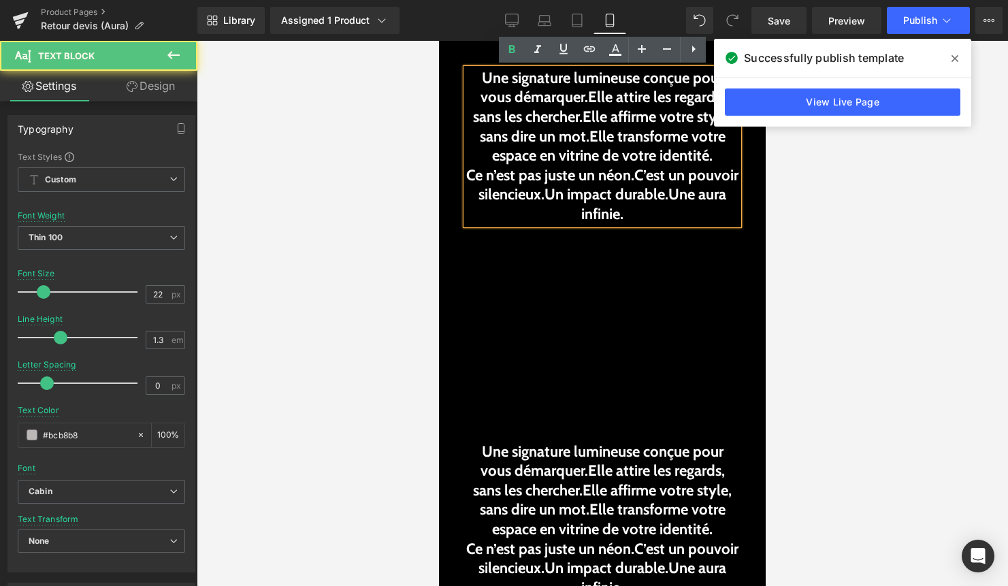
click at [365, 227] on div at bounding box center [602, 313] width 811 height 545
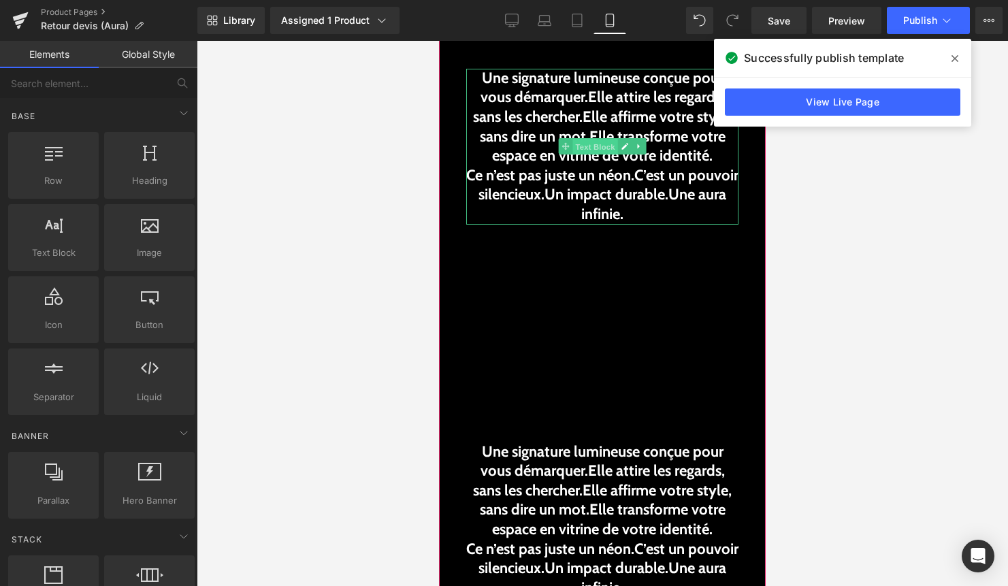
click at [606, 149] on span "Text Block" at bounding box center [594, 147] width 45 height 16
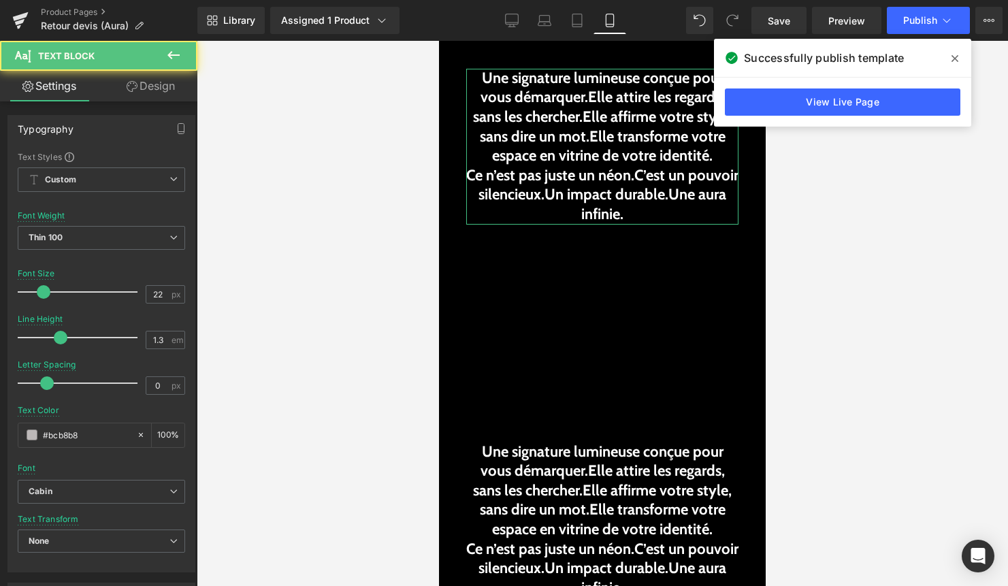
click at [159, 78] on link "Design" at bounding box center [150, 86] width 99 height 31
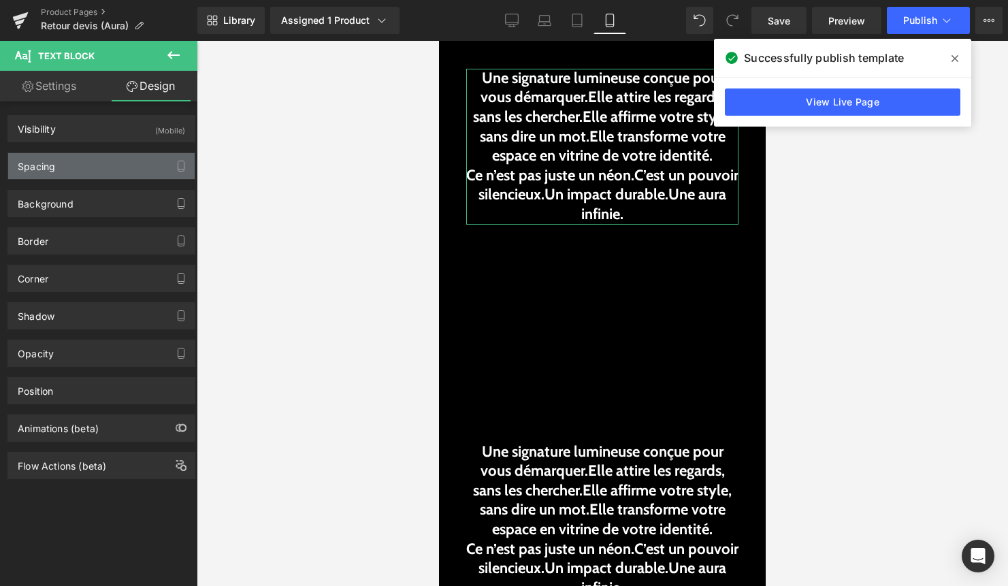
click at [105, 168] on div "Spacing" at bounding box center [101, 166] width 186 height 26
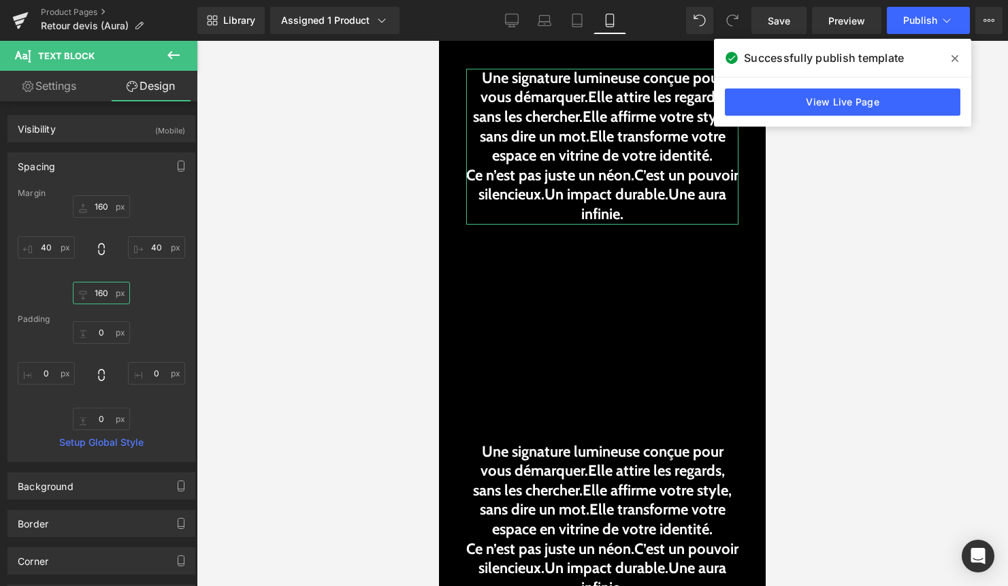
click at [105, 296] on input "160" at bounding box center [101, 293] width 57 height 22
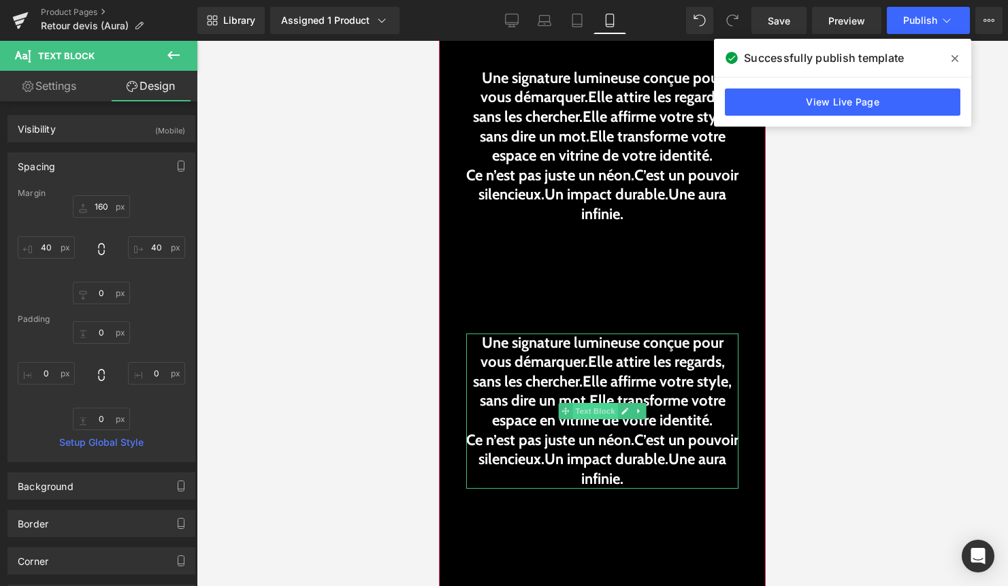
click at [605, 410] on span "Text Block" at bounding box center [594, 411] width 45 height 16
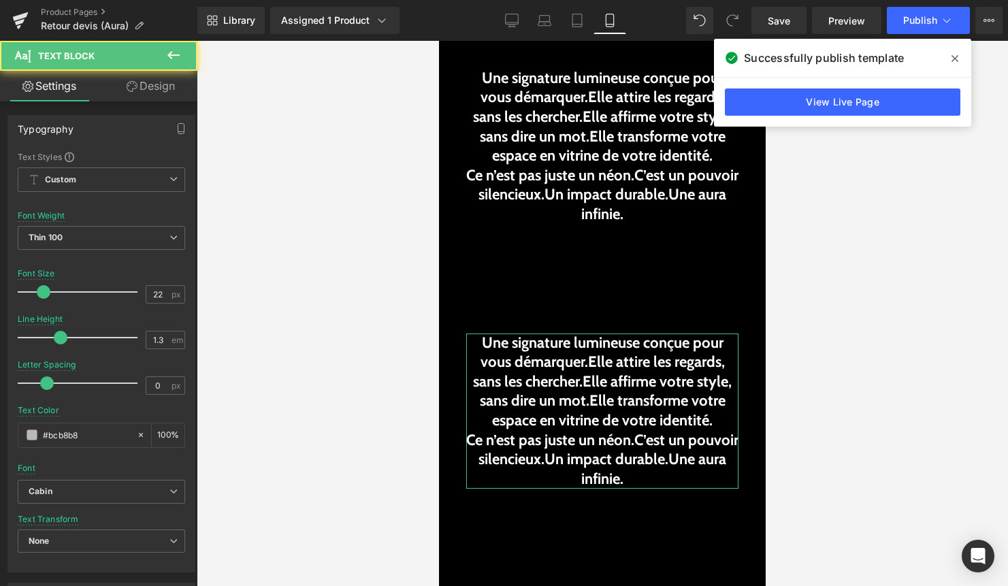
click at [150, 94] on link "Design" at bounding box center [150, 86] width 99 height 31
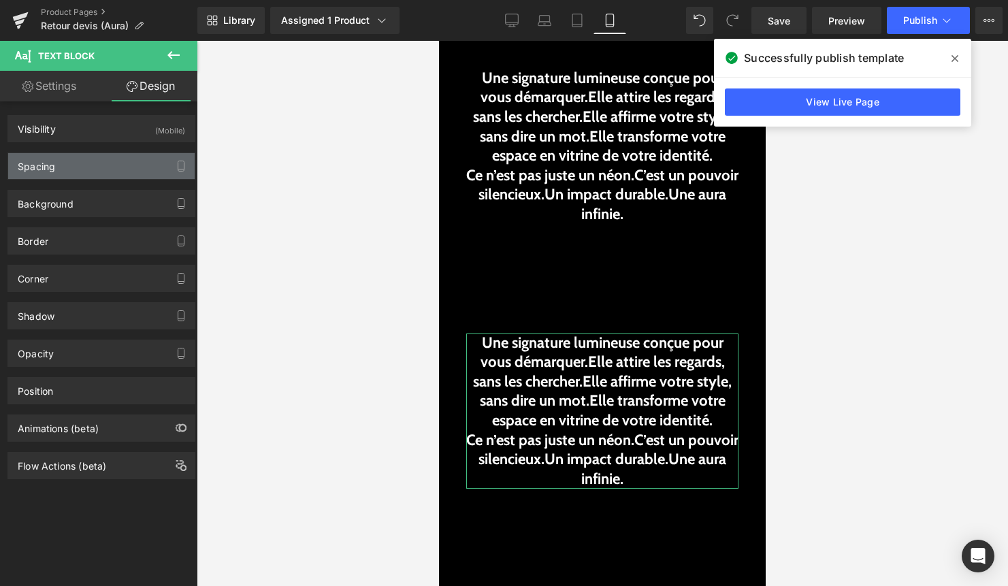
click at [101, 169] on div "Spacing" at bounding box center [101, 166] width 186 height 26
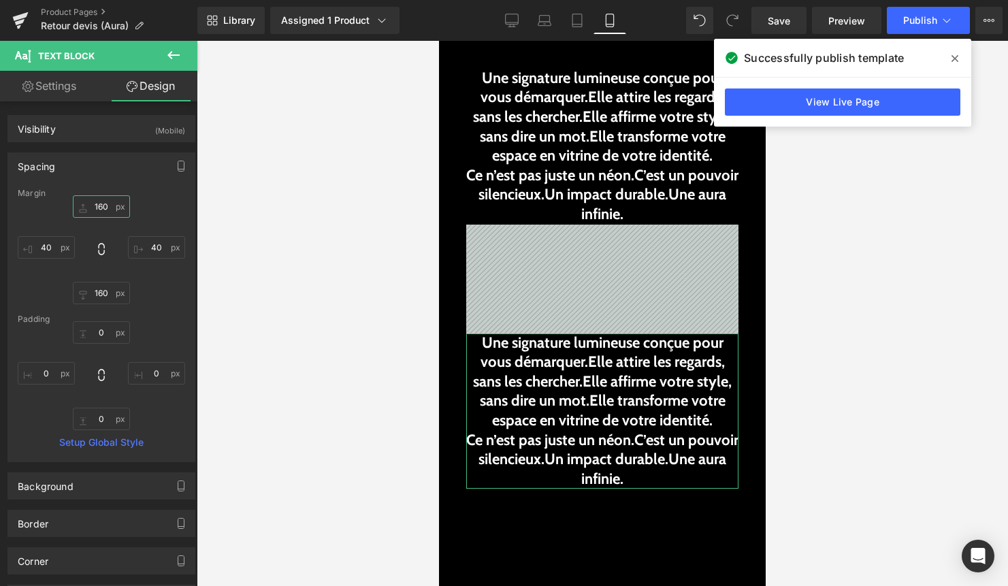
click at [103, 207] on input "160" at bounding box center [101, 206] width 57 height 22
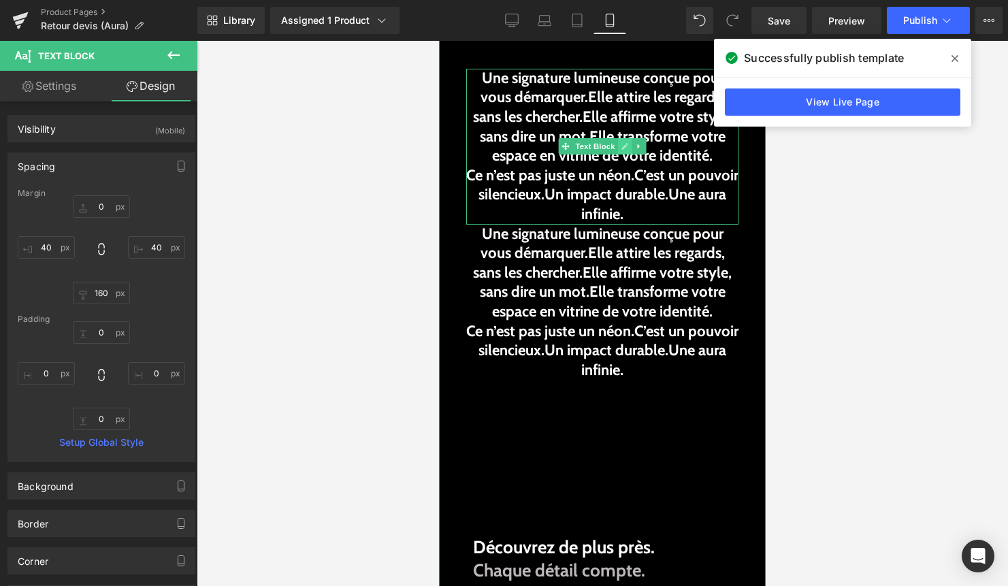
click at [628, 140] on link at bounding box center [625, 146] width 14 height 16
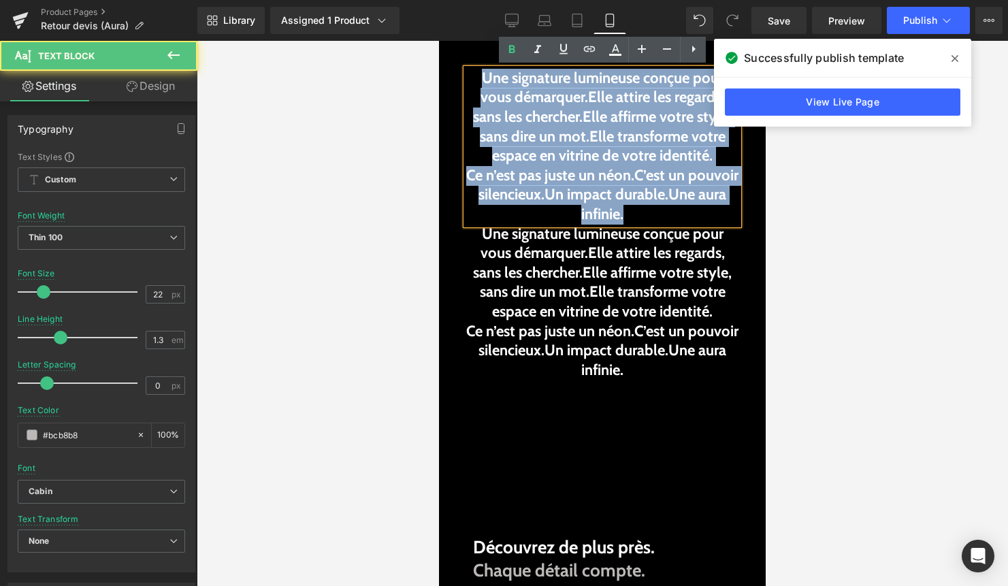
drag, startPoint x: 684, startPoint y: 218, endPoint x: 474, endPoint y: 79, distance: 251.9
click at [474, 79] on div "Une signature lumineuse conçue pour vous démarquer. Elle attire les regards, sa…" at bounding box center [602, 147] width 272 height 156
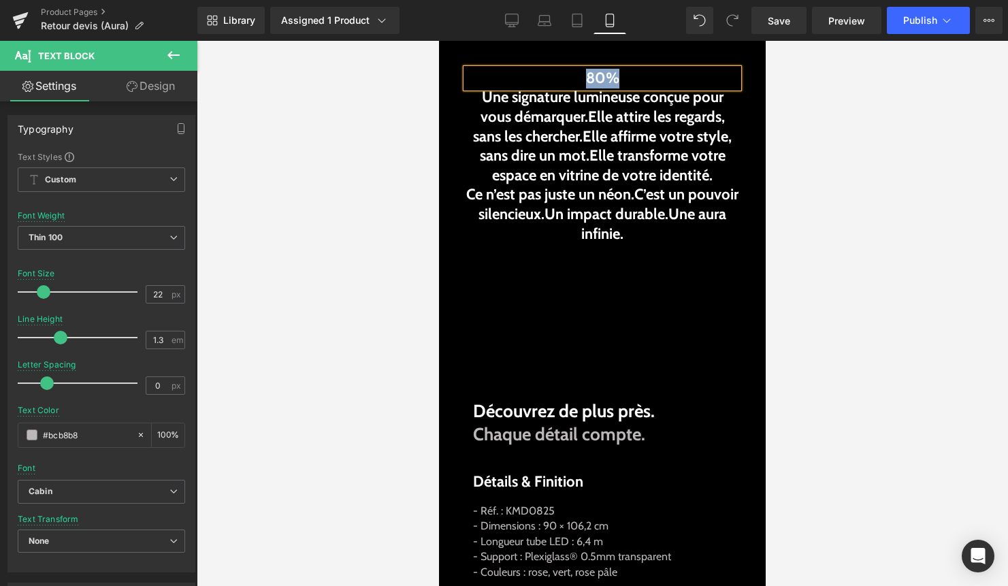
drag, startPoint x: 621, startPoint y: 72, endPoint x: 520, endPoint y: 72, distance: 100.0
click at [525, 72] on p "80%" at bounding box center [602, 79] width 272 height 20
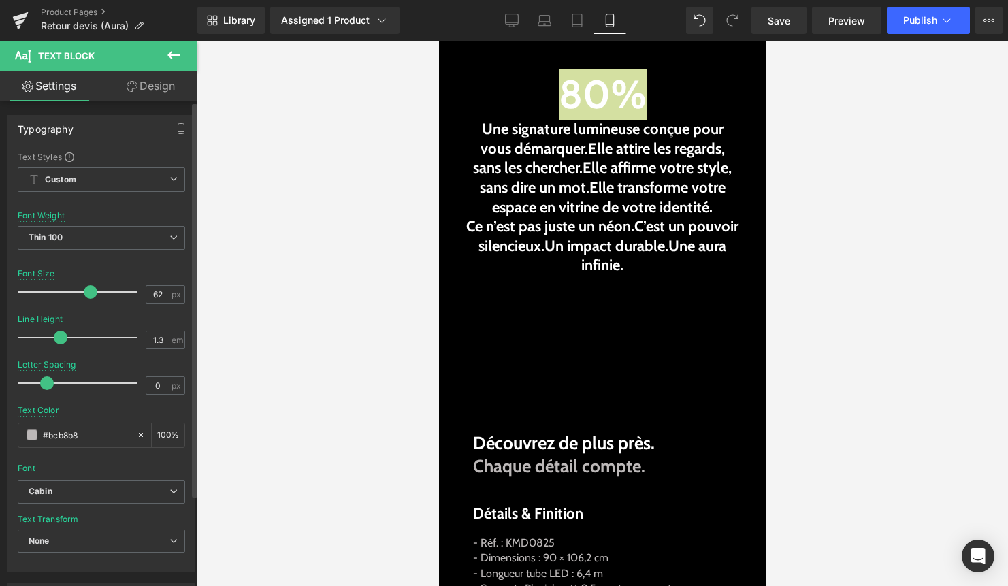
type input "63"
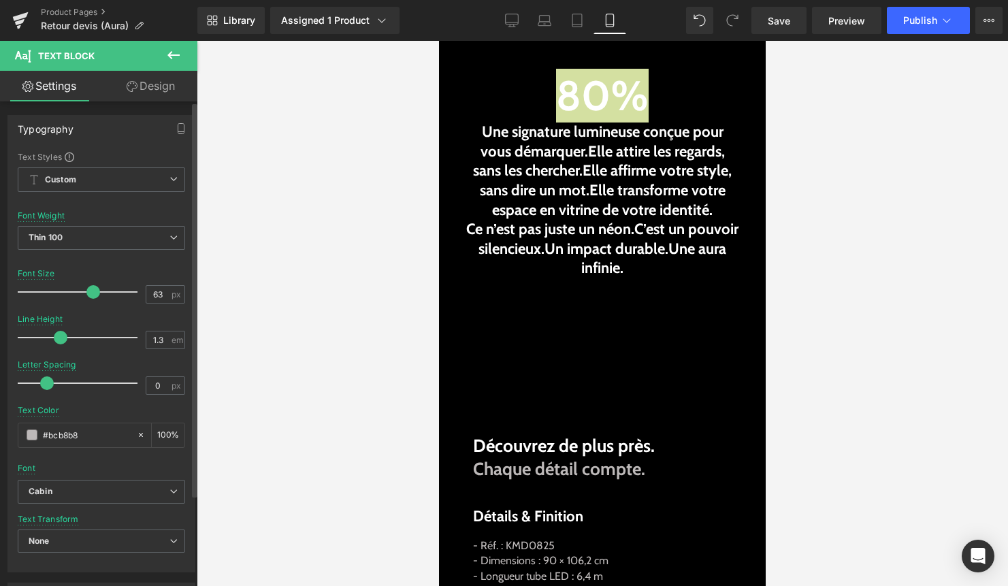
drag, startPoint x: 44, startPoint y: 291, endPoint x: 90, endPoint y: 293, distance: 47.0
click at [90, 293] on span at bounding box center [93, 292] width 14 height 14
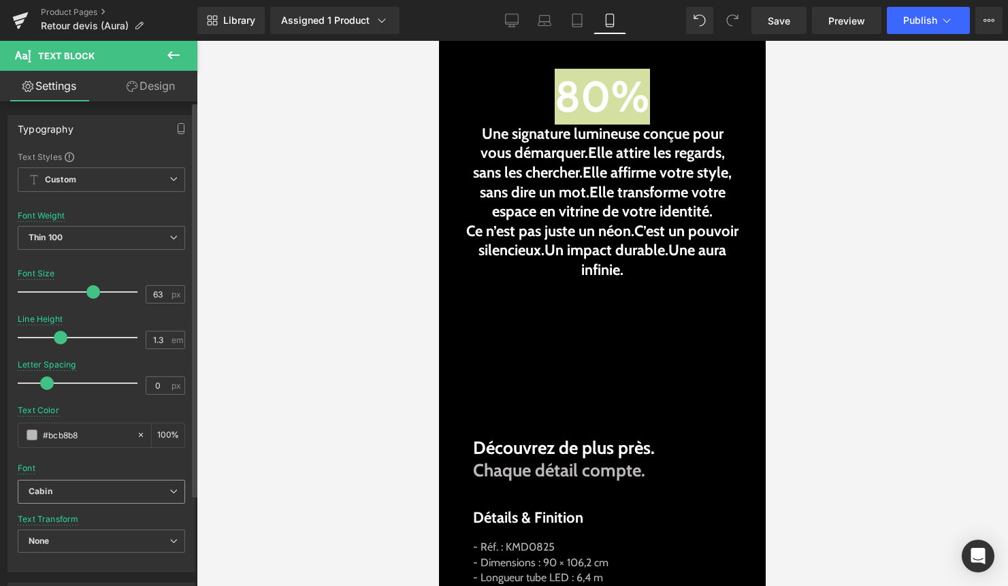
click at [103, 493] on b "Cabin" at bounding box center [99, 492] width 141 height 12
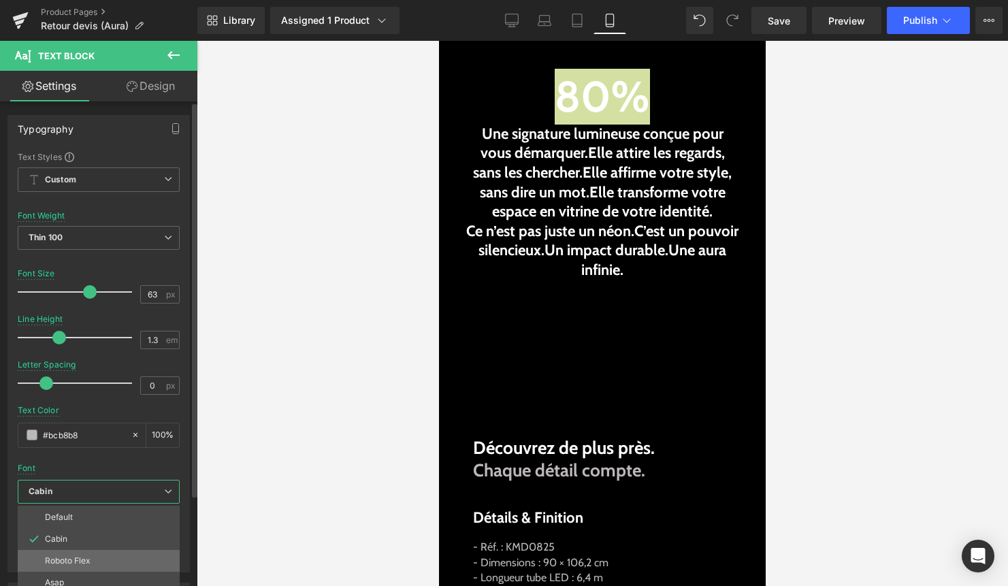
click at [91, 564] on li "Roboto Flex" at bounding box center [99, 561] width 162 height 22
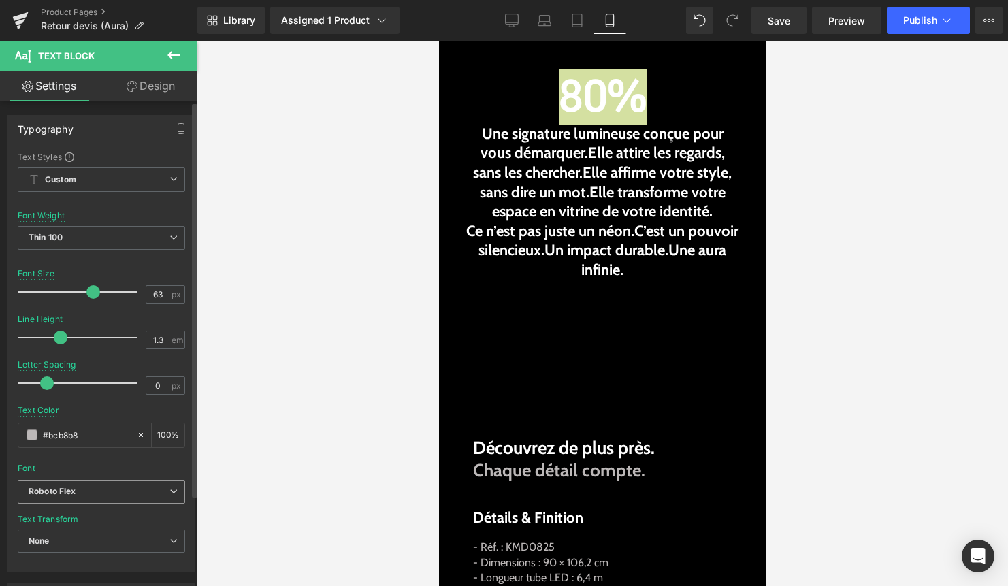
click at [97, 490] on b "Roboto Flex" at bounding box center [99, 492] width 141 height 12
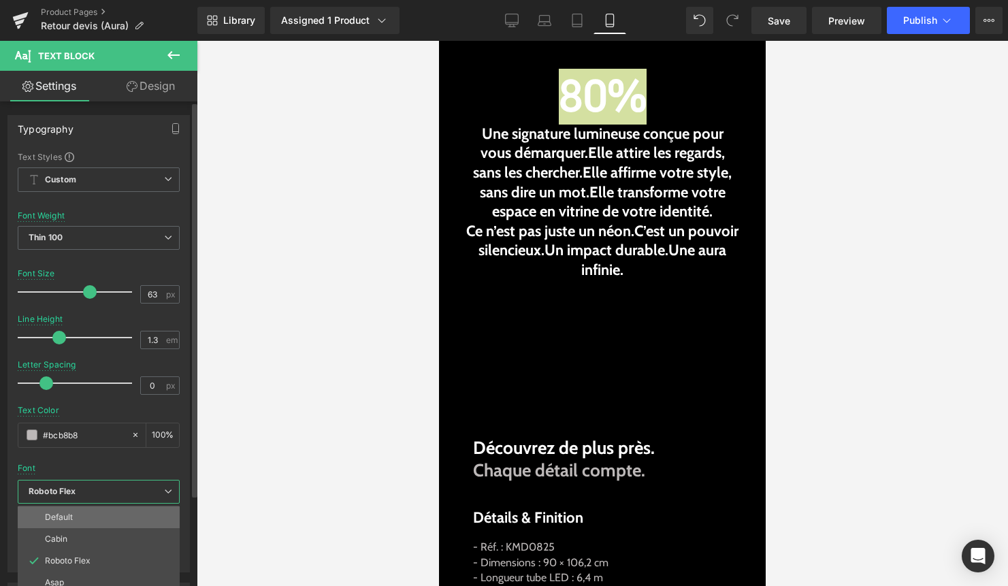
click at [80, 519] on li "Default" at bounding box center [99, 517] width 162 height 22
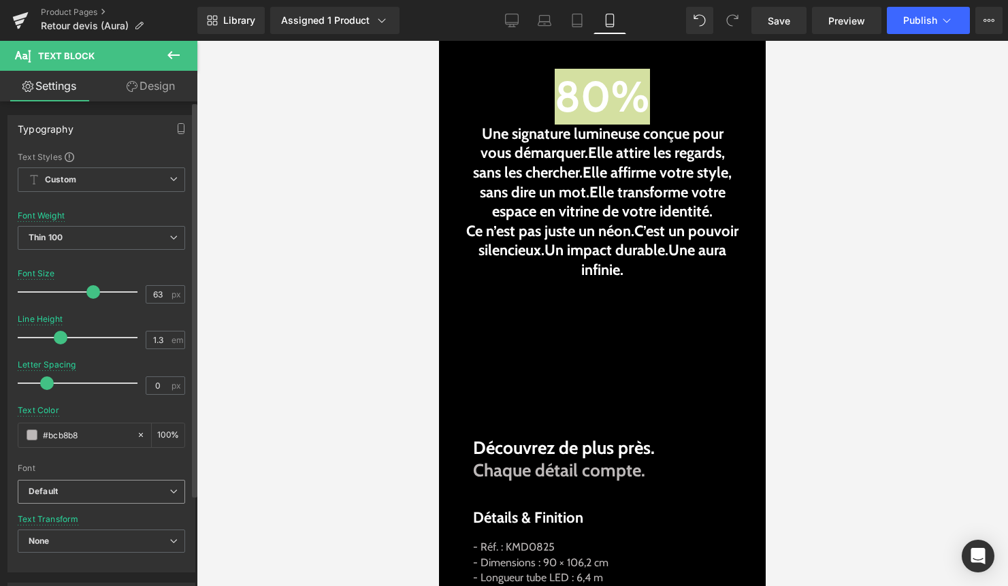
click at [110, 489] on b "Default" at bounding box center [99, 492] width 141 height 12
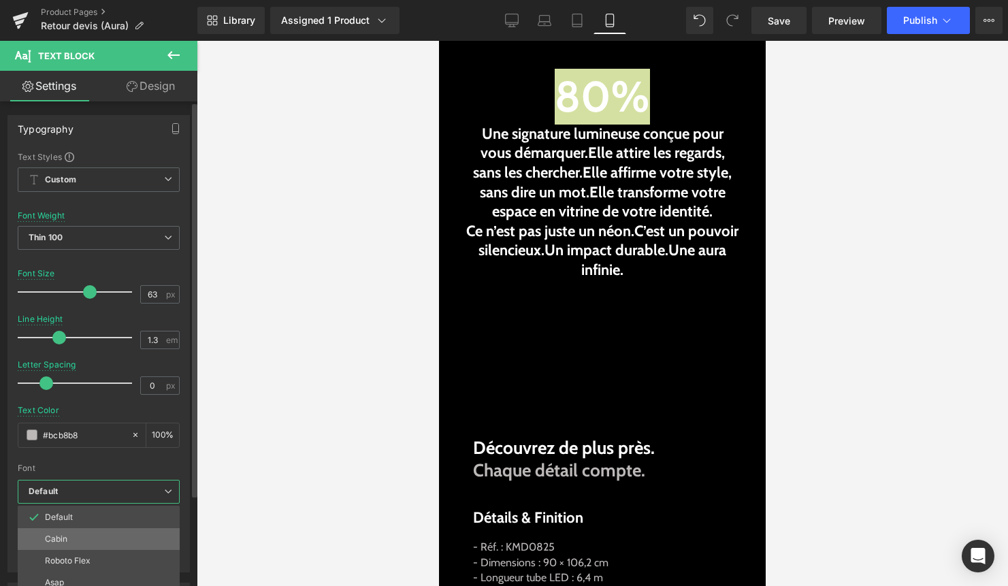
click at [87, 539] on li "Cabin" at bounding box center [99, 539] width 162 height 22
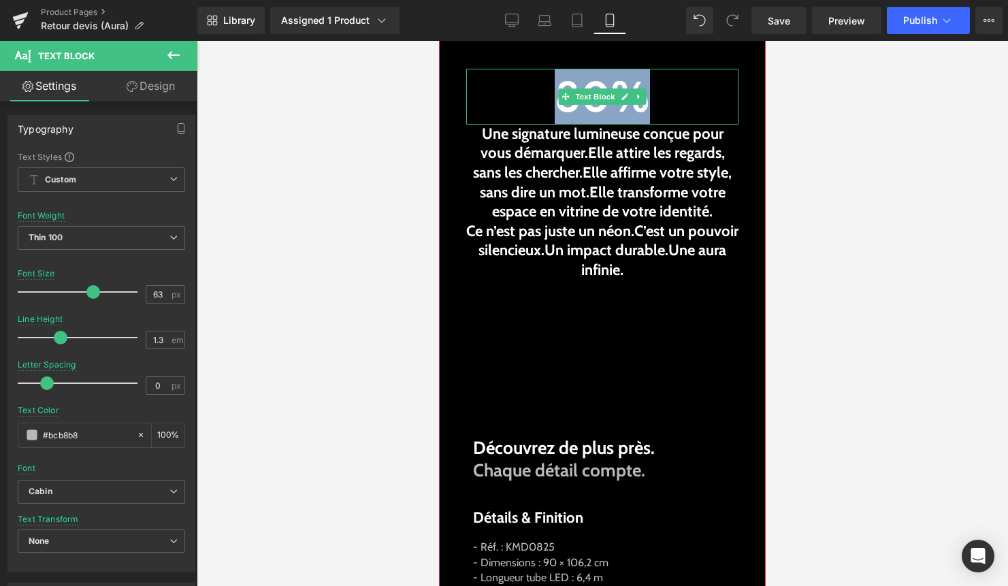
click at [584, 112] on b "80%" at bounding box center [602, 96] width 95 height 52
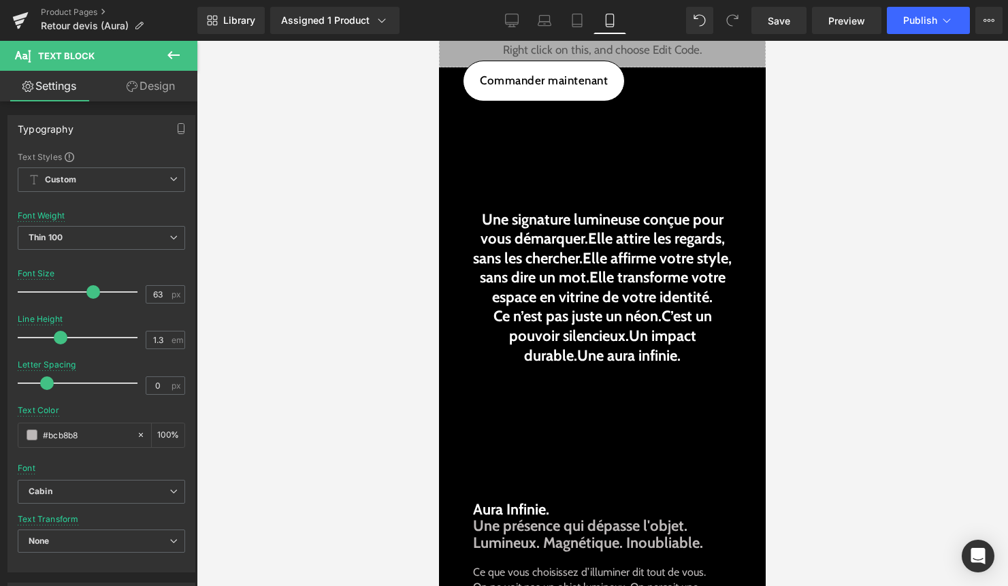
scroll to position [0, 0]
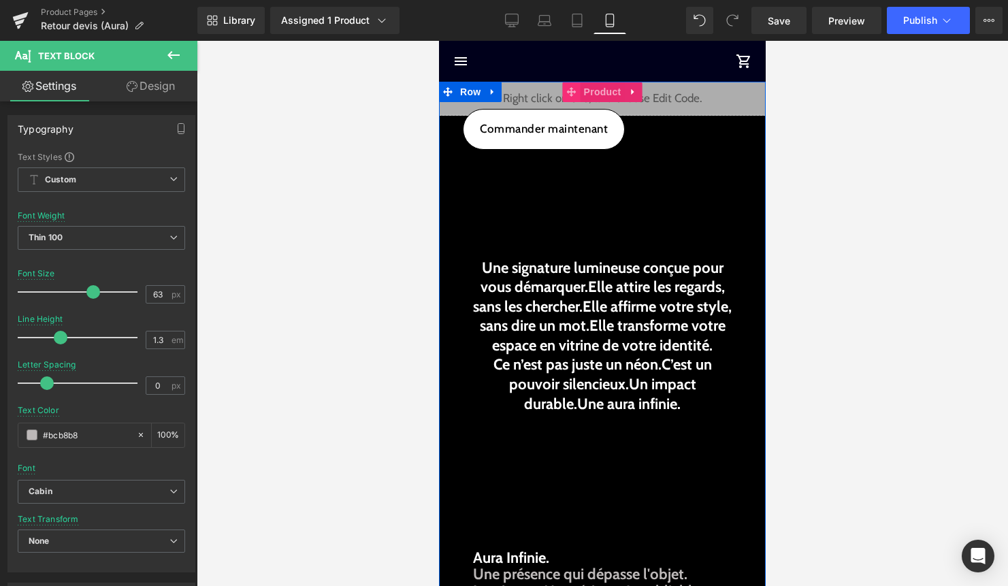
click at [567, 93] on icon at bounding box center [572, 92] width 10 height 10
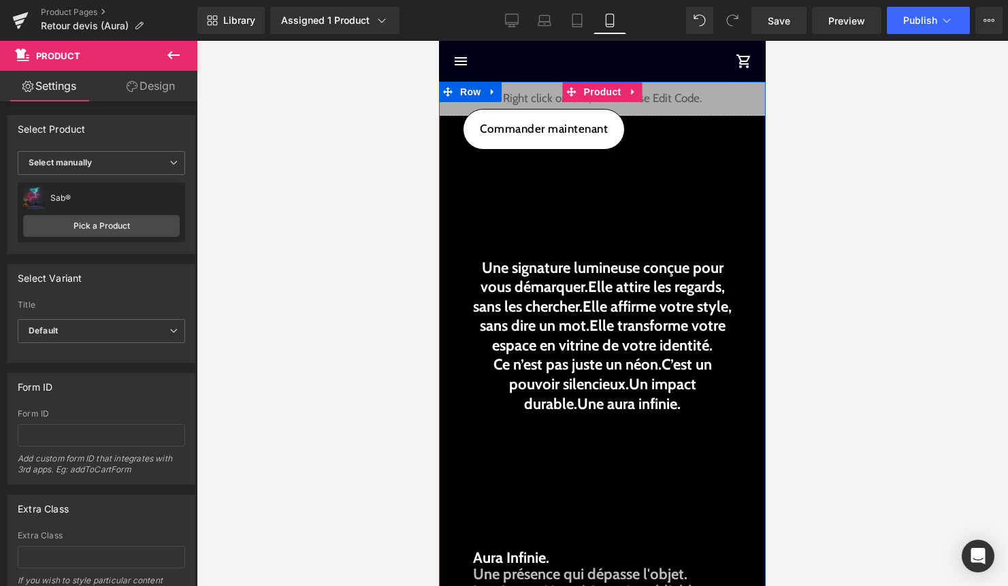
click at [613, 106] on div "Liquid" at bounding box center [602, 99] width 327 height 34
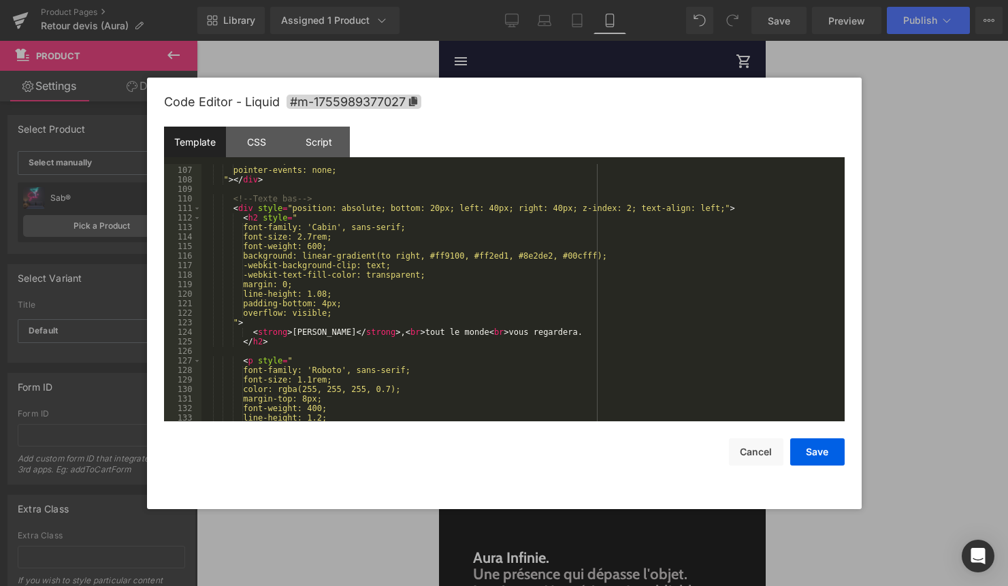
scroll to position [1046, 0]
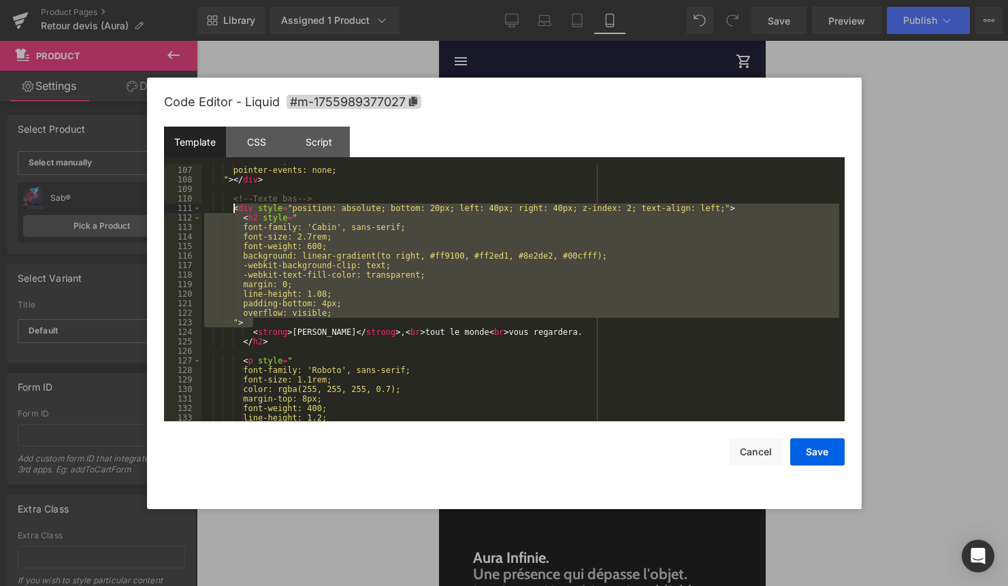
drag, startPoint x: 357, startPoint y: 318, endPoint x: 232, endPoint y: 208, distance: 166.8
click at [232, 208] on div "z-index: 1; pointer-events: none; " > </ div > <!-- Texte bas --> < div style =…" at bounding box center [520, 294] width 638 height 276
click at [755, 454] on button "Cancel" at bounding box center [756, 451] width 54 height 27
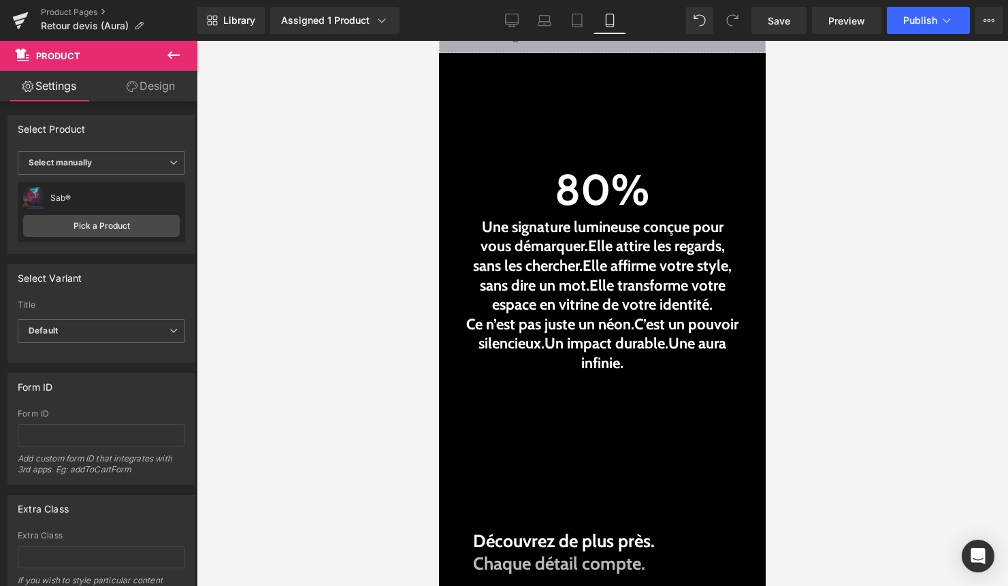
scroll to position [703, 0]
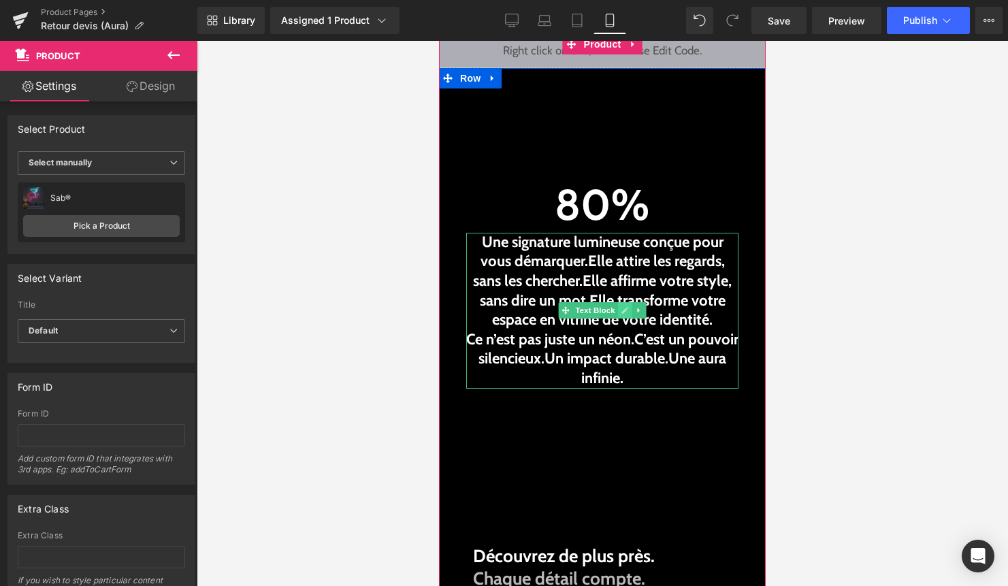
click at [618, 309] on link at bounding box center [625, 310] width 14 height 16
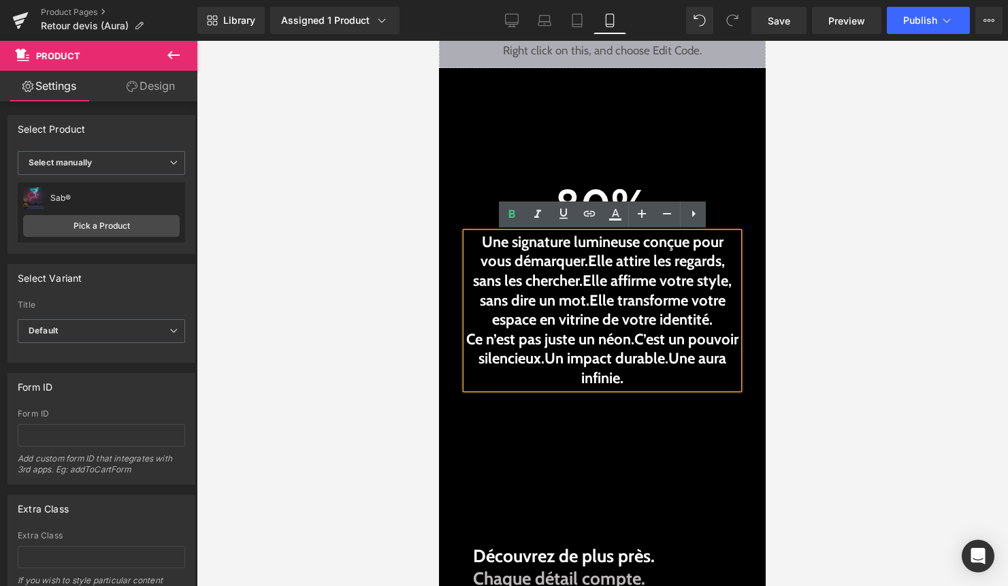
click at [589, 316] on b "Elle transforme votre espace en vitrine de votre identité." at bounding box center [608, 310] width 233 height 38
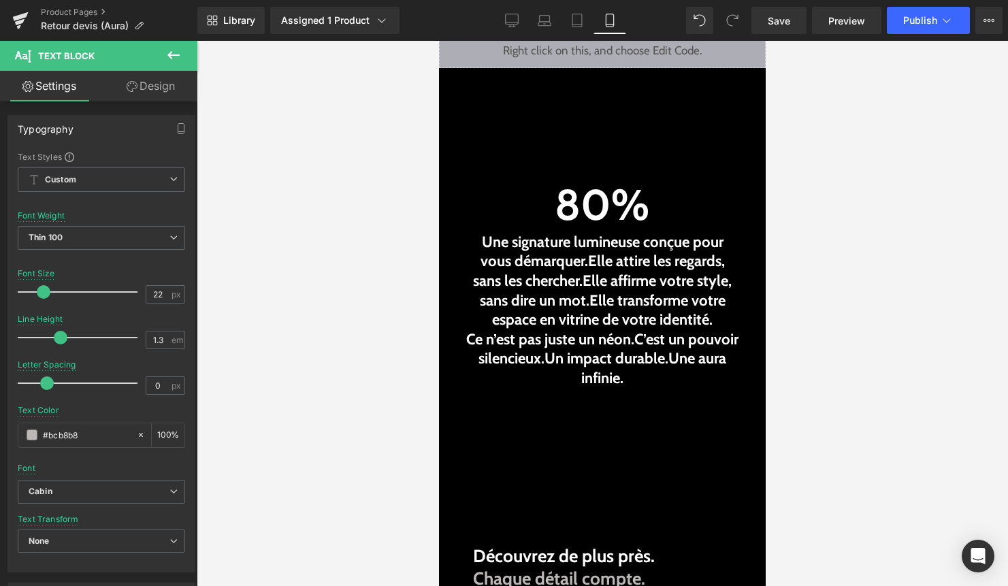
click at [267, 227] on div at bounding box center [602, 313] width 811 height 545
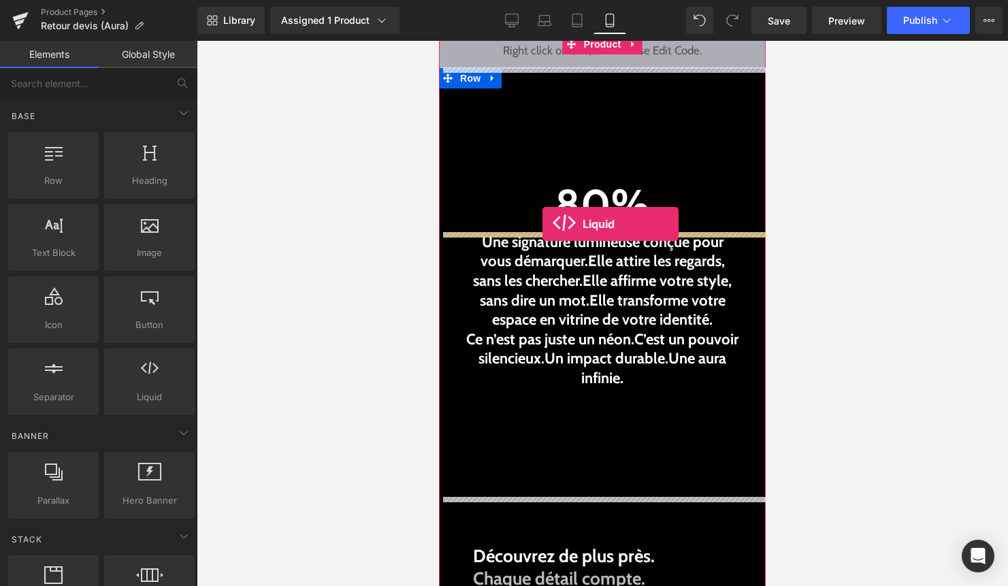
drag, startPoint x: 587, startPoint y: 427, endPoint x: 542, endPoint y: 224, distance: 207.7
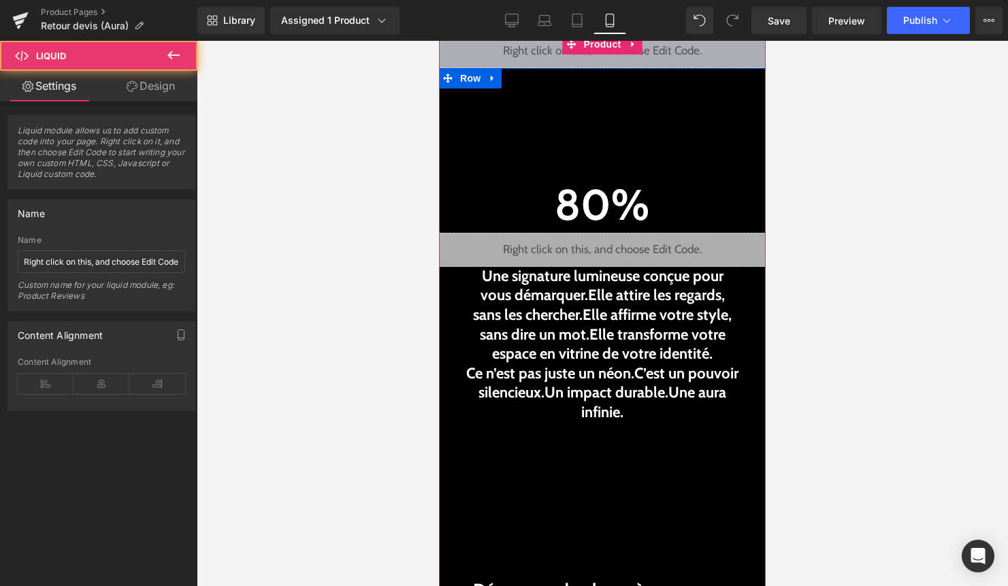
click at [618, 248] on div "Liquid" at bounding box center [602, 250] width 327 height 34
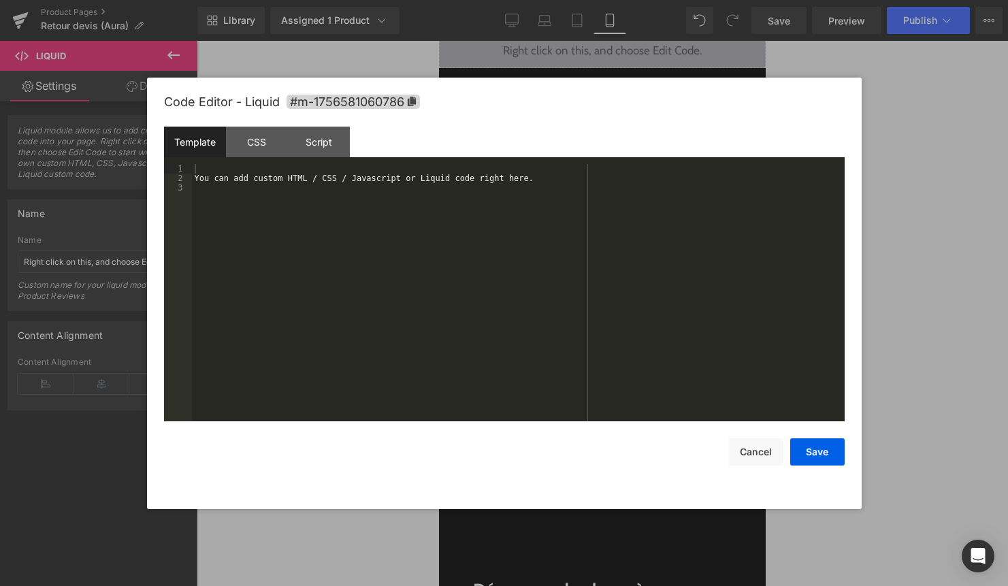
click at [557, 313] on div "You can add custom HTML / CSS / Javascript or Liquid code right here." at bounding box center [518, 302] width 652 height 276
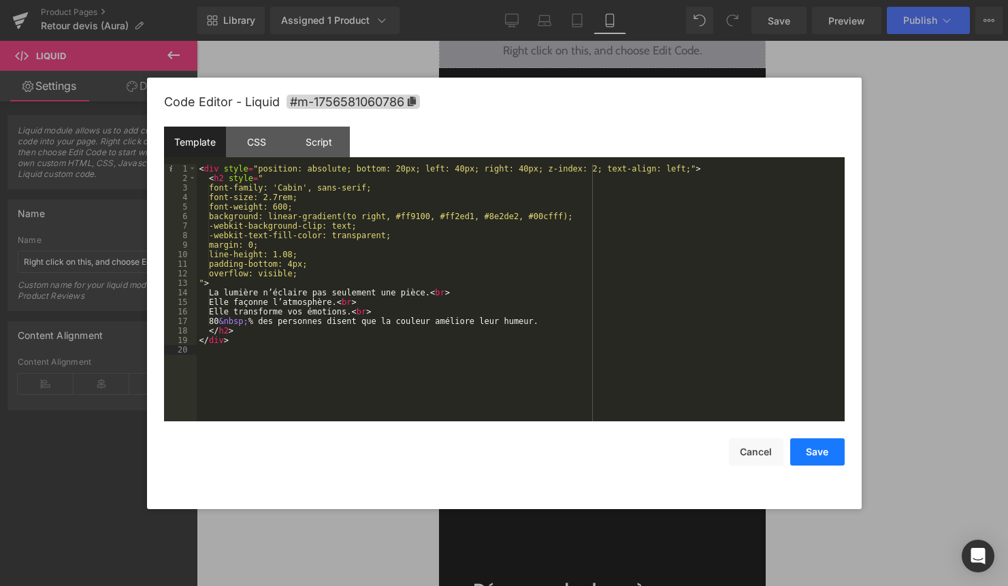
click at [819, 447] on button "Save" at bounding box center [817, 451] width 54 height 27
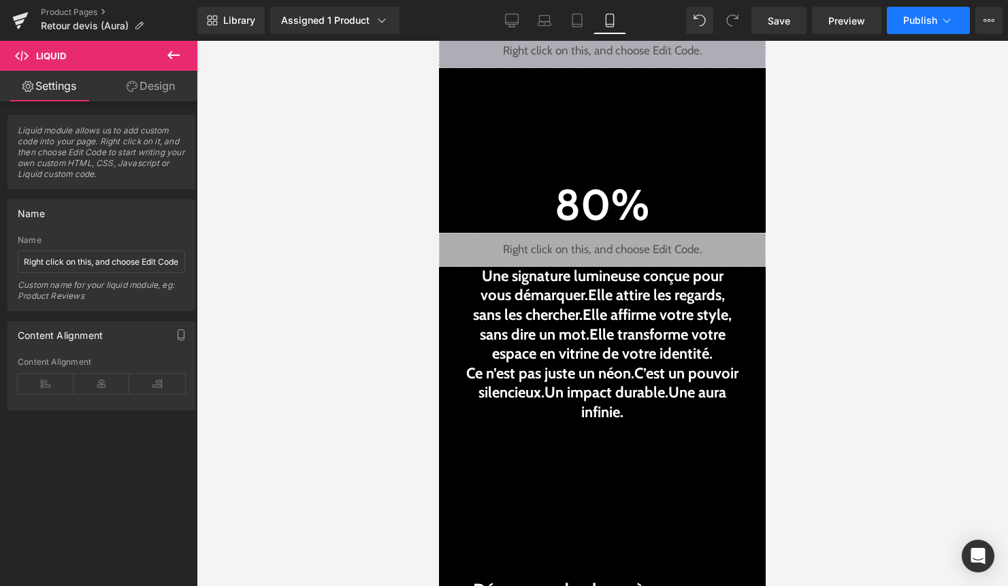
click at [947, 17] on icon at bounding box center [947, 21] width 14 height 14
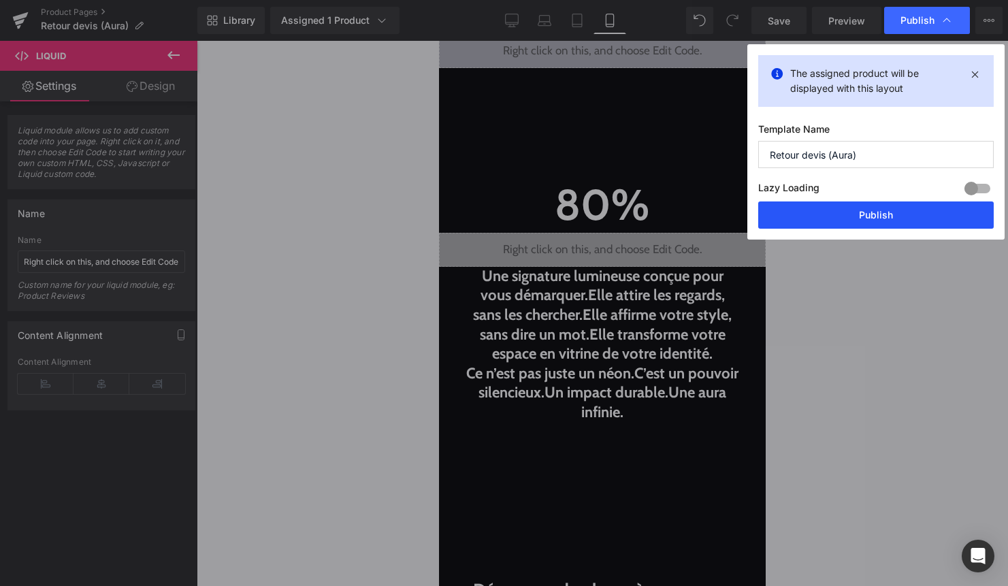
click at [887, 222] on button "Publish" at bounding box center [875, 214] width 235 height 27
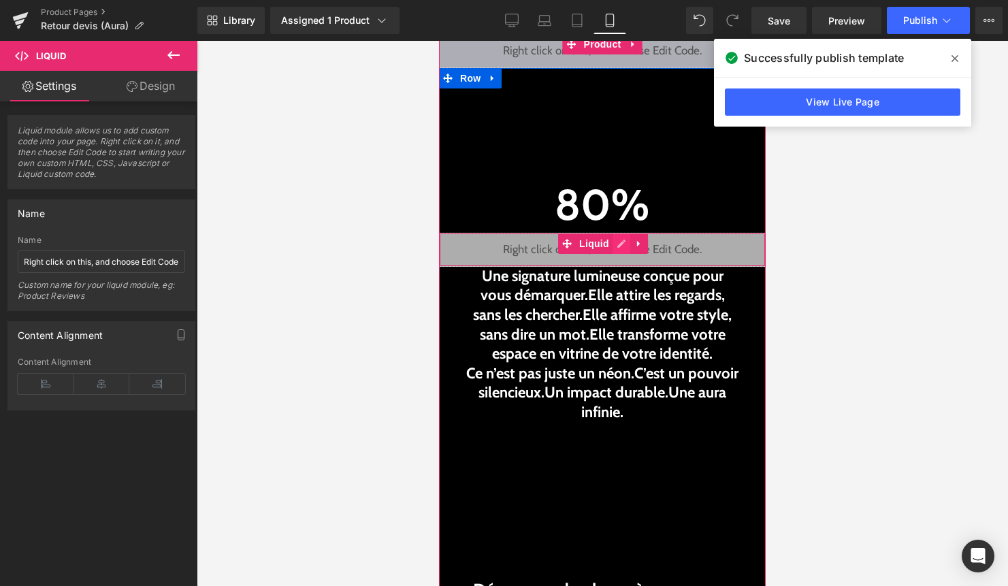
click at [622, 246] on div "Liquid" at bounding box center [602, 250] width 327 height 34
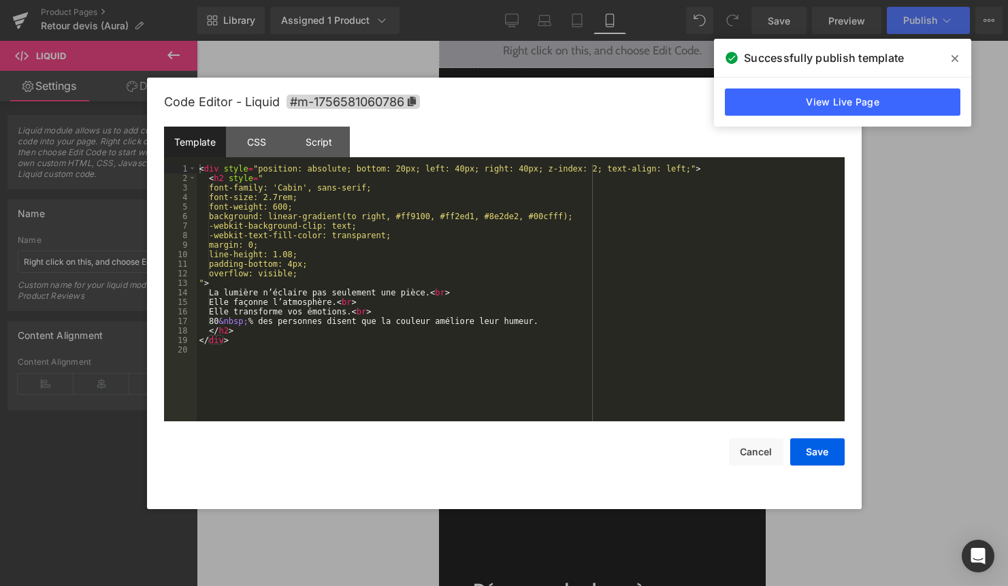
click at [583, 301] on div "< div style = "position: absolute; bottom: 20px; left: 40px; right: 40px; z-ind…" at bounding box center [521, 302] width 648 height 276
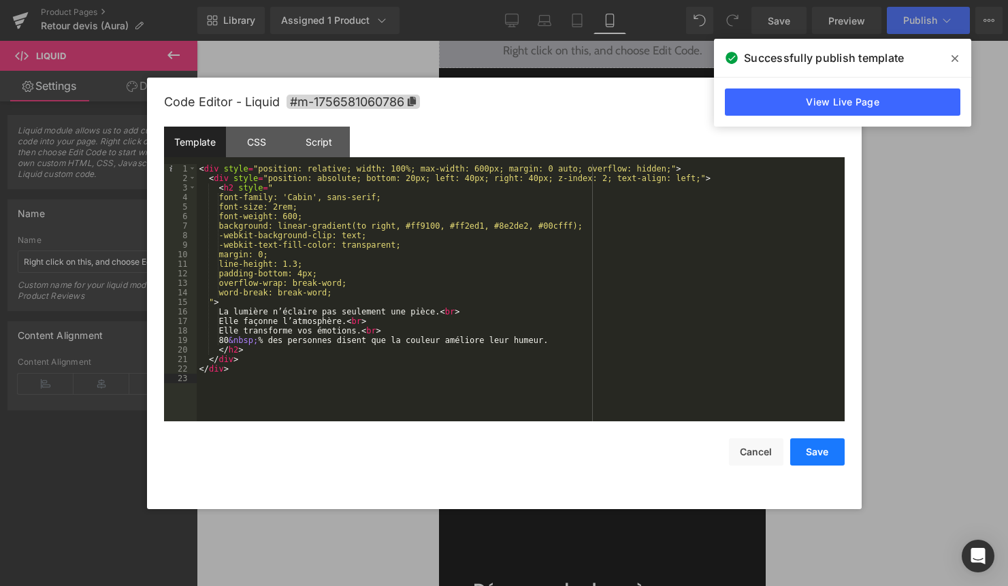
click at [819, 444] on button "Save" at bounding box center [817, 451] width 54 height 27
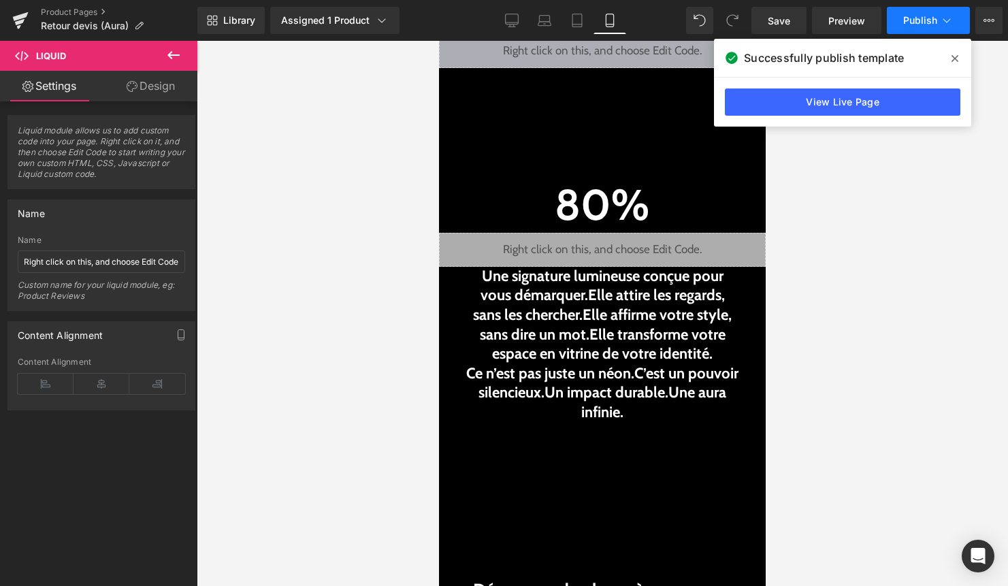
click at [948, 18] on icon at bounding box center [947, 21] width 14 height 14
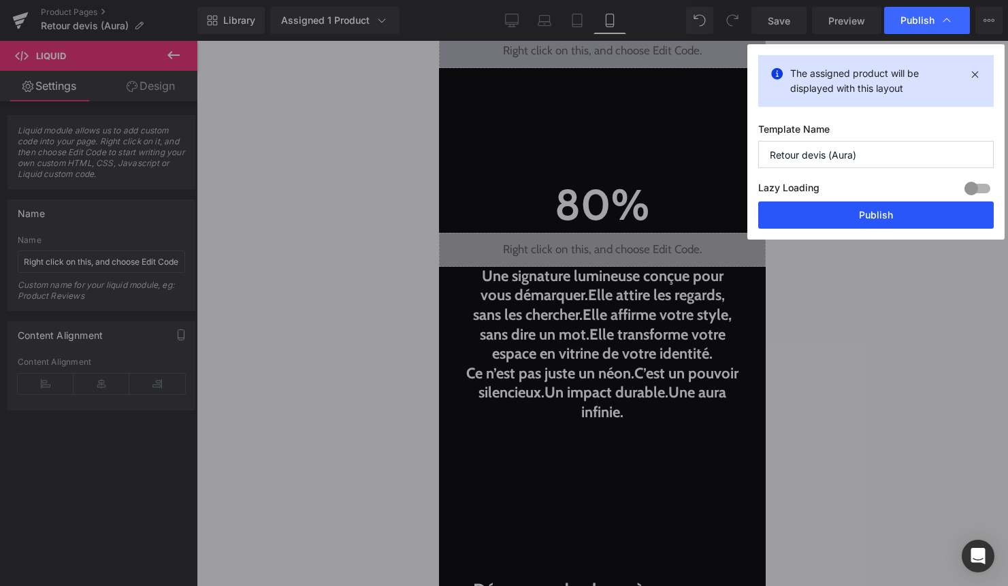
click at [885, 218] on button "Publish" at bounding box center [875, 214] width 235 height 27
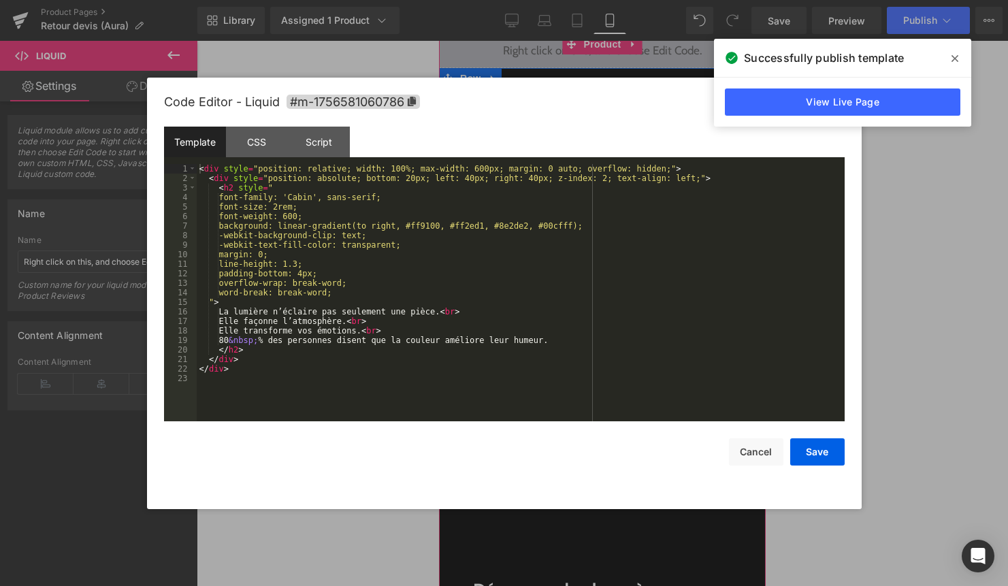
click at [625, 244] on div "Liquid" at bounding box center [602, 250] width 327 height 34
click at [512, 326] on div "< div style = "position: relative; width: 100%; max-width: 600px; margin: 0 aut…" at bounding box center [521, 302] width 648 height 276
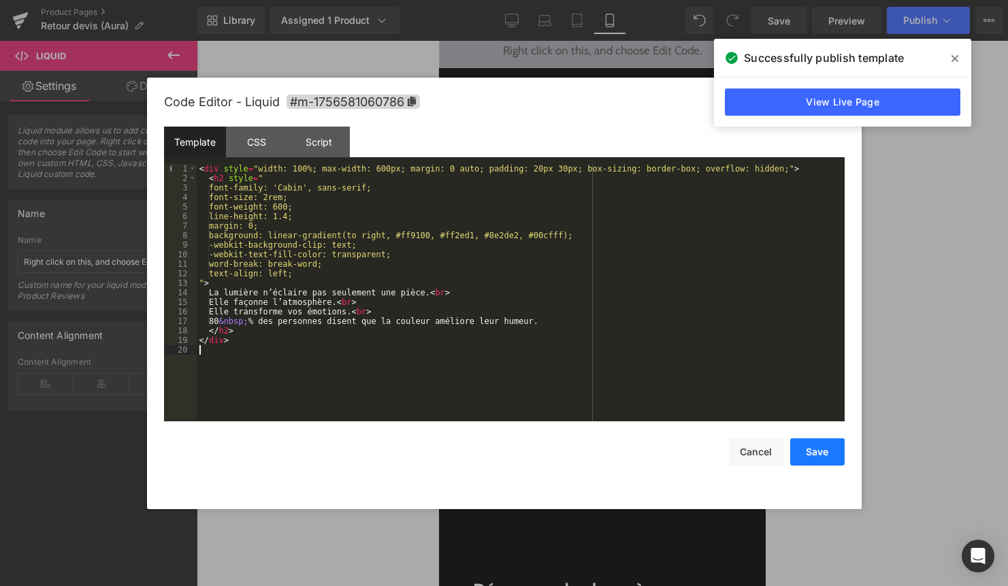
click at [820, 448] on button "Save" at bounding box center [817, 451] width 54 height 27
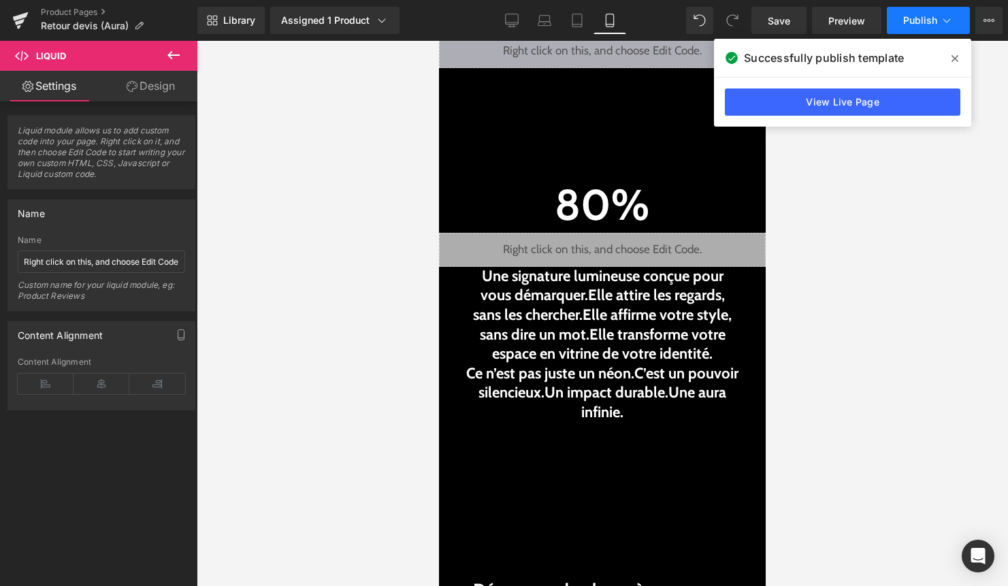
click at [927, 15] on span "Publish" at bounding box center [920, 20] width 34 height 11
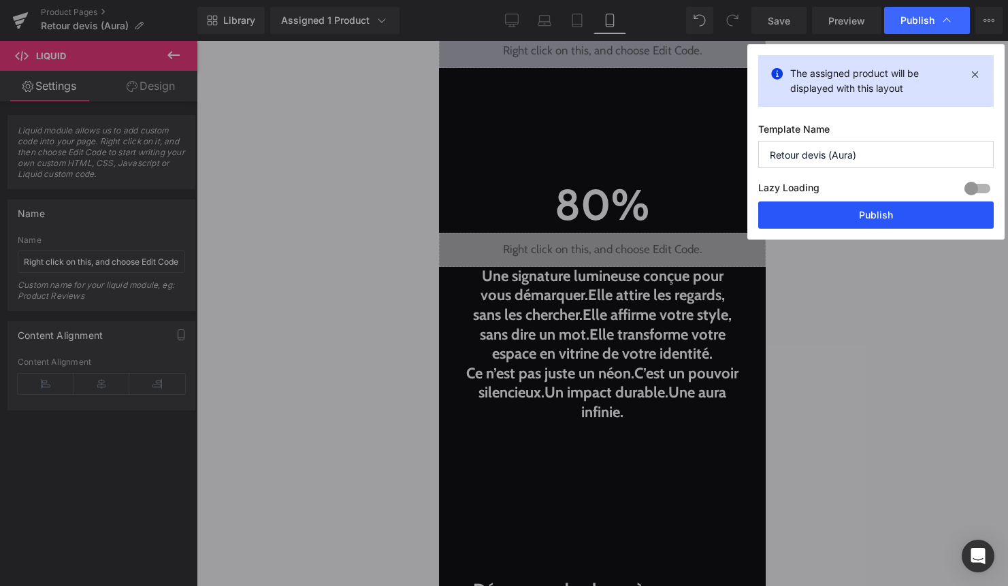
click at [864, 209] on button "Publish" at bounding box center [875, 214] width 235 height 27
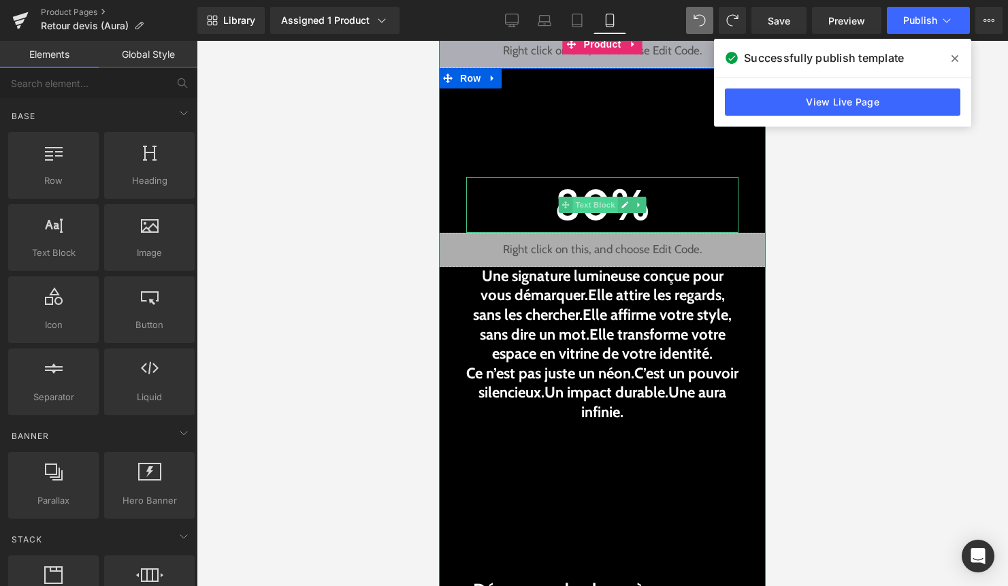
click at [603, 202] on span "Text Block" at bounding box center [594, 205] width 45 height 16
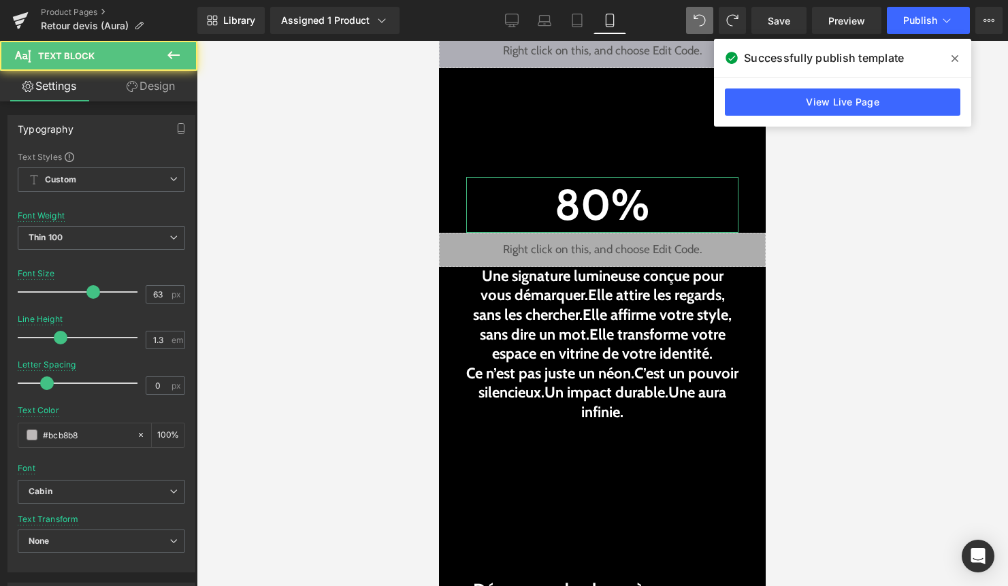
click at [174, 80] on link "Design" at bounding box center [150, 86] width 99 height 31
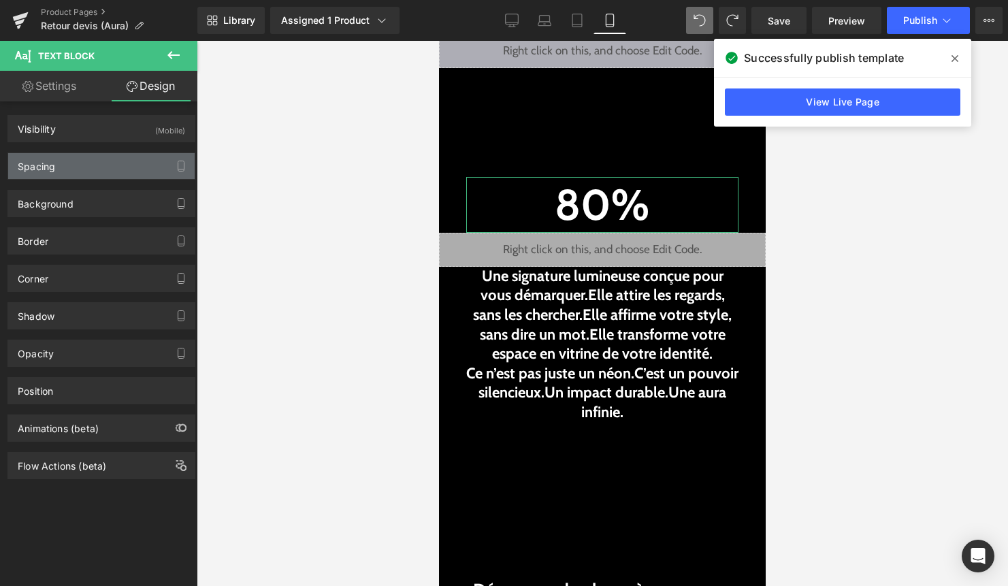
click at [116, 161] on div "Spacing" at bounding box center [101, 166] width 186 height 26
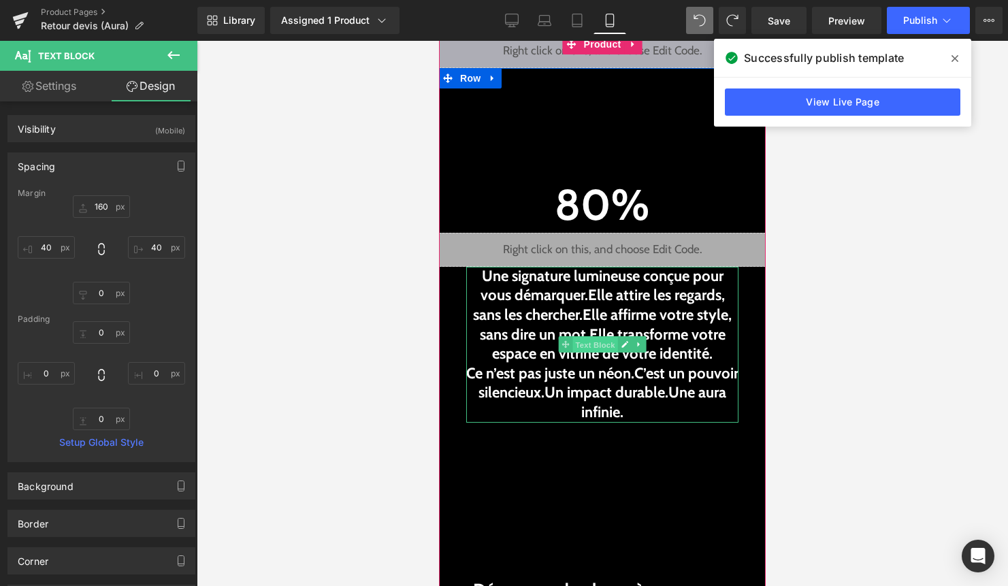
click at [589, 340] on span "Text Block" at bounding box center [594, 345] width 45 height 16
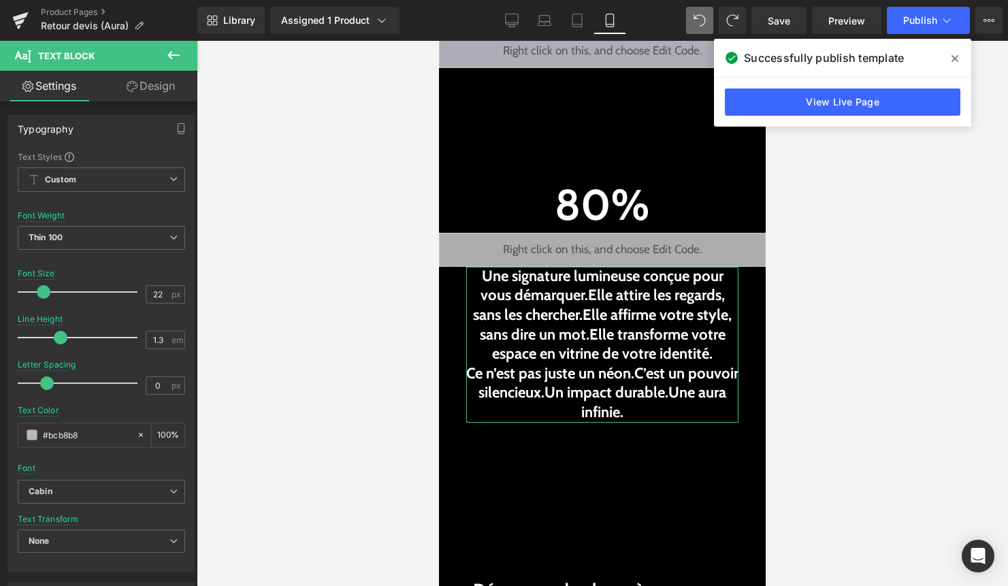
click at [153, 92] on link "Design" at bounding box center [150, 86] width 99 height 31
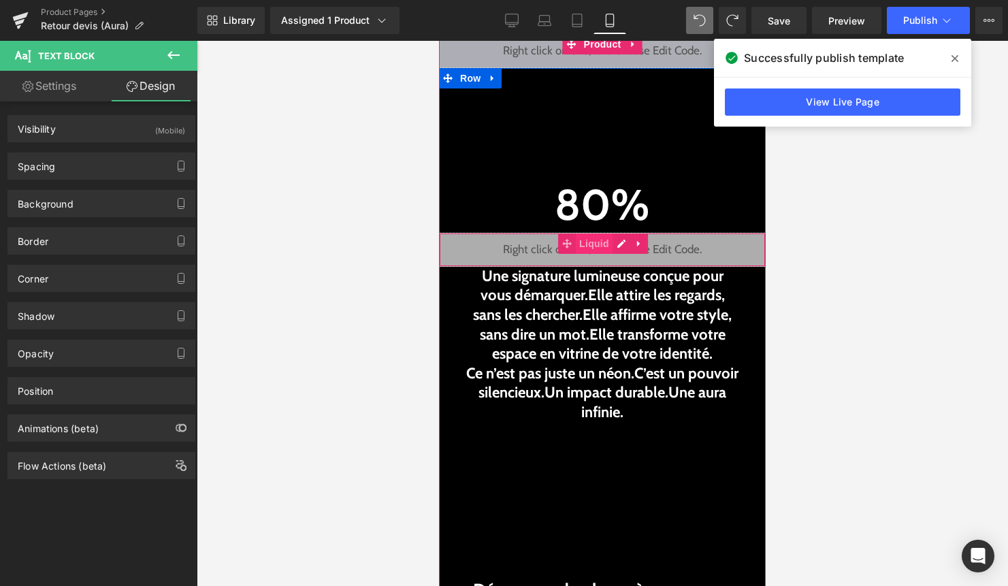
click at [593, 251] on span "Liquid" at bounding box center [594, 243] width 37 height 20
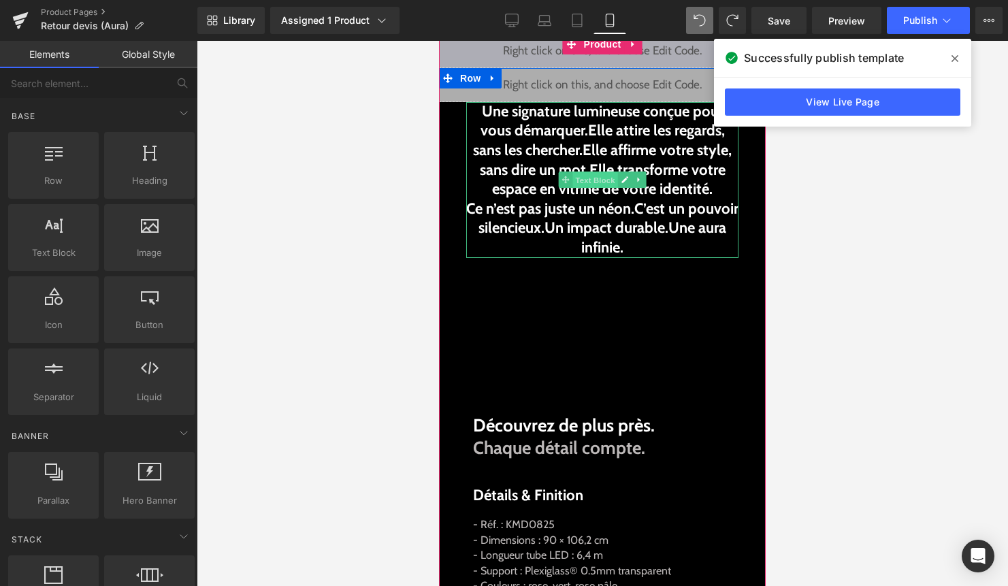
click at [593, 184] on span "Text Block" at bounding box center [594, 180] width 45 height 16
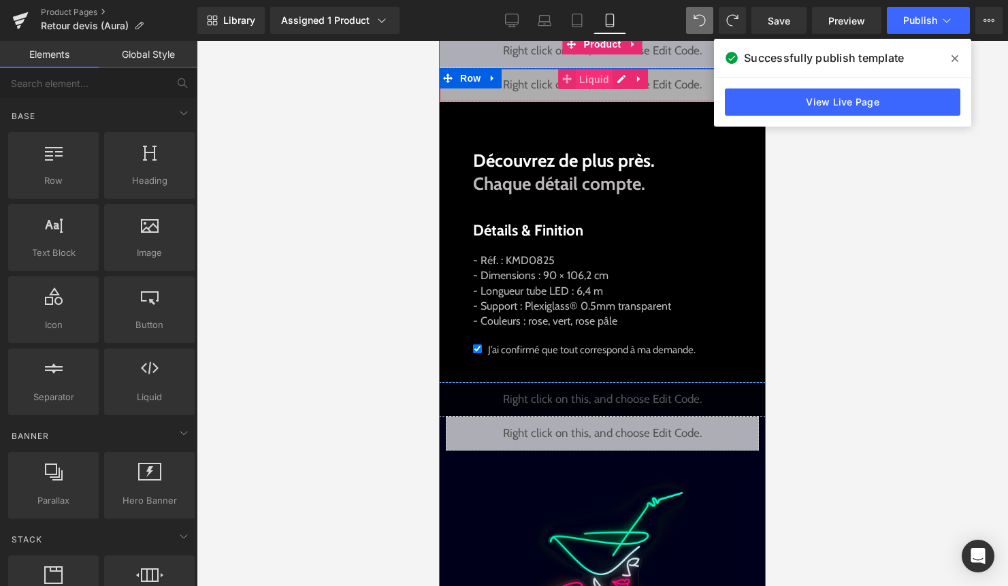
click at [589, 81] on span "Liquid" at bounding box center [594, 79] width 37 height 20
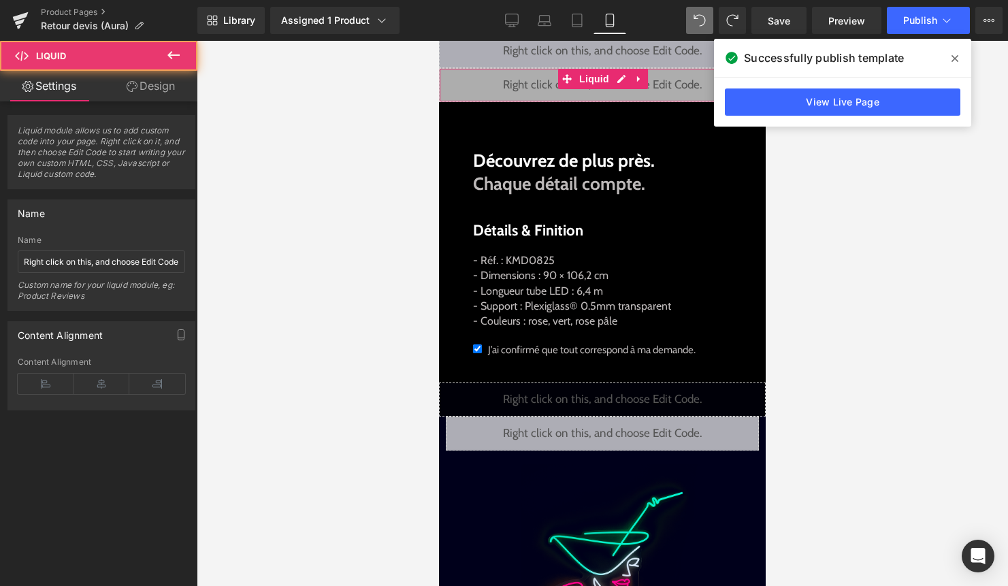
click at [159, 86] on link "Design" at bounding box center [150, 86] width 99 height 31
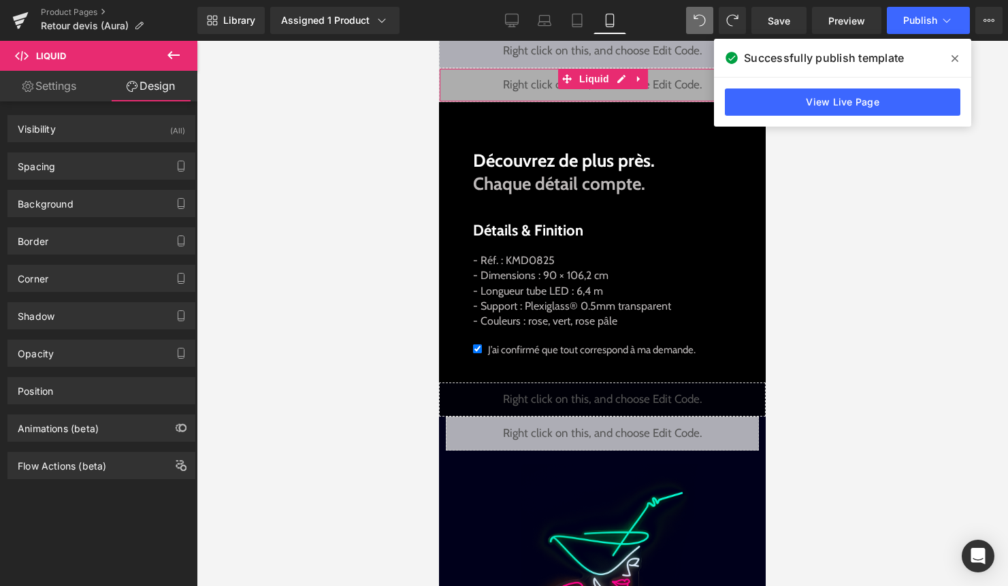
type input "0"
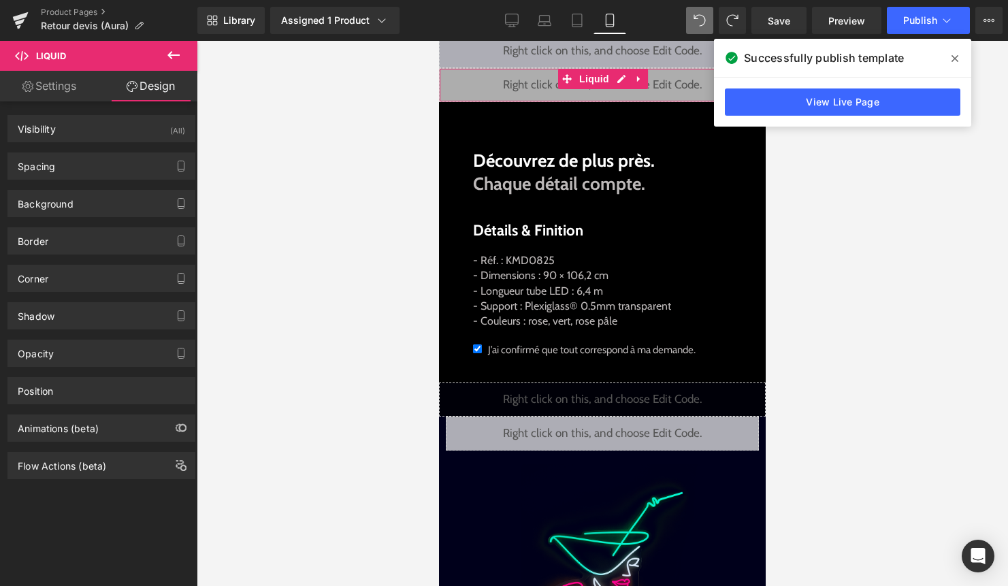
type input "0"
click at [86, 169] on div "Spacing" at bounding box center [101, 166] width 186 height 26
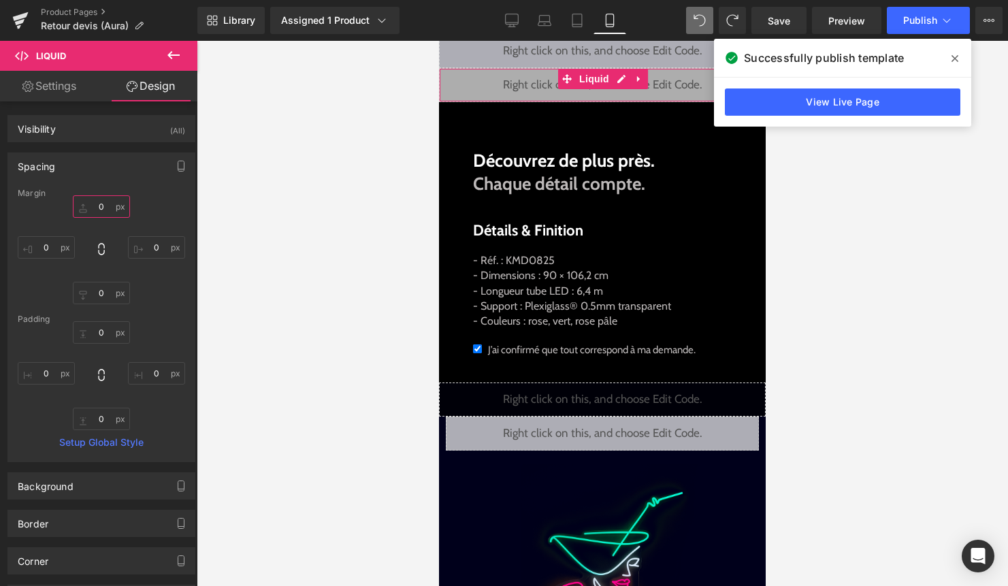
click at [98, 204] on input "0" at bounding box center [101, 206] width 57 height 22
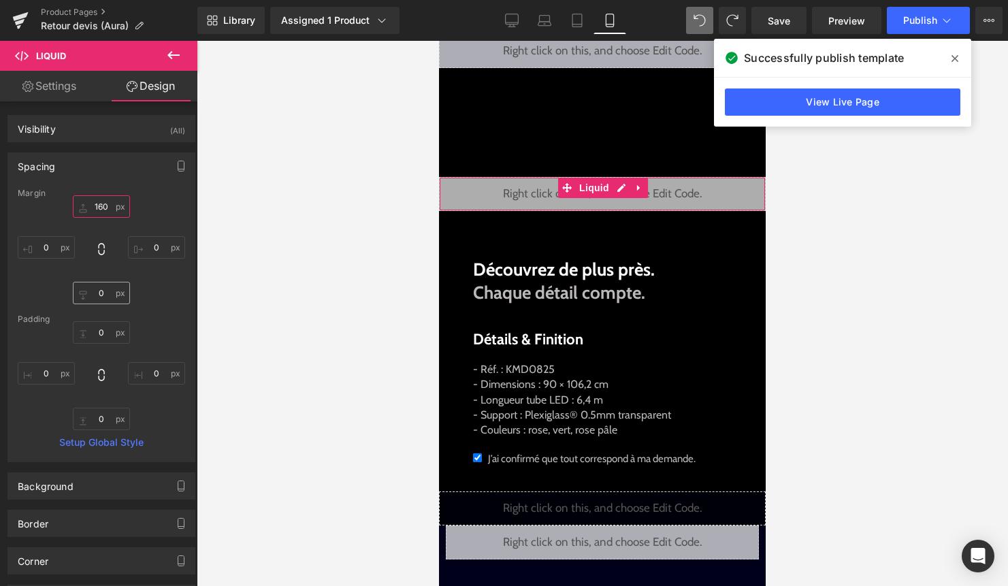
type input "160"
click at [100, 293] on input "0" at bounding box center [101, 293] width 57 height 22
type input "160"
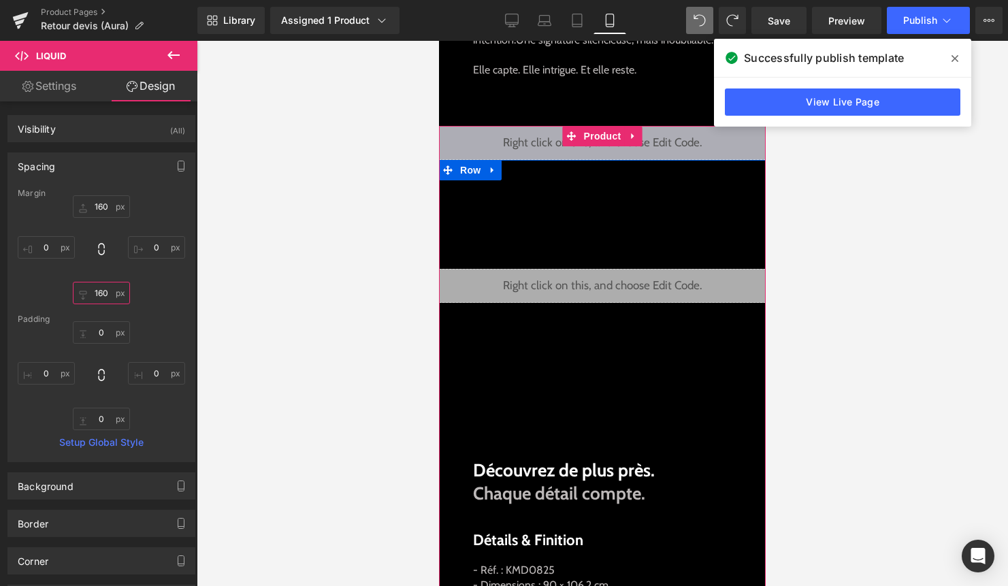
scroll to position [605, 0]
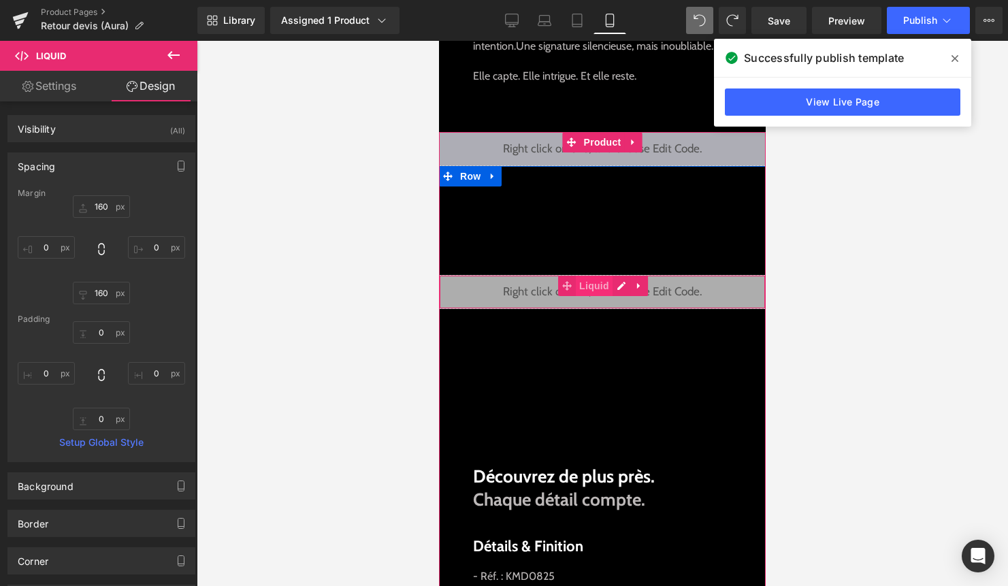
click at [595, 282] on span "Liquid" at bounding box center [594, 286] width 37 height 20
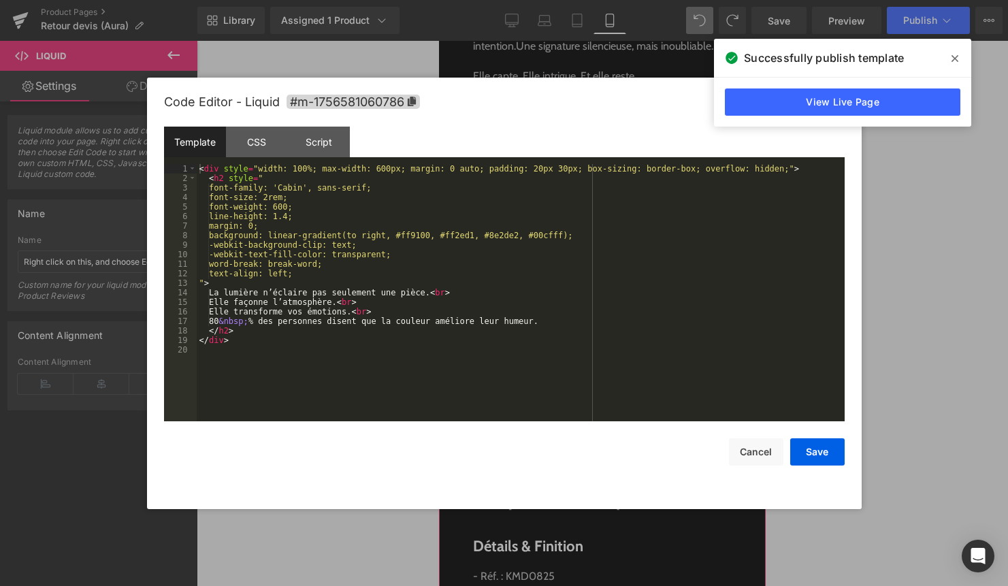
click at [623, 286] on div "Liquid" at bounding box center [602, 292] width 327 height 34
click at [220, 295] on div "< div style = "width: 100%; max-width: 600px; margin: 0 auto; padding: 20px 30p…" at bounding box center [521, 302] width 648 height 276
click at [761, 461] on button "Cancel" at bounding box center [756, 451] width 54 height 27
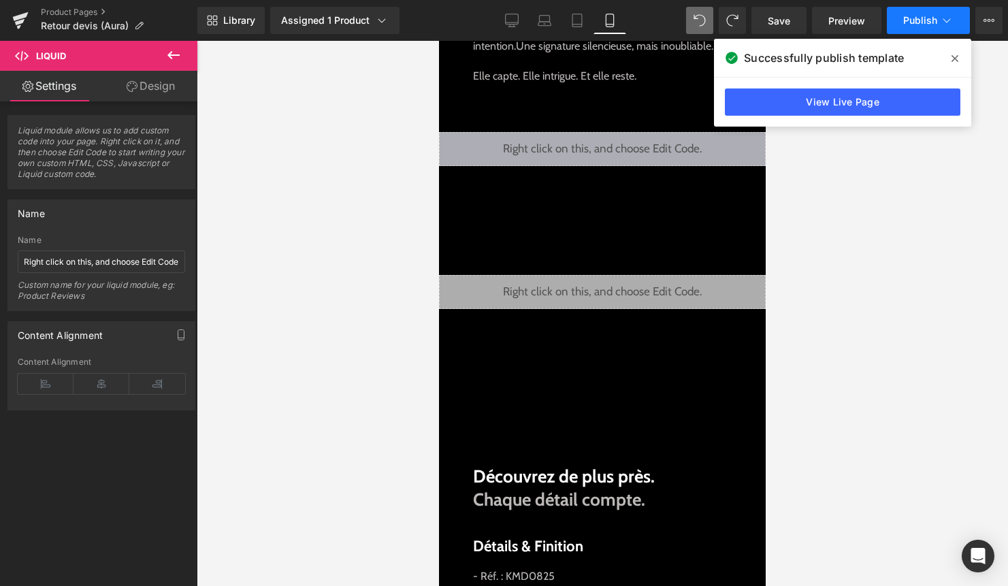
click at [946, 20] on icon at bounding box center [947, 21] width 14 height 14
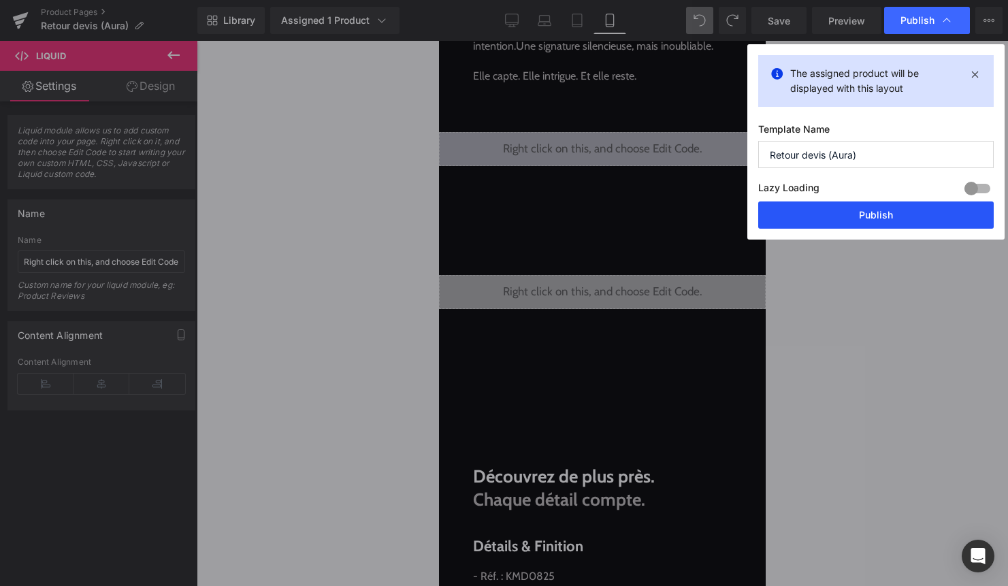
click at [866, 212] on button "Publish" at bounding box center [875, 214] width 235 height 27
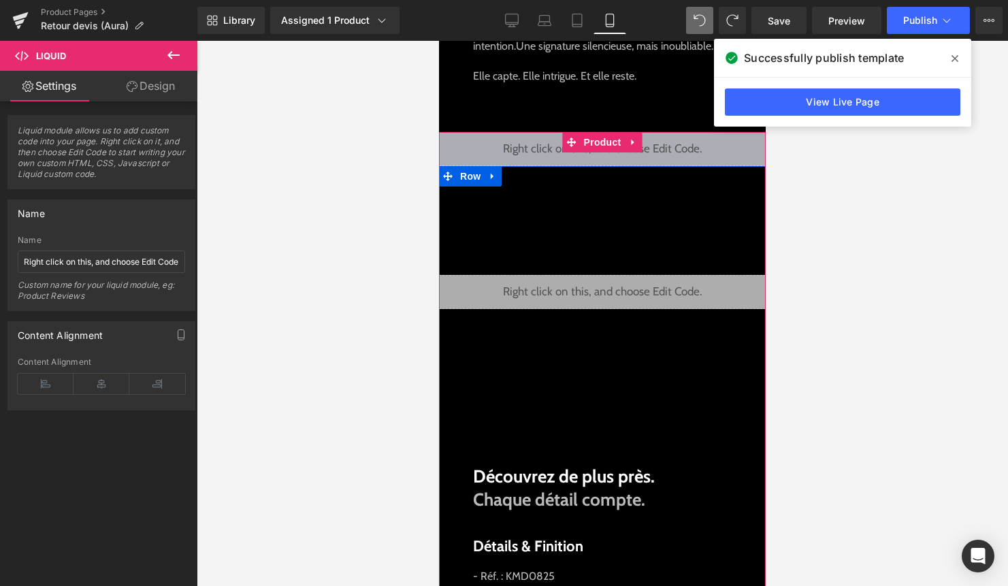
click at [625, 287] on div "Liquid" at bounding box center [602, 292] width 327 height 34
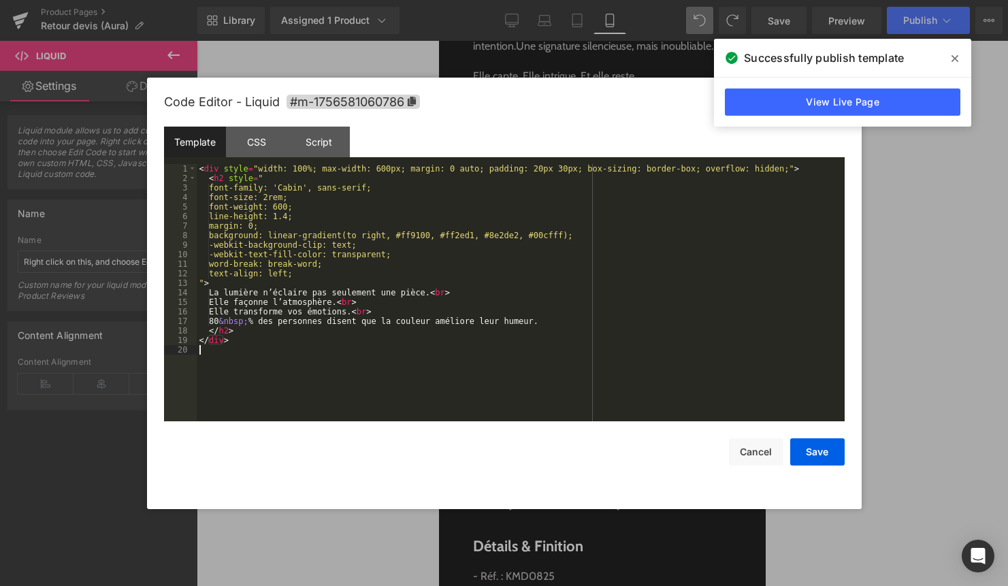
click at [591, 345] on div "< div style = "width: 100%; max-width: 600px; margin: 0 auto; padding: 20px 30p…" at bounding box center [521, 302] width 648 height 276
click at [821, 451] on button "Save" at bounding box center [817, 451] width 54 height 27
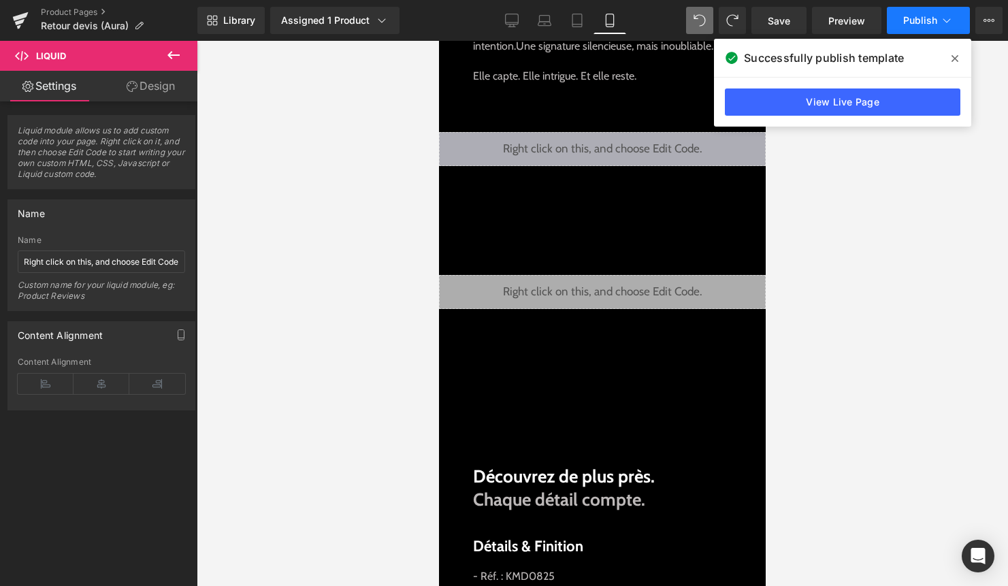
click at [923, 12] on button "Publish" at bounding box center [928, 20] width 83 height 27
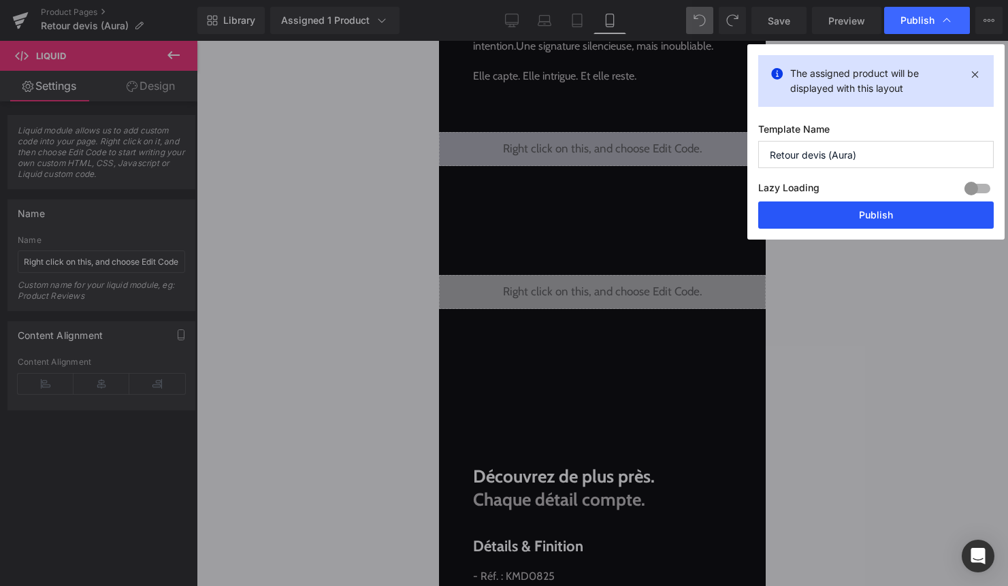
click at [875, 216] on button "Publish" at bounding box center [875, 214] width 235 height 27
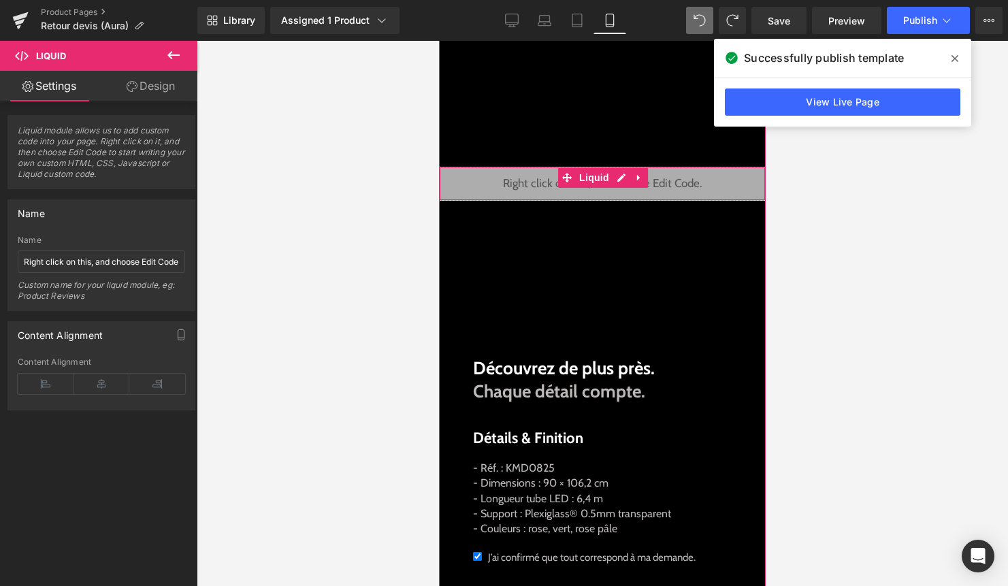
scroll to position [963, 0]
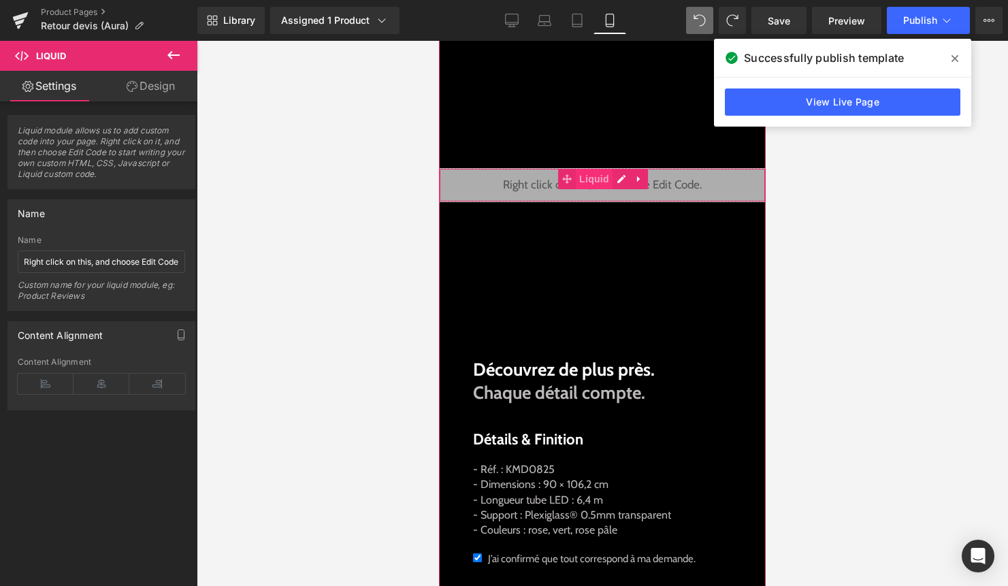
click at [599, 175] on span "Liquid" at bounding box center [594, 179] width 37 height 20
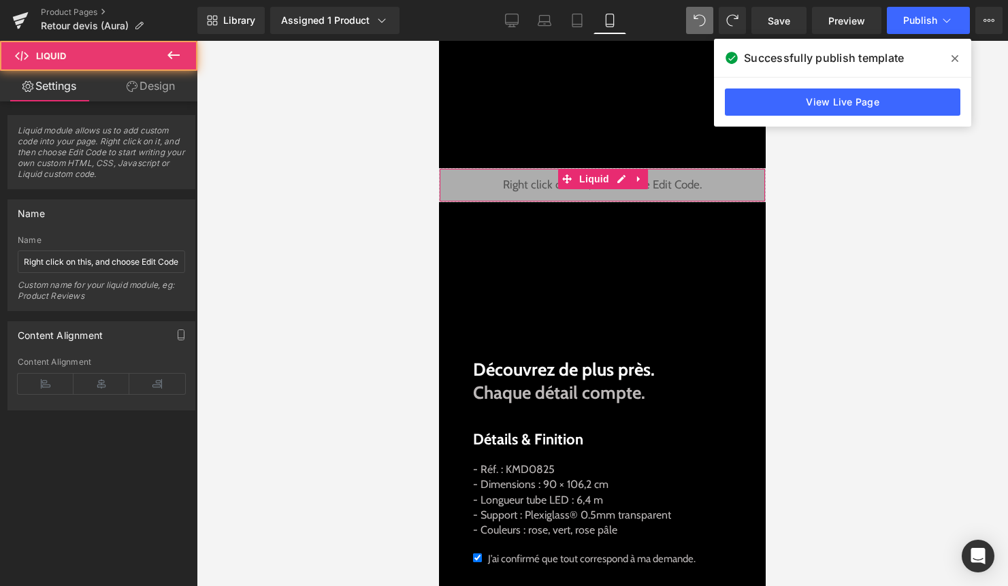
click at [140, 86] on link "Design" at bounding box center [150, 86] width 99 height 31
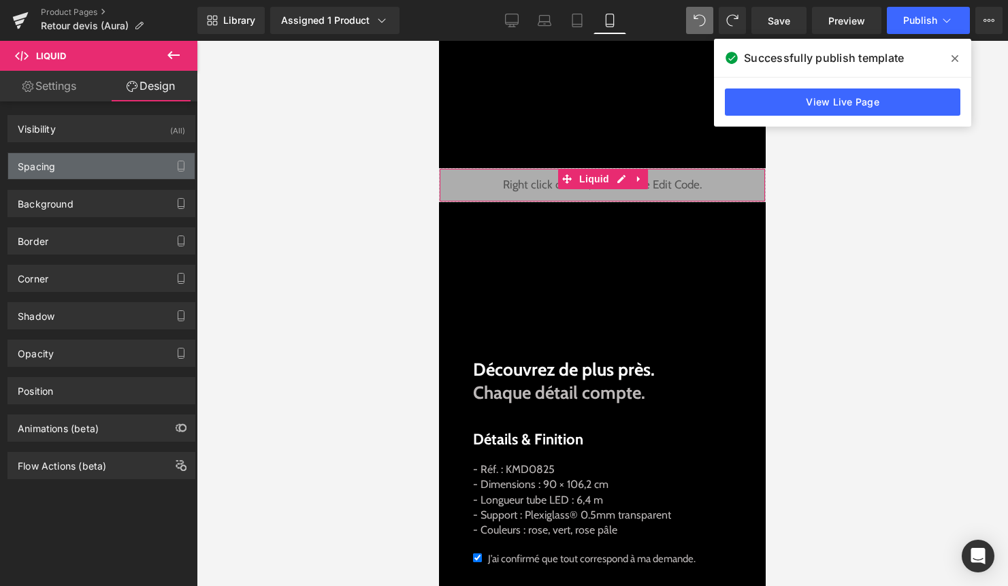
click at [139, 160] on div "Spacing" at bounding box center [101, 166] width 186 height 26
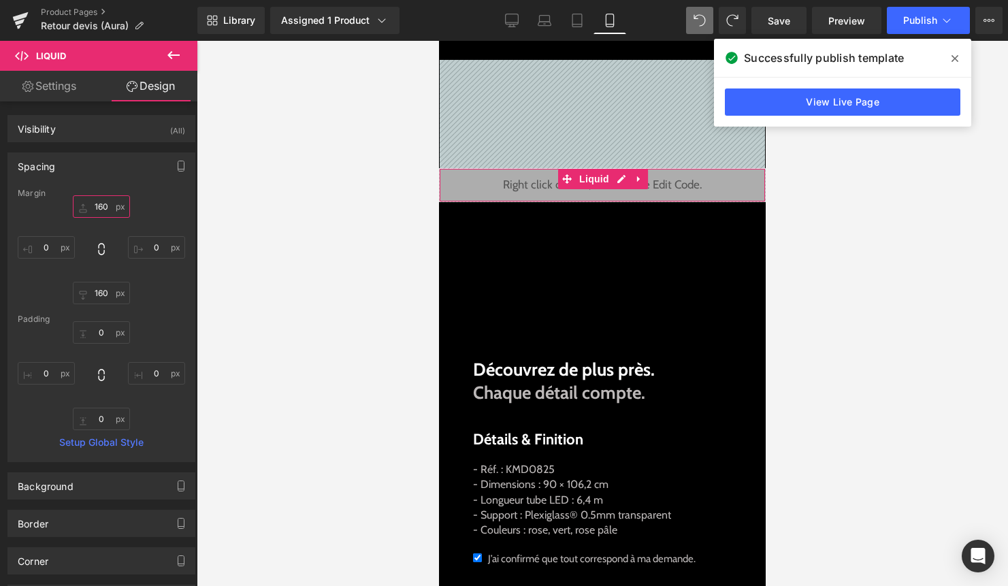
click at [110, 206] on input "160" at bounding box center [101, 206] width 57 height 22
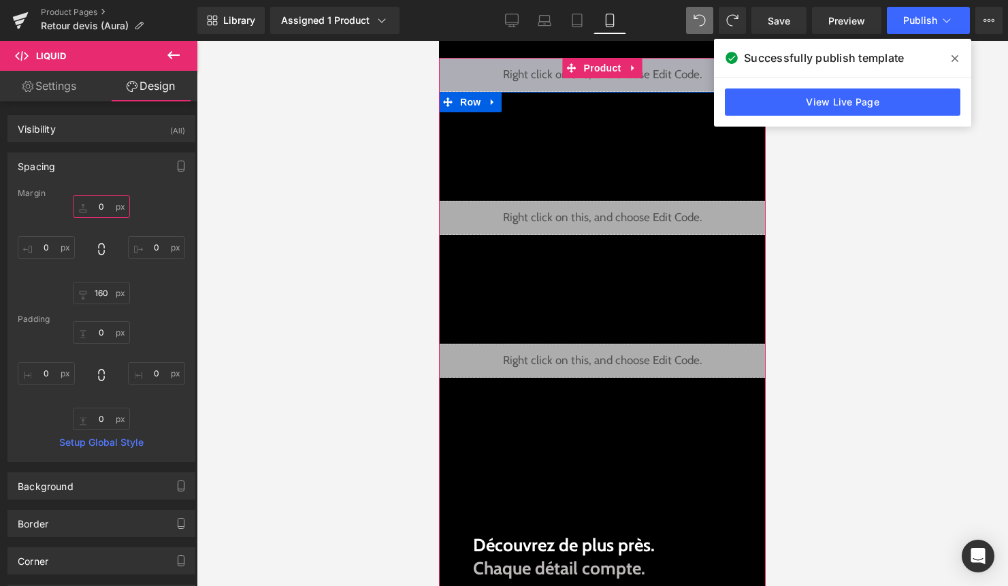
scroll to position [678, 0]
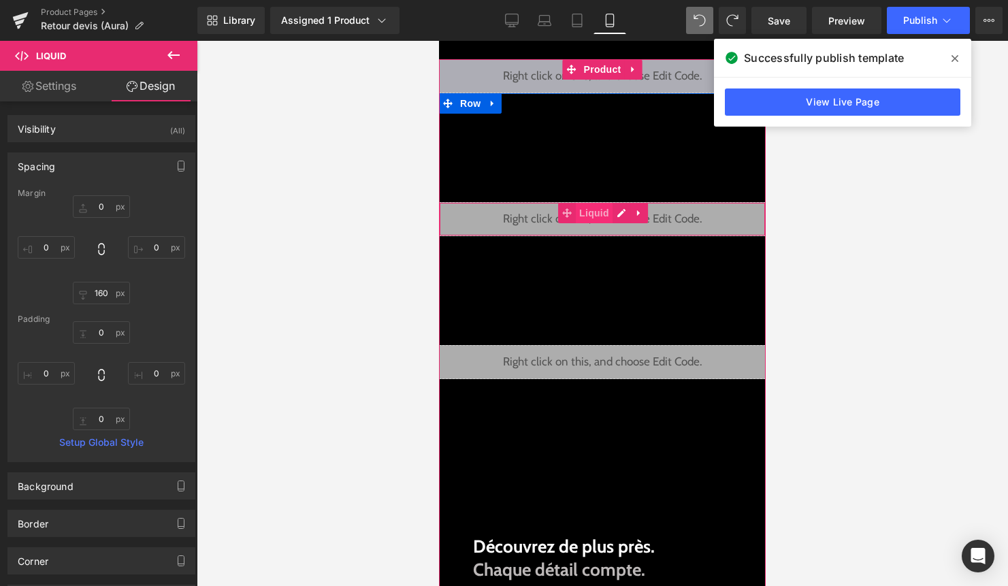
click at [607, 216] on span "Liquid" at bounding box center [594, 213] width 37 height 20
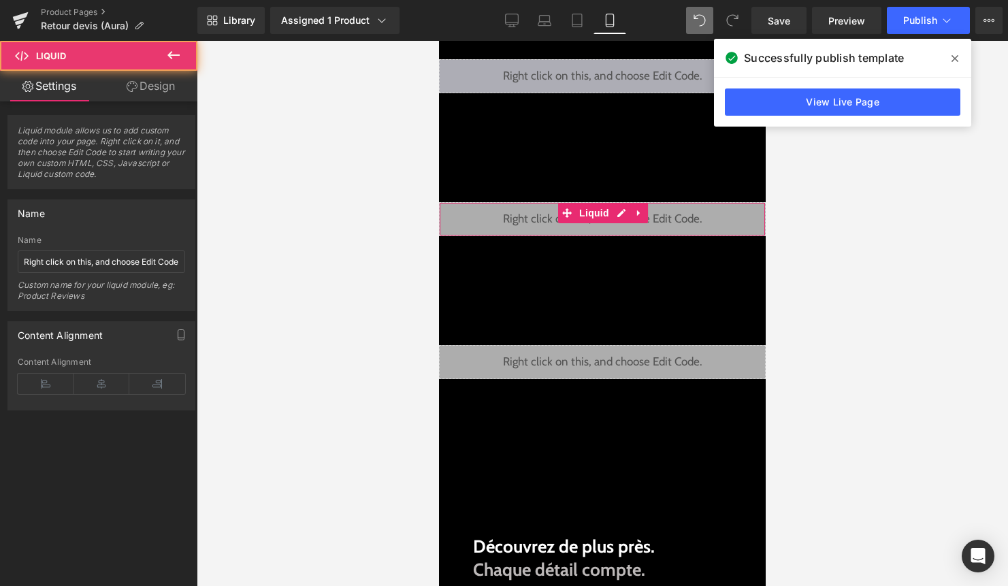
click at [164, 86] on link "Design" at bounding box center [150, 86] width 99 height 31
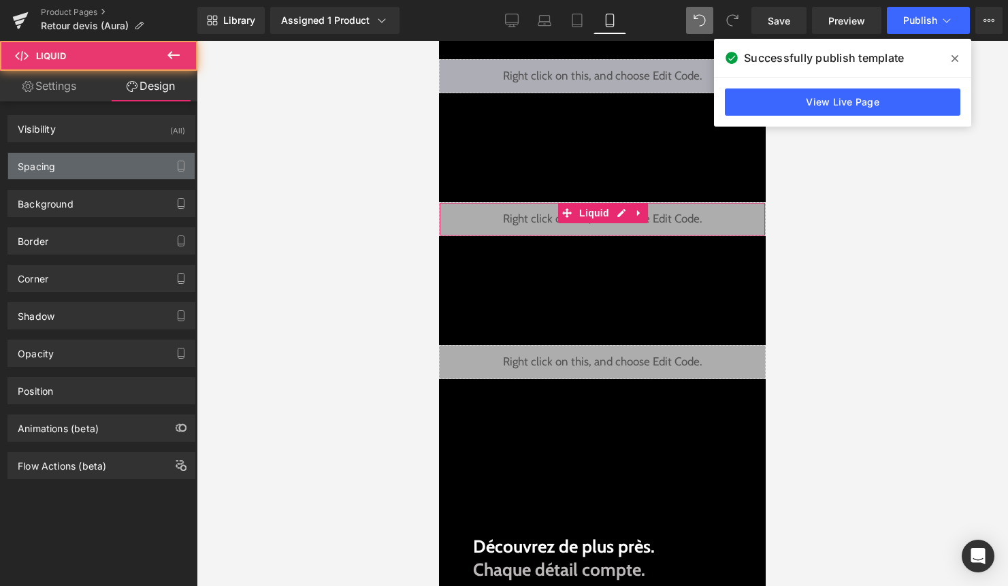
type input "160"
type input "0"
type input "160"
type input "0"
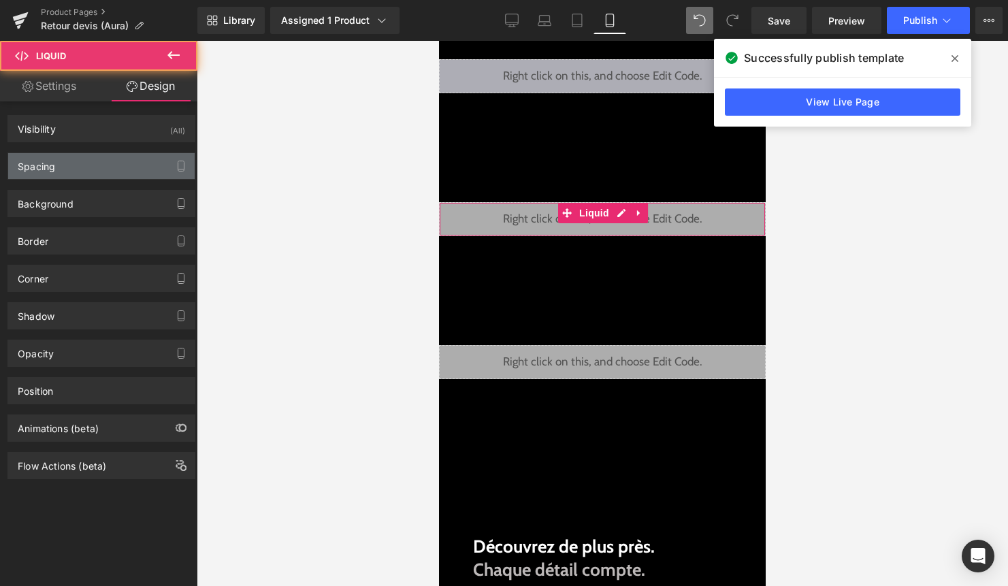
type input "0"
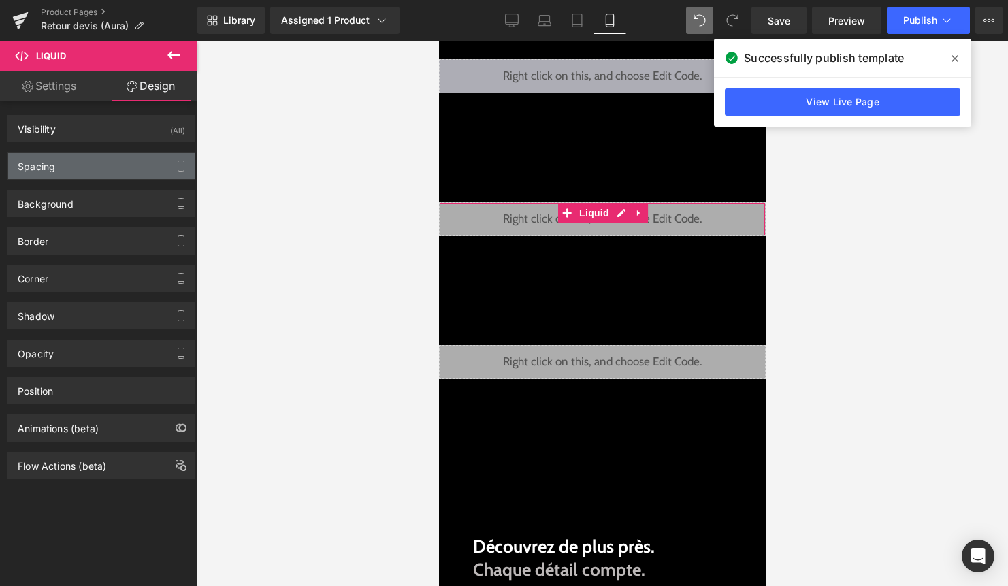
click at [98, 174] on div "Spacing" at bounding box center [101, 166] width 186 height 26
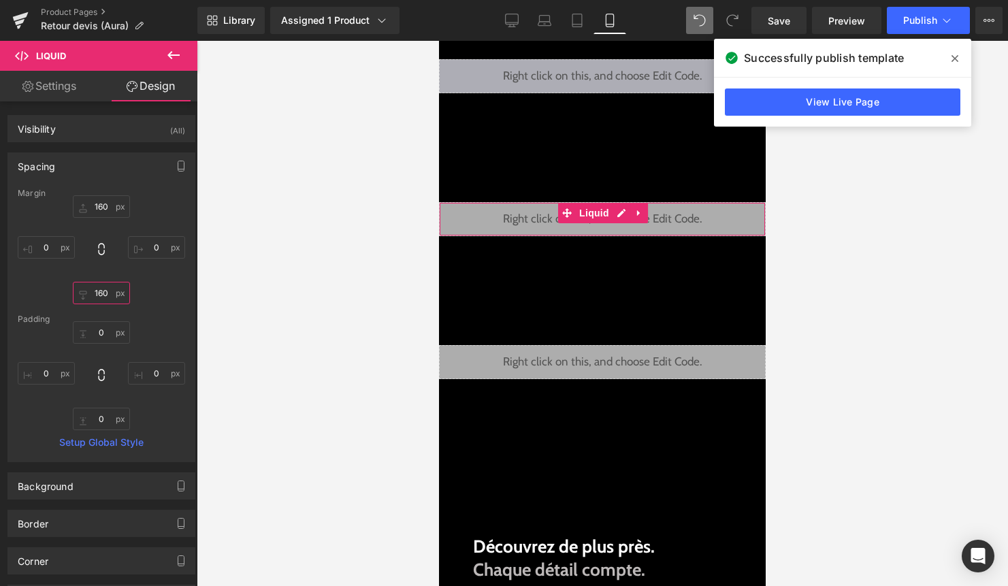
click at [104, 295] on input "160" at bounding box center [101, 293] width 57 height 22
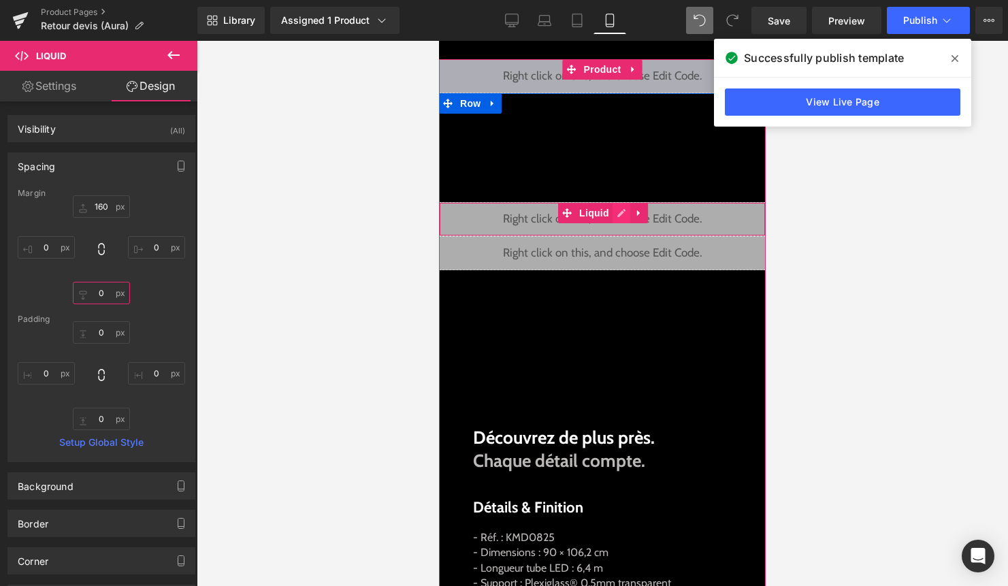
click at [618, 214] on div "Liquid" at bounding box center [602, 219] width 327 height 34
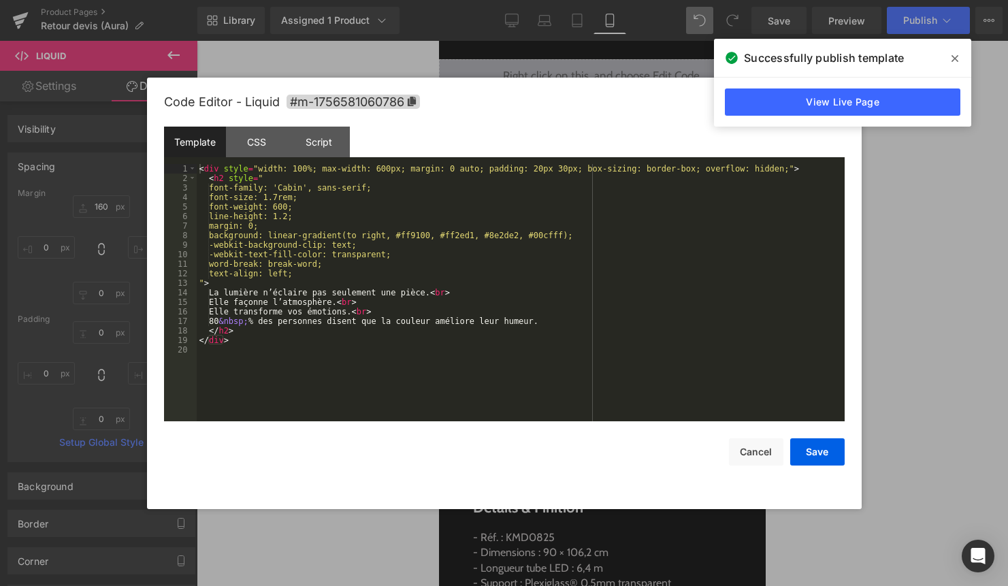
click at [514, 328] on div "< div style = "width: 100%; max-width: 600px; margin: 0 auto; padding: 20px 30p…" at bounding box center [521, 302] width 648 height 276
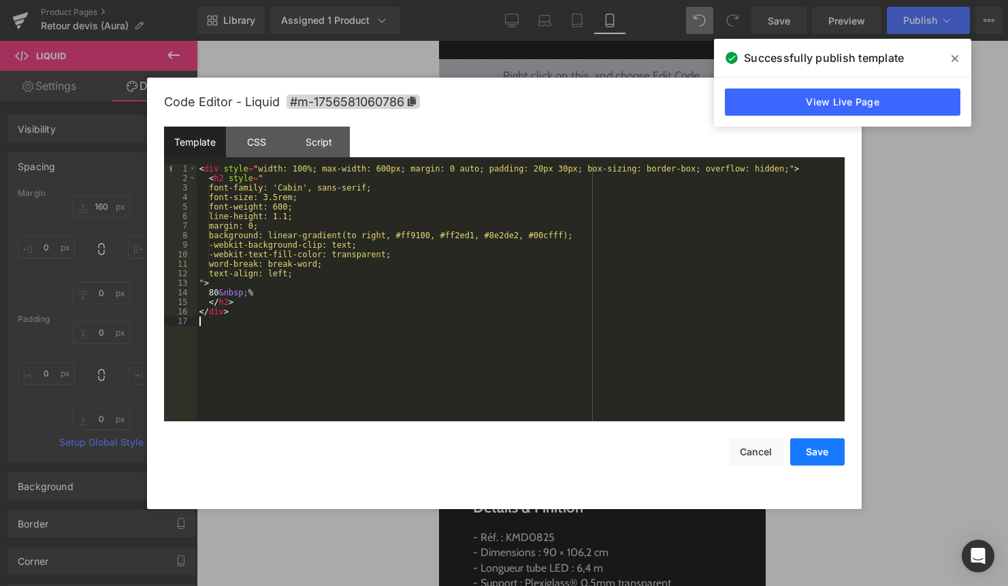
click at [812, 452] on button "Save" at bounding box center [817, 451] width 54 height 27
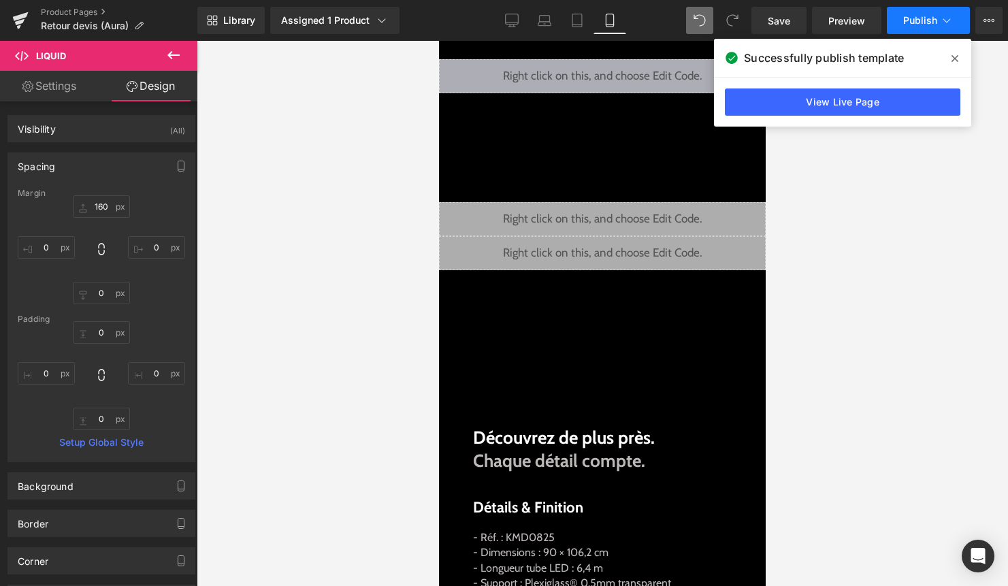
click at [928, 24] on span "Publish" at bounding box center [920, 20] width 34 height 11
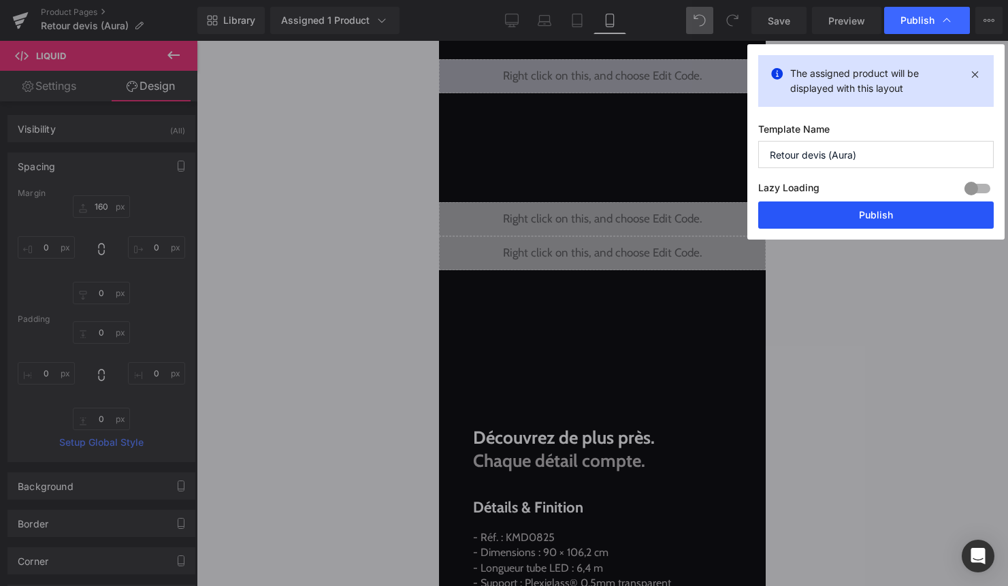
click at [891, 218] on button "Publish" at bounding box center [875, 214] width 235 height 27
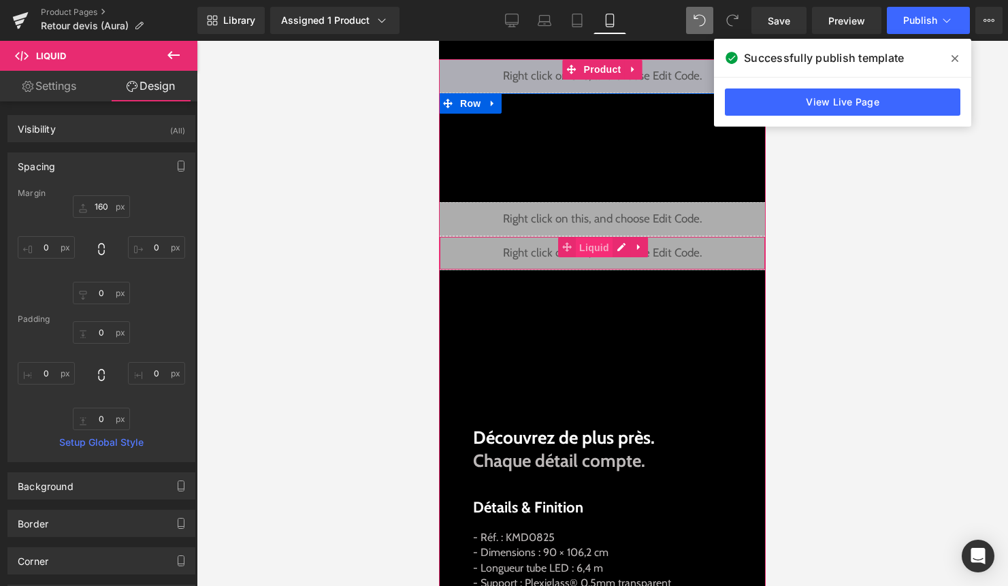
click at [599, 246] on span "Liquid" at bounding box center [594, 247] width 37 height 20
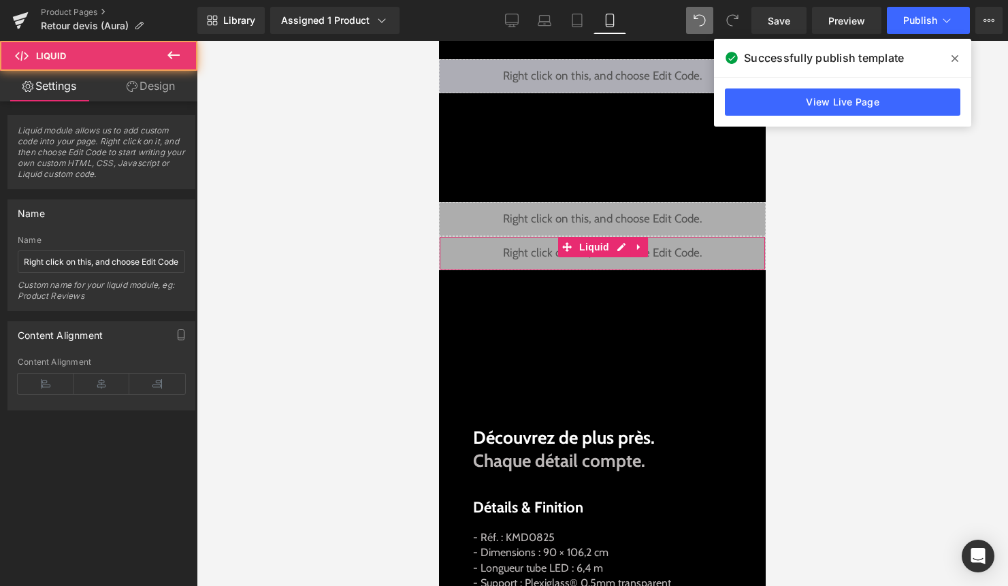
drag, startPoint x: 175, startPoint y: 95, endPoint x: 151, endPoint y: 142, distance: 52.6
click at [174, 95] on link "Design" at bounding box center [150, 86] width 99 height 31
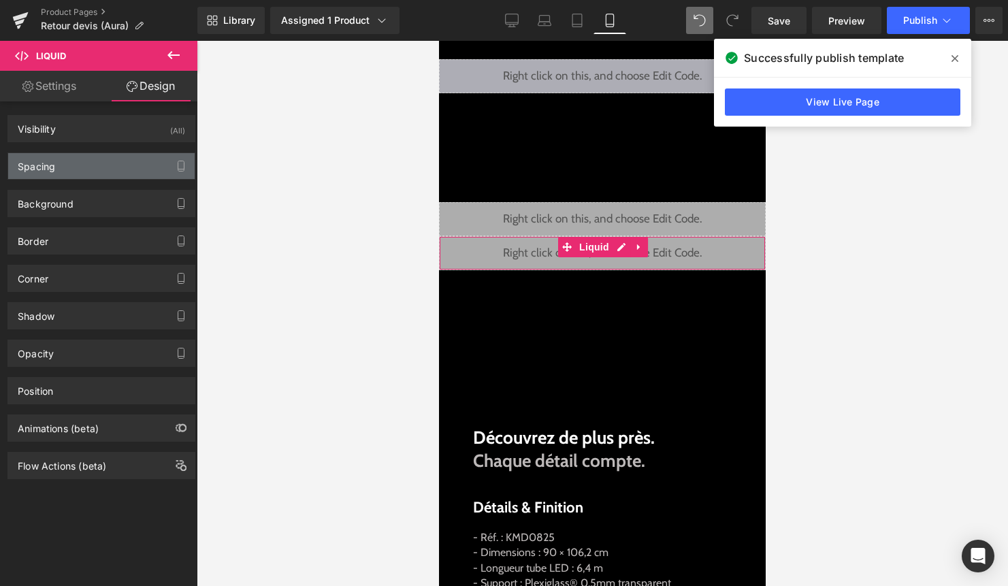
type input "0"
type input "160"
type input "0"
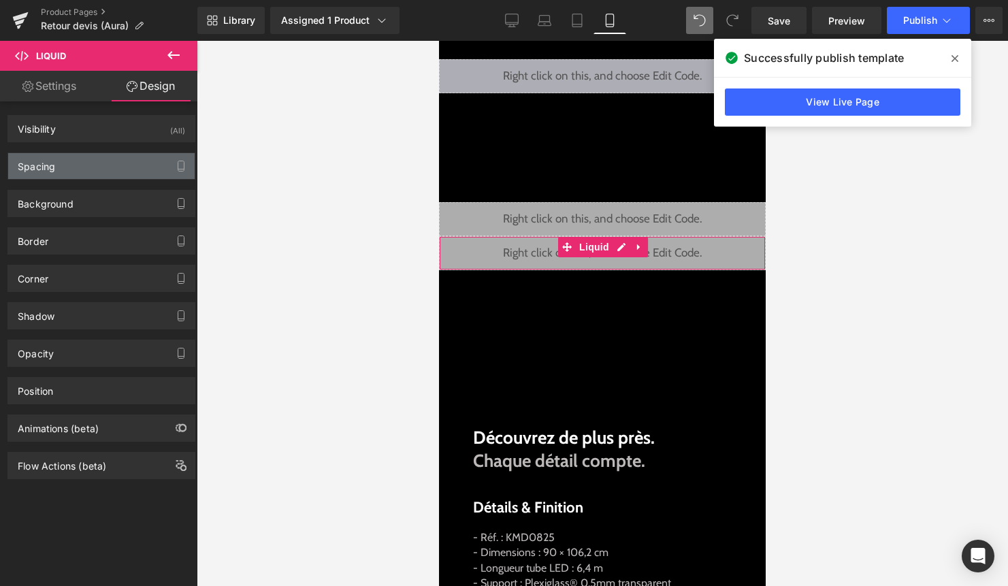
type input "0"
click at [143, 154] on div "Spacing" at bounding box center [101, 166] width 186 height 26
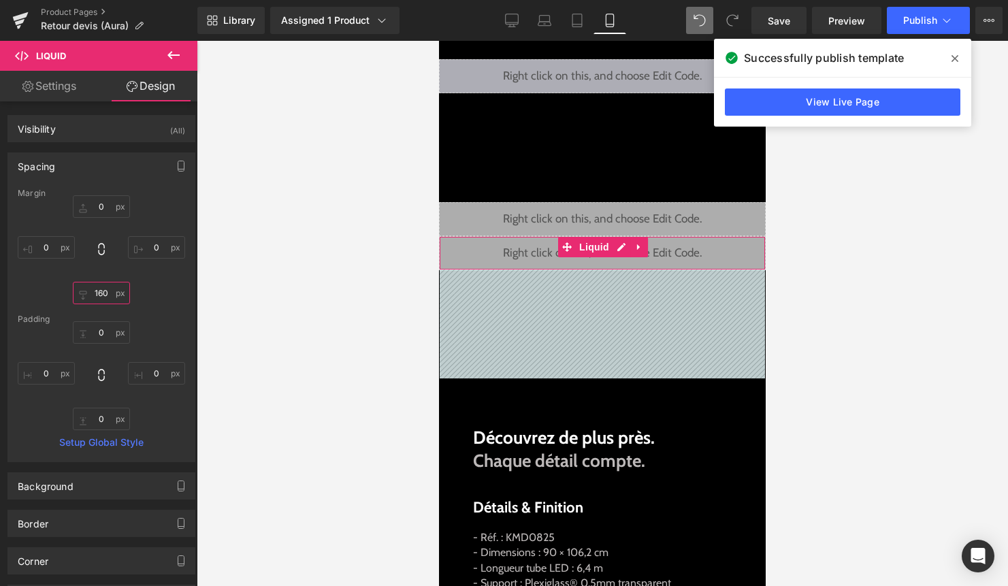
click at [101, 297] on input "160" at bounding box center [101, 293] width 57 height 22
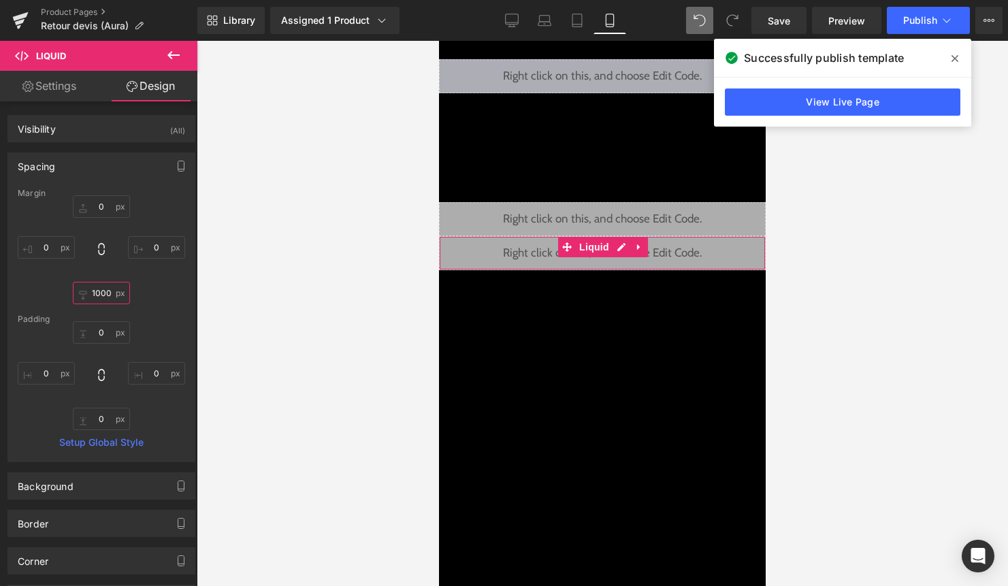
type input "100"
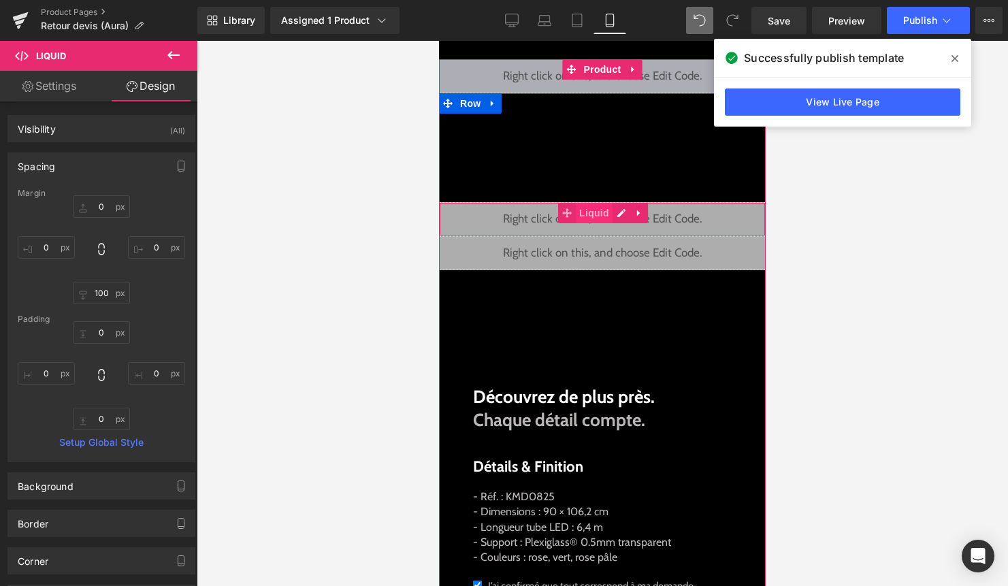
click at [591, 212] on span "Liquid" at bounding box center [594, 213] width 37 height 20
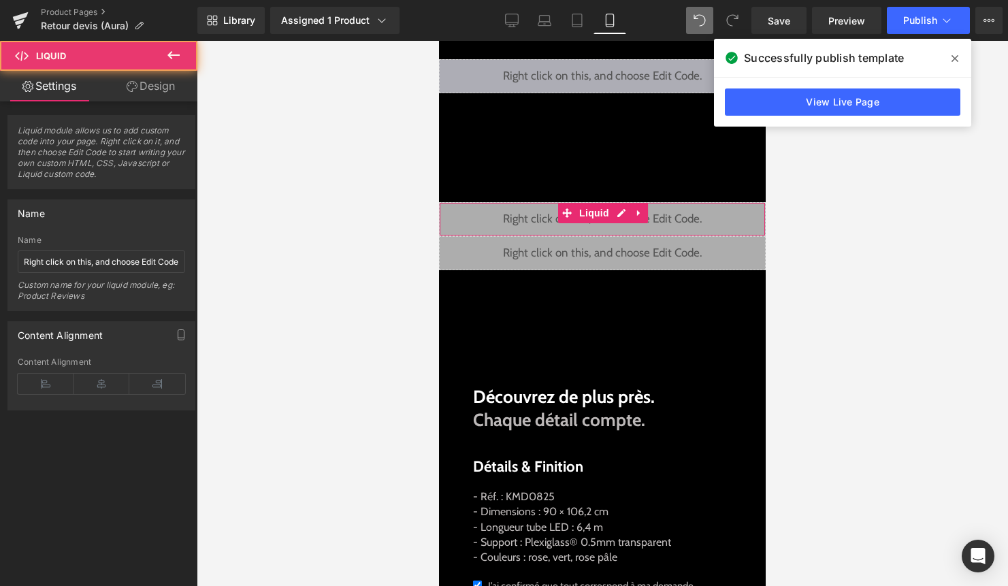
click at [165, 91] on link "Design" at bounding box center [150, 86] width 99 height 31
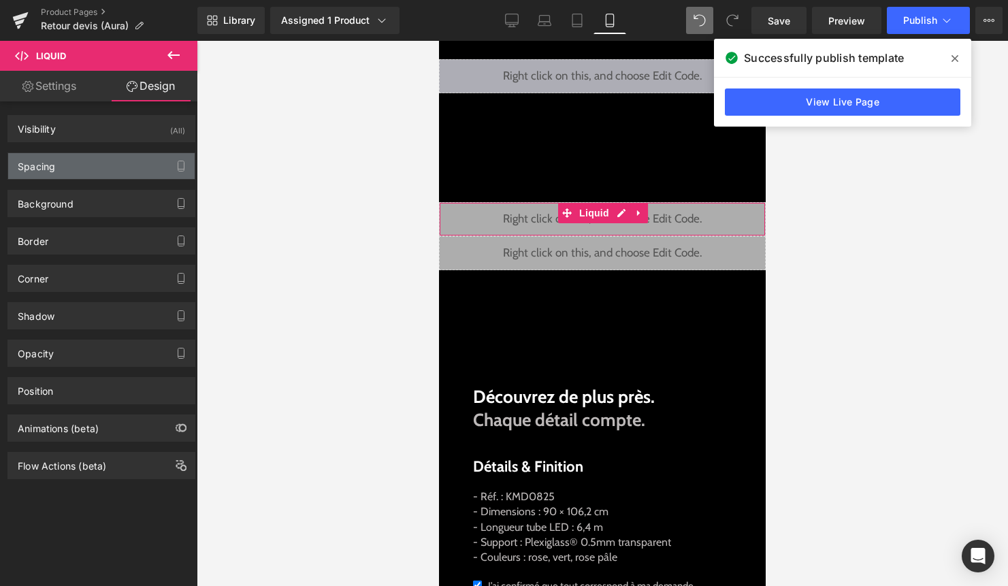
click at [131, 165] on div "Spacing" at bounding box center [101, 166] width 186 height 26
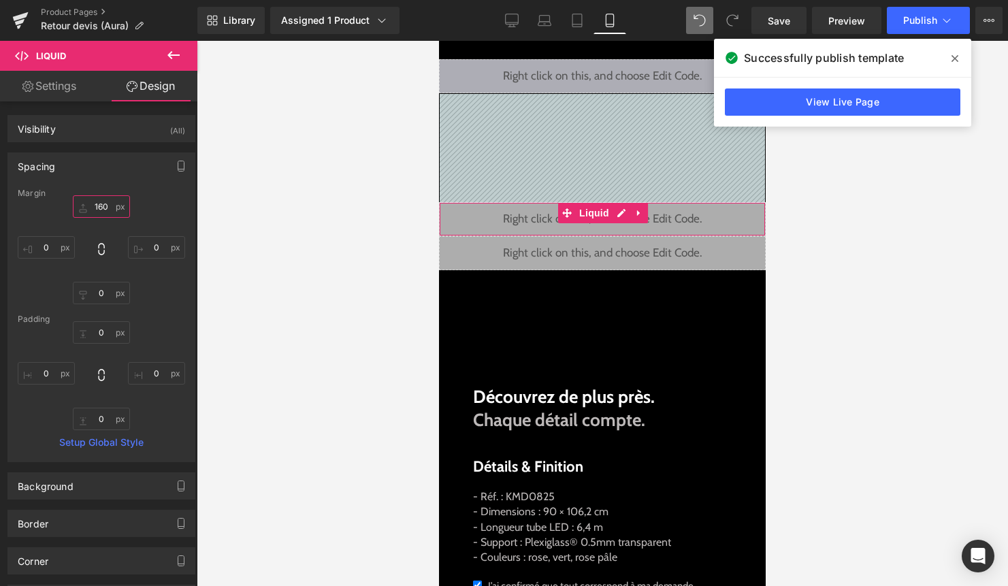
click at [103, 207] on input "160" at bounding box center [101, 206] width 57 height 22
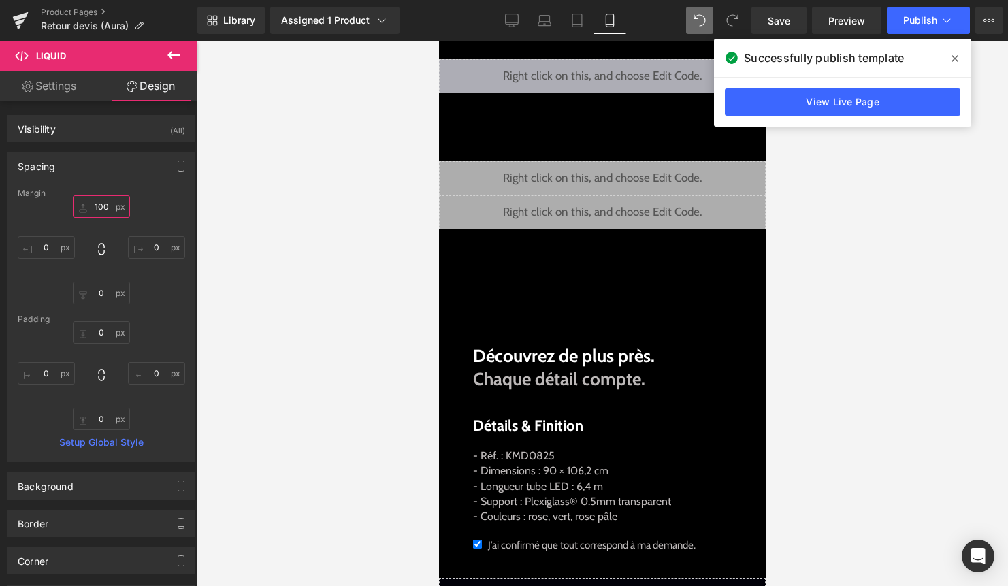
type input "100"
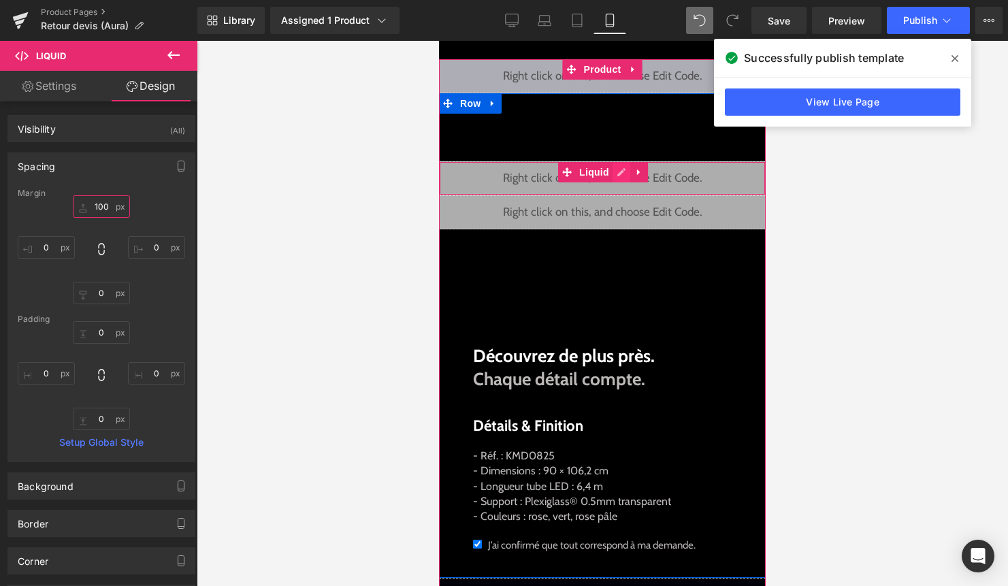
click at [621, 176] on div "Liquid" at bounding box center [602, 178] width 327 height 34
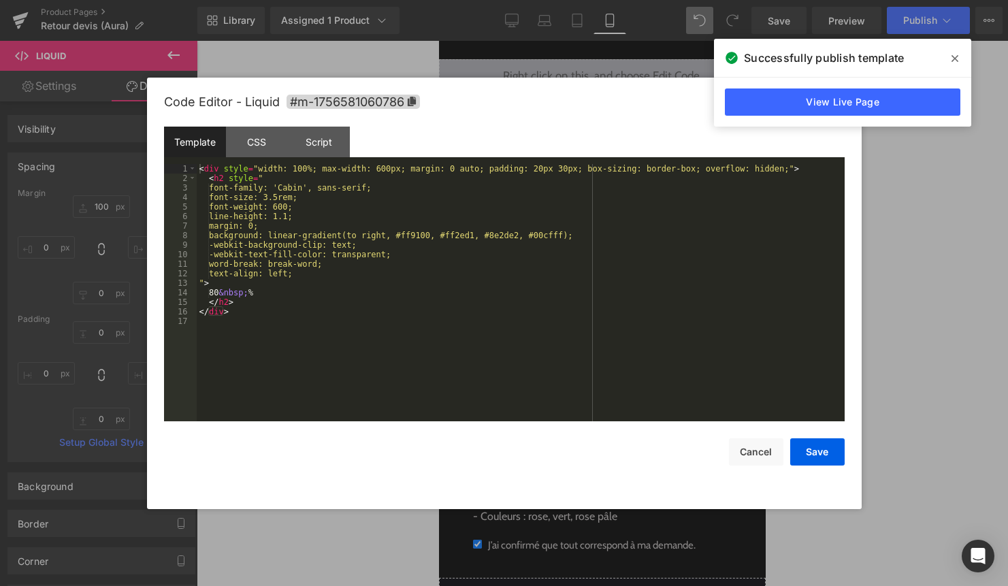
click at [557, 312] on div "< div style = "width: 100%; max-width: 600px; margin: 0 auto; padding: 20px 30p…" at bounding box center [521, 302] width 648 height 276
click at [832, 456] on button "Save" at bounding box center [817, 451] width 54 height 27
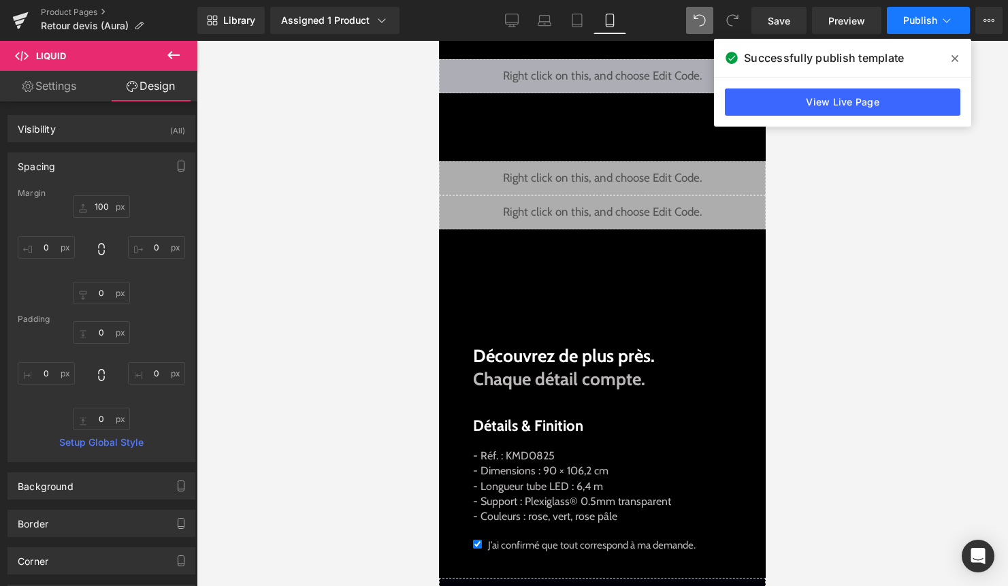
click at [923, 24] on span "Publish" at bounding box center [920, 20] width 34 height 11
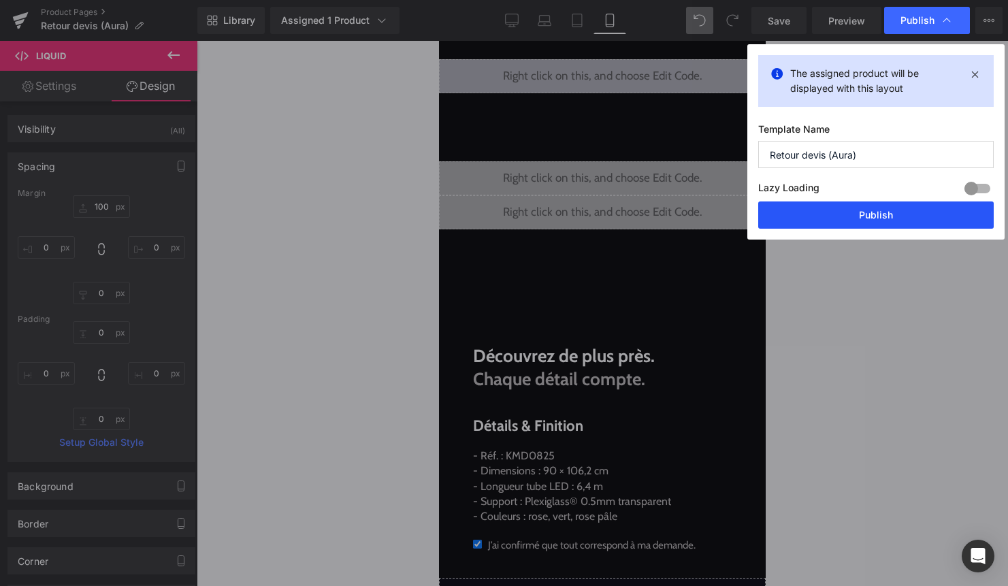
click at [912, 210] on button "Publish" at bounding box center [875, 214] width 235 height 27
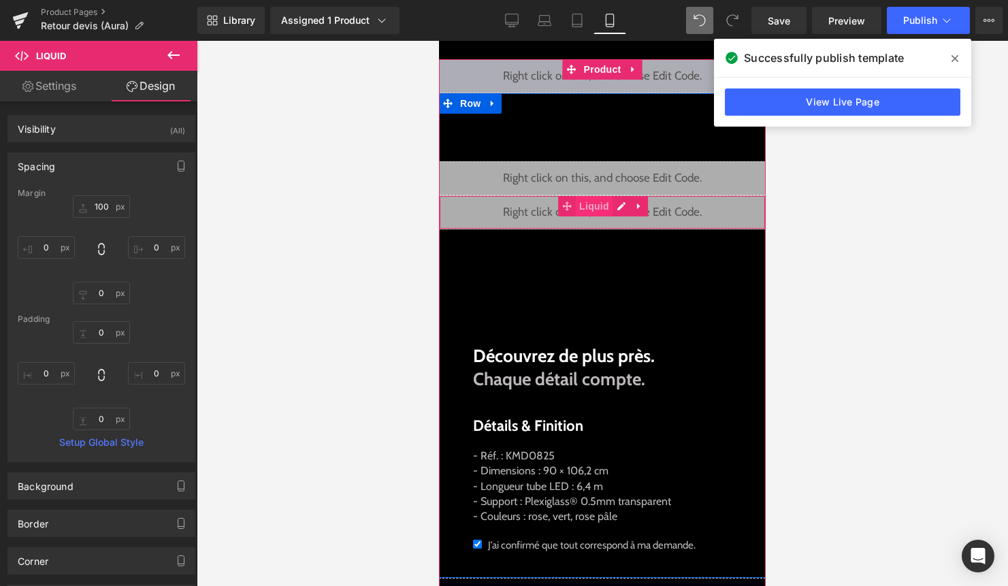
click at [601, 214] on span "Liquid" at bounding box center [594, 206] width 37 height 20
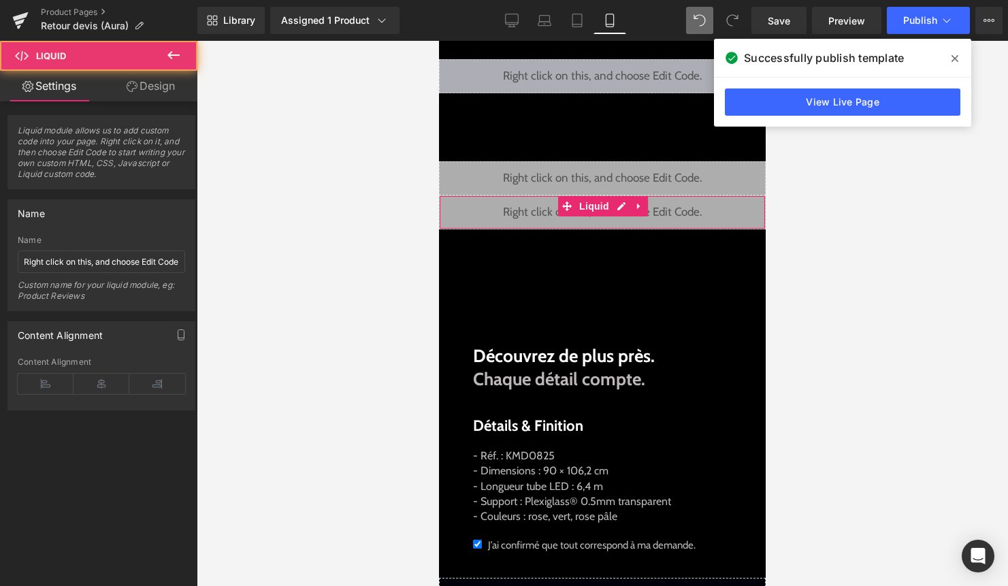
click at [166, 91] on link "Design" at bounding box center [150, 86] width 99 height 31
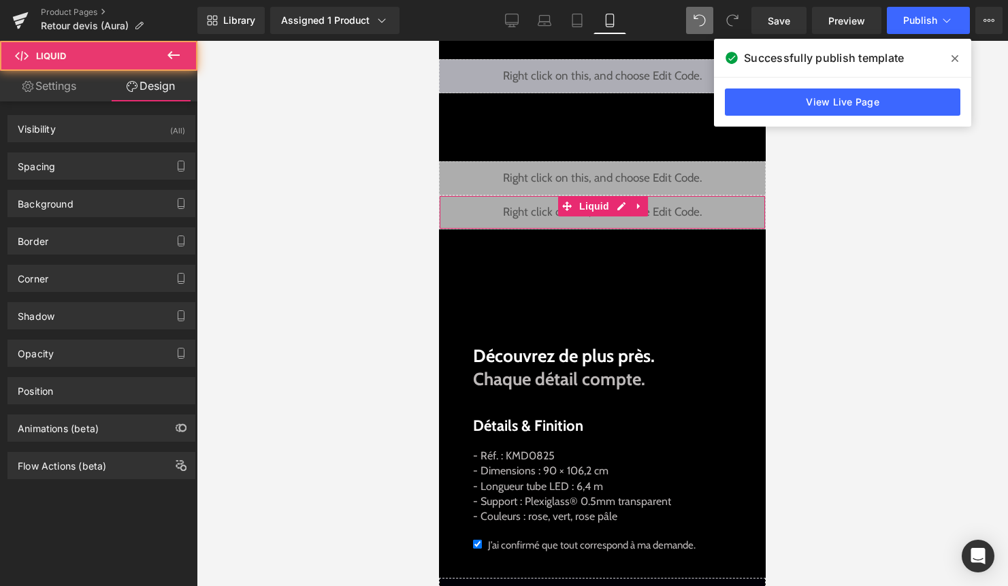
type input "0"
type input "100"
type input "0"
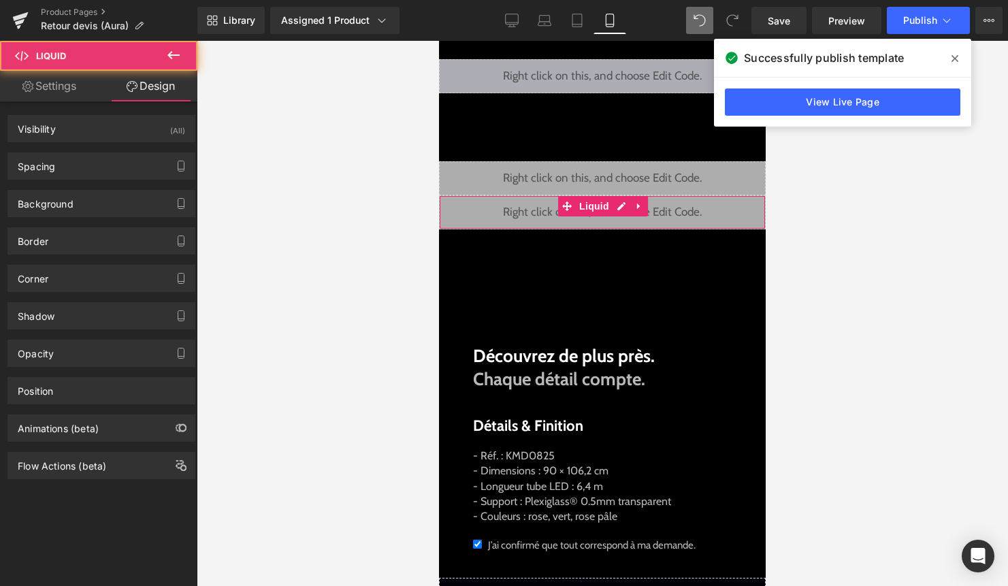
type input "0"
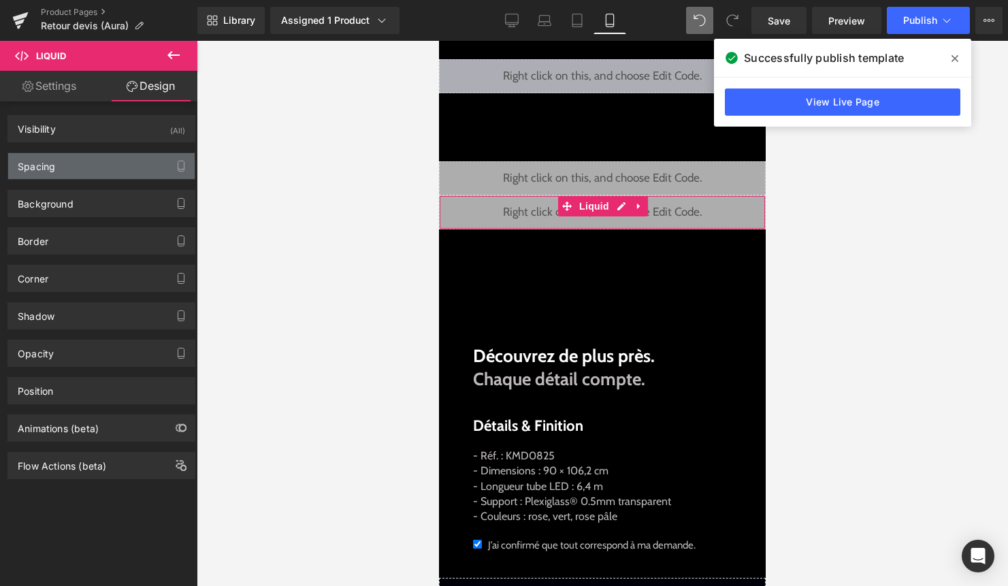
click at [107, 167] on div "Spacing" at bounding box center [101, 166] width 186 height 26
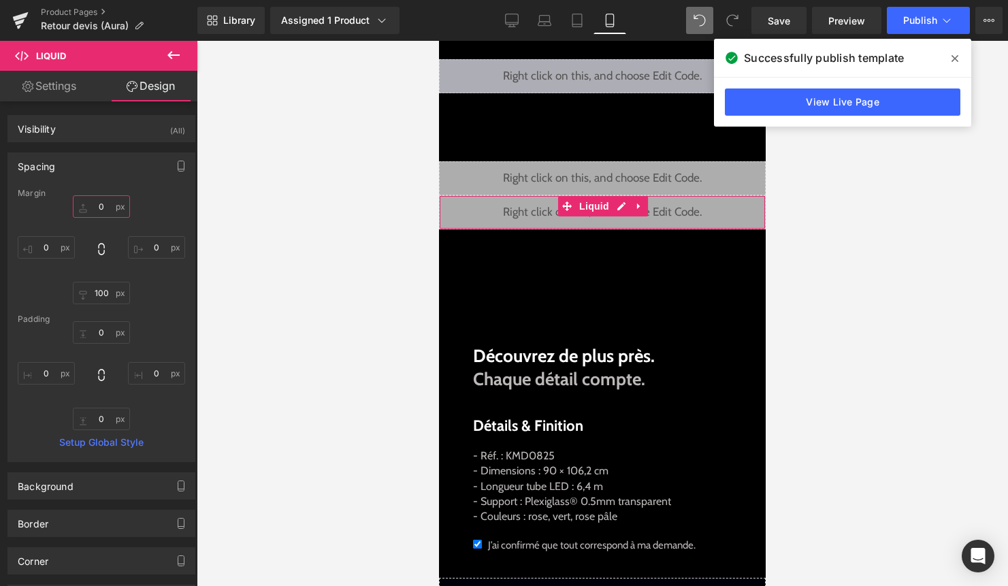
click at [99, 211] on input "0" at bounding box center [101, 206] width 57 height 22
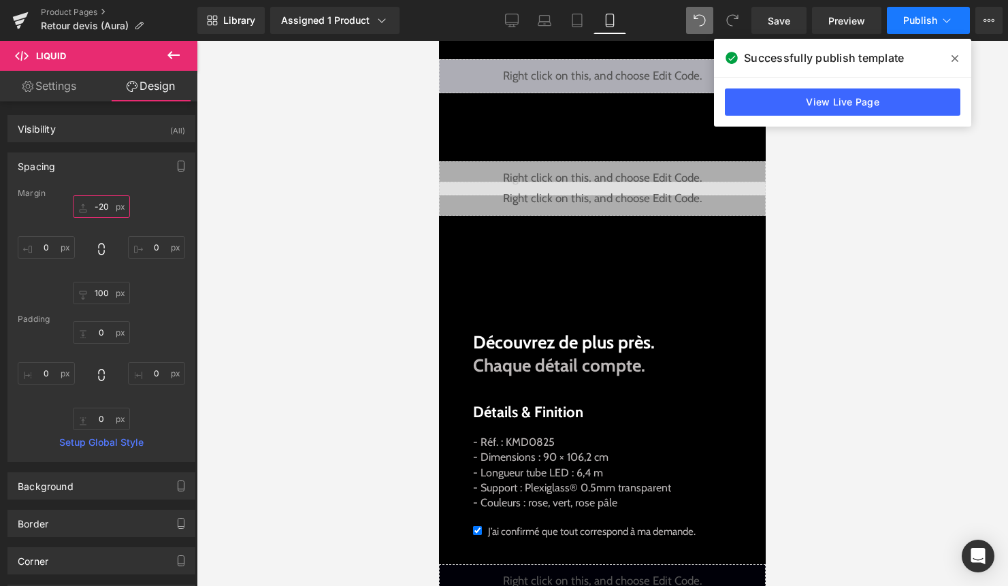
type input "-20"
click at [925, 10] on button "Publish" at bounding box center [928, 20] width 83 height 27
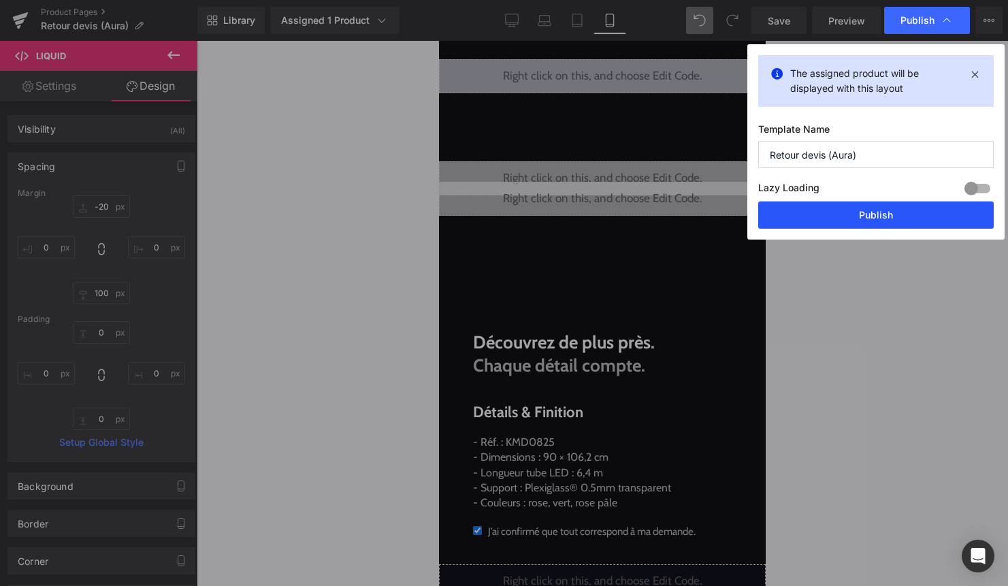
click at [901, 213] on button "Publish" at bounding box center [875, 214] width 235 height 27
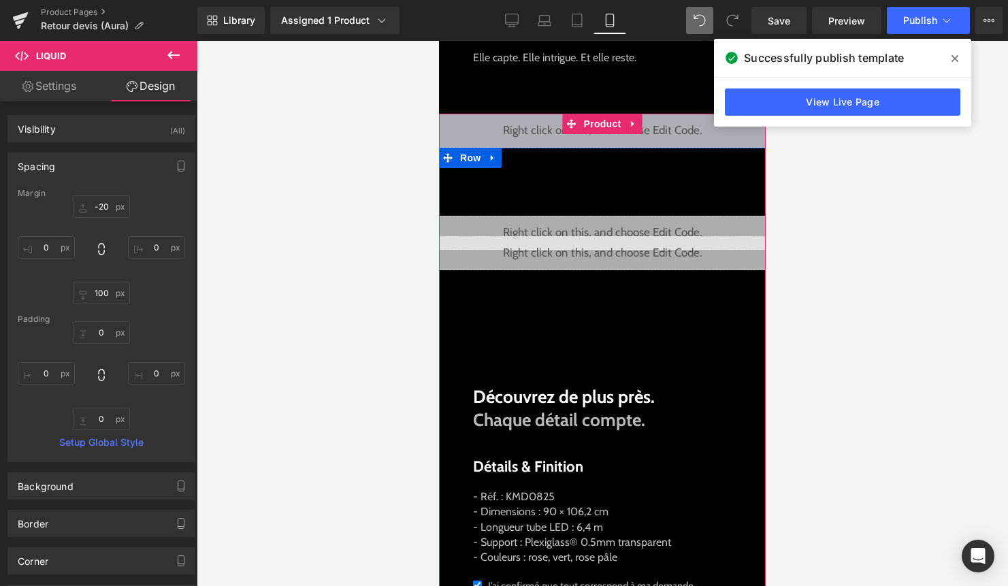
scroll to position [623, 0]
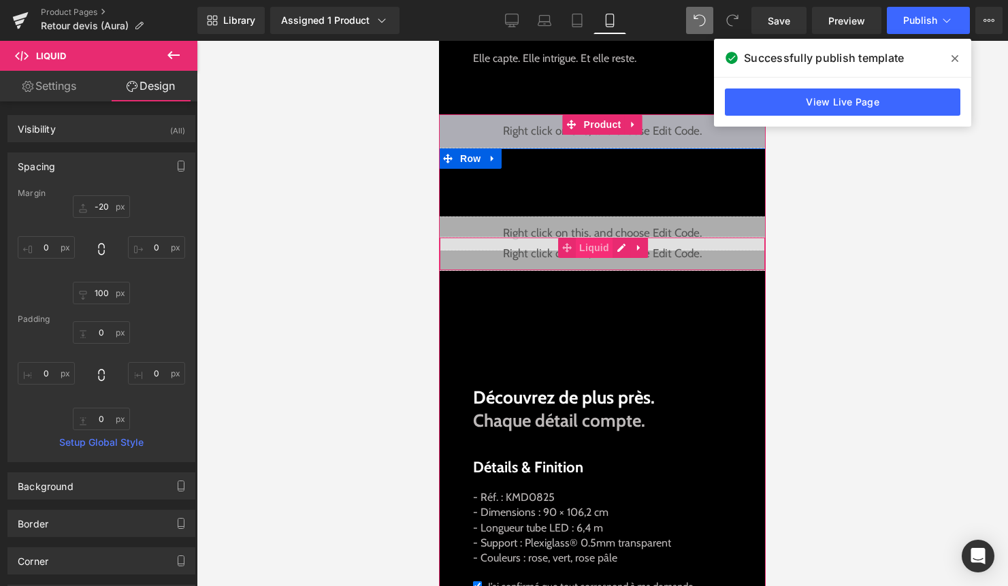
click at [599, 251] on span "Liquid" at bounding box center [594, 247] width 37 height 20
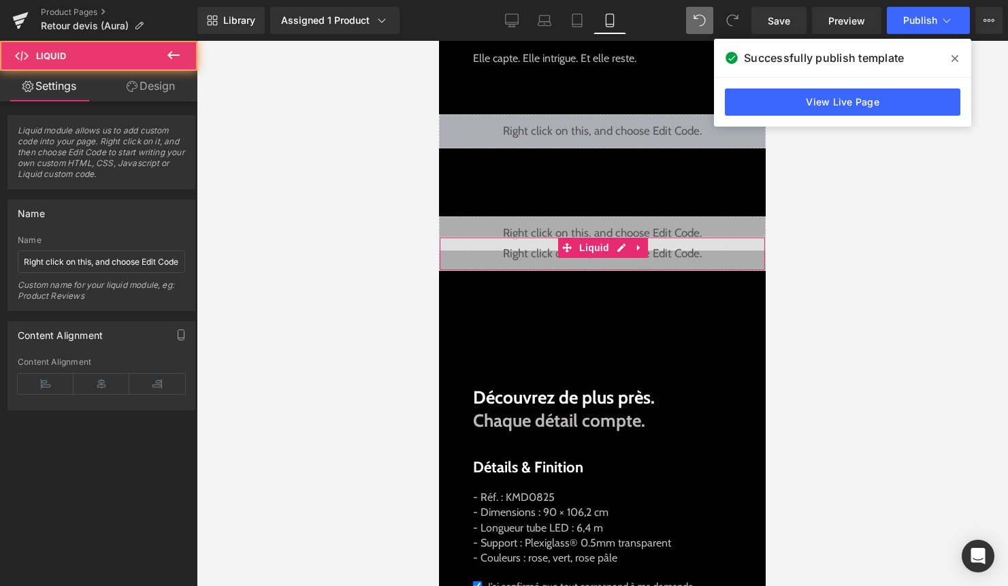
drag, startPoint x: 162, startPoint y: 86, endPoint x: 109, endPoint y: 142, distance: 76.5
click at [162, 86] on link "Design" at bounding box center [150, 86] width 99 height 31
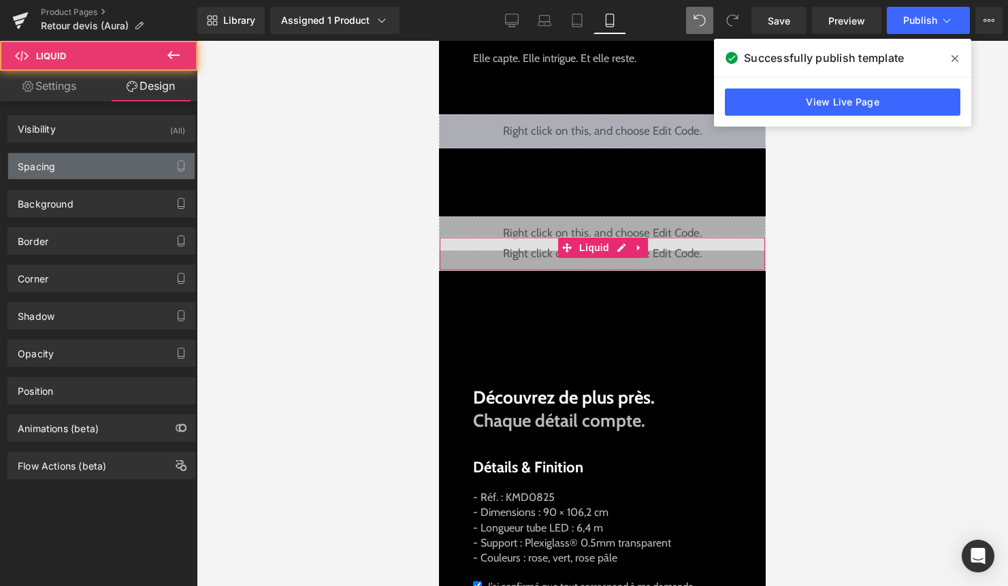
type input "-20"
type input "0"
type input "100"
type input "0"
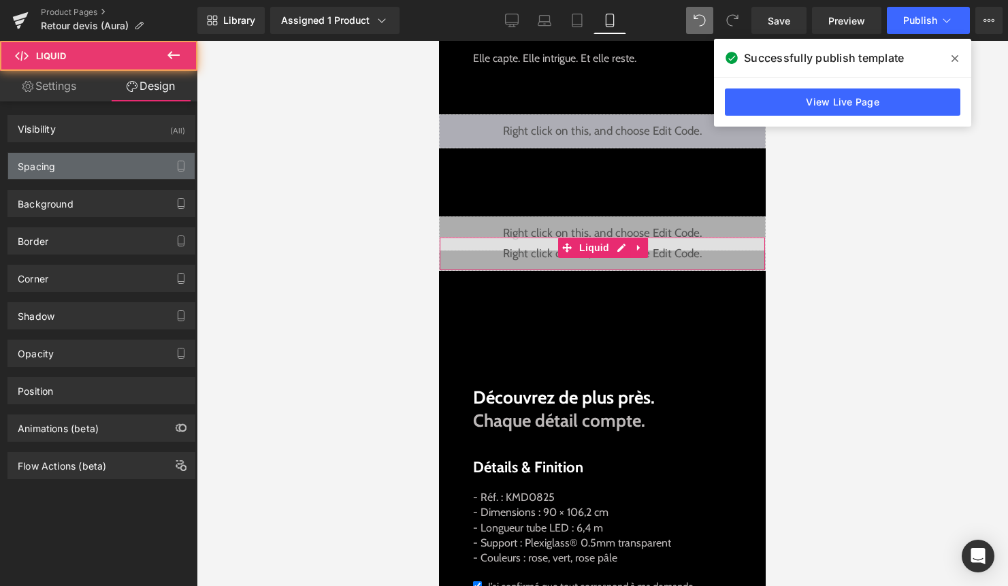
type input "0"
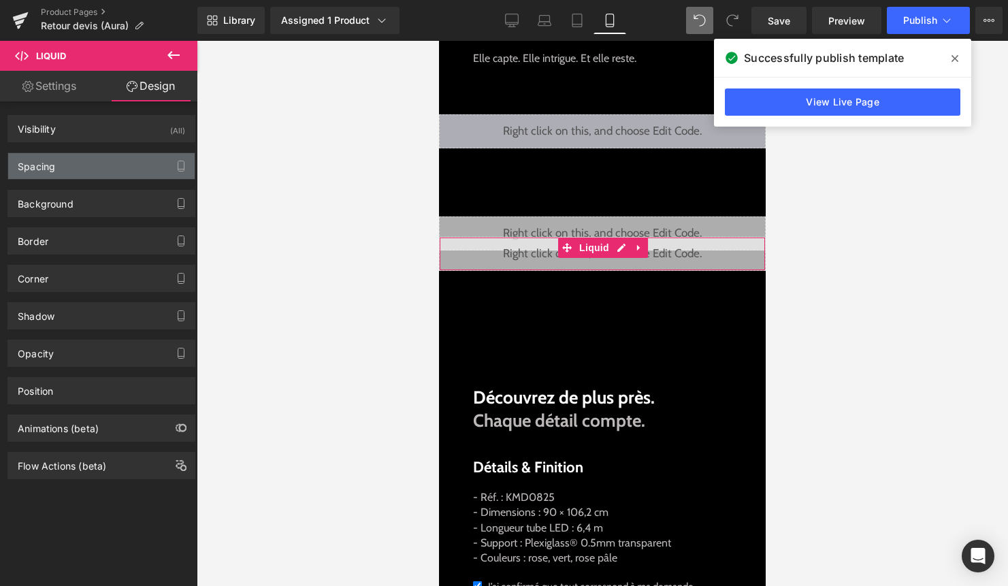
click at [97, 167] on div "Spacing" at bounding box center [101, 166] width 186 height 26
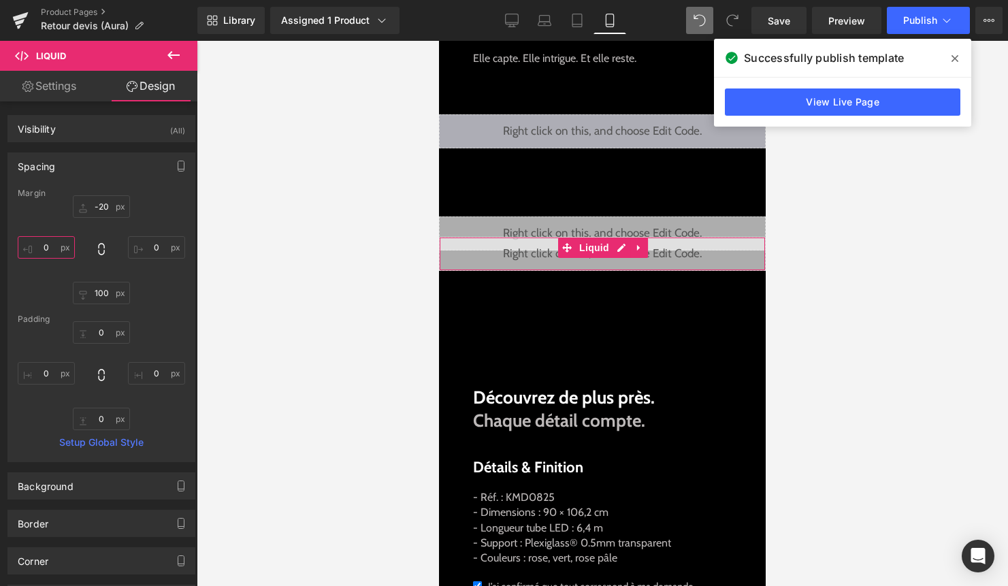
click at [51, 253] on input "0" at bounding box center [46, 247] width 57 height 22
type input "50"
click at [150, 244] on input "0" at bounding box center [156, 247] width 57 height 22
type input "50"
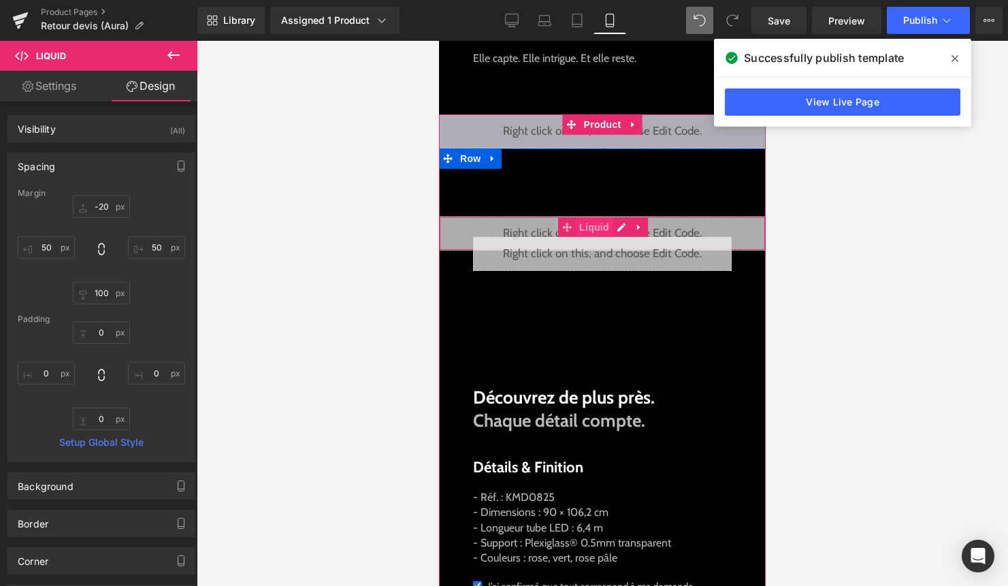
click at [605, 224] on span "Liquid" at bounding box center [594, 227] width 37 height 20
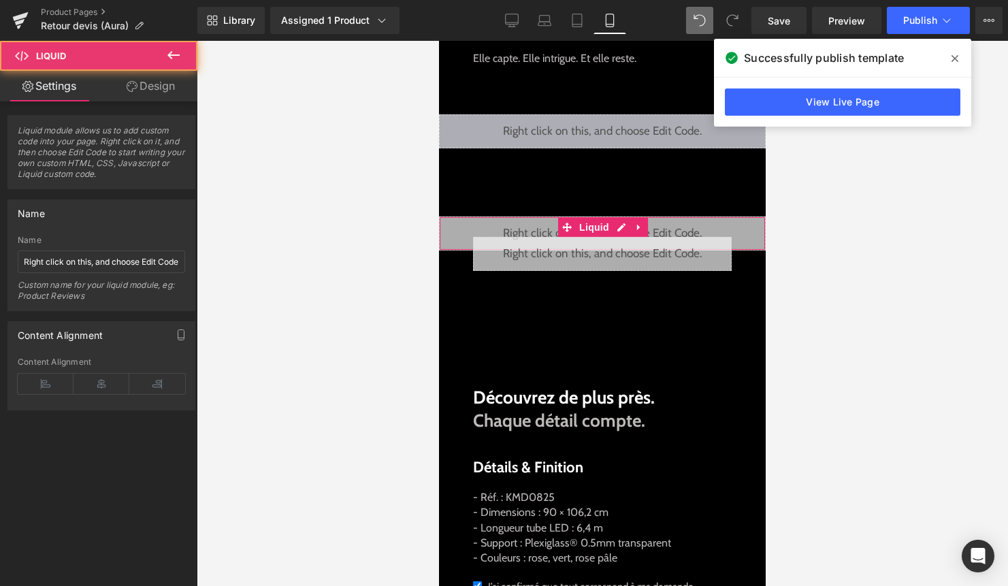
click at [172, 96] on link "Design" at bounding box center [150, 86] width 99 height 31
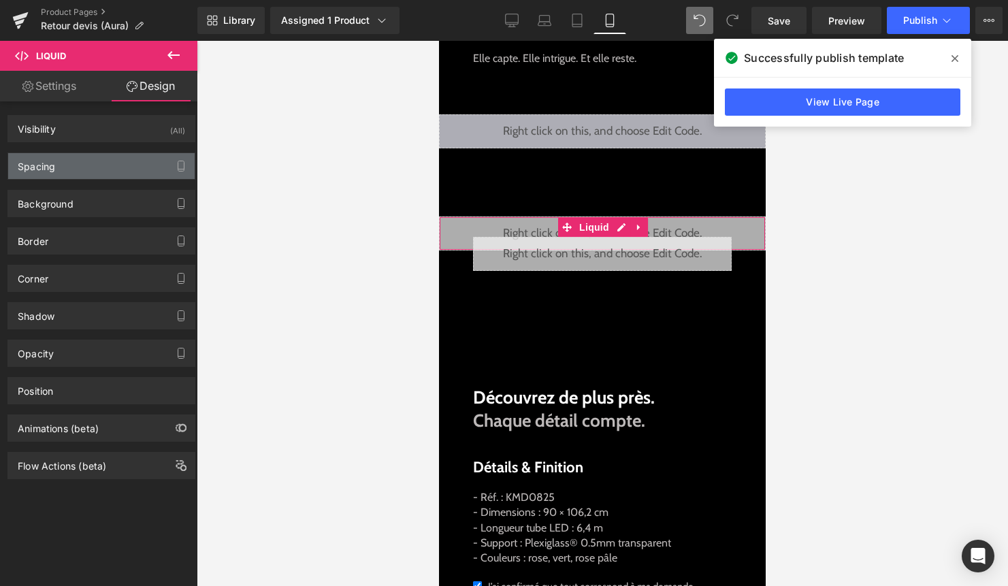
click at [68, 163] on div "Spacing" at bounding box center [101, 166] width 186 height 26
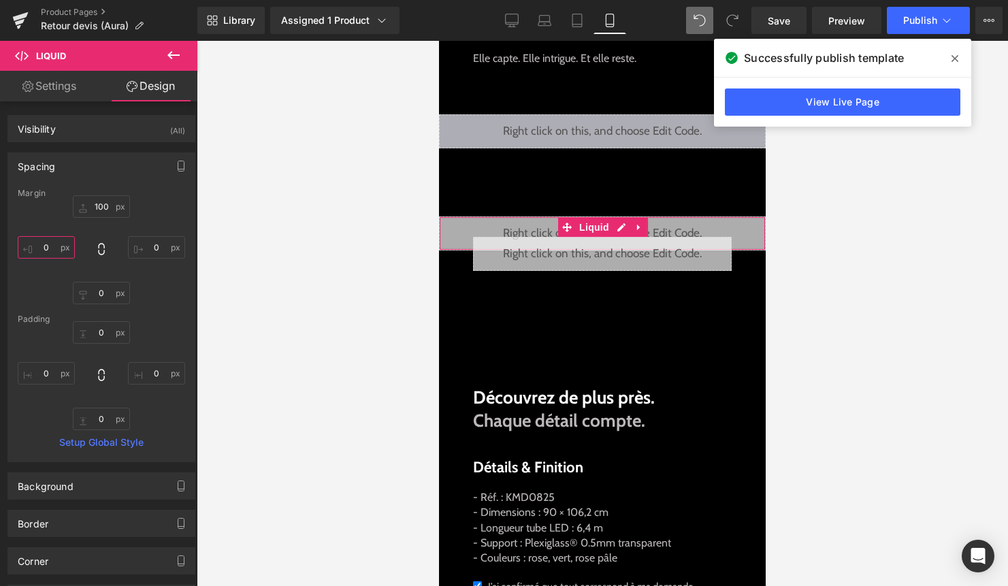
click at [50, 254] on input "0" at bounding box center [46, 247] width 57 height 22
type input "50"
click at [150, 250] on input "0" at bounding box center [156, 247] width 57 height 22
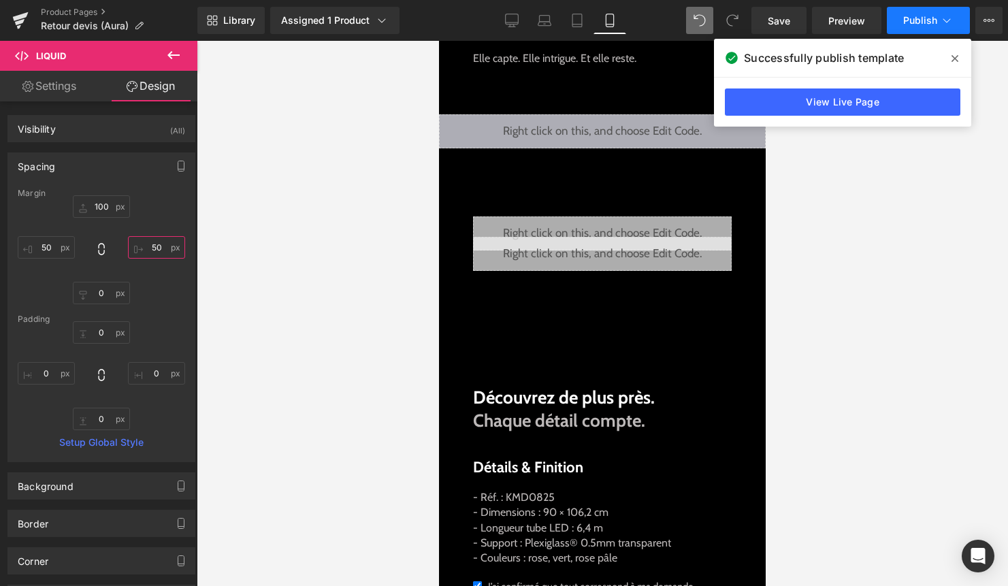
type input "50"
click at [922, 28] on button "Publish" at bounding box center [928, 20] width 83 height 27
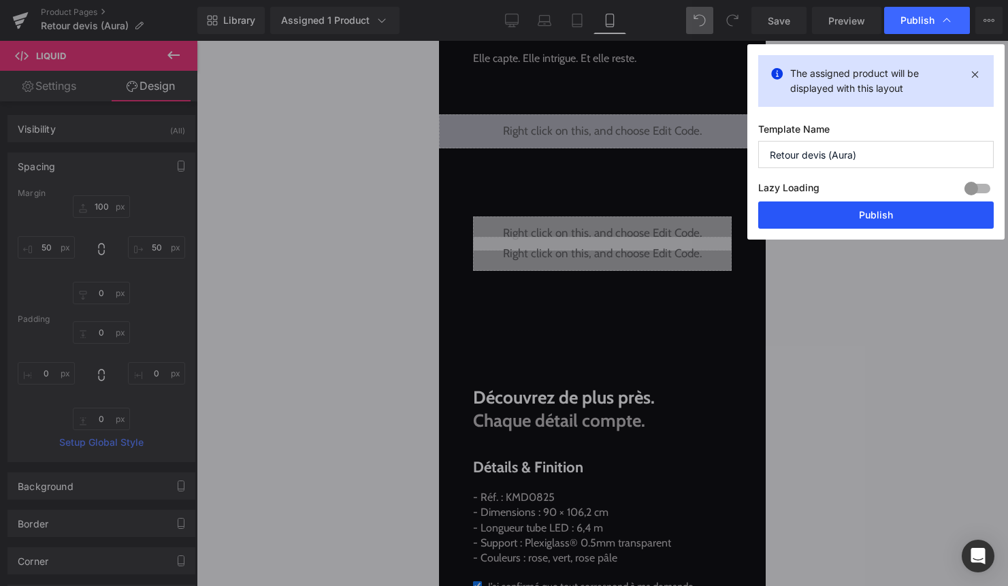
click at [875, 207] on button "Publish" at bounding box center [875, 214] width 235 height 27
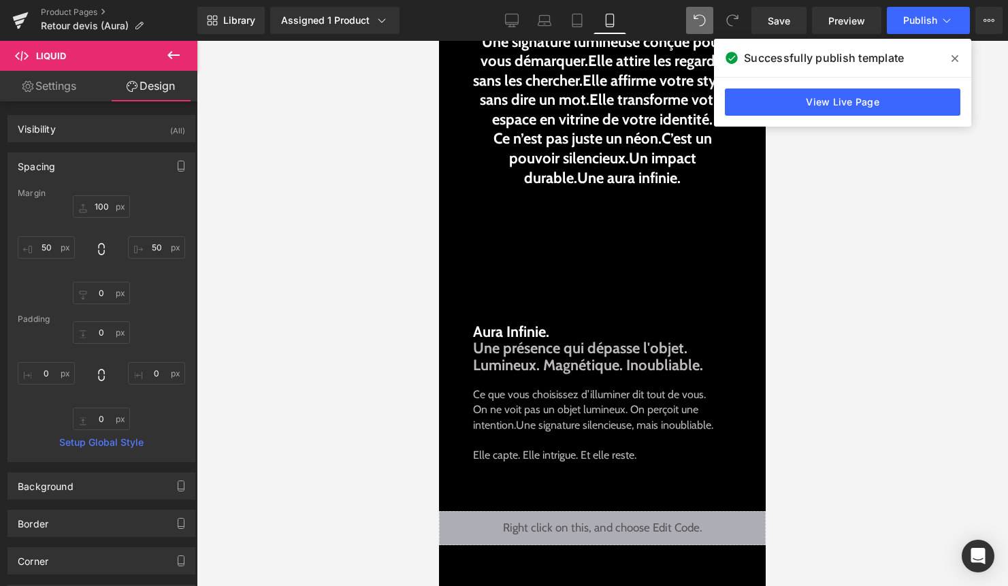
scroll to position [214, 0]
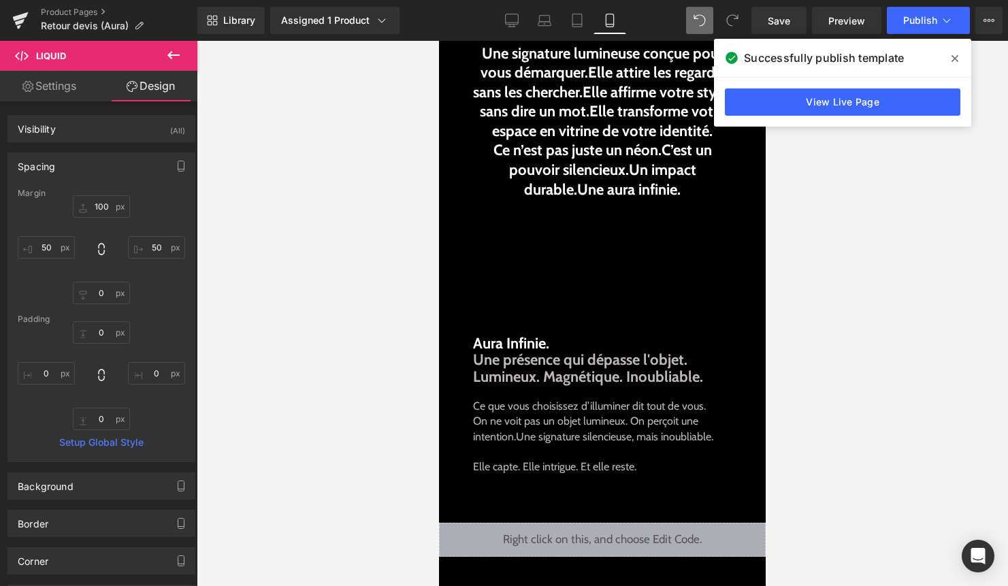
click at [569, 361] on div "Aura Infinie. Une présence qui dépasse l'objet. Lumineux. Magnétique. Inoubliab…" at bounding box center [602, 360] width 259 height 50
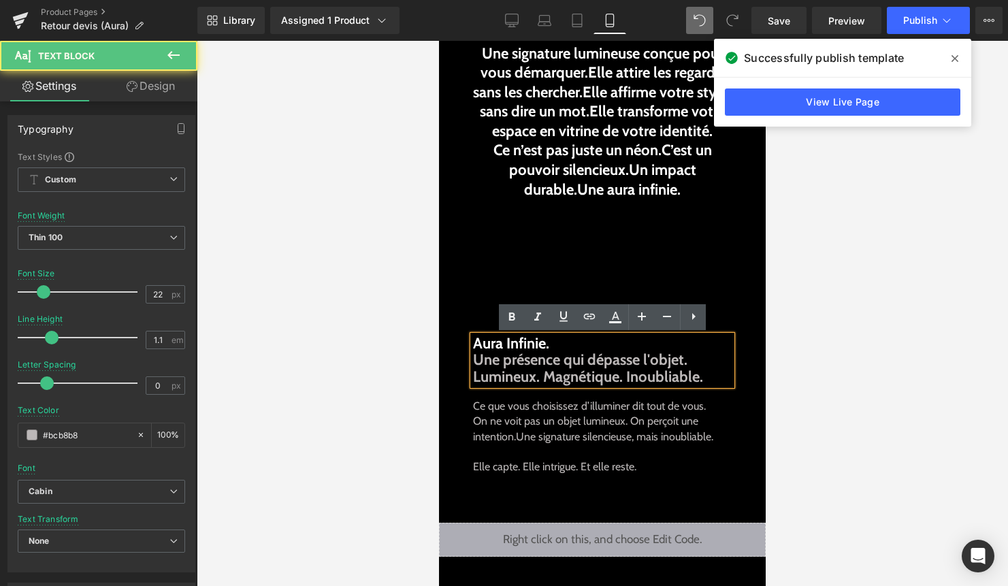
click at [844, 365] on div at bounding box center [602, 313] width 811 height 545
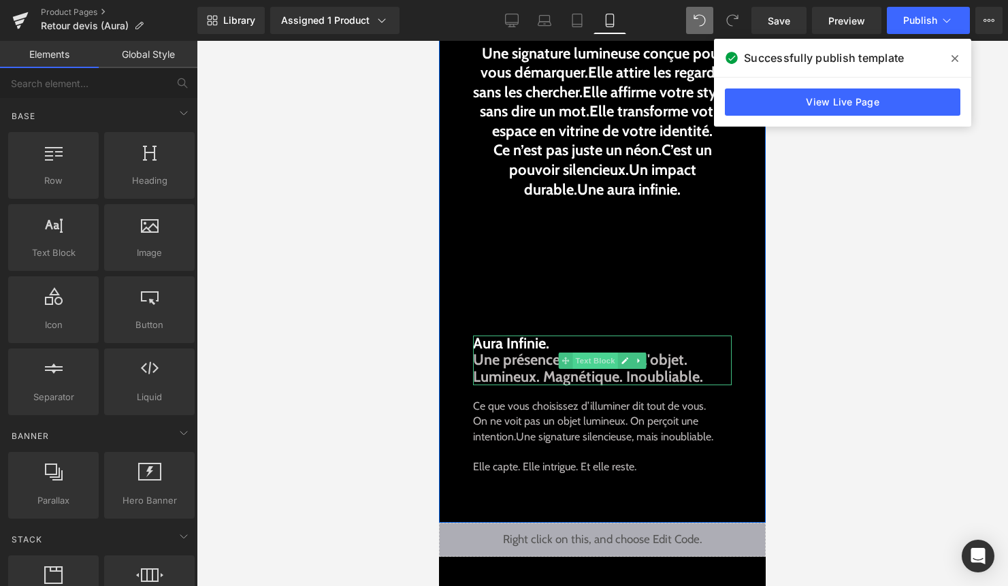
click at [597, 361] on span "Text Block" at bounding box center [594, 360] width 45 height 16
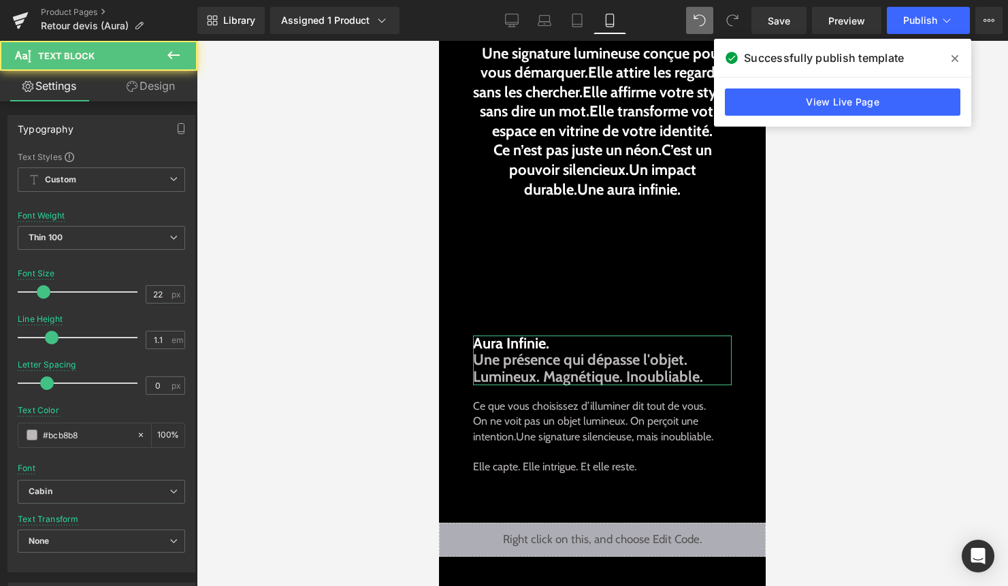
click at [165, 95] on link "Design" at bounding box center [150, 86] width 99 height 31
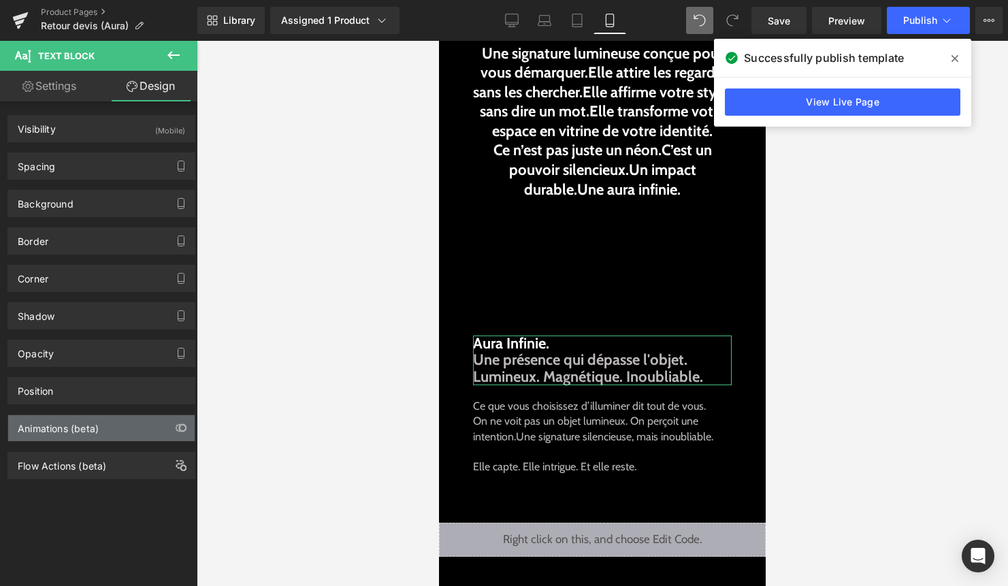
click at [79, 428] on div "Animations (beta)" at bounding box center [58, 424] width 81 height 19
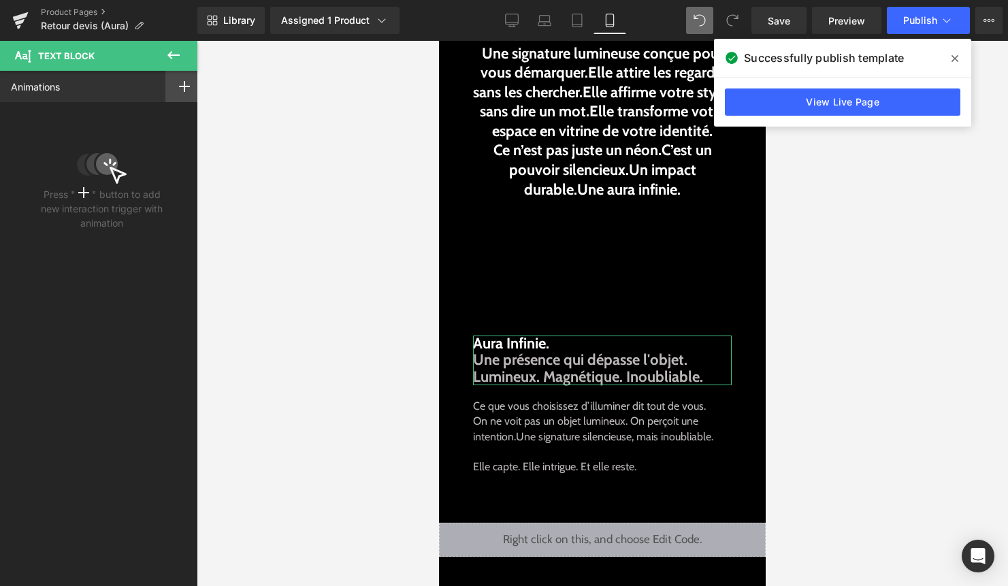
click at [182, 90] on icon at bounding box center [184, 86] width 11 height 11
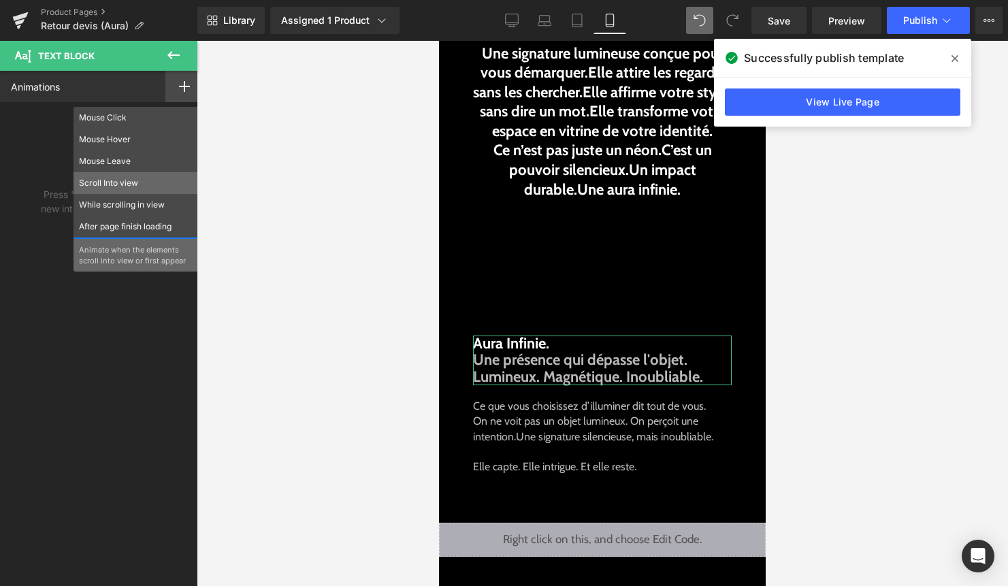
click at [143, 176] on div "Scroll Into view" at bounding box center [135, 183] width 125 height 22
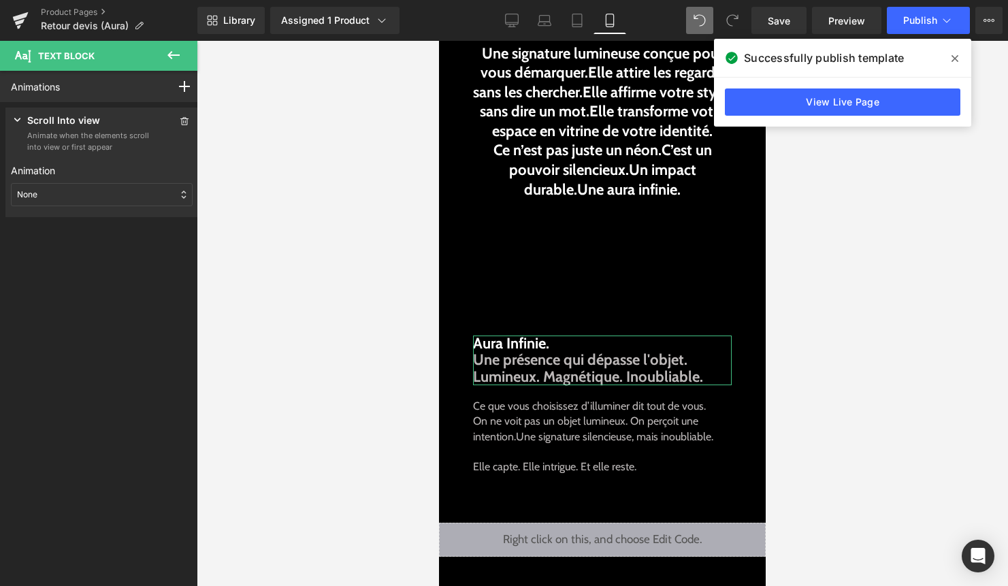
click at [136, 202] on div "None" at bounding box center [102, 194] width 182 height 23
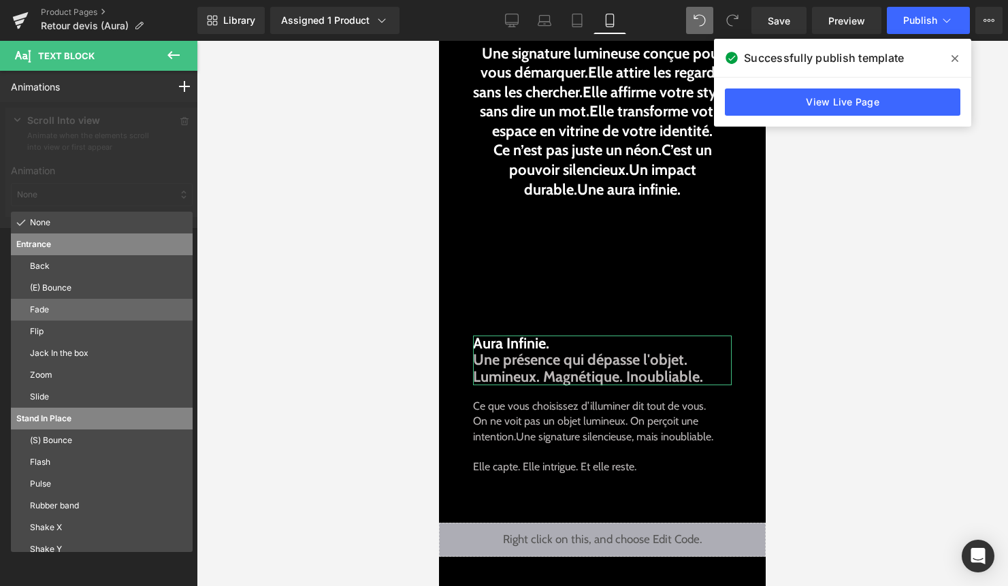
click at [113, 308] on p "Fade" at bounding box center [108, 309] width 157 height 12
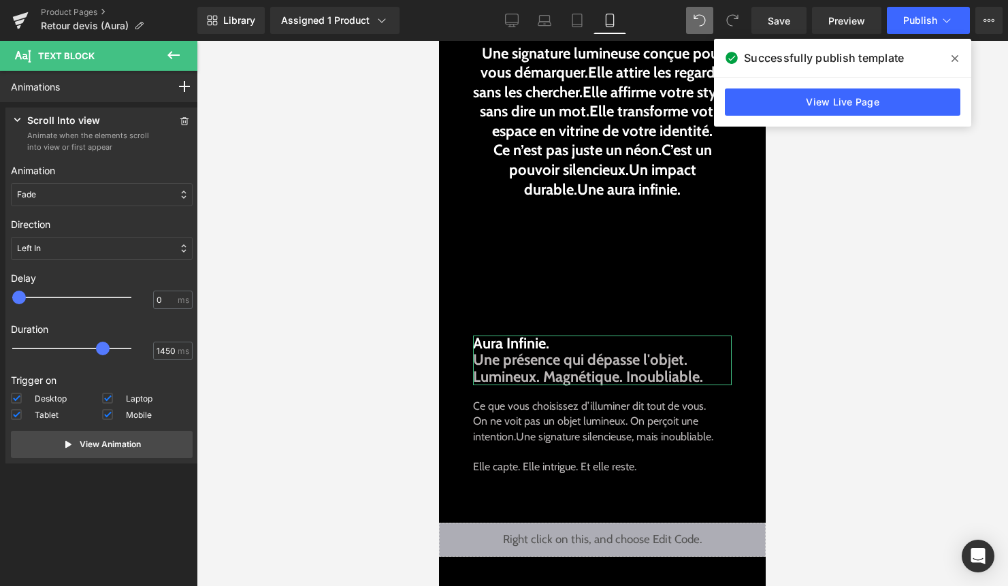
type input "1500"
drag, startPoint x: 46, startPoint y: 345, endPoint x: 108, endPoint y: 344, distance: 61.9
click at [108, 344] on span at bounding box center [106, 349] width 14 height 14
click at [71, 252] on div "Left In" at bounding box center [102, 248] width 182 height 23
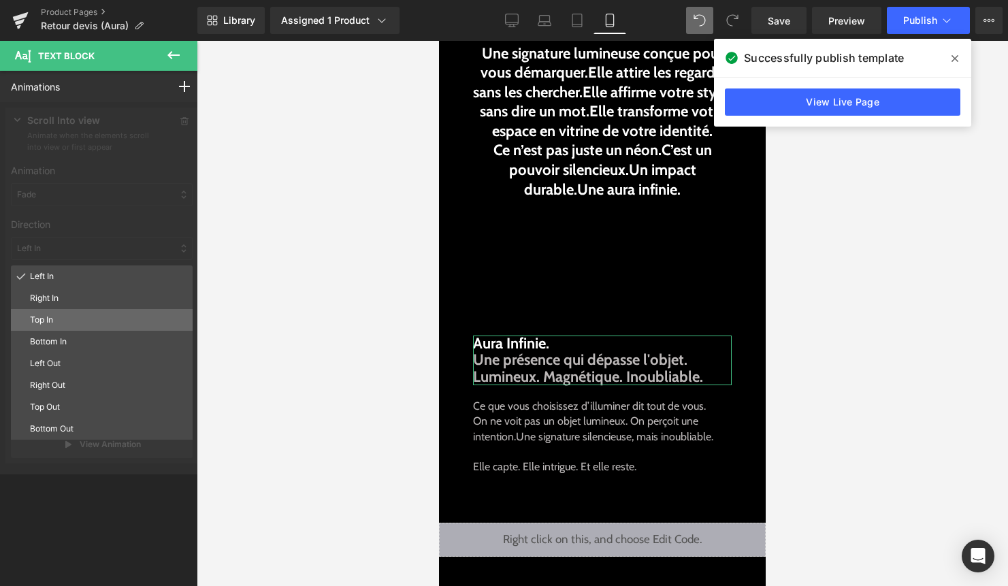
click at [73, 321] on p "Top In" at bounding box center [108, 320] width 157 height 12
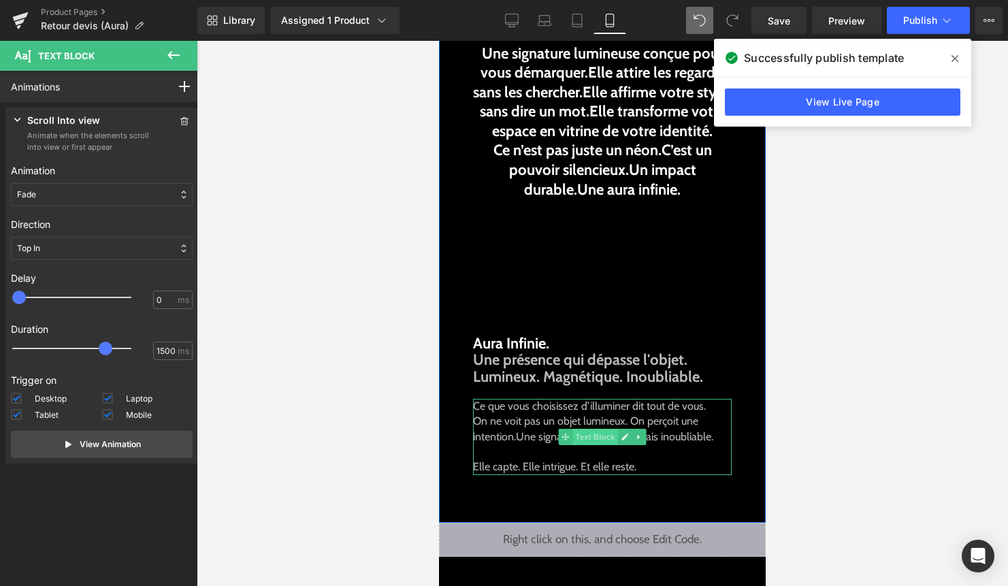
click at [596, 435] on span "Text Block" at bounding box center [594, 437] width 45 height 16
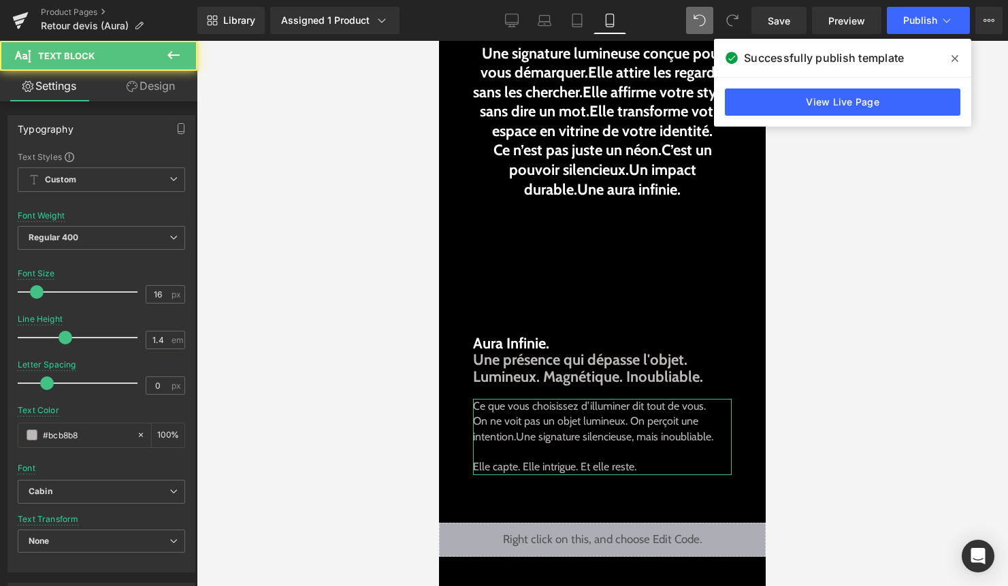
click at [167, 90] on link "Design" at bounding box center [150, 86] width 99 height 31
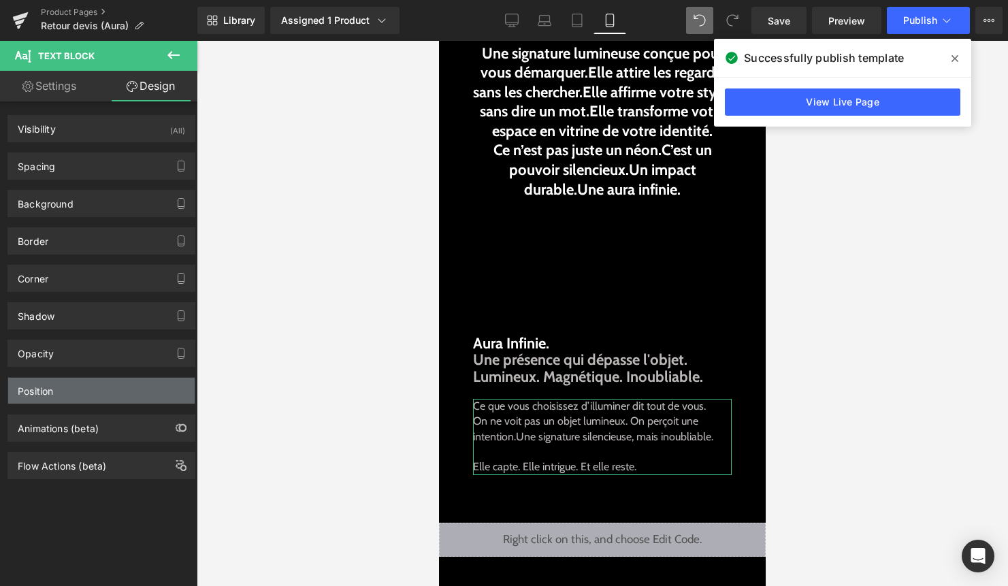
click at [102, 384] on div "Position" at bounding box center [101, 391] width 186 height 26
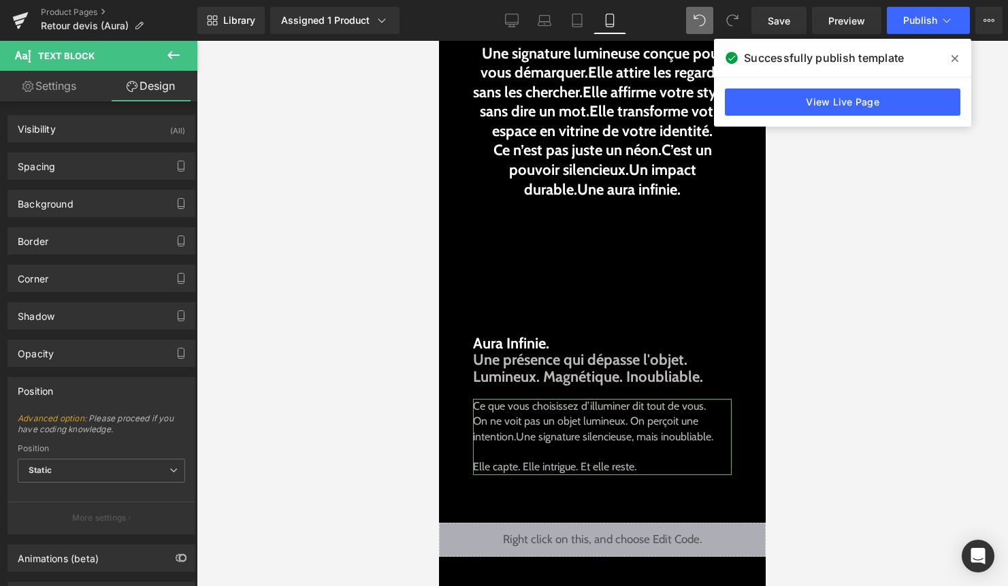
scroll to position [62, 0]
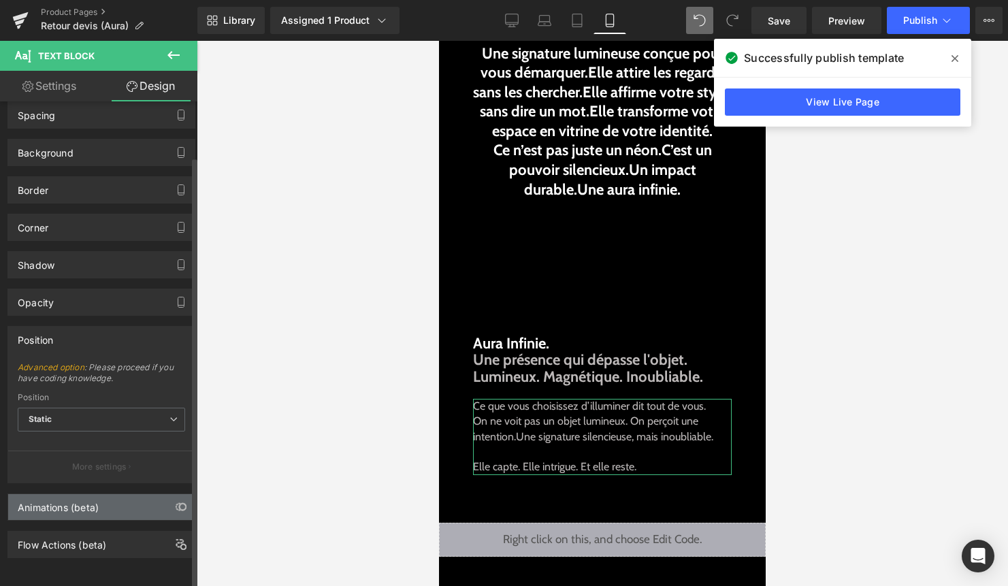
click at [112, 495] on div "Animations (beta)" at bounding box center [101, 507] width 186 height 26
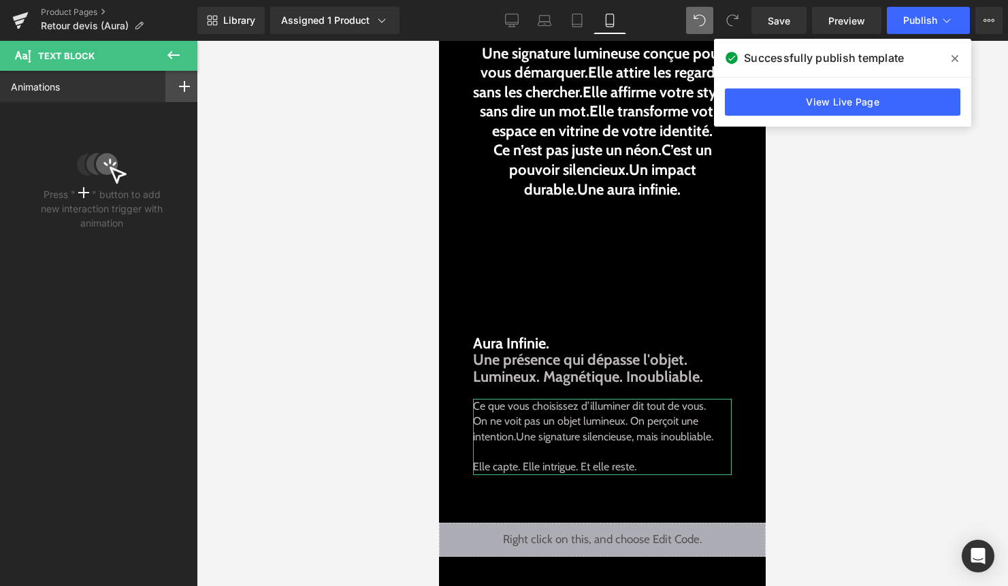
click at [182, 89] on icon at bounding box center [184, 86] width 11 height 11
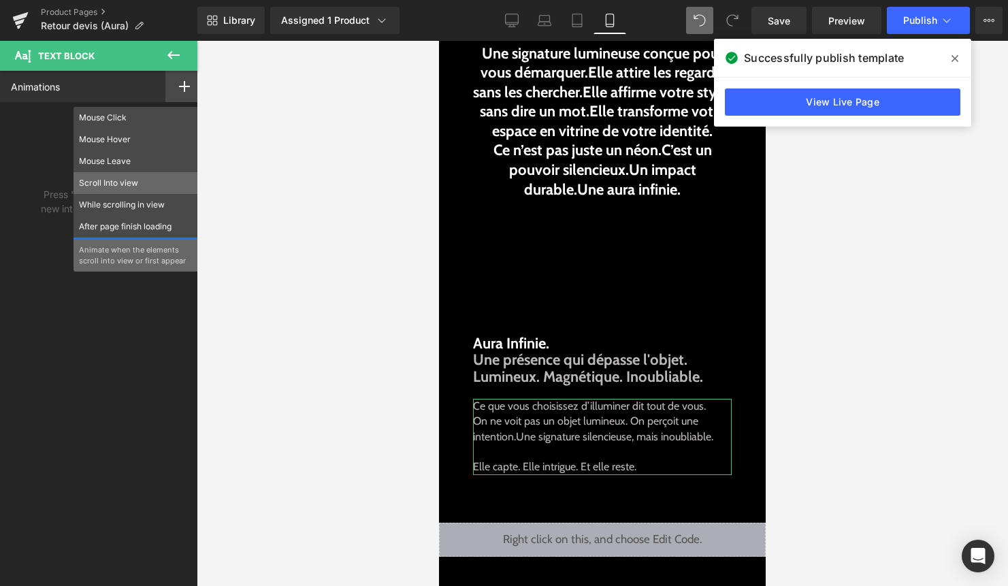
click at [148, 179] on p "Scroll Into view" at bounding box center [136, 183] width 114 height 12
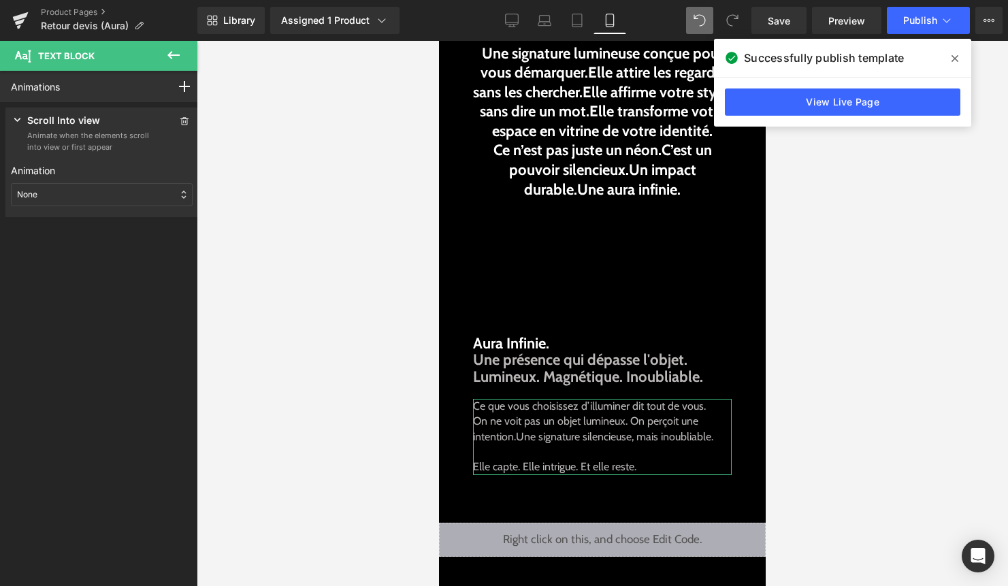
click at [105, 191] on div "None" at bounding box center [102, 194] width 182 height 23
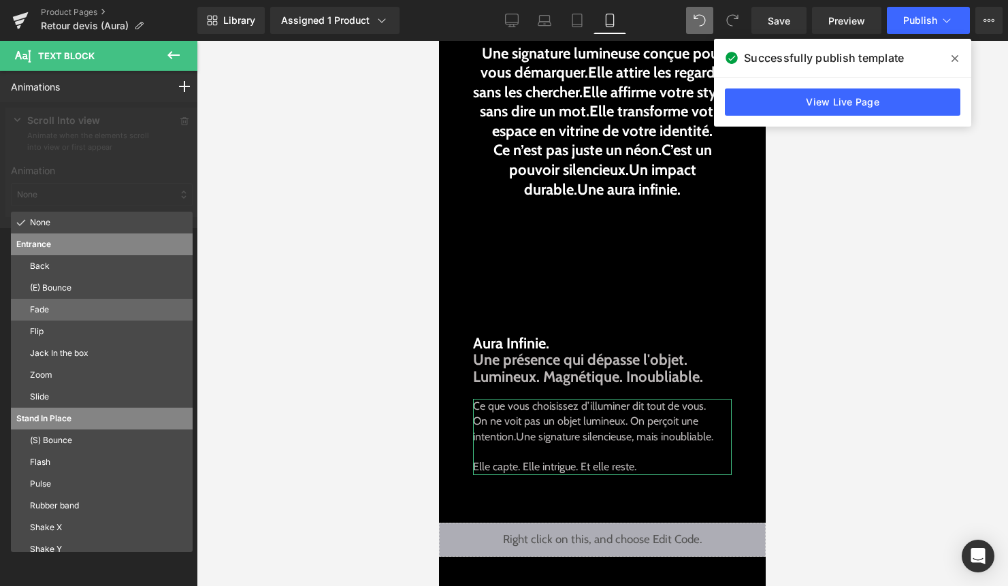
click at [97, 315] on p "Fade" at bounding box center [108, 309] width 157 height 12
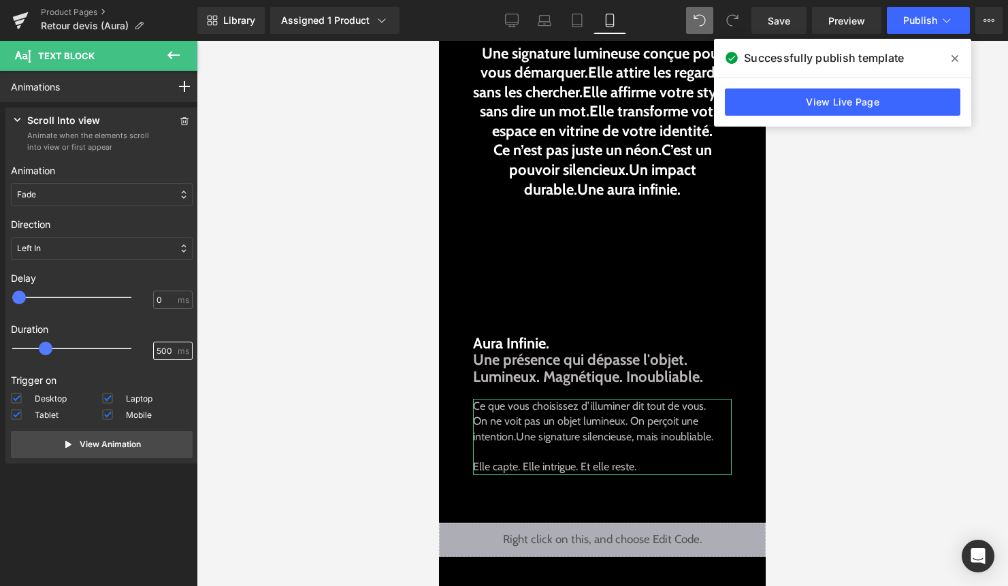
click at [162, 350] on input "500" at bounding box center [165, 351] width 18 height 12
type input "1500"
drag, startPoint x: 47, startPoint y: 342, endPoint x: 110, endPoint y: 342, distance: 63.3
click at [110, 342] on div at bounding box center [81, 348] width 119 height 27
click at [98, 250] on div "Left In" at bounding box center [102, 248] width 182 height 23
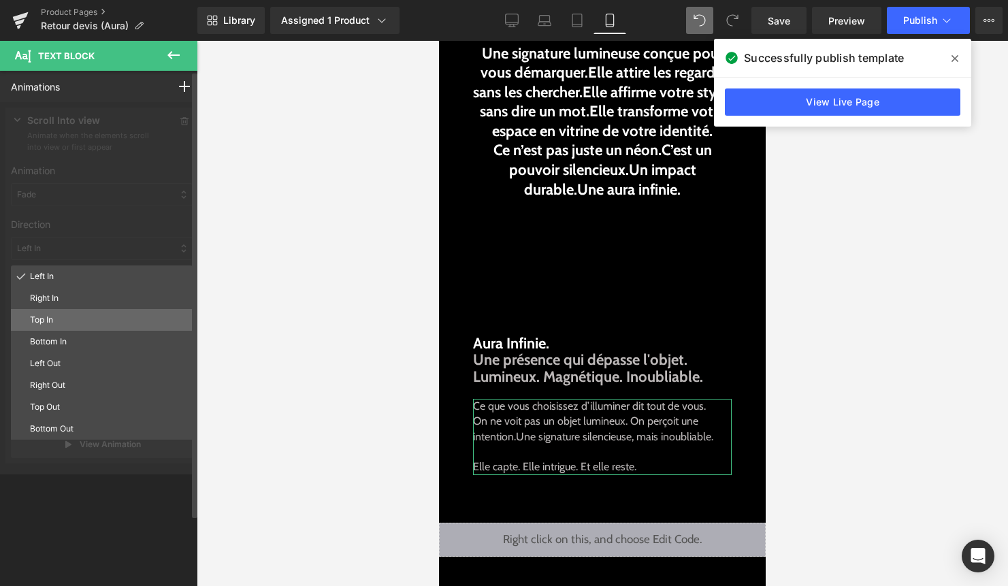
click at [79, 314] on p "Top In" at bounding box center [108, 320] width 157 height 12
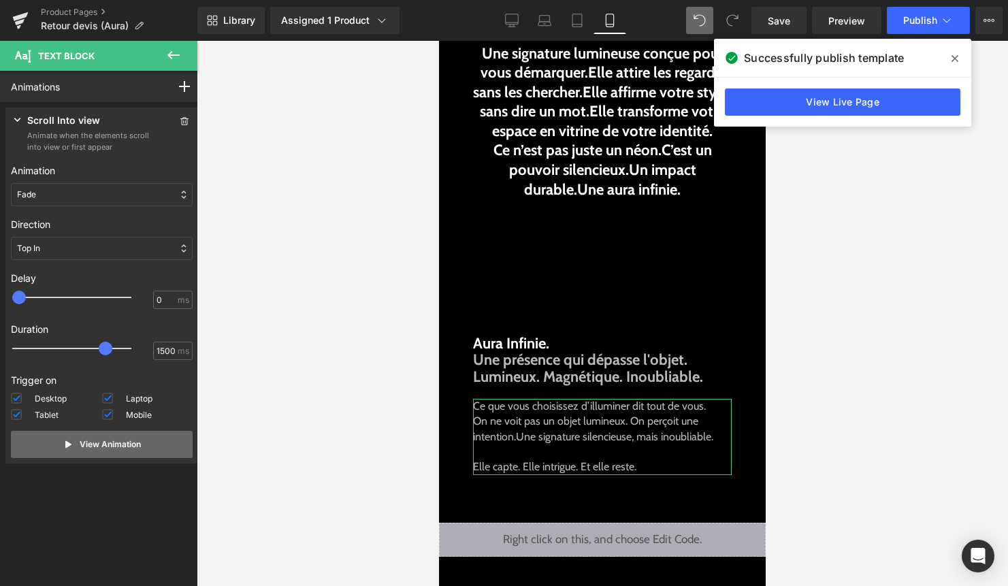
click at [151, 450] on button "View Animation" at bounding box center [102, 444] width 182 height 27
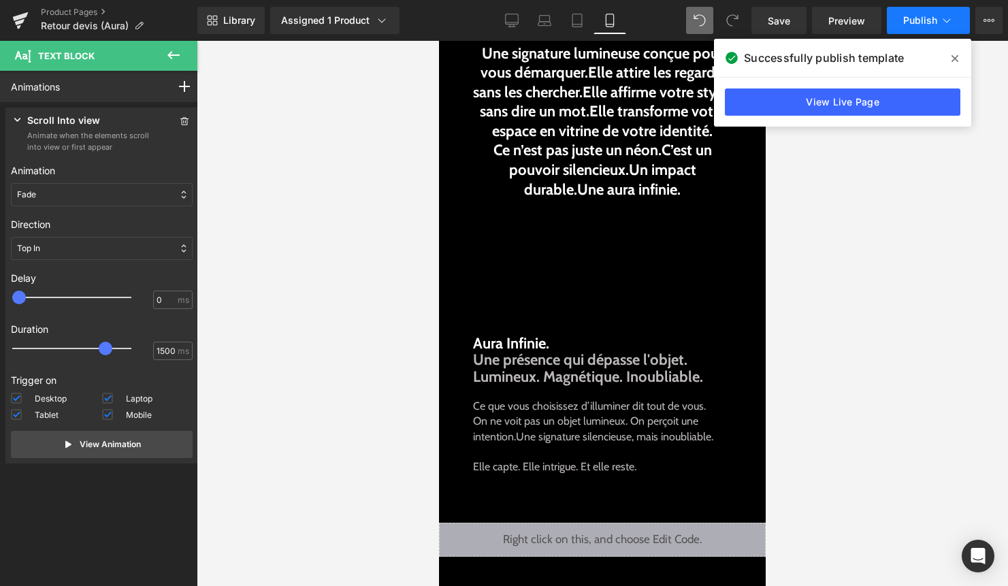
click at [927, 18] on span "Publish" at bounding box center [920, 20] width 34 height 11
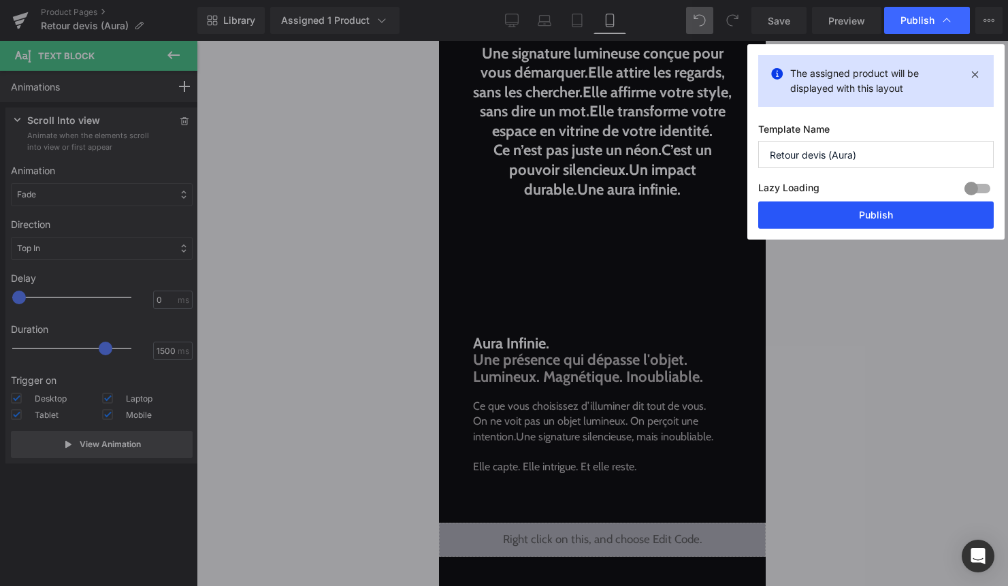
click at [887, 210] on button "Publish" at bounding box center [875, 214] width 235 height 27
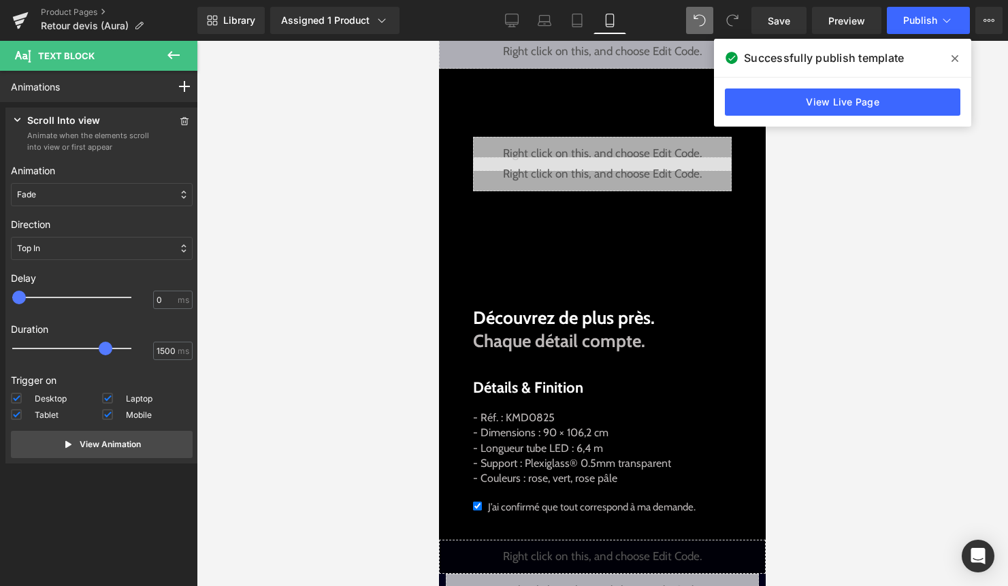
scroll to position [697, 0]
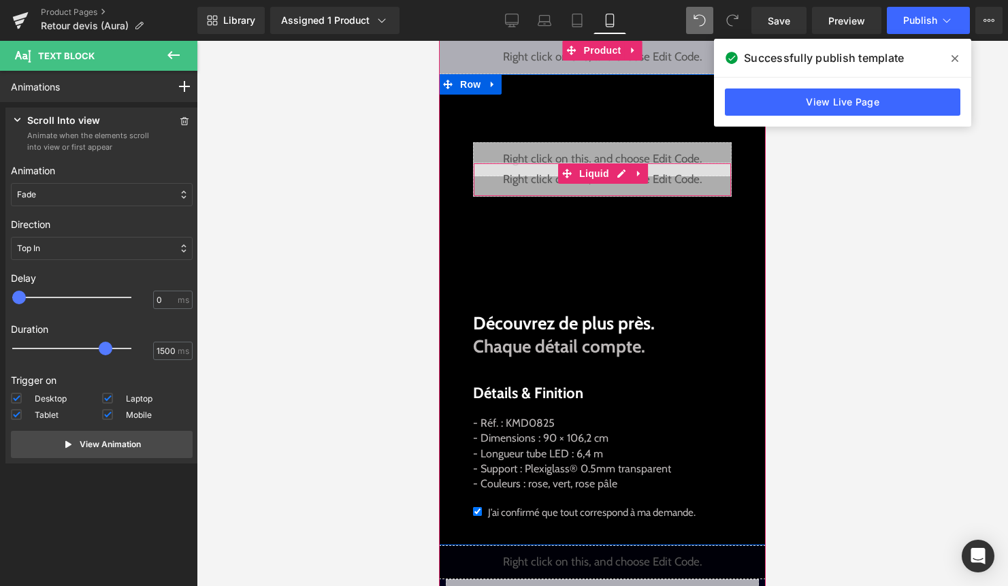
click at [576, 163] on div "Liquid" at bounding box center [602, 180] width 259 height 34
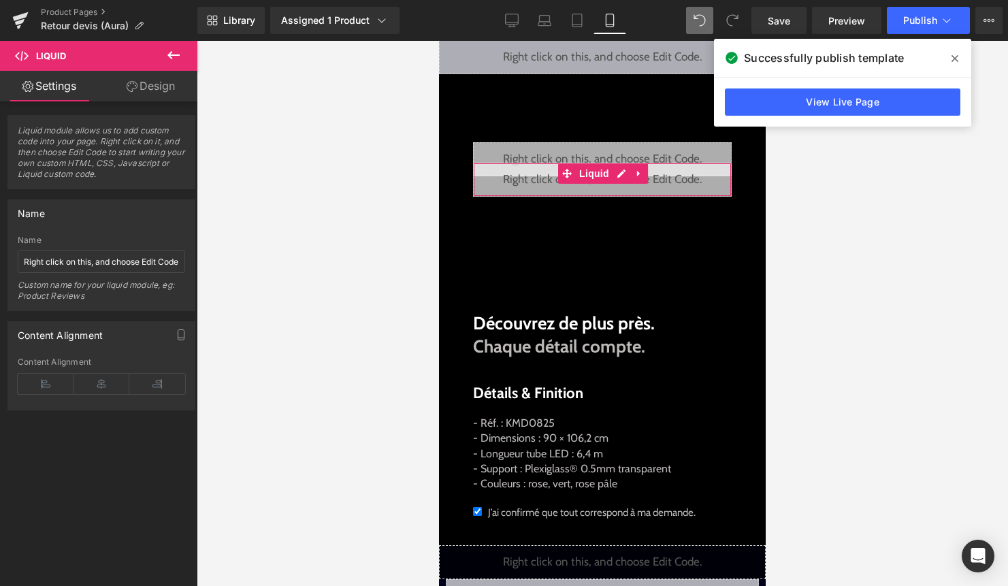
click at [179, 91] on link "Design" at bounding box center [150, 86] width 99 height 31
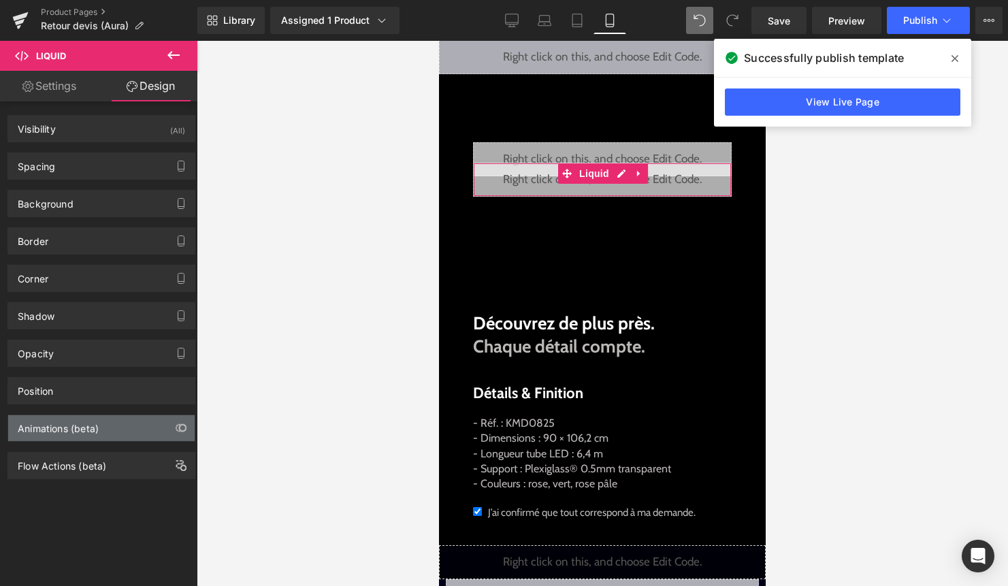
click at [73, 427] on div "Animations (beta)" at bounding box center [58, 424] width 81 height 19
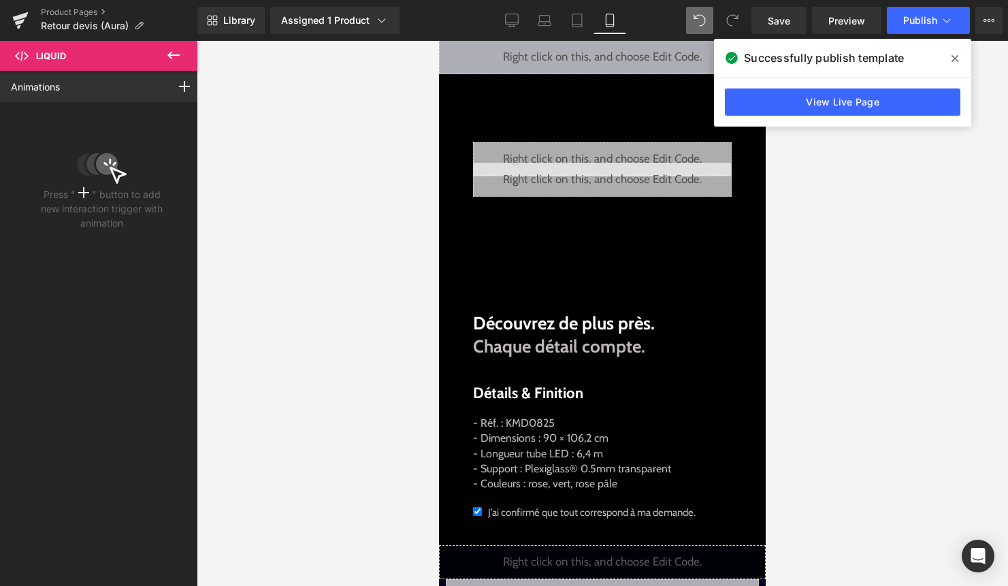
click at [180, 59] on icon at bounding box center [173, 55] width 16 height 16
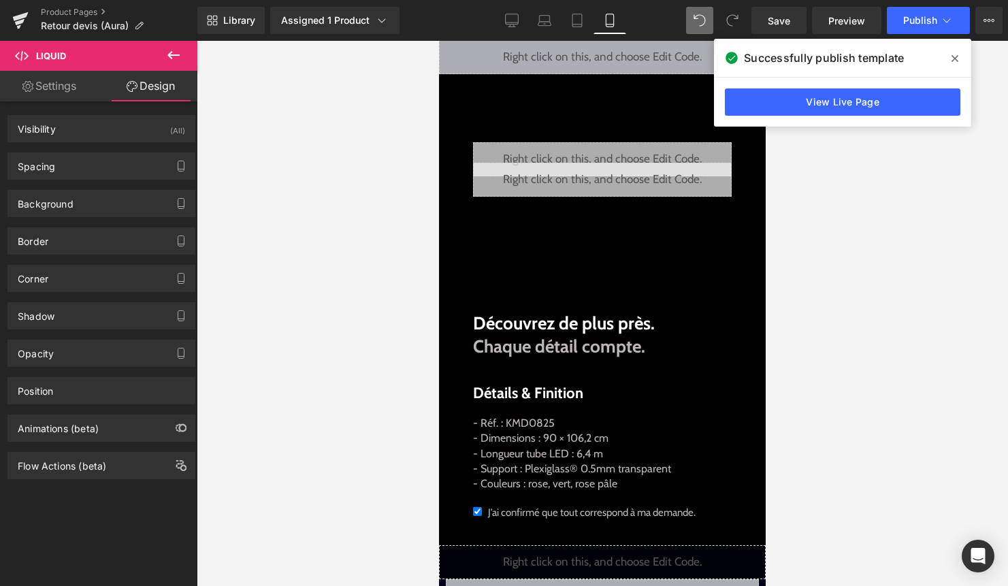
type input "-20"
type input "50"
type input "100"
type input "50"
type input "0"
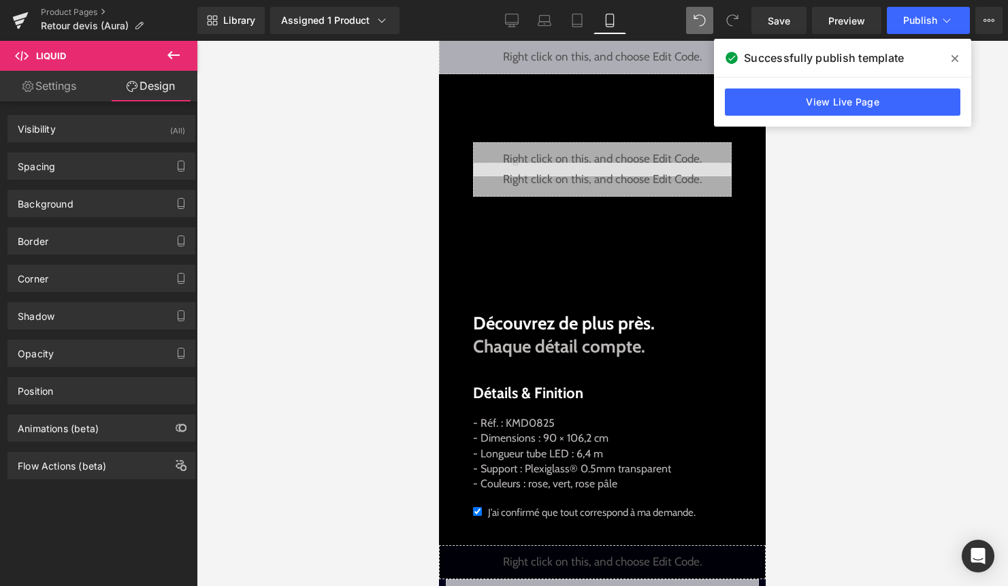
type input "0"
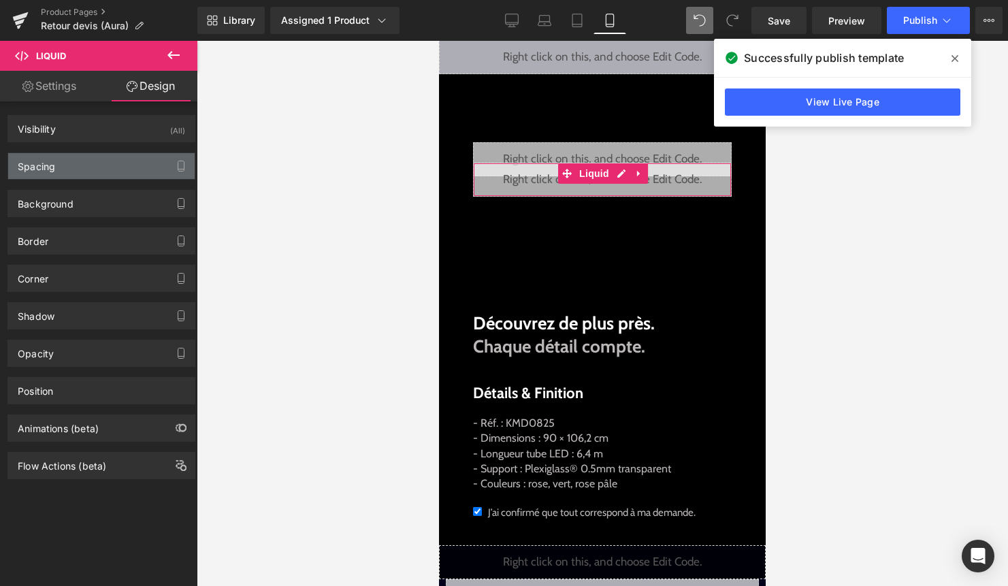
click at [98, 170] on div "Spacing" at bounding box center [101, 166] width 186 height 26
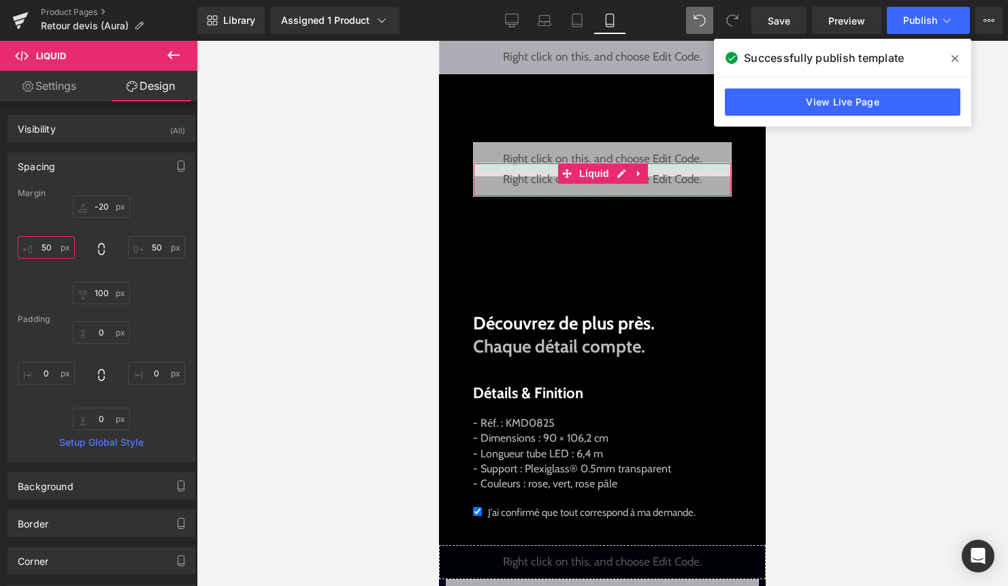
click at [46, 251] on input "50" at bounding box center [46, 247] width 57 height 22
type input "30"
click at [150, 252] on input "50" at bounding box center [156, 247] width 57 height 22
type input "30"
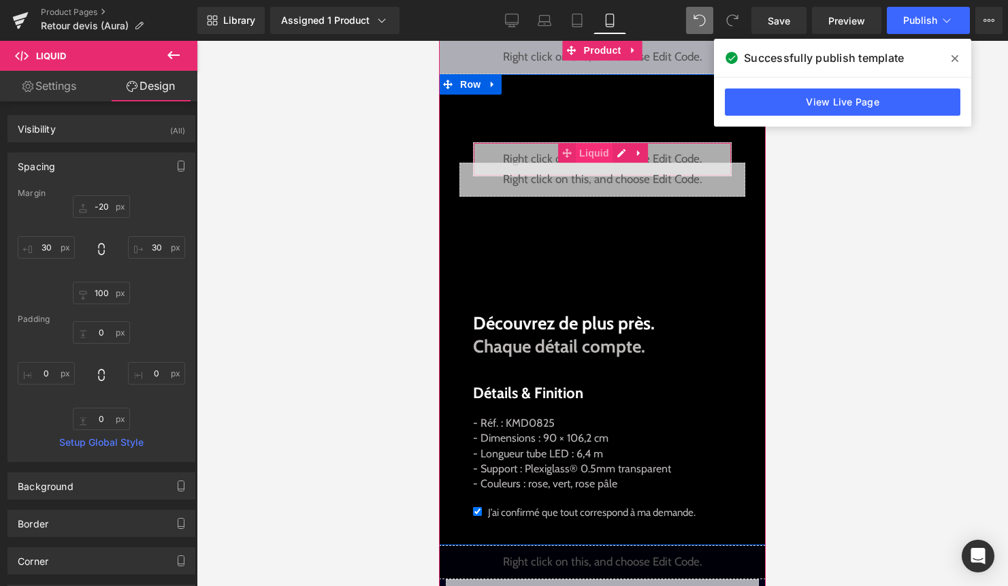
click at [605, 149] on span "Liquid" at bounding box center [594, 153] width 37 height 20
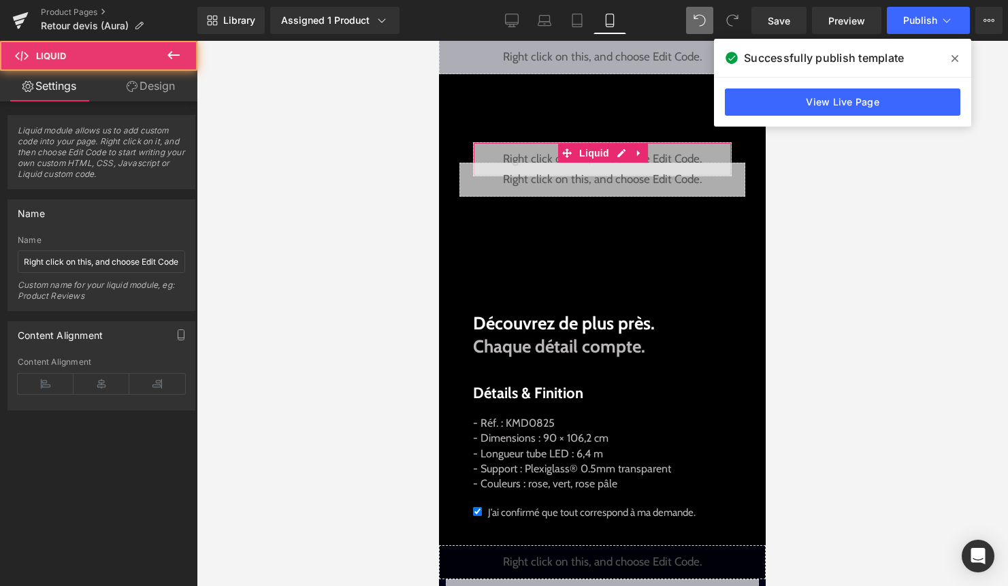
click at [178, 78] on link "Design" at bounding box center [150, 86] width 99 height 31
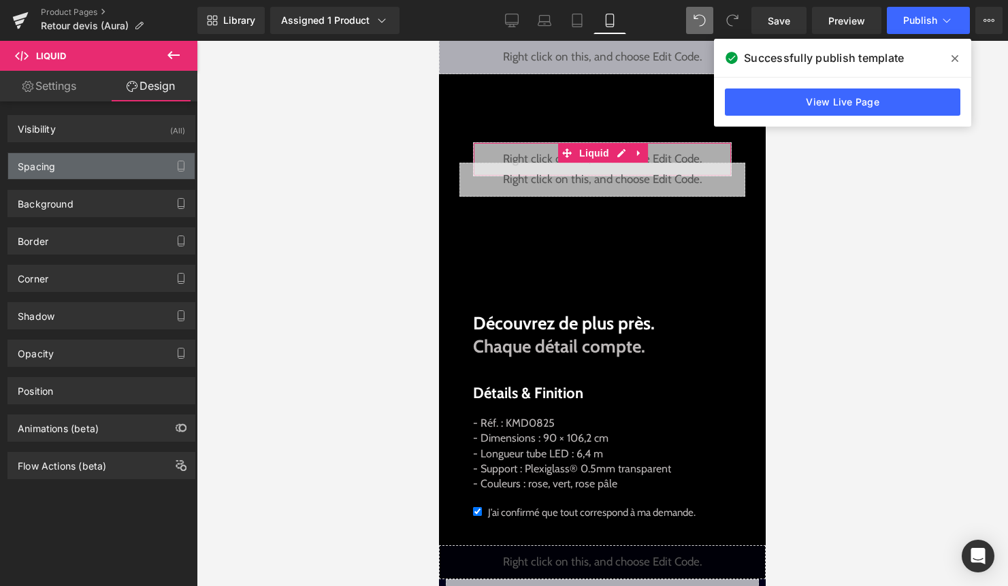
click at [93, 160] on div "Spacing" at bounding box center [101, 166] width 186 height 26
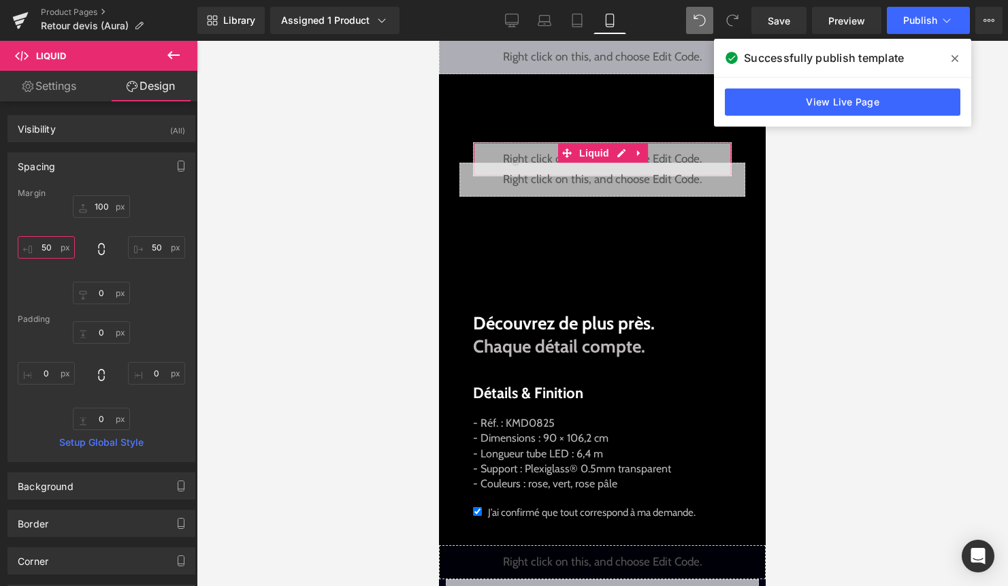
click at [46, 248] on input "50" at bounding box center [46, 247] width 57 height 22
type input "30"
click at [148, 249] on input "50" at bounding box center [156, 247] width 57 height 22
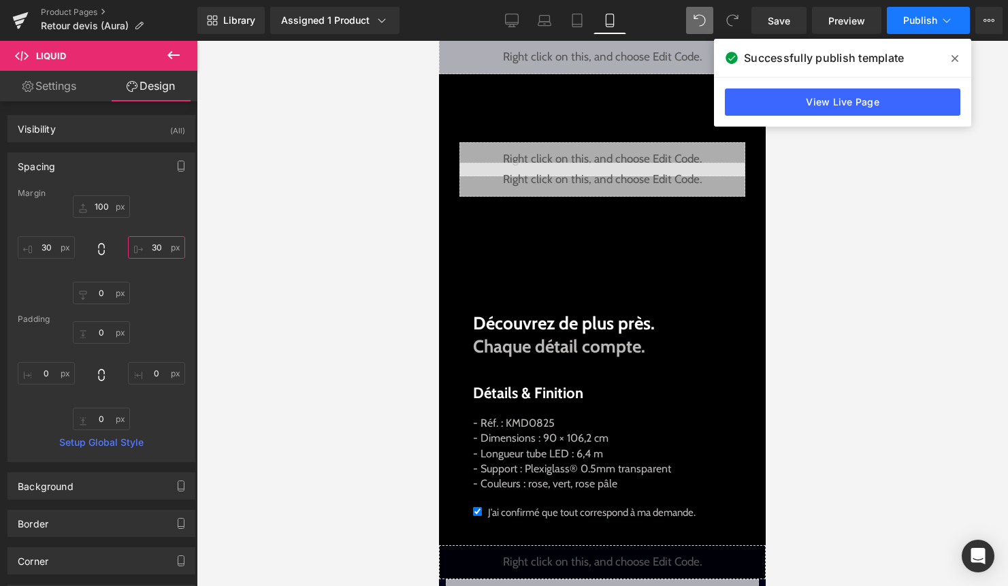
type input "30"
click at [916, 29] on button "Publish" at bounding box center [928, 20] width 83 height 27
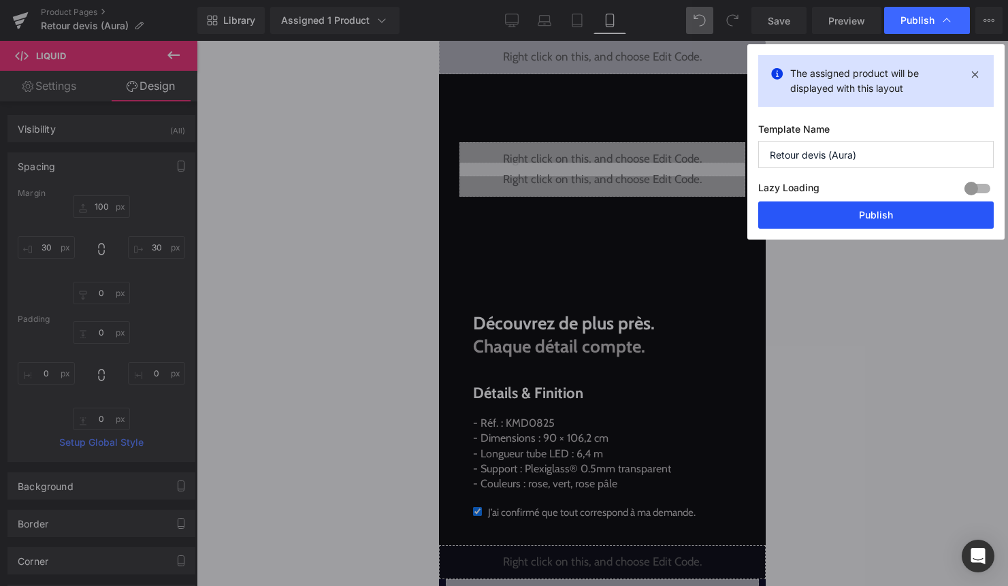
click at [869, 217] on button "Publish" at bounding box center [875, 214] width 235 height 27
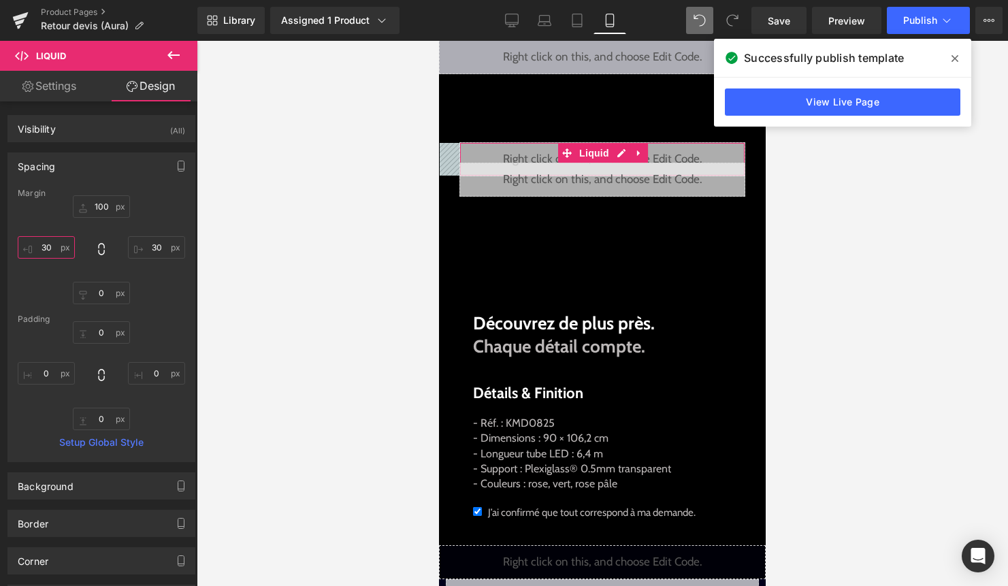
click at [49, 250] on input "30" at bounding box center [46, 247] width 57 height 22
type input "25"
click at [152, 253] on input "30" at bounding box center [156, 247] width 57 height 22
type input "25"
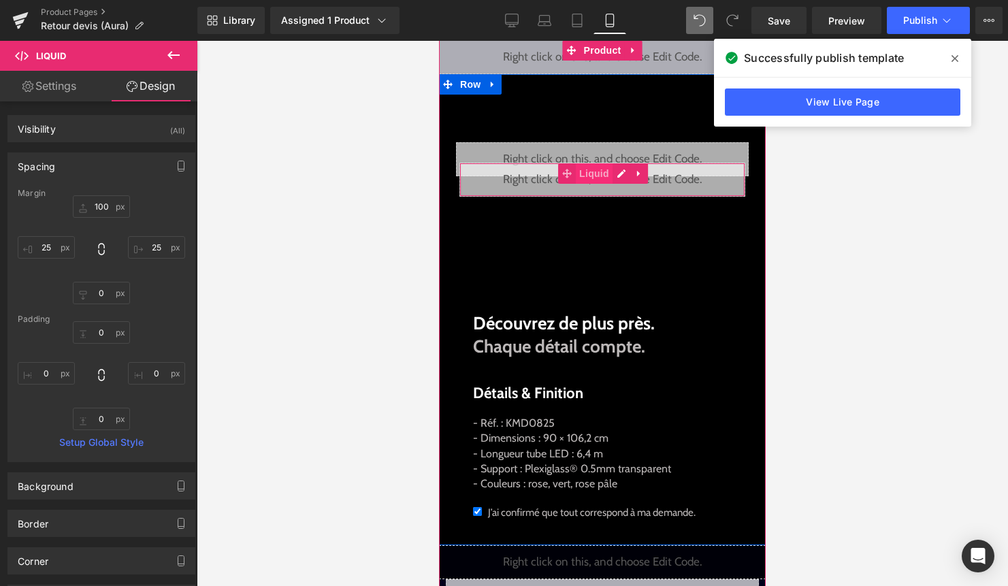
click at [591, 178] on span "Liquid" at bounding box center [594, 173] width 37 height 20
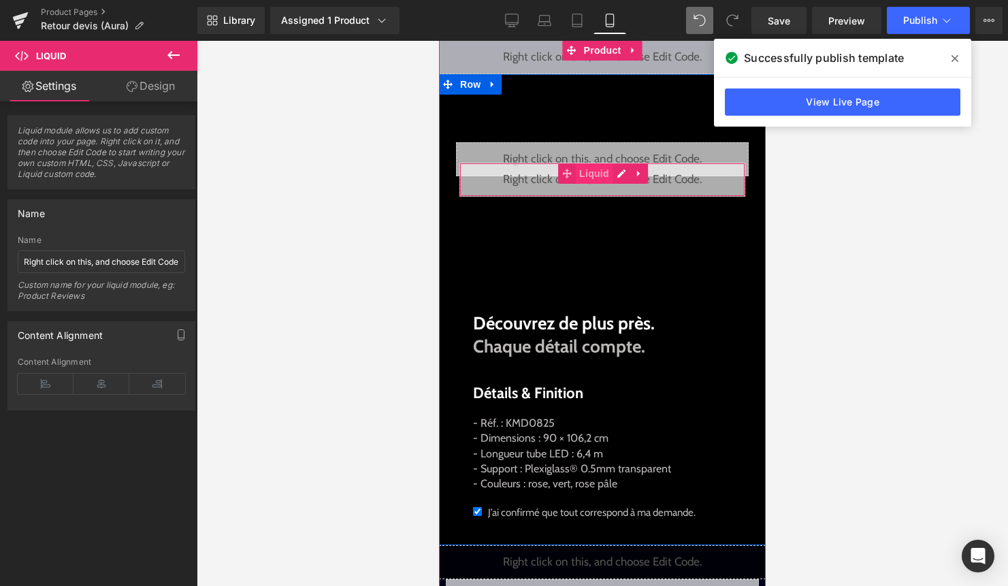
click at [601, 178] on span "Liquid" at bounding box center [594, 173] width 37 height 20
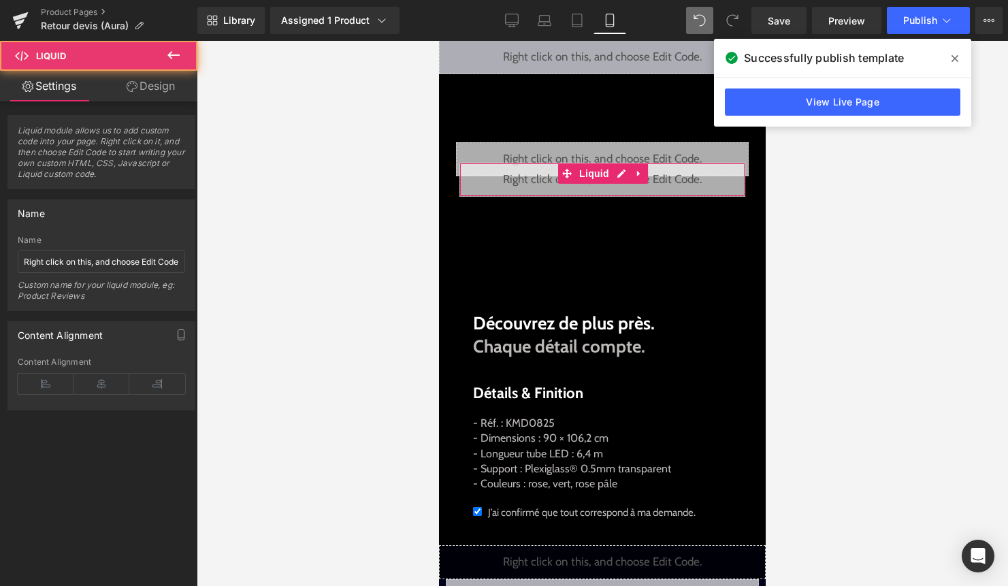
click at [157, 93] on link "Design" at bounding box center [150, 86] width 99 height 31
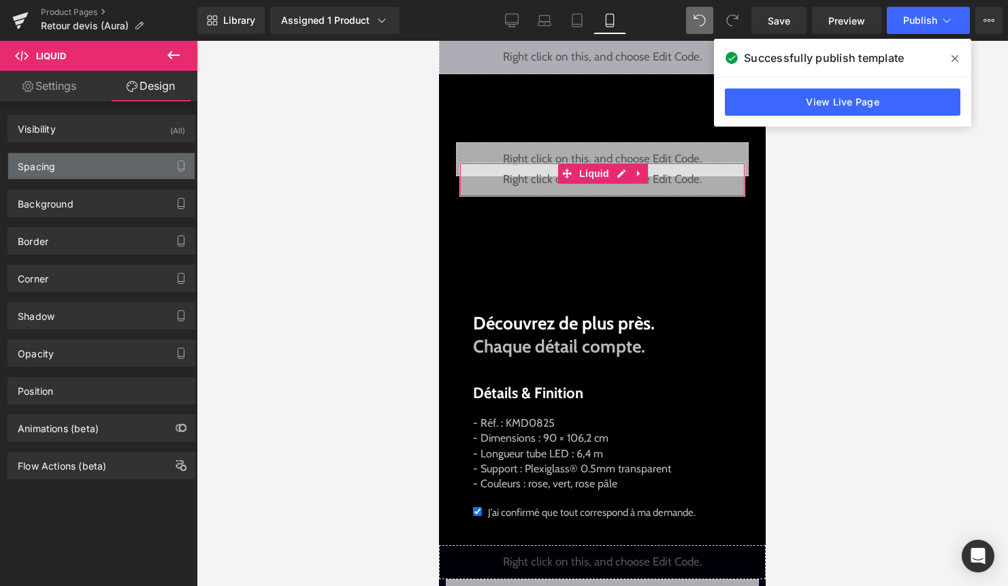
click at [107, 162] on div "Spacing" at bounding box center [101, 166] width 186 height 26
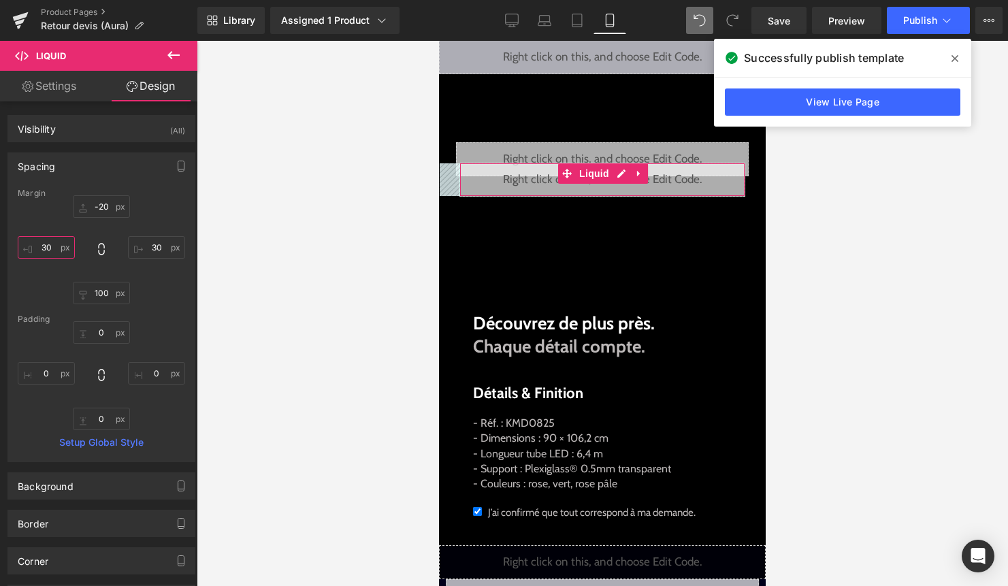
click at [55, 251] on input "30" at bounding box center [46, 247] width 57 height 22
type input "25"
click at [152, 244] on input "30" at bounding box center [156, 247] width 57 height 22
type input "3"
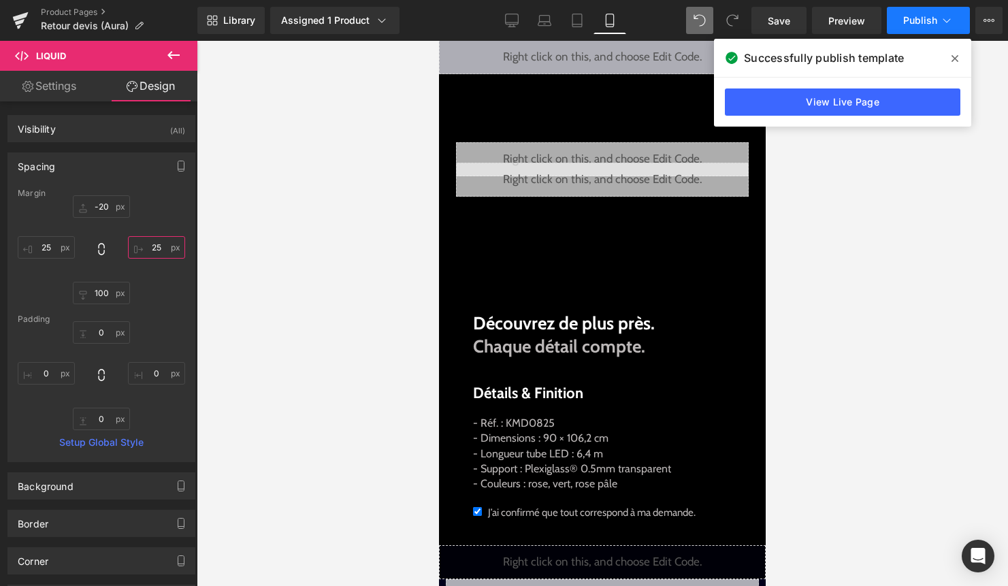
type input "25"
click at [928, 20] on span "Publish" at bounding box center [920, 20] width 34 height 11
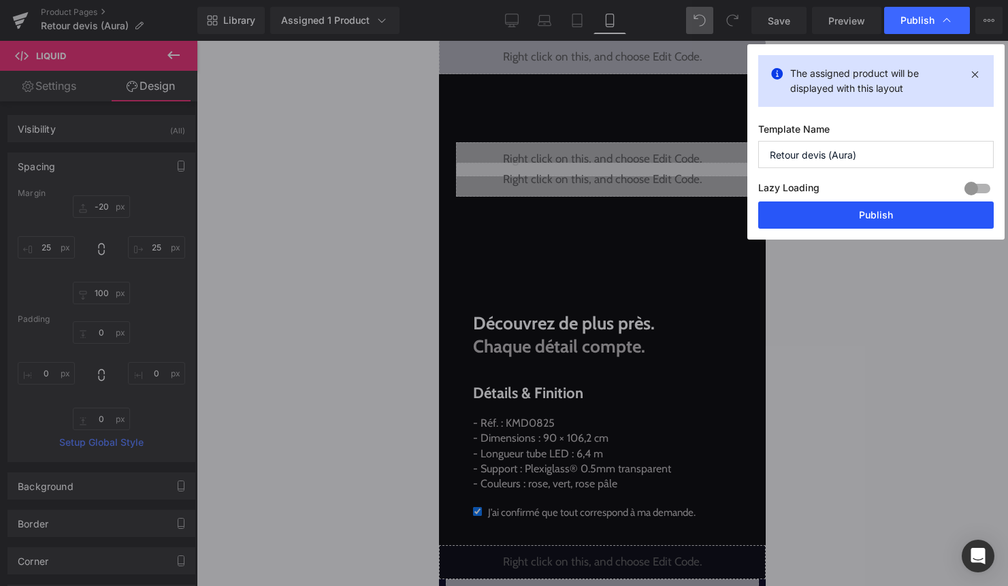
click at [872, 207] on button "Publish" at bounding box center [875, 214] width 235 height 27
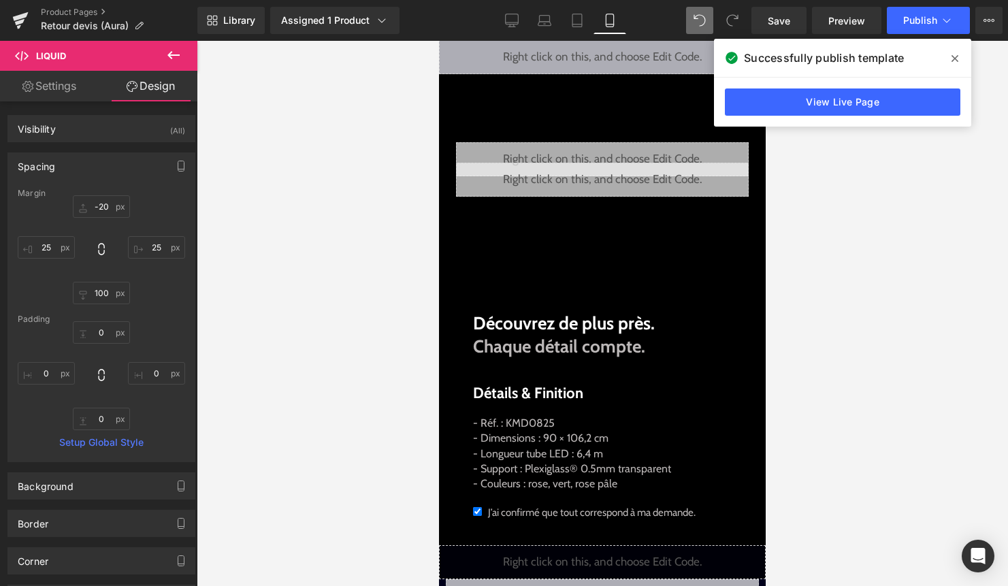
click at [177, 60] on icon at bounding box center [173, 55] width 16 height 16
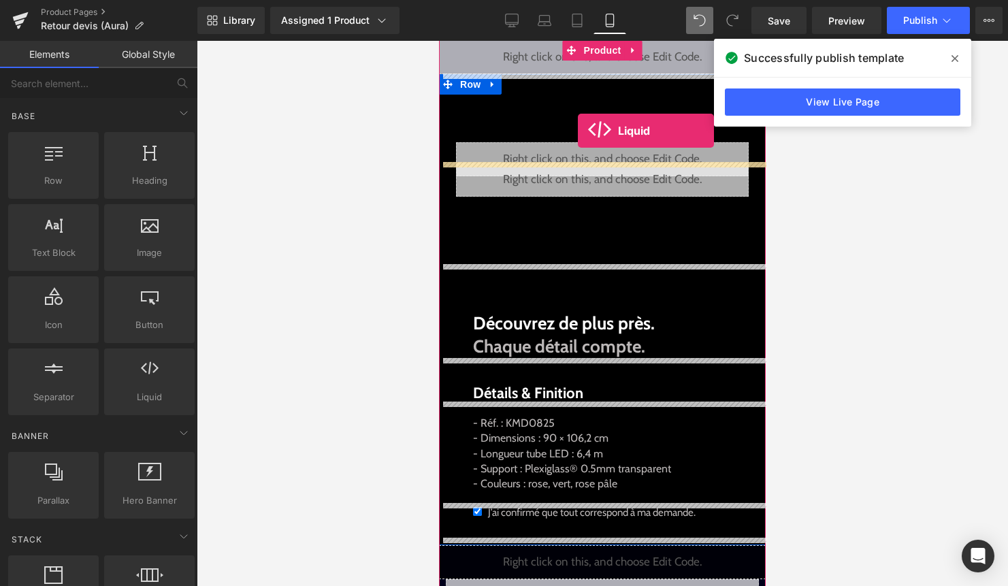
drag, startPoint x: 590, startPoint y: 406, endPoint x: 578, endPoint y: 131, distance: 275.8
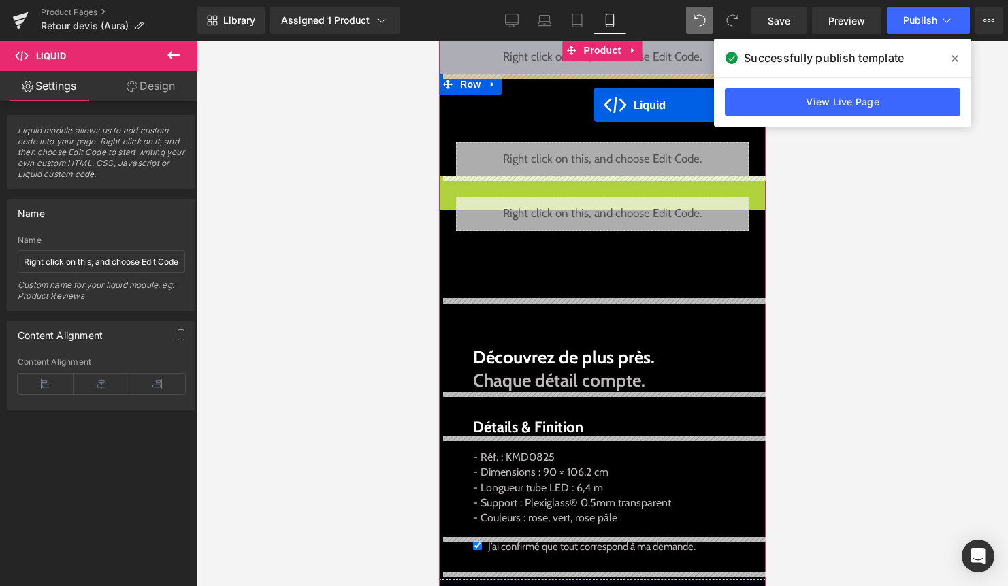
drag, startPoint x: 575, startPoint y: 189, endPoint x: 593, endPoint y: 105, distance: 86.3
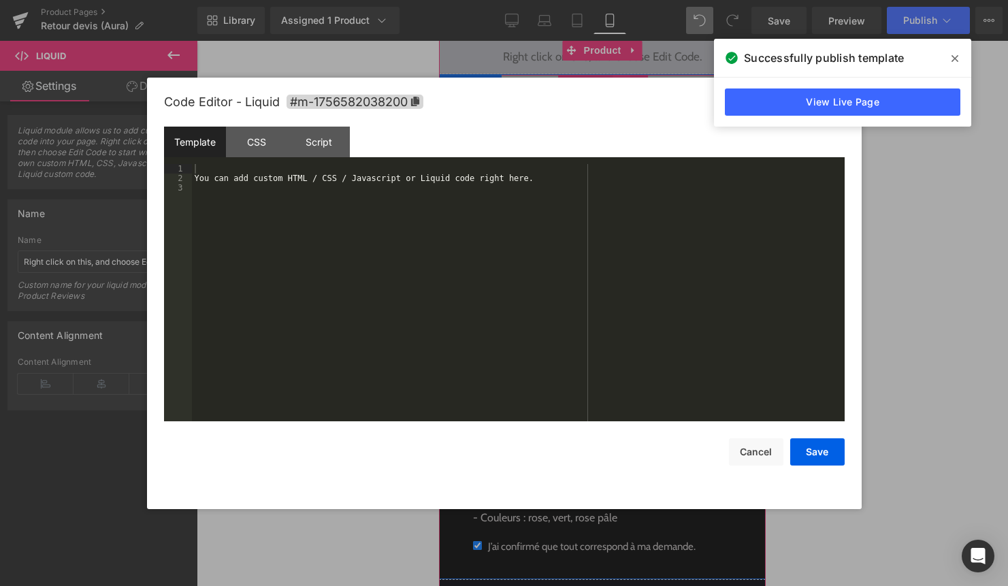
click at [622, 86] on div "Liquid" at bounding box center [602, 91] width 327 height 34
click at [527, 318] on div "You can add custom HTML / CSS / Javascript or Liquid code right here." at bounding box center [518, 302] width 652 height 276
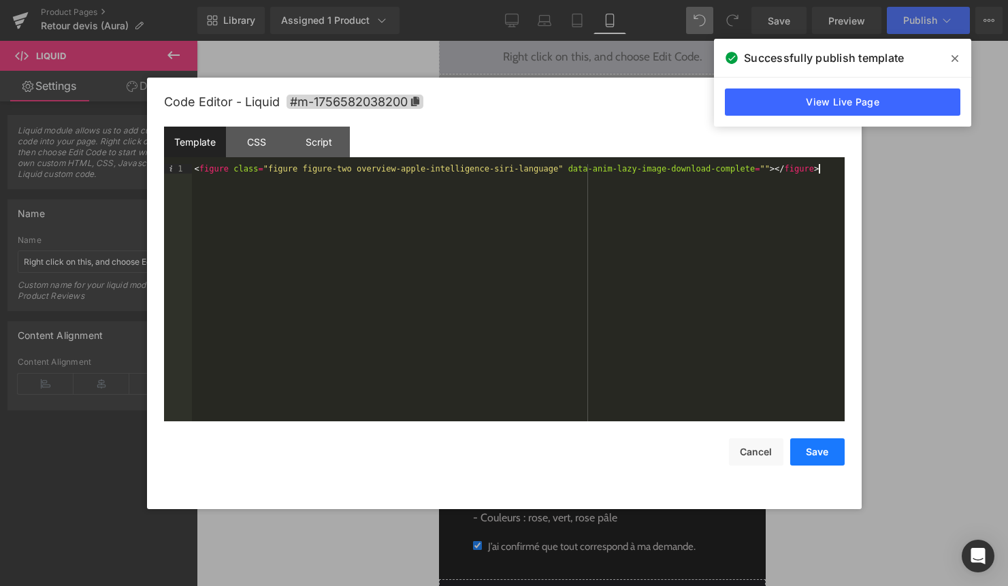
click at [824, 461] on button "Save" at bounding box center [817, 451] width 54 height 27
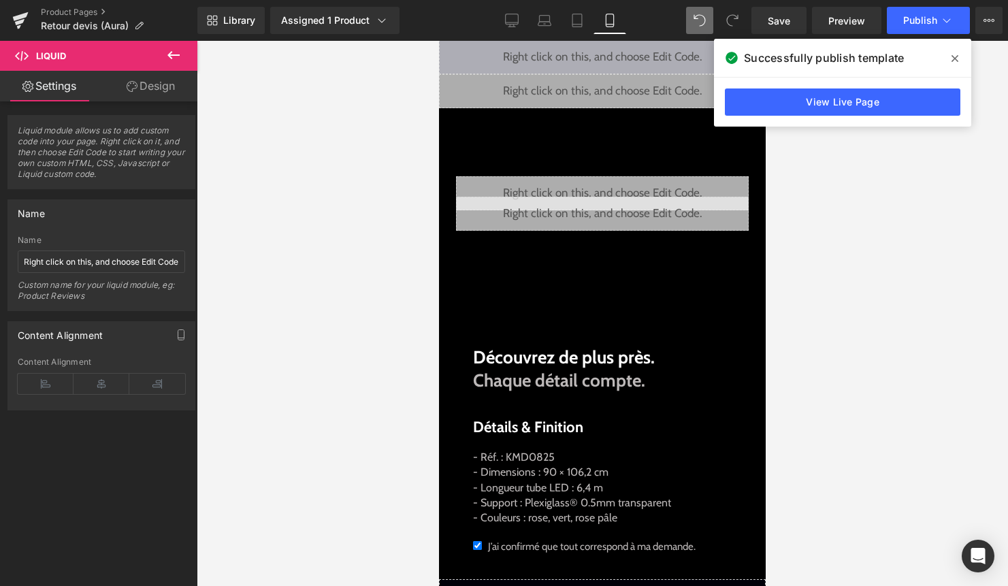
click at [930, 39] on div "Successfully publish template" at bounding box center [842, 58] width 257 height 38
click at [938, 24] on button "Publish" at bounding box center [928, 20] width 83 height 27
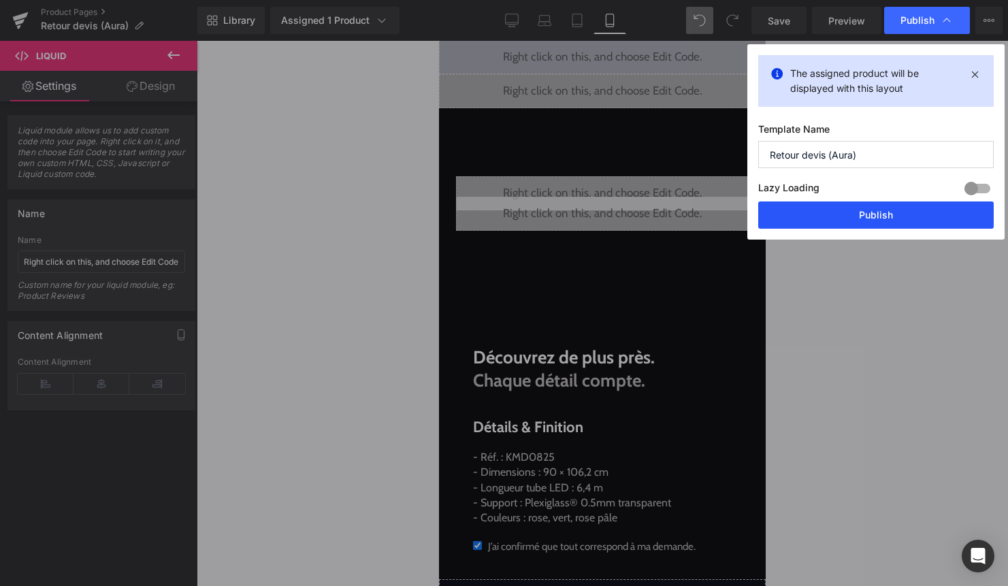
click at [899, 208] on button "Publish" at bounding box center [875, 214] width 235 height 27
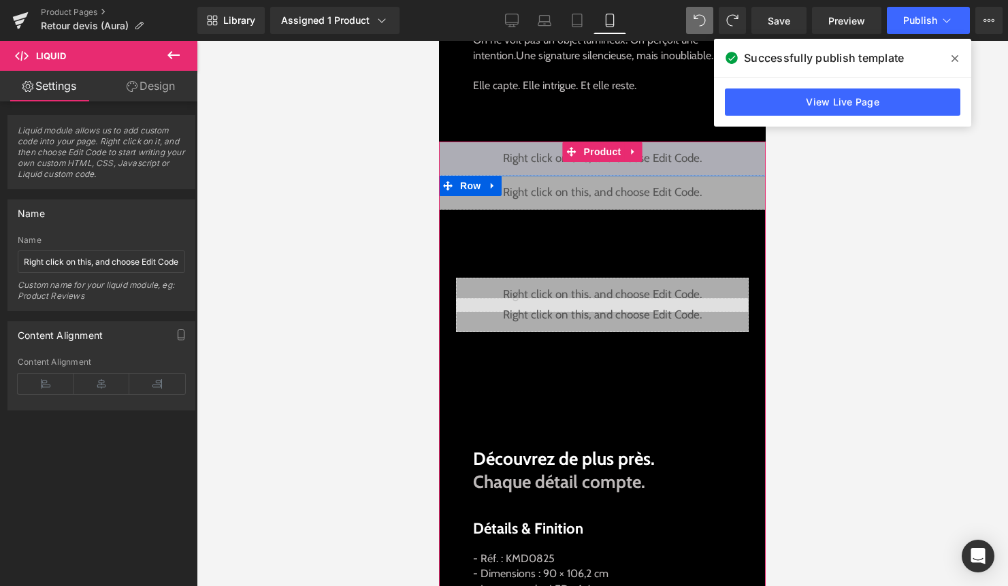
scroll to position [593, 0]
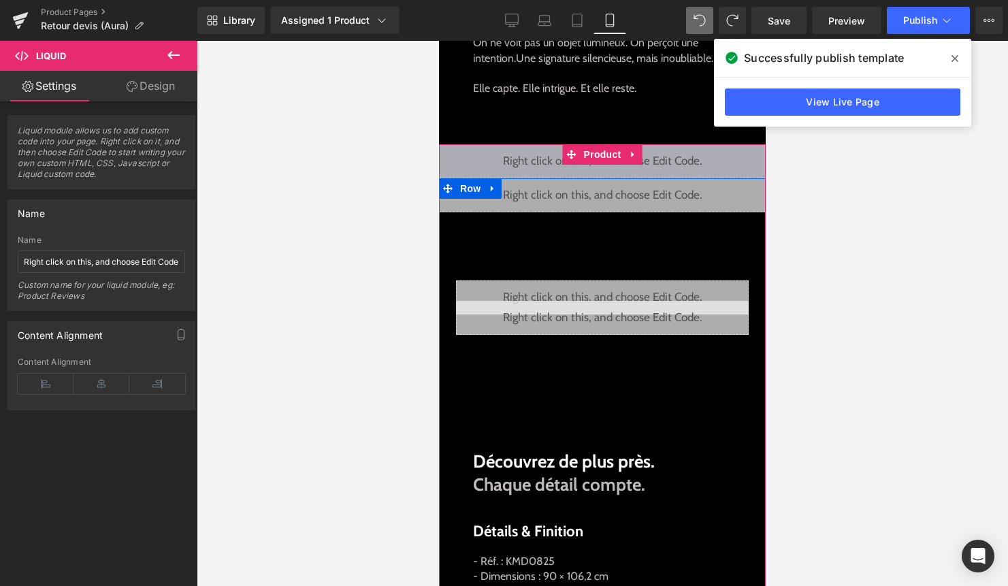
click at [612, 192] on div "Liquid" at bounding box center [602, 195] width 327 height 34
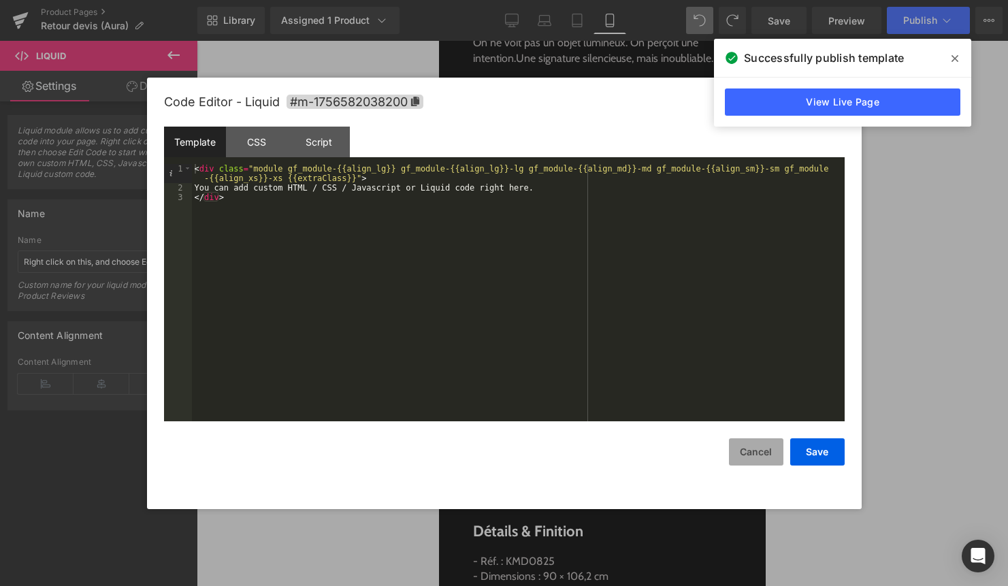
click at [755, 444] on button "Cancel" at bounding box center [756, 451] width 54 height 27
